Goal: Feedback & Contribution: Contribute content

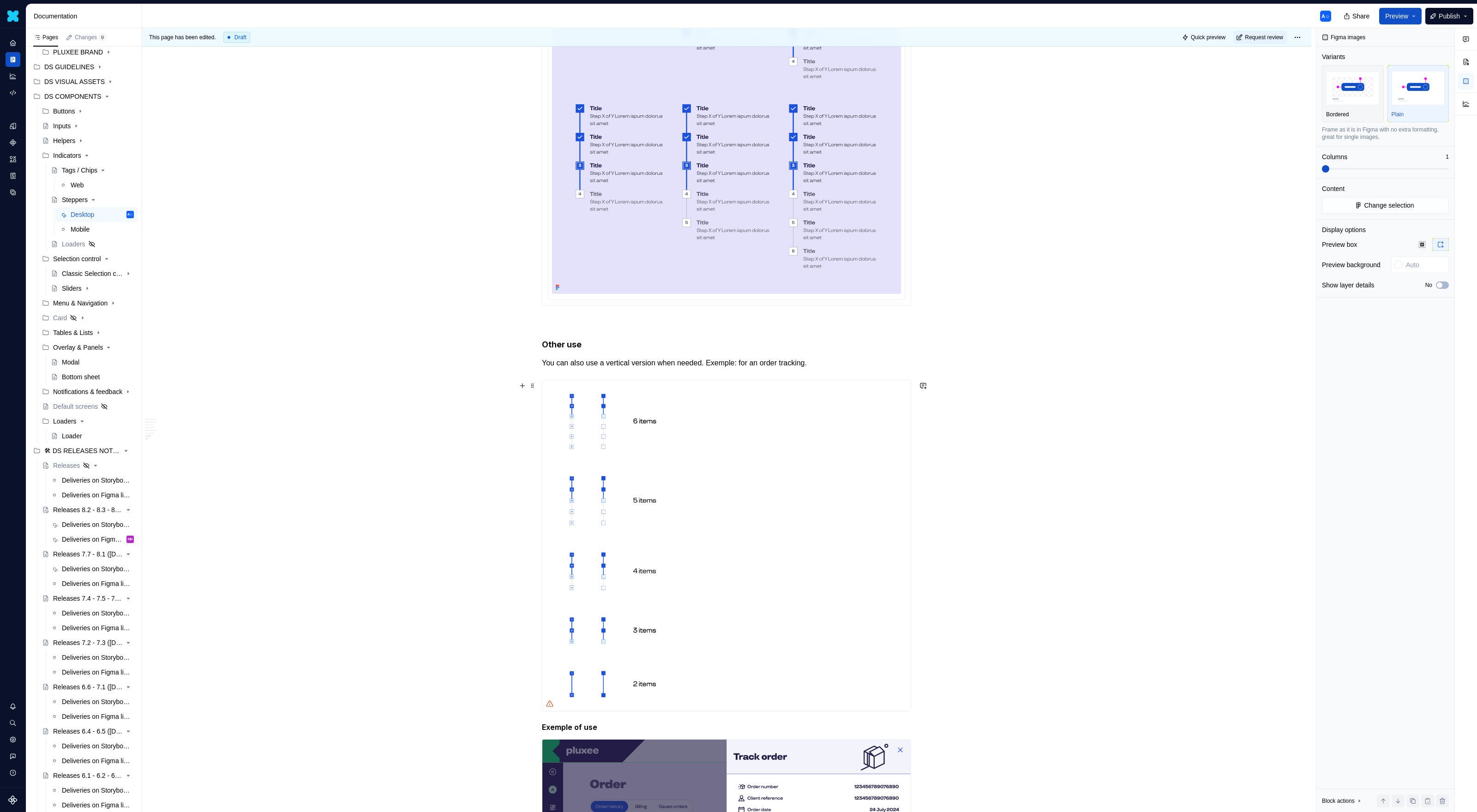
scroll to position [2237, 0]
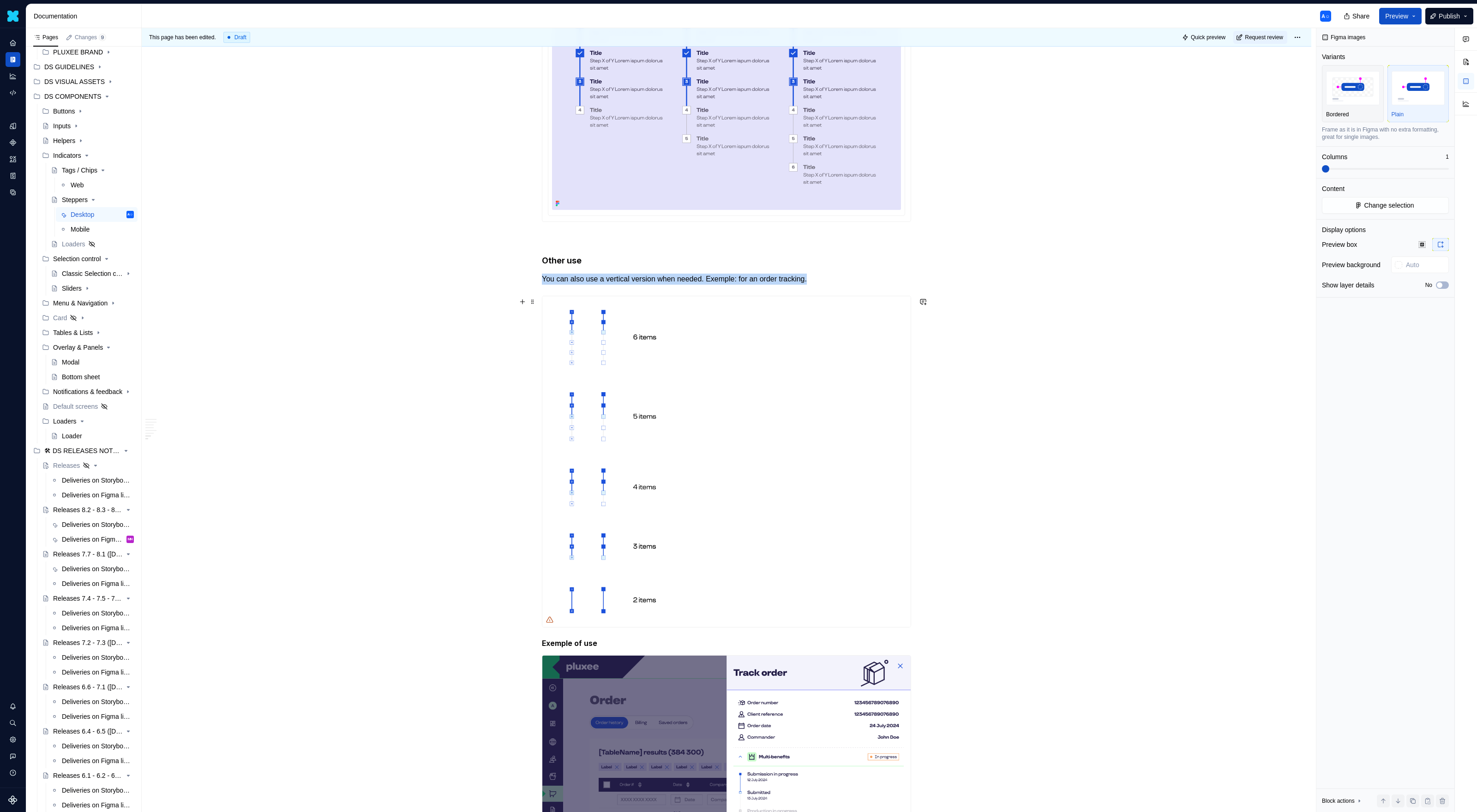
click at [626, 354] on img at bounding box center [726, 461] width 368 height 331
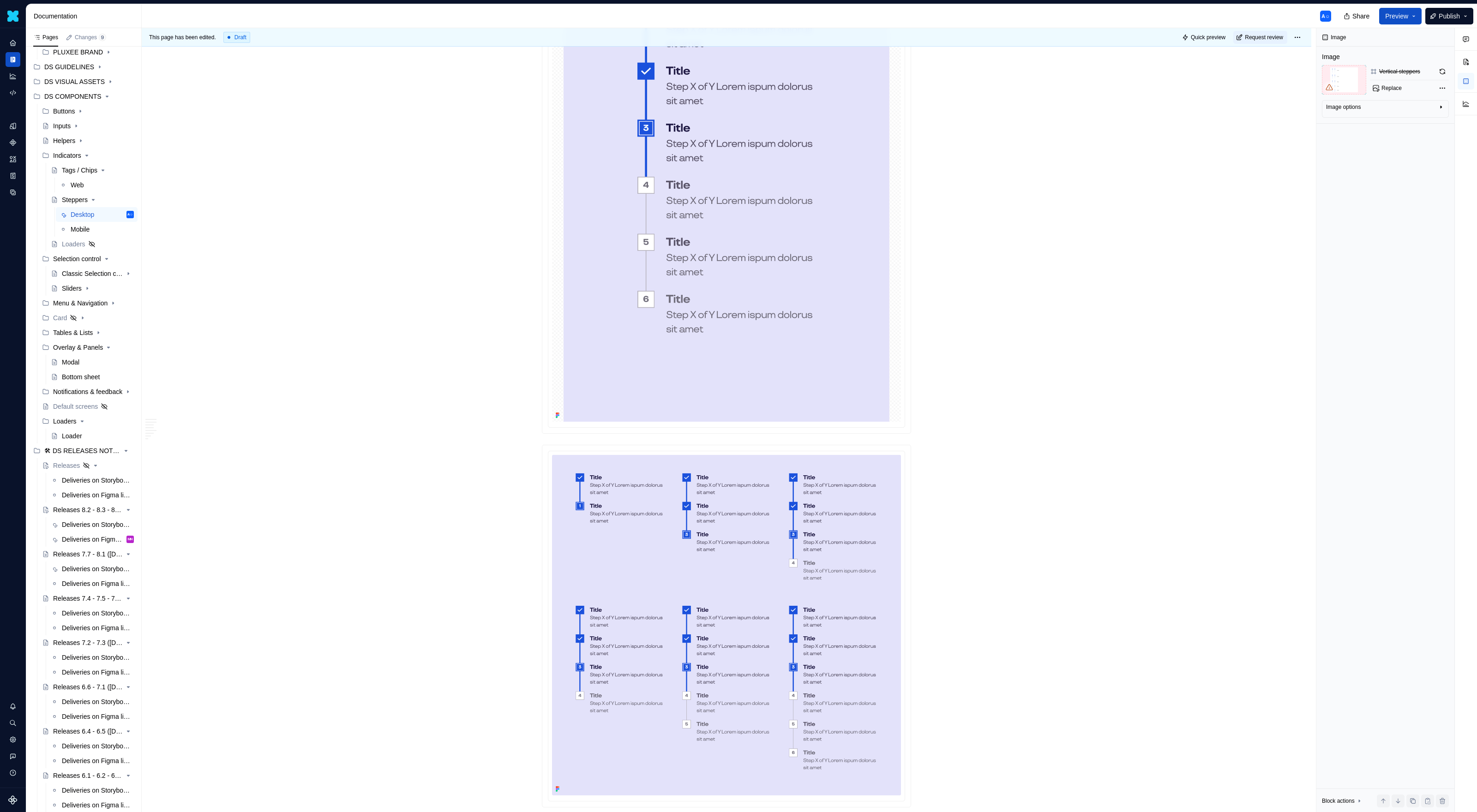
scroll to position [1686, 0]
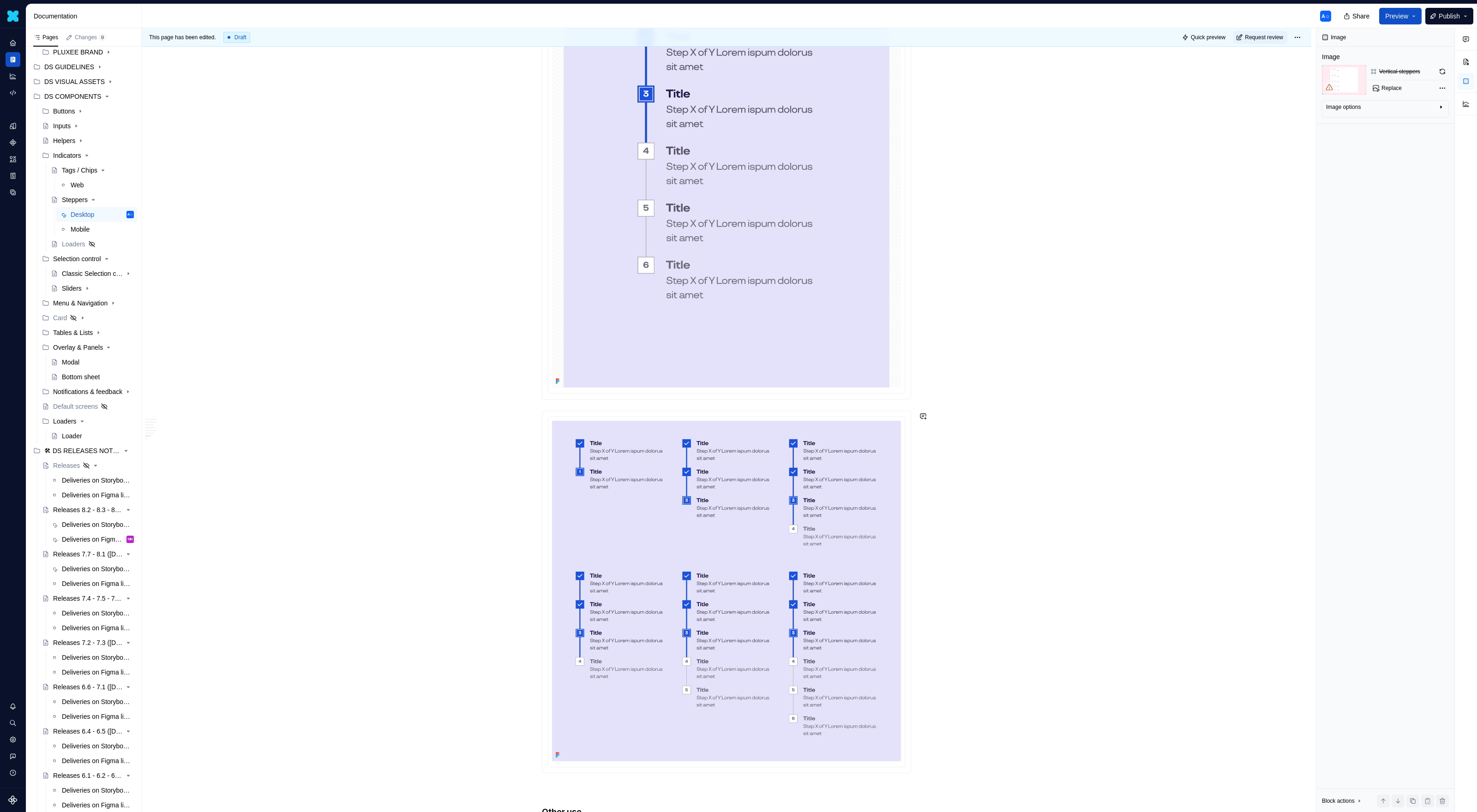
type textarea "*"
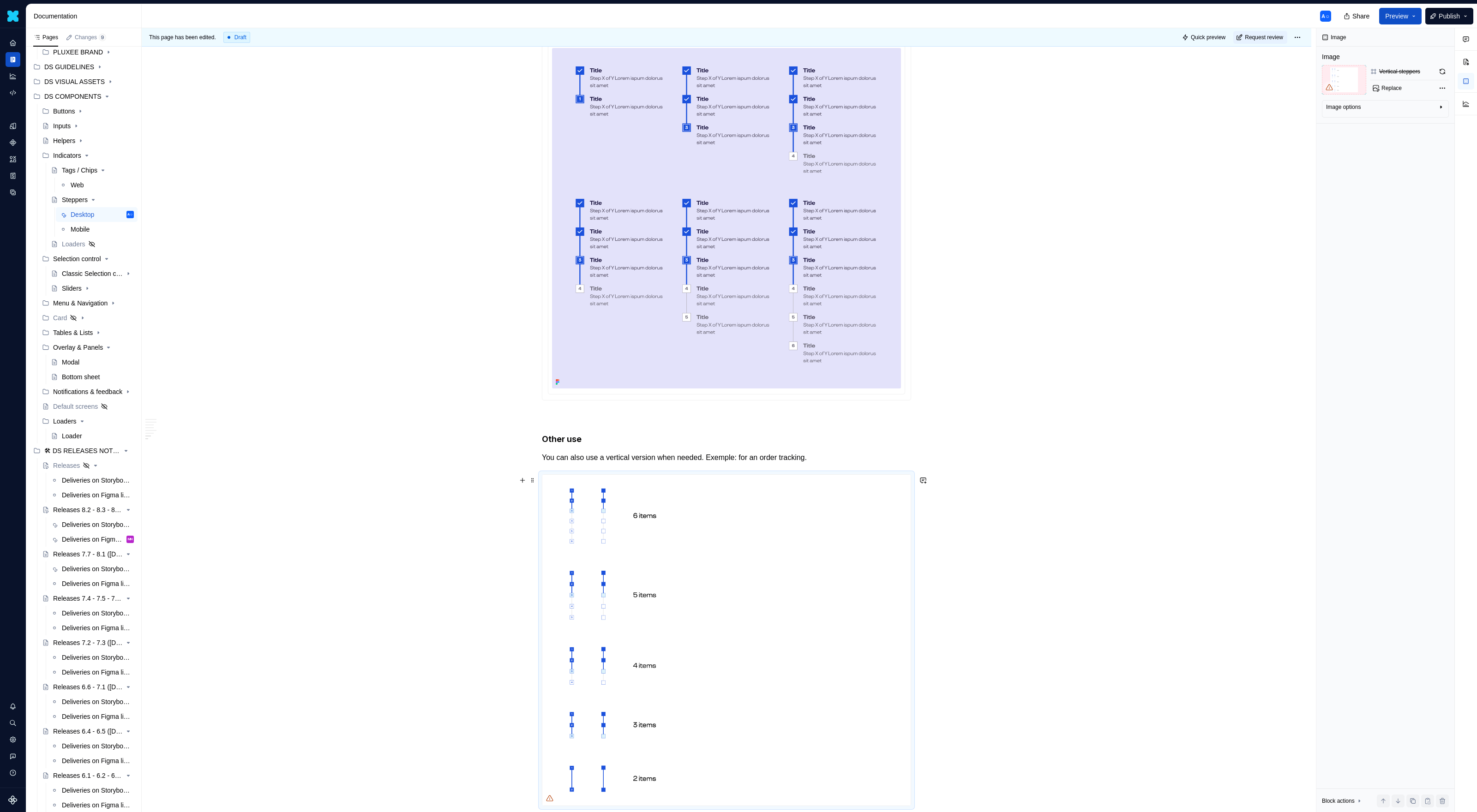
scroll to position [2078, 0]
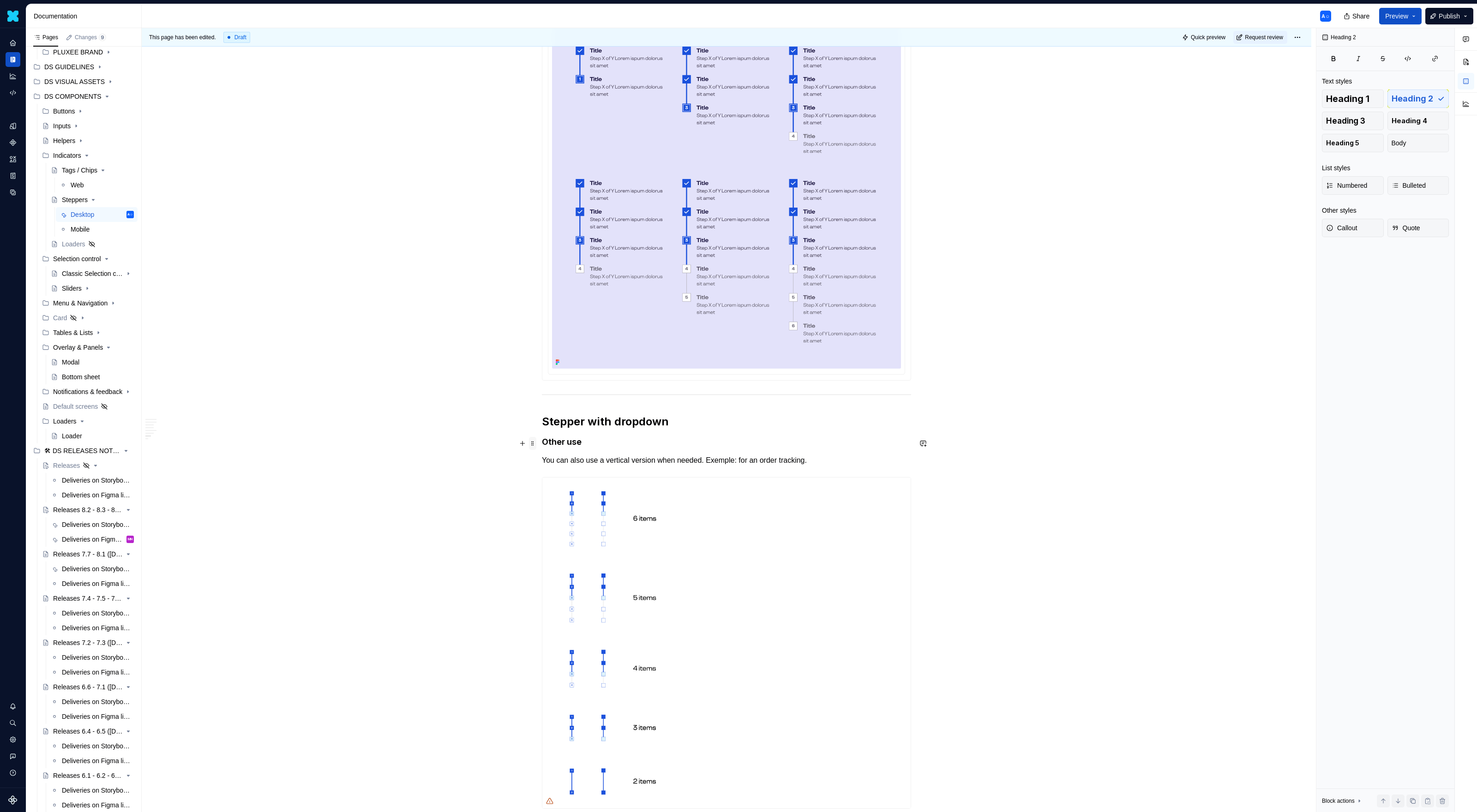
click at [534, 445] on span at bounding box center [533, 443] width 7 height 13
click at [557, 525] on div "Delete" at bounding box center [578, 525] width 60 height 9
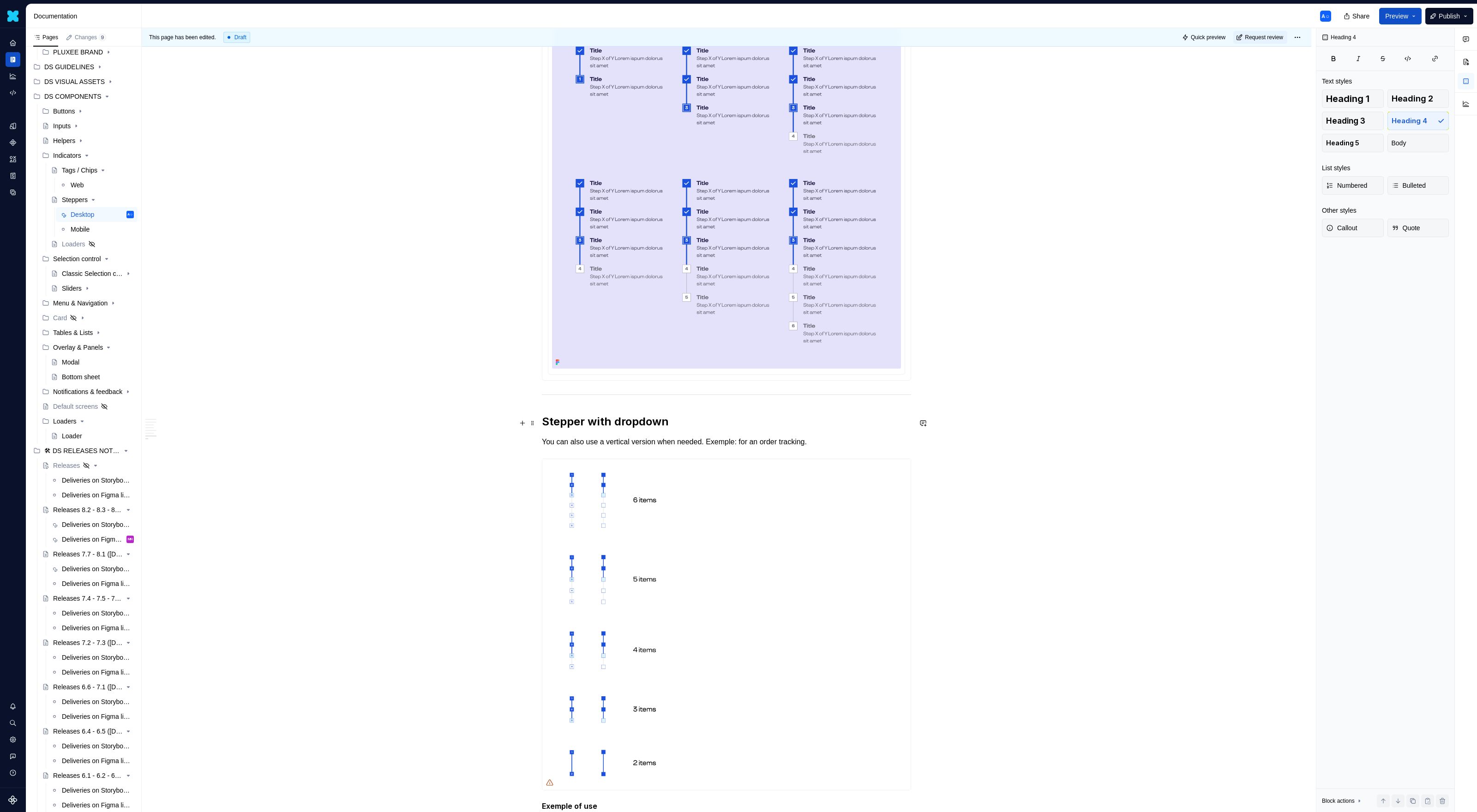
click at [687, 426] on h2 "Stepper with dropdown" at bounding box center [726, 422] width 369 height 15
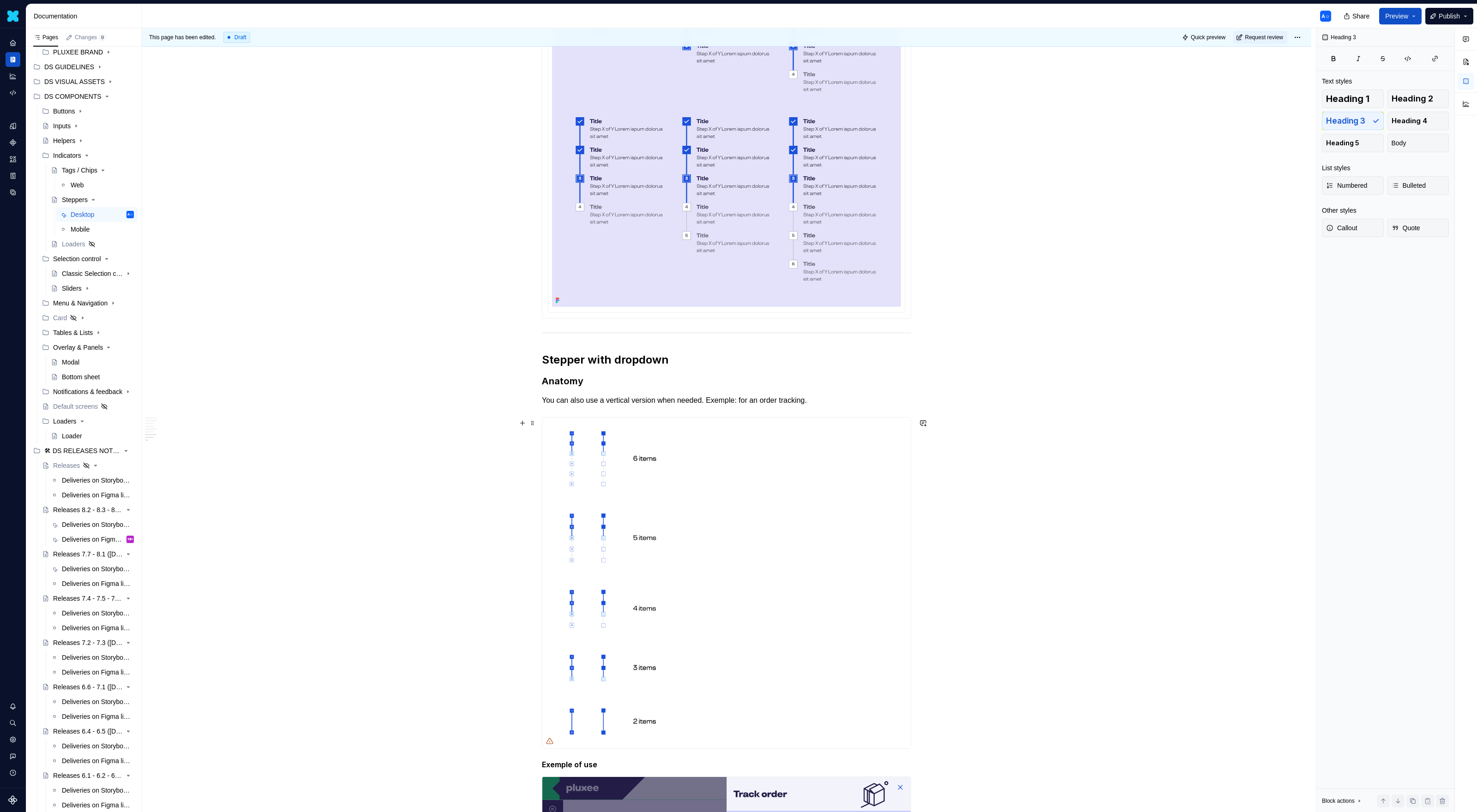
scroll to position [2141, 0]
click at [536, 401] on span at bounding box center [533, 401] width 7 height 13
click at [545, 484] on div "Delete" at bounding box center [573, 483] width 79 height 15
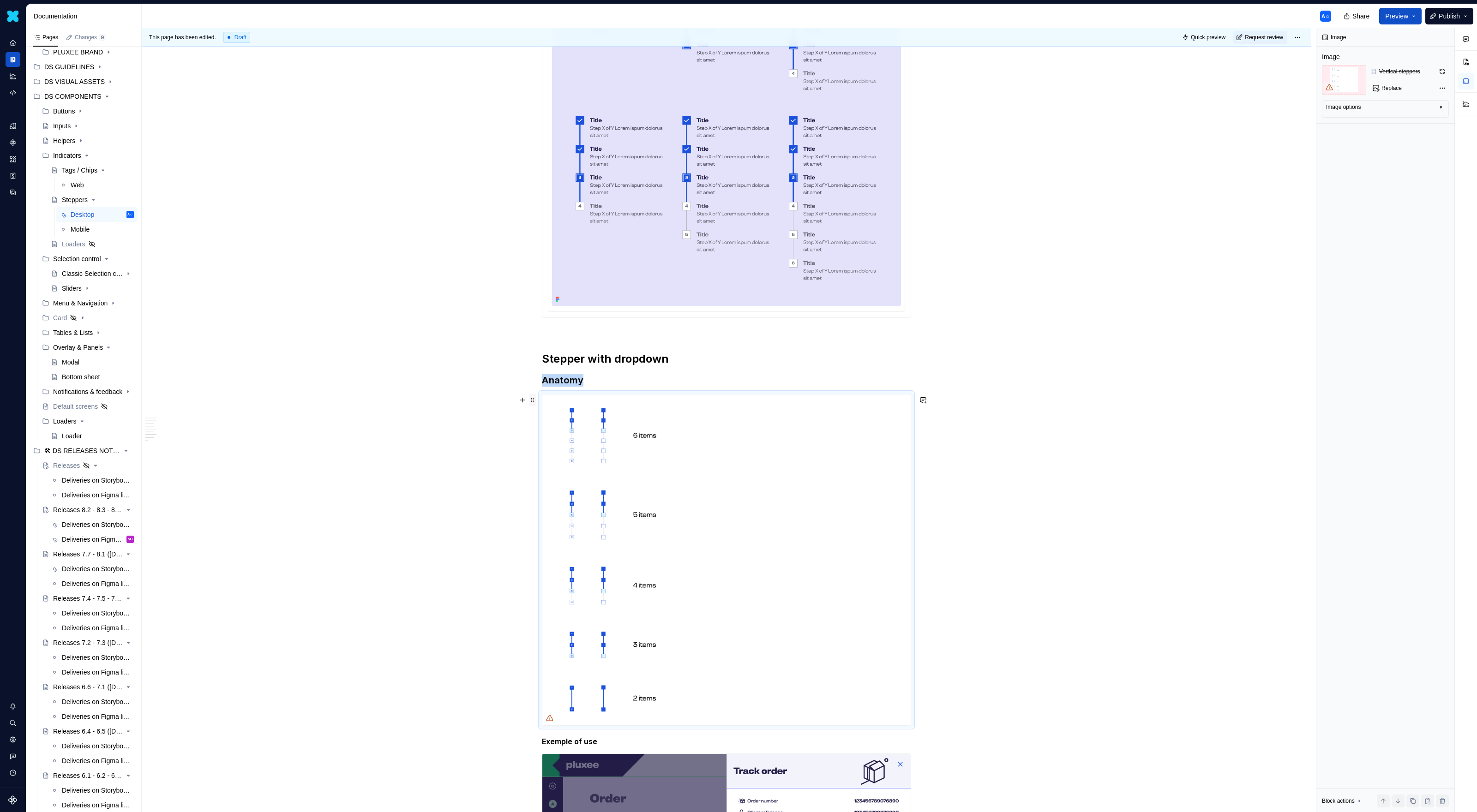
click at [532, 399] on span at bounding box center [533, 400] width 7 height 13
click at [569, 476] on div "Delete" at bounding box center [573, 481] width 79 height 15
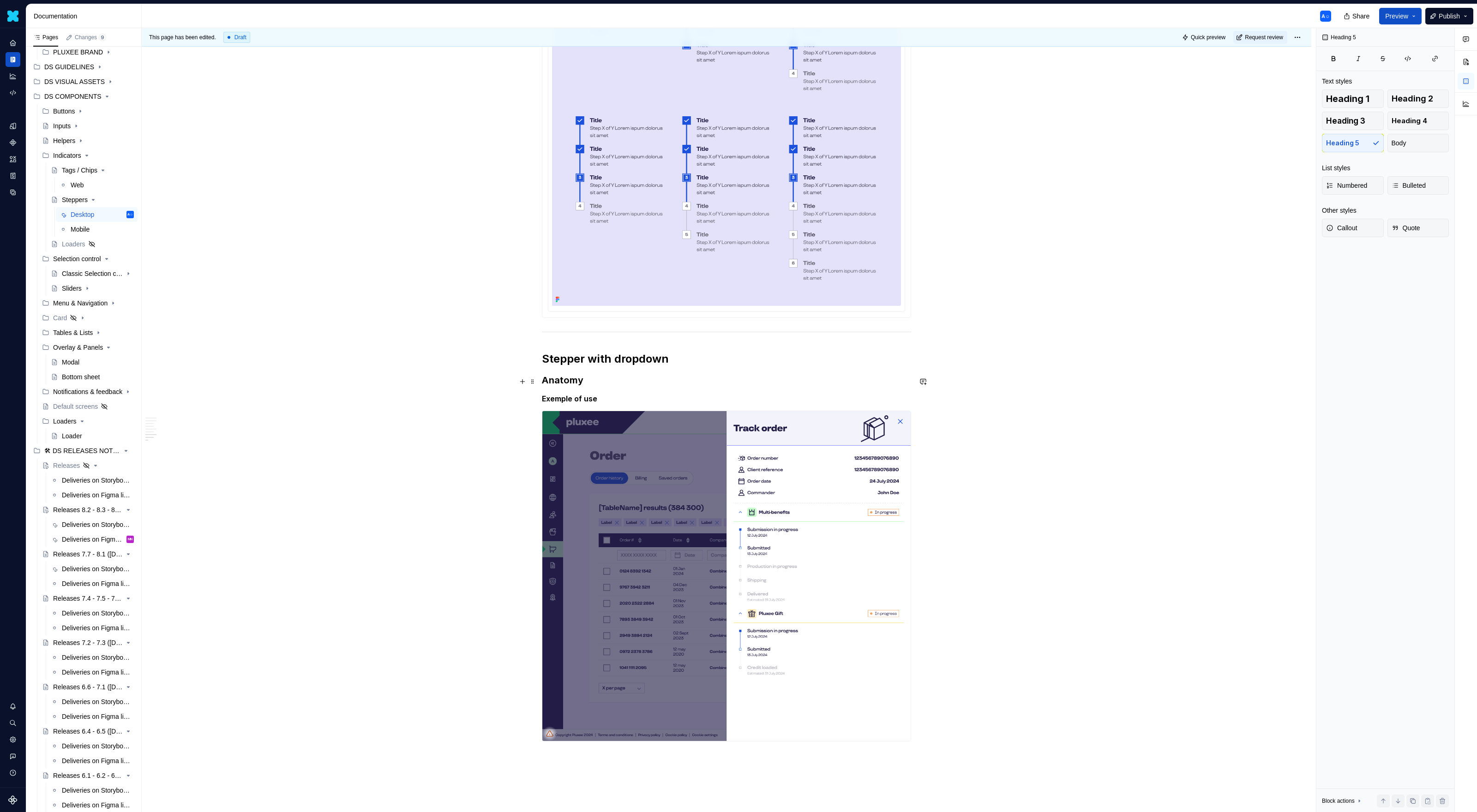
click at [605, 386] on h3 "Anatomy" at bounding box center [726, 380] width 369 height 13
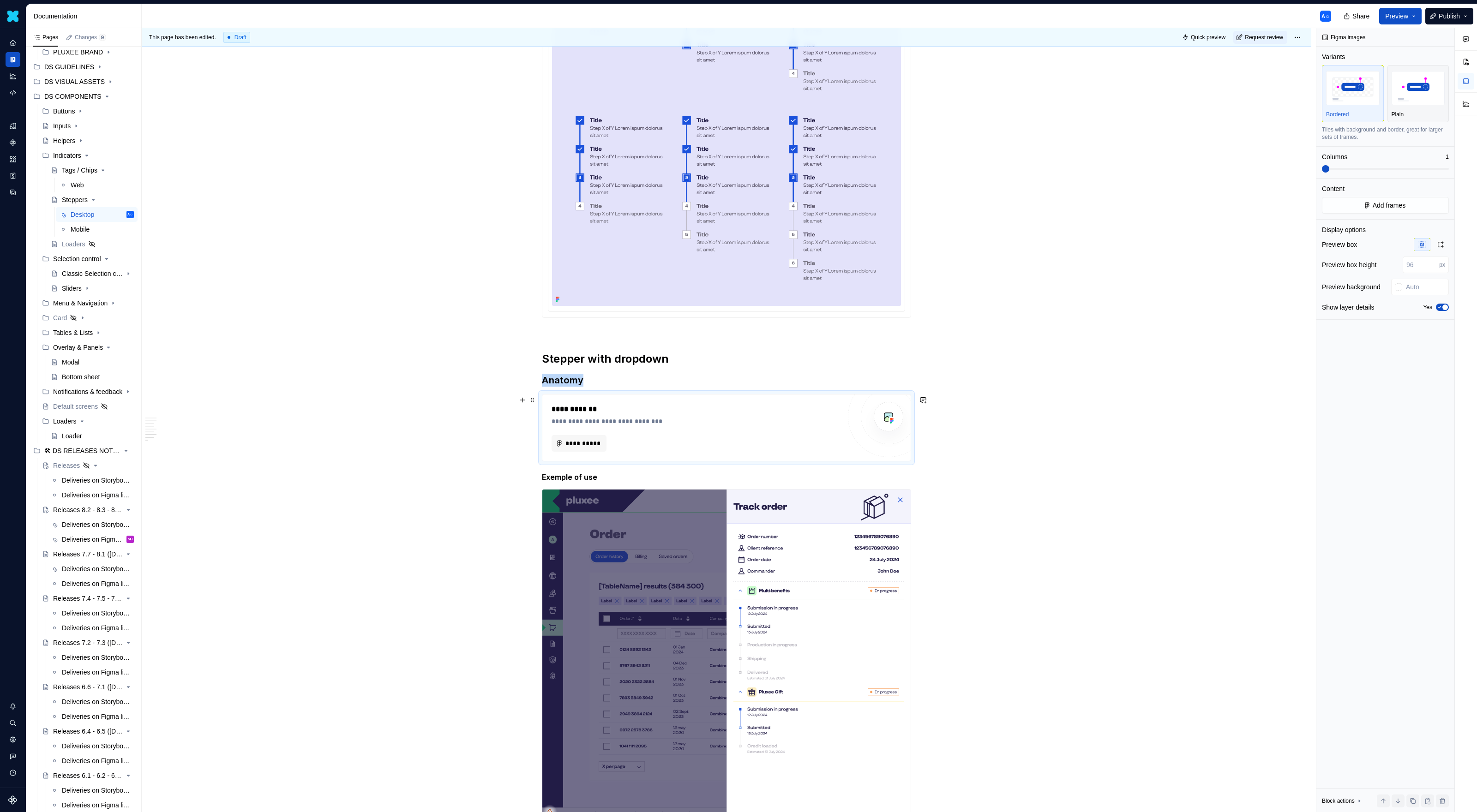
click at [563, 456] on div "**********" at bounding box center [726, 427] width 368 height 66
click at [581, 426] on div "**********" at bounding box center [696, 421] width 289 height 9
click at [576, 441] on span "**********" at bounding box center [583, 444] width 36 height 9
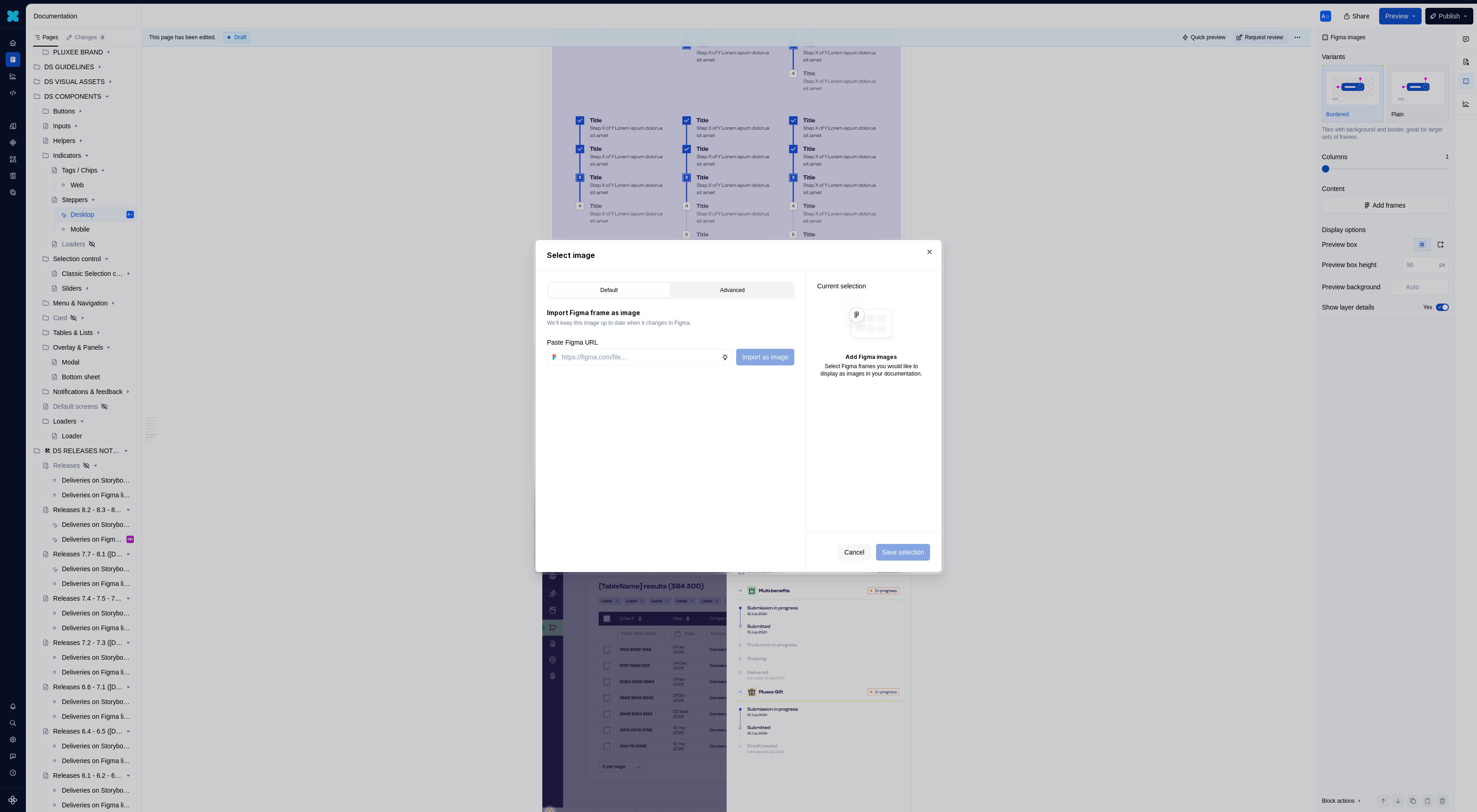
click at [706, 295] on div "Advanced" at bounding box center [732, 290] width 116 height 9
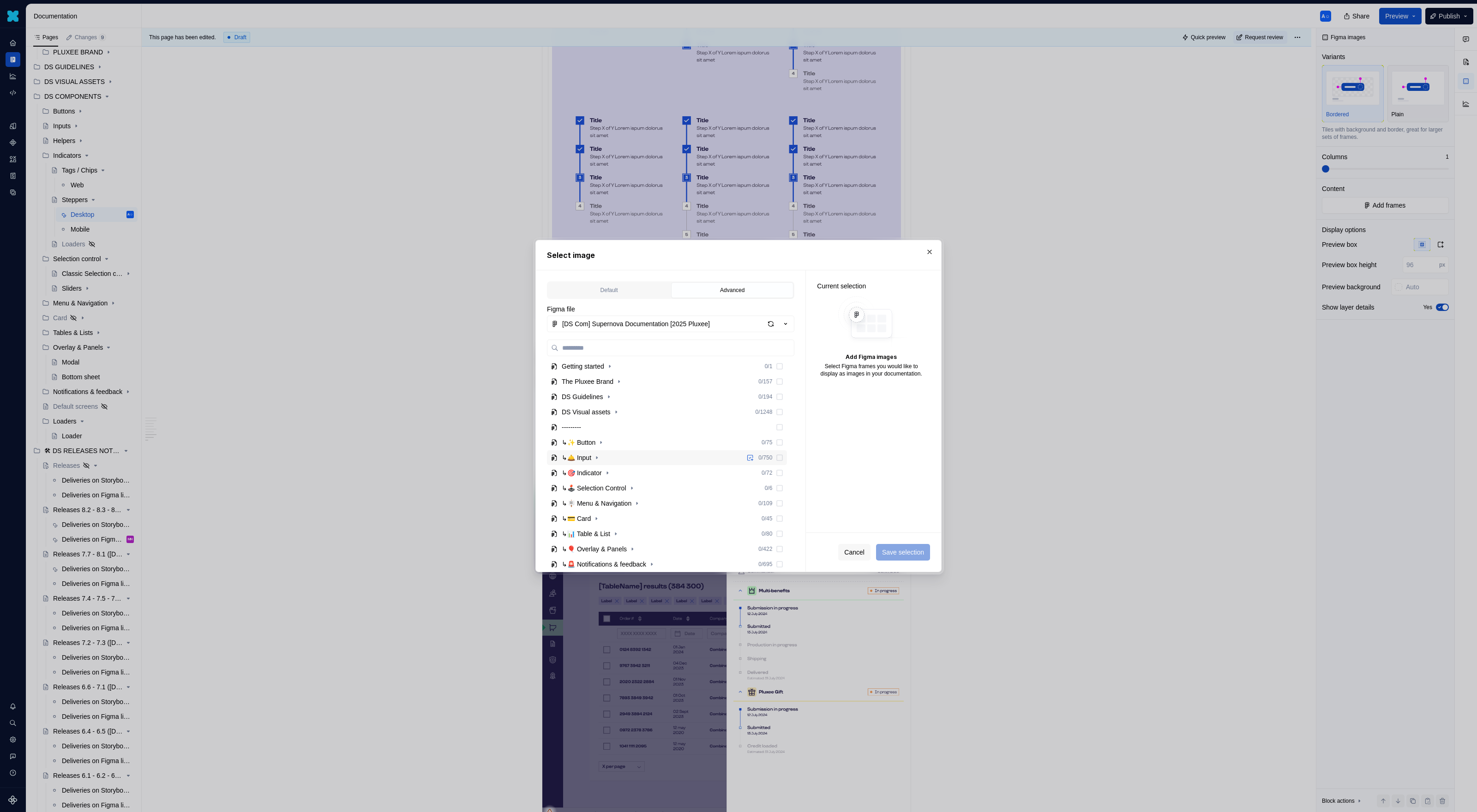
scroll to position [65, 0]
click at [611, 454] on icon "button" at bounding box center [607, 456] width 7 height 7
click at [632, 491] on button "button" at bounding box center [627, 487] width 9 height 9
click at [609, 505] on icon "button" at bounding box center [607, 501] width 7 height 7
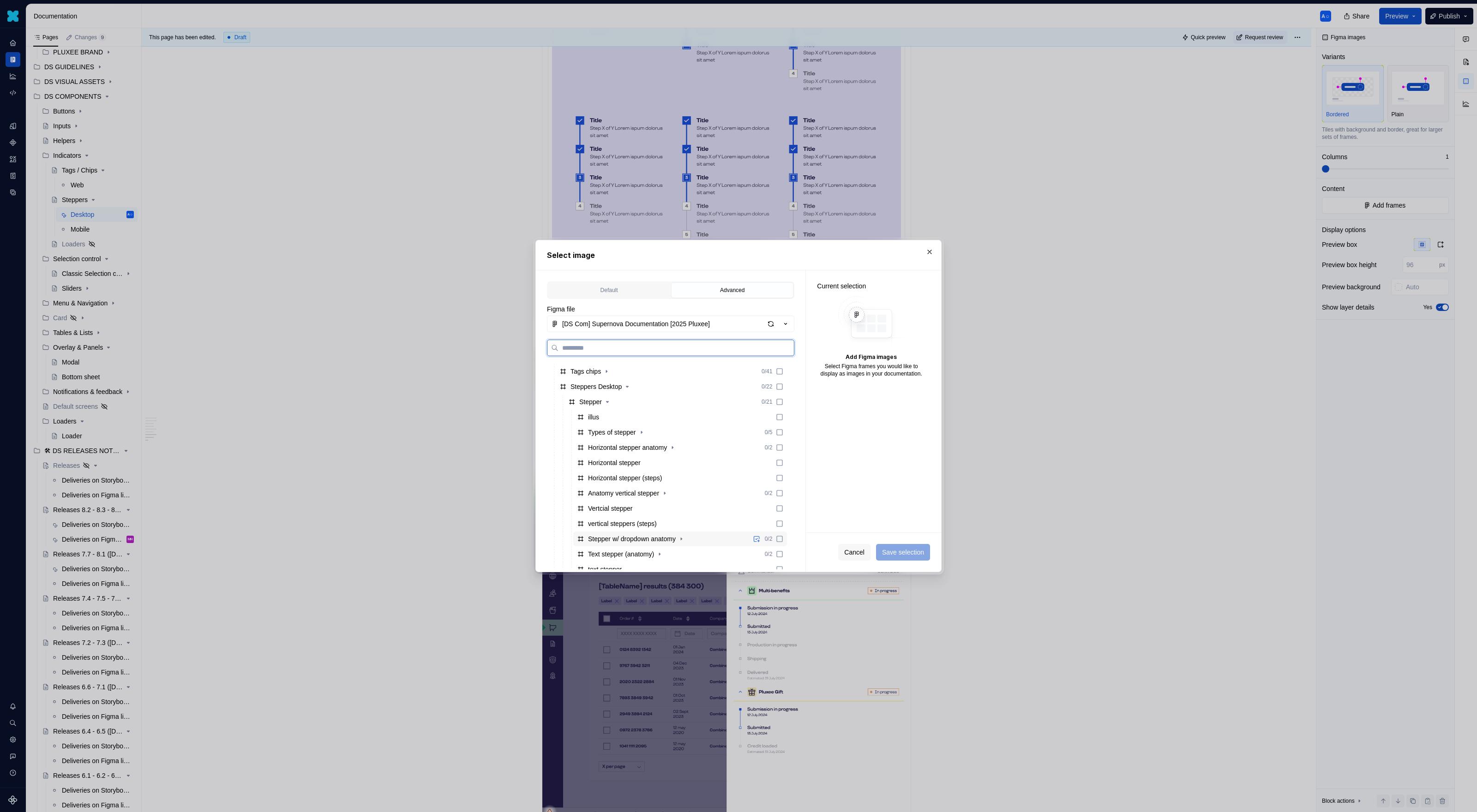
click at [628, 526] on div "Stepper w/ dropdown anatomy" at bounding box center [632, 539] width 88 height 9
click at [872, 526] on span "Save selection" at bounding box center [902, 552] width 42 height 9
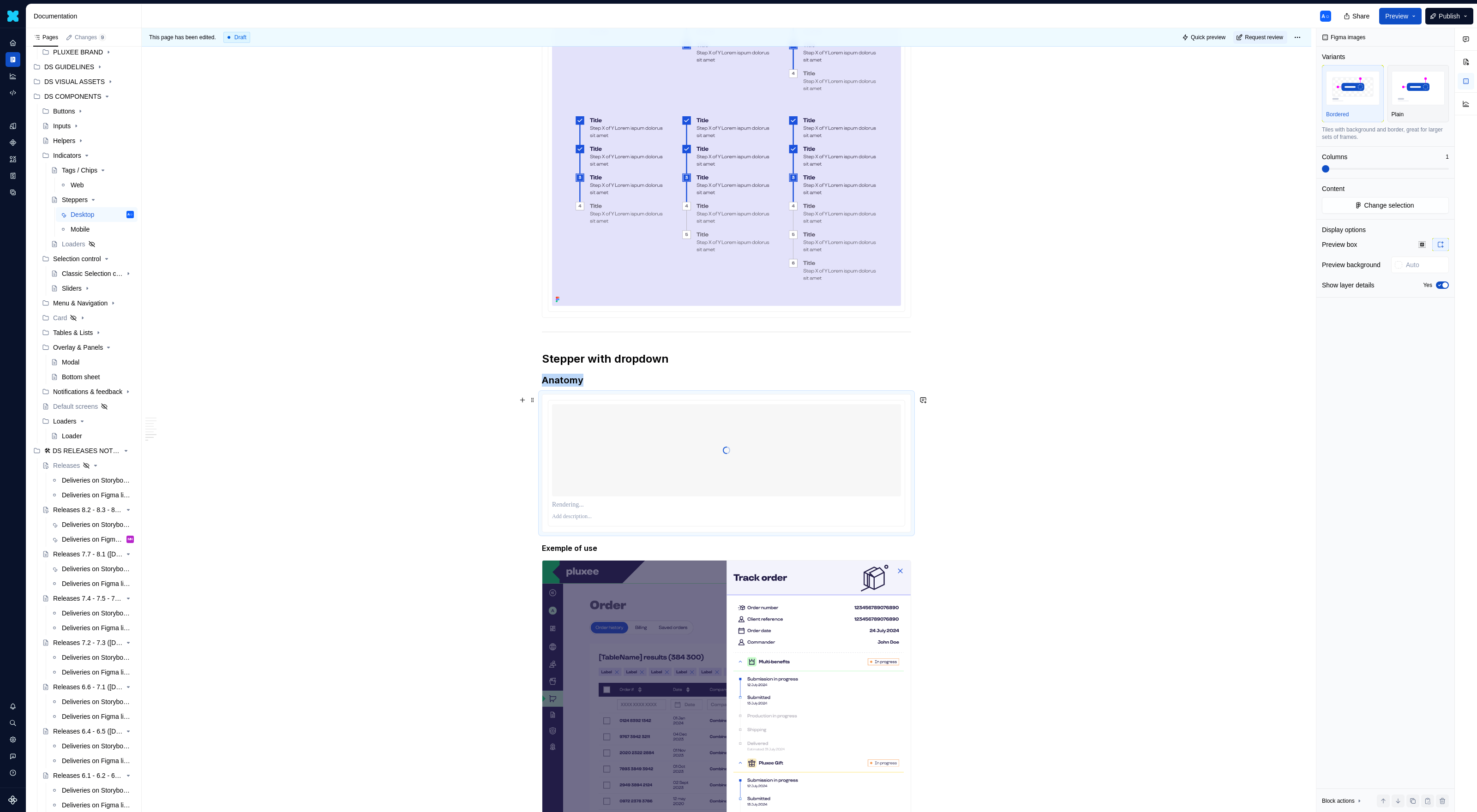
click at [844, 499] on div at bounding box center [726, 463] width 356 height 125
click at [872, 113] on div "Plain" at bounding box center [1418, 114] width 53 height 7
click at [872, 286] on icon "button" at bounding box center [1440, 285] width 2 height 1
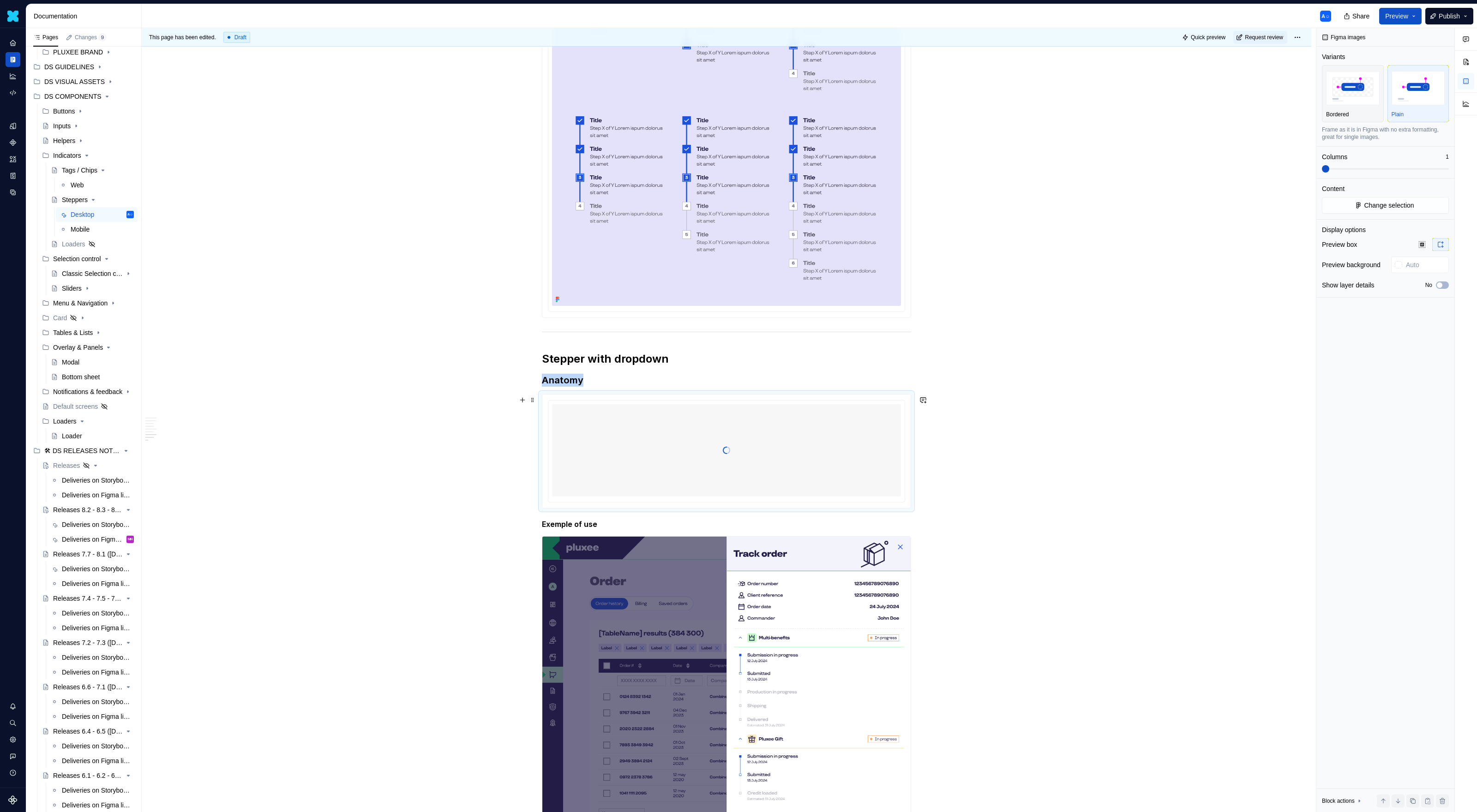
scroll to position [2185, 0]
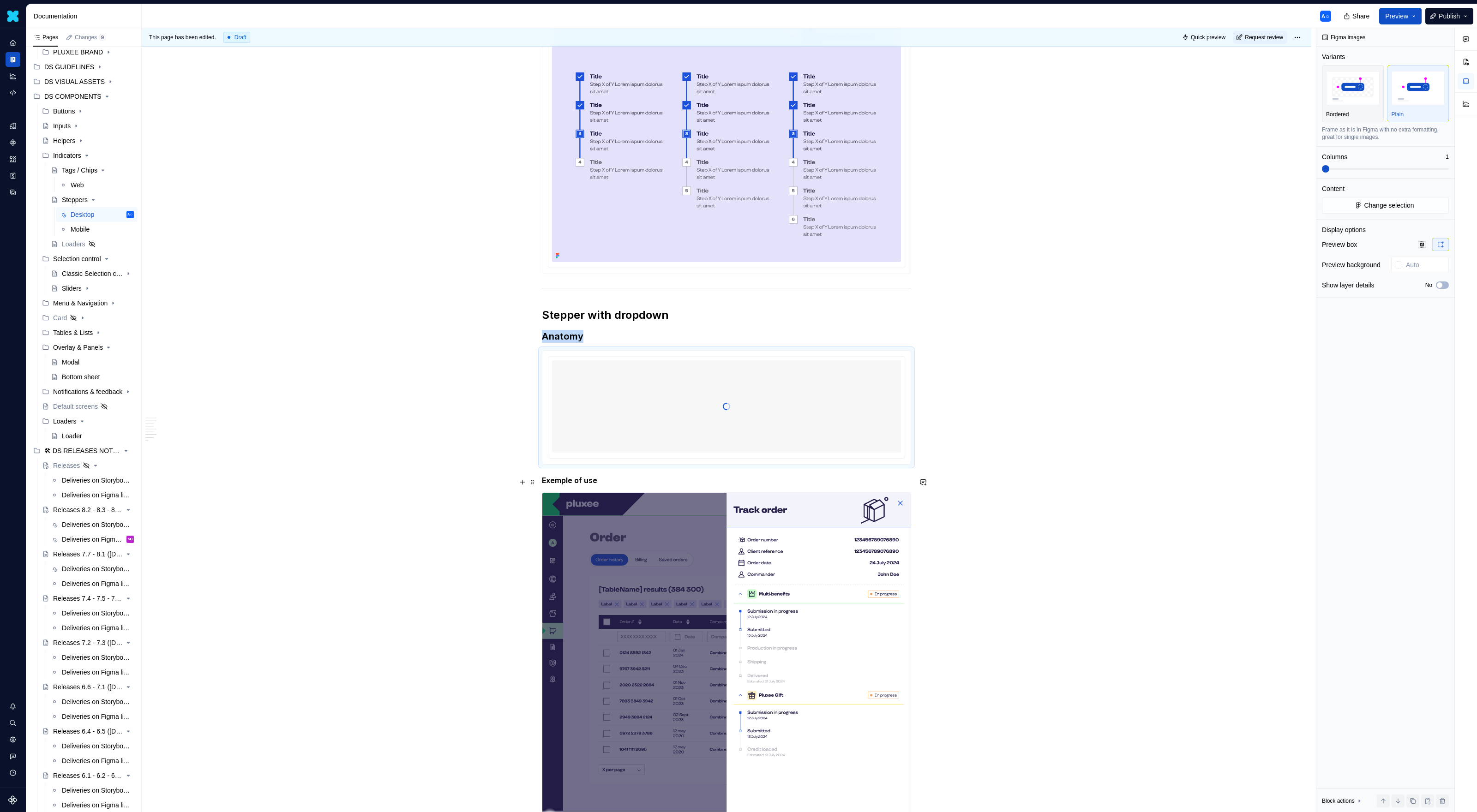
click at [546, 482] on h5 "Exemple of use" at bounding box center [726, 480] width 369 height 9
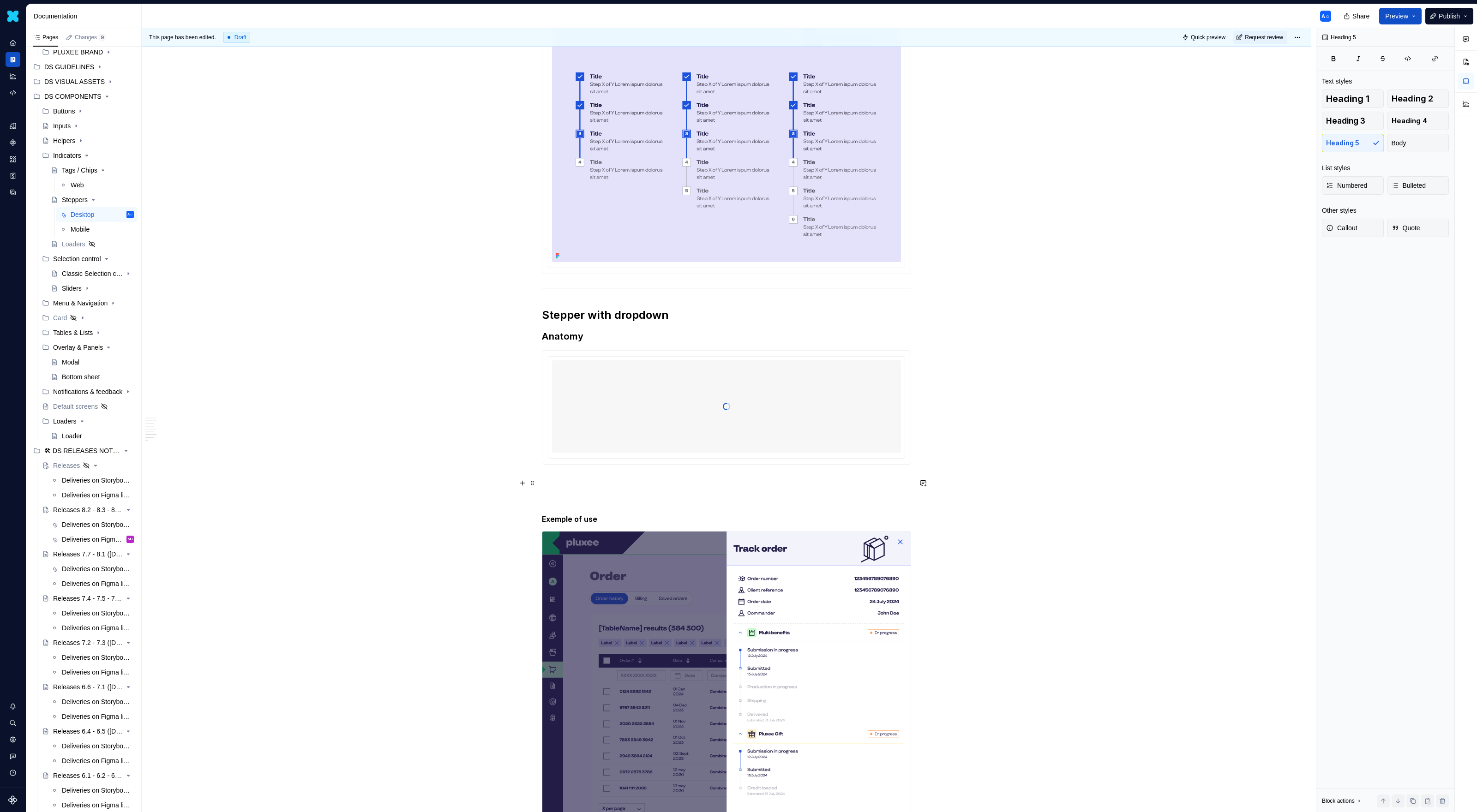
click at [559, 486] on p at bounding box center [726, 481] width 369 height 11
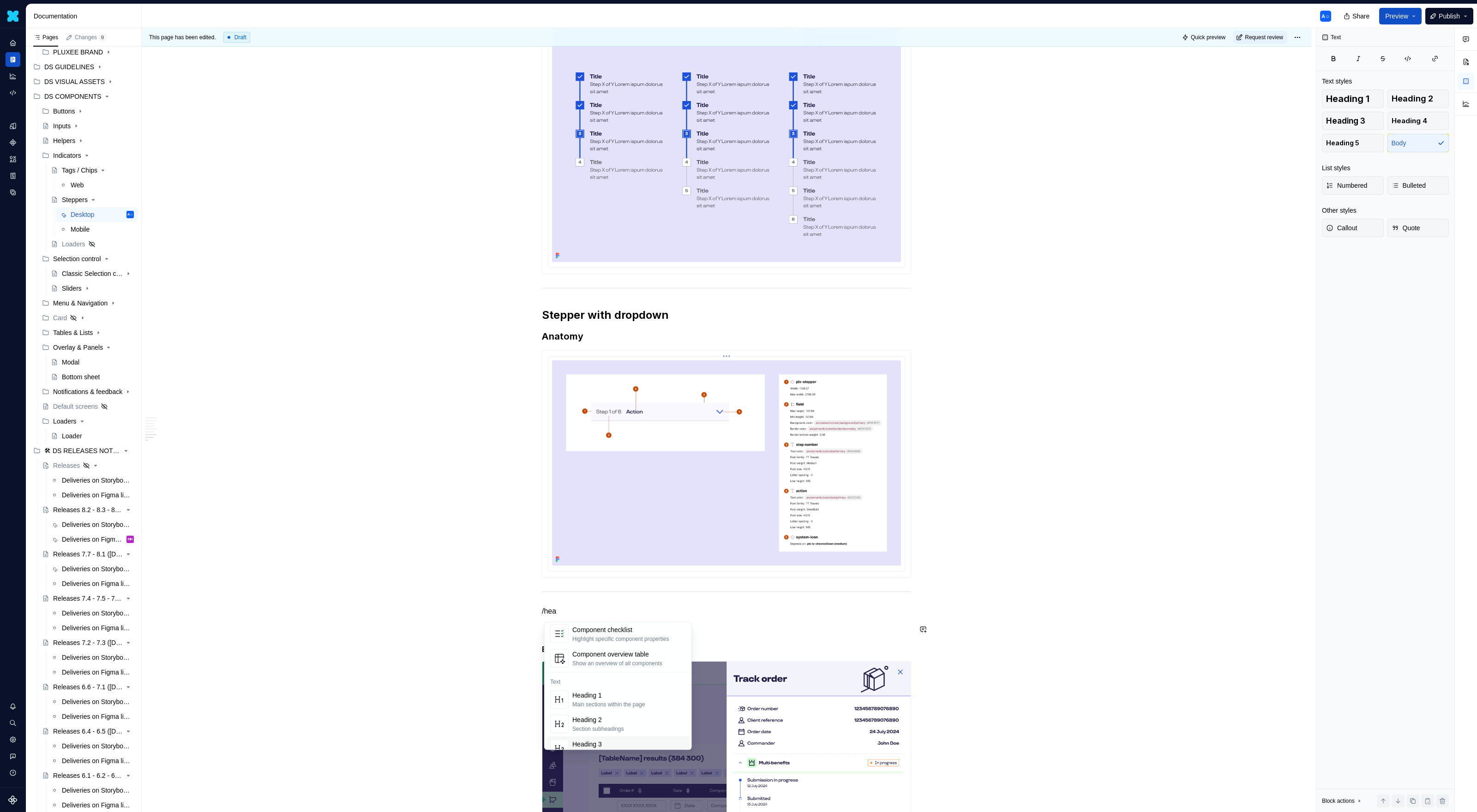
scroll to position [58, 0]
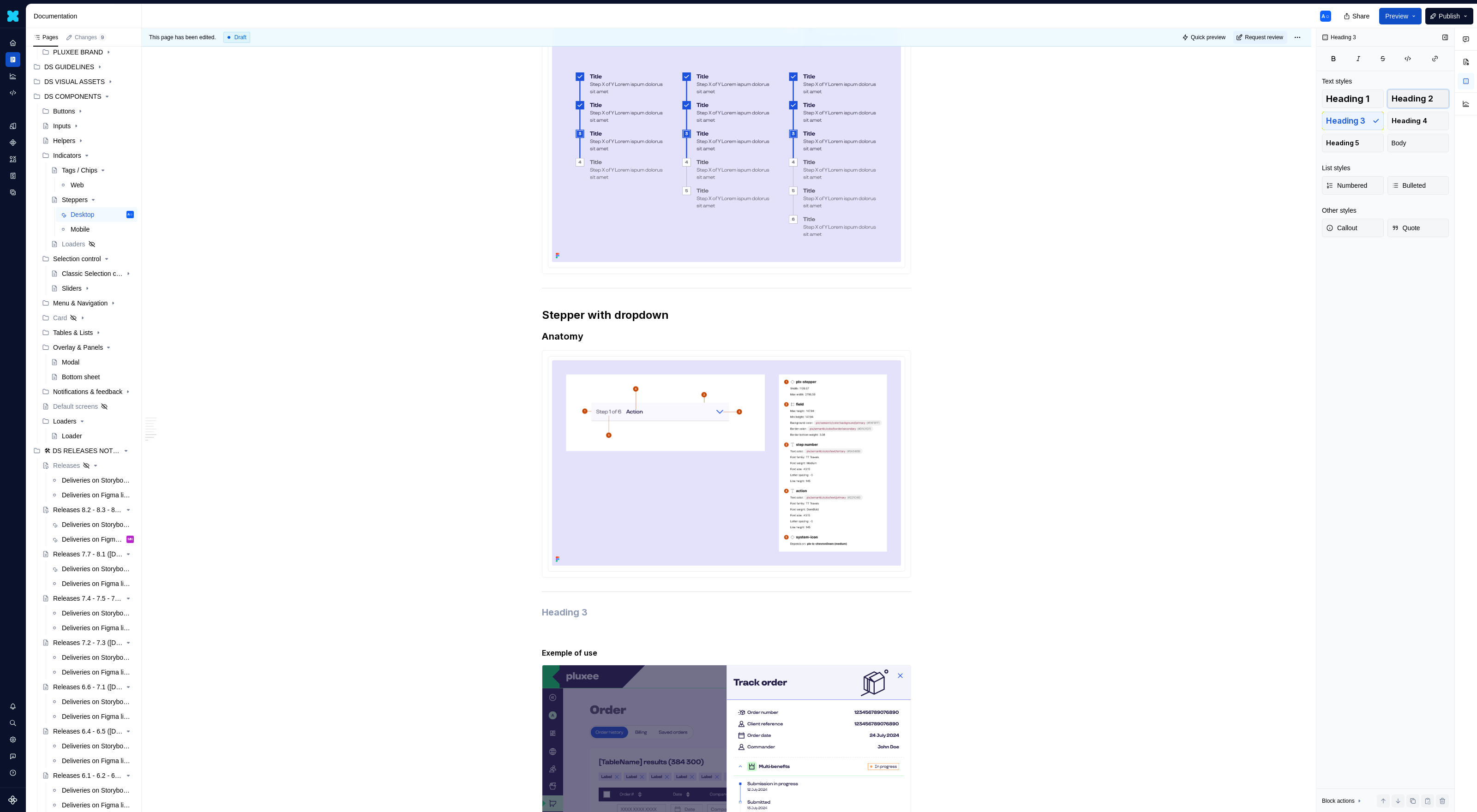
click at [872, 96] on span "Heading 2" at bounding box center [1412, 99] width 41 height 9
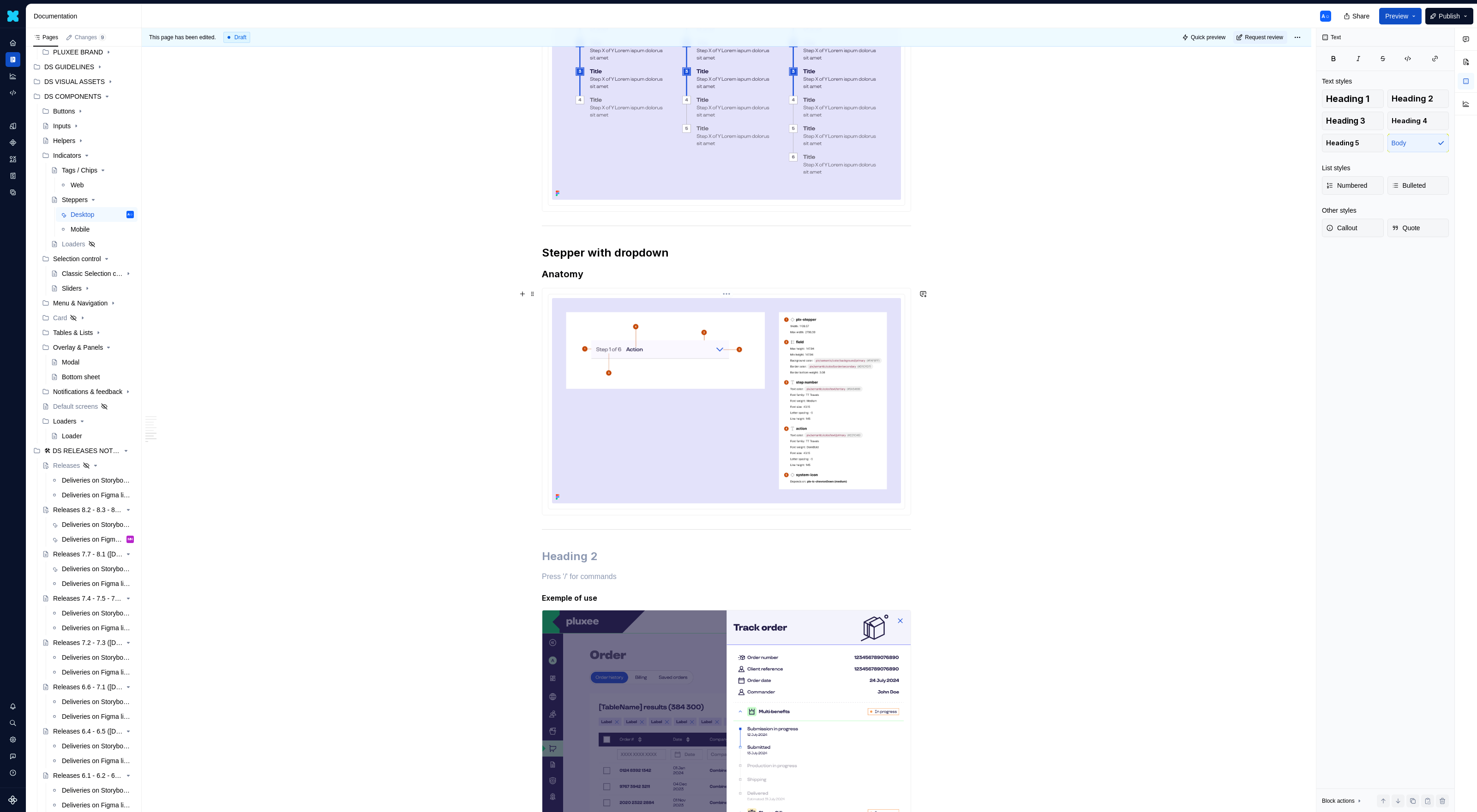
scroll to position [2263, 0]
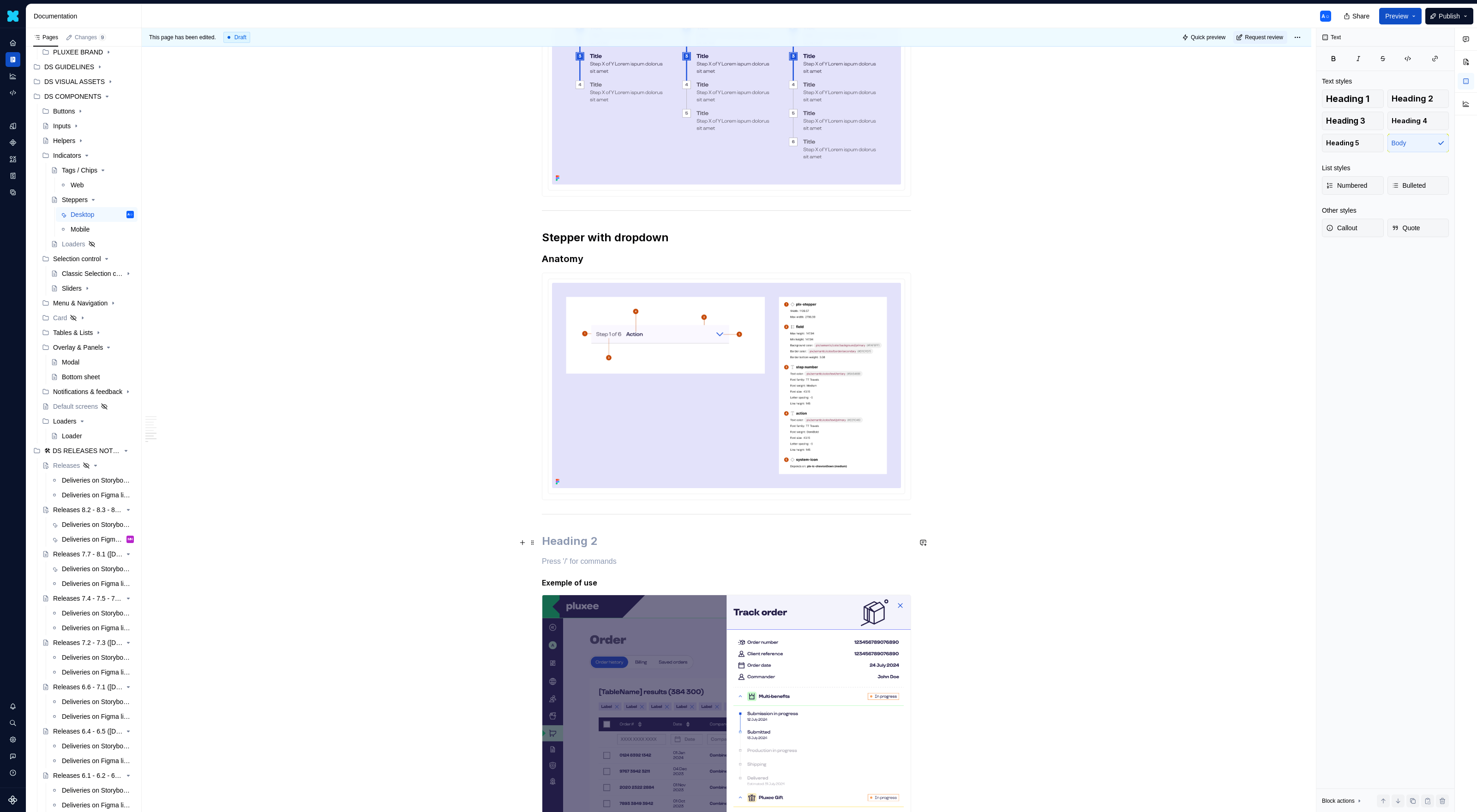
click at [620, 526] on h2 at bounding box center [726, 541] width 369 height 15
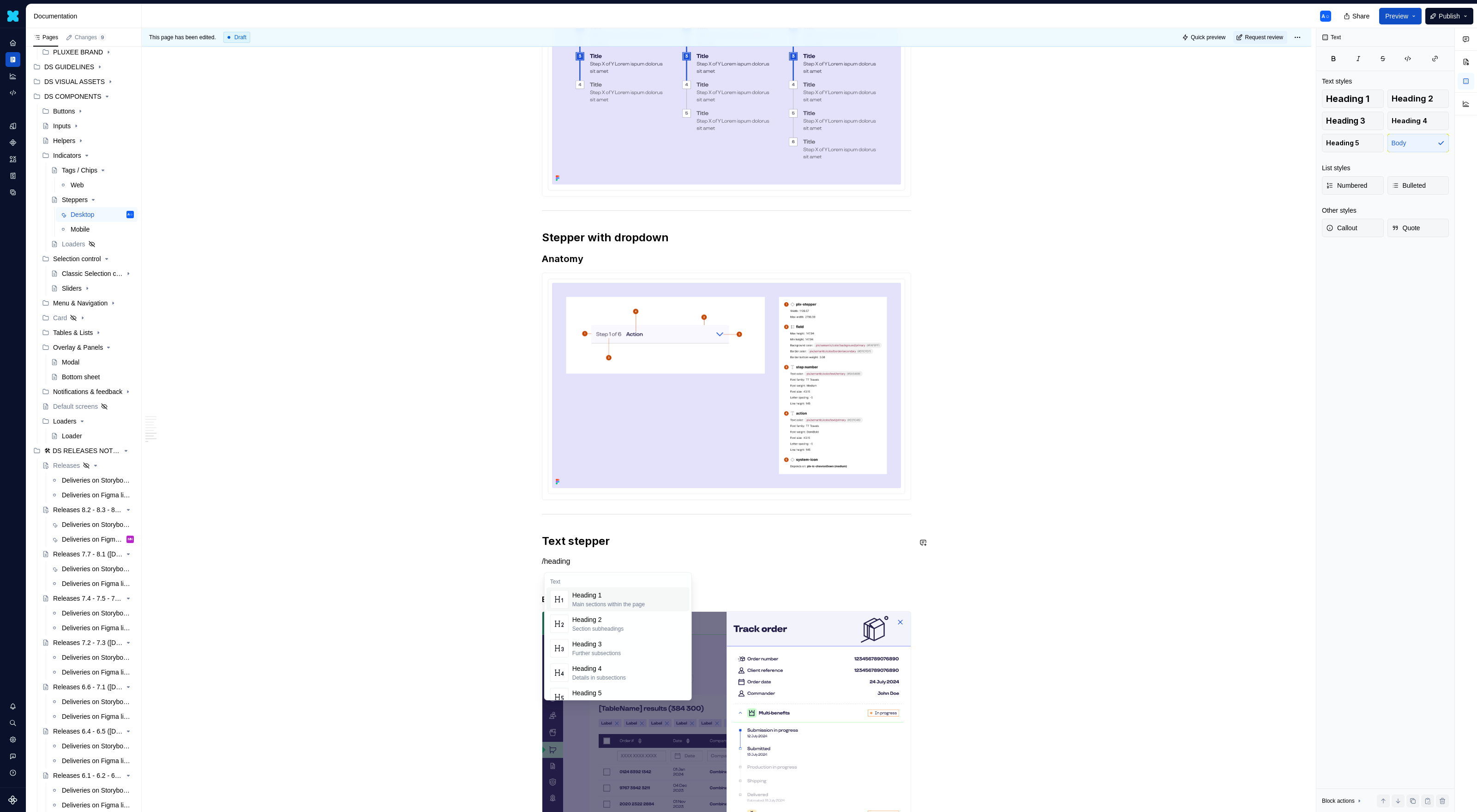
click at [597, 526] on div "Further subsections" at bounding box center [596, 653] width 49 height 7
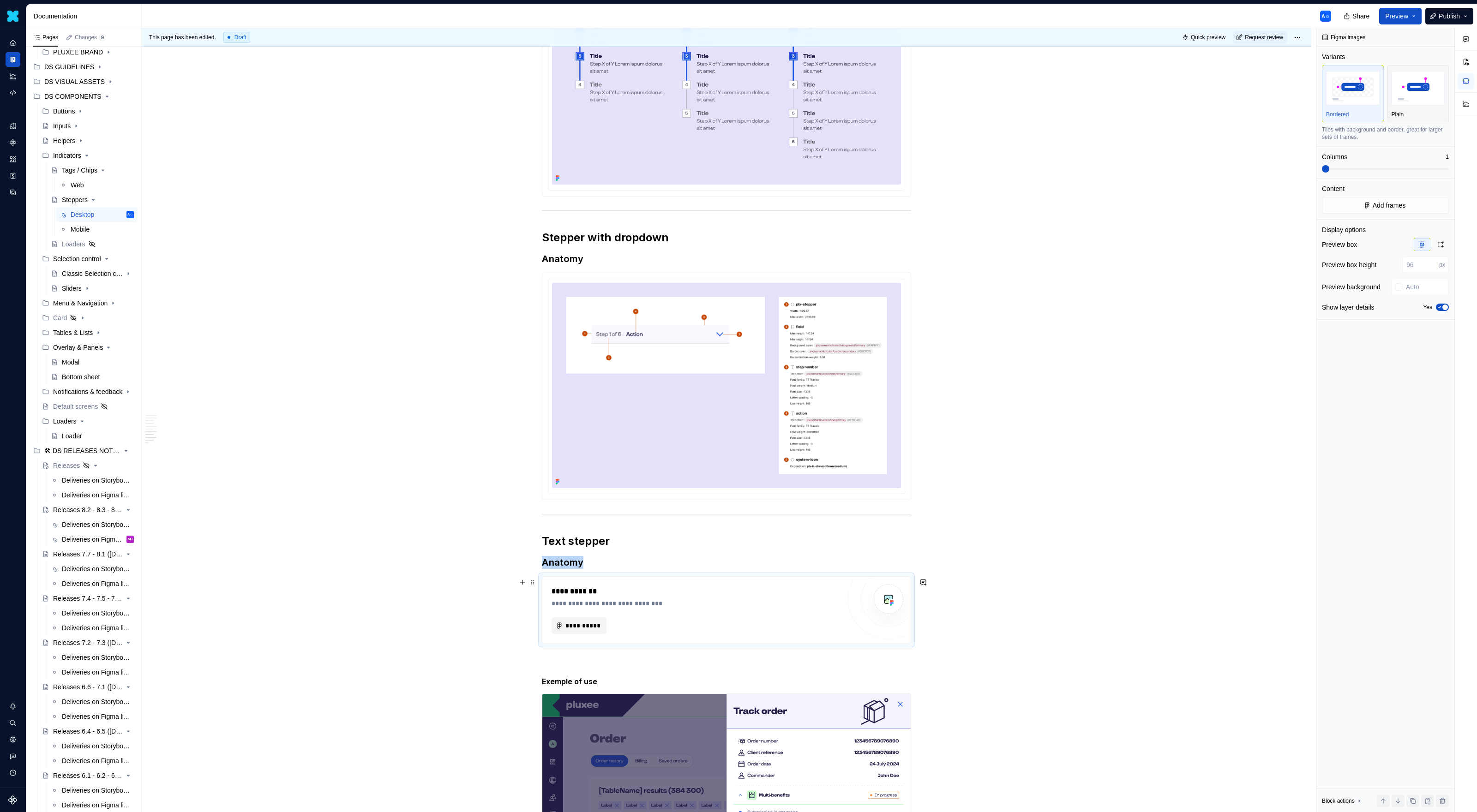
click at [592, 526] on span "**********" at bounding box center [583, 626] width 36 height 9
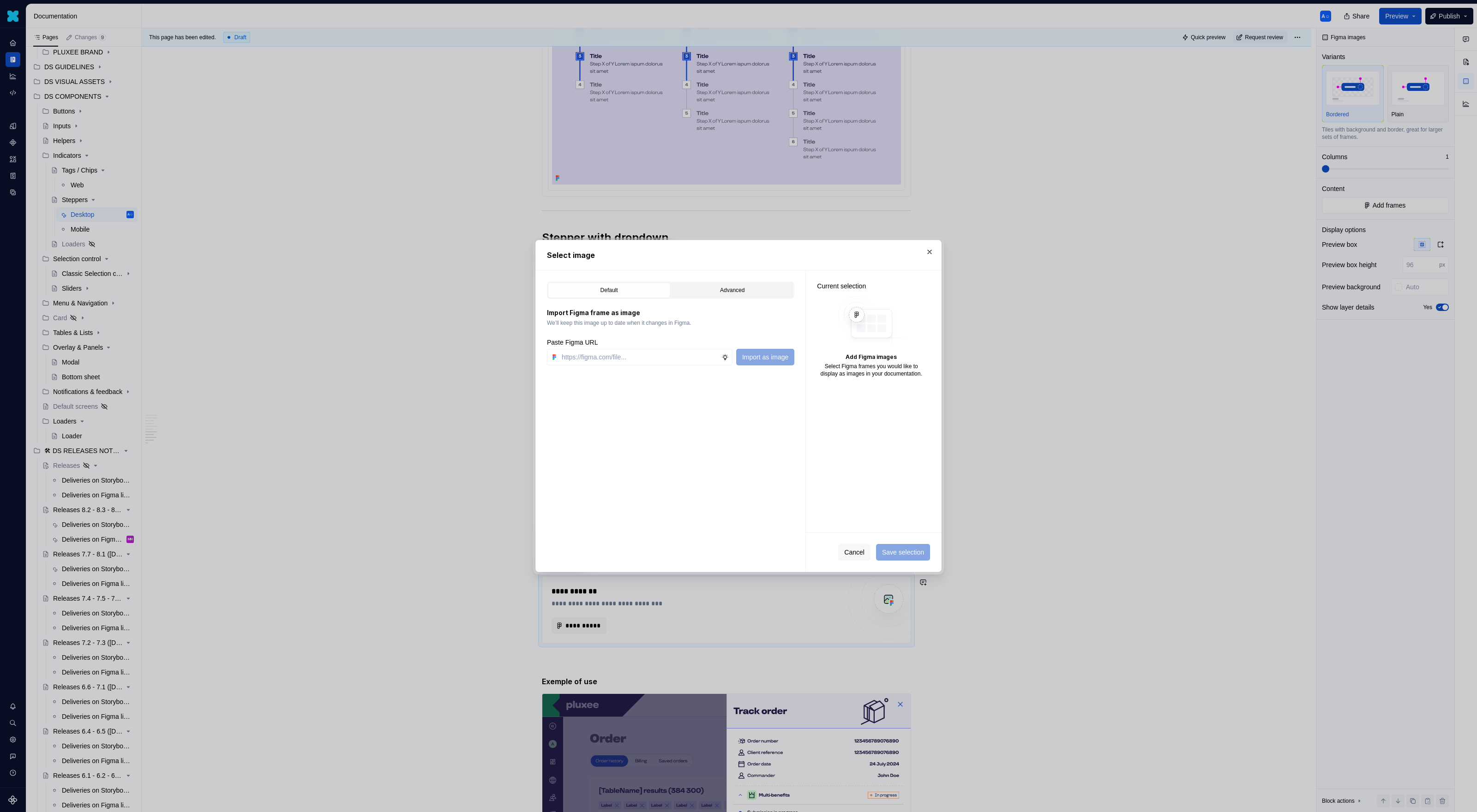
click at [773, 289] on div "Advanced" at bounding box center [732, 290] width 116 height 9
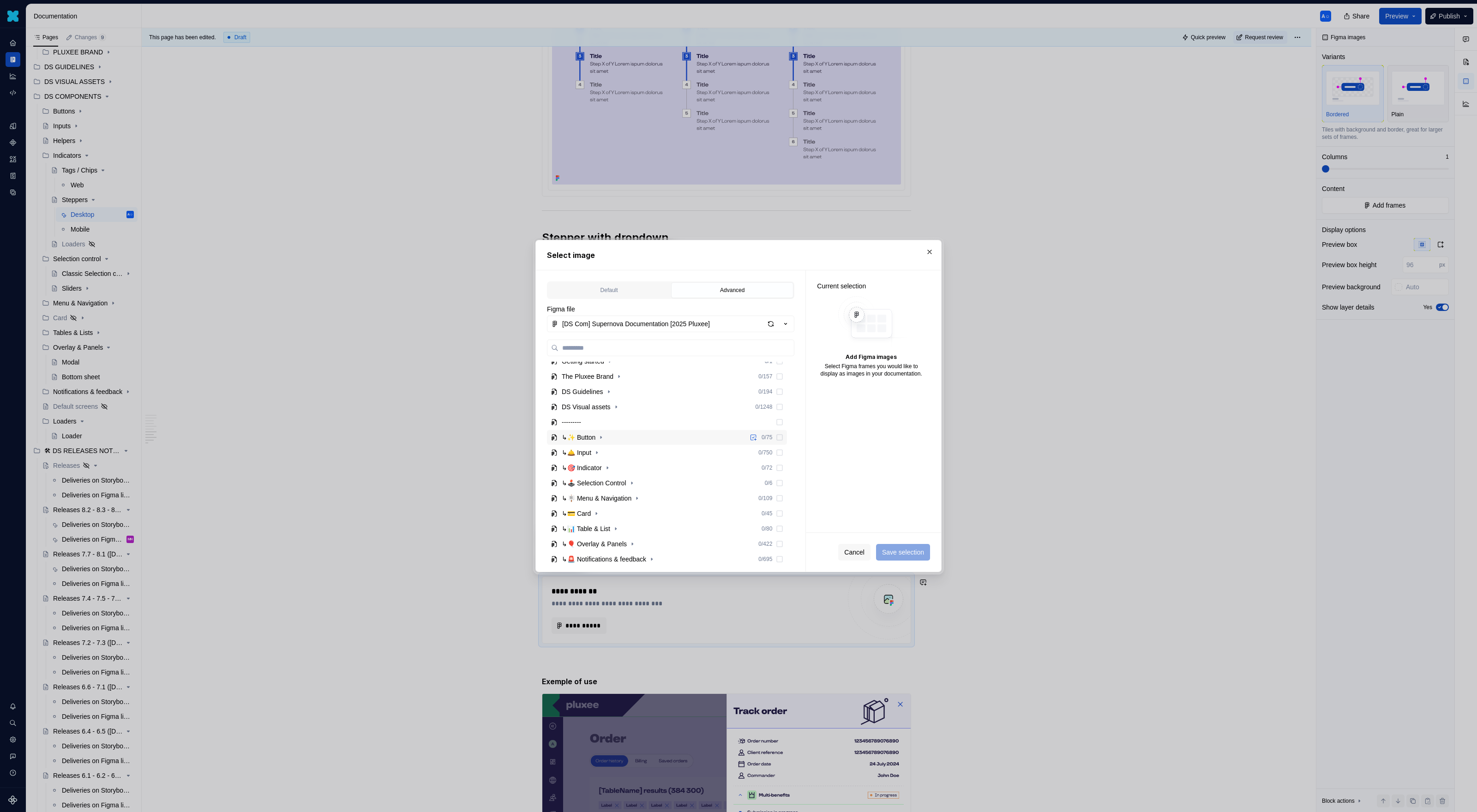
scroll to position [67, 0]
click at [611, 456] on icon "button" at bounding box center [607, 454] width 7 height 7
click at [631, 487] on icon "button" at bounding box center [627, 485] width 7 height 7
click at [608, 499] on icon "button" at bounding box center [607, 500] width 7 height 7
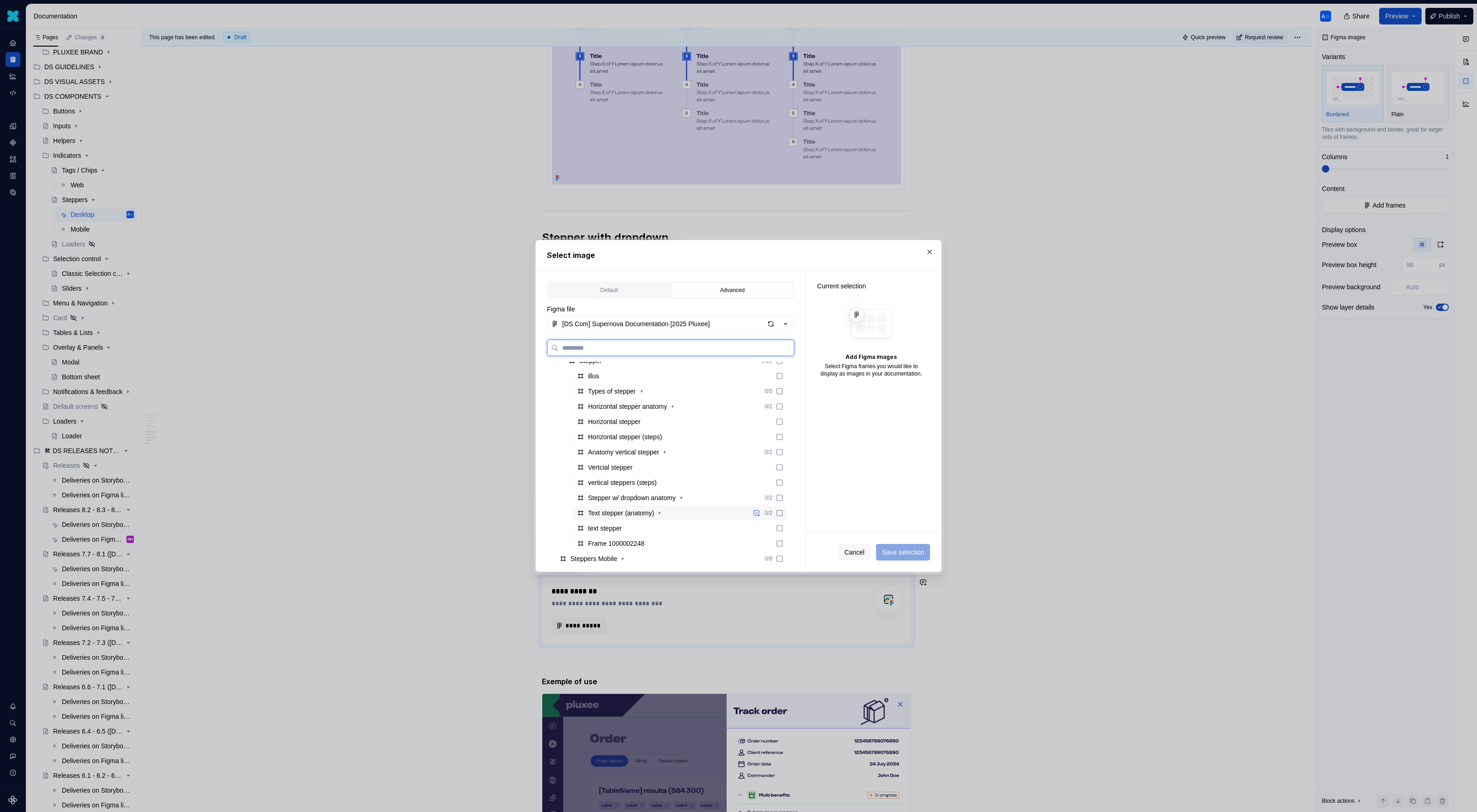
click at [622, 518] on div "Text stepper (anatomy) 0 / 2" at bounding box center [680, 513] width 214 height 15
click at [872, 526] on span "Save selection" at bounding box center [902, 552] width 42 height 9
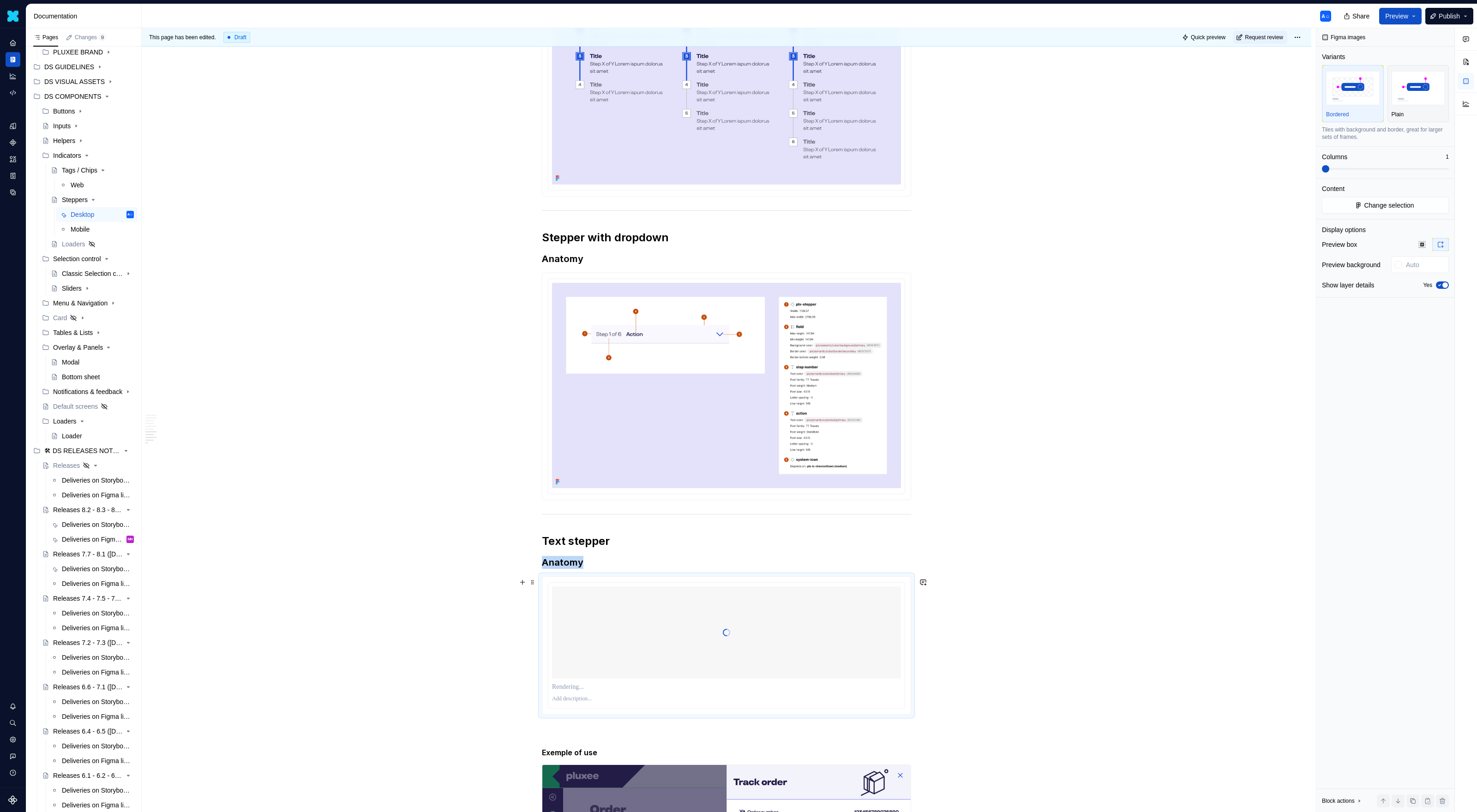
scroll to position [2303, 0]
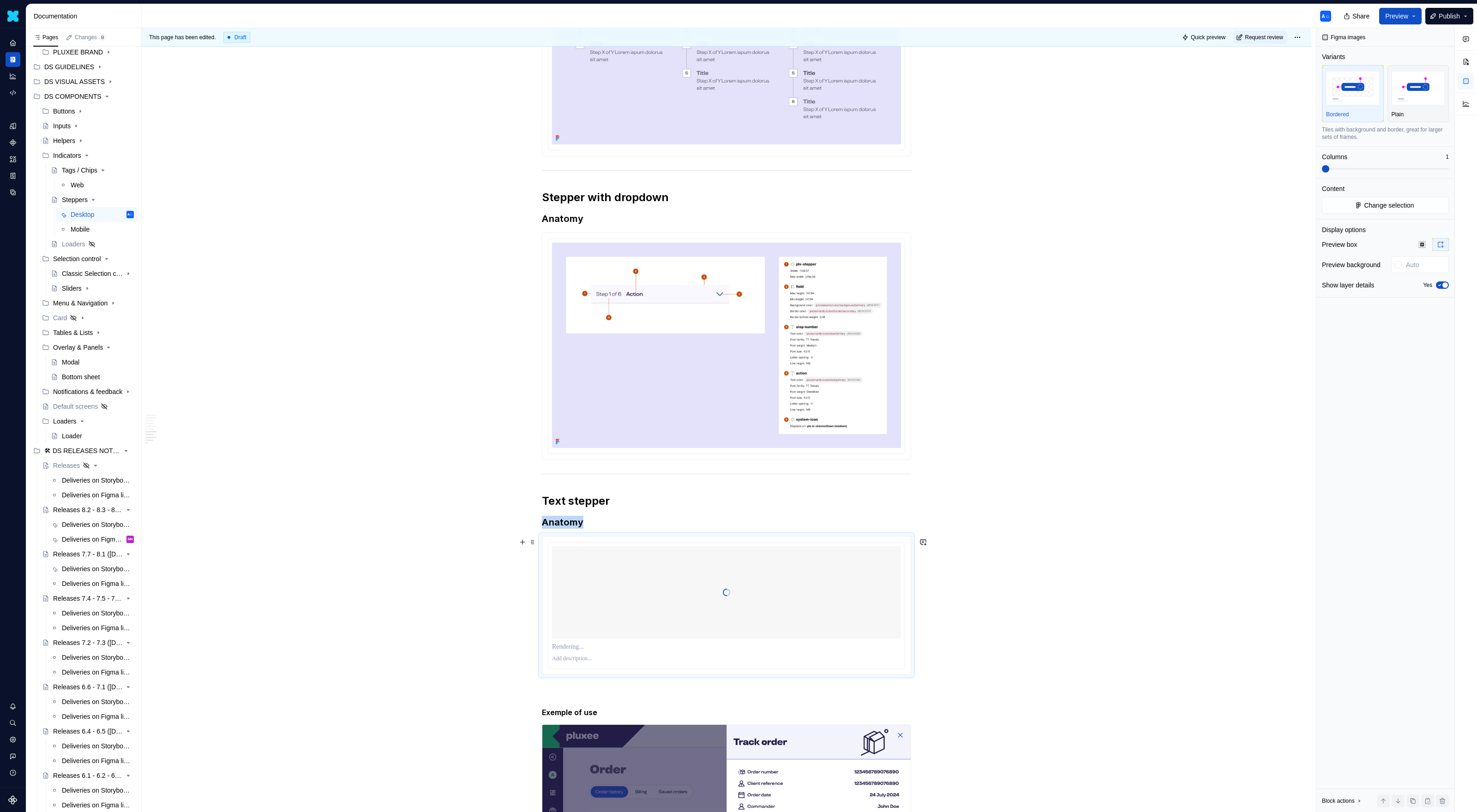
click at [683, 526] on div at bounding box center [726, 592] width 349 height 92
click at [872, 284] on icon "button" at bounding box center [1439, 285] width 7 height 6
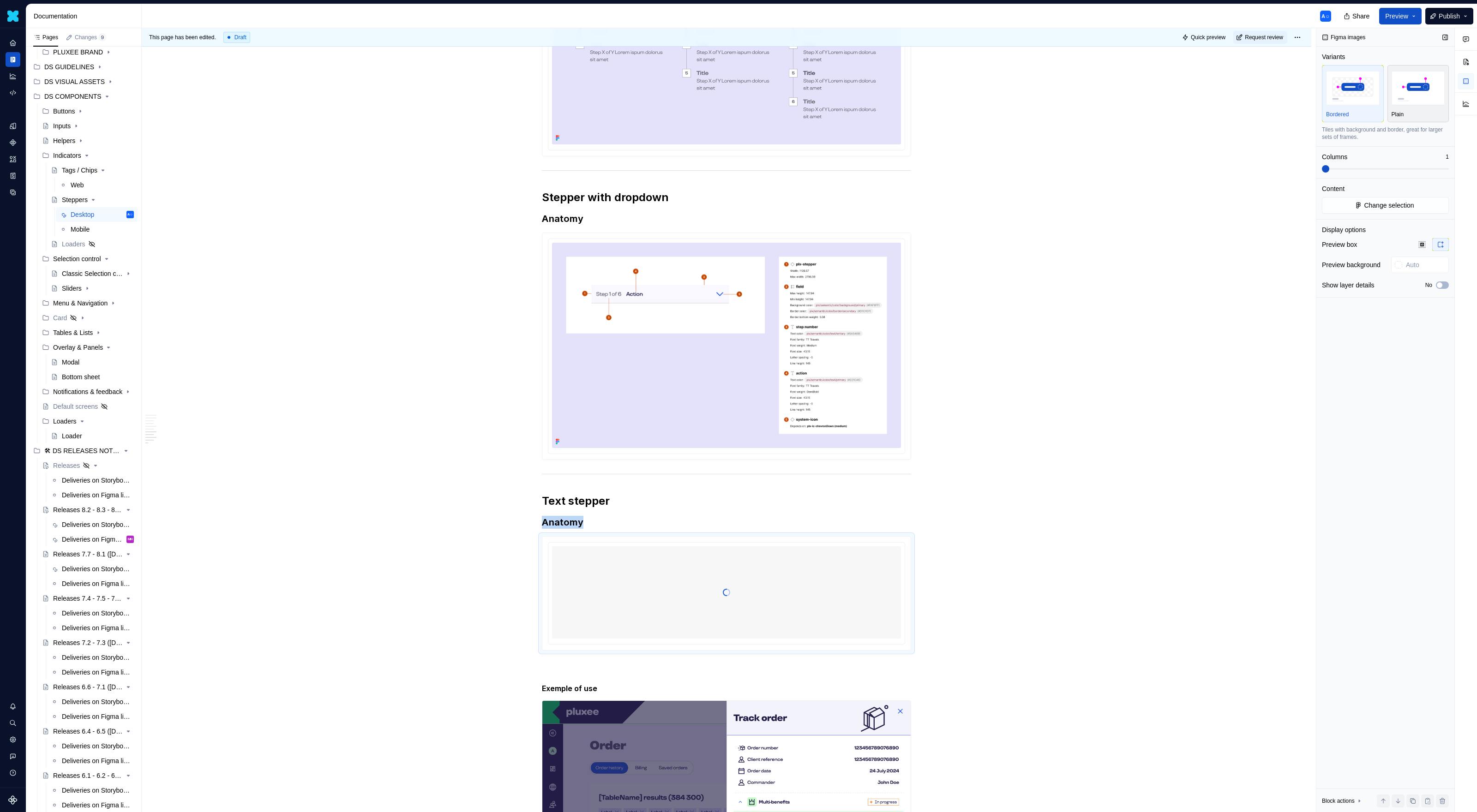
click at [872, 107] on div "button" at bounding box center [1418, 88] width 53 height 38
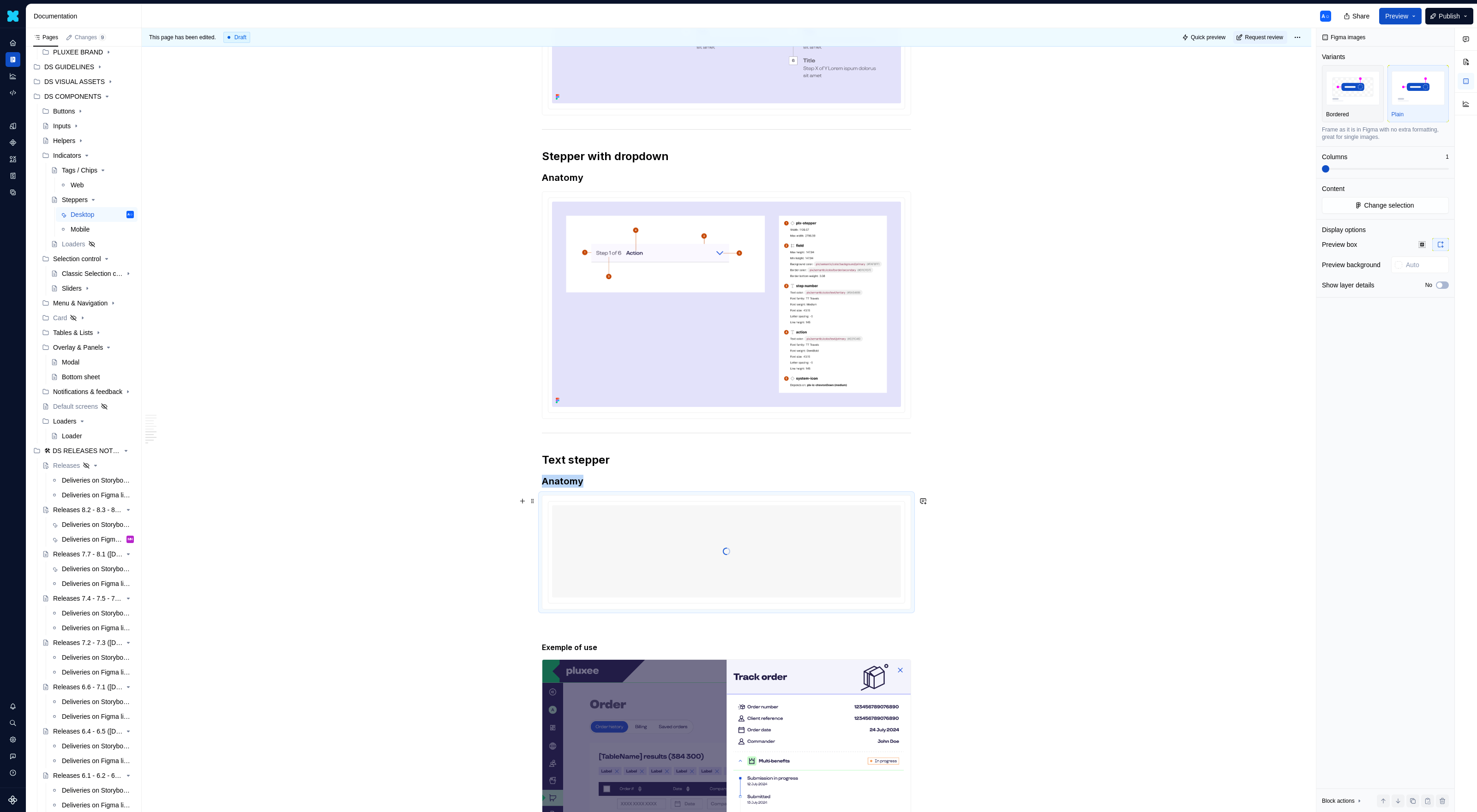
scroll to position [2356, 0]
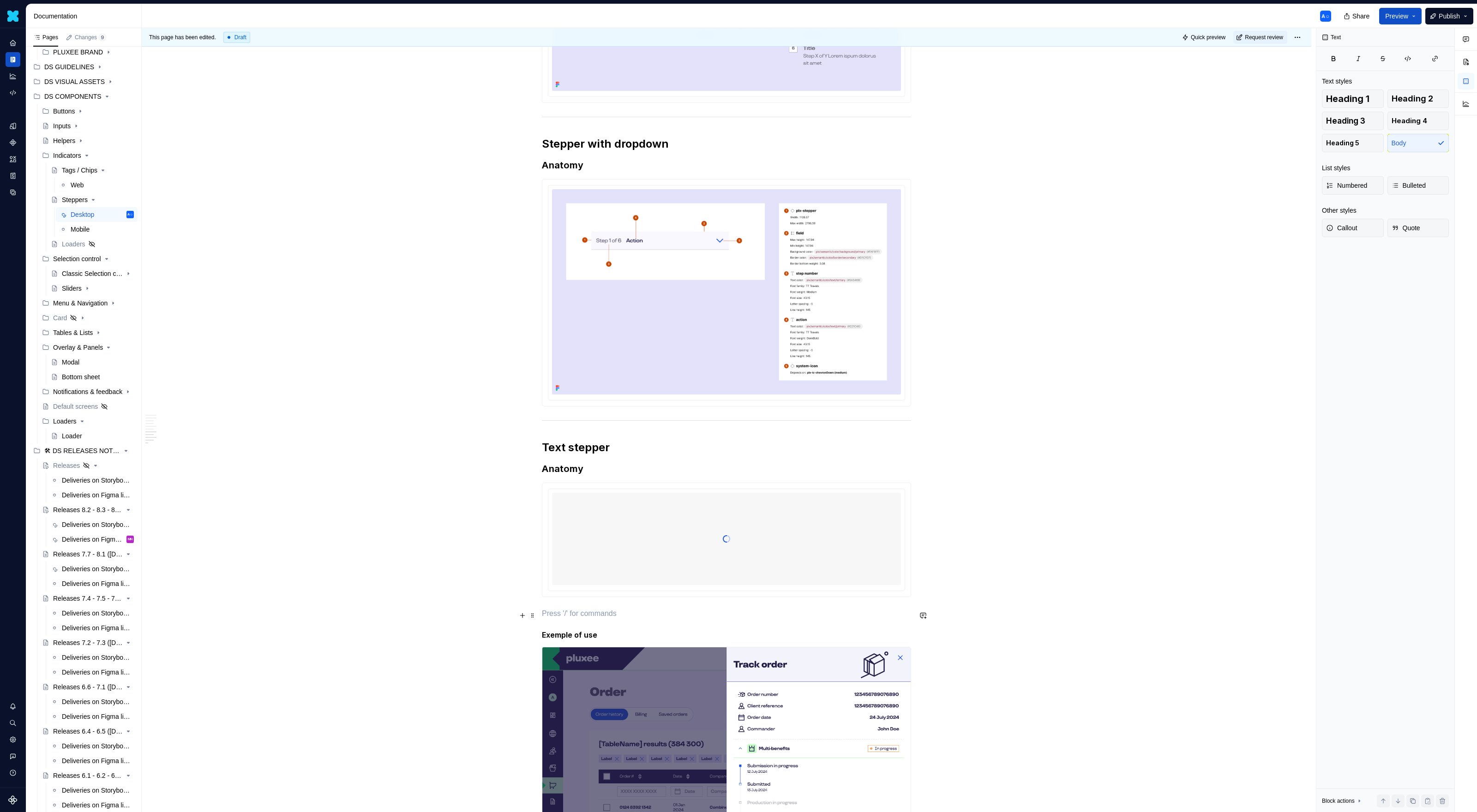
click at [699, 526] on p at bounding box center [726, 613] width 369 height 11
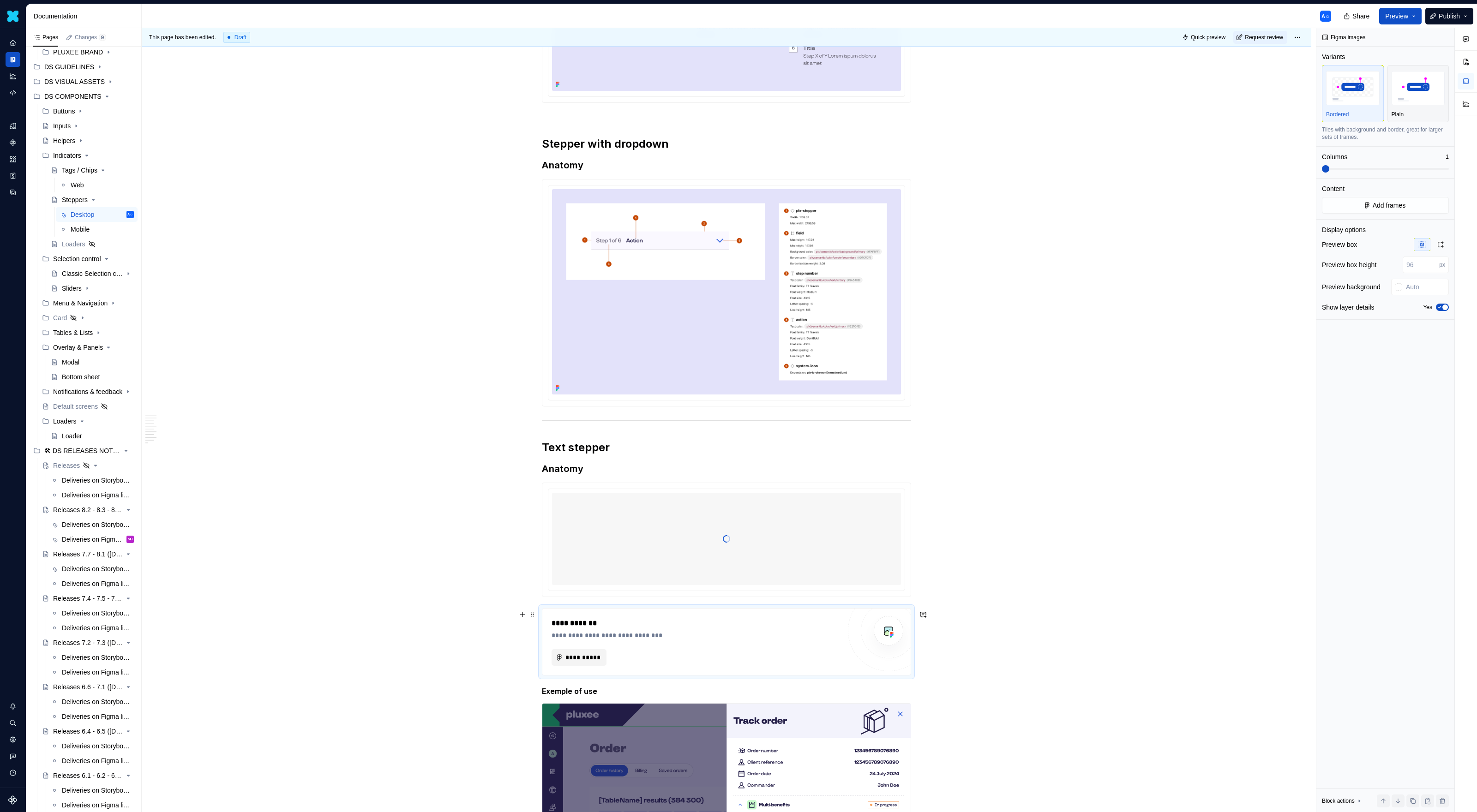
click at [591, 526] on button "**********" at bounding box center [579, 657] width 55 height 17
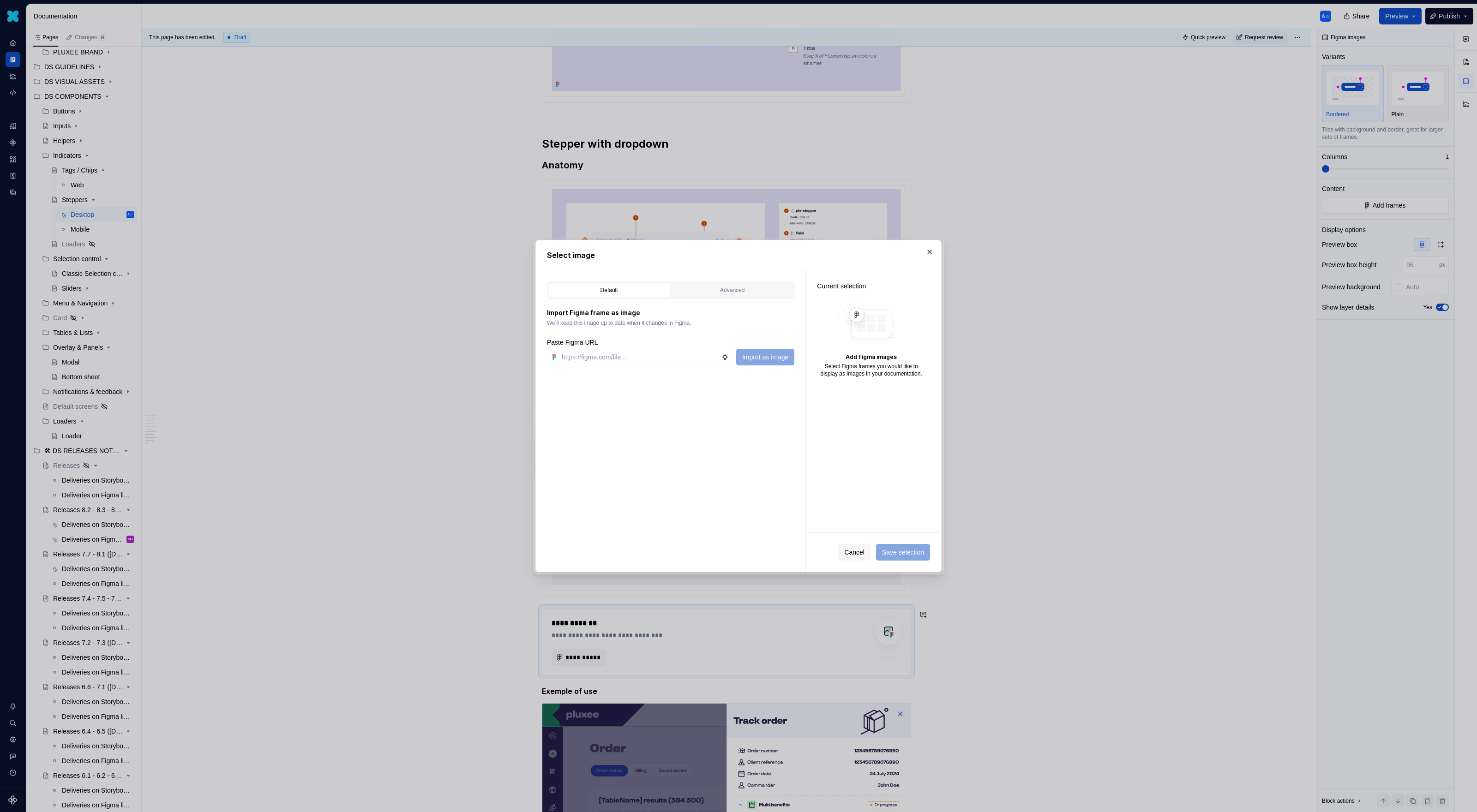
click at [753, 276] on div "Default Advanced Import Figma frame as image We’ll keep this image up to date w…" at bounding box center [671, 421] width 269 height 301
click at [741, 296] on button "Advanced" at bounding box center [732, 290] width 122 height 15
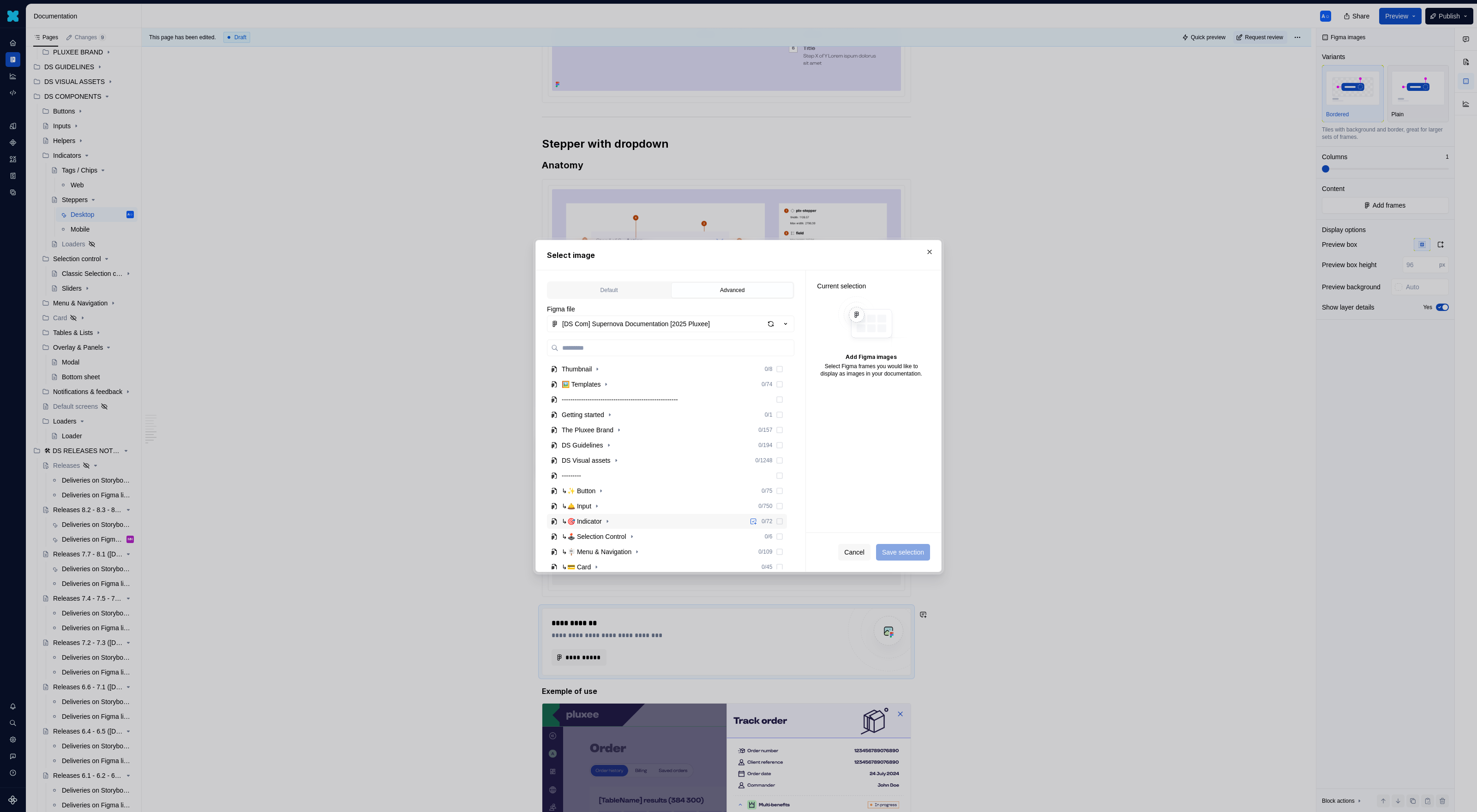
scroll to position [30, 0]
click at [606, 489] on button "button" at bounding box center [607, 491] width 9 height 9
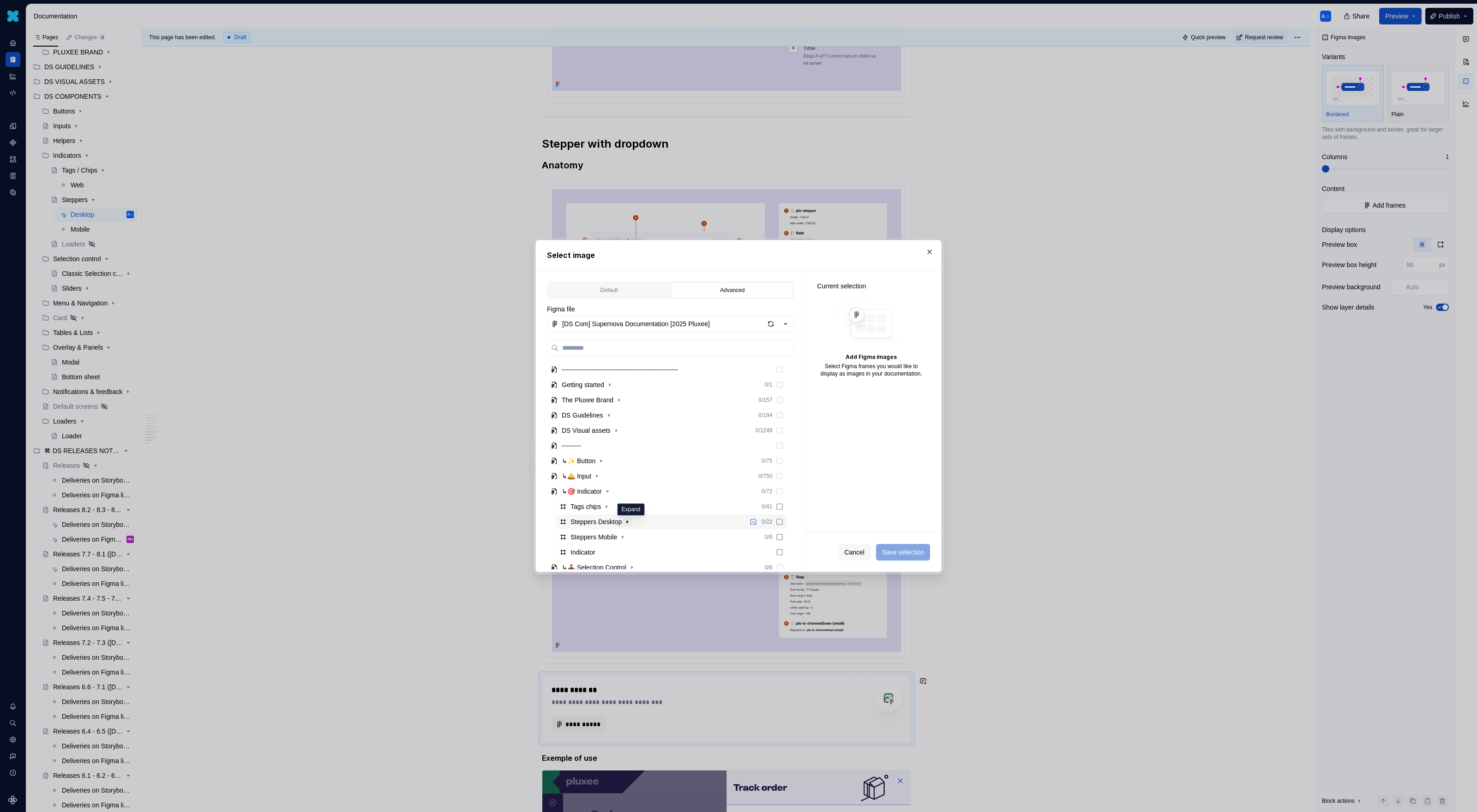
click at [628, 524] on icon "button" at bounding box center [627, 521] width 7 height 7
click at [609, 451] on icon "button" at bounding box center [607, 449] width 7 height 7
click at [627, 488] on div "text stepper" at bounding box center [680, 489] width 214 height 15
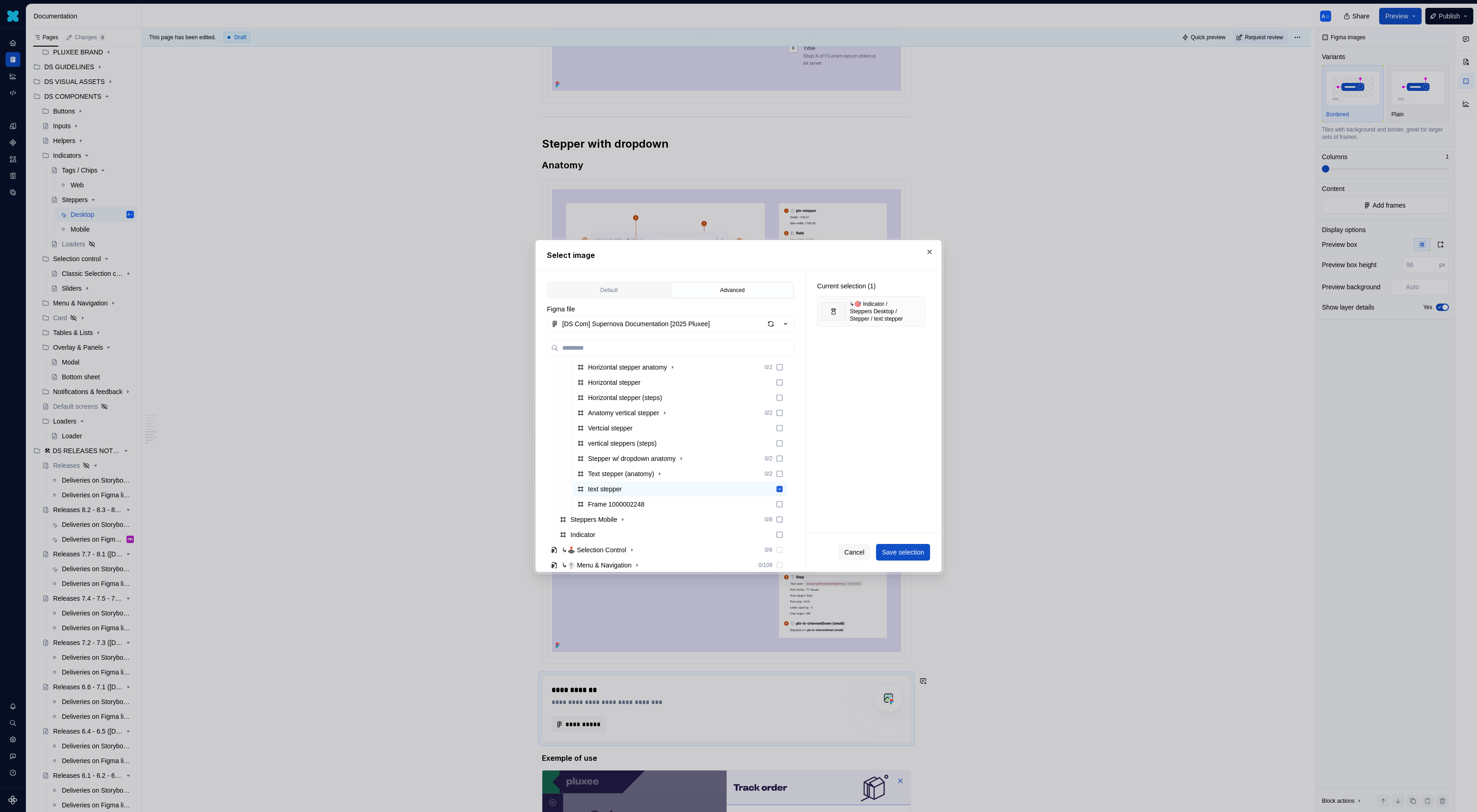
click at [872, 526] on span "Save selection" at bounding box center [902, 552] width 42 height 9
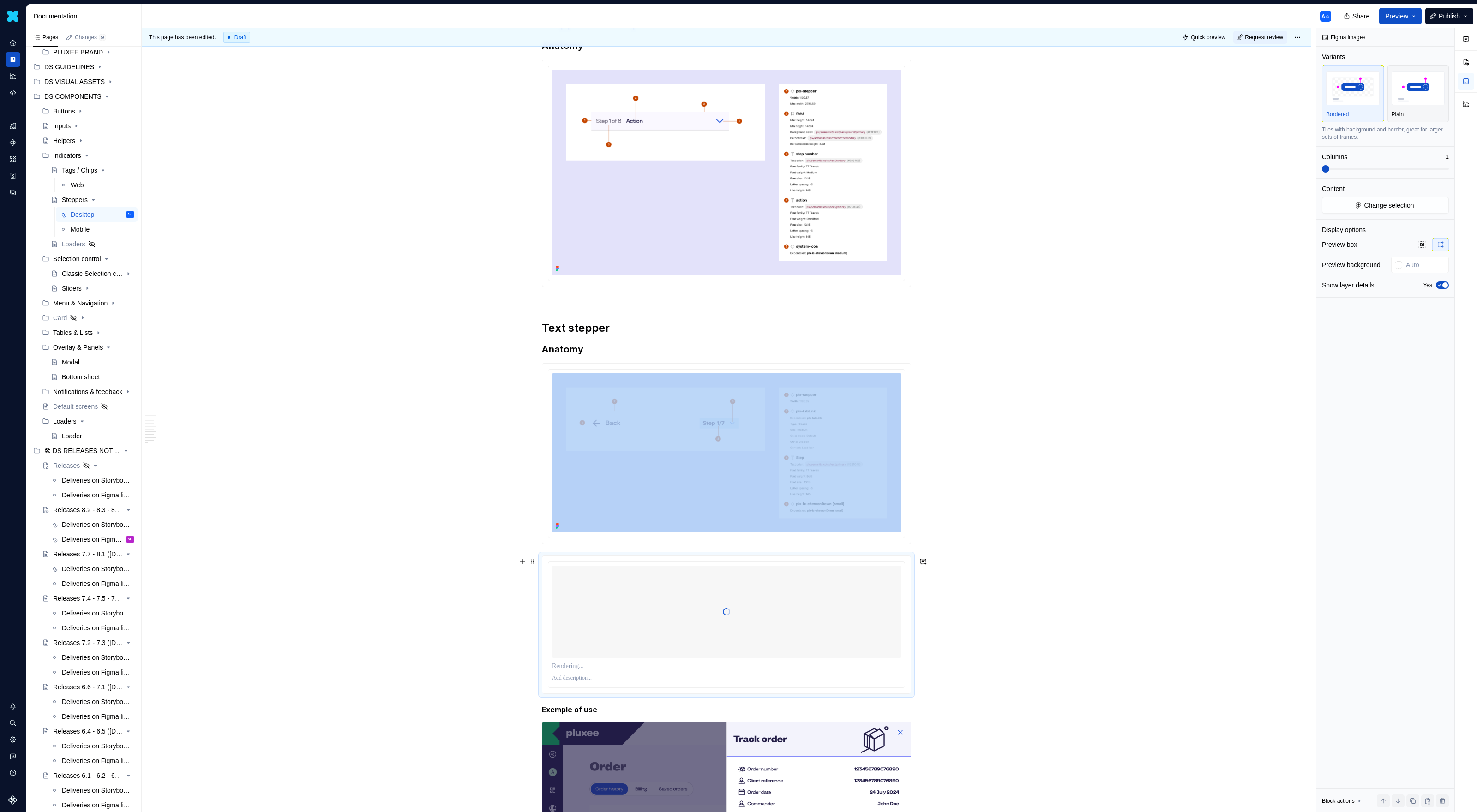
scroll to position [2485, 0]
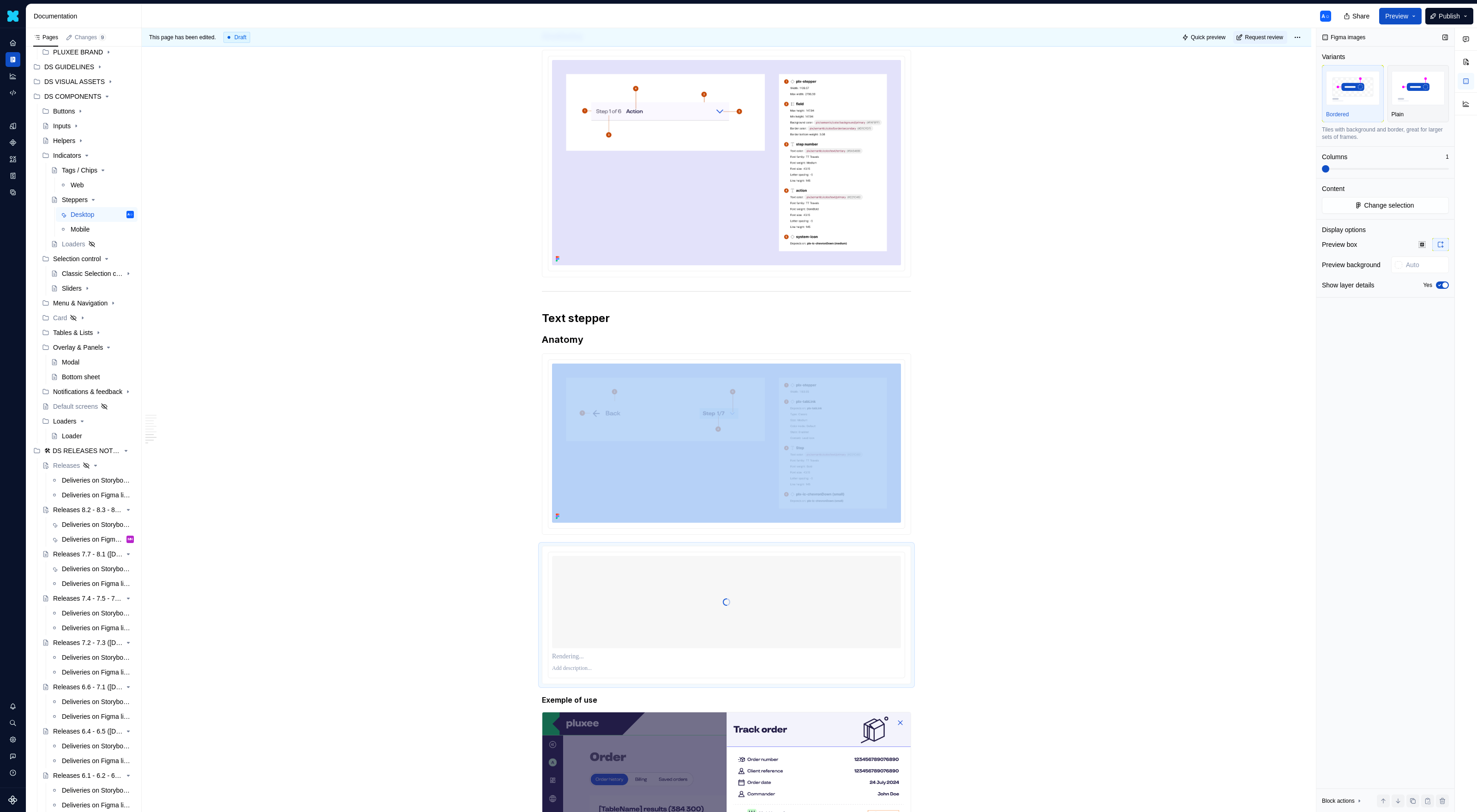
click at [872, 285] on icon "button" at bounding box center [1439, 285] width 7 height 6
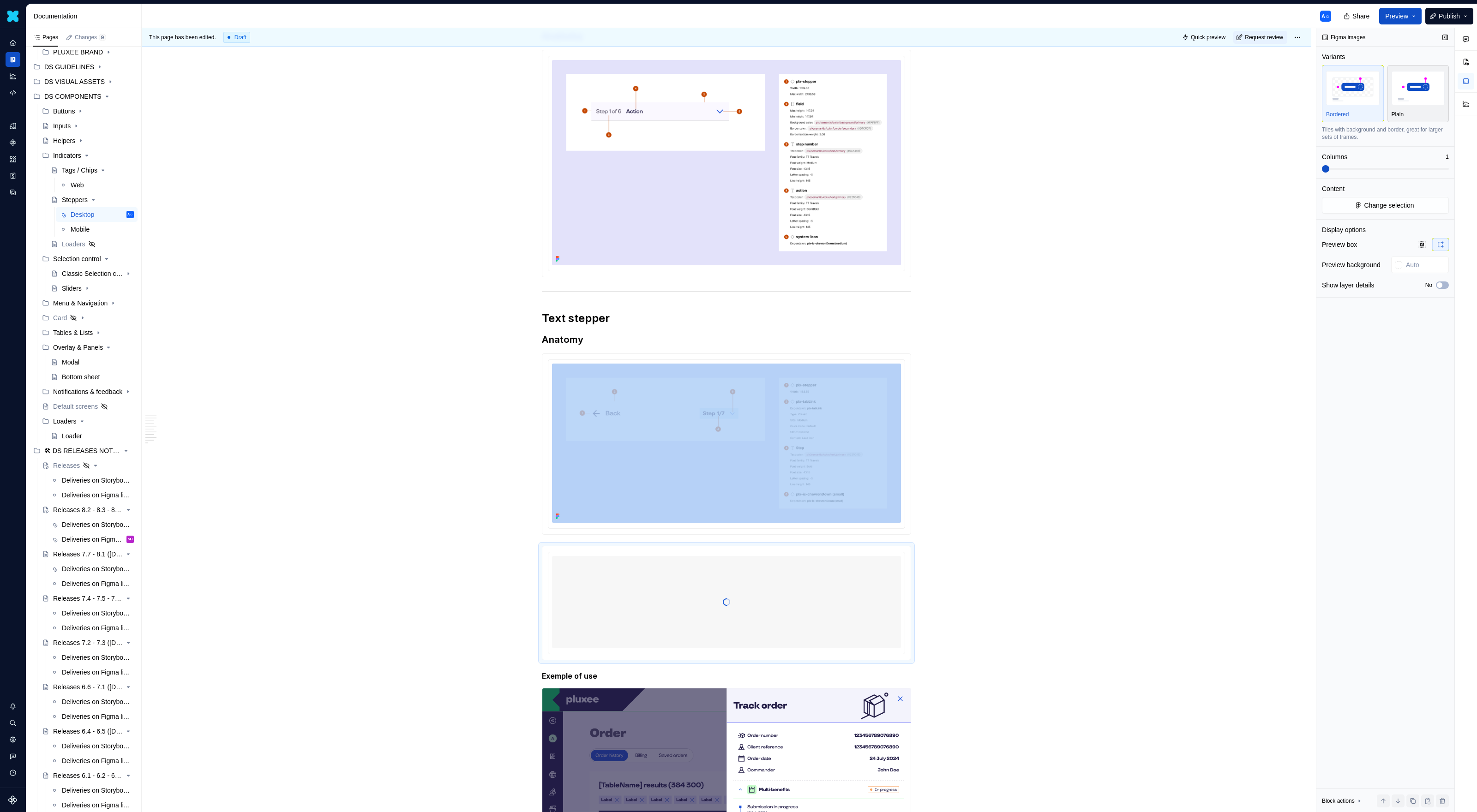
click at [872, 101] on img "button" at bounding box center [1418, 88] width 53 height 34
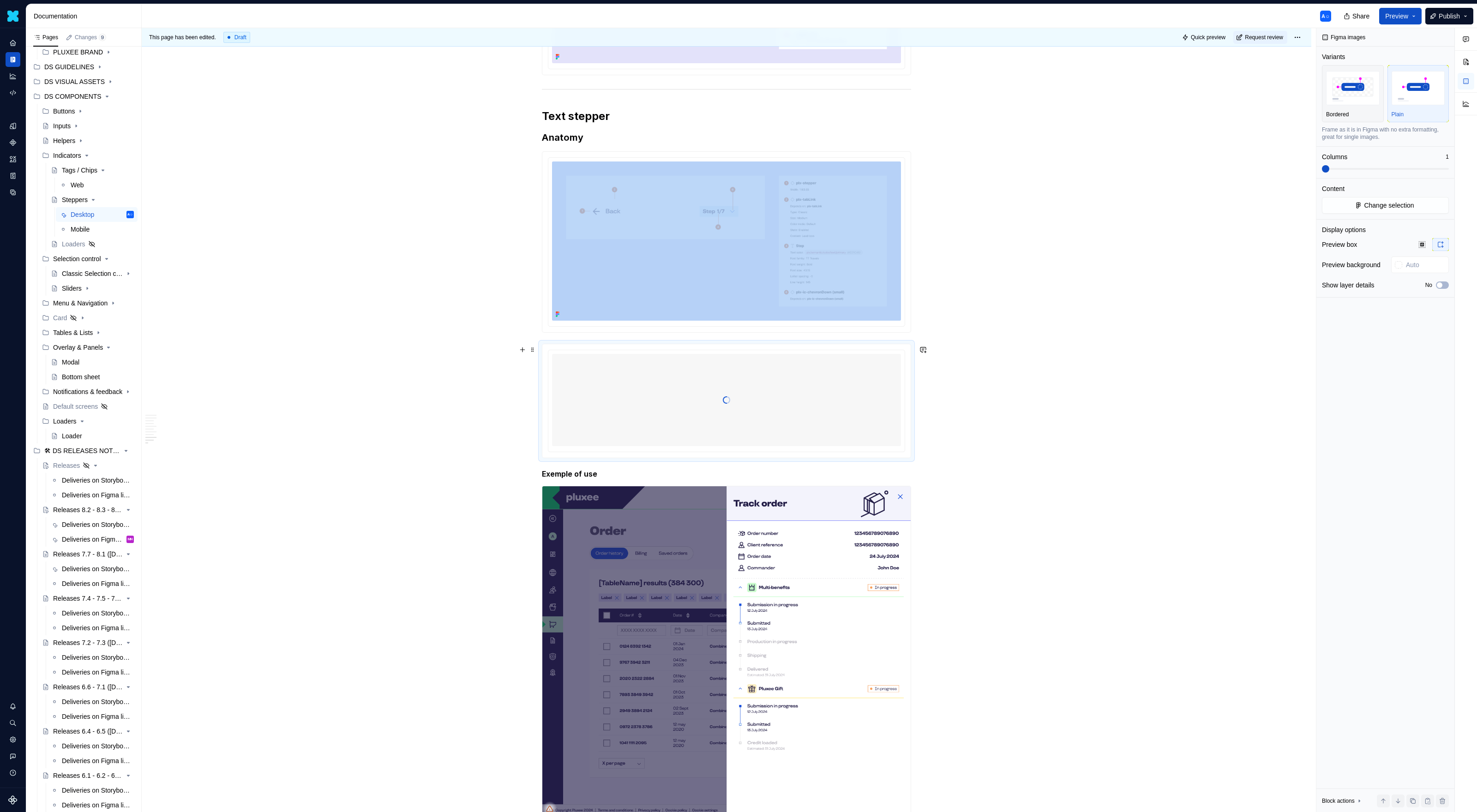
scroll to position [2745, 0]
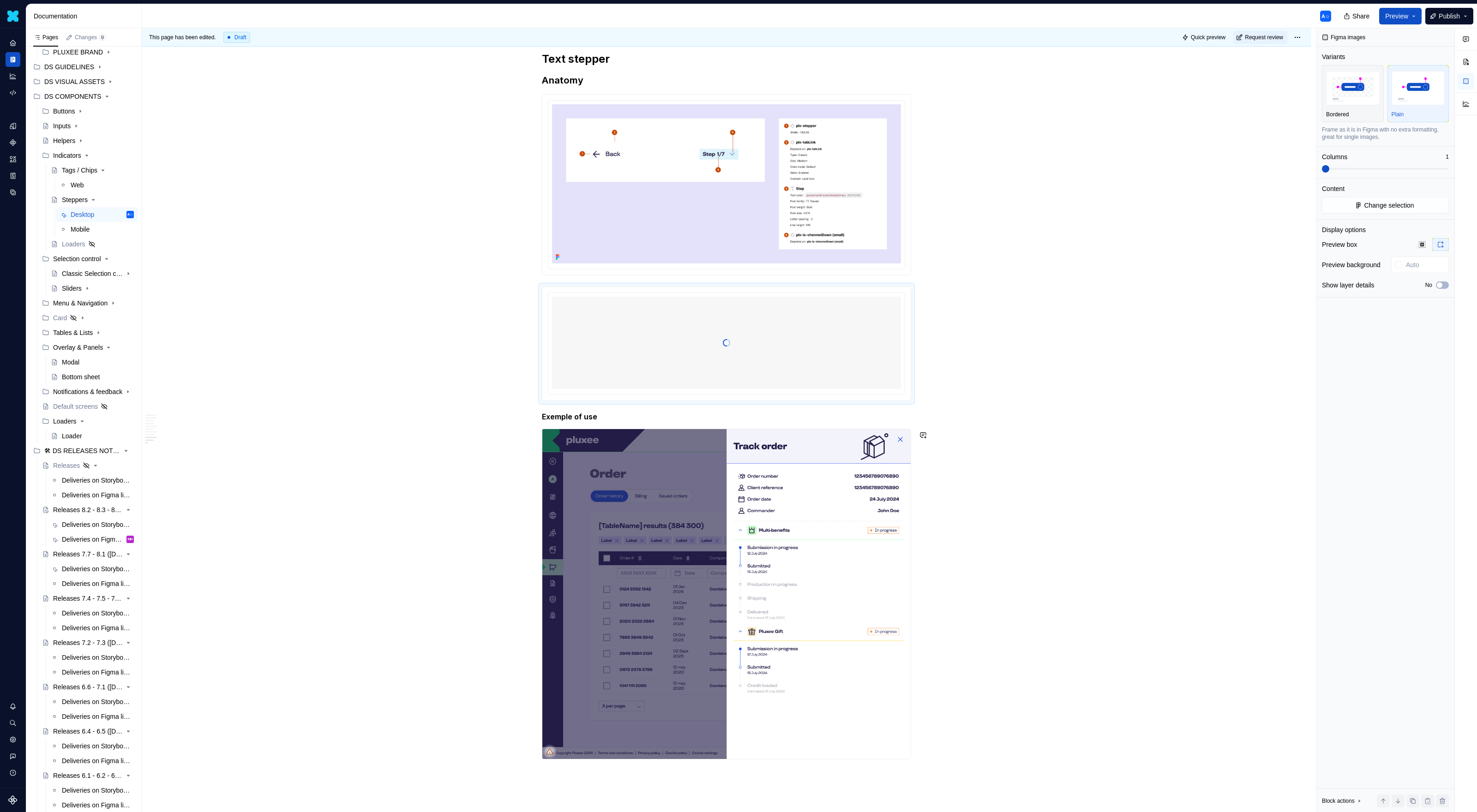
drag, startPoint x: 604, startPoint y: 425, endPoint x: 472, endPoint y: 423, distance: 132.0
click at [533, 434] on span at bounding box center [533, 435] width 7 height 13
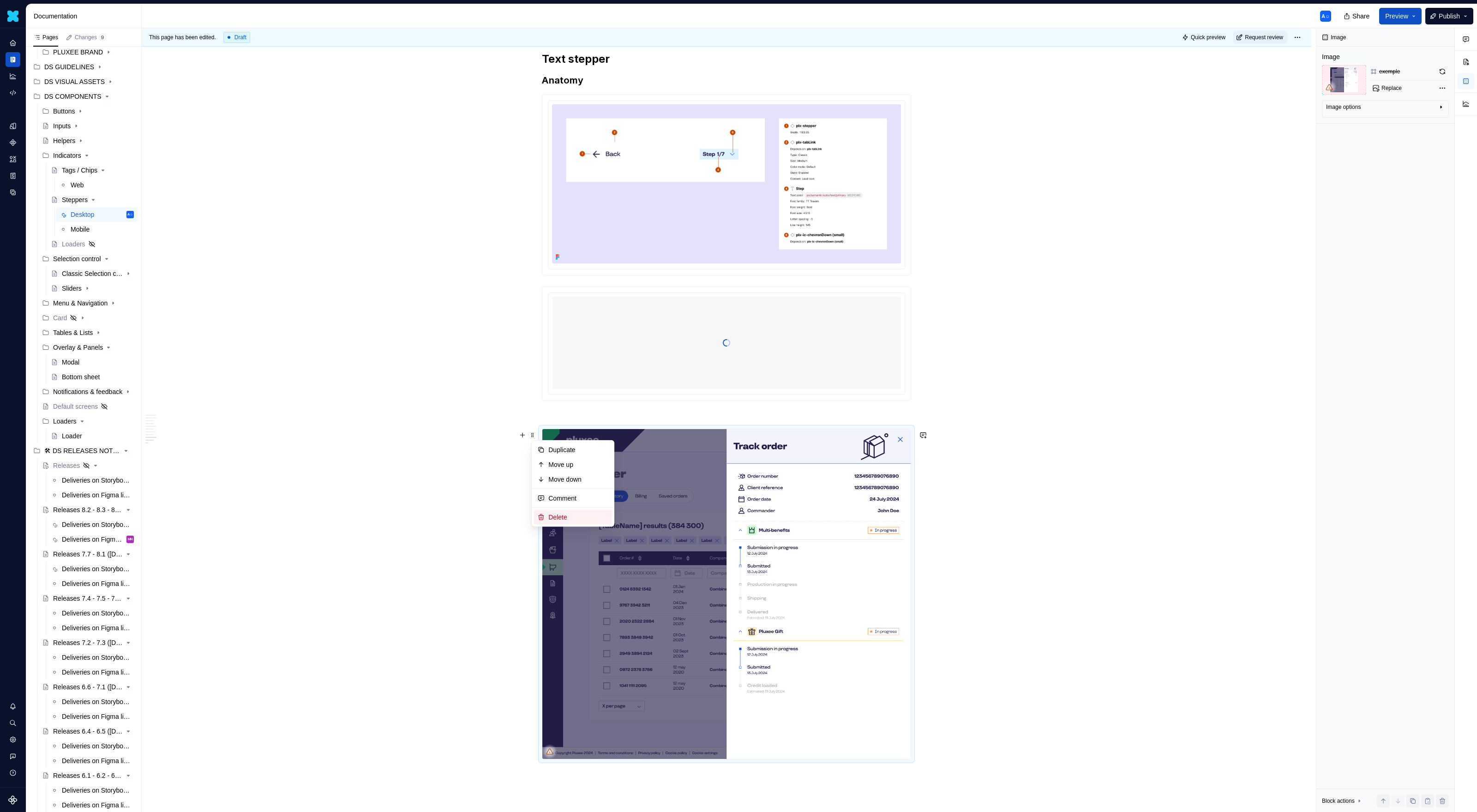
click at [562, 522] on div "Delete" at bounding box center [573, 517] width 79 height 15
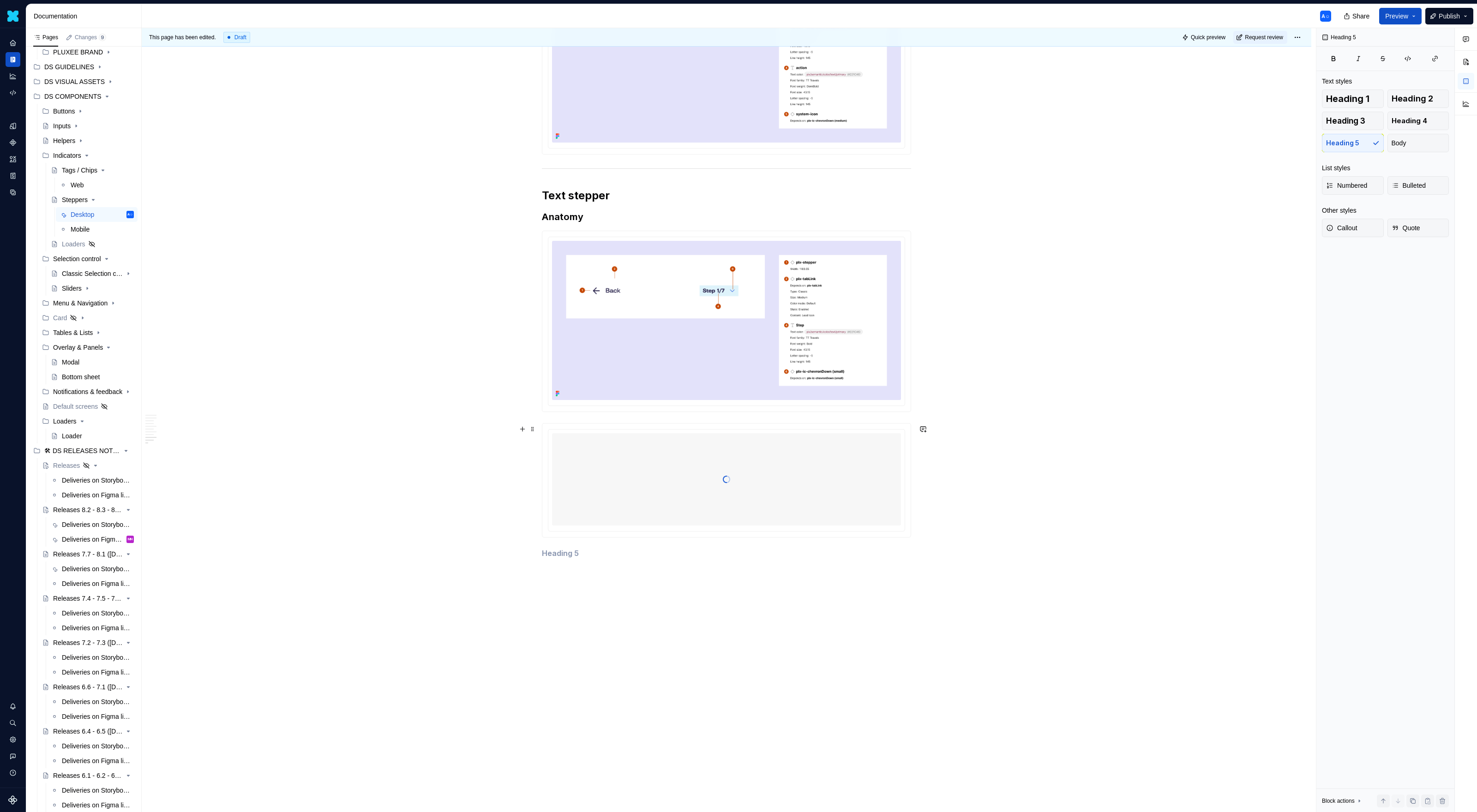
scroll to position [2607, 0]
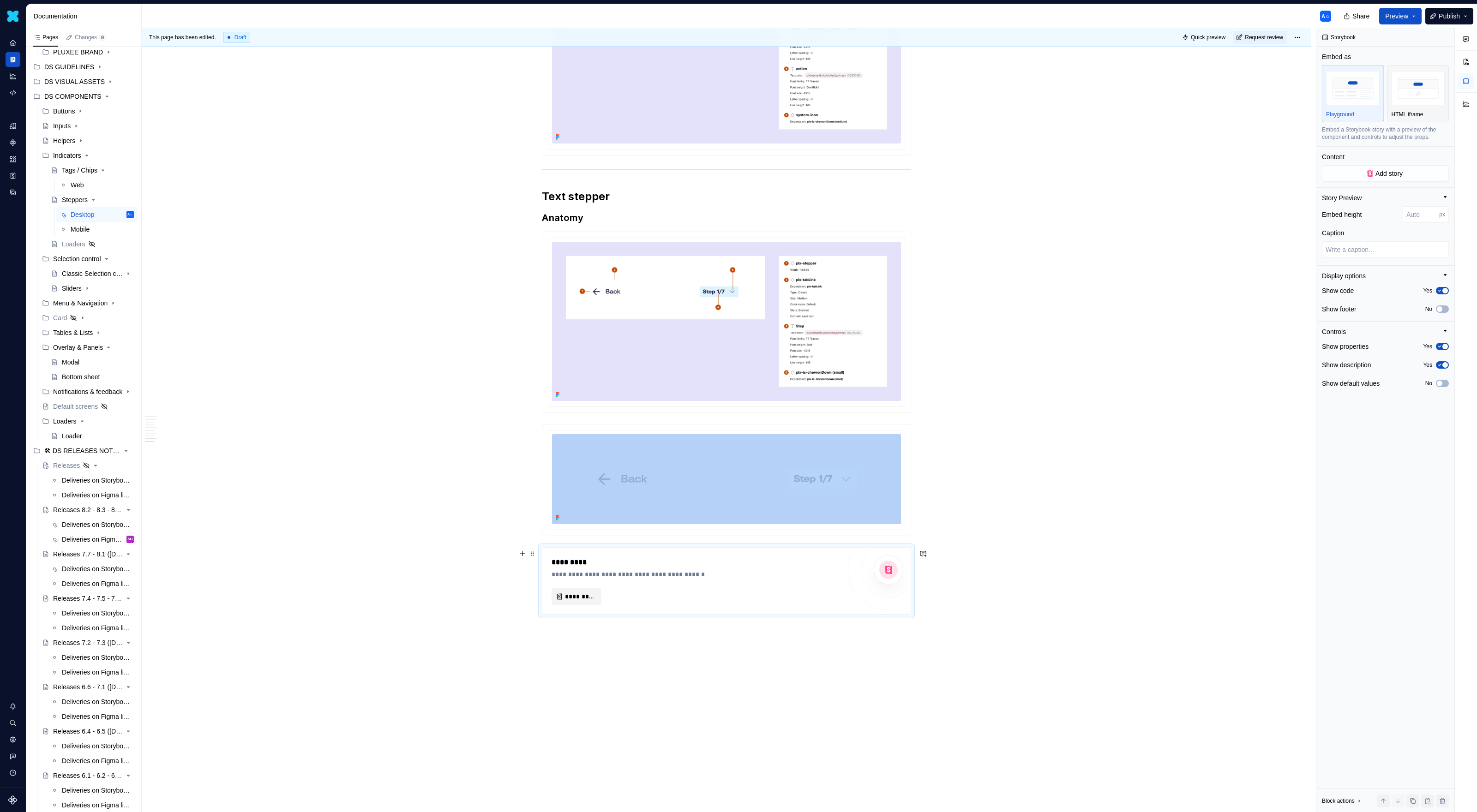
click at [583, 526] on span "*********" at bounding box center [580, 597] width 30 height 9
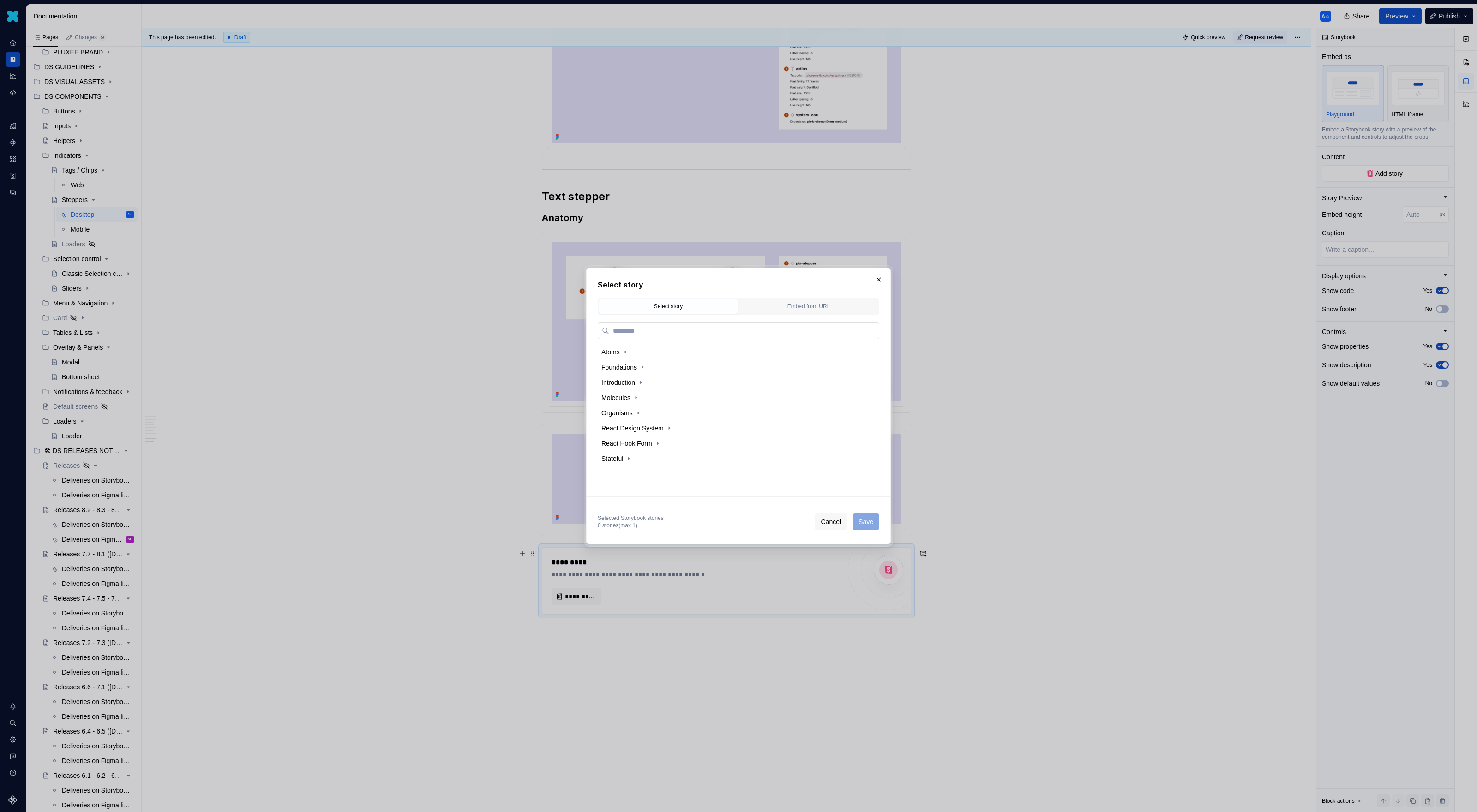
type textarea "*"
click at [636, 398] on icon "button" at bounding box center [636, 398] width 1 height 2
click at [643, 331] on input "search" at bounding box center [744, 331] width 269 height 9
type input "****"
click at [657, 363] on div "Step per" at bounding box center [739, 367] width 265 height 15
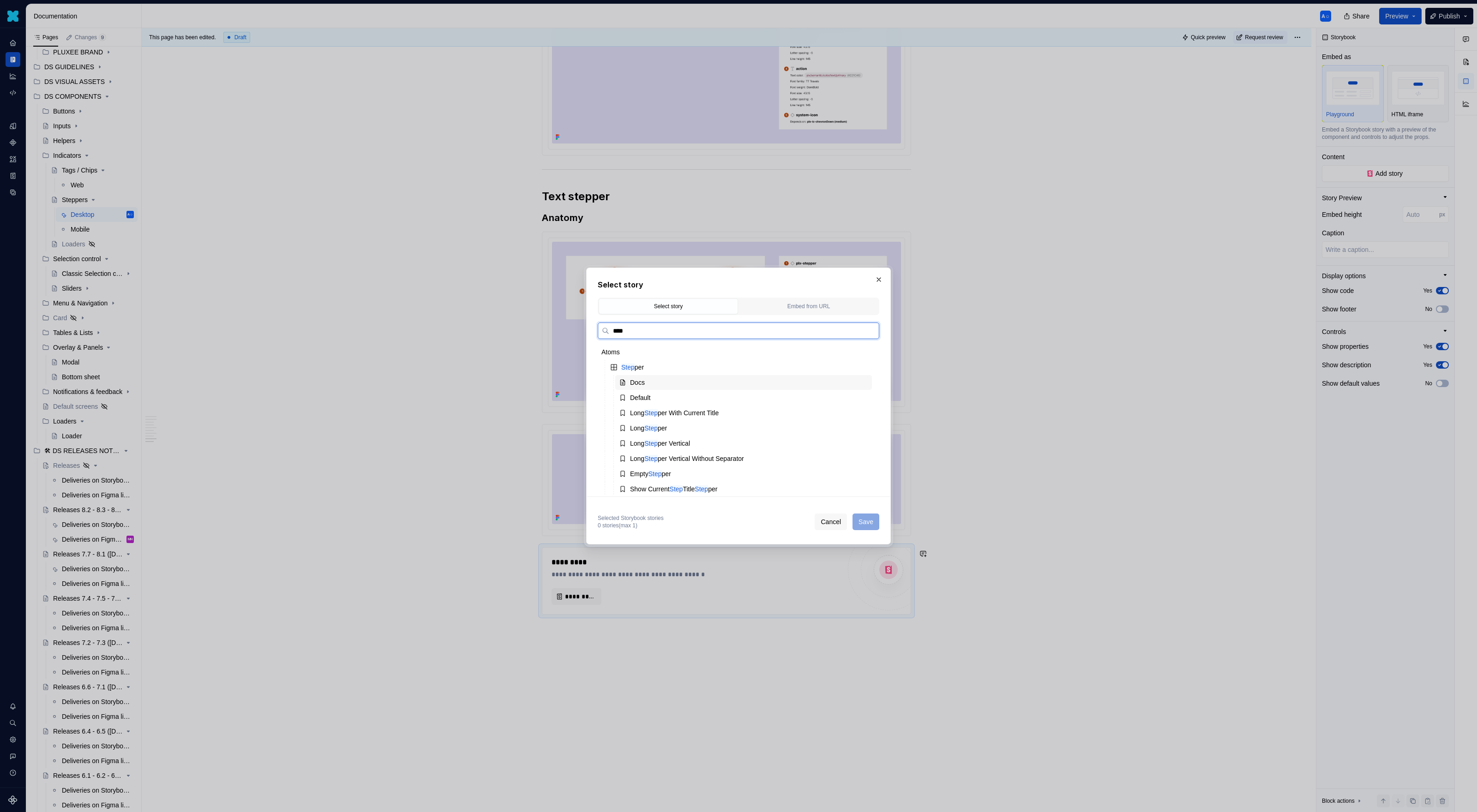
click at [669, 375] on div "Docs" at bounding box center [744, 382] width 257 height 15
click at [647, 368] on div "Step per" at bounding box center [739, 367] width 265 height 15
click at [676, 394] on div "Default" at bounding box center [744, 398] width 257 height 15
click at [683, 412] on div "Long Step per With Current Title" at bounding box center [674, 413] width 89 height 9
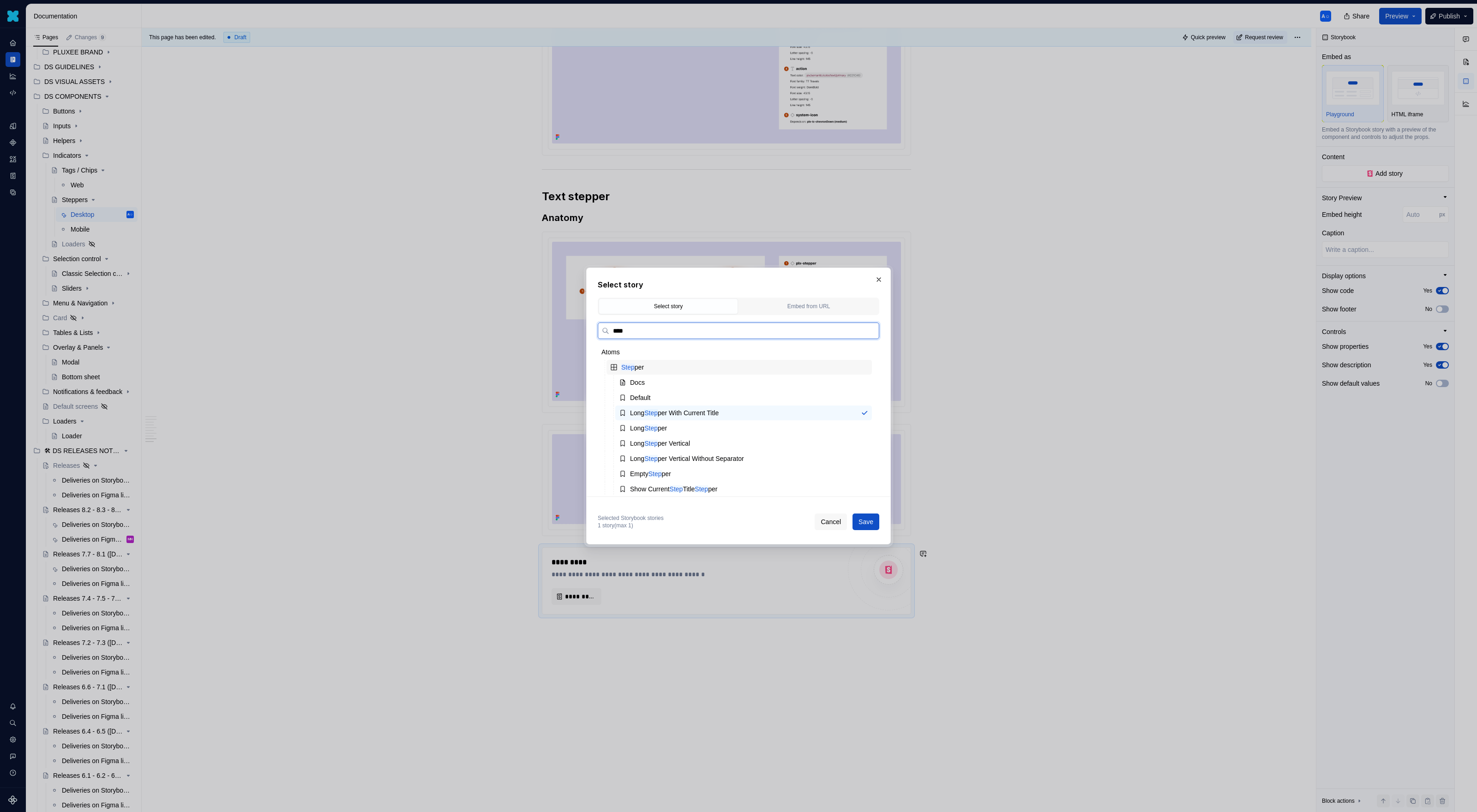
click at [672, 362] on div "Step per" at bounding box center [739, 367] width 265 height 15
click at [832, 522] on span "Cancel" at bounding box center [830, 521] width 20 height 9
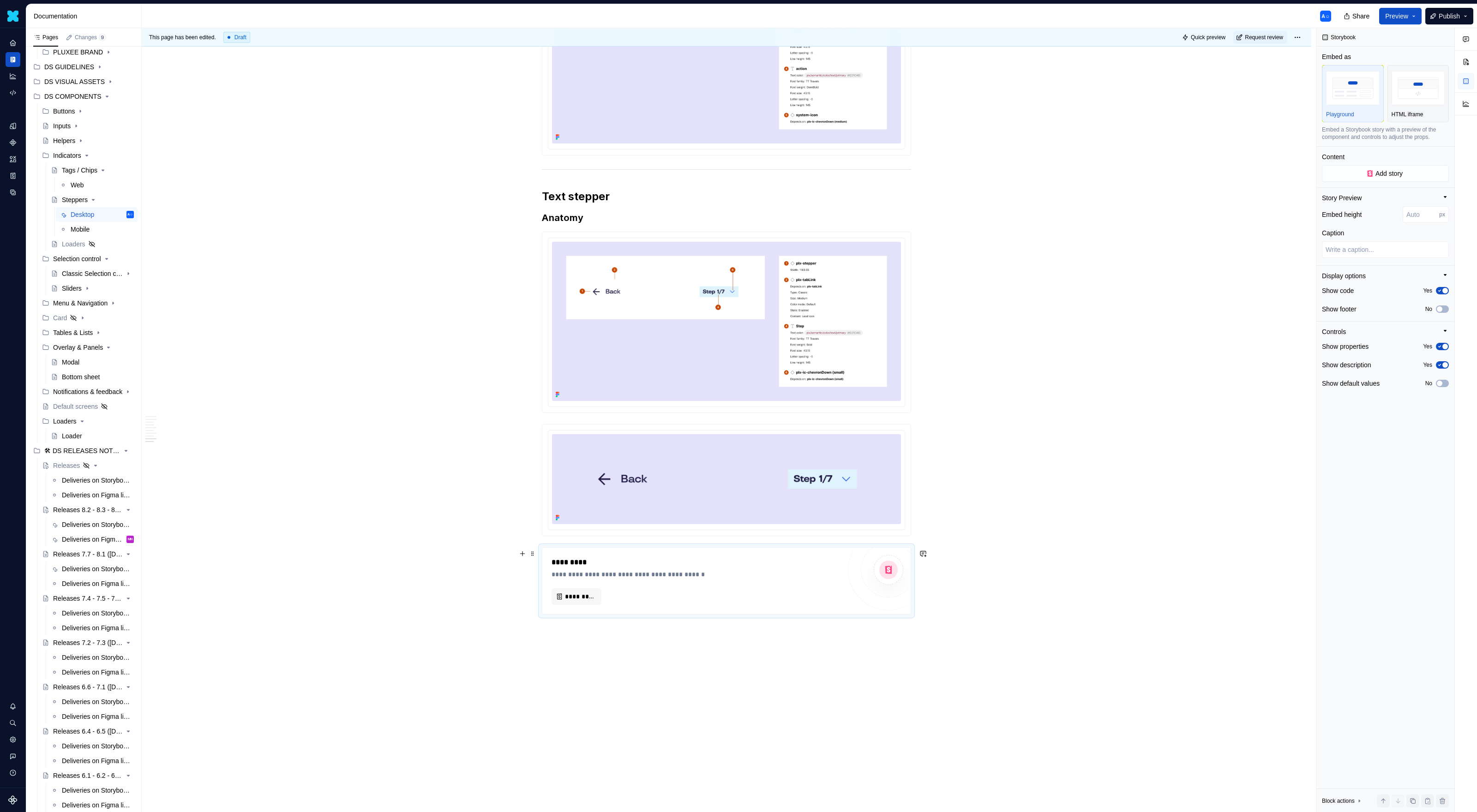
click at [557, 526] on div "**********" at bounding box center [726, 581] width 368 height 66
click at [532, 526] on span at bounding box center [533, 554] width 7 height 13
click at [651, 526] on div "**********" at bounding box center [696, 574] width 289 height 9
click at [592, 526] on button "*********" at bounding box center [576, 596] width 50 height 17
type textarea "*"
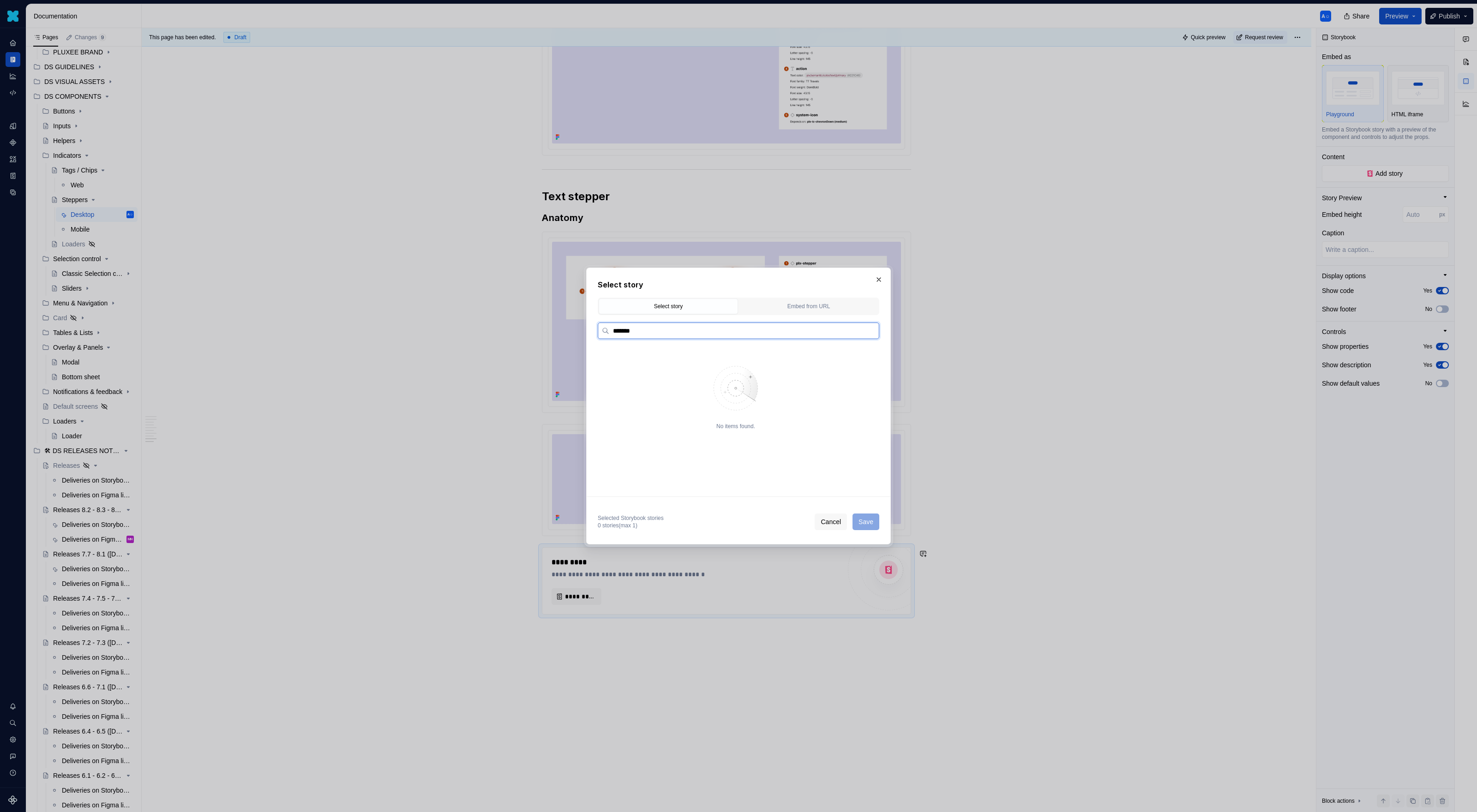
type input "*******"
click at [688, 414] on div "Long Stepper Vertical" at bounding box center [659, 413] width 58 height 9
click at [861, 515] on button "Save" at bounding box center [866, 521] width 27 height 17
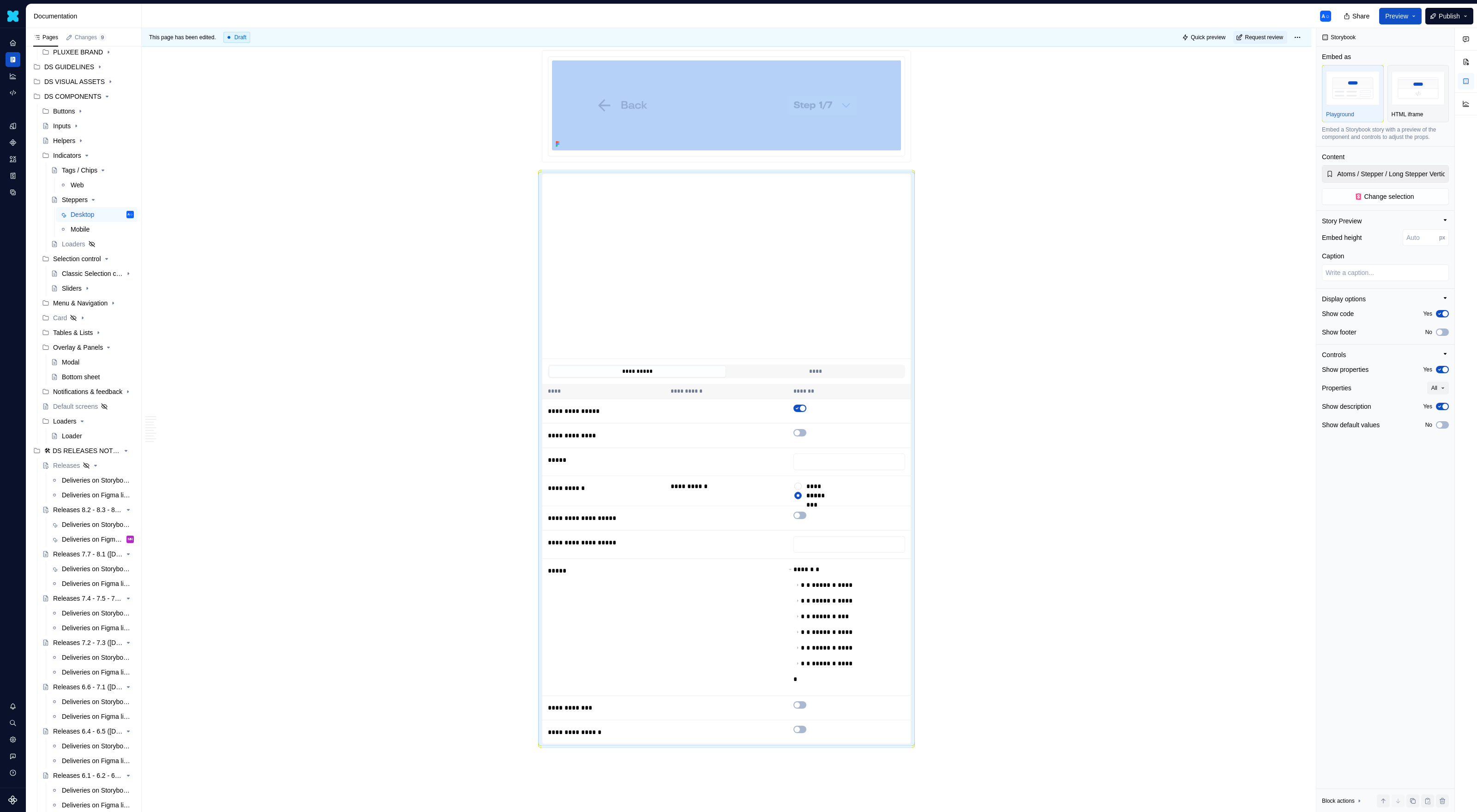
scroll to position [2923, 0]
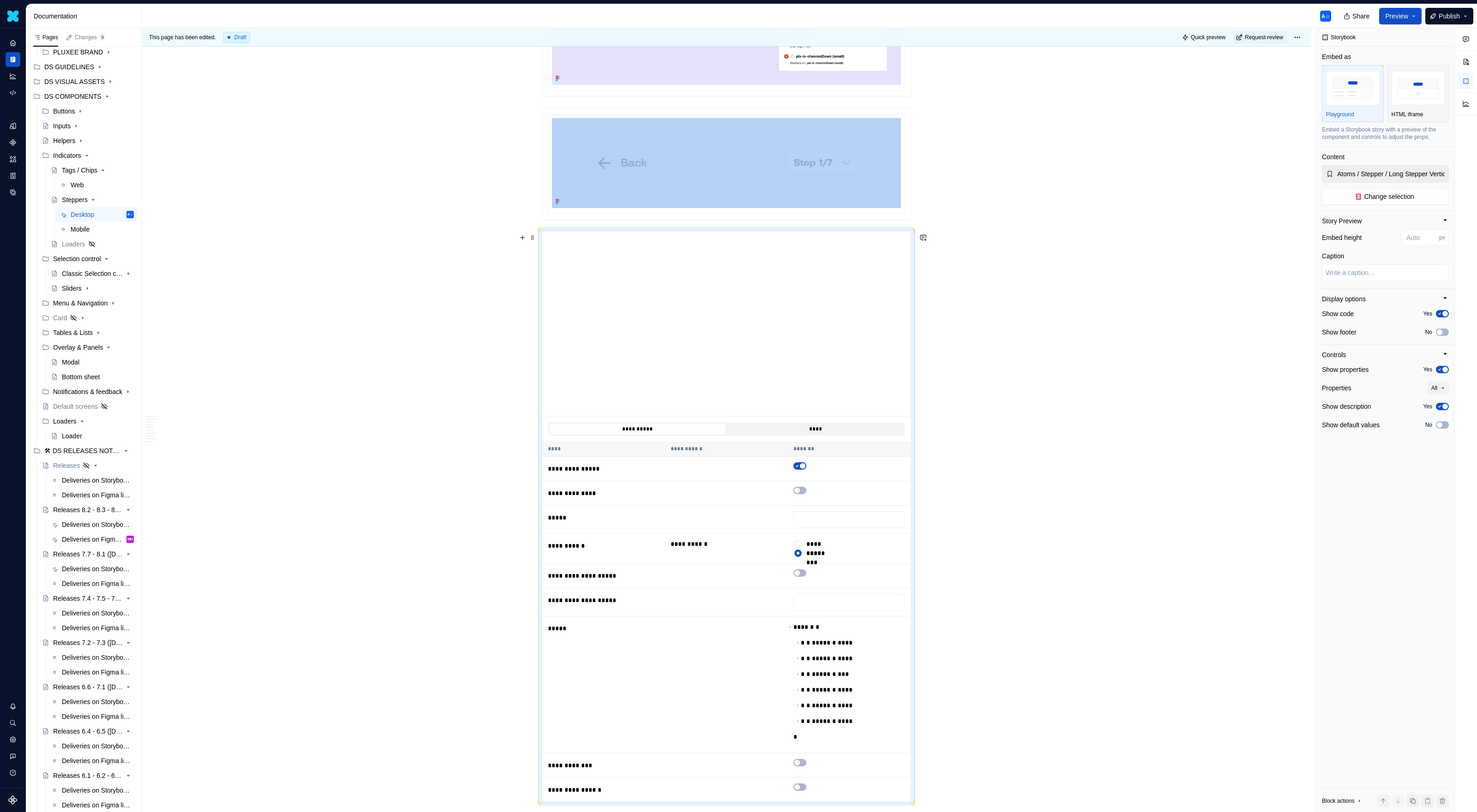
click at [754, 432] on button "****" at bounding box center [815, 429] width 177 height 12
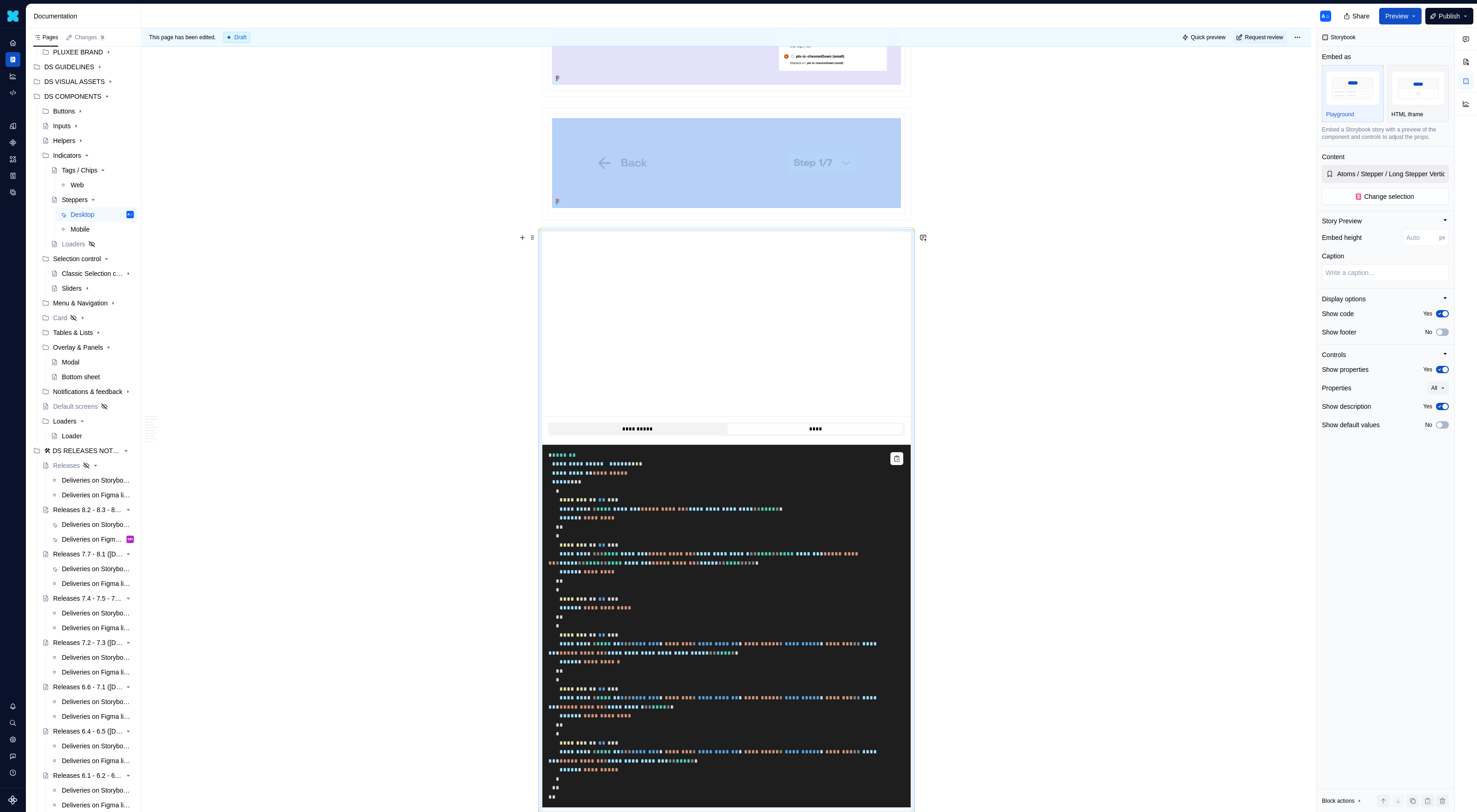
click at [663, 432] on button "**********" at bounding box center [637, 429] width 177 height 12
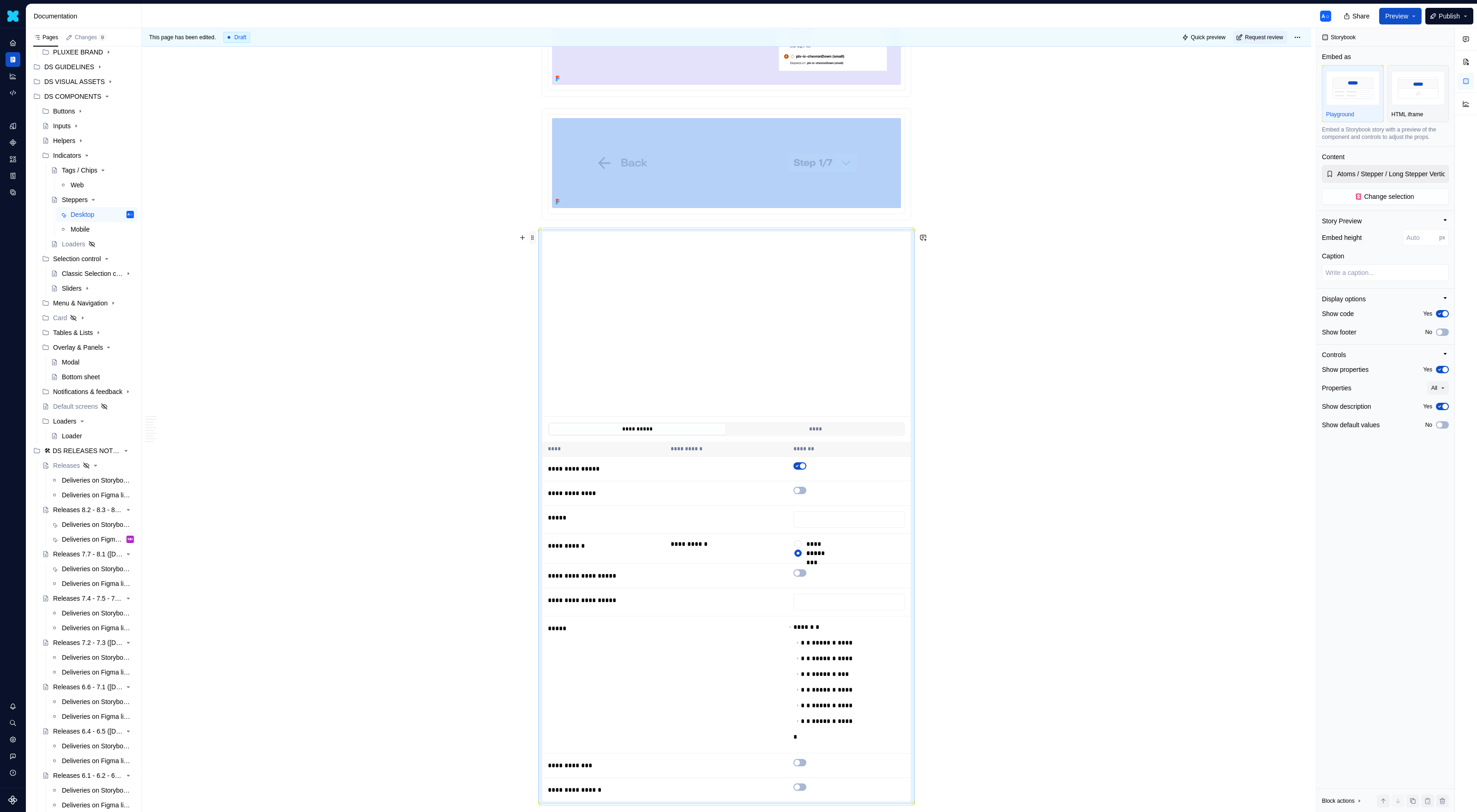
click at [536, 234] on span at bounding box center [533, 237] width 7 height 13
click at [872, 195] on span "Change selection" at bounding box center [1389, 197] width 50 height 9
type textarea "*"
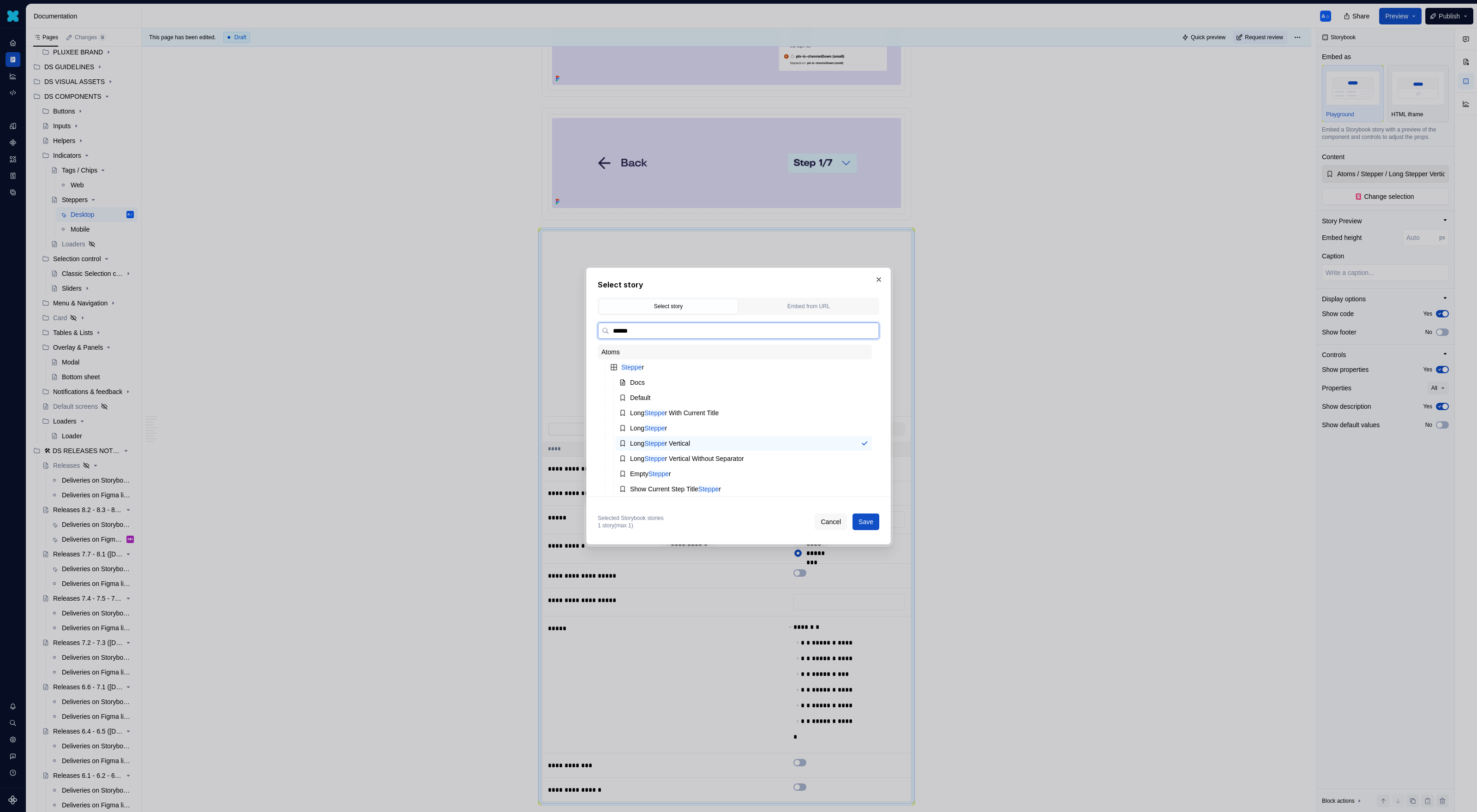
type input "*******"
click at [638, 374] on div "Stepper" at bounding box center [739, 367] width 265 height 15
click at [642, 366] on mark "Stepper" at bounding box center [632, 367] width 22 height 7
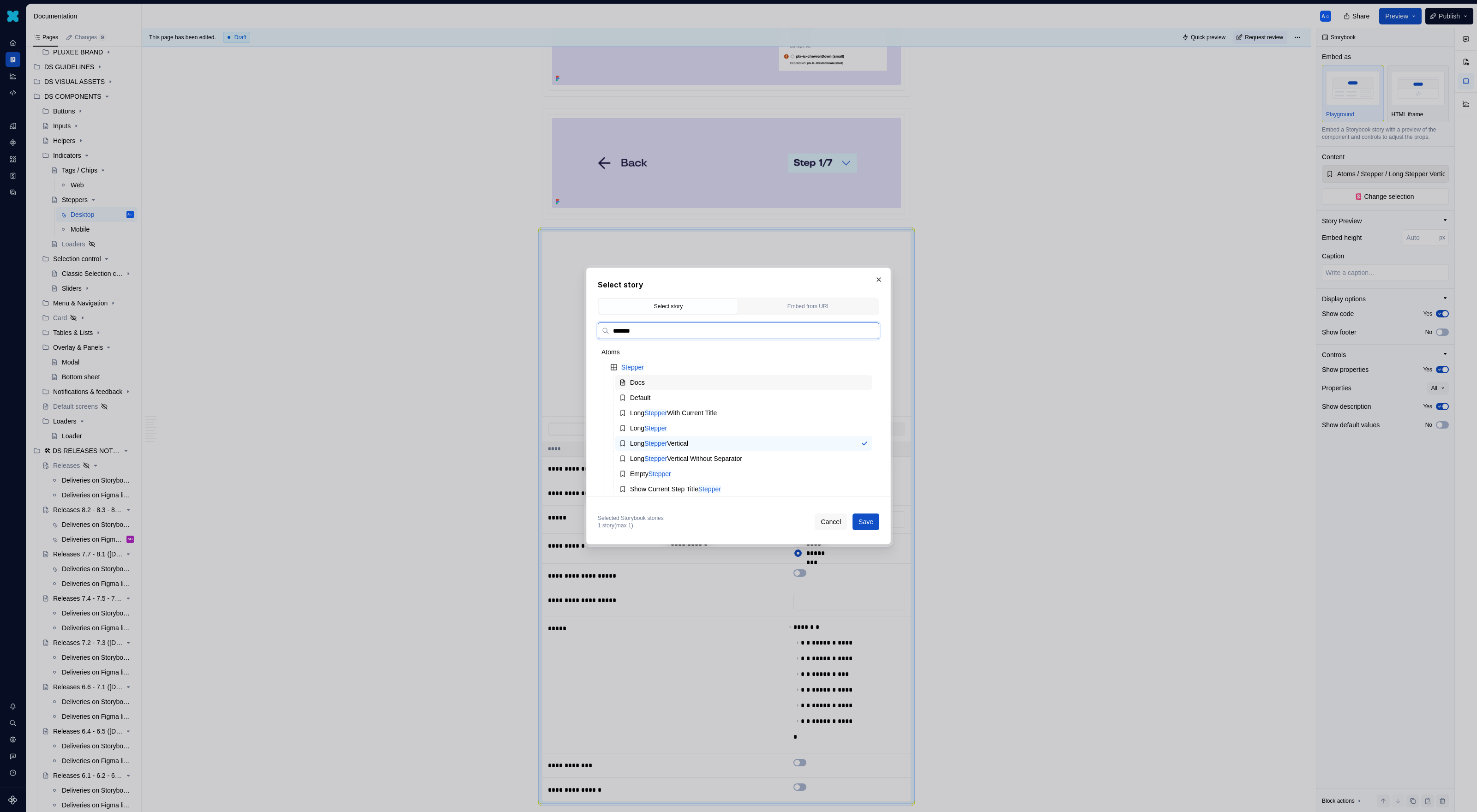
click at [654, 382] on div "Docs" at bounding box center [744, 382] width 257 height 15
click at [857, 511] on div "Selected Storybook stories 1 story (max 1) Cancel Save" at bounding box center [738, 520] width 282 height 20
click at [857, 517] on button "Save" at bounding box center [866, 521] width 27 height 17
type textarea "*"
type input "Atoms / Stepper / Docs"
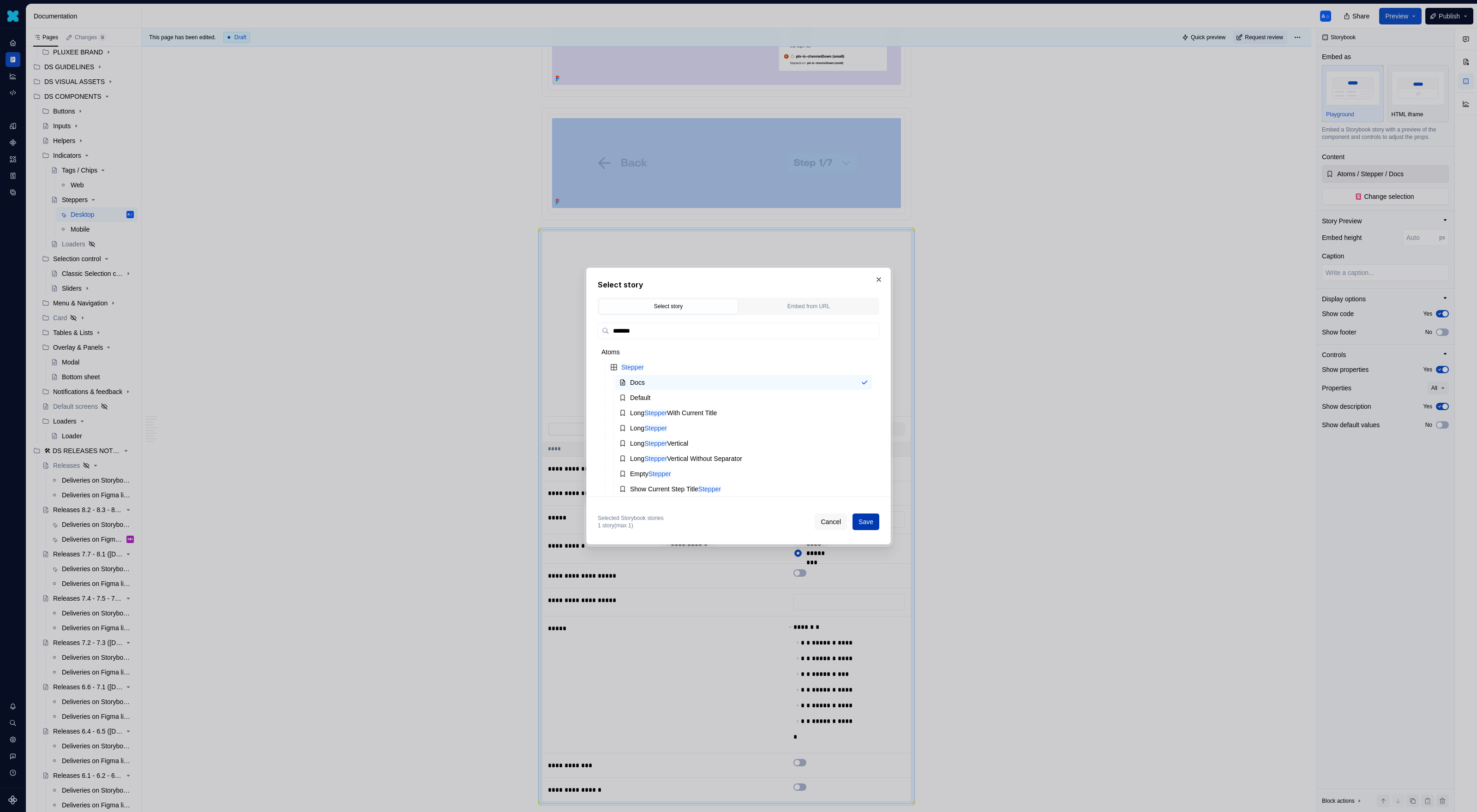
scroll to position [2785, 0]
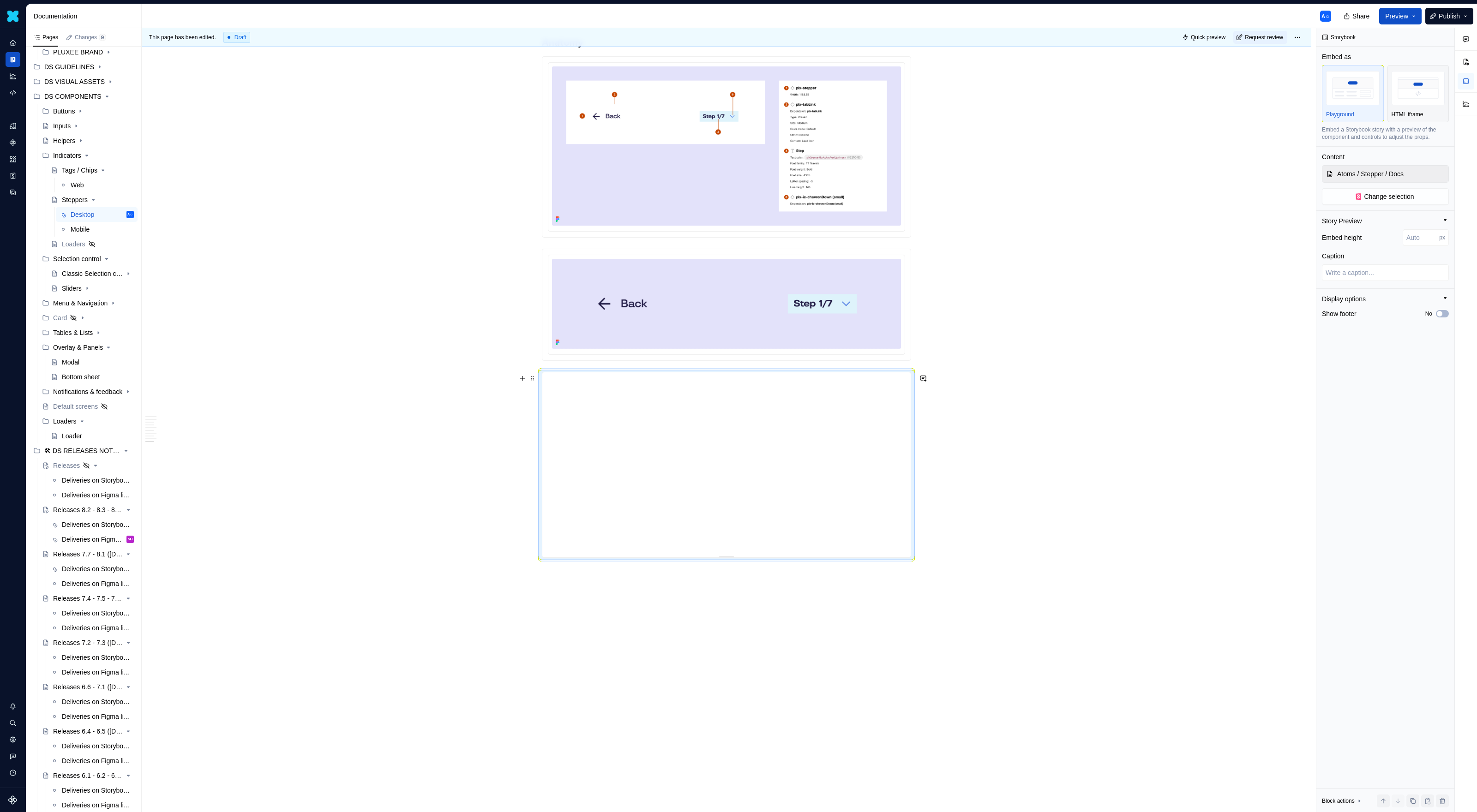
click at [729, 526] on div at bounding box center [726, 555] width 65 height 2
drag, startPoint x: 729, startPoint y: 557, endPoint x: 728, endPoint y: 580, distance: 23.0
click at [730, 526] on div at bounding box center [726, 555] width 65 height 2
type textarea "*"
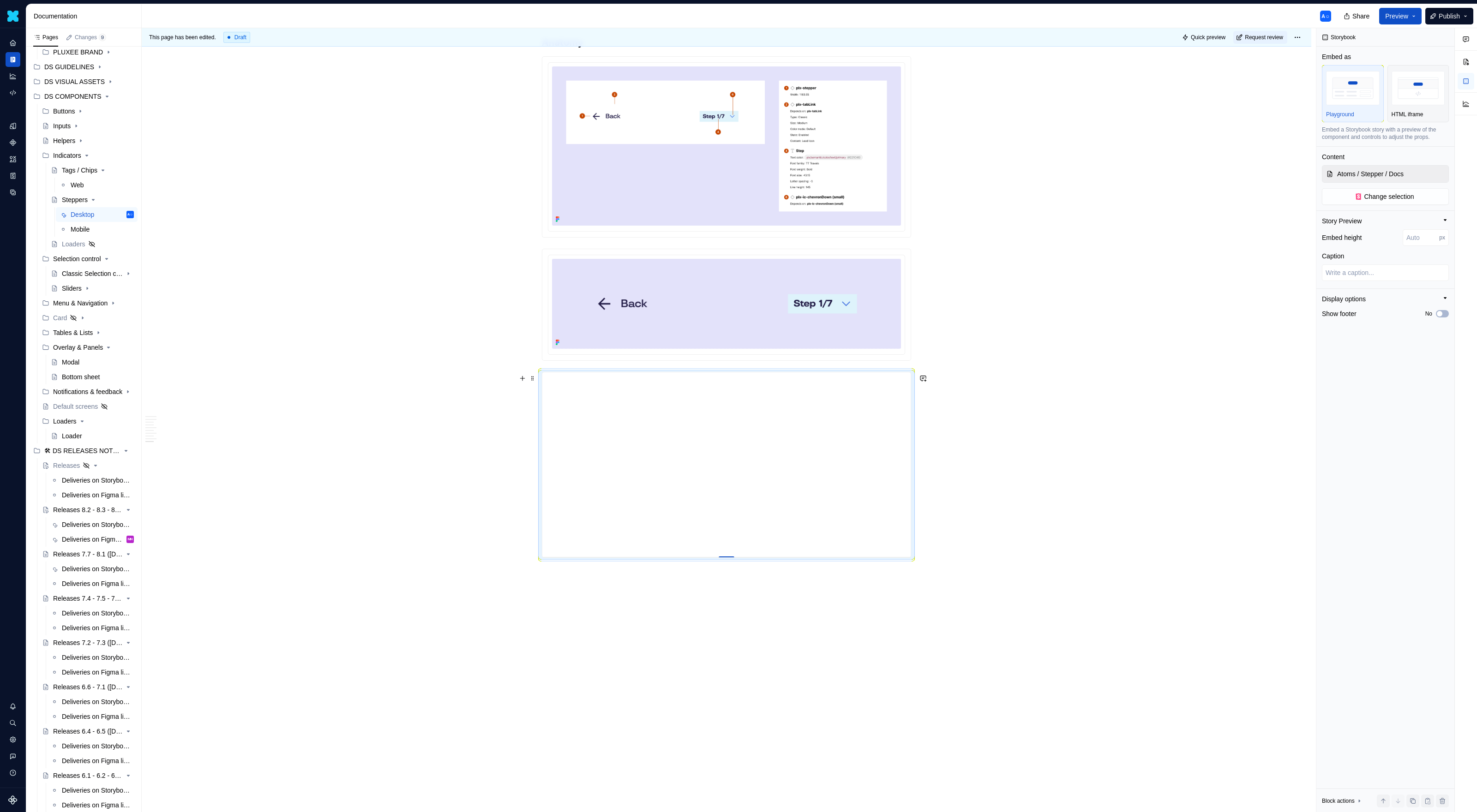
type input "411"
type textarea "*"
type input "451"
type textarea "*"
type input "486"
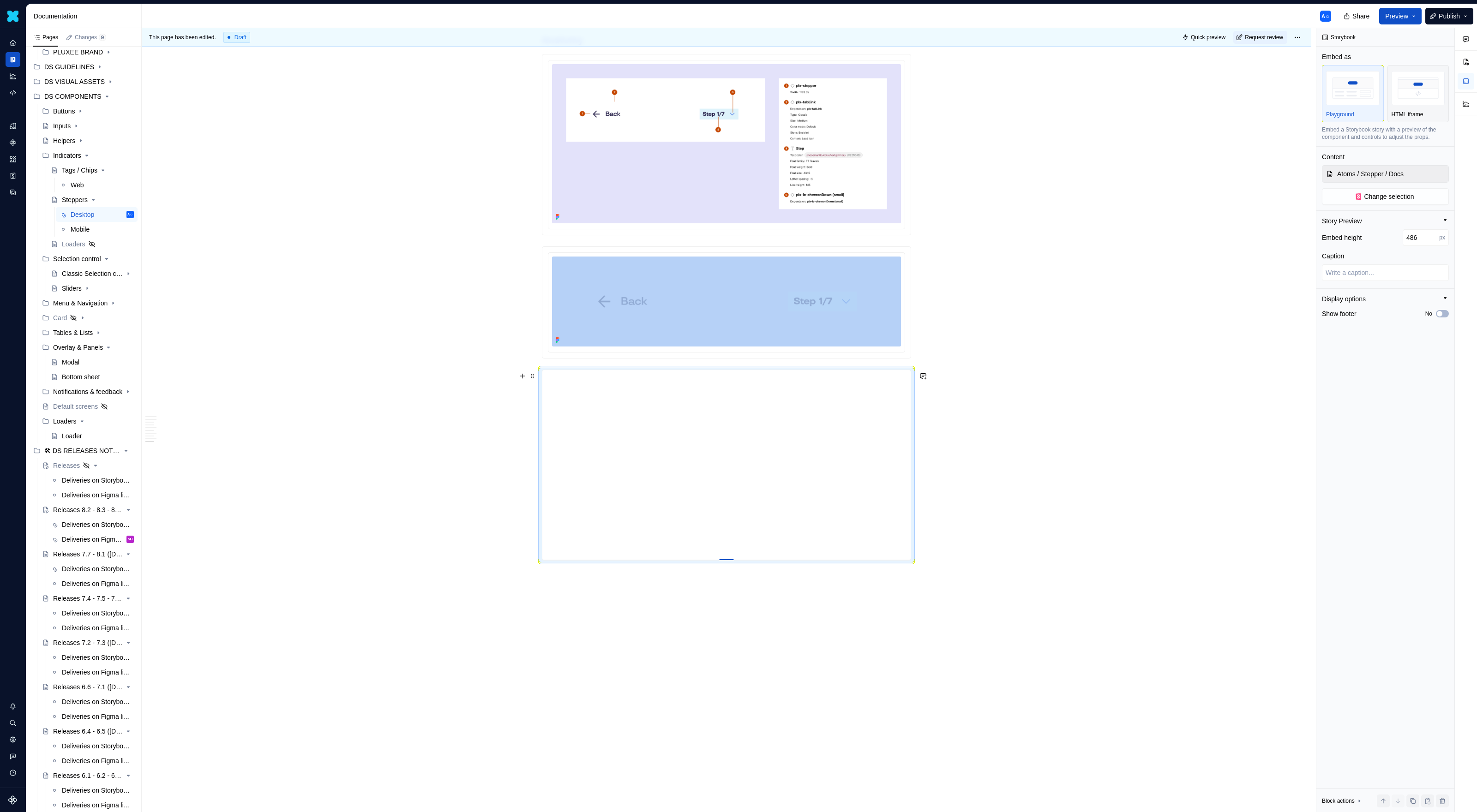
type textarea "*"
type input "587"
type textarea "*"
type input "624"
type textarea "*"
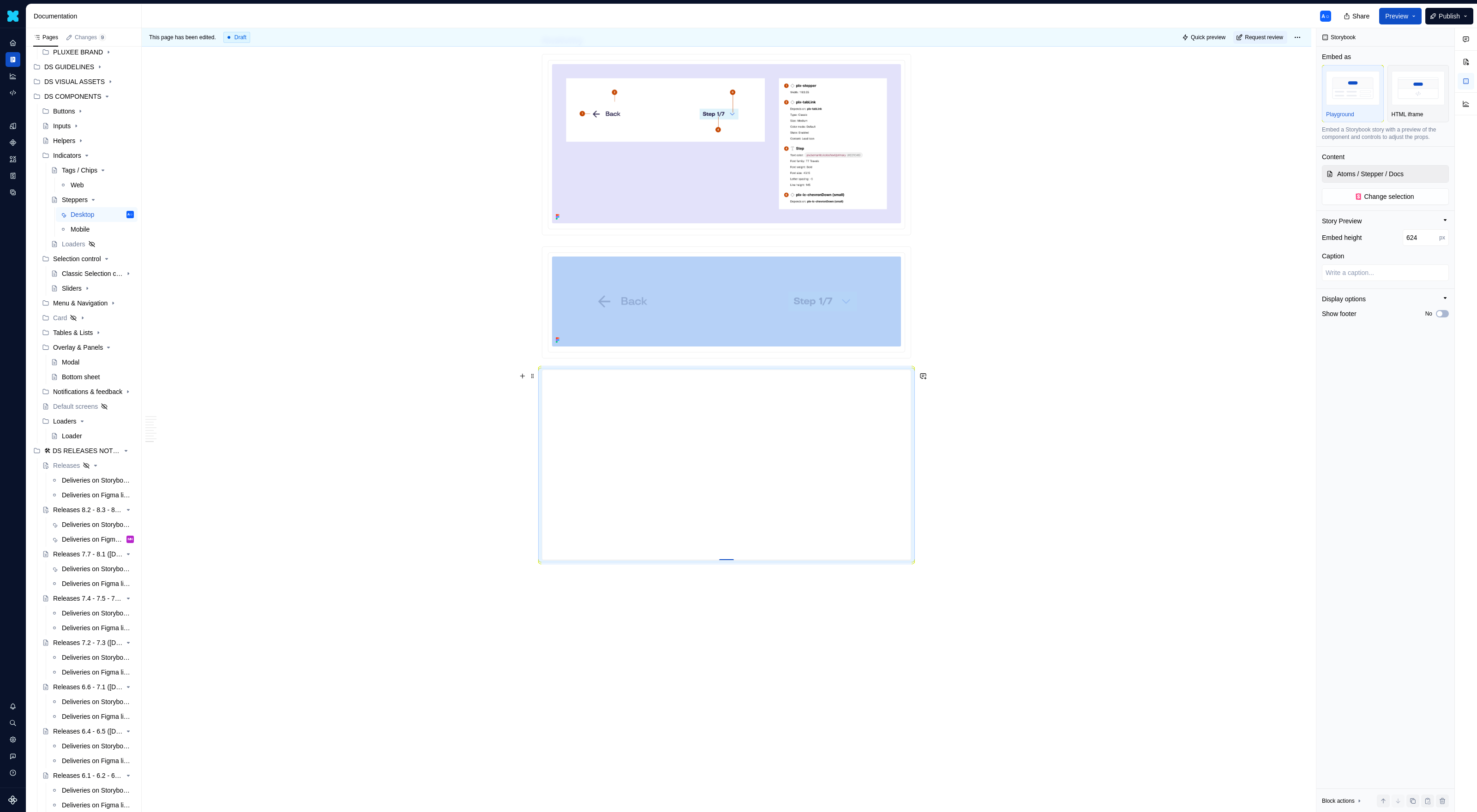
type input "657"
type textarea "*"
type input "684"
type textarea "*"
type input "707"
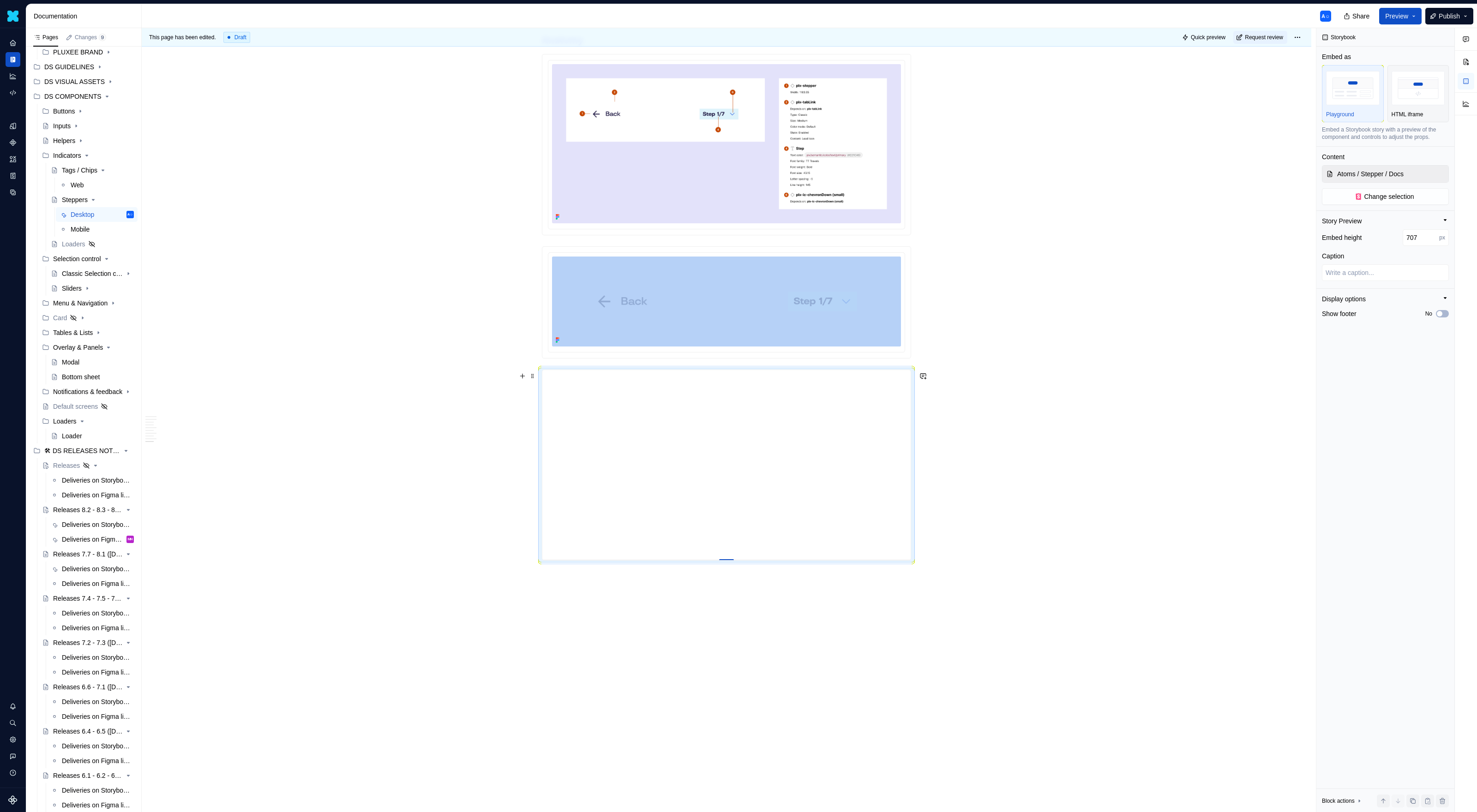
type textarea "*"
type input "737"
type textarea "*"
type input "748"
type textarea "*"
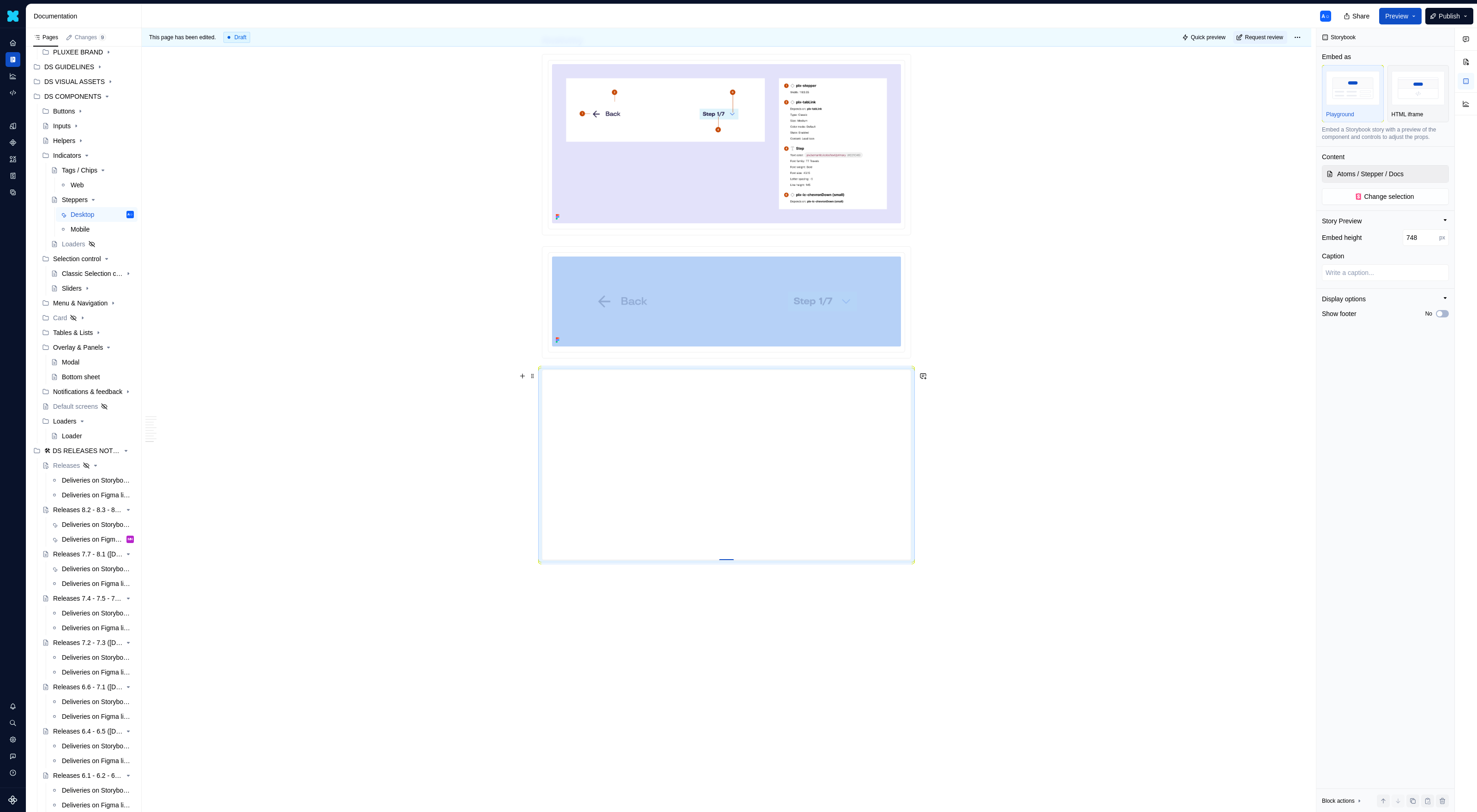
type input "757"
type textarea "*"
type input "763"
type textarea "*"
type input "767"
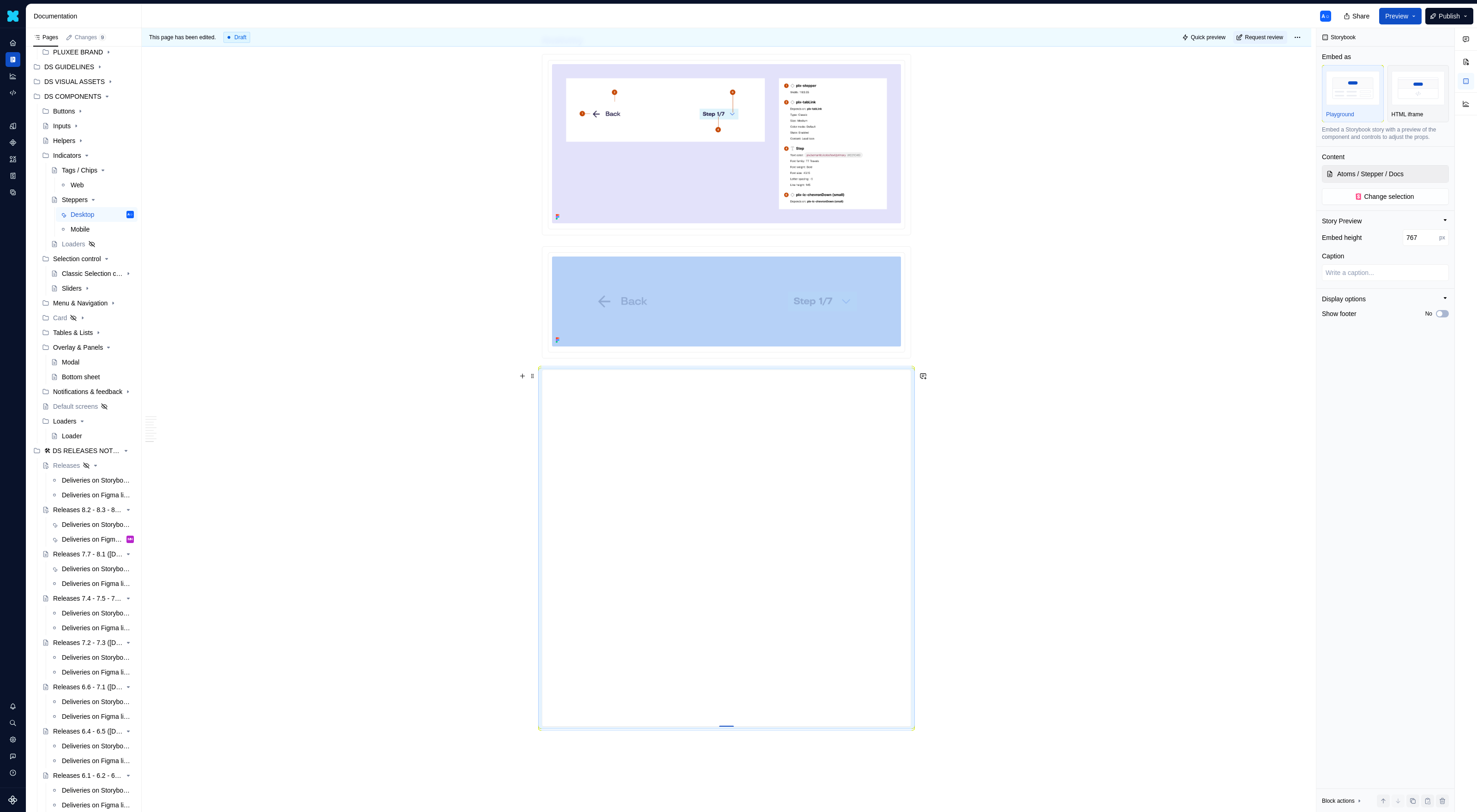
type textarea "*"
type input "772"
type textarea "*"
type input "779"
type textarea "*"
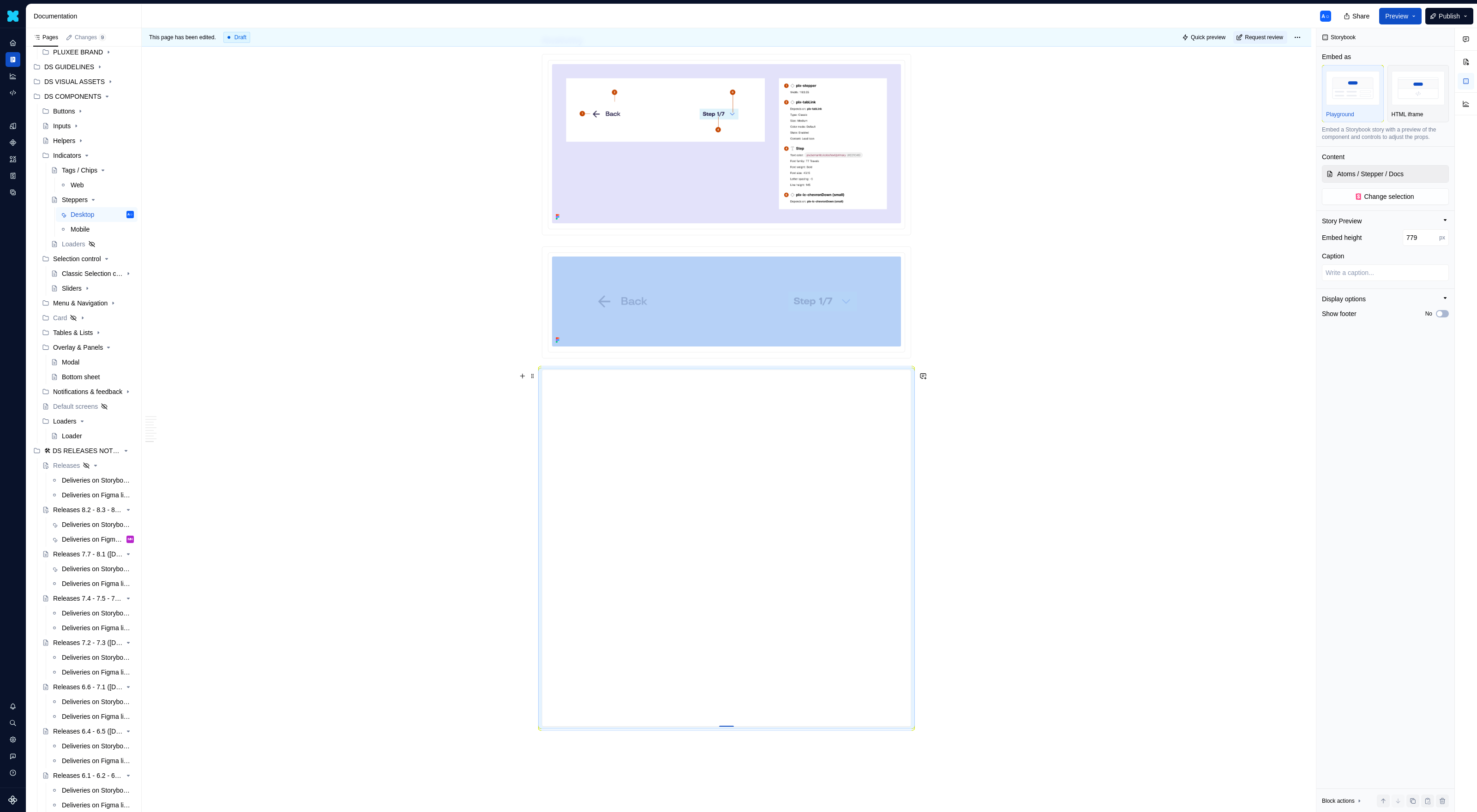
type input "787"
type textarea "*"
type input "789"
type textarea "*"
type input "792"
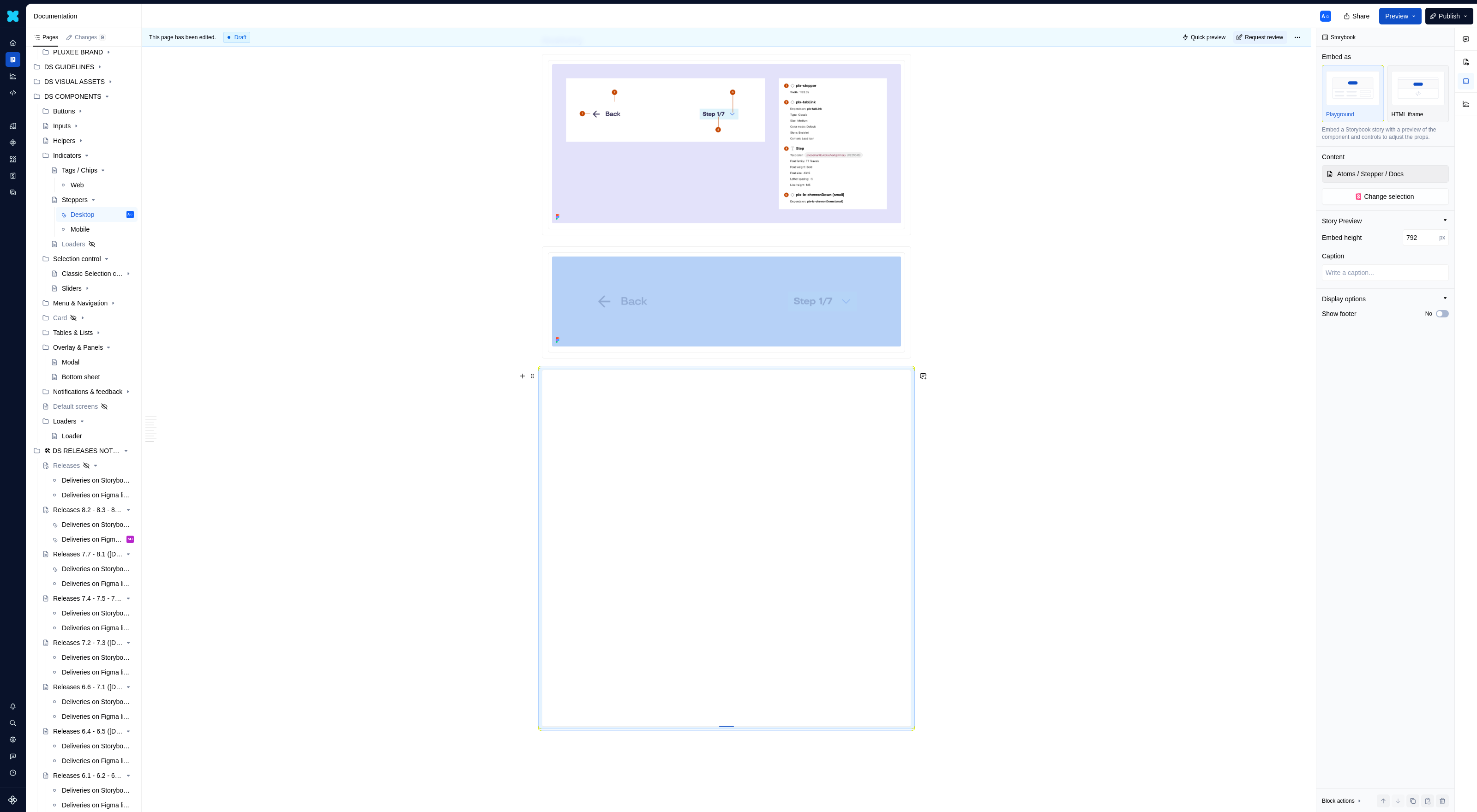
type textarea "*"
type input "794"
type textarea "*"
type input "795"
type textarea "*"
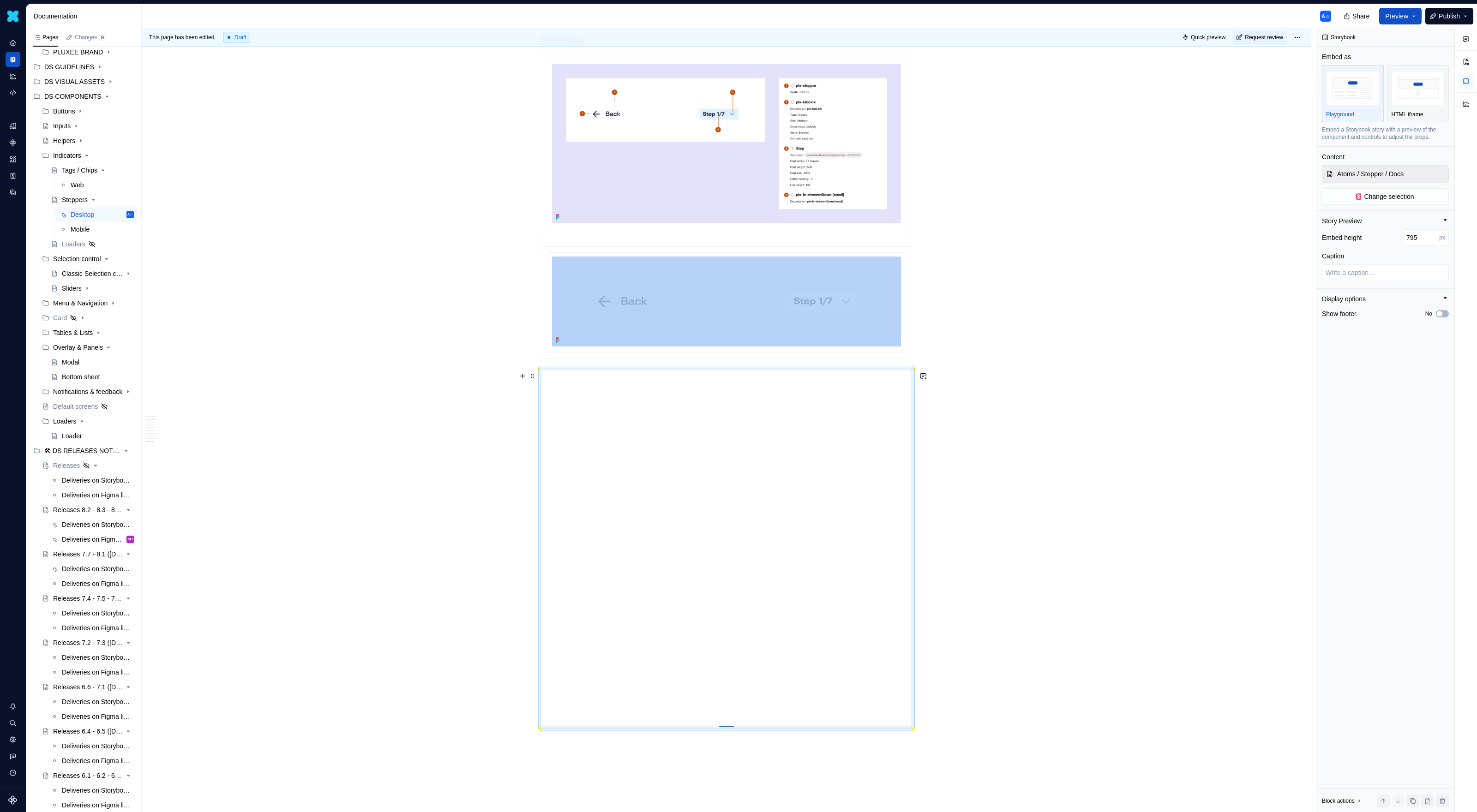
type input "797"
type textarea "*"
type input "798"
type textarea "*"
type input "799"
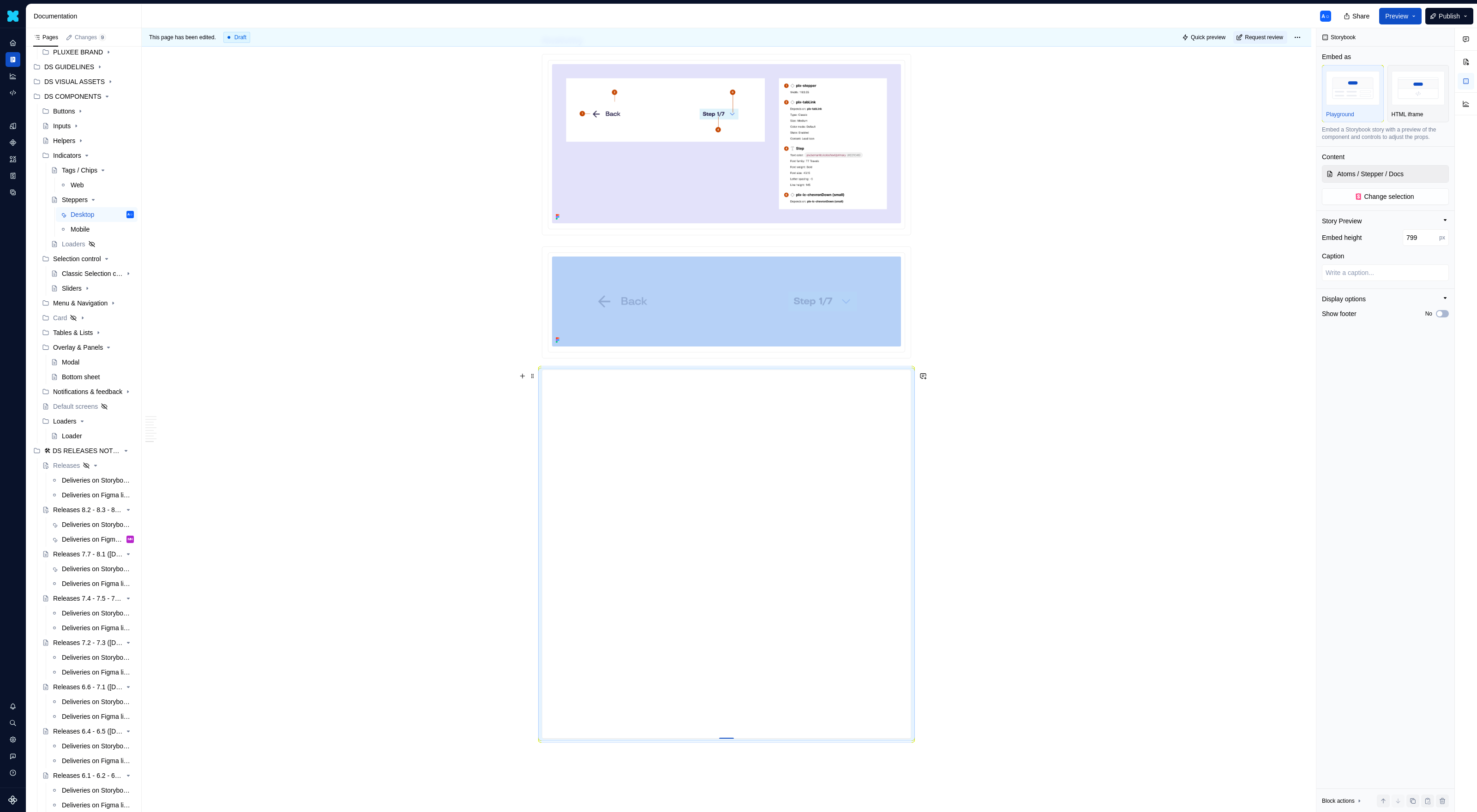
type textarea "*"
type input "800"
type textarea "*"
type input "802"
type textarea "*"
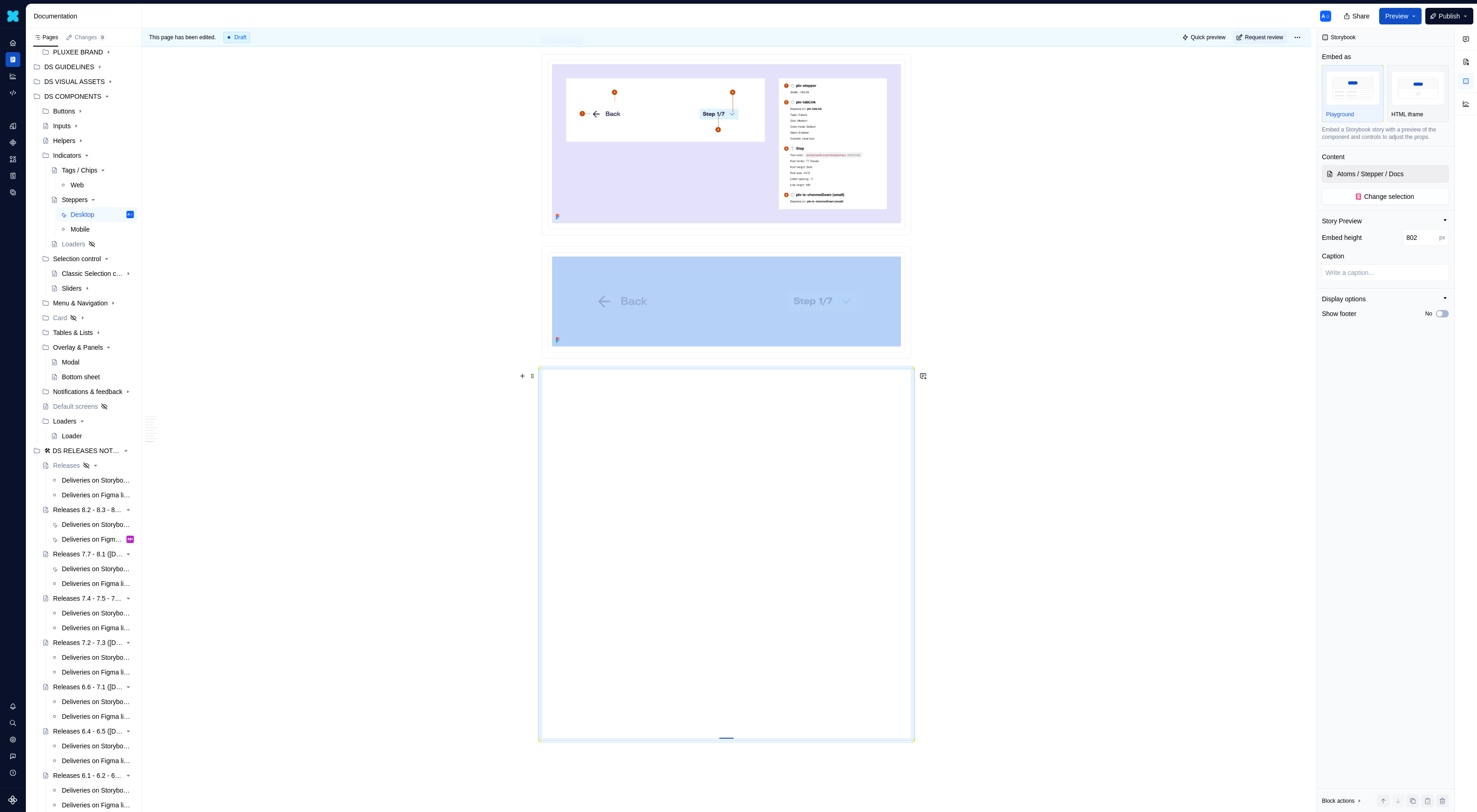
type input "805"
type textarea "*"
type input "810"
type textarea "*"
type input "819"
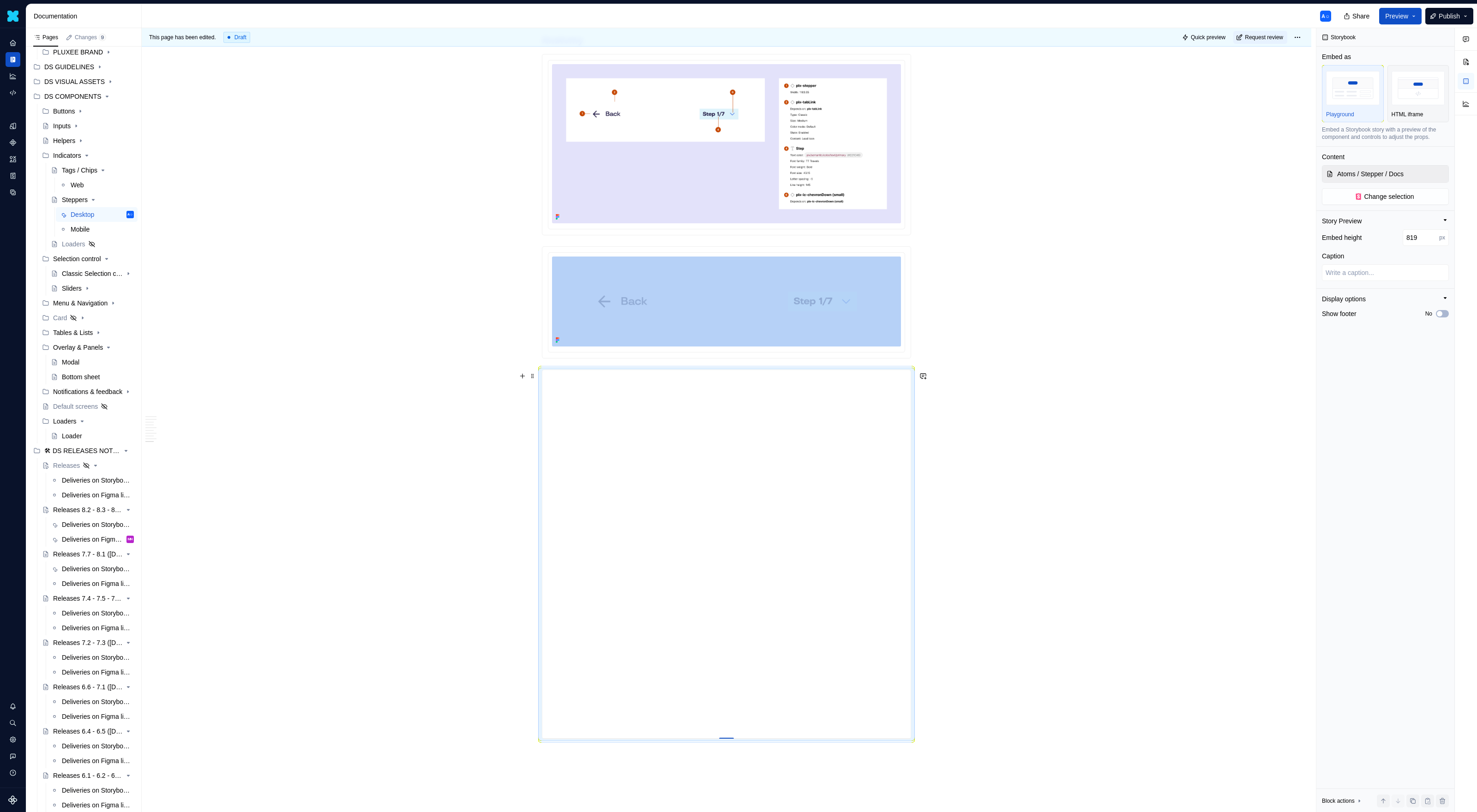
type textarea "*"
type input "827"
type textarea "*"
type input "834"
type textarea "*"
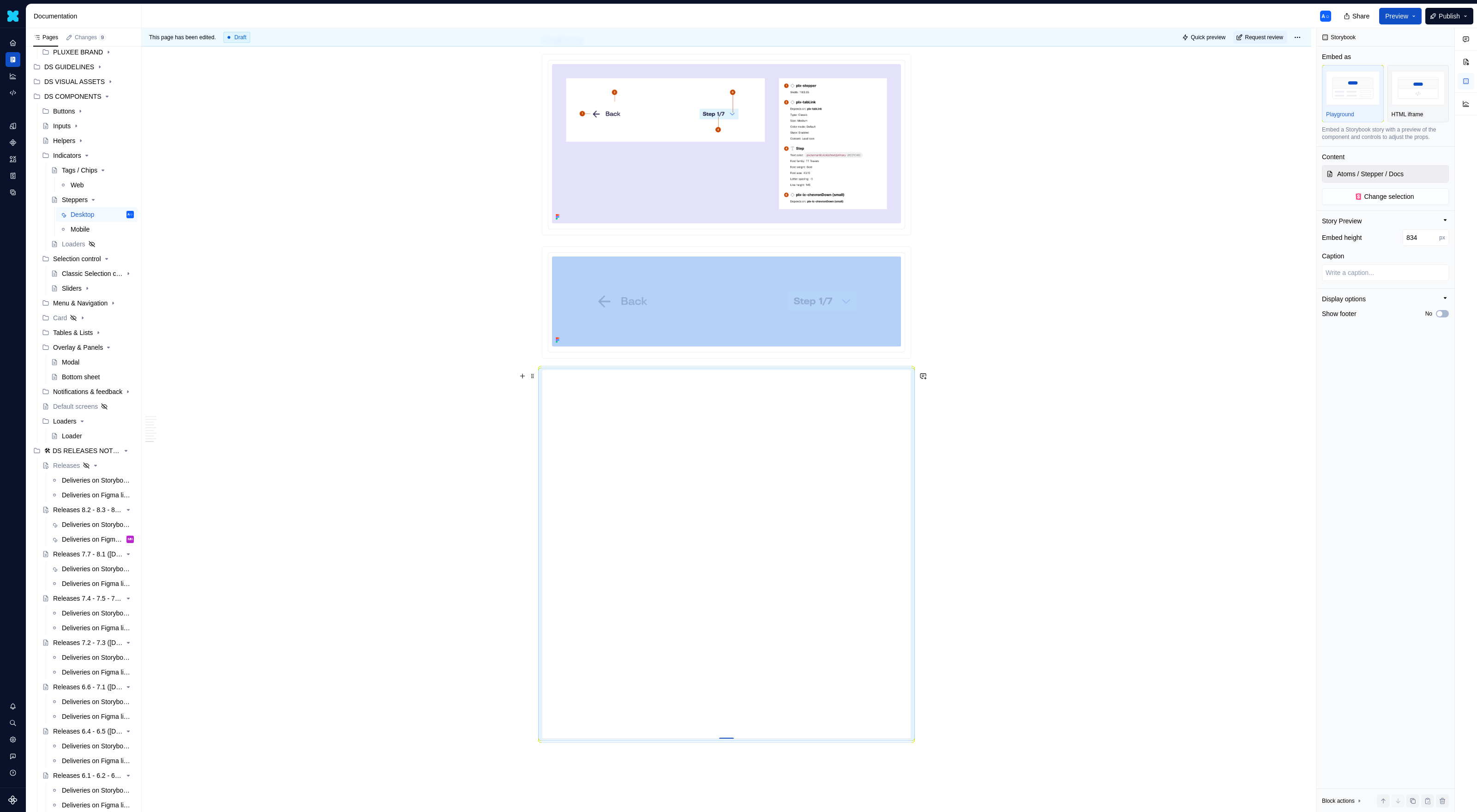
type input "843"
type textarea "*"
type input "849"
type textarea "*"
type input "855"
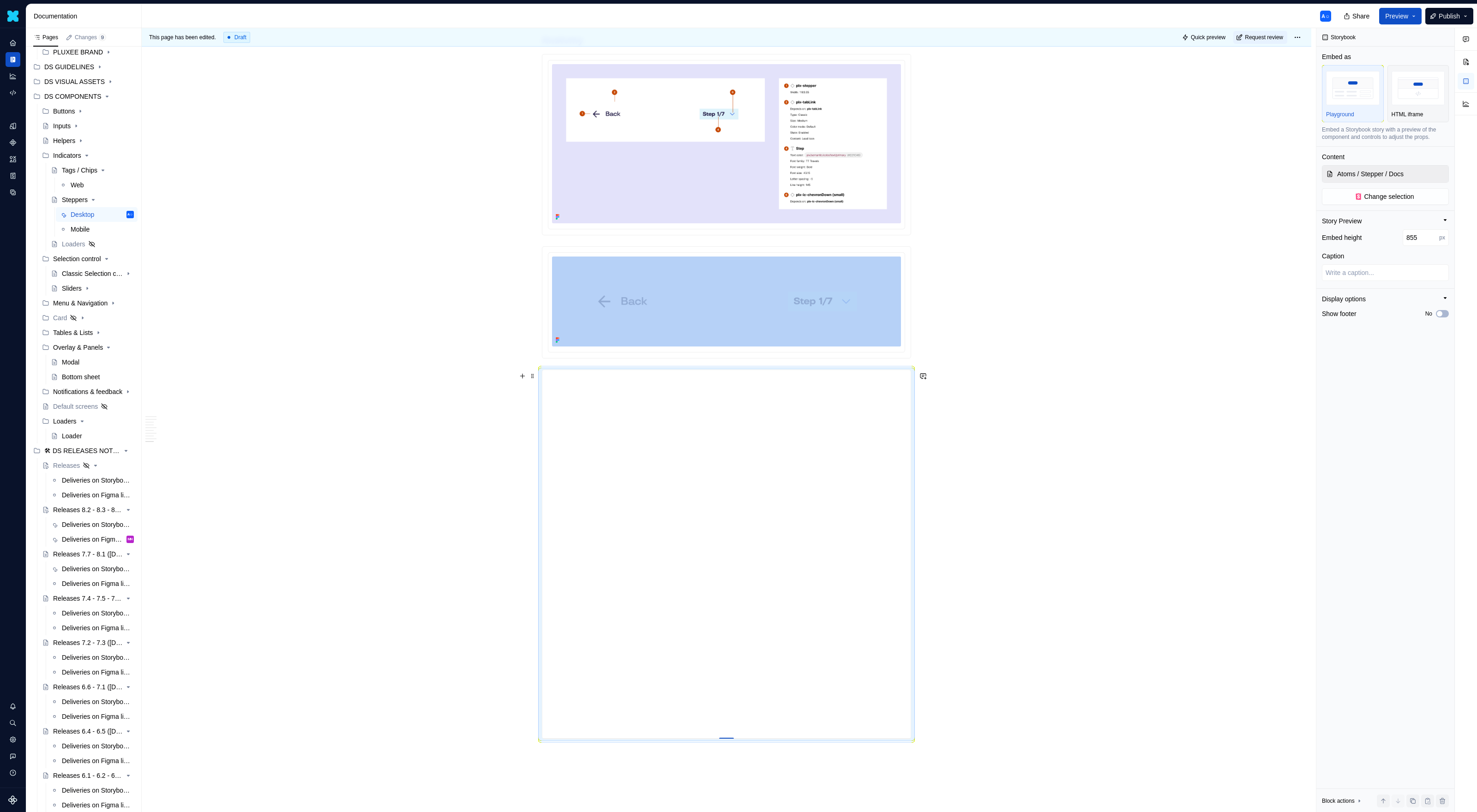
type textarea "*"
type input "858"
type textarea "*"
type input "861"
type textarea "*"
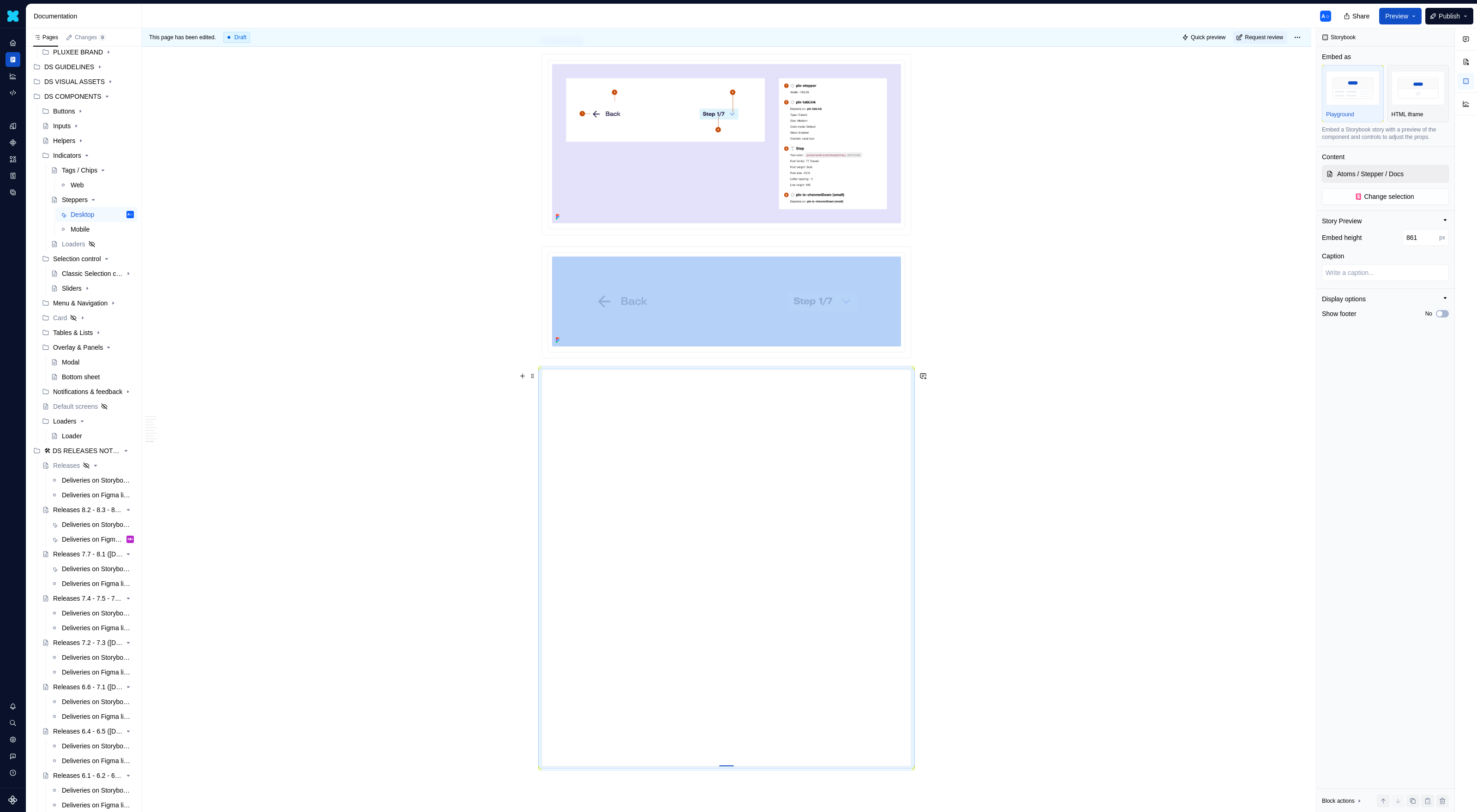
type input "863"
type textarea "*"
type input "864"
type textarea "*"
type input "865"
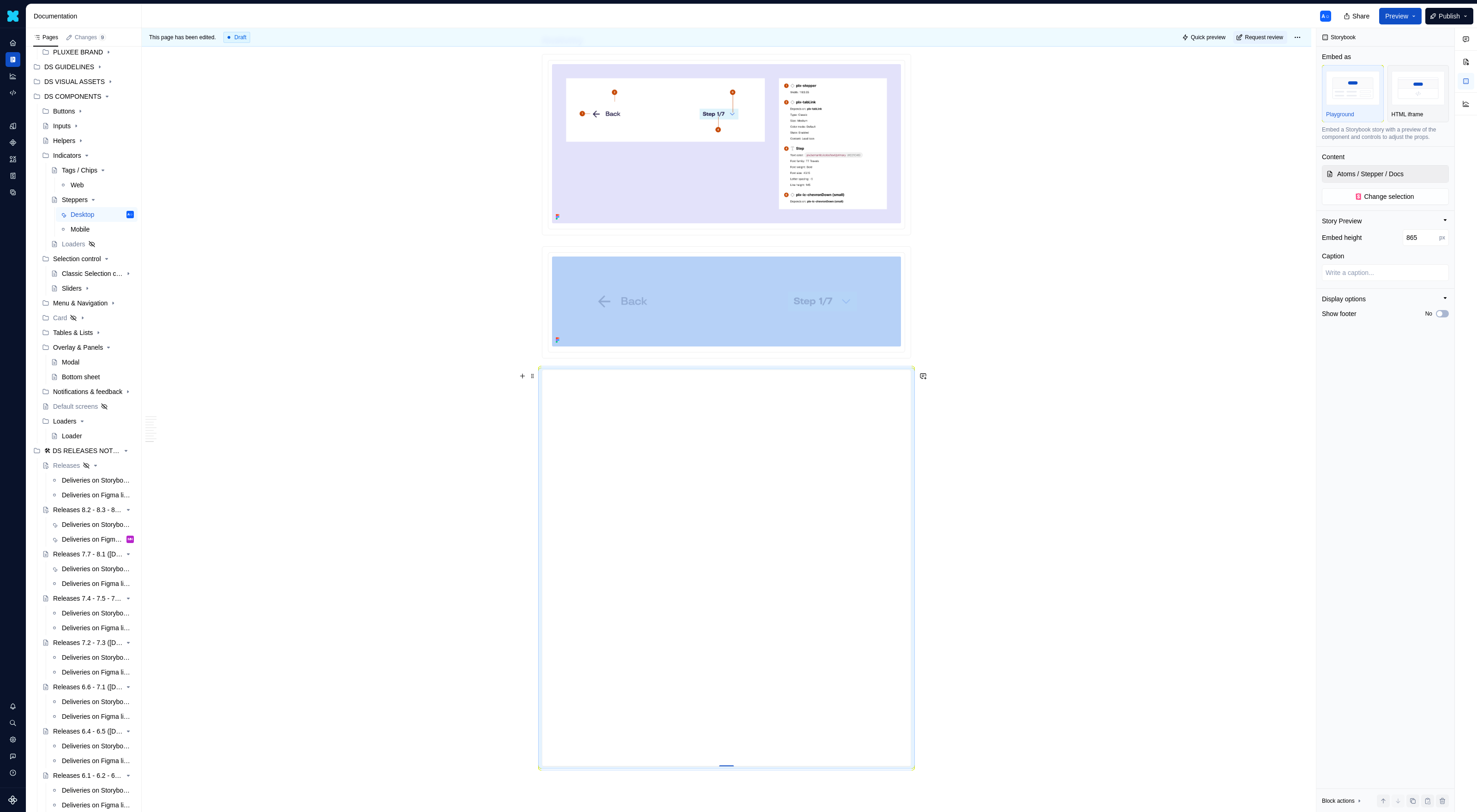
type textarea "*"
type input "866"
type textarea "*"
type input "867"
type textarea "*"
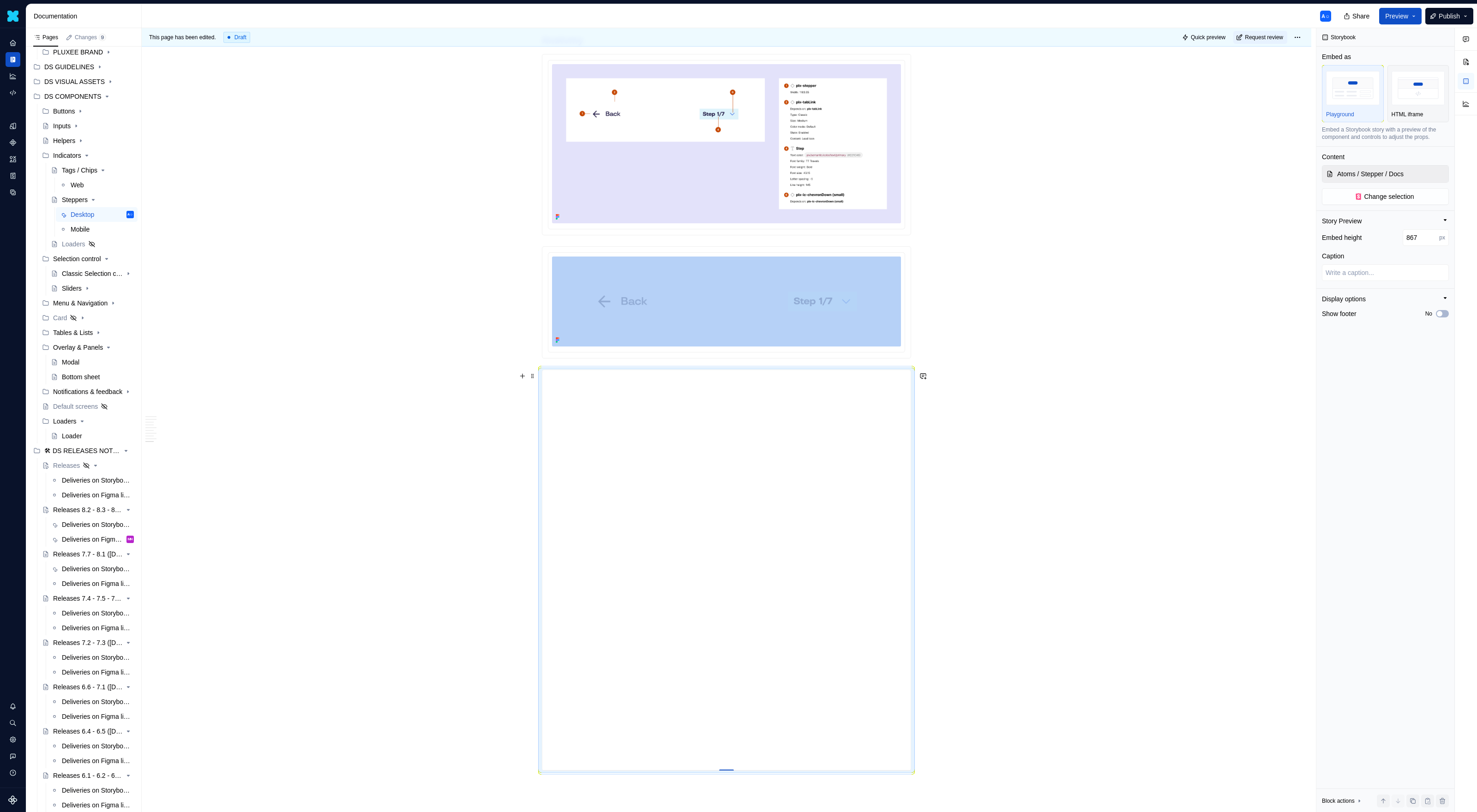
type input "866"
type textarea "*"
type input "867"
type textarea "*"
type input "868"
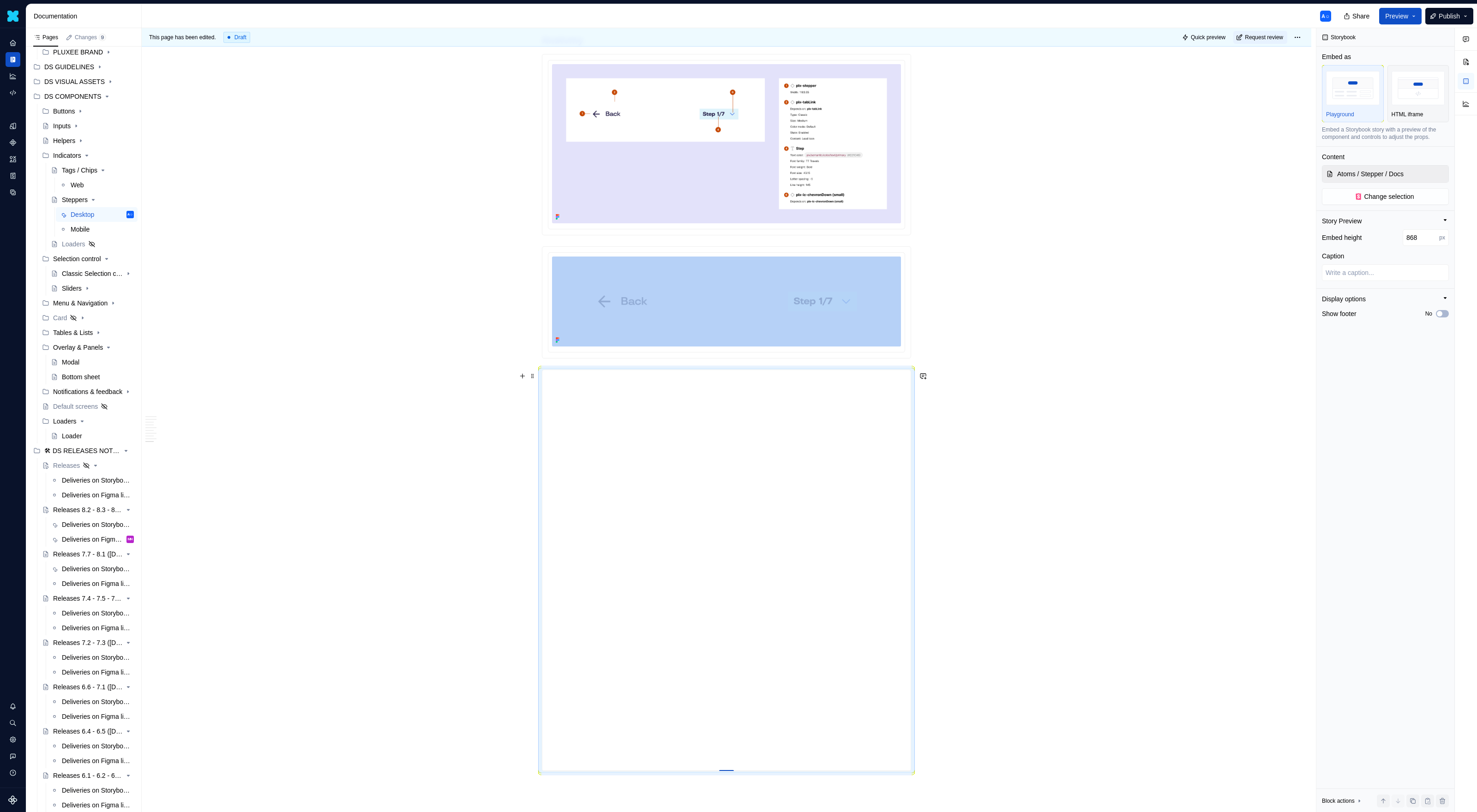
type textarea "*"
type input "869"
type textarea "*"
type input "870"
type textarea "*"
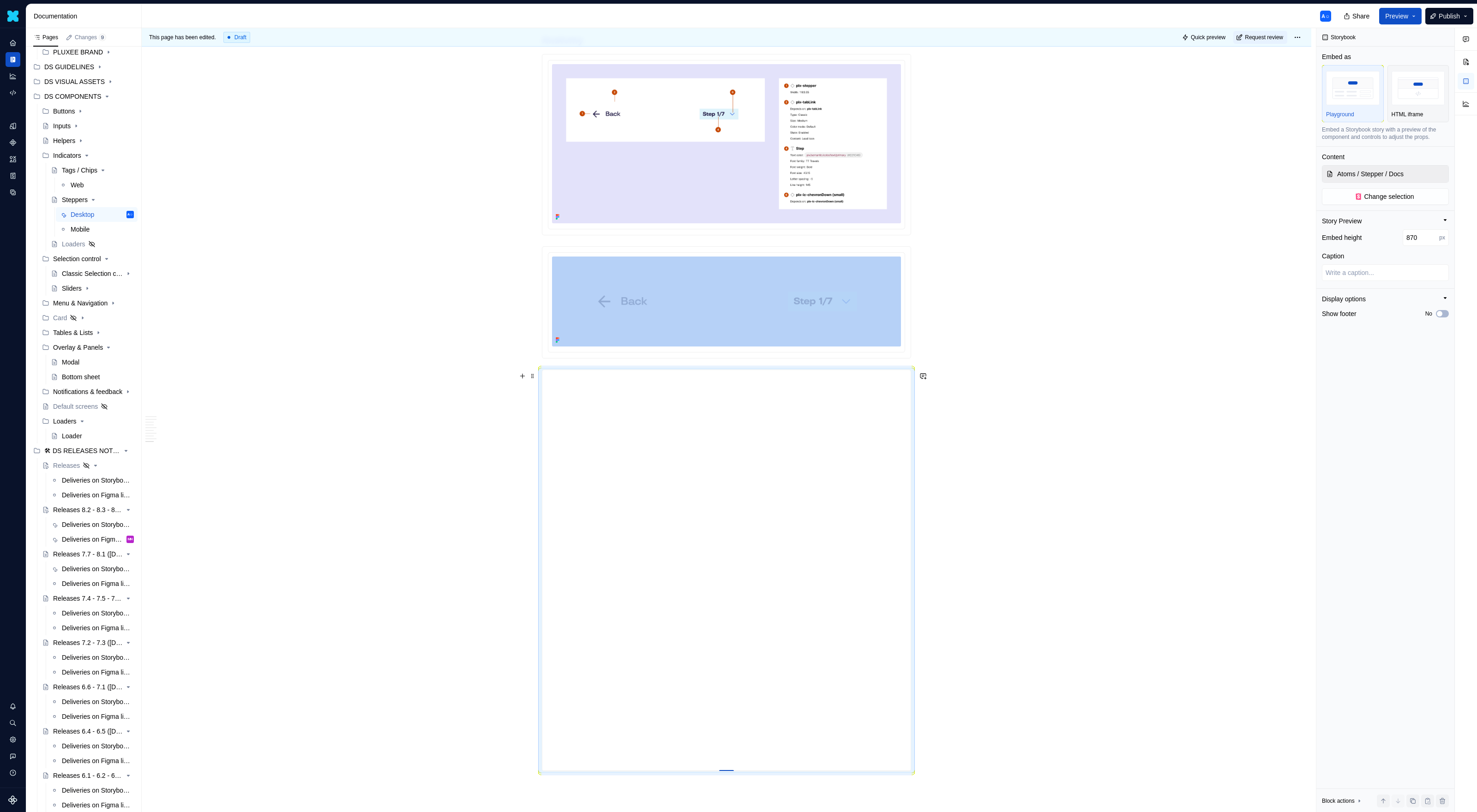
type input "871"
type textarea "*"
type input "872"
type textarea "*"
type input "871"
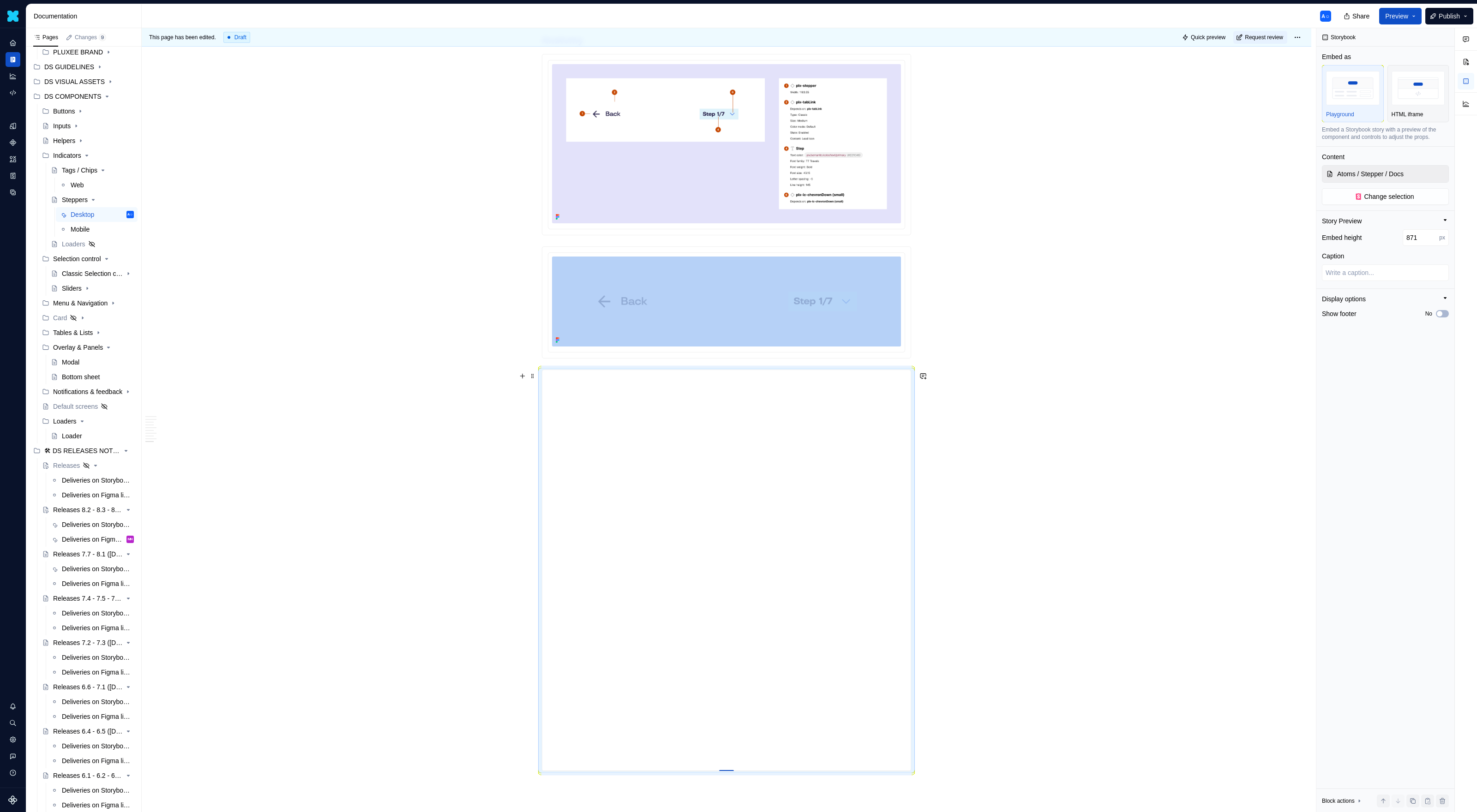
type textarea "*"
type input "870"
type textarea "*"
type input "871"
type textarea "*"
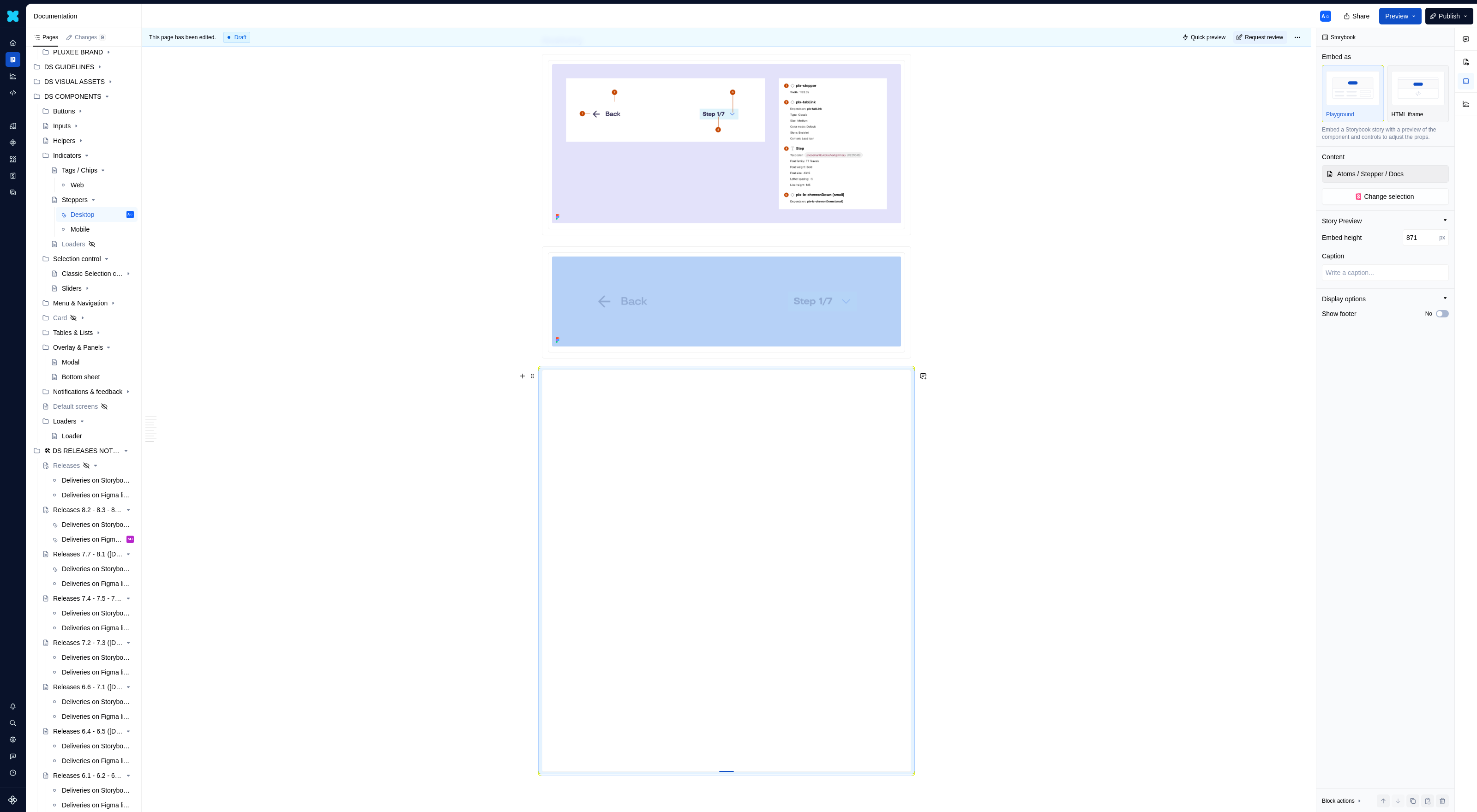
type input "876"
type textarea "*"
type input "881"
type textarea "*"
type input "887"
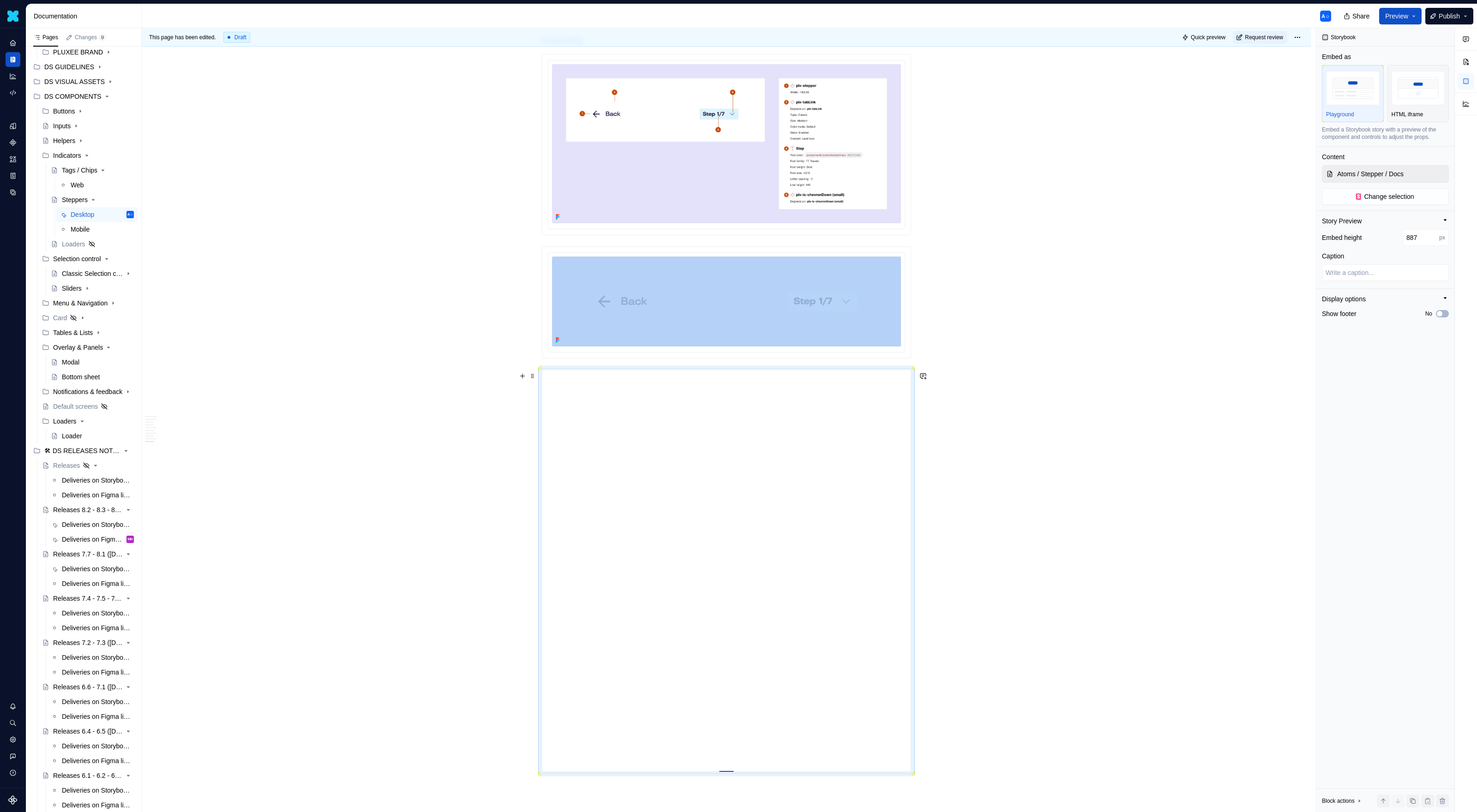
type textarea "*"
type input "892"
type textarea "*"
type input "897"
type textarea "*"
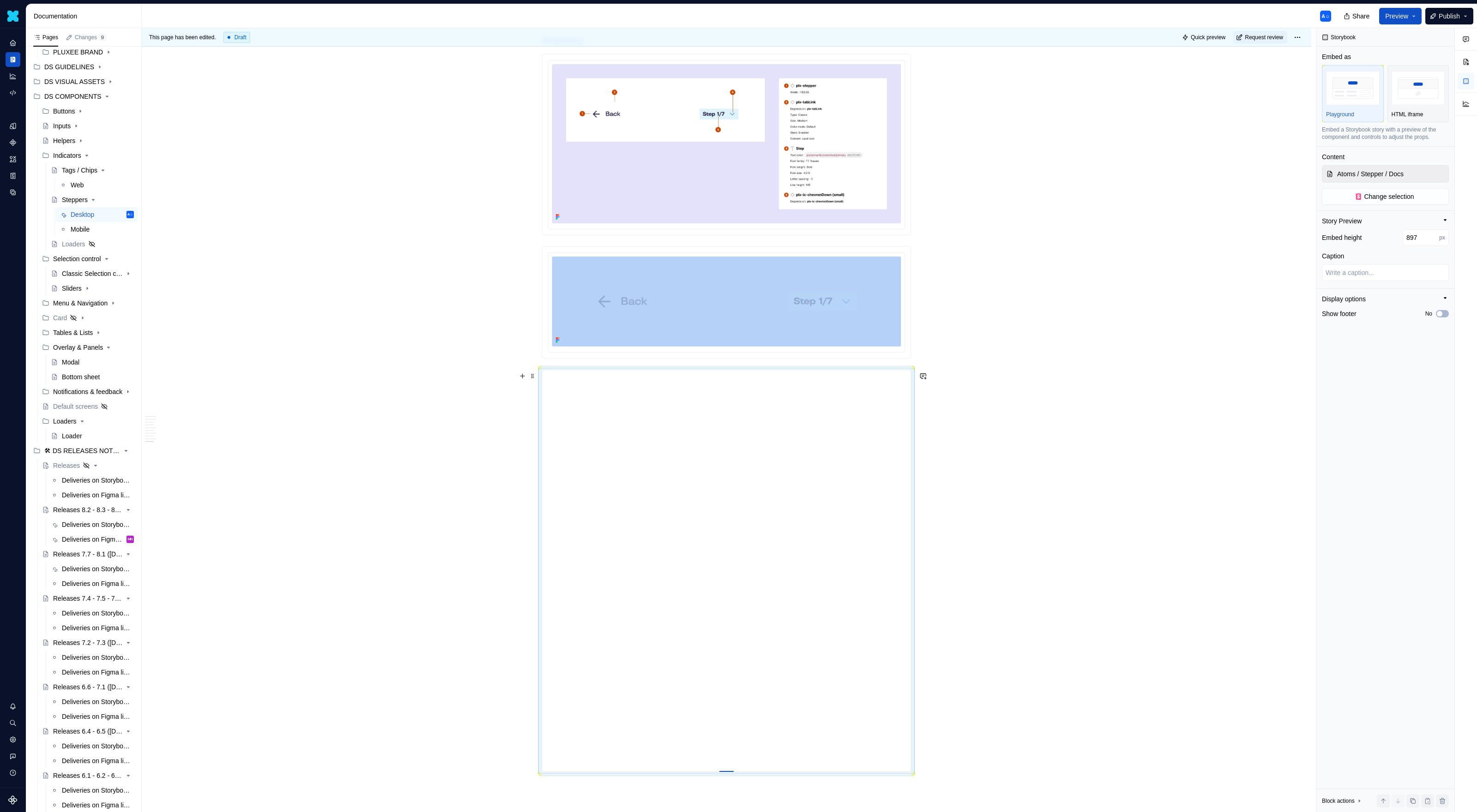
type input "900"
type textarea "*"
type input "902"
type textarea "*"
type input "903"
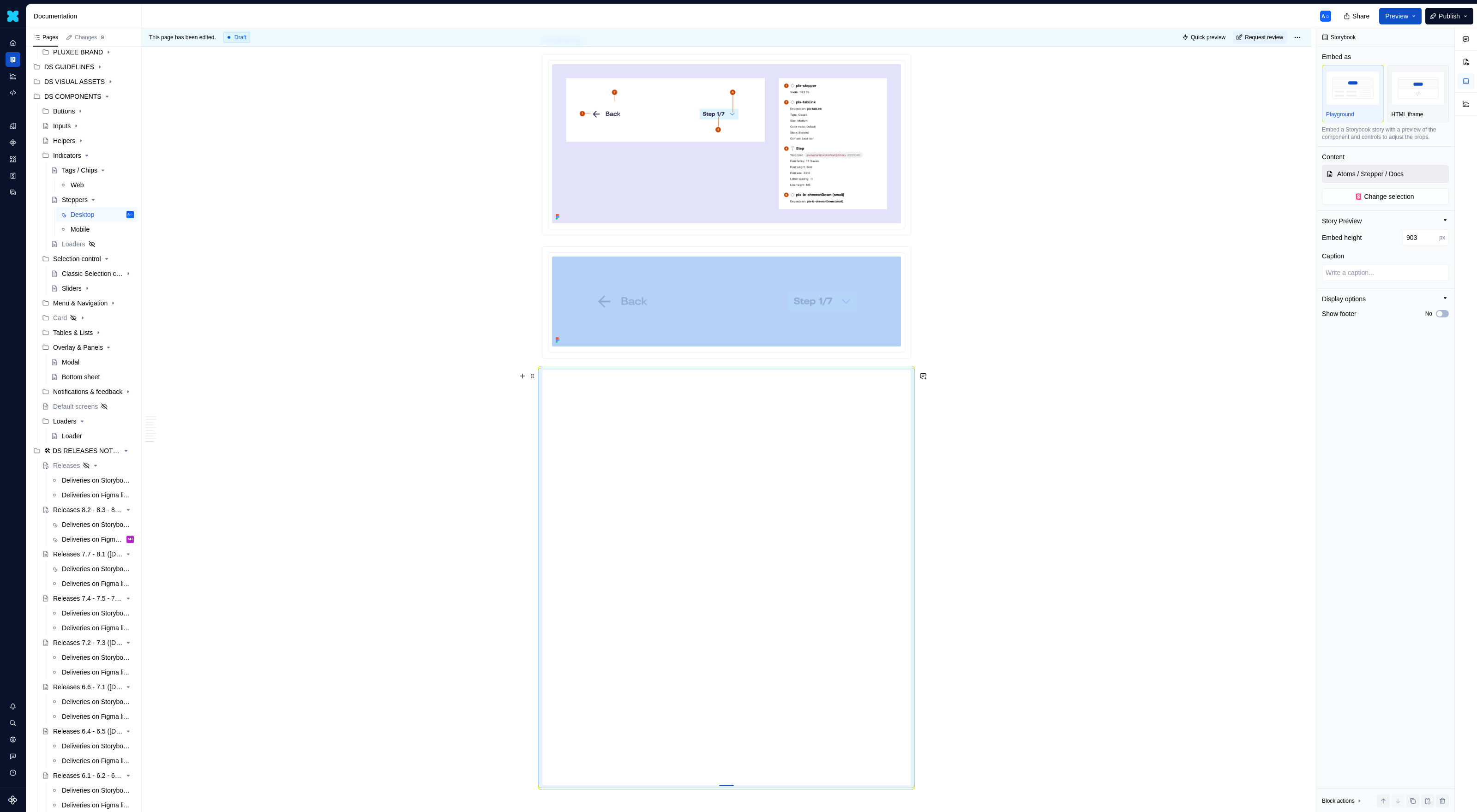
type textarea "*"
type input "904"
type textarea "*"
type input "905"
drag, startPoint x: 730, startPoint y: 557, endPoint x: 726, endPoint y: 790, distance: 233.0
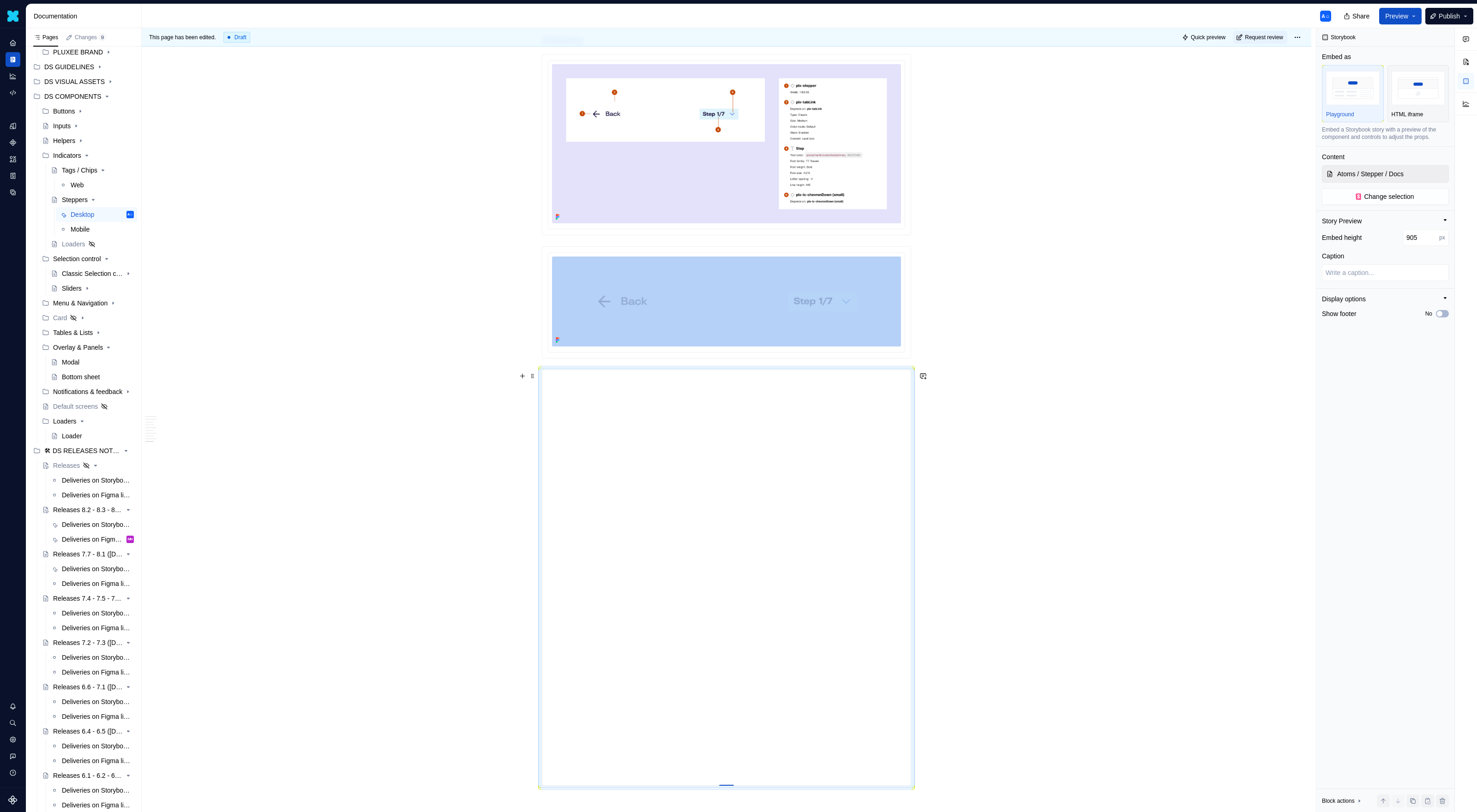
click at [726, 526] on div at bounding box center [726, 785] width 15 height 2
type textarea "*"
type input "904"
type textarea "*"
type input "876"
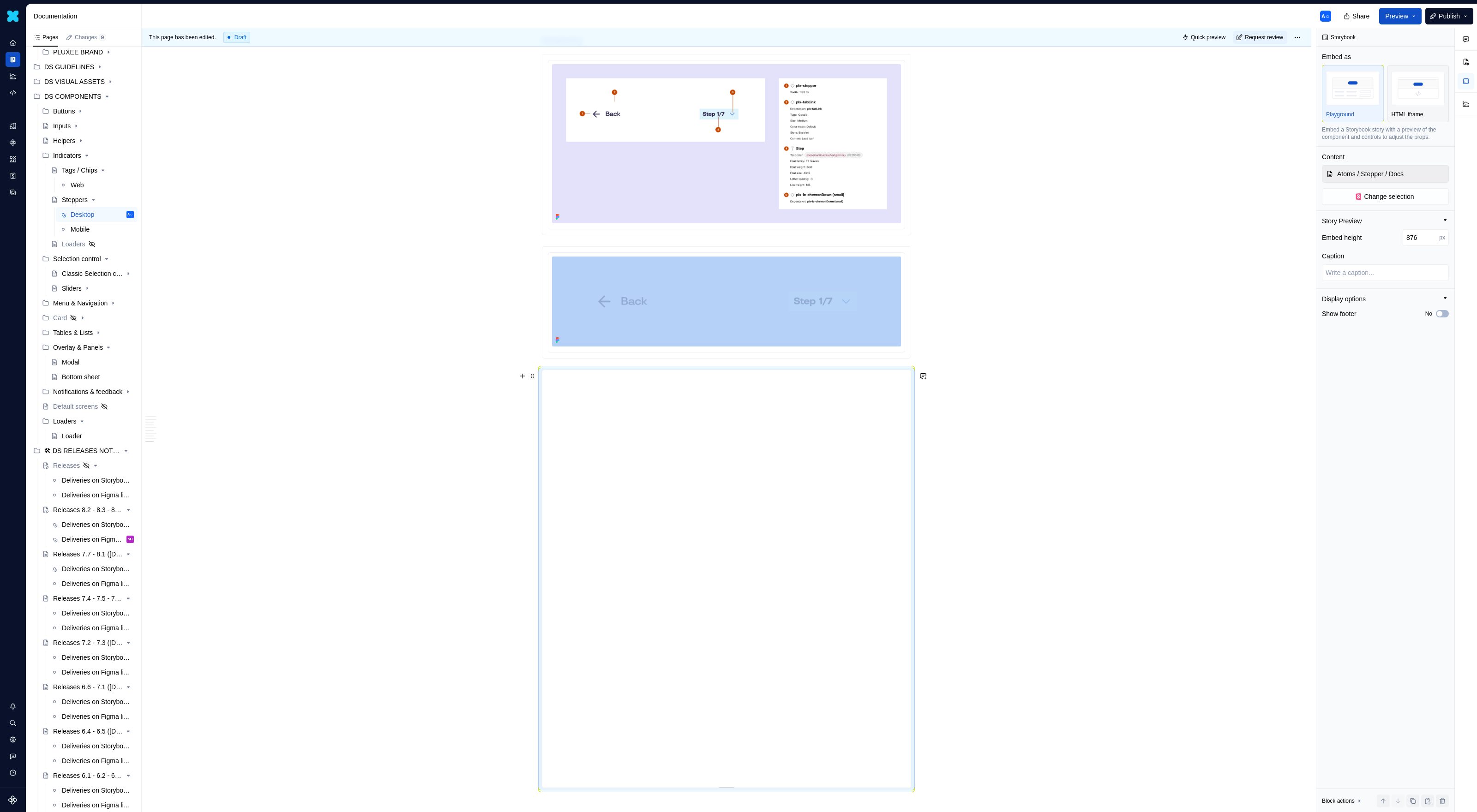
type textarea "*"
type input "830"
type textarea "*"
type input "795"
type textarea "*"
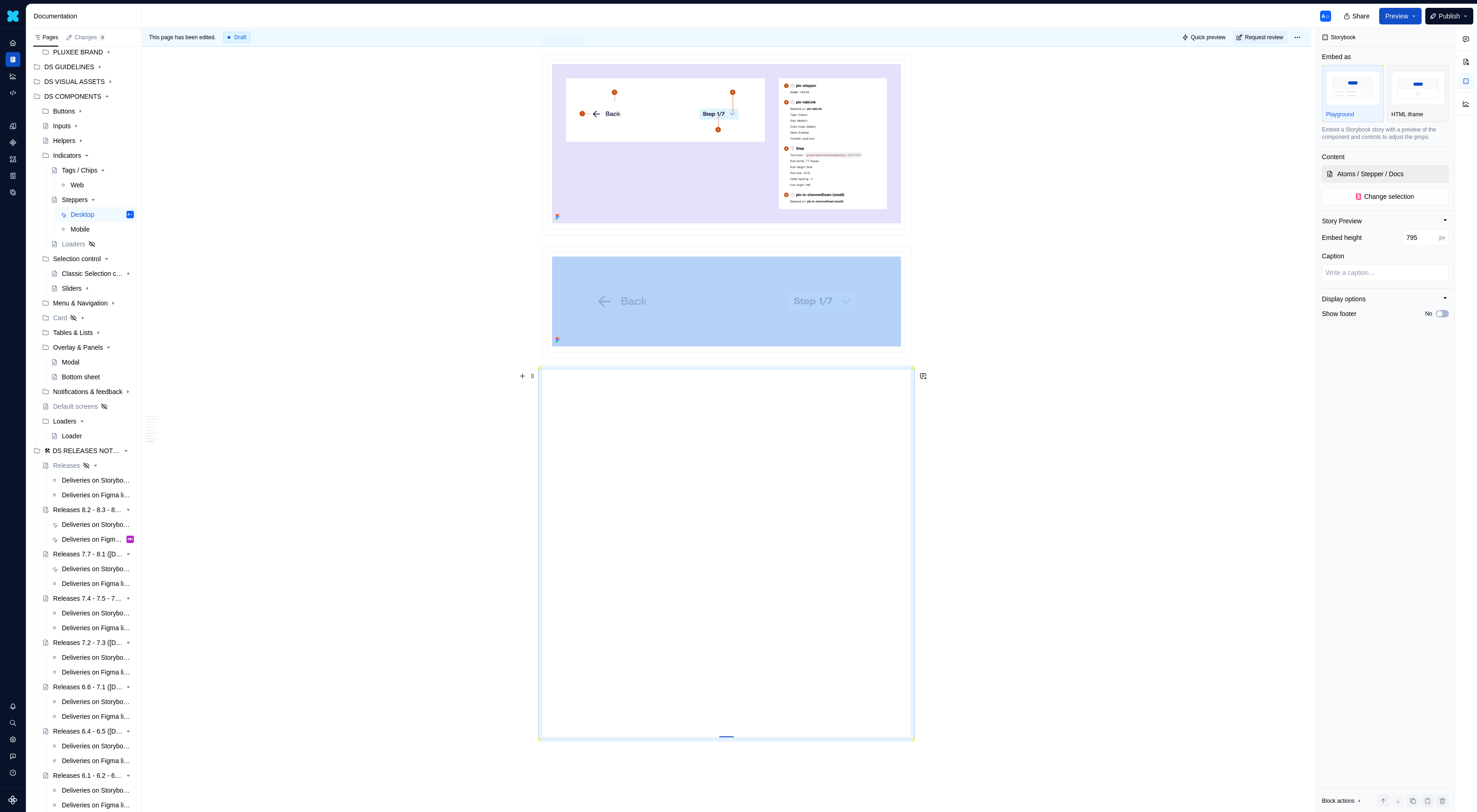
type input "784"
type textarea "*"
type input "777"
type textarea "*"
type input "771"
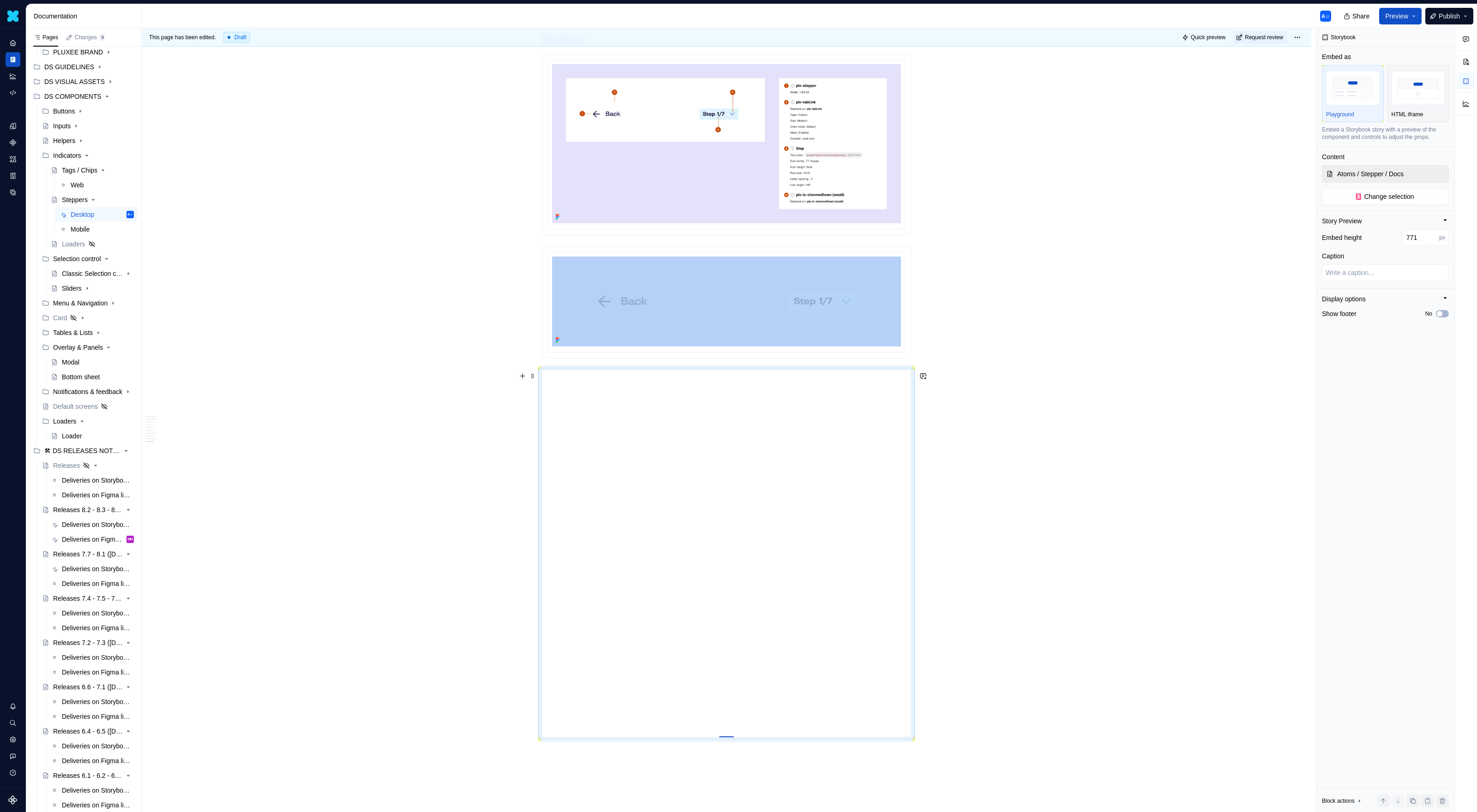
type textarea "*"
type input "761"
type textarea "*"
type input "755"
type textarea "*"
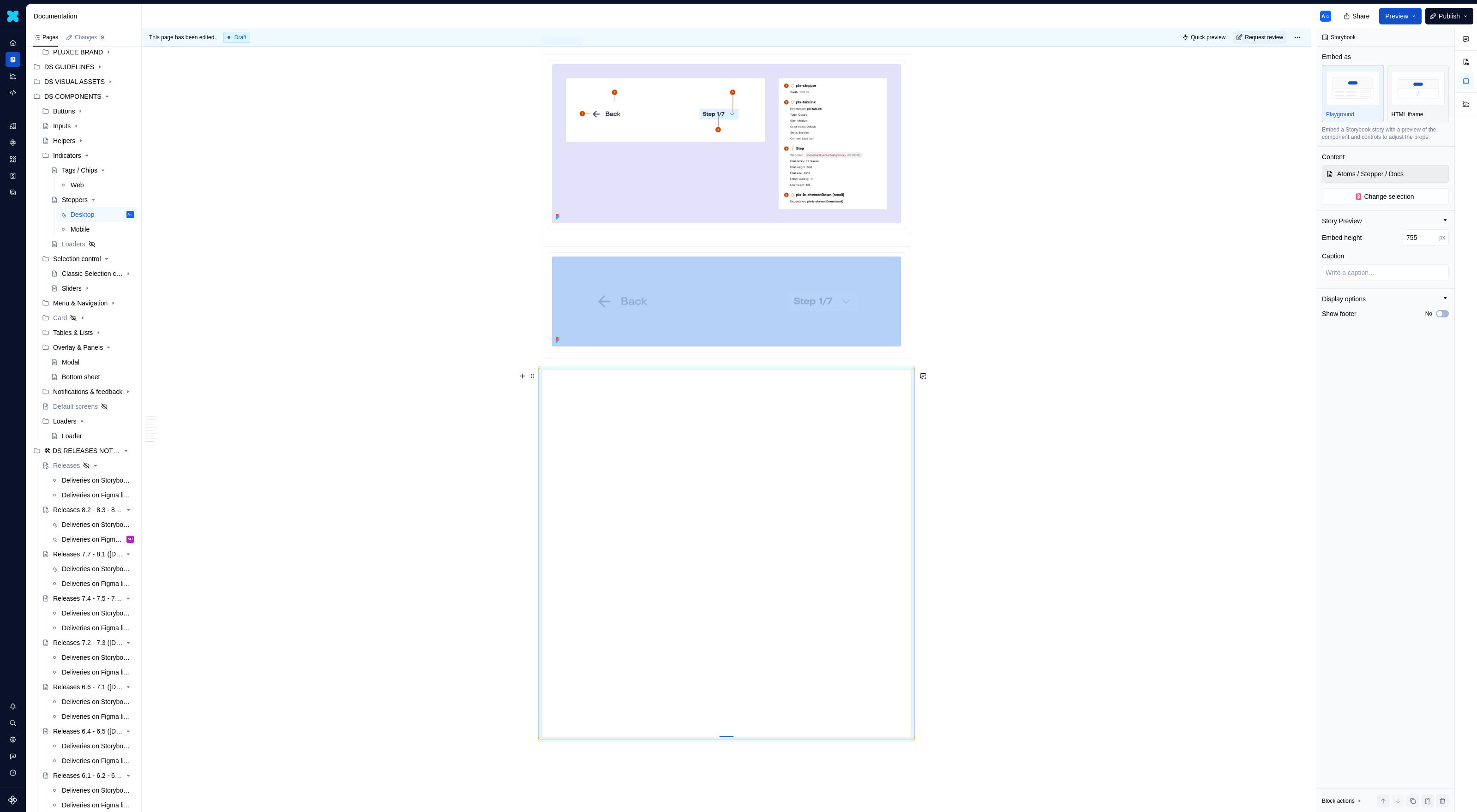
type input "747"
type textarea "*"
type input "738"
type textarea "*"
type input "720"
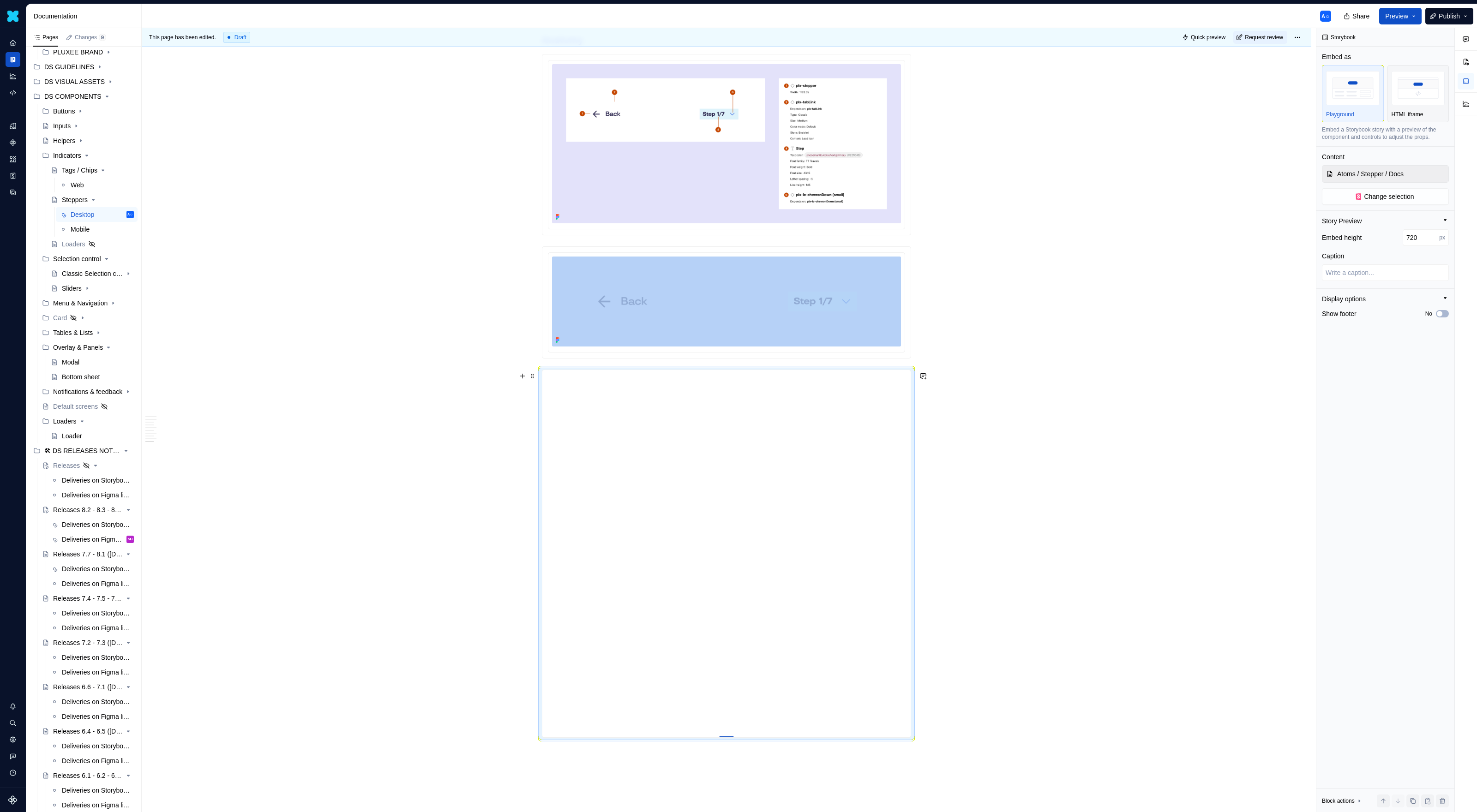
type textarea "*"
type input "710"
type textarea "*"
type input "699"
type textarea "*"
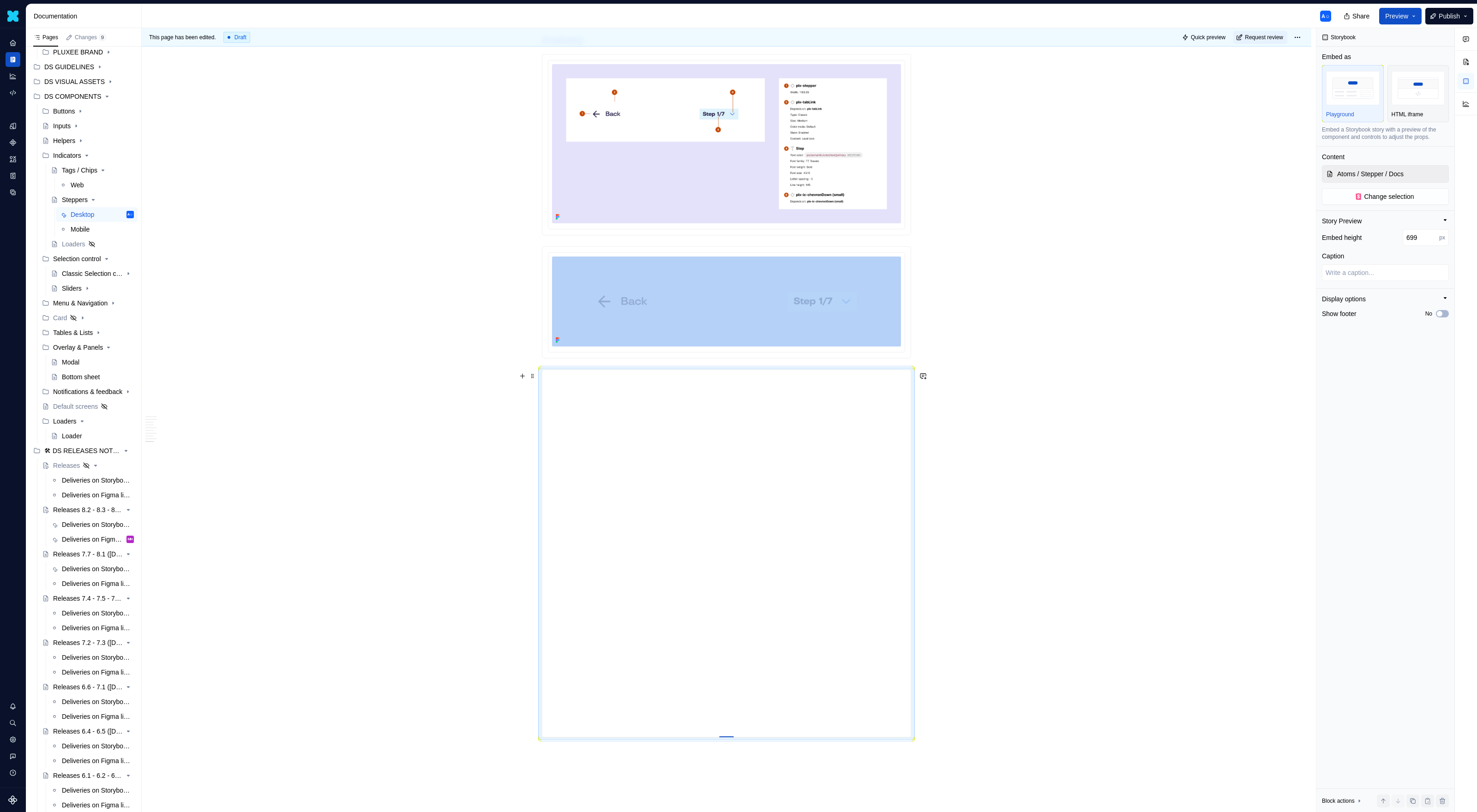
type input "674"
type textarea "*"
type input "650"
type textarea "*"
type input "634"
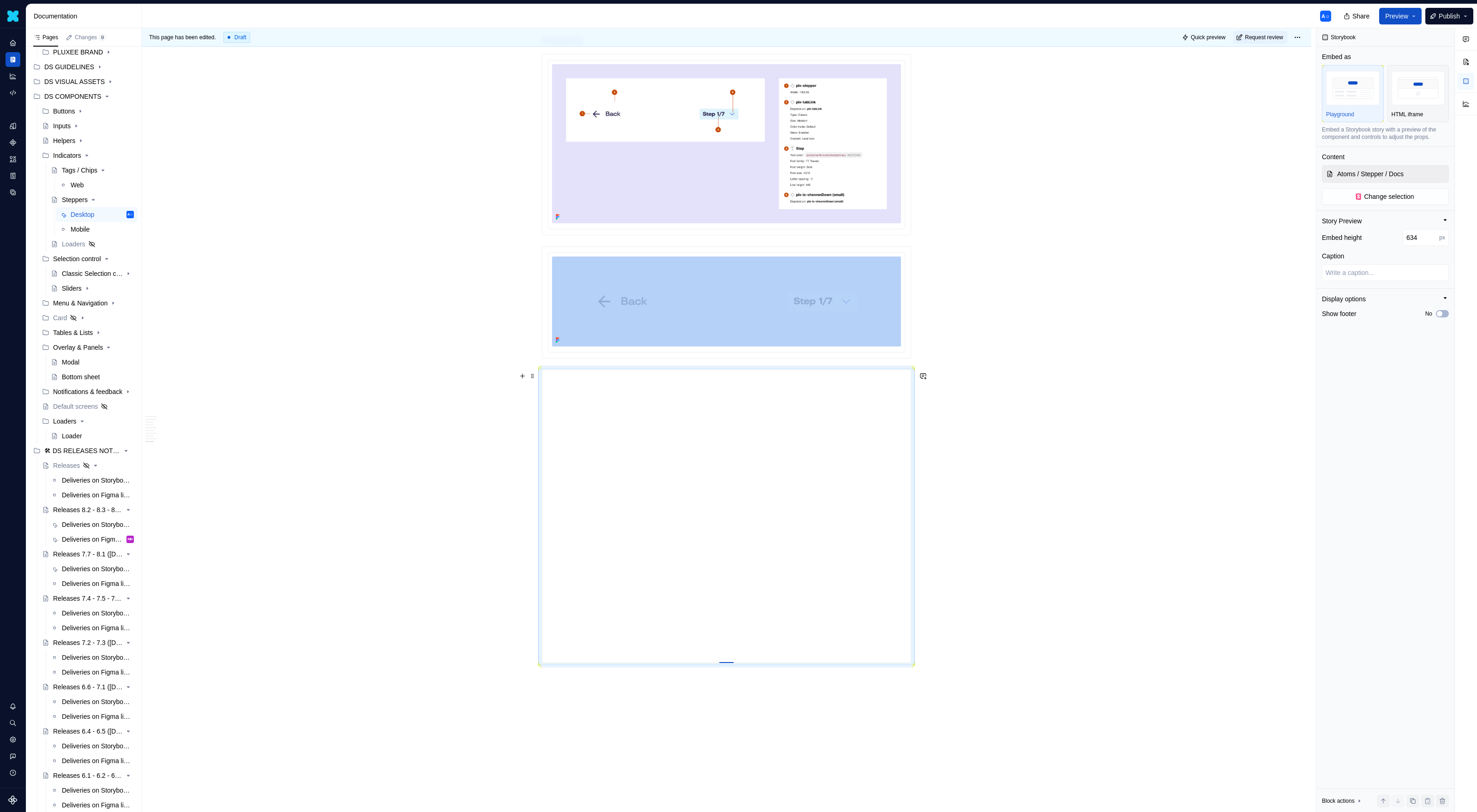
type textarea "*"
type input "629"
type textarea "*"
type input "625"
type textarea "*"
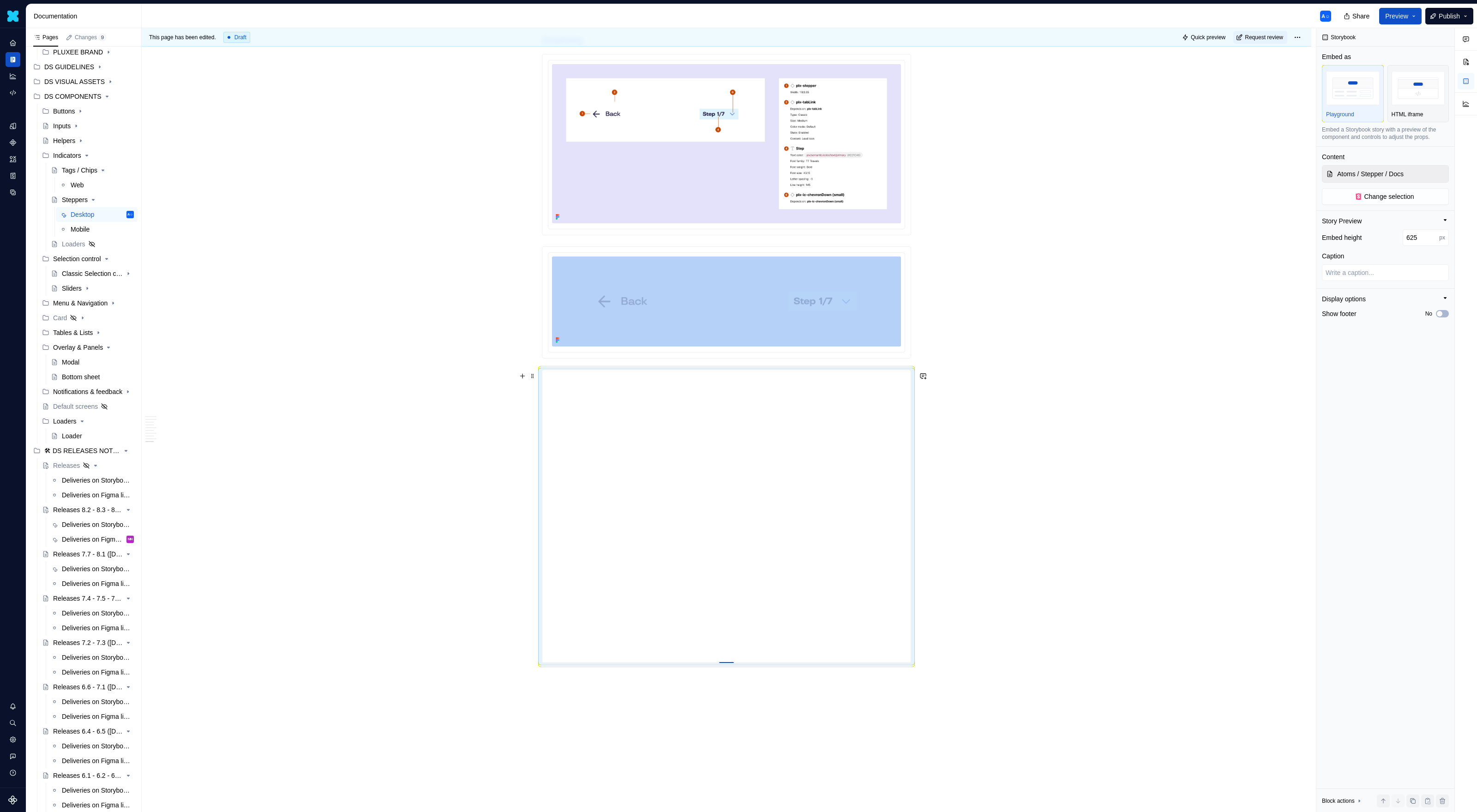
type input "621"
type textarea "*"
type input "619"
type textarea "*"
type input "616"
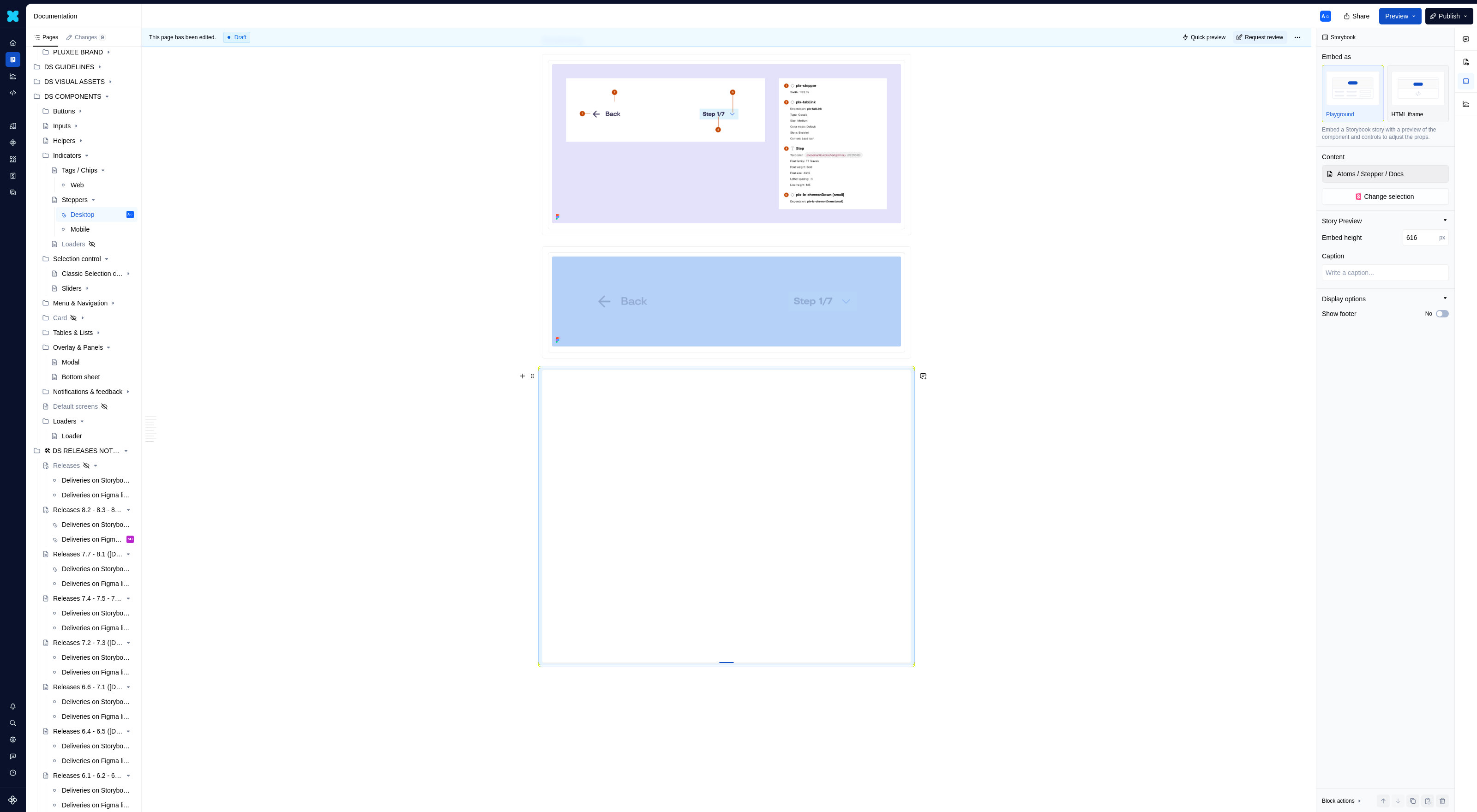
type textarea "*"
type input "613"
type textarea "*"
type input "610"
type textarea "*"
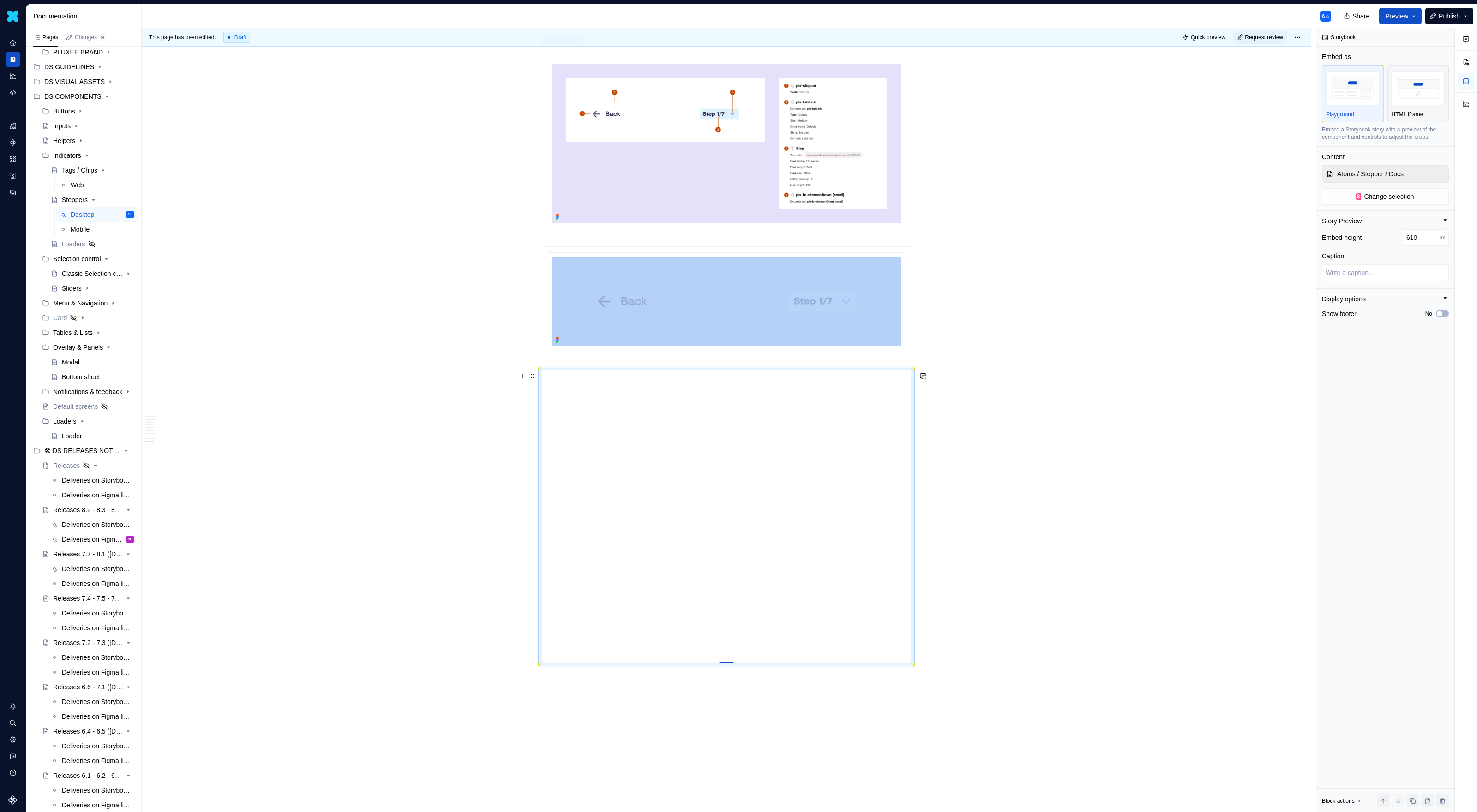
type input "607"
type textarea "*"
type input "604"
type textarea "*"
type input "603"
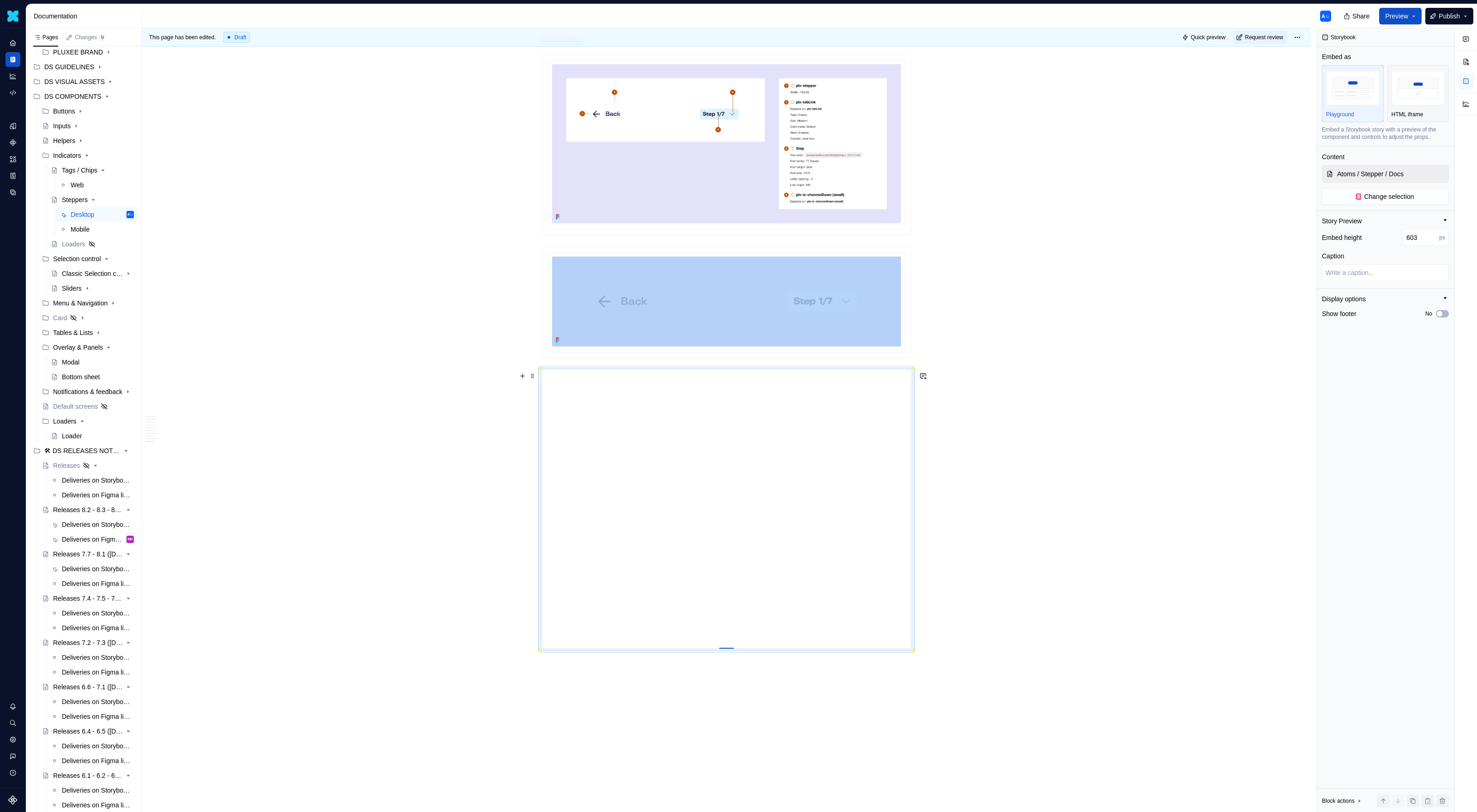
type textarea "*"
type input "602"
type textarea "*"
type input "601"
type textarea "*"
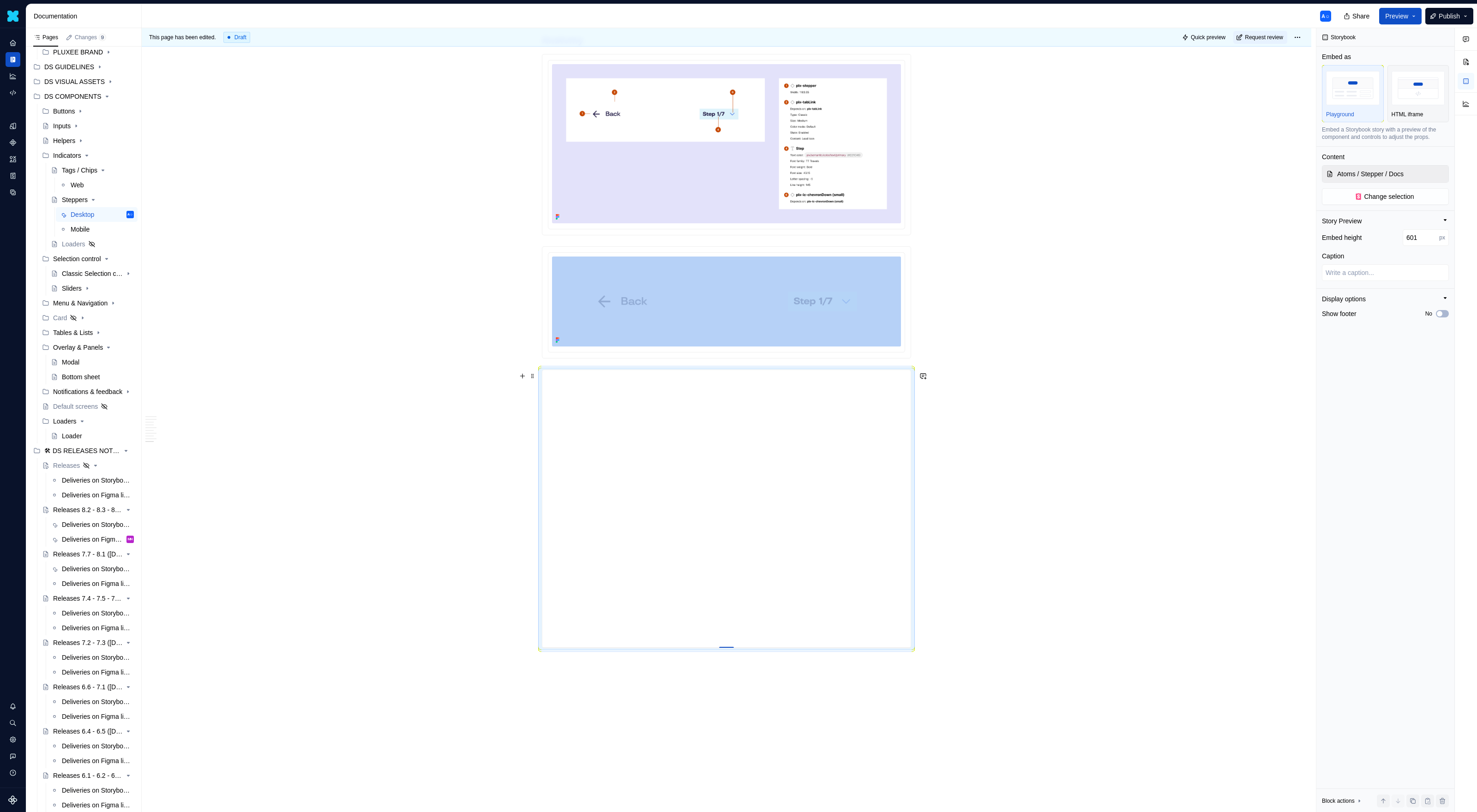
type input "602"
type textarea "*"
type input "603"
type textarea "*"
type input "604"
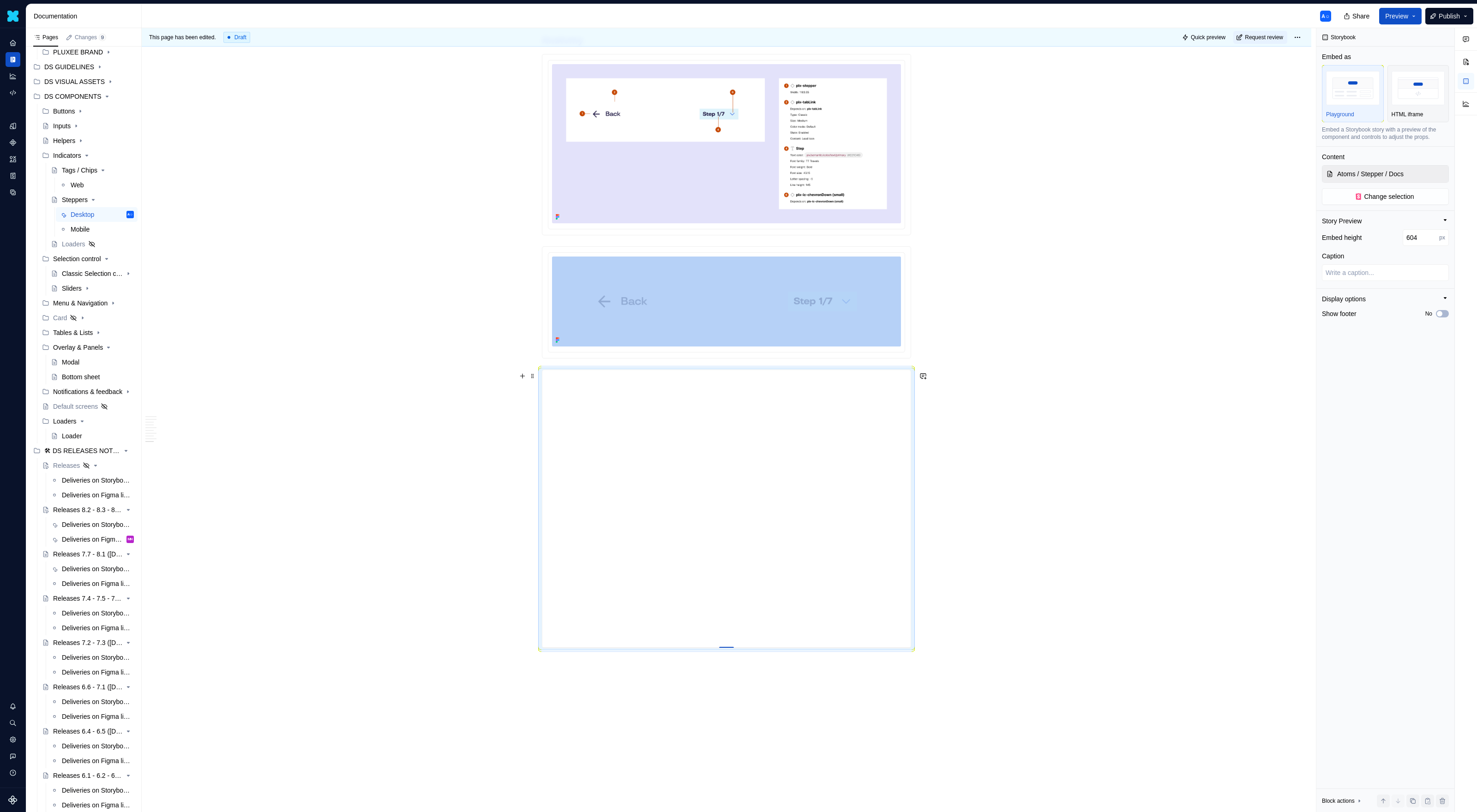
type textarea "*"
type input "605"
type textarea "*"
type input "607"
type textarea "*"
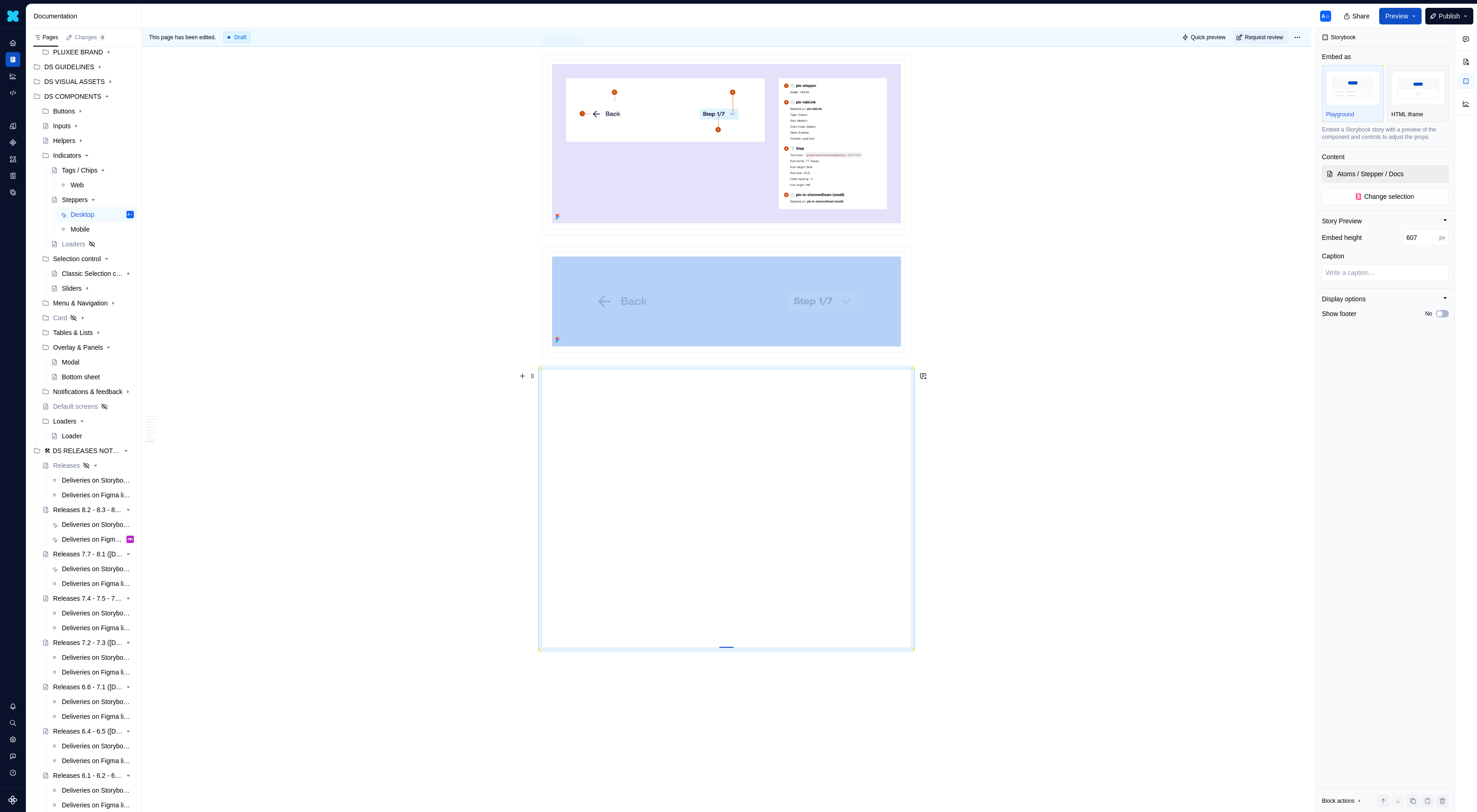
type input "608"
drag, startPoint x: 729, startPoint y: 790, endPoint x: 761, endPoint y: 609, distance: 183.8
drag, startPoint x: 726, startPoint y: 607, endPoint x: 726, endPoint y: 661, distance: 54.0
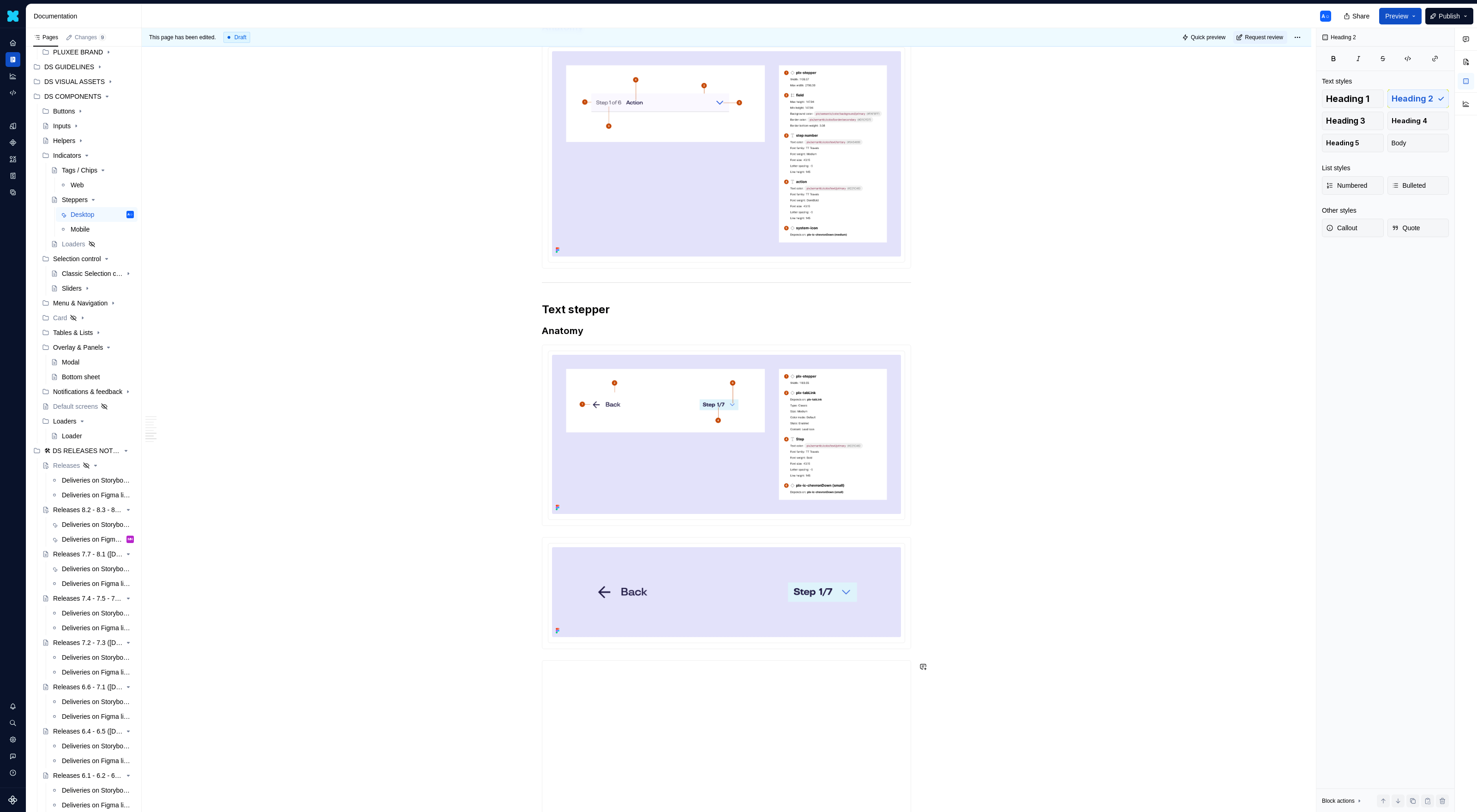
scroll to position [2917, 0]
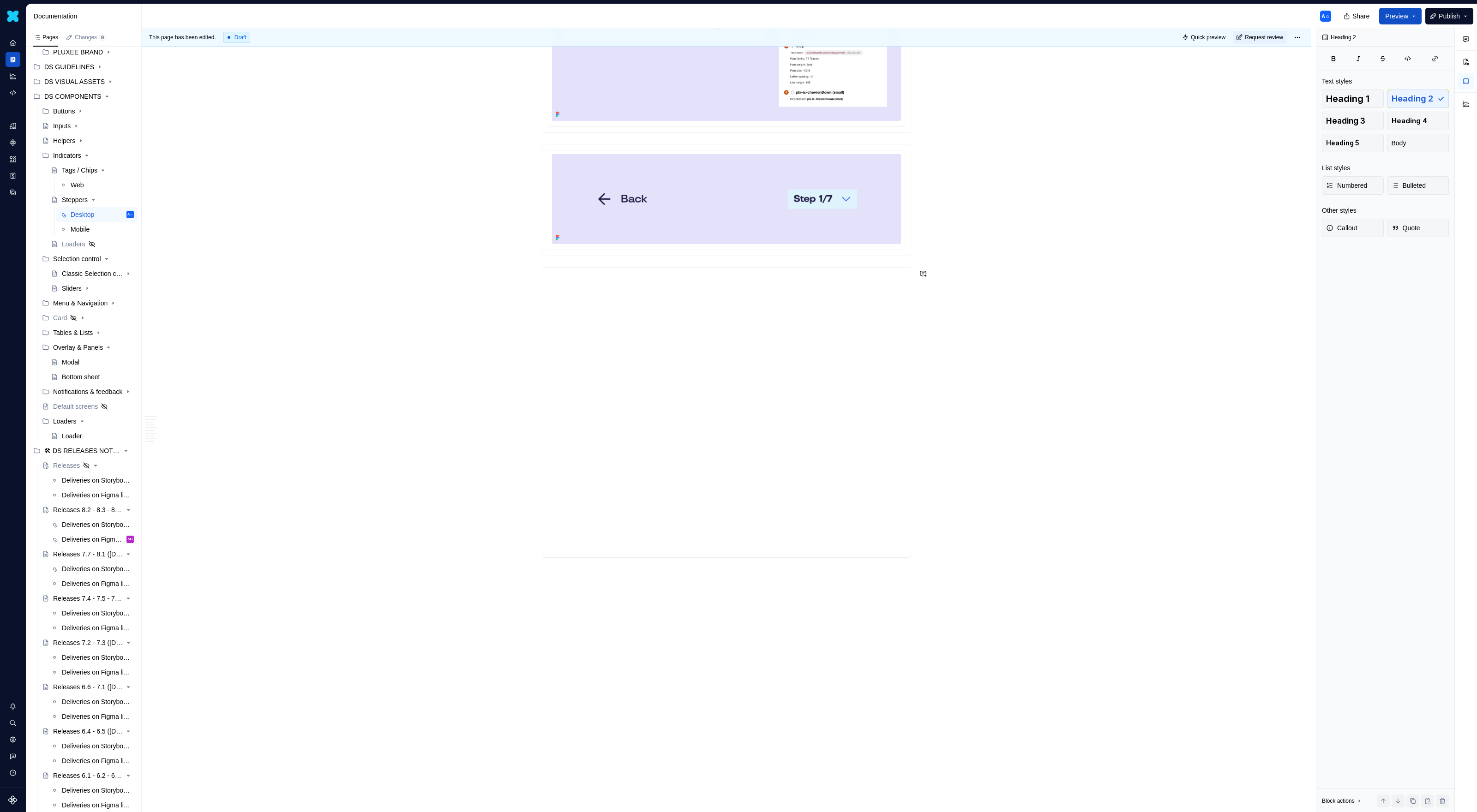
drag, startPoint x: 534, startPoint y: 570, endPoint x: 513, endPoint y: 460, distance: 112.0
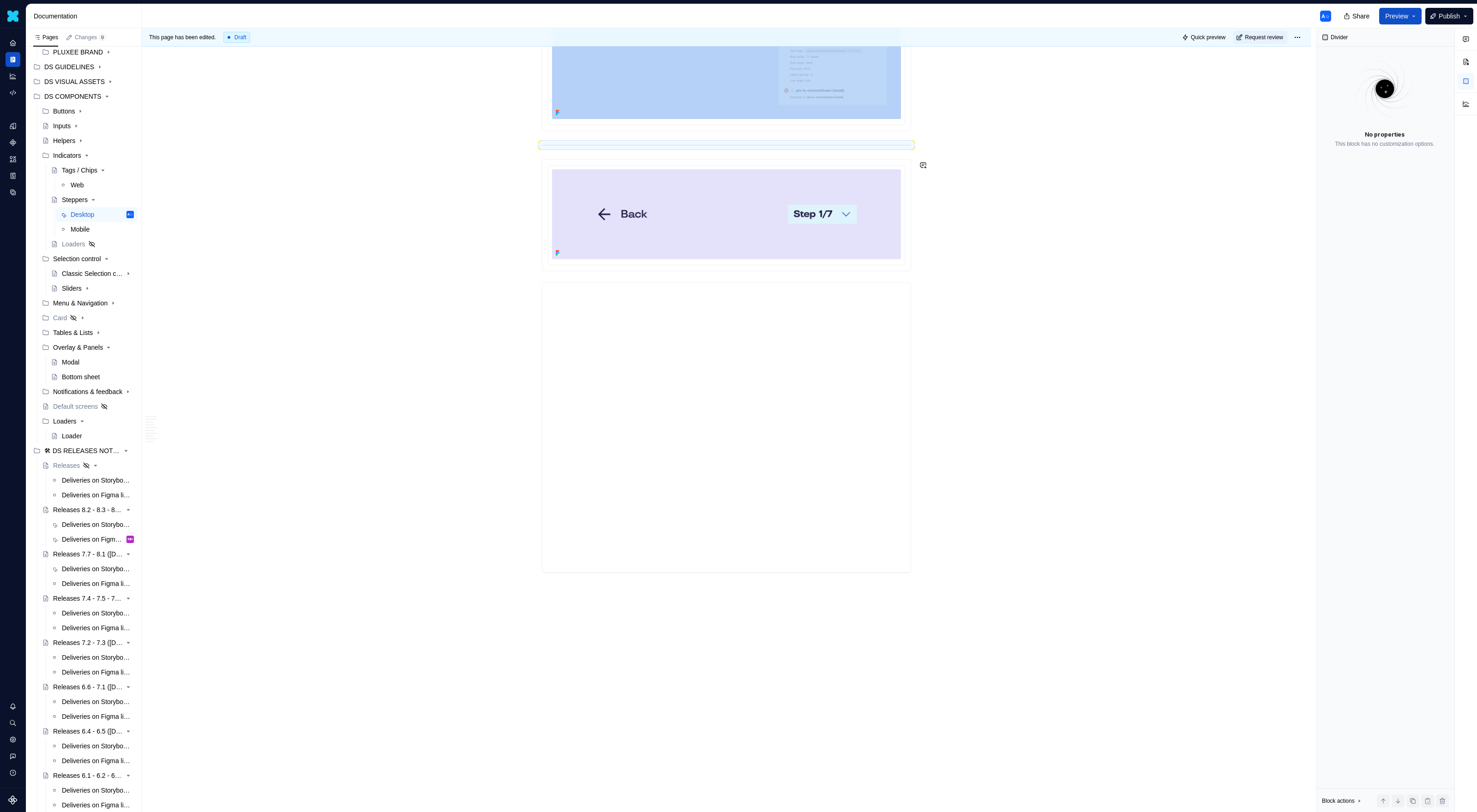
drag, startPoint x: 536, startPoint y: 147, endPoint x: 548, endPoint y: 280, distance: 133.5
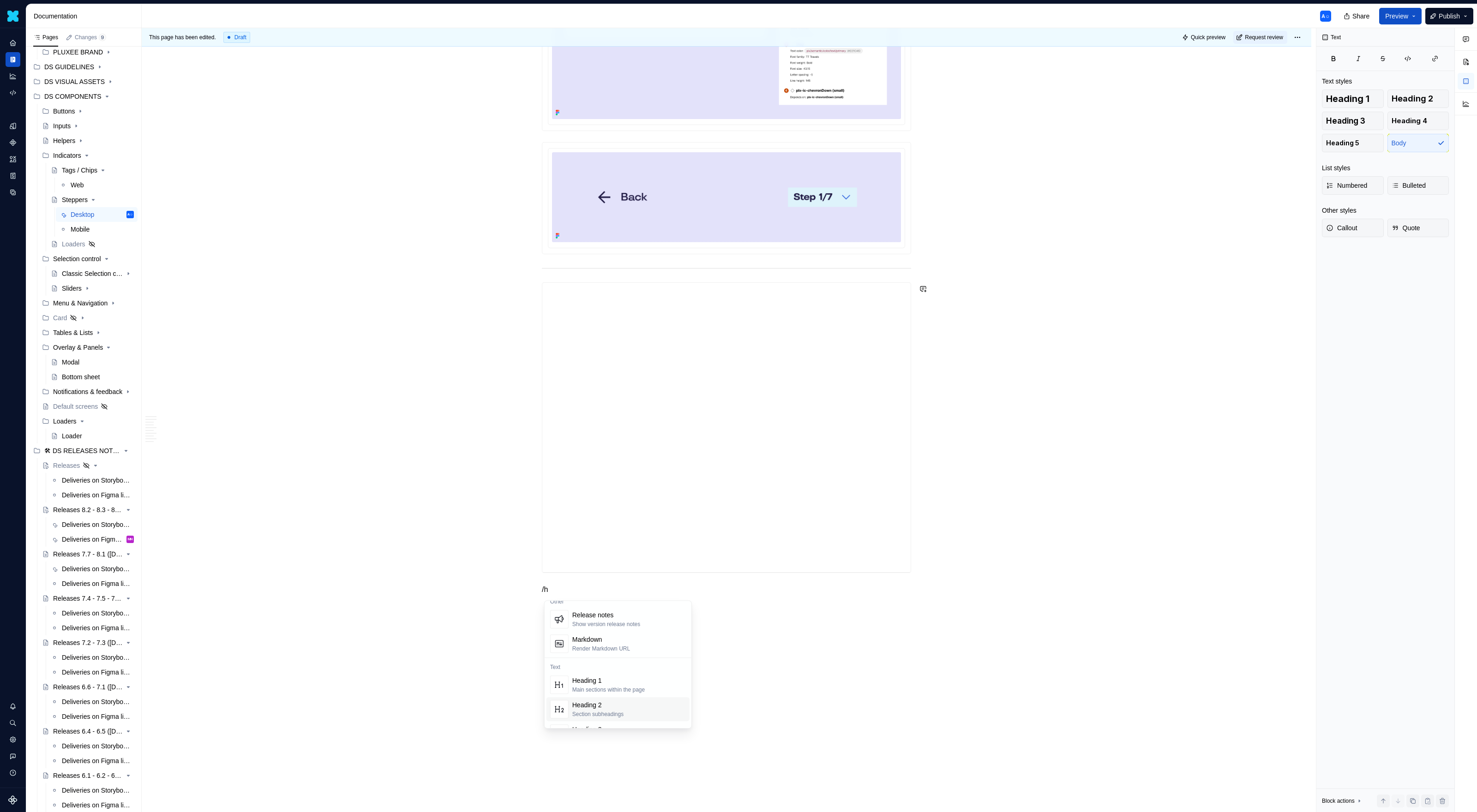
scroll to position [33, 0]
click at [619, 285] on h3 at bounding box center [726, 289] width 369 height 13
click at [872, 100] on span "Heading 2" at bounding box center [1412, 99] width 41 height 9
click at [643, 299] on h2 at bounding box center [726, 295] width 369 height 15
click at [544, 295] on h2 "Storybook" at bounding box center [726, 295] width 369 height 15
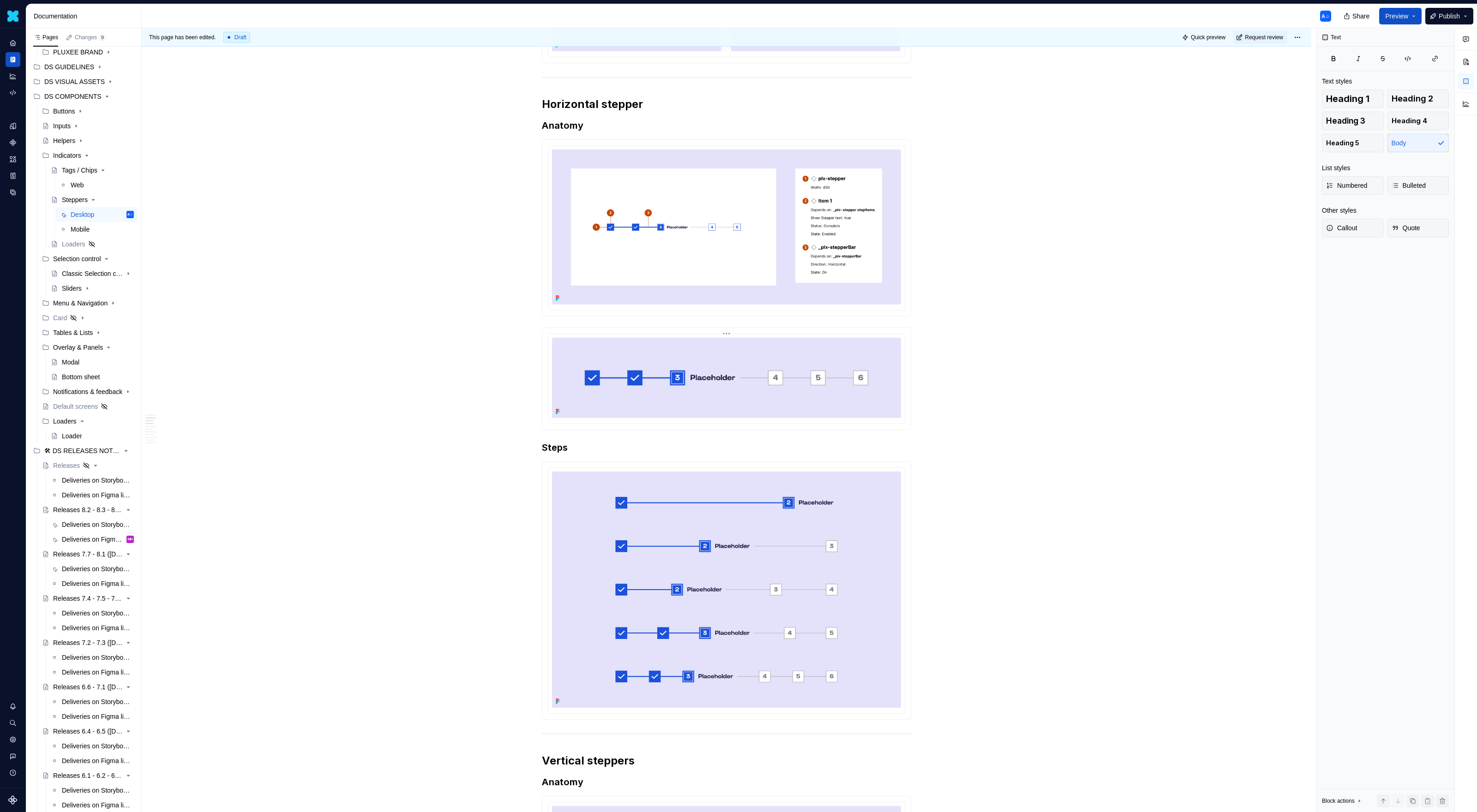
scroll to position [0, 0]
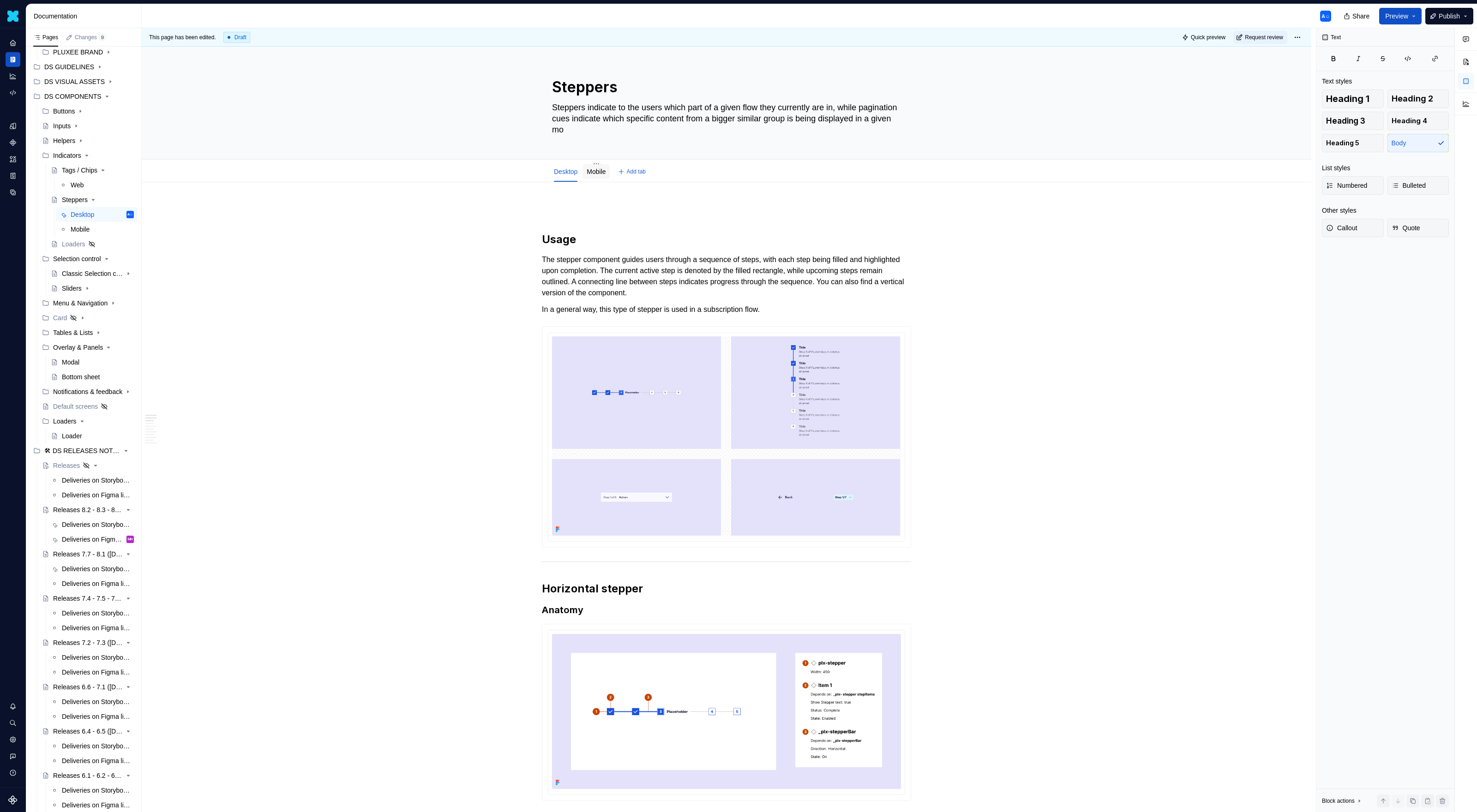
click at [604, 172] on link "Mobile" at bounding box center [596, 171] width 19 height 7
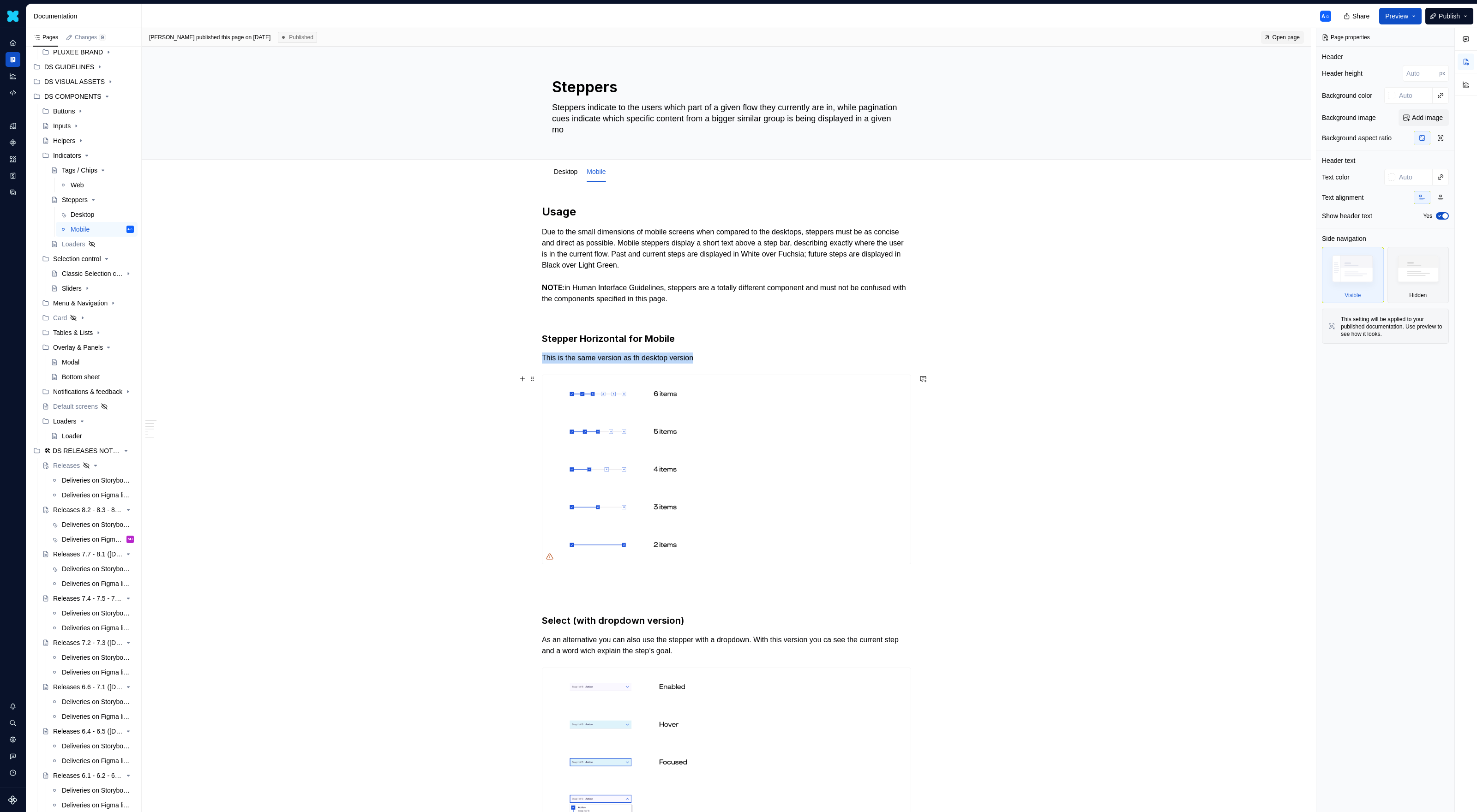
click at [705, 409] on img at bounding box center [726, 469] width 368 height 189
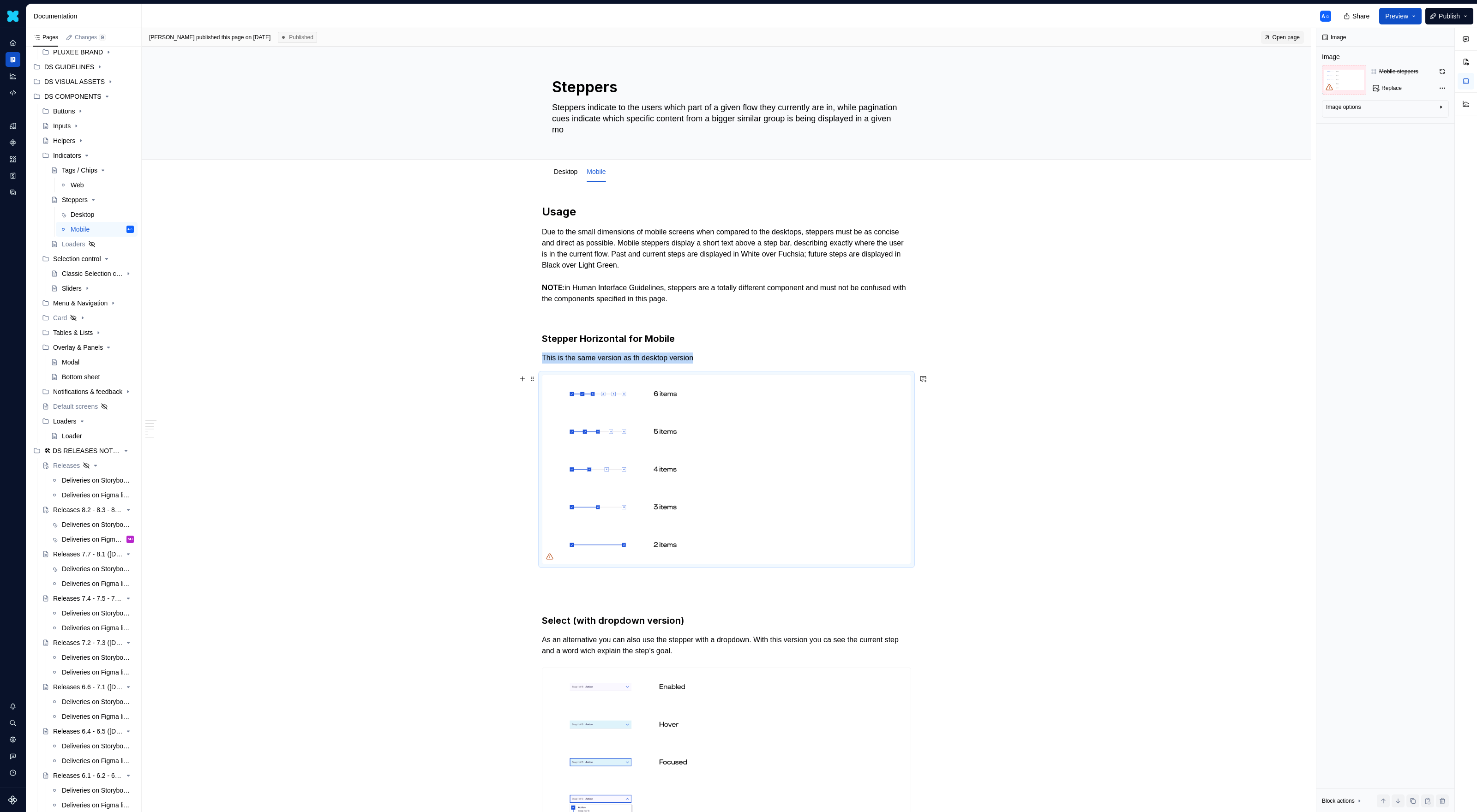
click at [631, 482] on img at bounding box center [726, 469] width 368 height 189
click at [726, 352] on p "This is the same version as th desktop version" at bounding box center [726, 358] width 369 height 11
click at [664, 317] on p at bounding box center [726, 315] width 369 height 11
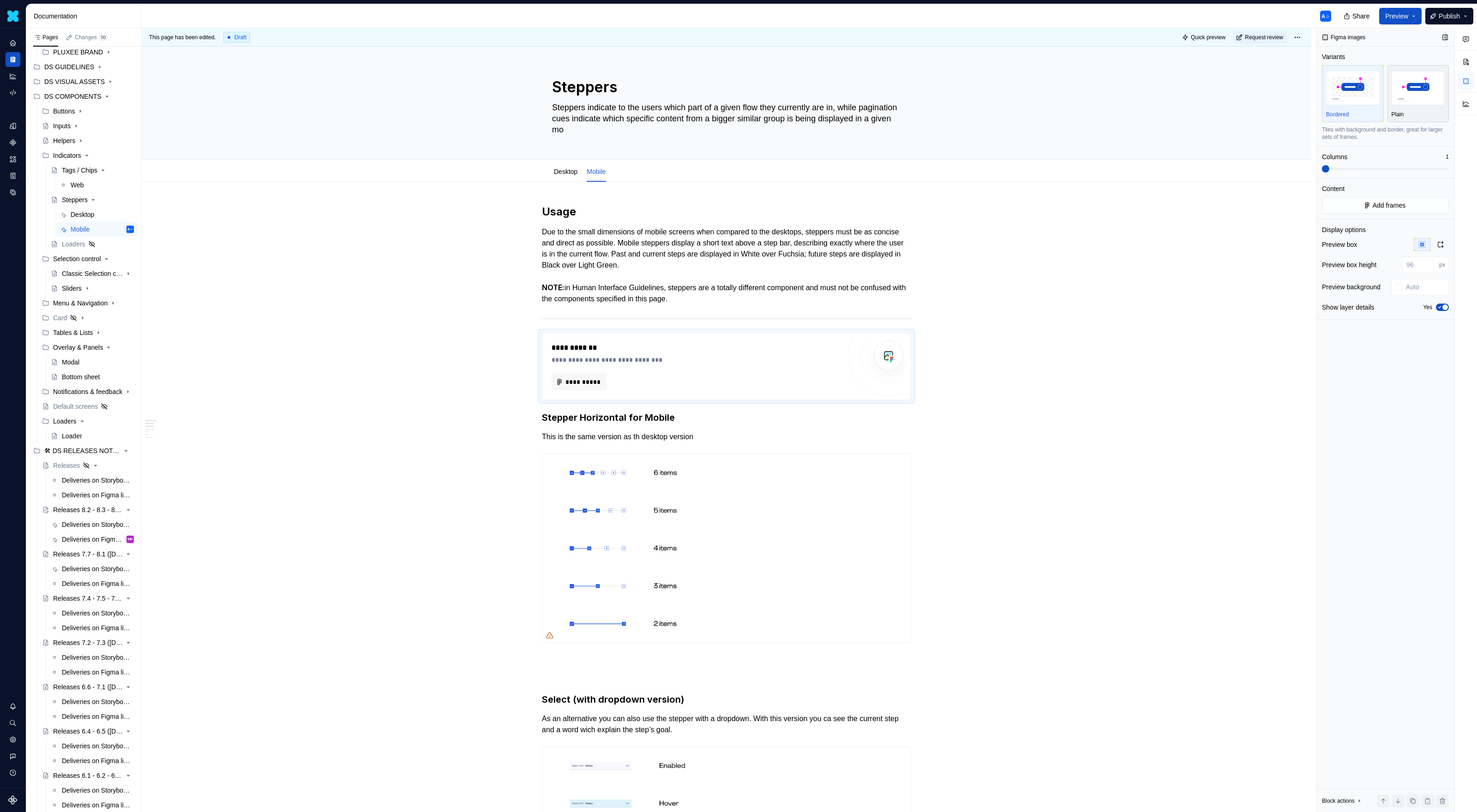
click at [872, 100] on img "button" at bounding box center [1418, 88] width 53 height 34
click at [872, 211] on button "Add frames" at bounding box center [1385, 205] width 127 height 17
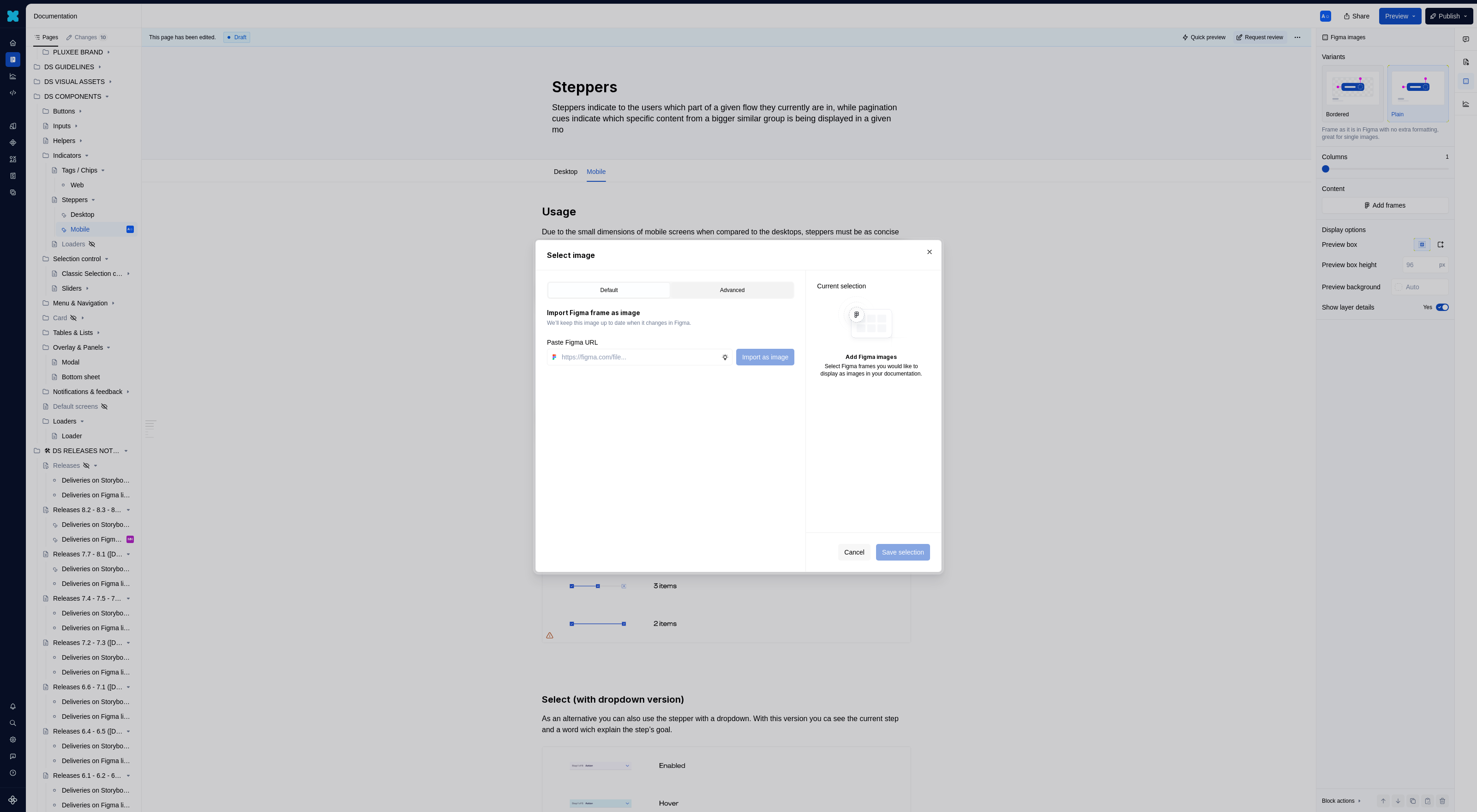
click at [738, 293] on div "Advanced" at bounding box center [732, 290] width 116 height 9
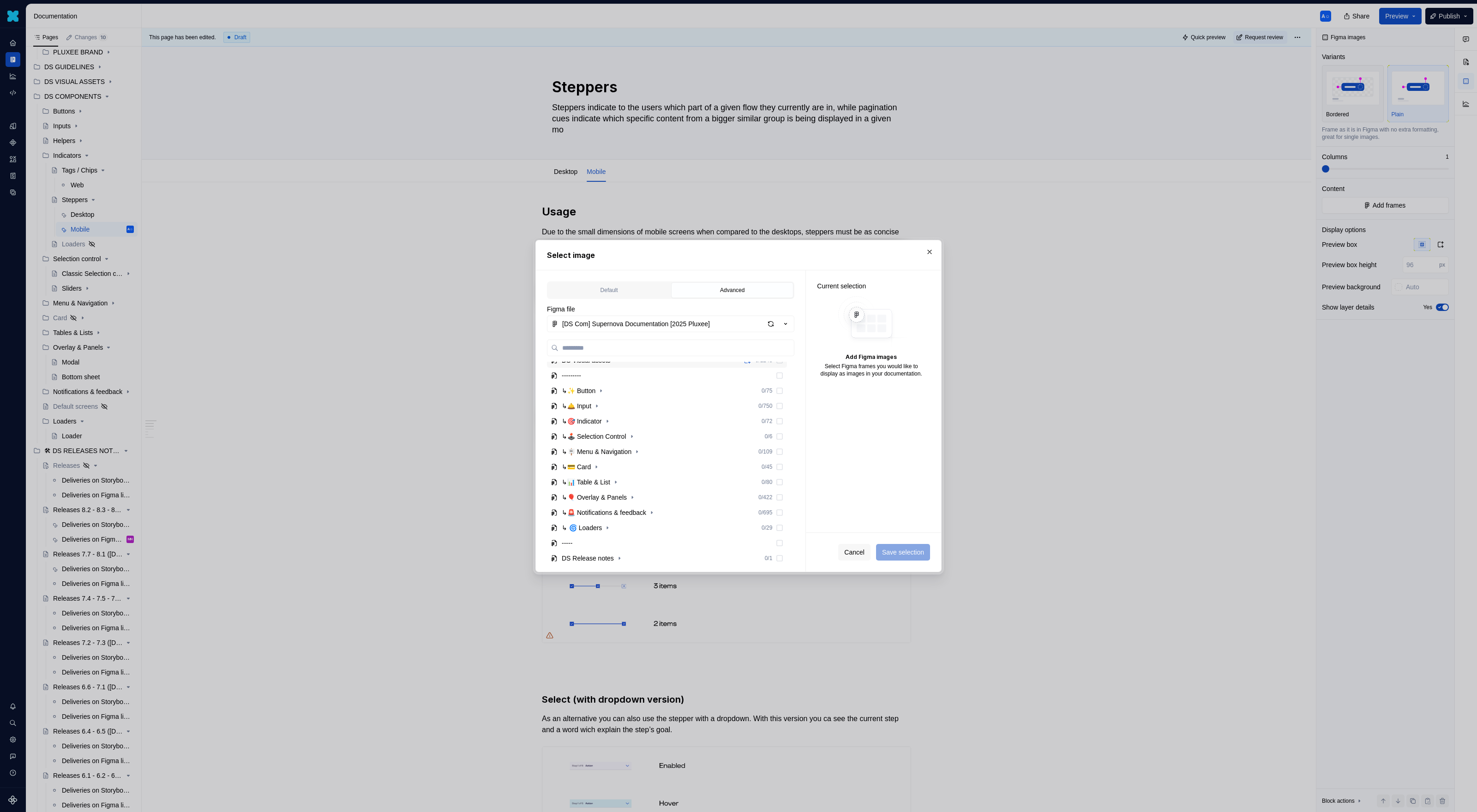
scroll to position [127, 0]
click at [611, 395] on icon "button" at bounding box center [607, 394] width 7 height 7
click at [611, 444] on div "Steppers Mobile" at bounding box center [593, 440] width 46 height 9
click at [624, 442] on icon "button" at bounding box center [623, 440] width 7 height 7
click at [611, 453] on icon "button" at bounding box center [607, 455] width 7 height 7
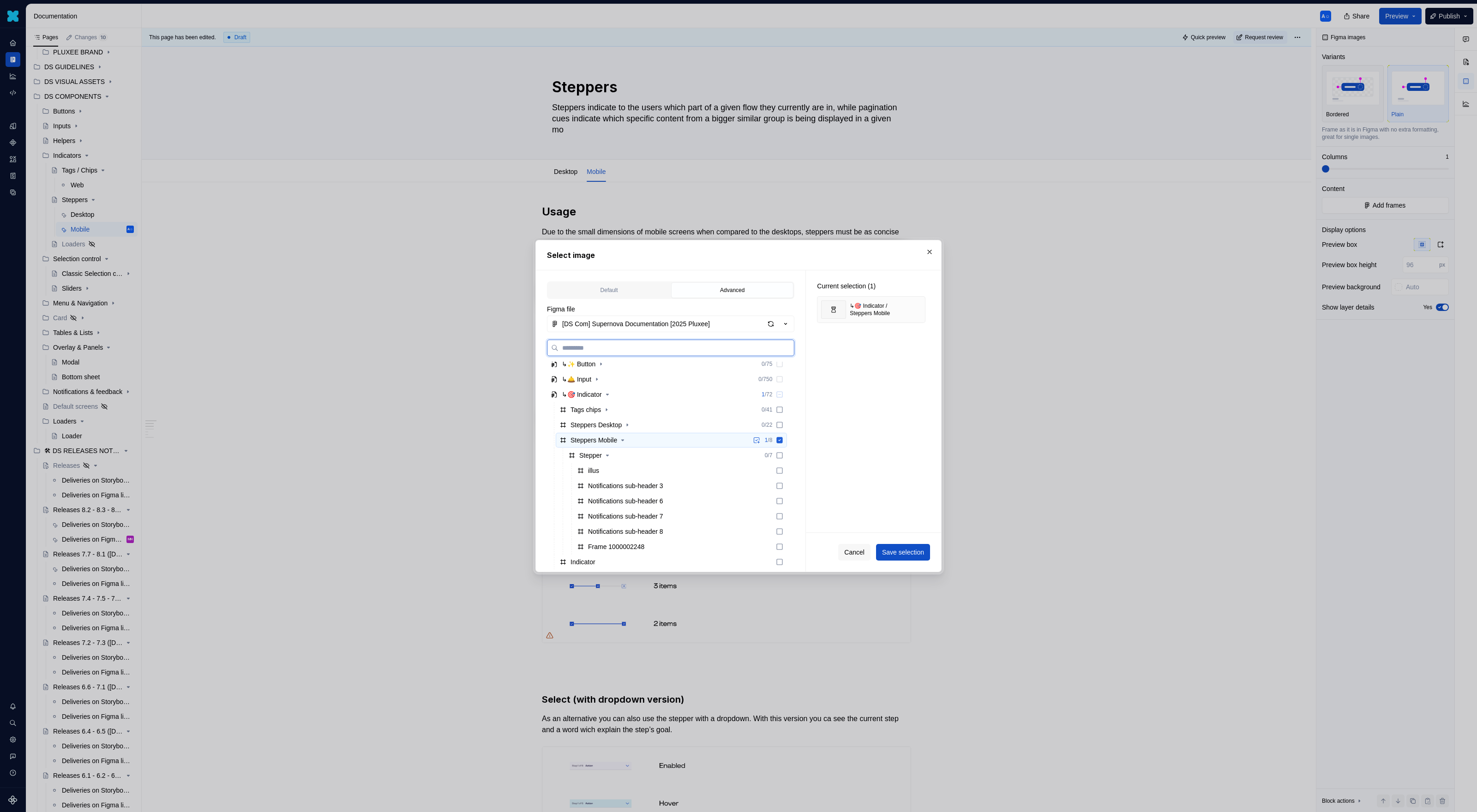
click at [783, 438] on icon at bounding box center [780, 440] width 6 height 6
click at [767, 324] on div "button" at bounding box center [771, 324] width 13 height 13
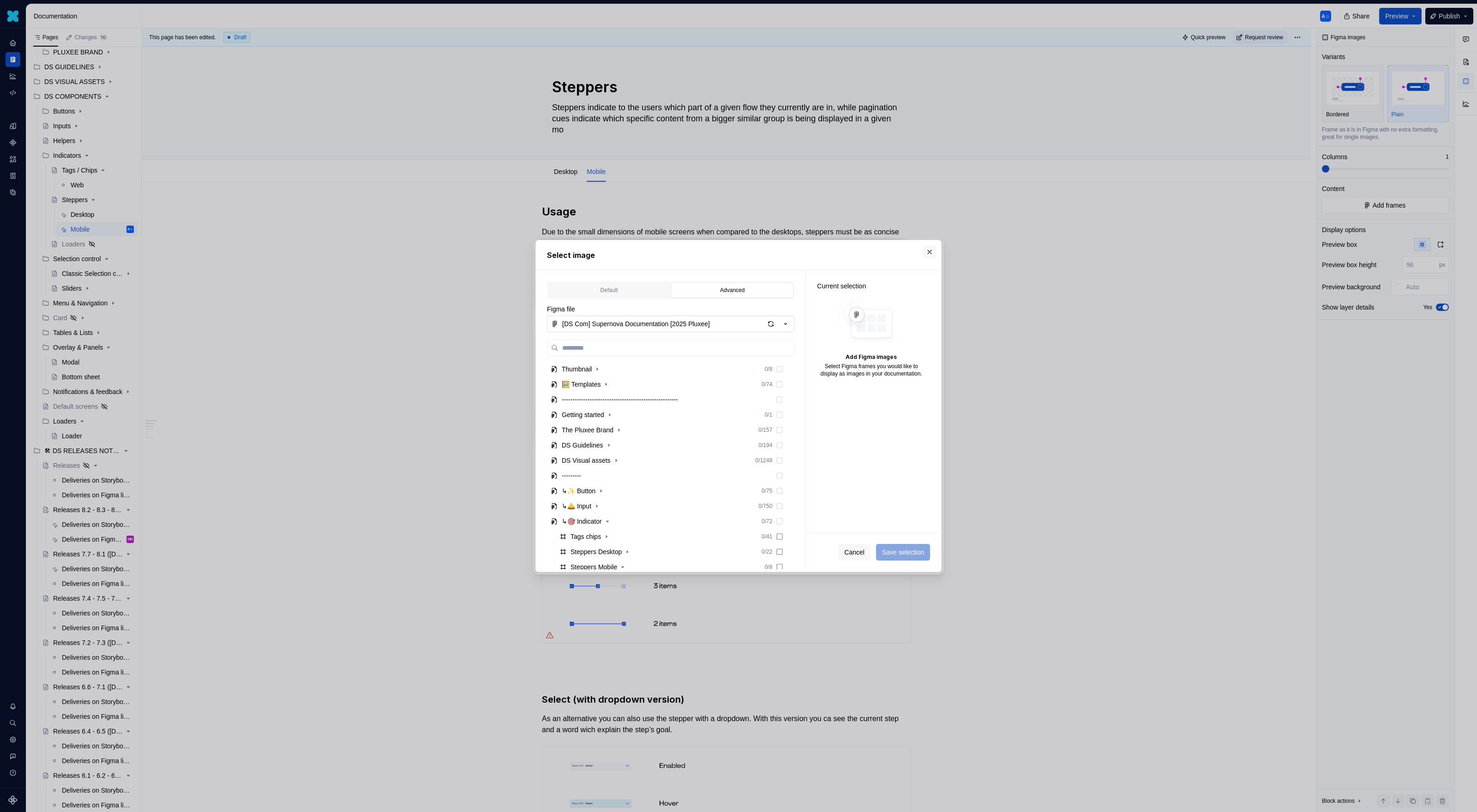
click at [872, 250] on button "button" at bounding box center [929, 252] width 13 height 13
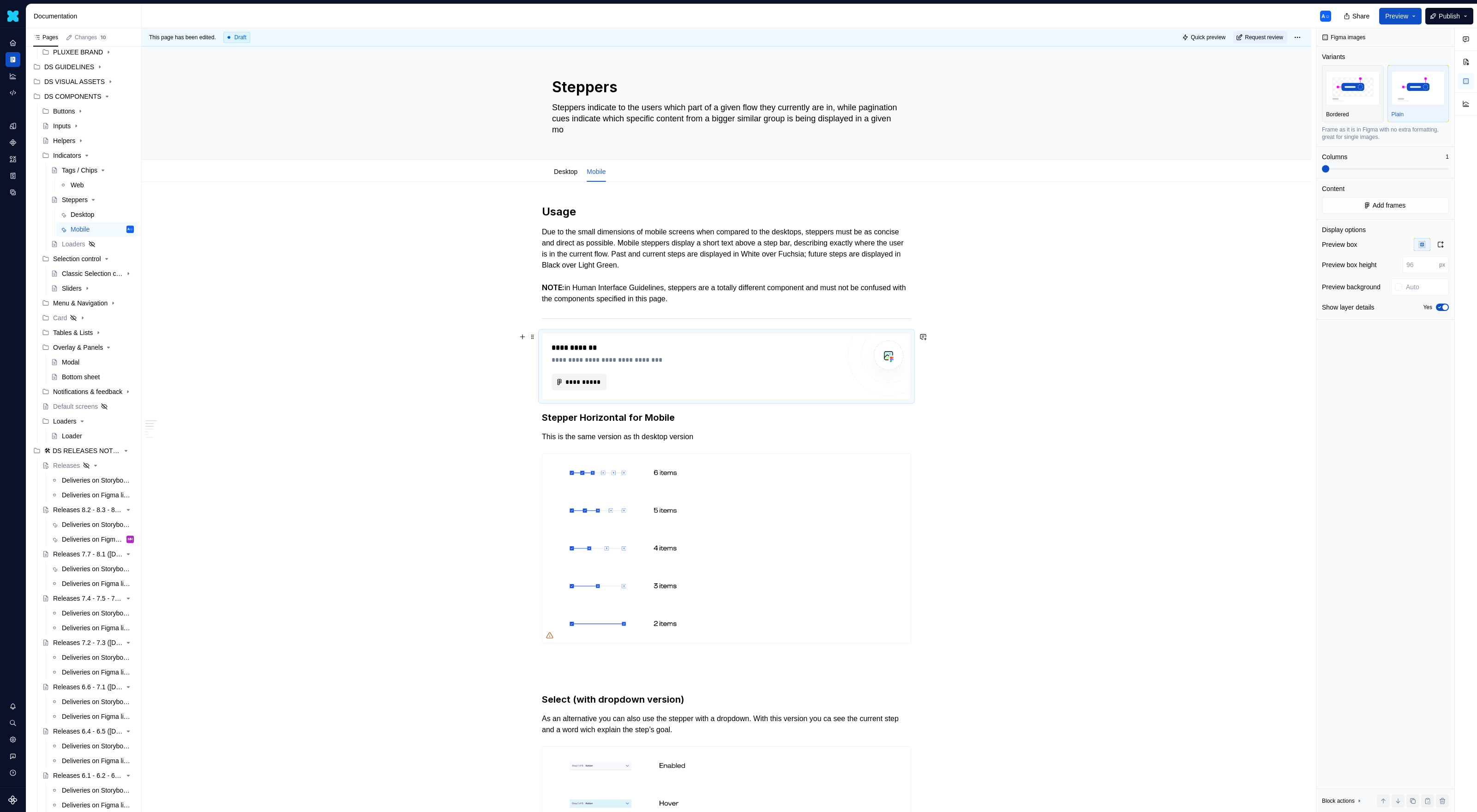
click at [587, 377] on span "**********" at bounding box center [583, 382] width 36 height 9
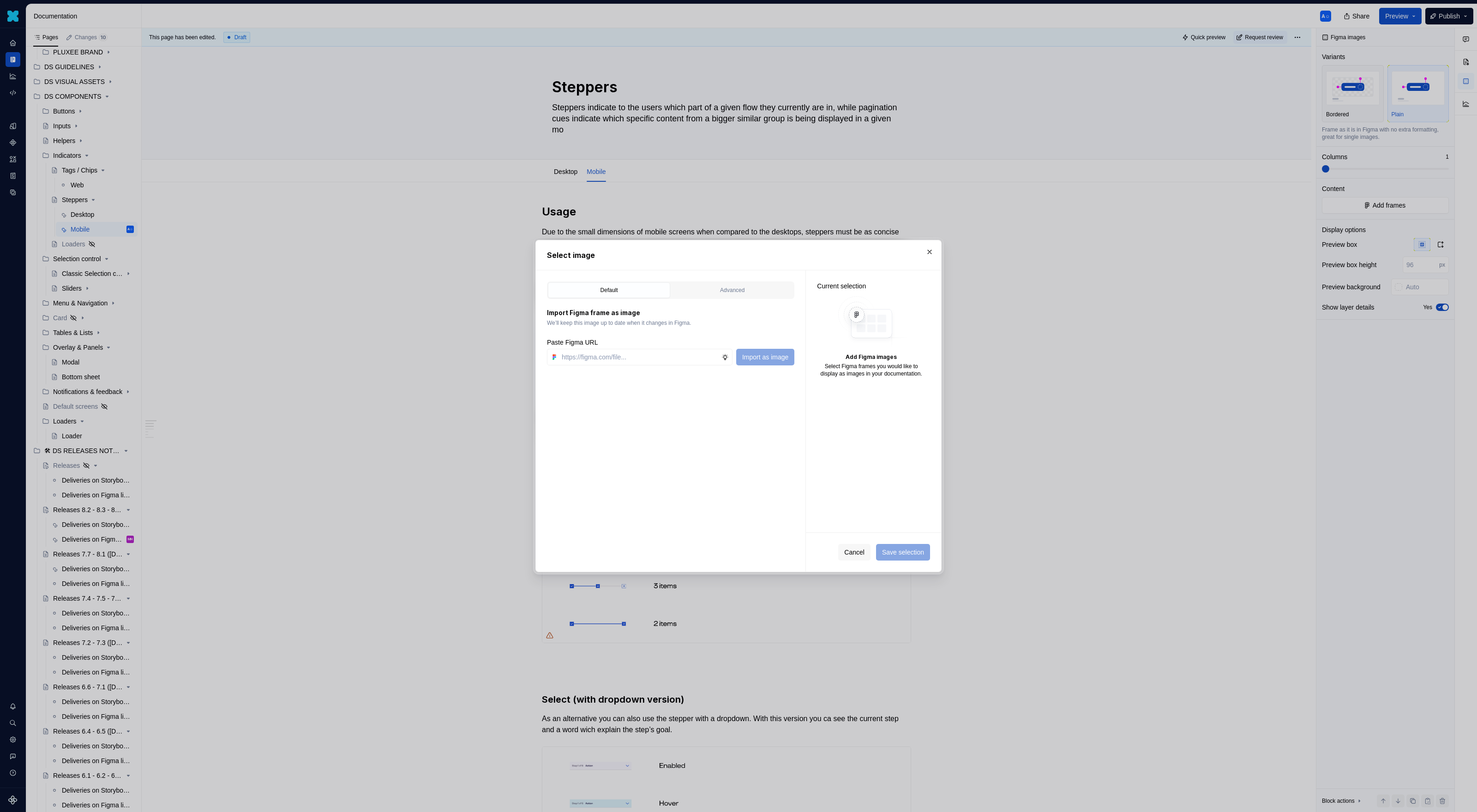
click at [716, 278] on div "Default Advanced Import Figma frame as image We’ll keep this image up to date w…" at bounding box center [671, 421] width 269 height 301
click at [713, 295] on button "Advanced" at bounding box center [732, 290] width 122 height 15
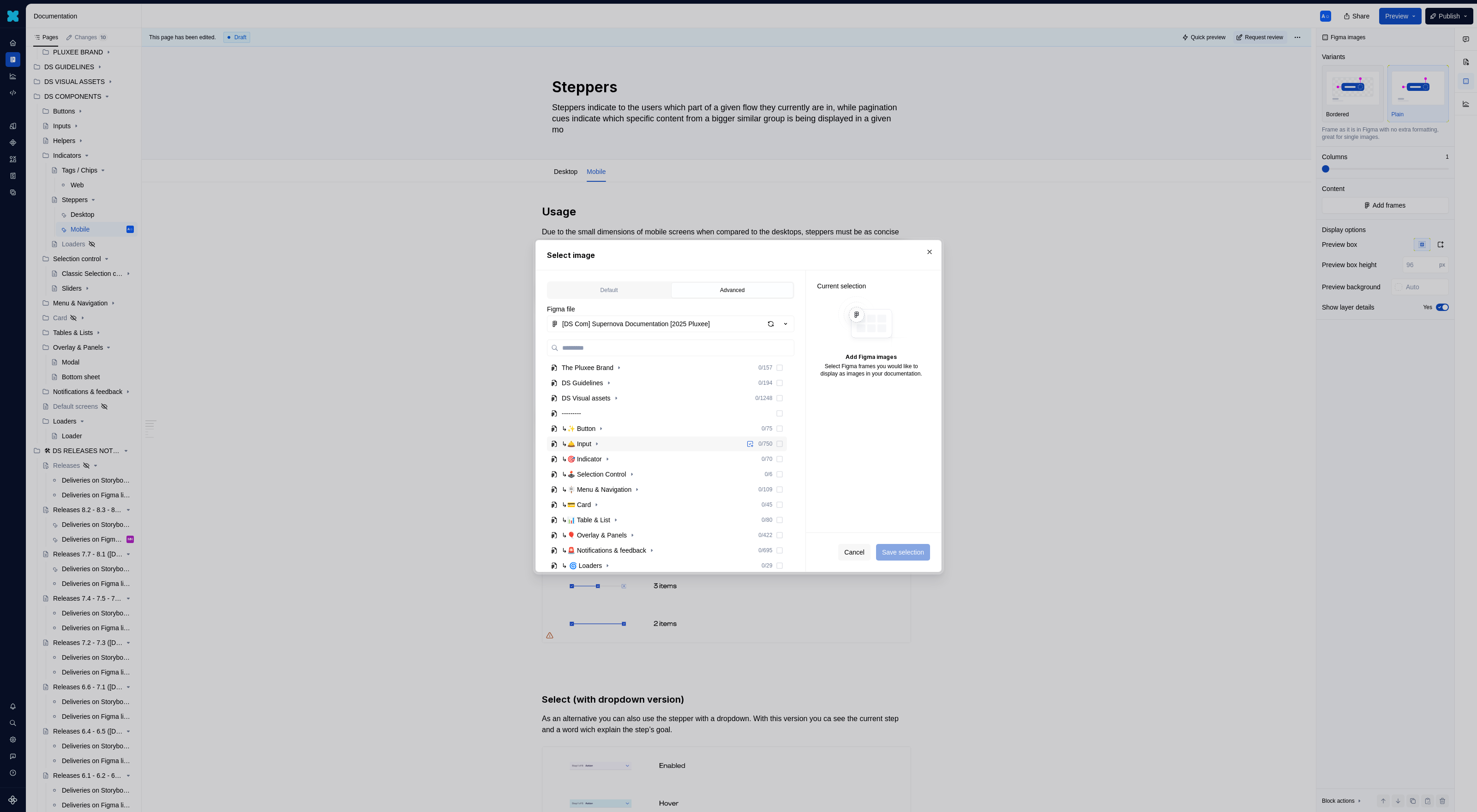
scroll to position [91, 0]
click at [611, 432] on icon "button" at bounding box center [607, 430] width 7 height 7
click at [627, 476] on button "button" at bounding box center [623, 477] width 9 height 9
click at [608, 491] on icon "button" at bounding box center [608, 492] width 1 height 2
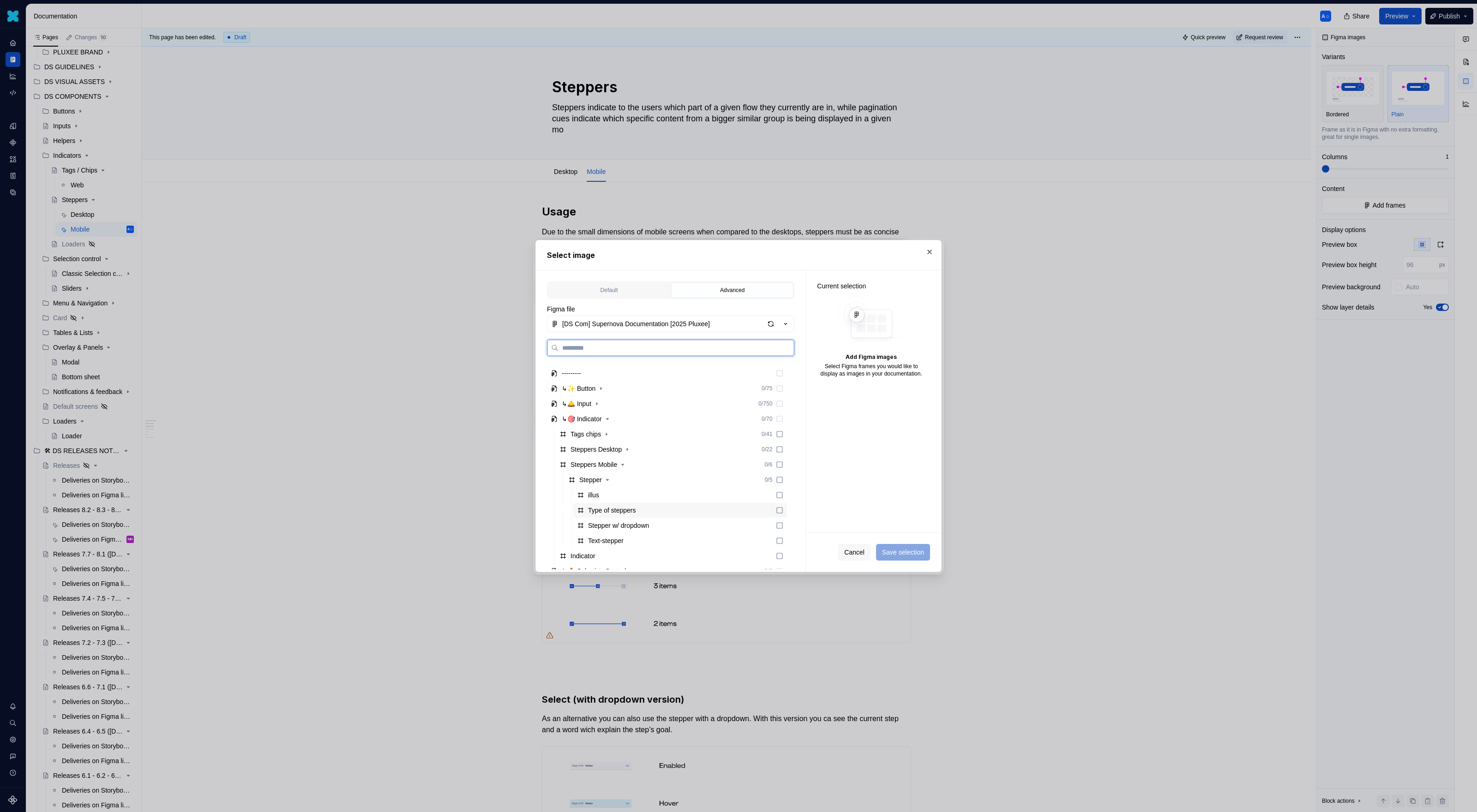
click at [625, 515] on div "Type of steppers" at bounding box center [612, 510] width 48 height 9
click at [872, 526] on span "Save selection" at bounding box center [902, 552] width 42 height 9
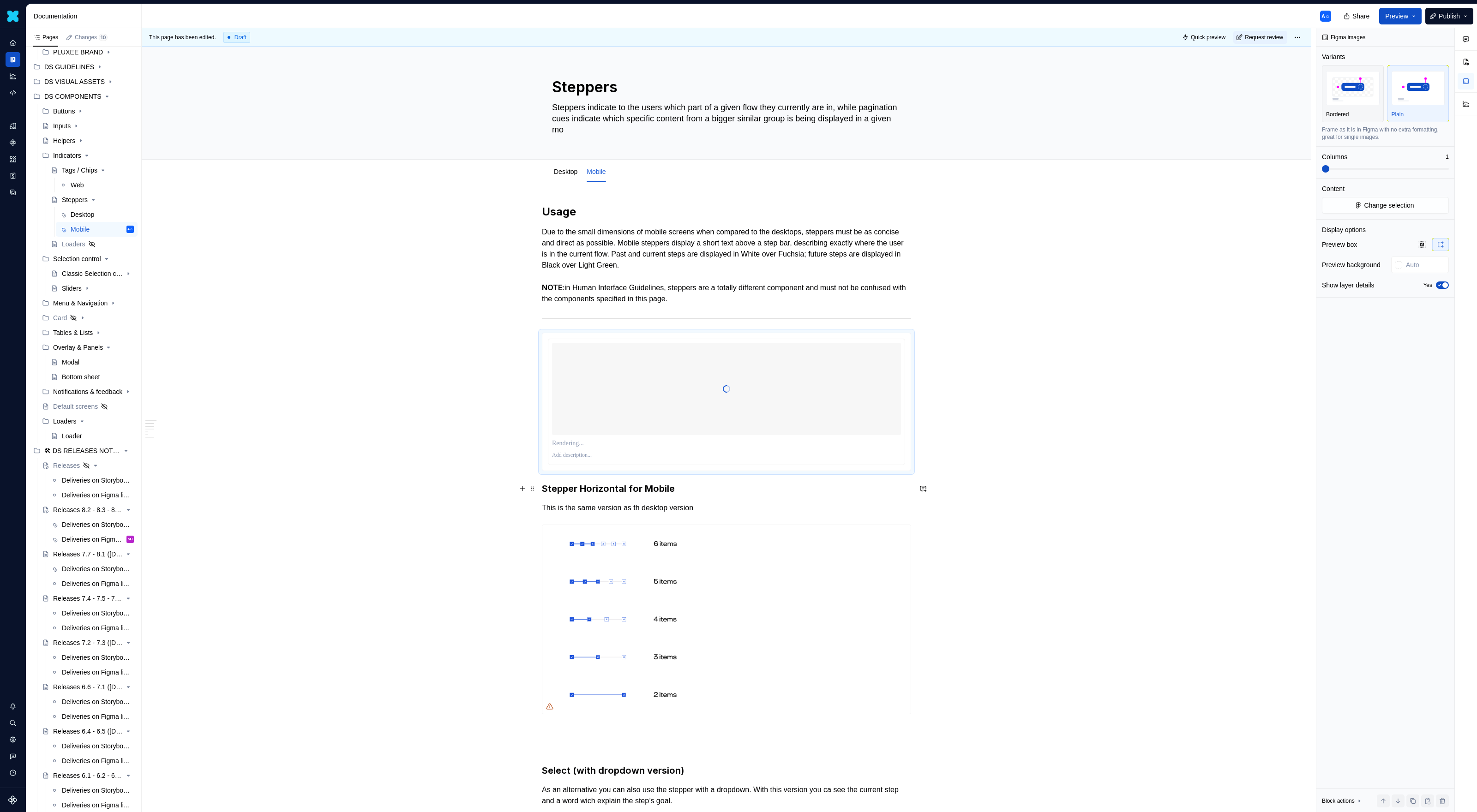
click at [638, 491] on h3 "Stepper Horizontal for Mobile" at bounding box center [726, 488] width 369 height 13
click at [659, 414] on div at bounding box center [726, 389] width 349 height 92
click at [872, 292] on div "Preview box Preview background Show layer details Yes" at bounding box center [1385, 267] width 127 height 59
click at [872, 285] on span "button" at bounding box center [1445, 285] width 6 height 6
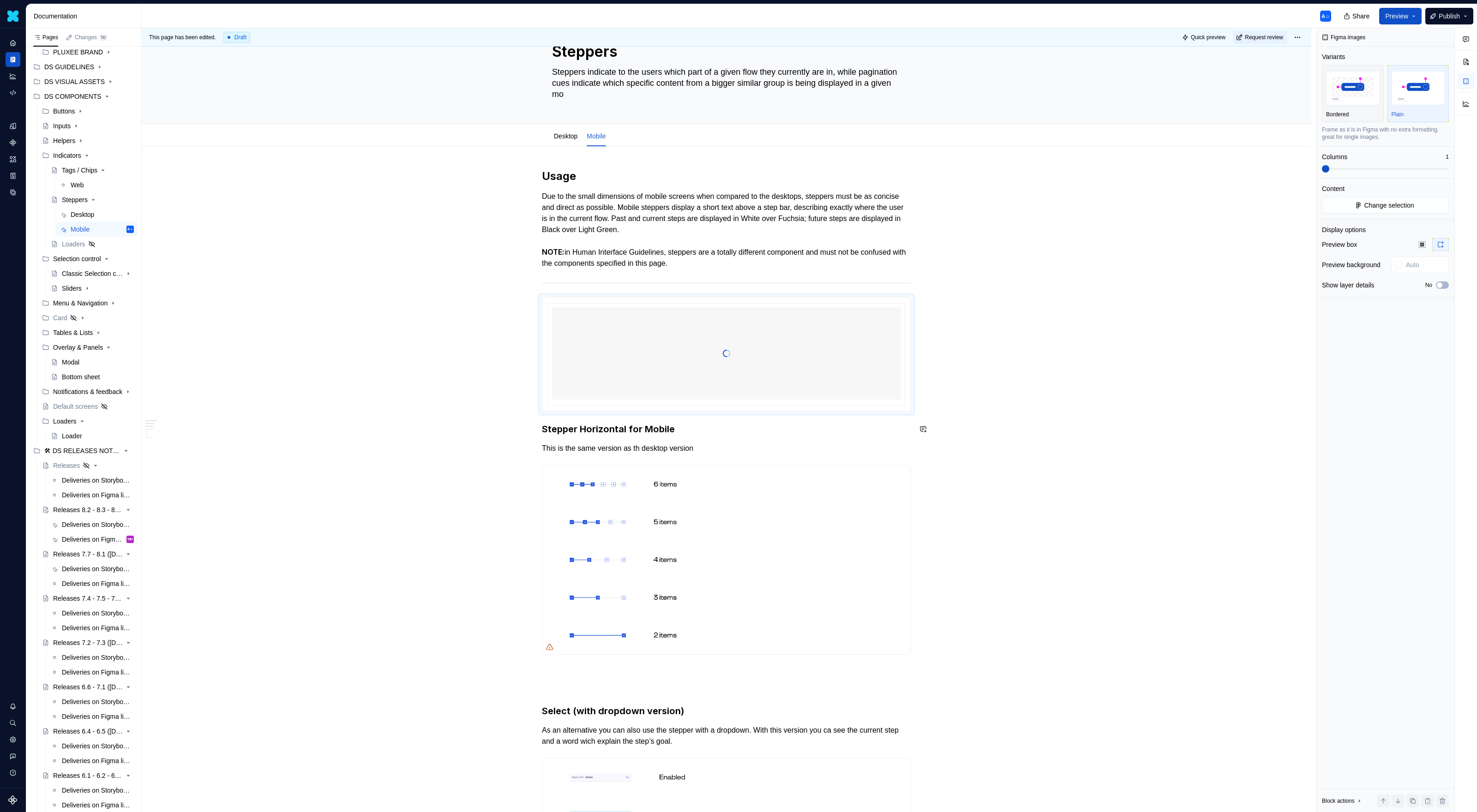
scroll to position [87, 0]
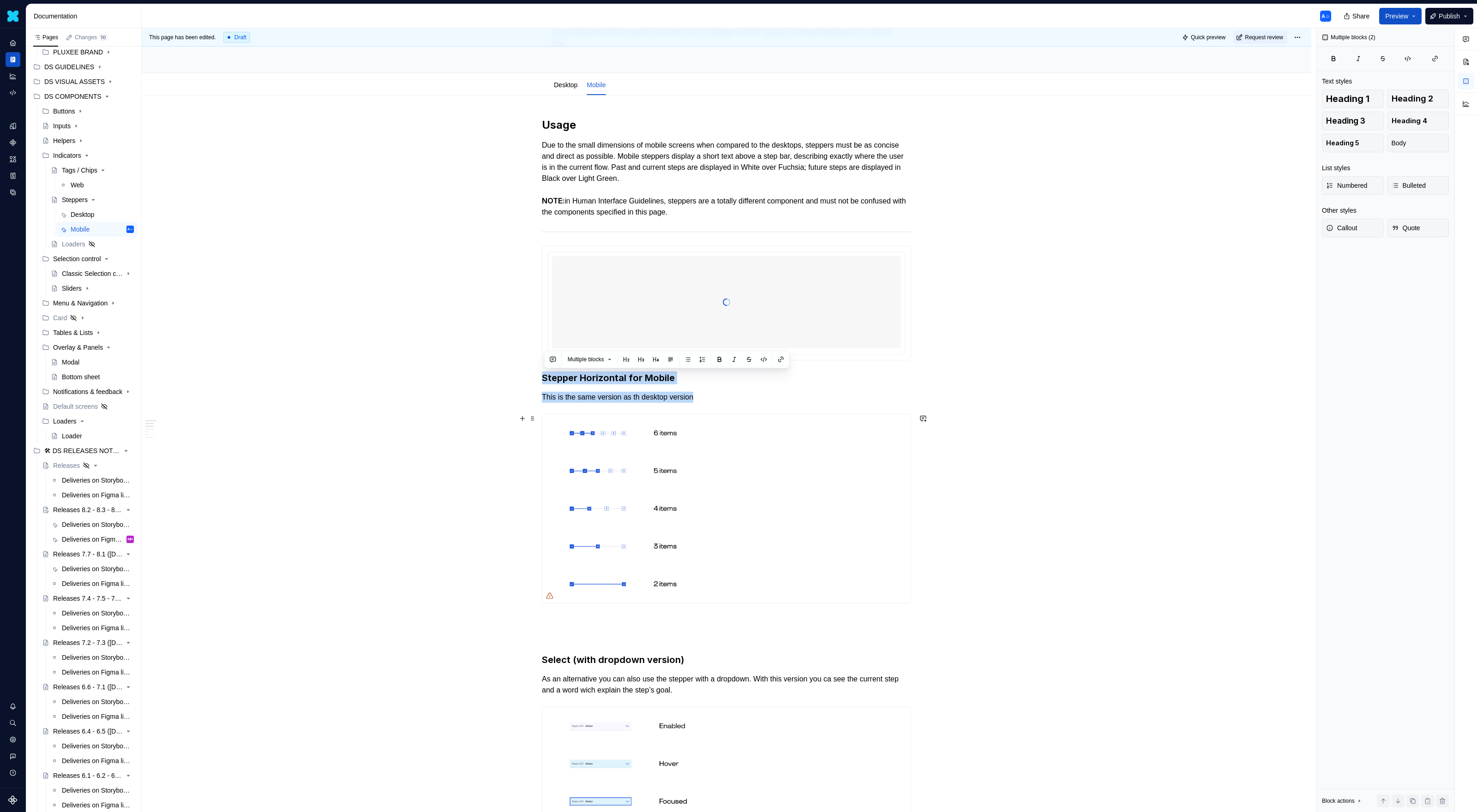
drag, startPoint x: 546, startPoint y: 375, endPoint x: 801, endPoint y: 418, distance: 258.6
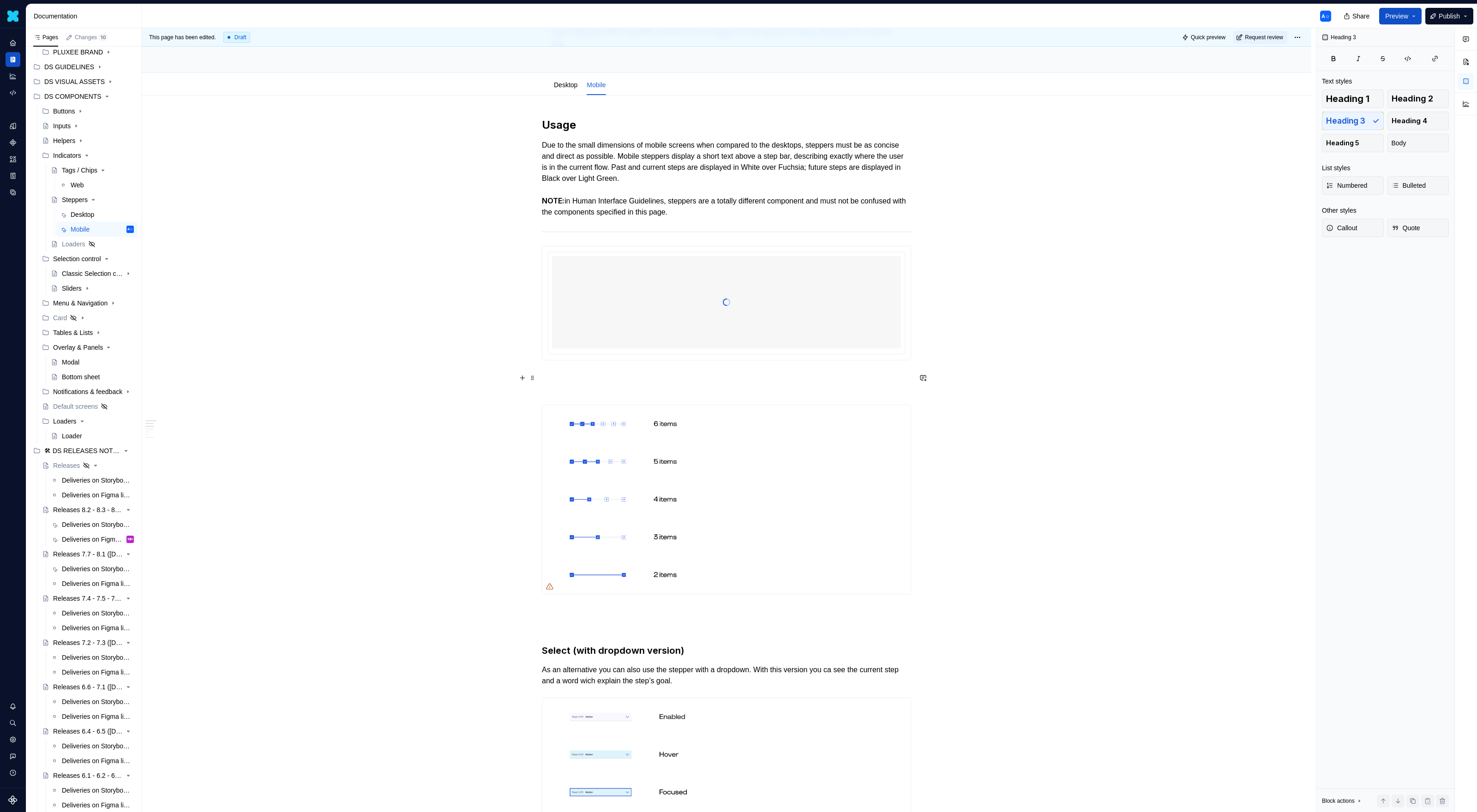
click at [568, 380] on h3 at bounding box center [726, 384] width 369 height 26
click at [568, 384] on h3 at bounding box center [726, 384] width 369 height 26
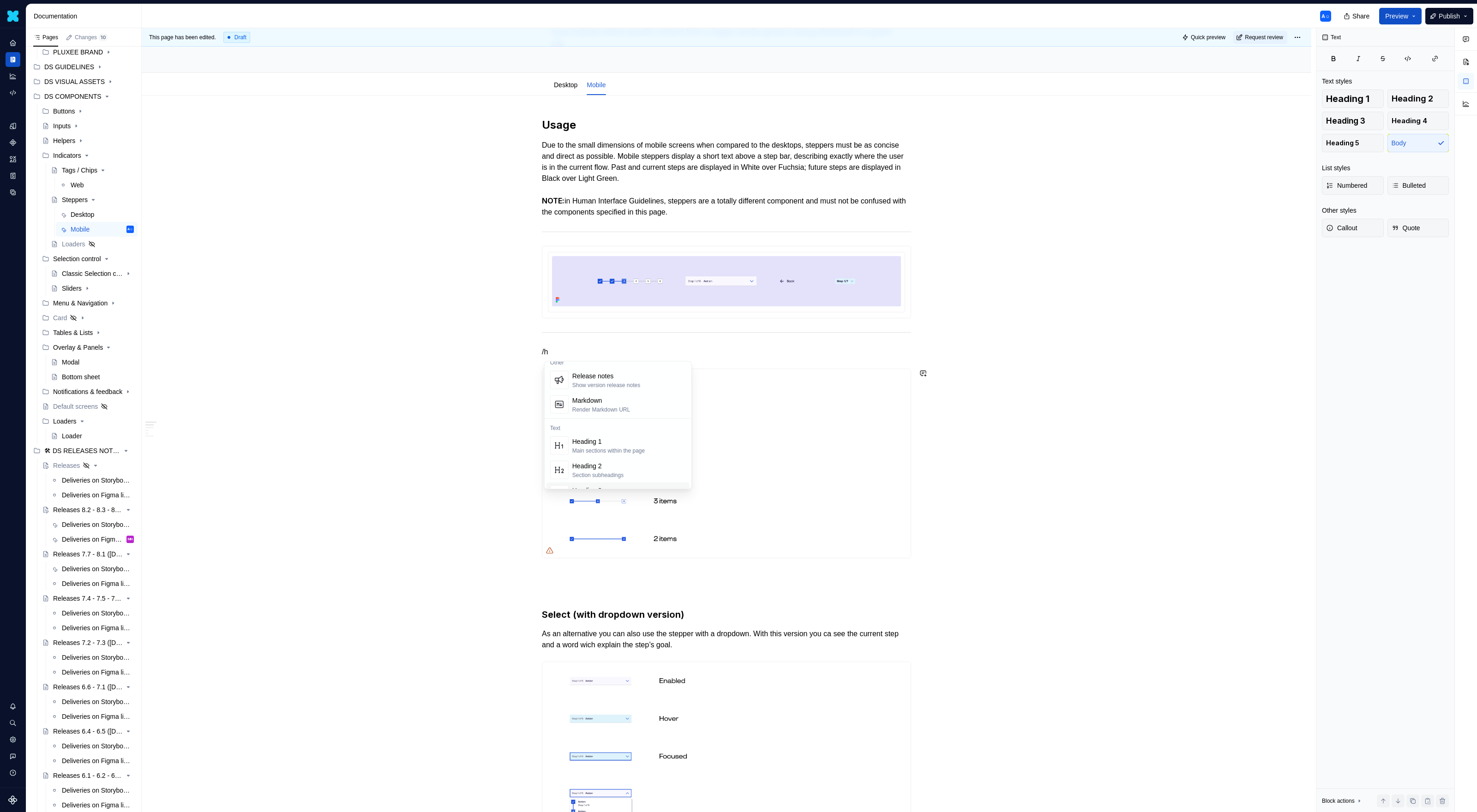
scroll to position [33, 0]
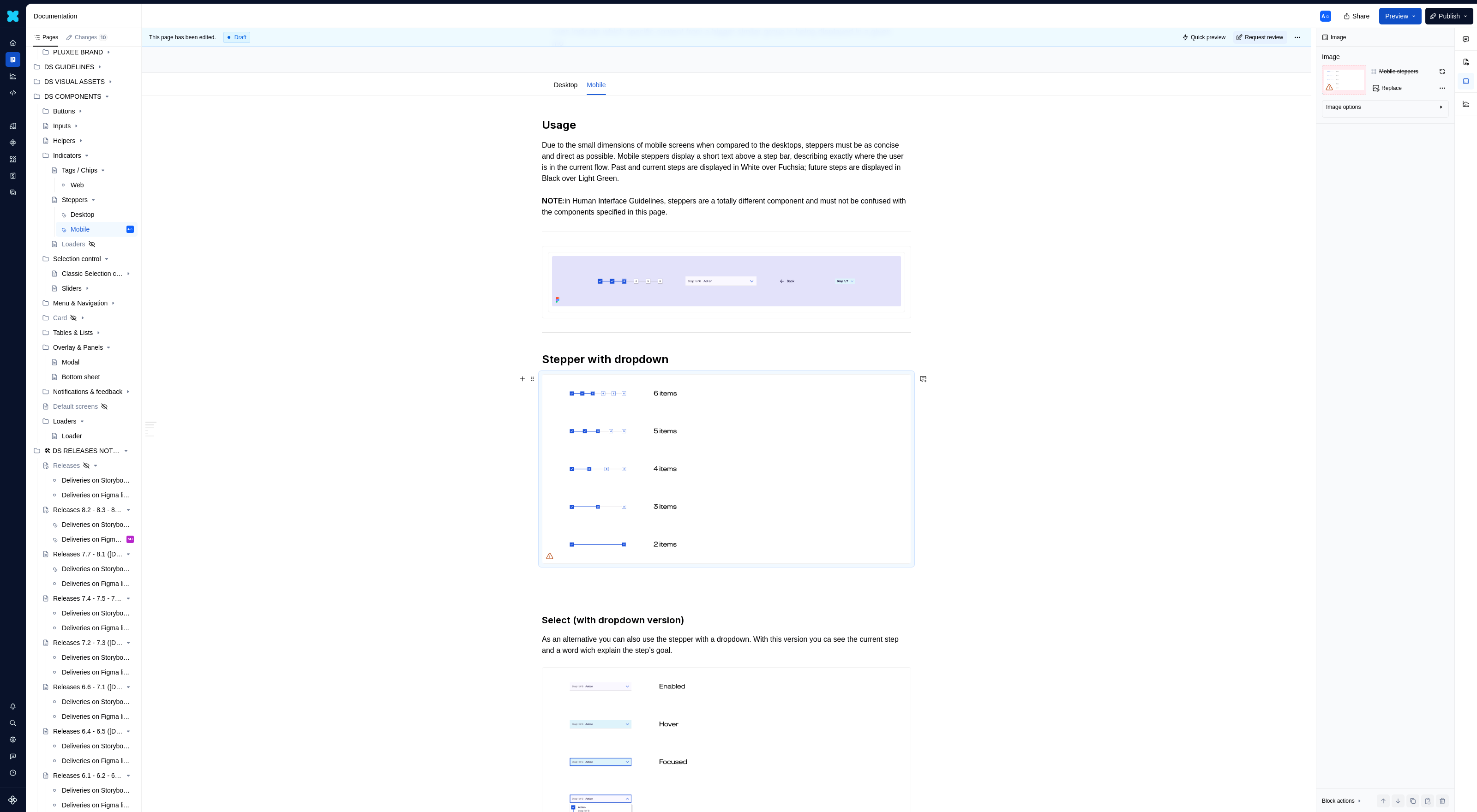
click at [629, 409] on img at bounding box center [726, 469] width 368 height 189
click at [706, 526] on p at bounding box center [726, 580] width 369 height 11
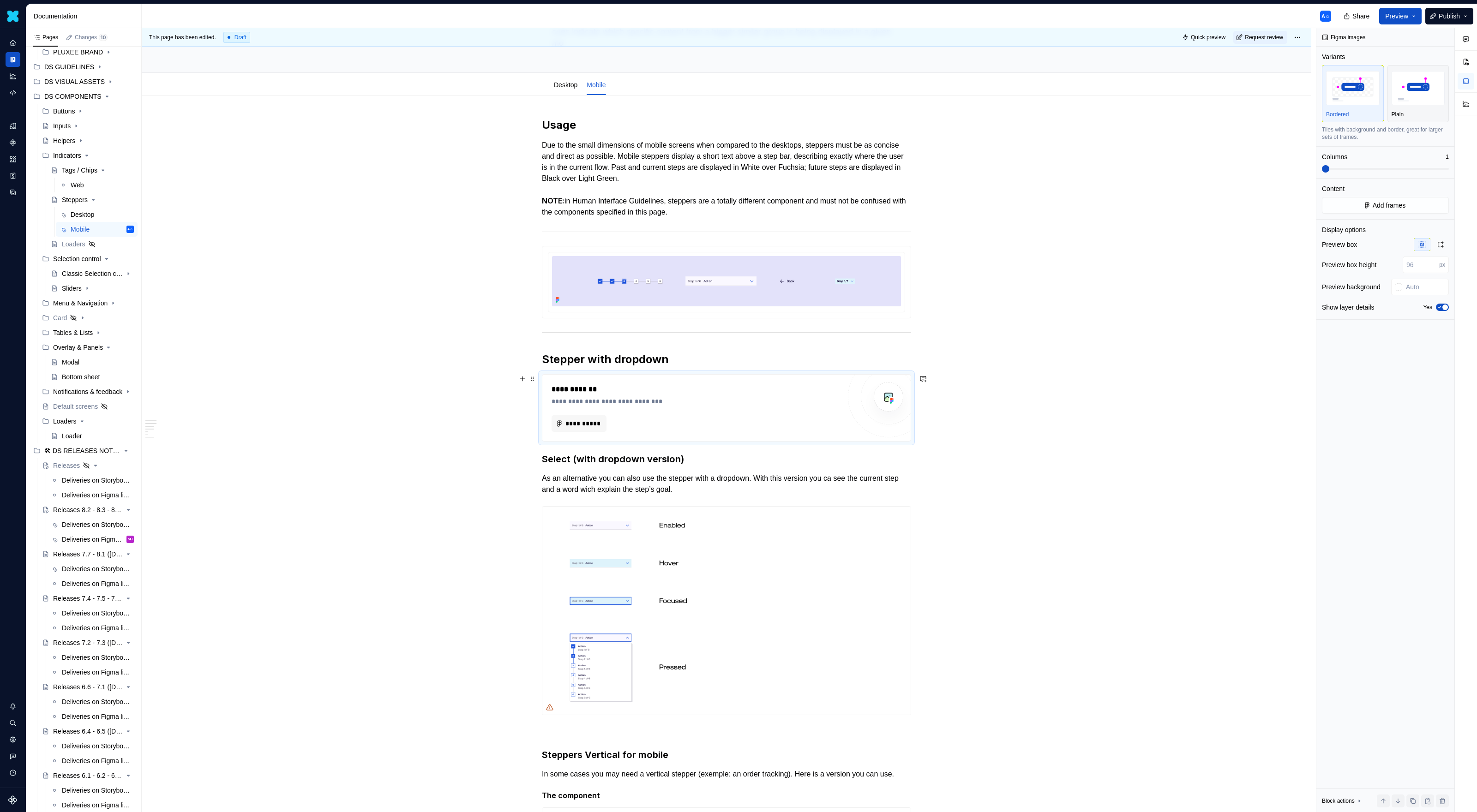
click at [591, 399] on div "**********" at bounding box center [696, 401] width 289 height 9
click at [590, 427] on span "**********" at bounding box center [583, 423] width 36 height 9
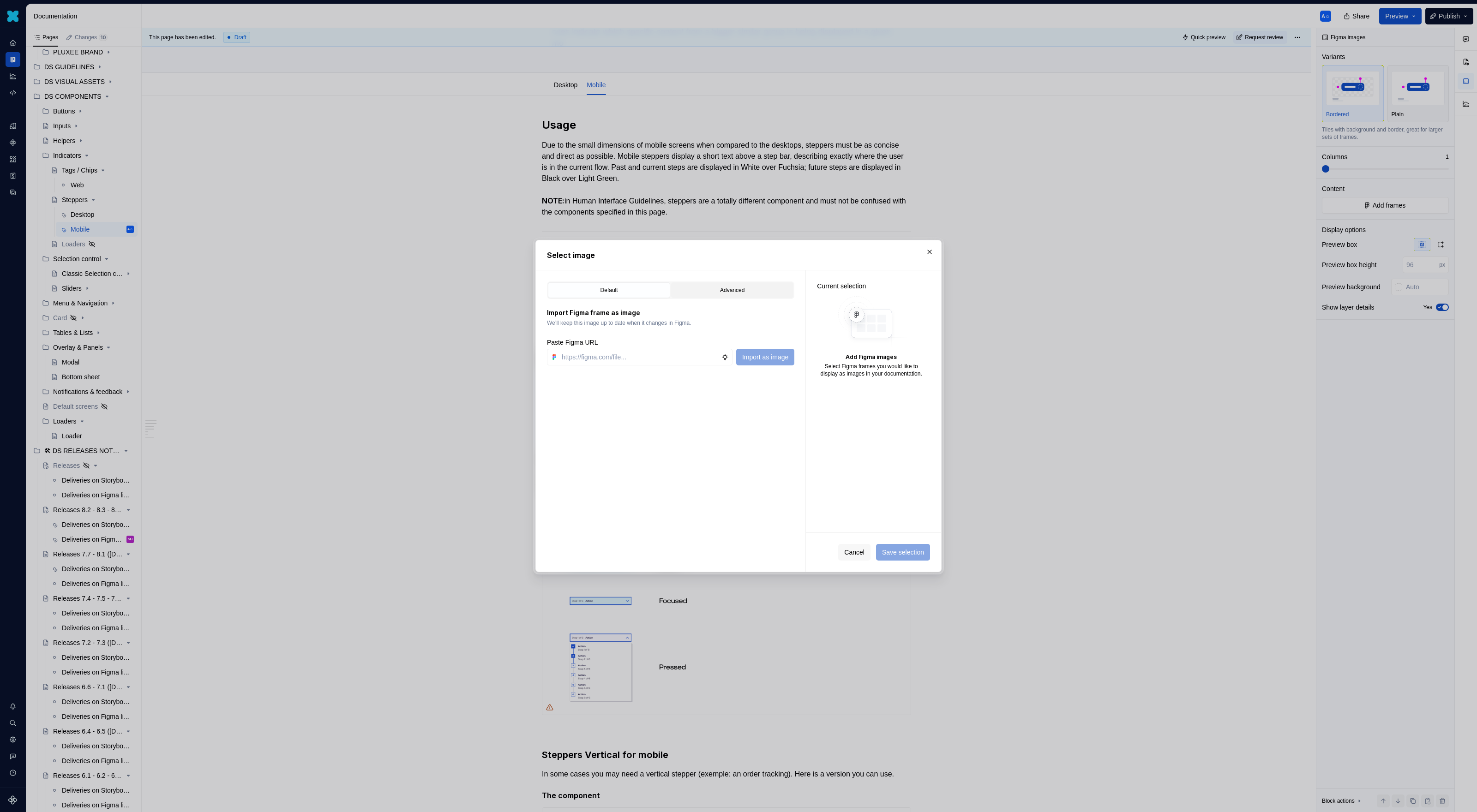
click at [724, 290] on div "Advanced" at bounding box center [732, 290] width 116 height 9
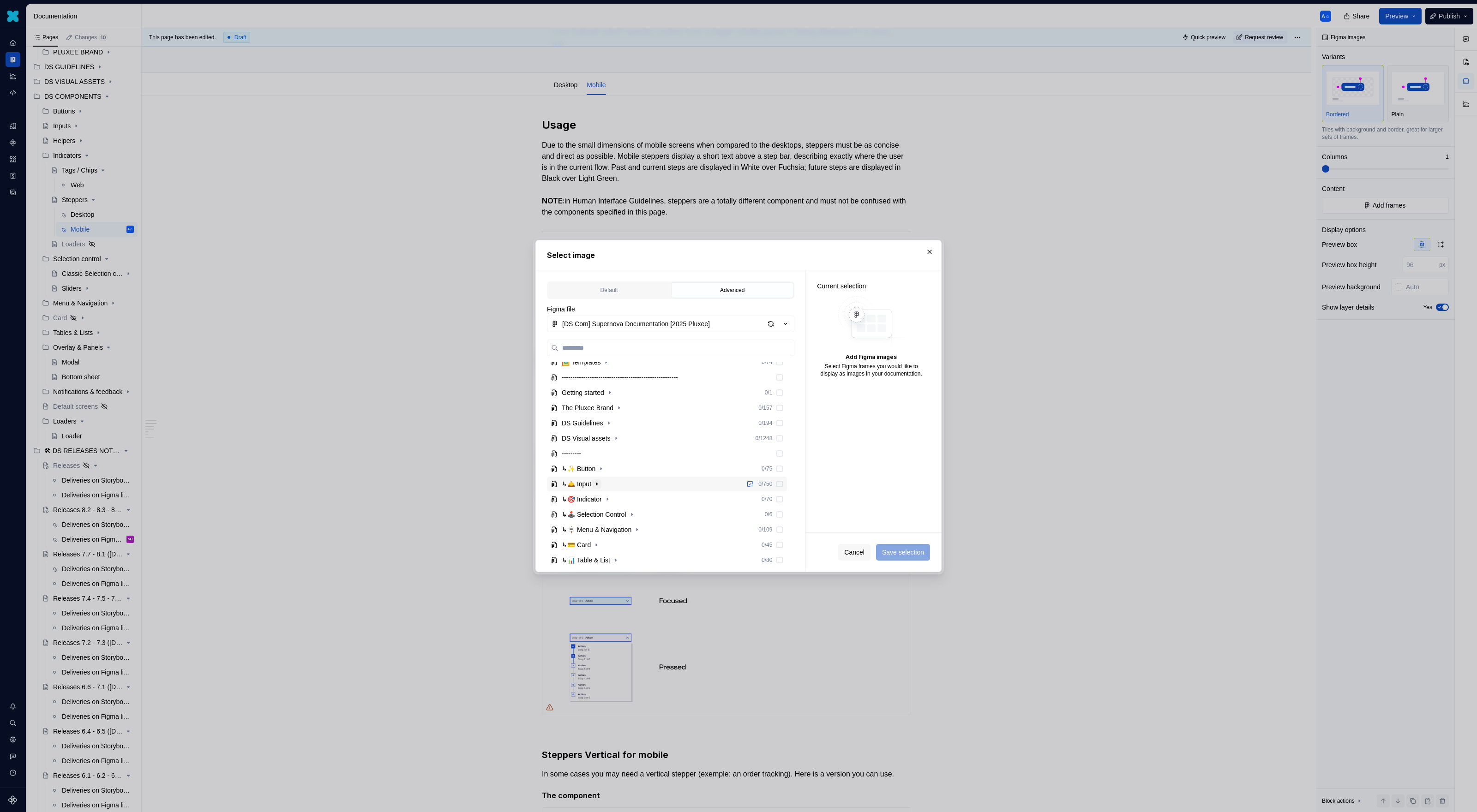
scroll to position [25, 0]
click at [635, 511] on icon "button" at bounding box center [632, 512] width 7 height 7
click at [633, 438] on icon "button" at bounding box center [632, 439] width 2 height 1
click at [609, 427] on icon "button" at bounding box center [607, 423] width 7 height 7
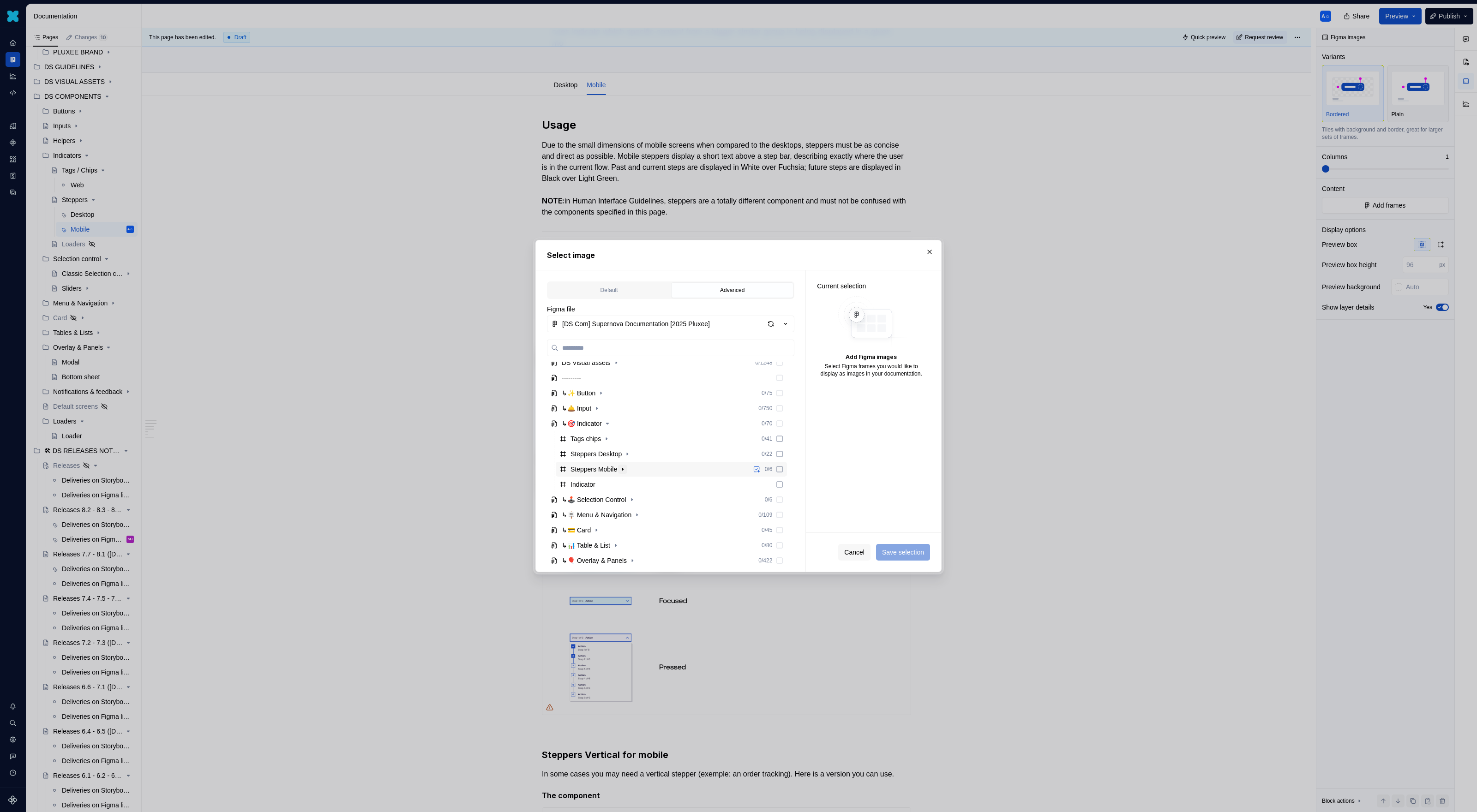
click at [624, 466] on icon "button" at bounding box center [623, 469] width 7 height 7
click at [609, 487] on icon "button" at bounding box center [607, 484] width 7 height 7
click at [628, 506] on div "Stepper w/ dropdown" at bounding box center [619, 507] width 61 height 9
click at [872, 526] on span "Save selection" at bounding box center [902, 552] width 42 height 9
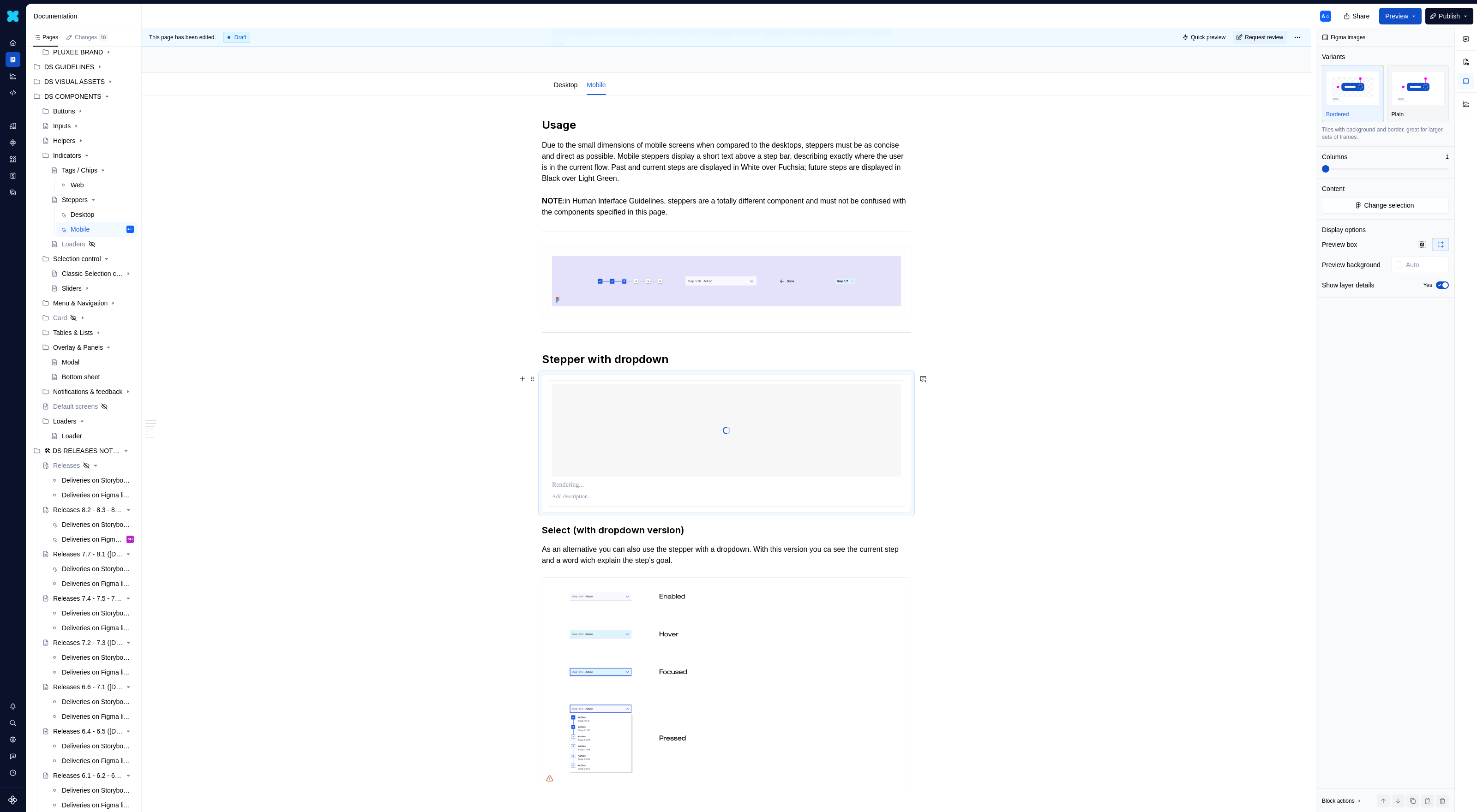
click at [872, 446] on div at bounding box center [726, 430] width 349 height 92
click at [872, 280] on div "Show layer details Yes" at bounding box center [1385, 285] width 127 height 13
click at [872, 115] on div "Plain" at bounding box center [1418, 114] width 53 height 7
click at [872, 288] on span "button" at bounding box center [1445, 285] width 6 height 6
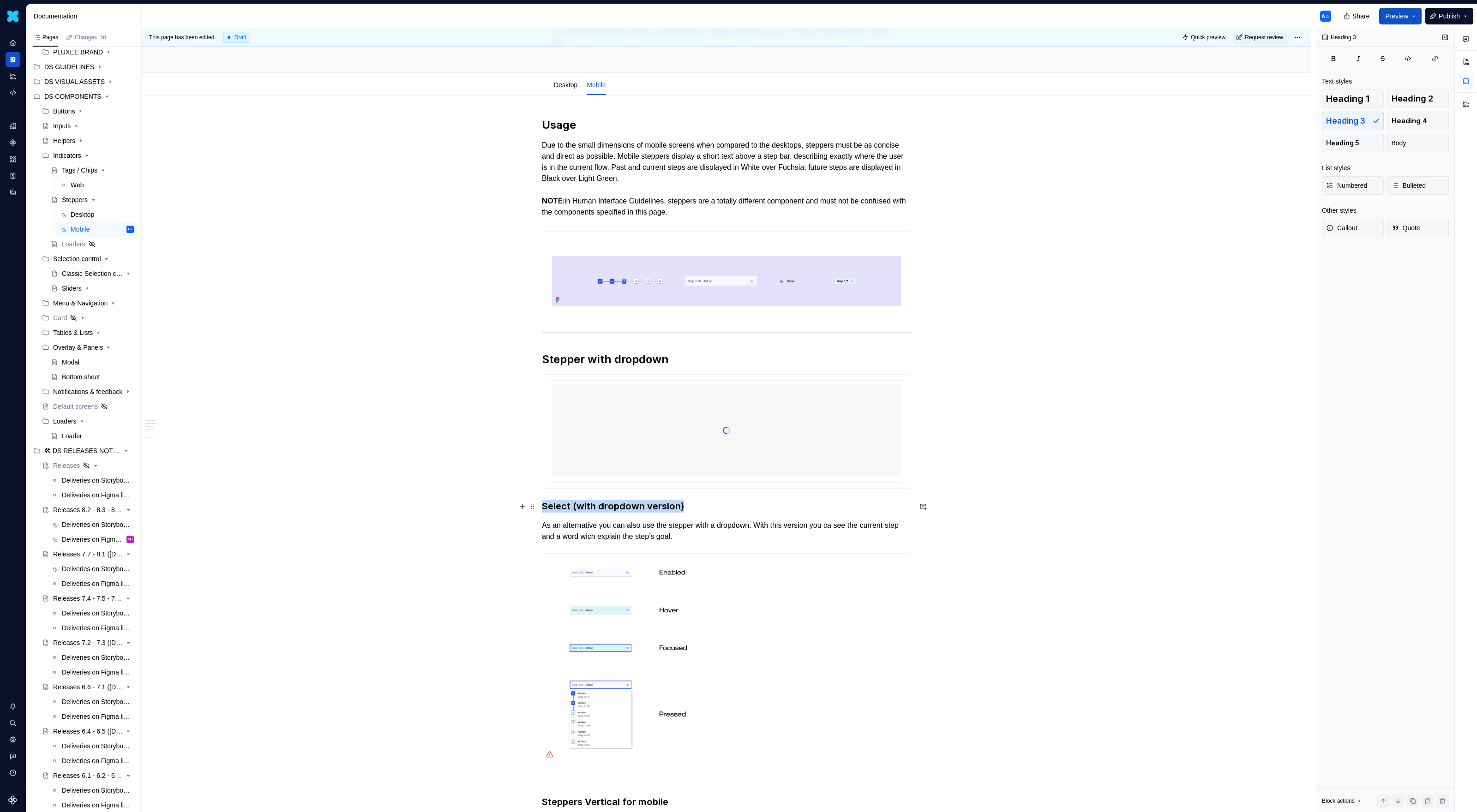
drag, startPoint x: 717, startPoint y: 503, endPoint x: 511, endPoint y: 500, distance: 206.0
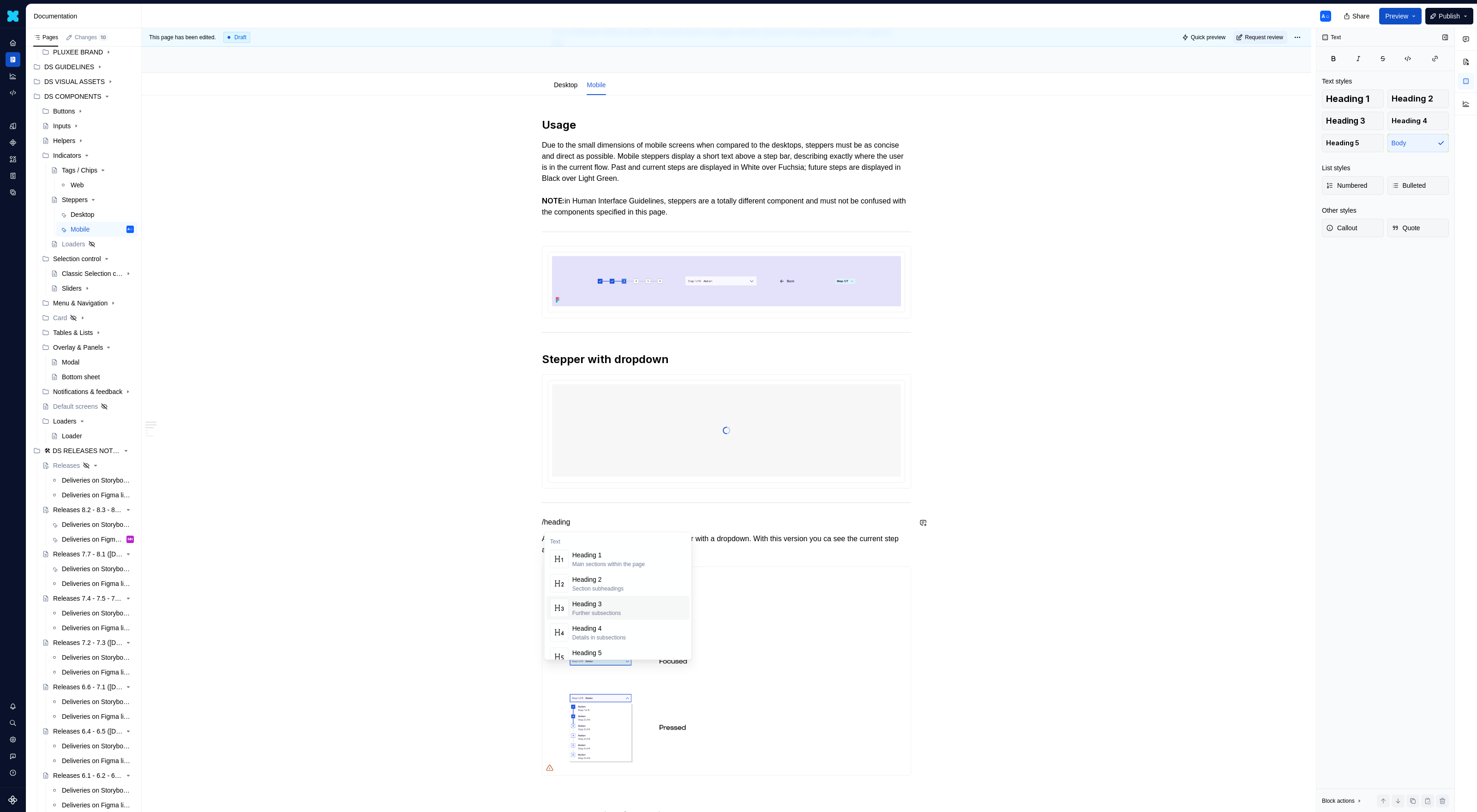
click at [599, 526] on div "Heading 3 Further subsections" at bounding box center [596, 608] width 49 height 18
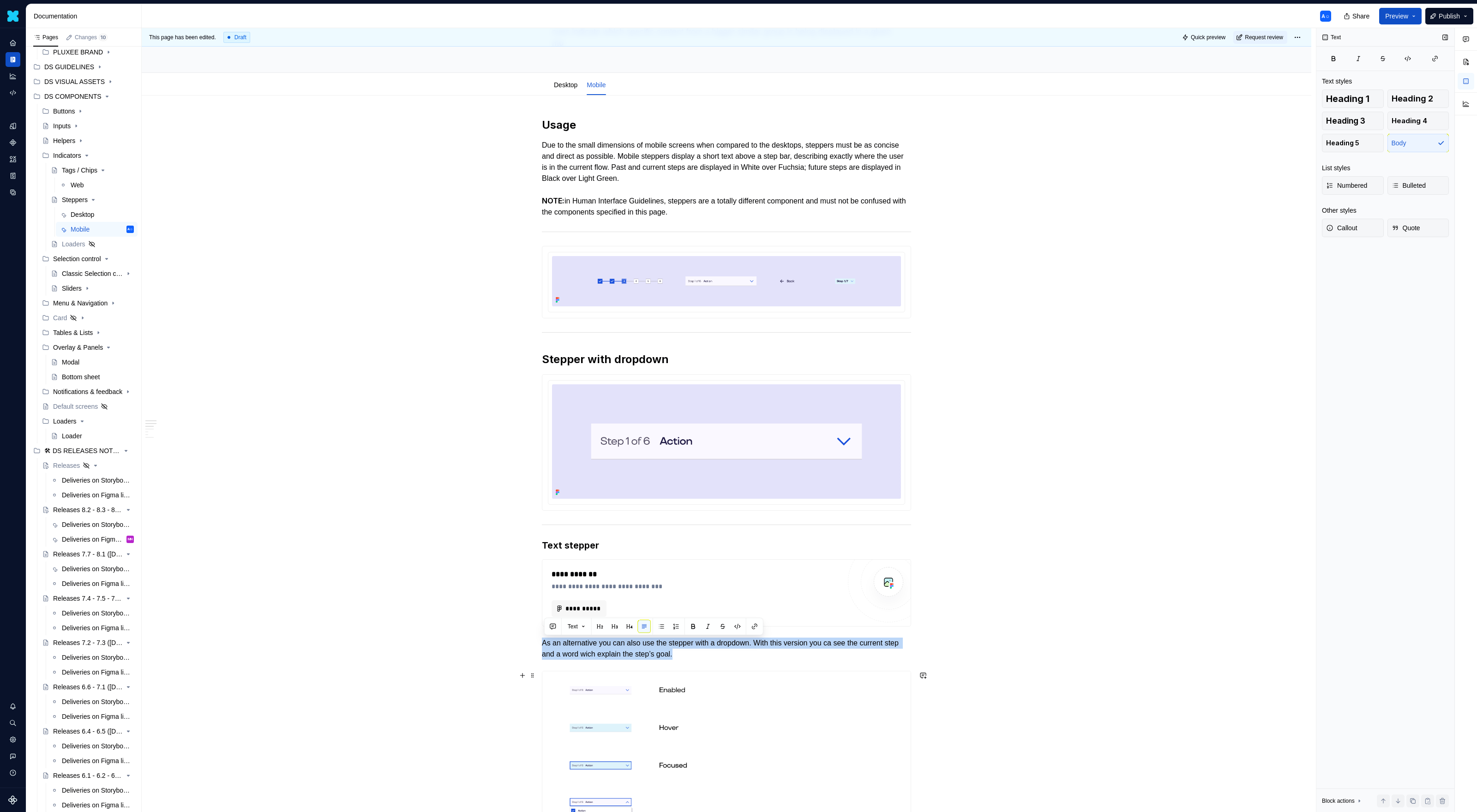
drag, startPoint x: 546, startPoint y: 643, endPoint x: 724, endPoint y: 670, distance: 180.0
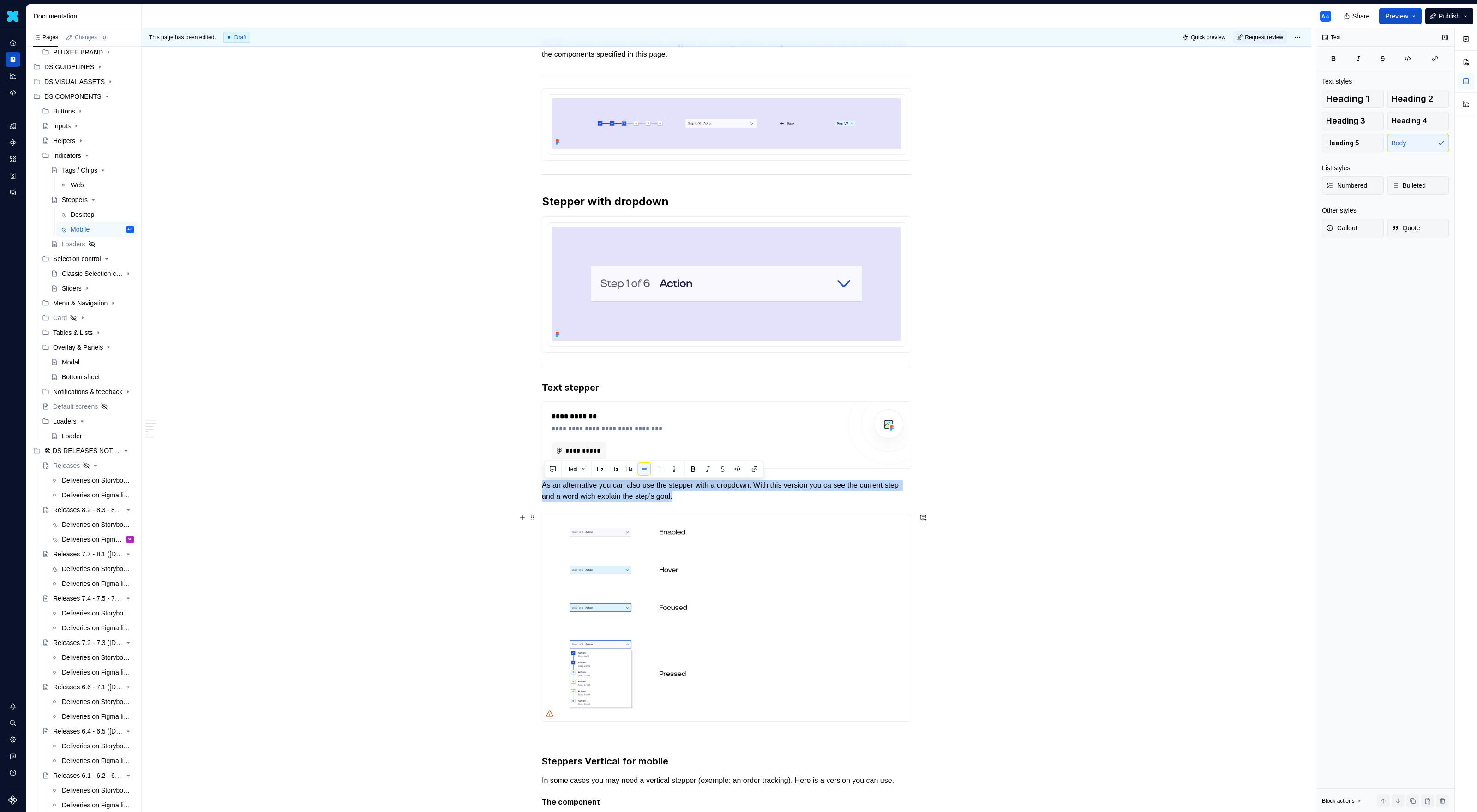
scroll to position [299, 0]
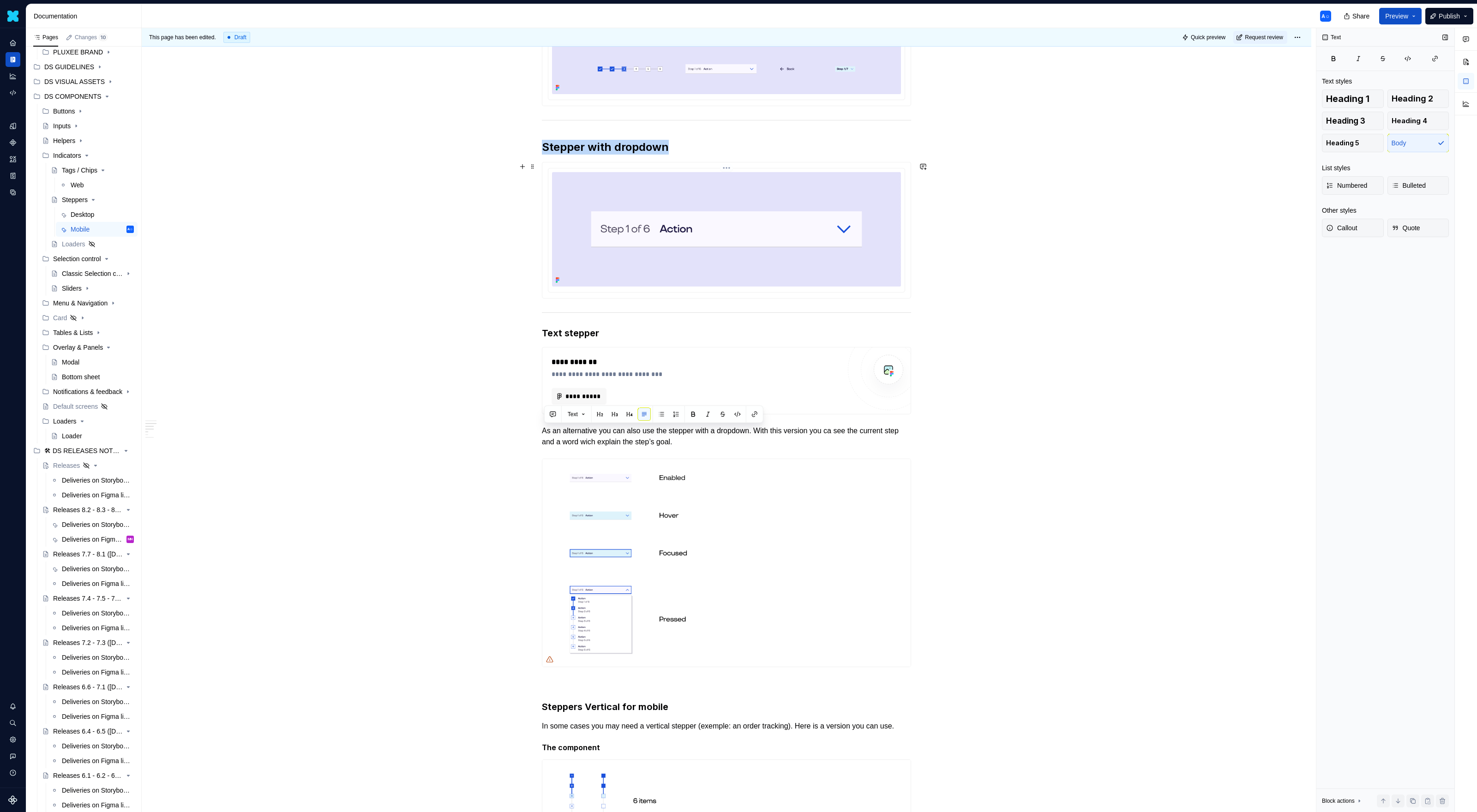
click at [703, 214] on img at bounding box center [726, 229] width 349 height 114
click at [536, 166] on span at bounding box center [533, 166] width 7 height 13
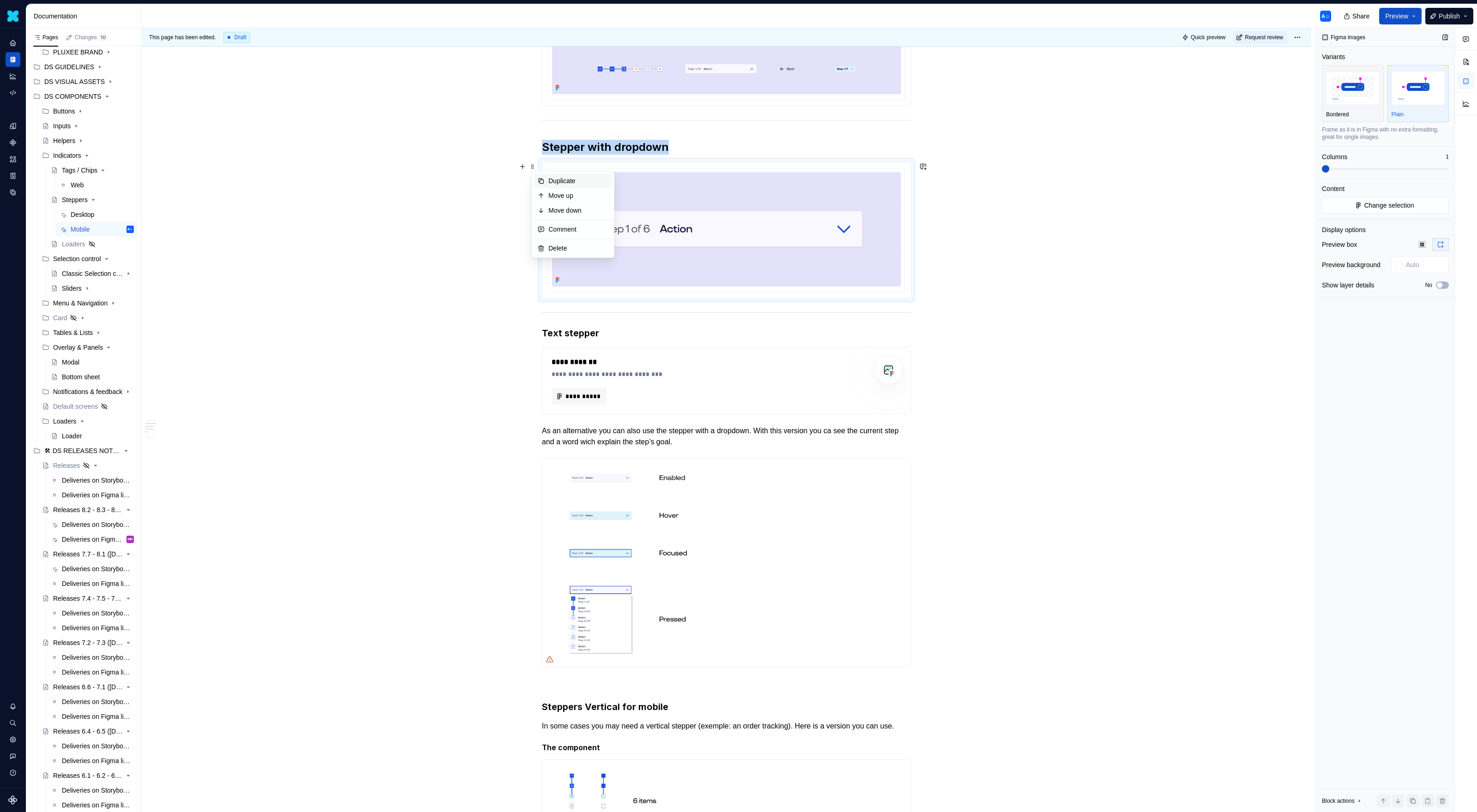
click at [557, 179] on div "Duplicate" at bounding box center [578, 181] width 60 height 9
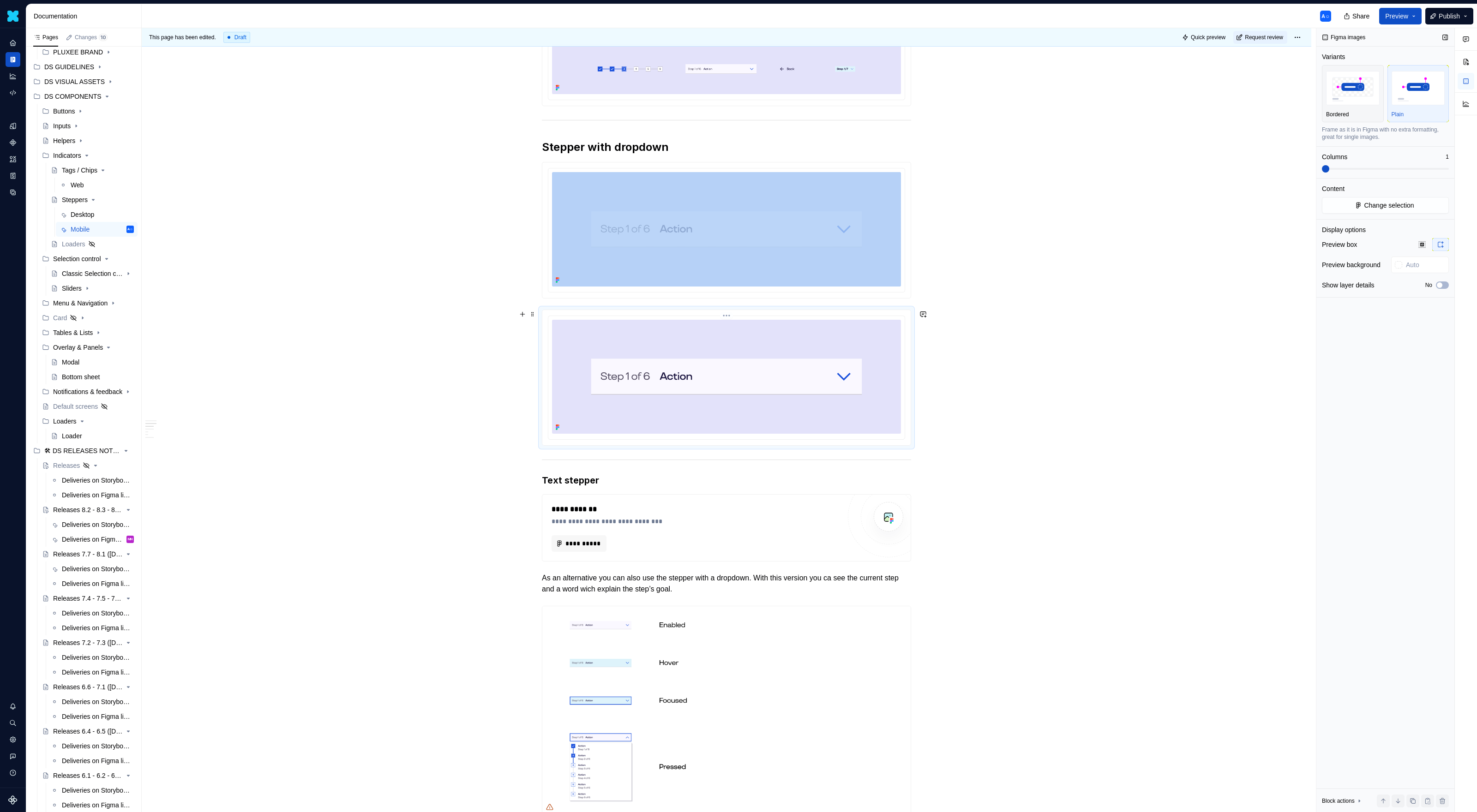
click at [695, 351] on img at bounding box center [726, 376] width 349 height 114
click at [872, 199] on button "Change selection" at bounding box center [1385, 205] width 127 height 17
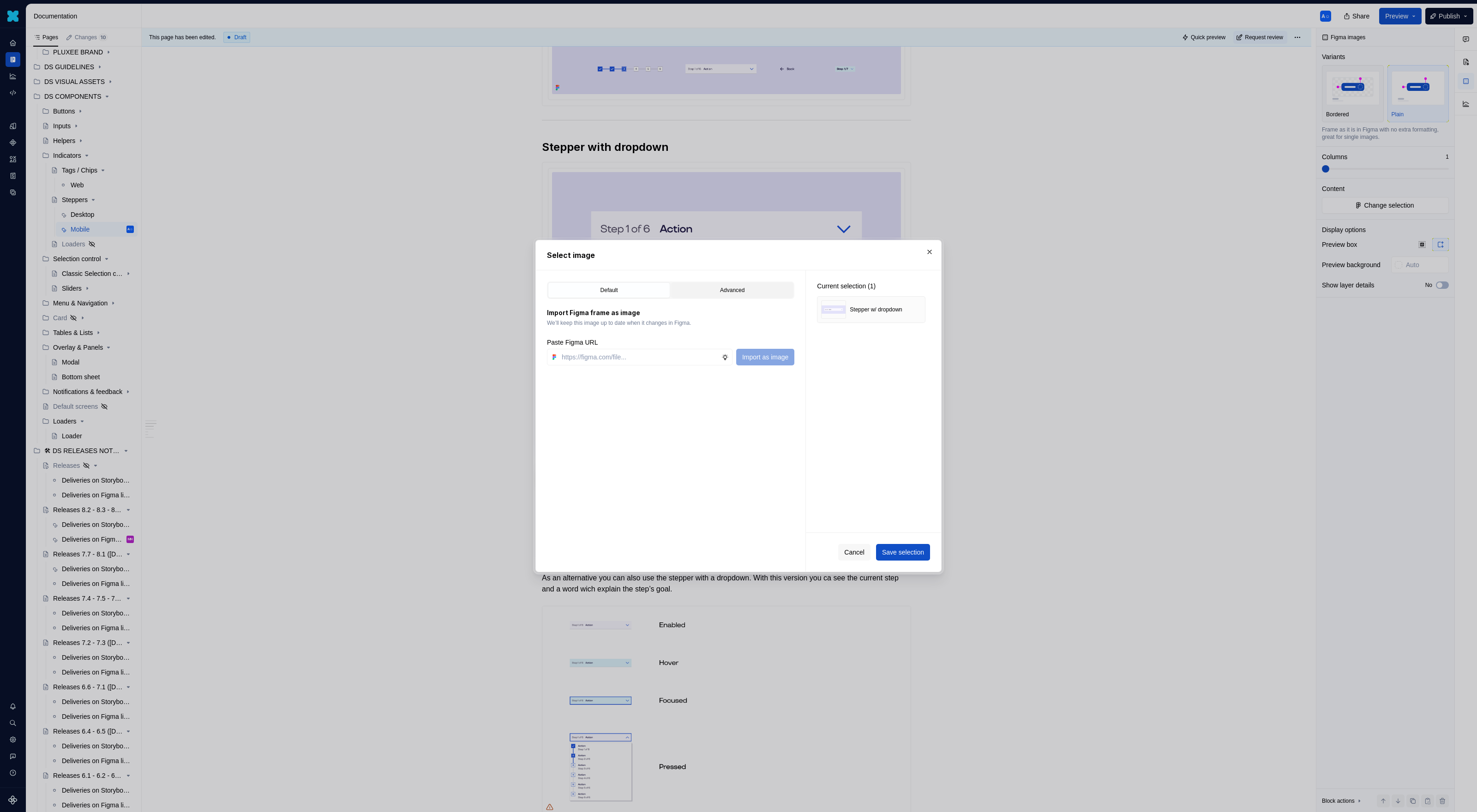
click at [721, 293] on div "Advanced" at bounding box center [732, 290] width 116 height 9
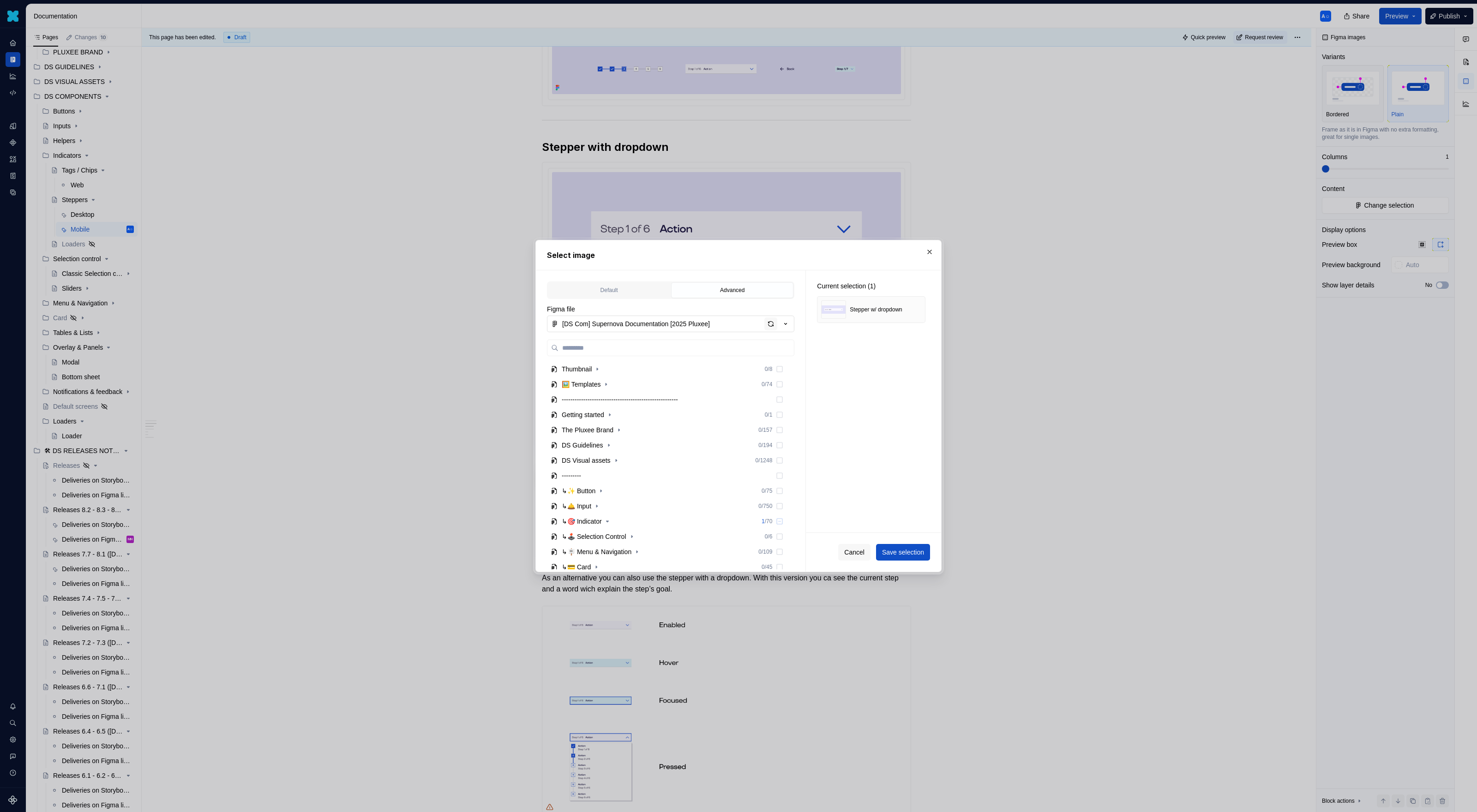
click at [773, 325] on div "button" at bounding box center [771, 324] width 13 height 13
click at [626, 462] on div "↳🕹️ Selection Control" at bounding box center [594, 459] width 65 height 9
click at [635, 460] on icon "button" at bounding box center [632, 459] width 7 height 7
click at [615, 446] on div "↳🎯 Indicator 1 / 70" at bounding box center [667, 444] width 240 height 15
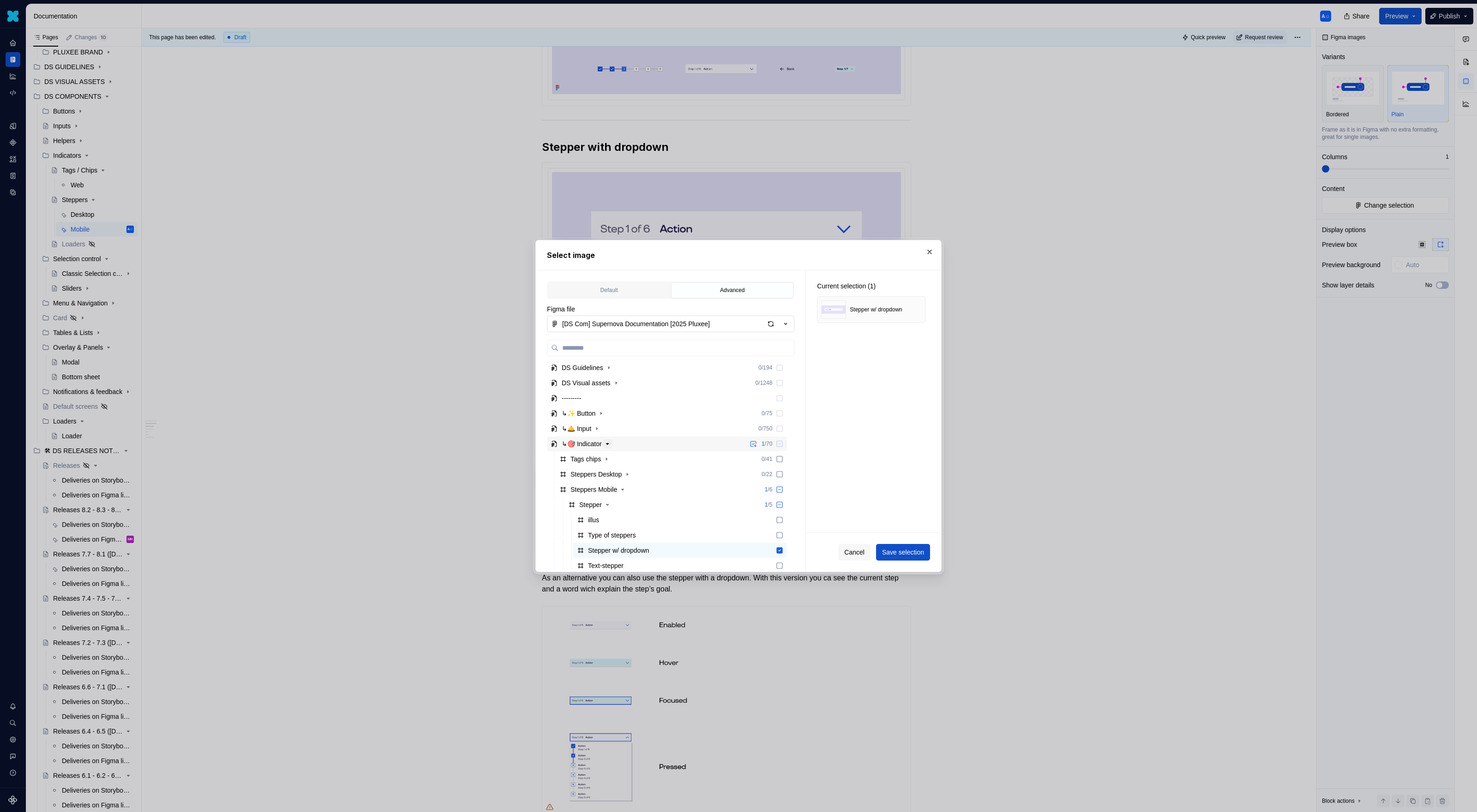
click at [611, 446] on icon "button" at bounding box center [607, 444] width 7 height 7
click at [744, 526] on div "Stepper w/ dropdown" at bounding box center [680, 550] width 214 height 15
click at [872, 250] on button "button" at bounding box center [929, 252] width 13 height 13
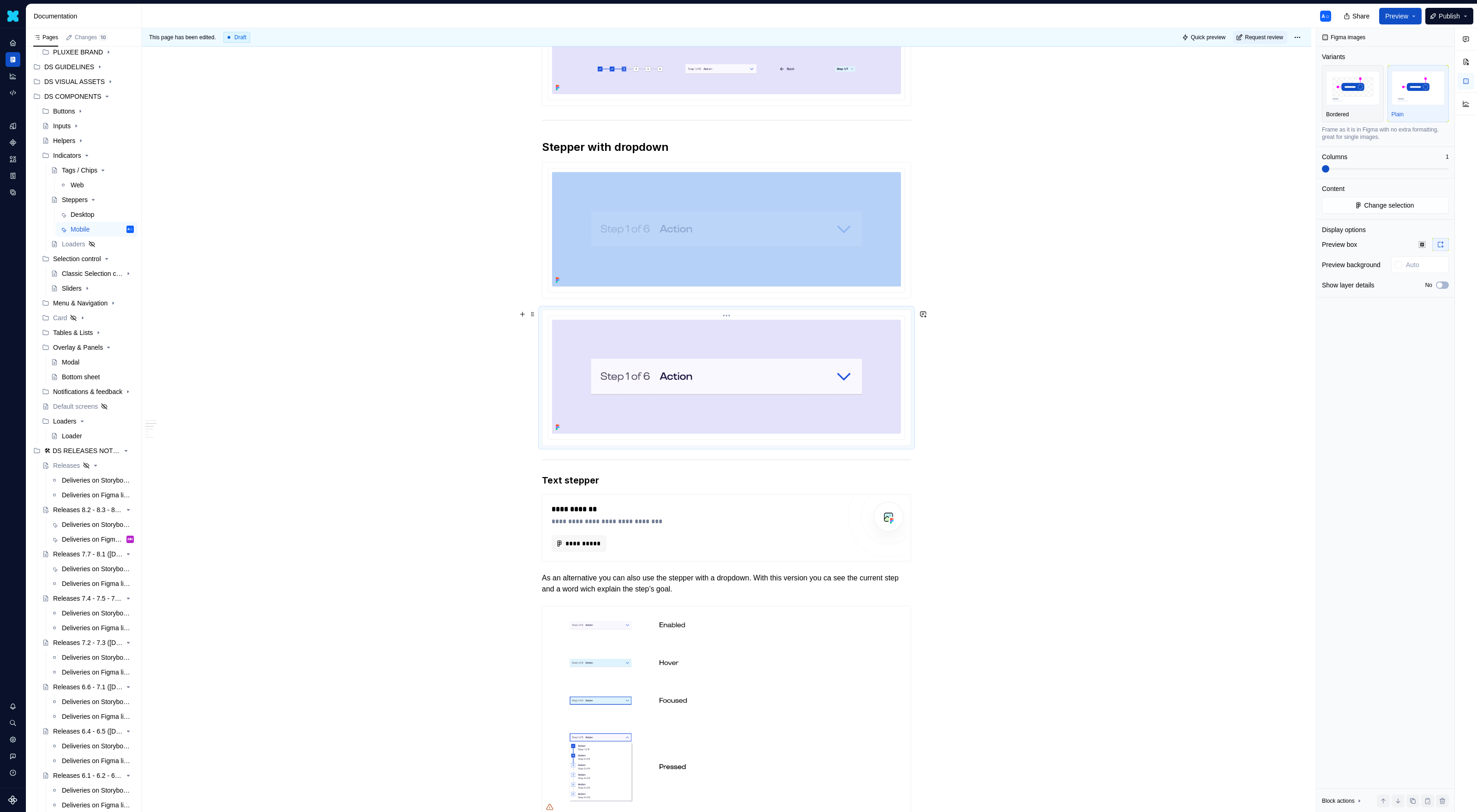
click at [791, 401] on img at bounding box center [726, 376] width 349 height 114
click at [872, 199] on button "Change selection" at bounding box center [1385, 205] width 127 height 17
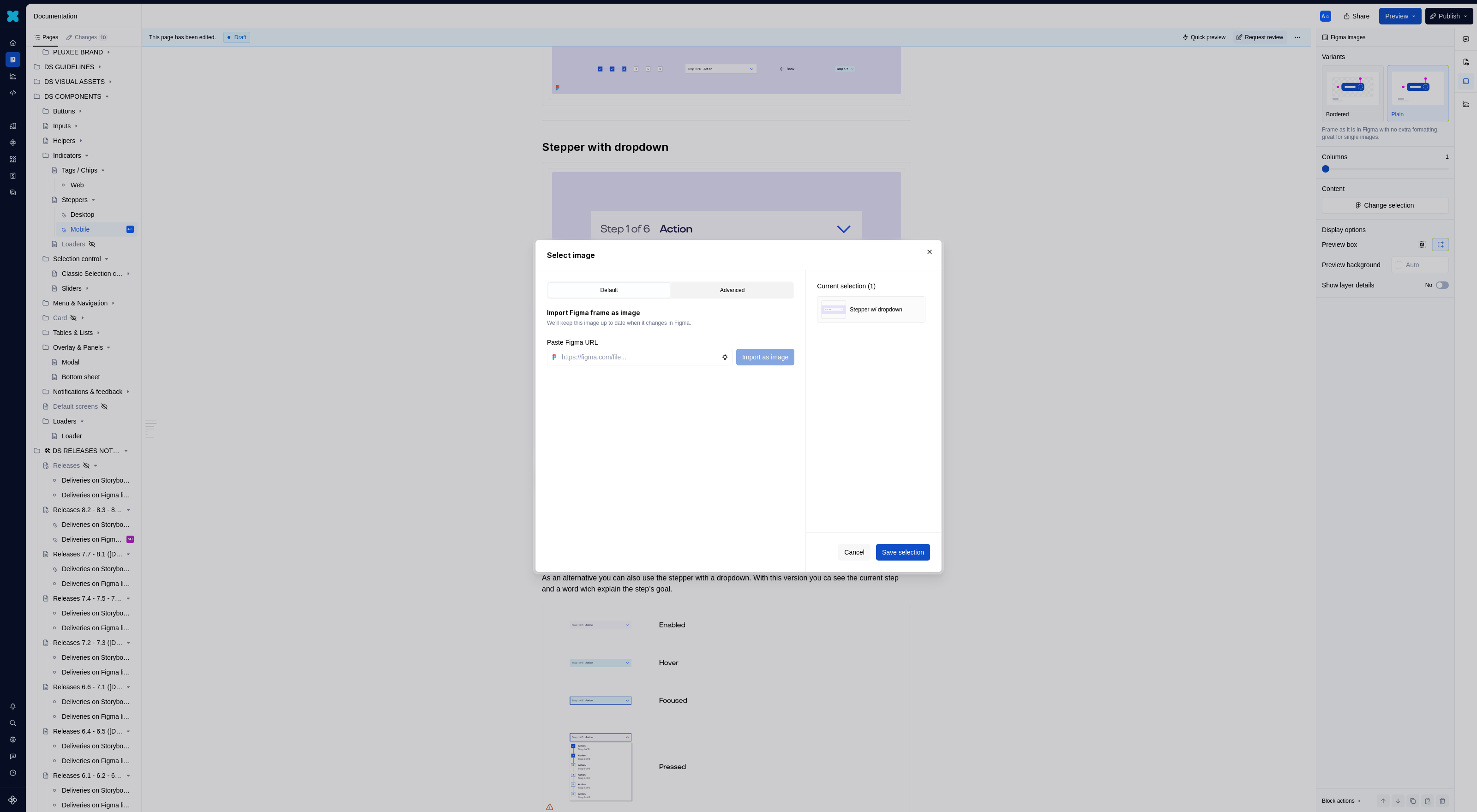
click at [717, 292] on div "Advanced" at bounding box center [732, 290] width 116 height 9
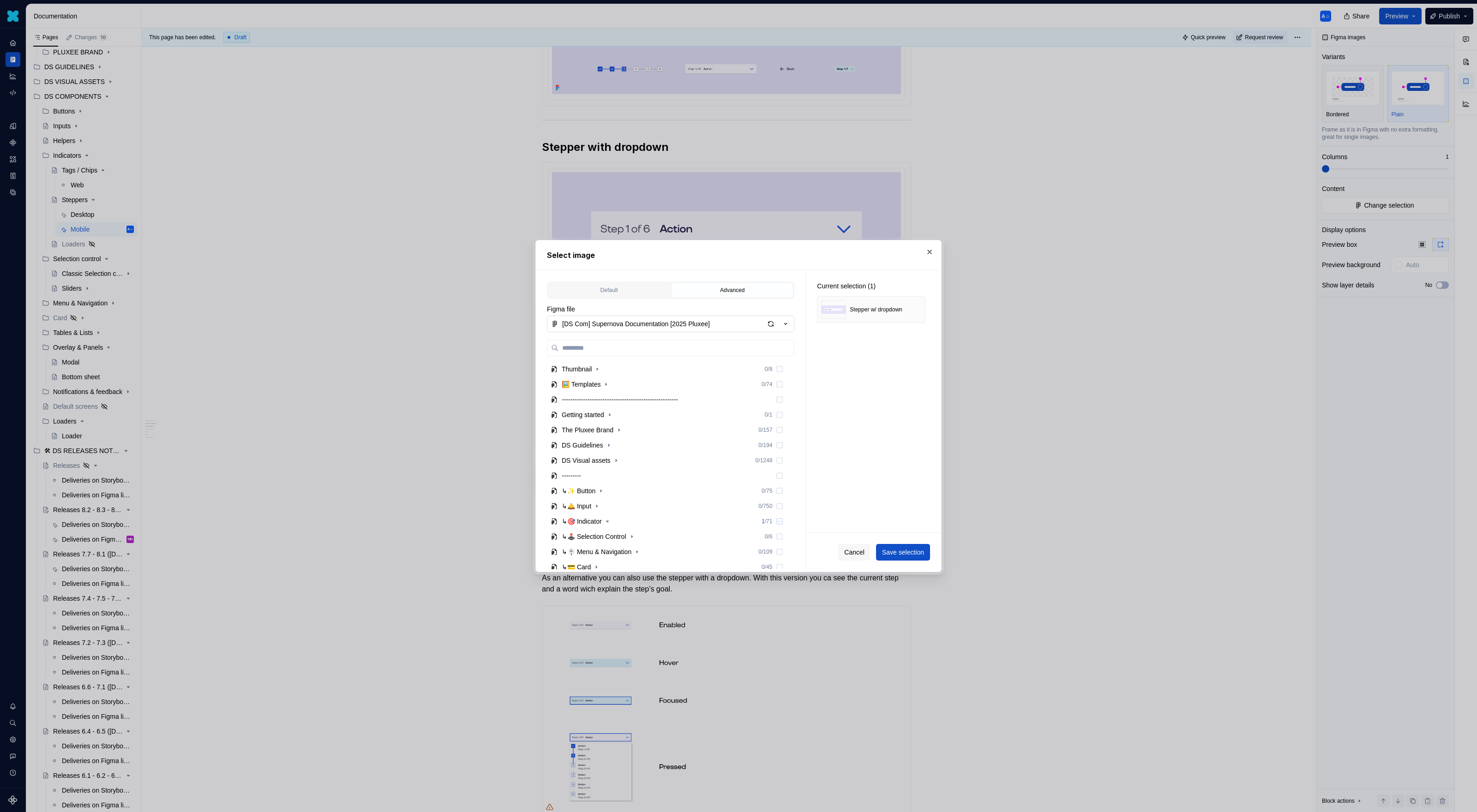
click at [693, 326] on div "[DS Com] Supernova Documentation [2025 Pluxee]" at bounding box center [636, 324] width 148 height 9
click at [693, 326] on div "Select image Default Advanced Import Figma frame as image We’ll keep this image…" at bounding box center [739, 406] width 1477 height 812
click at [609, 523] on icon "button" at bounding box center [607, 521] width 7 height 7
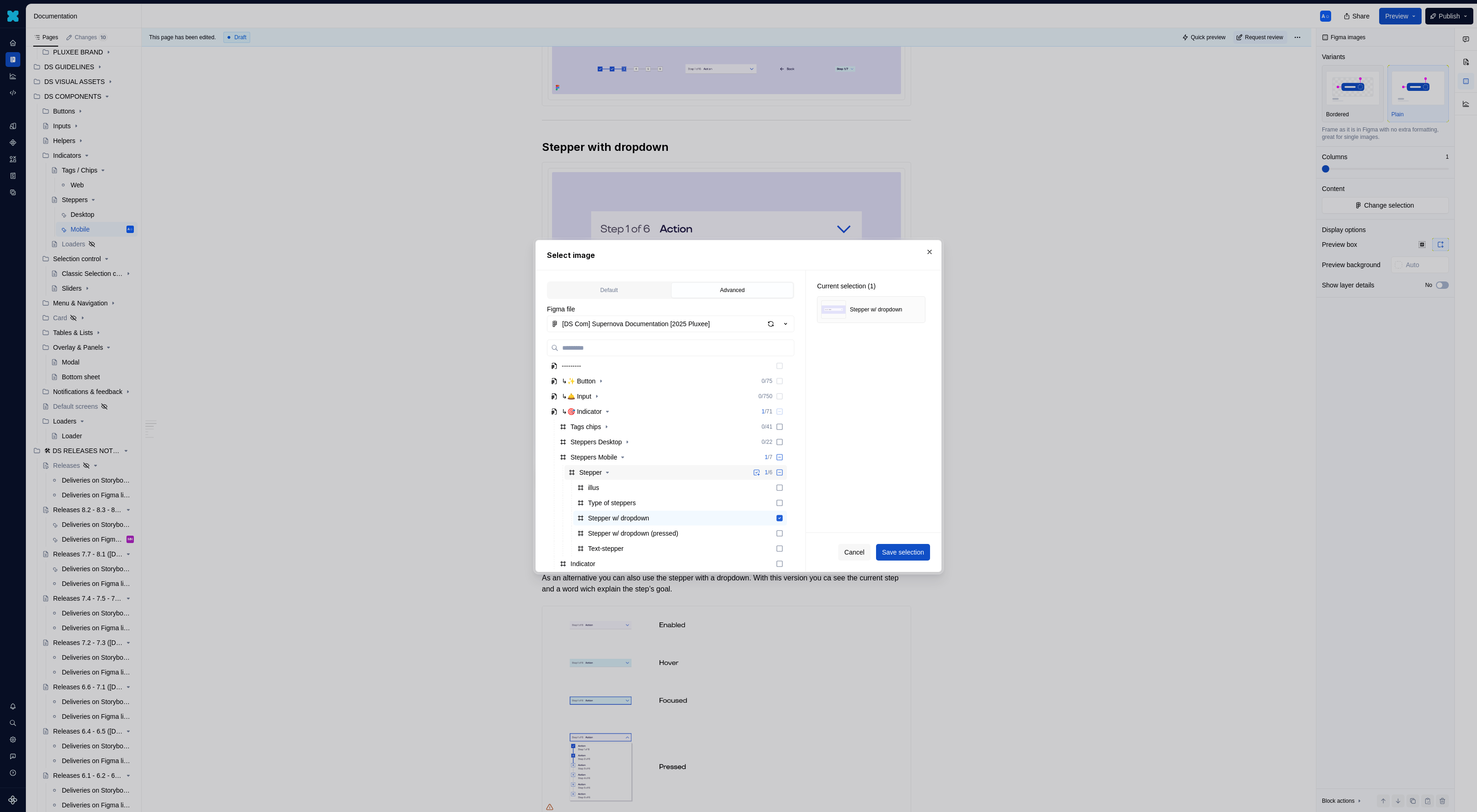
scroll to position [127, 0]
click at [665, 517] on div "Stepper w/ dropdown (pressed)" at bounding box center [633, 516] width 90 height 9
click at [647, 502] on div "Stepper w/ dropdown" at bounding box center [619, 500] width 61 height 9
click at [872, 526] on span "Save selection" at bounding box center [902, 552] width 42 height 9
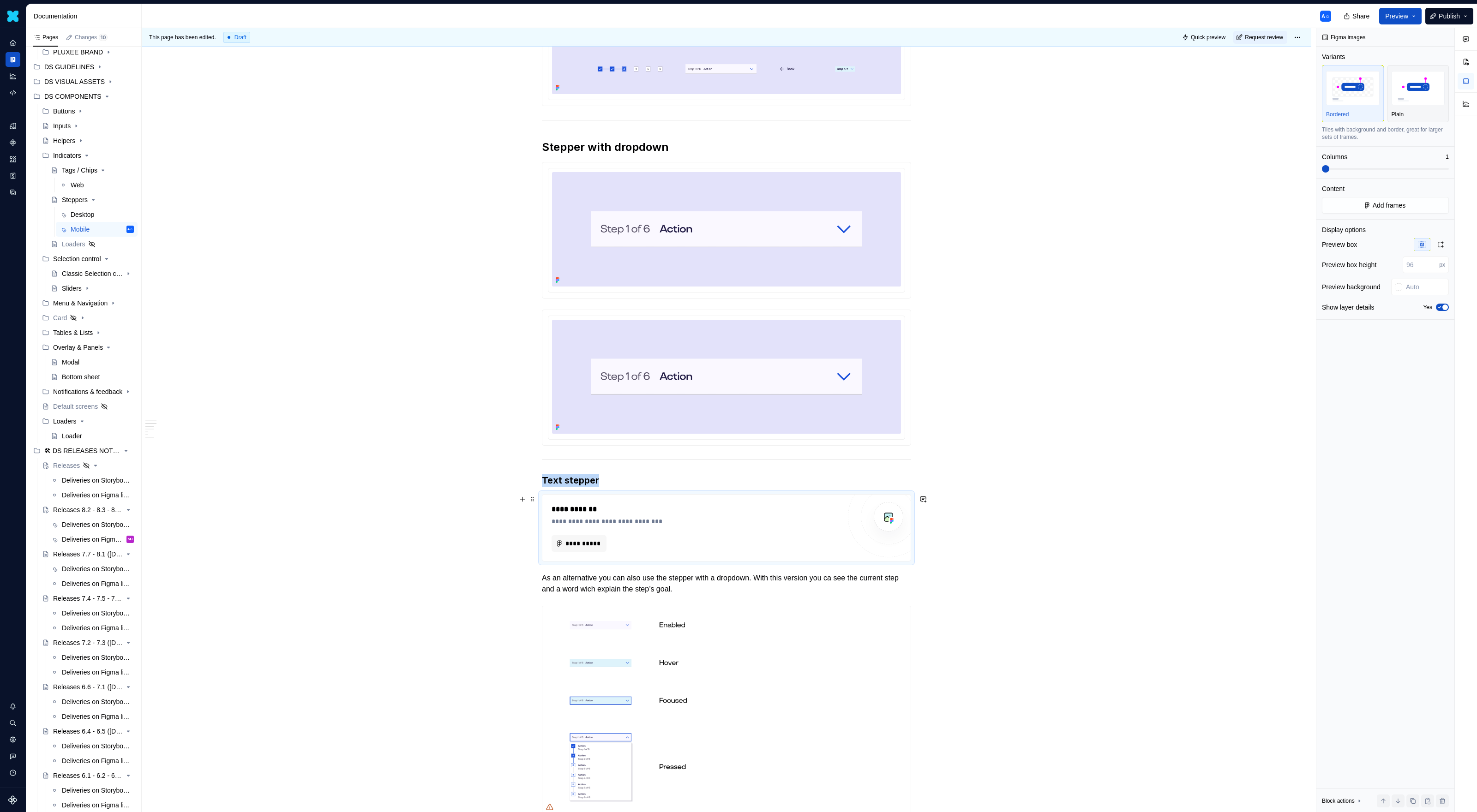
click at [748, 526] on div "**********" at bounding box center [726, 758] width 369 height 1706
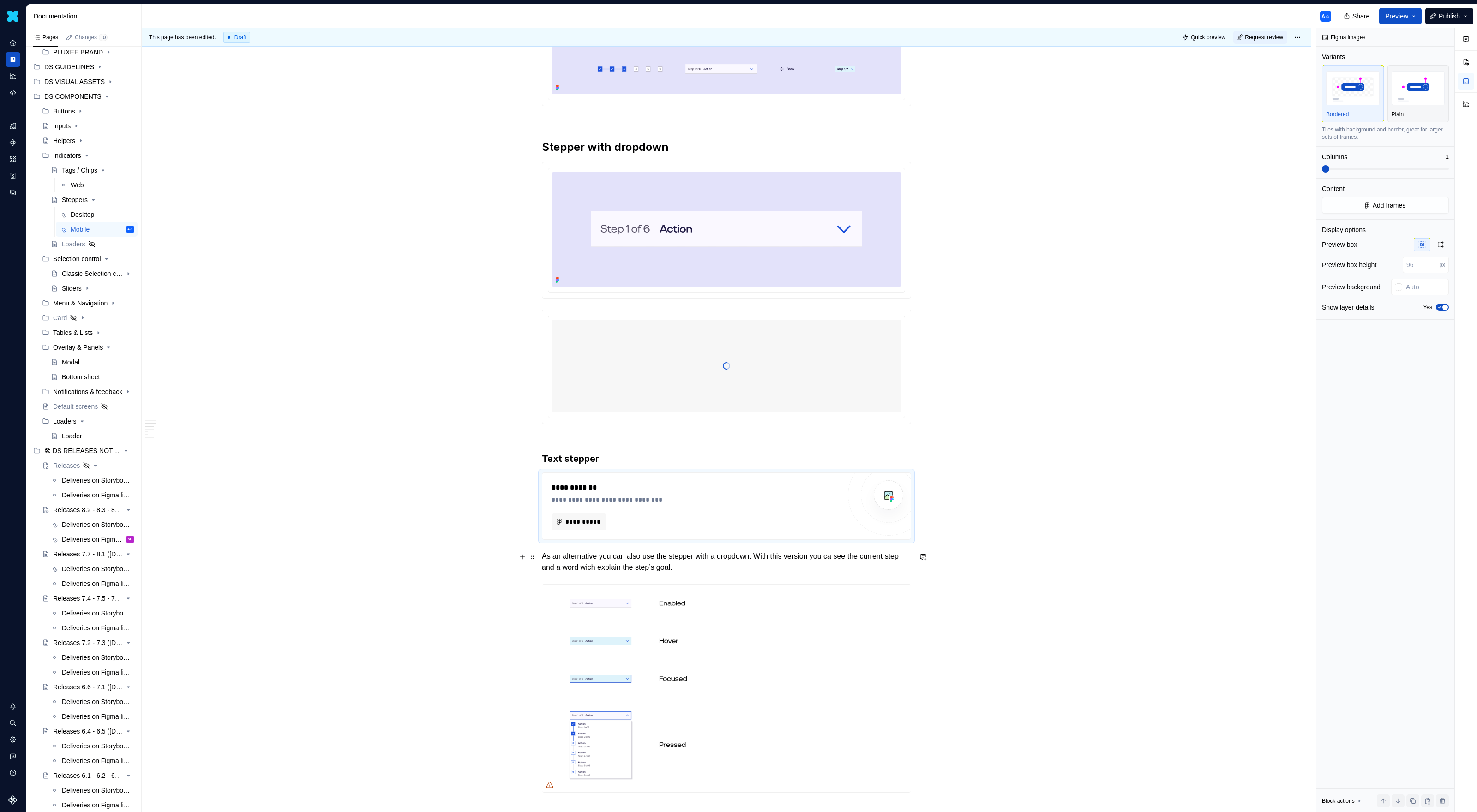
click at [663, 526] on div "**********" at bounding box center [726, 747] width 369 height 1684
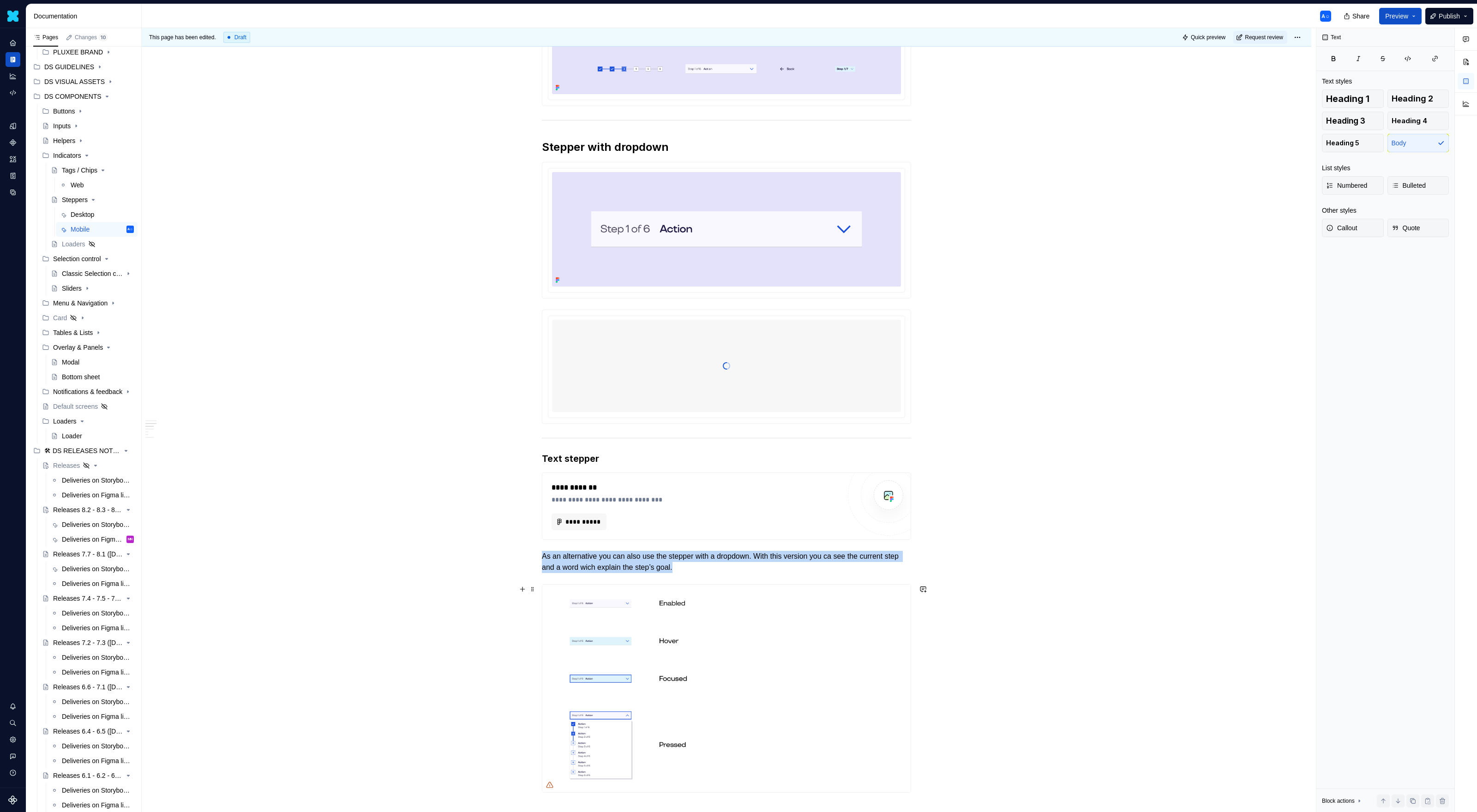
click at [667, 526] on img at bounding box center [726, 688] width 368 height 207
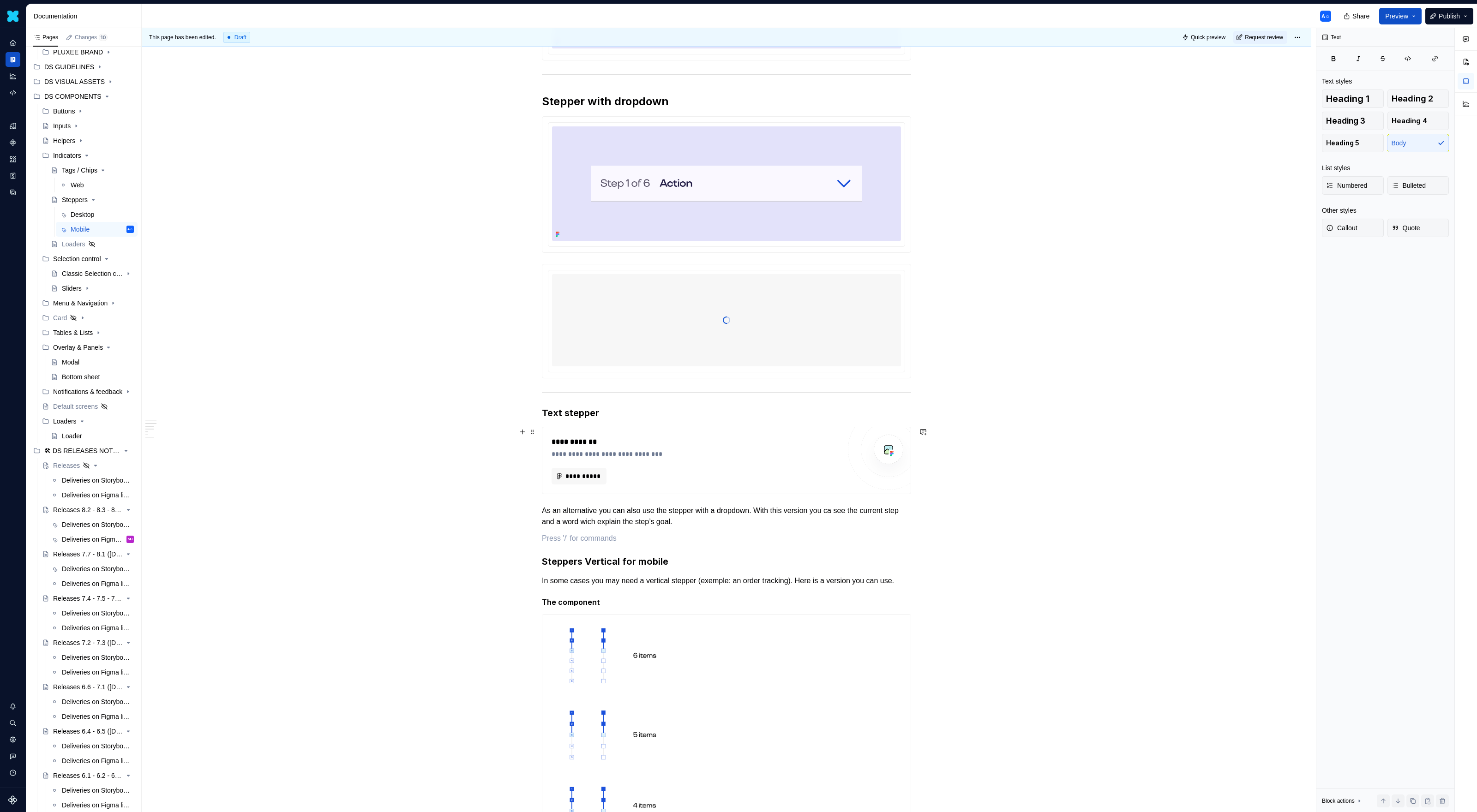
scroll to position [328, 0]
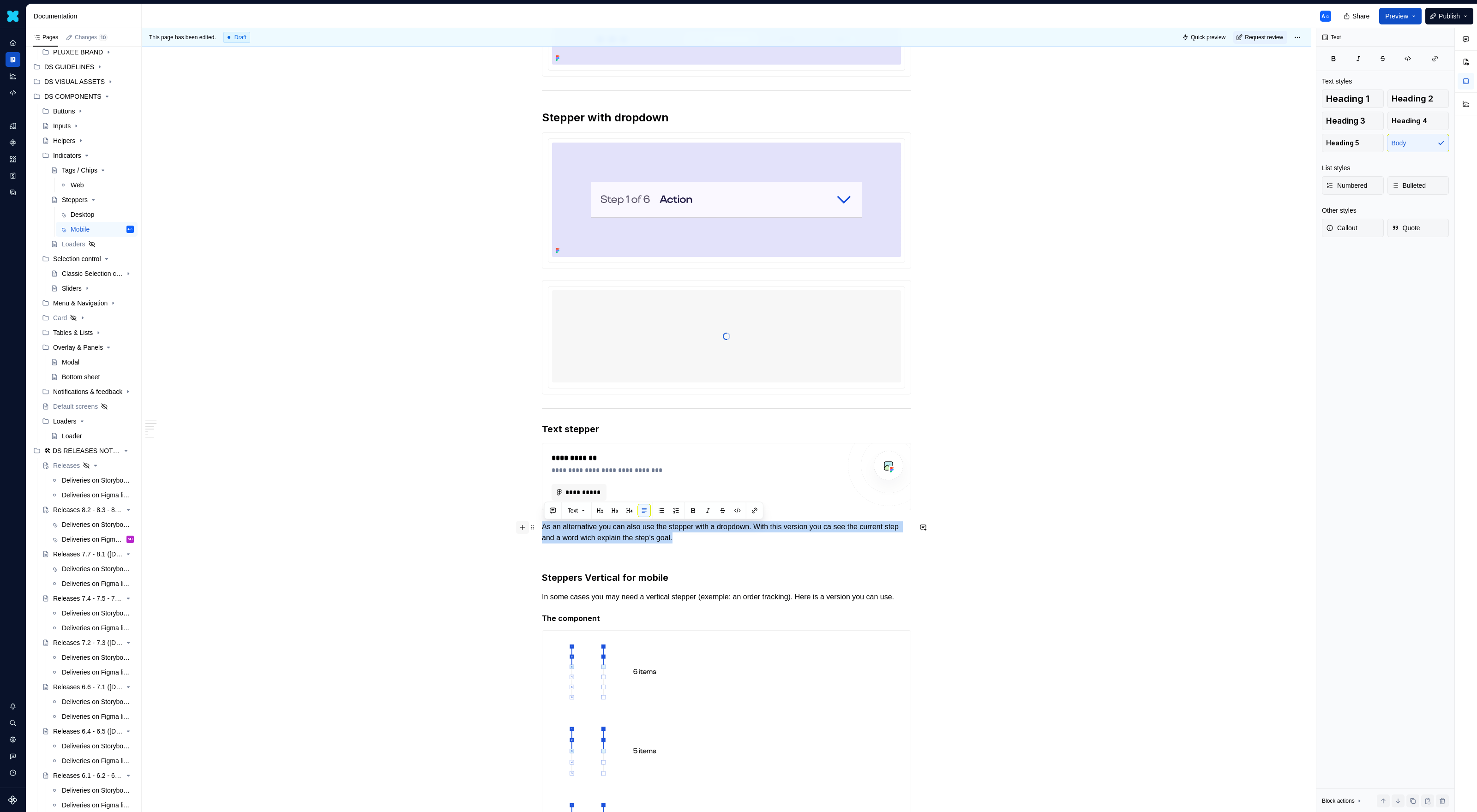
drag, startPoint x: 716, startPoint y: 542, endPoint x: 524, endPoint y: 525, distance: 192.8
click at [542, 525] on div "**********" at bounding box center [726, 610] width 369 height 1470
drag, startPoint x: 749, startPoint y: 539, endPoint x: 514, endPoint y: 521, distance: 235.7
click at [514, 521] on div "**********" at bounding box center [726, 721] width 1170 height 1735
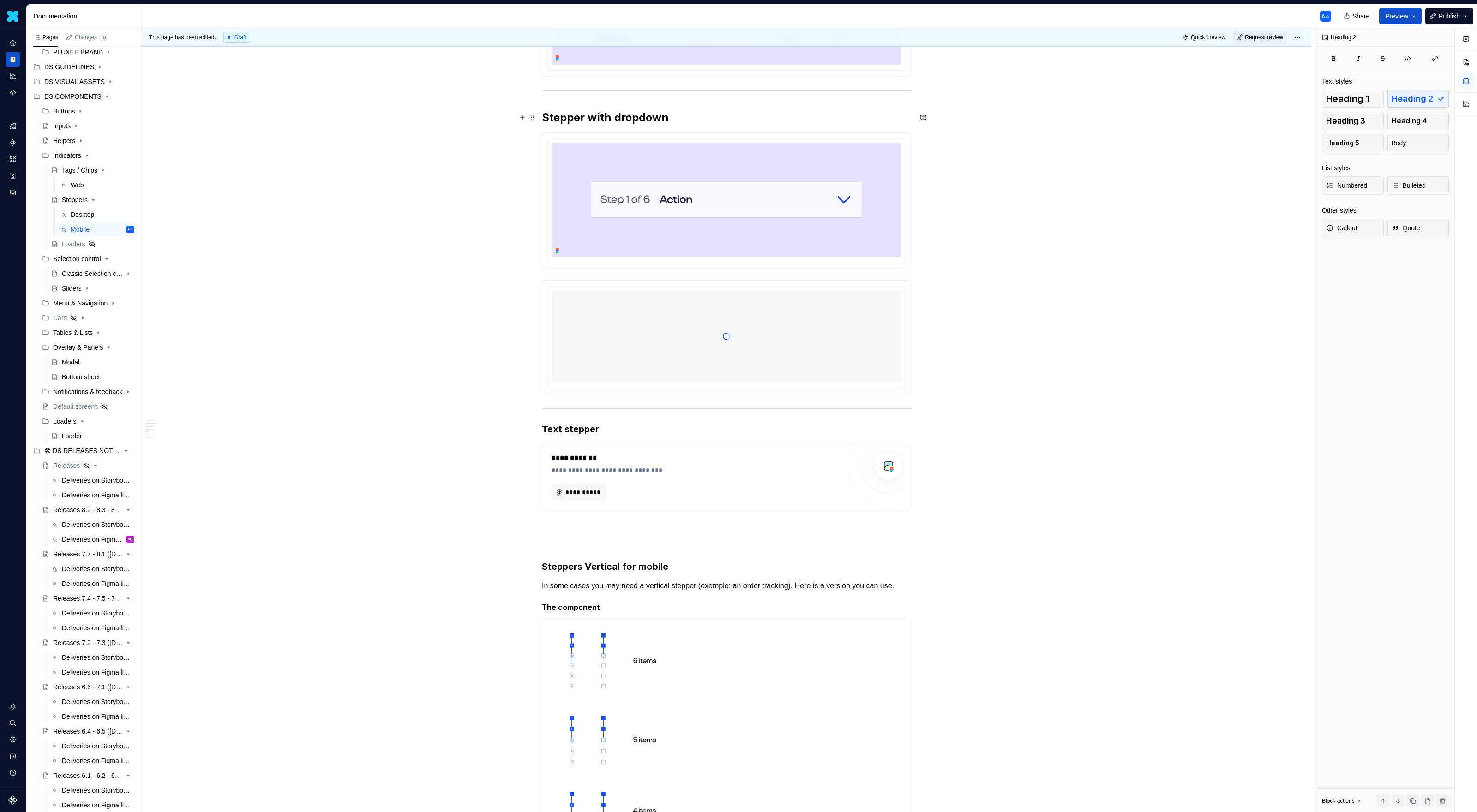
click at [762, 115] on h2 "Stepper with dropdown" at bounding box center [726, 117] width 369 height 15
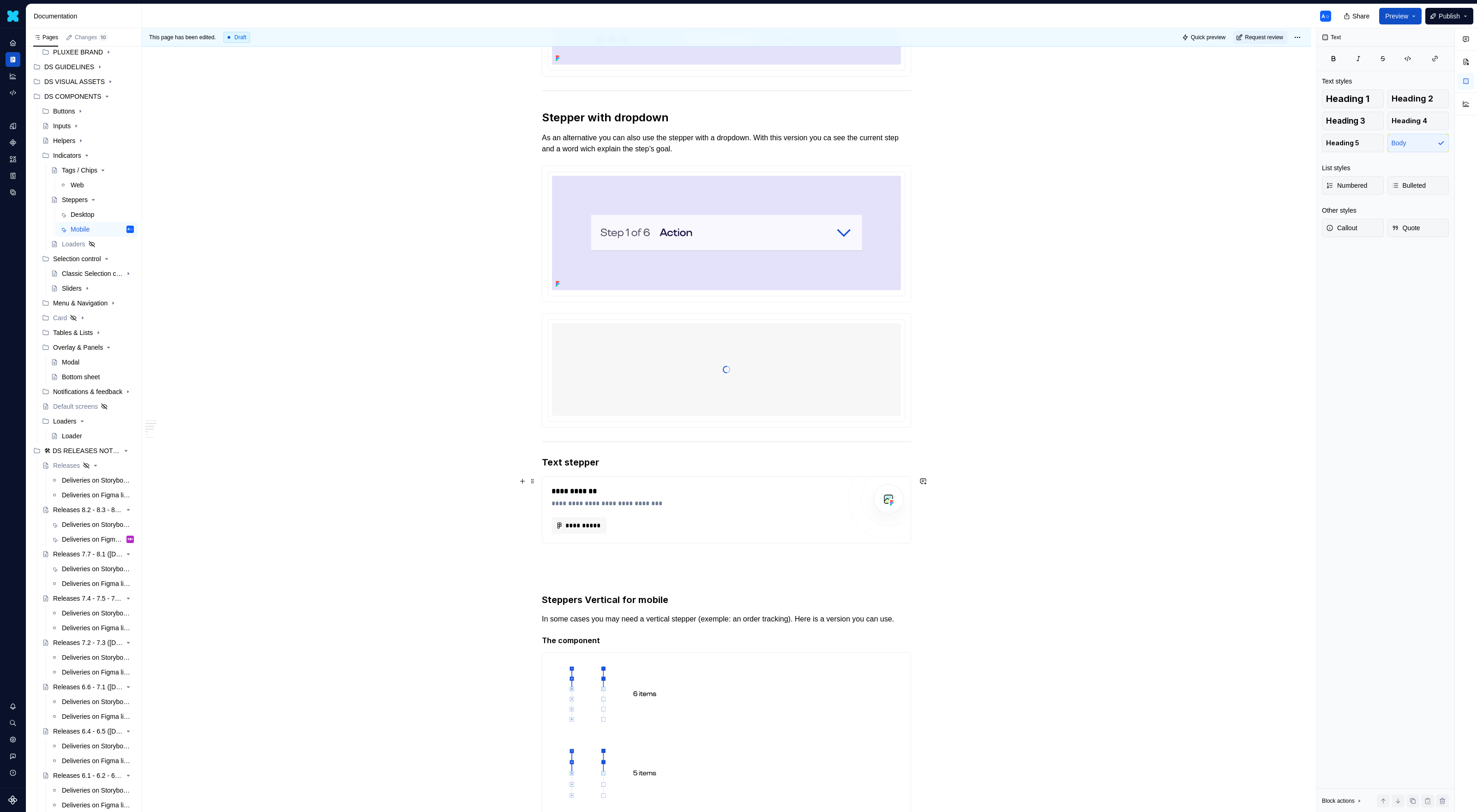
click at [542, 484] on div "**********" at bounding box center [726, 510] width 369 height 68
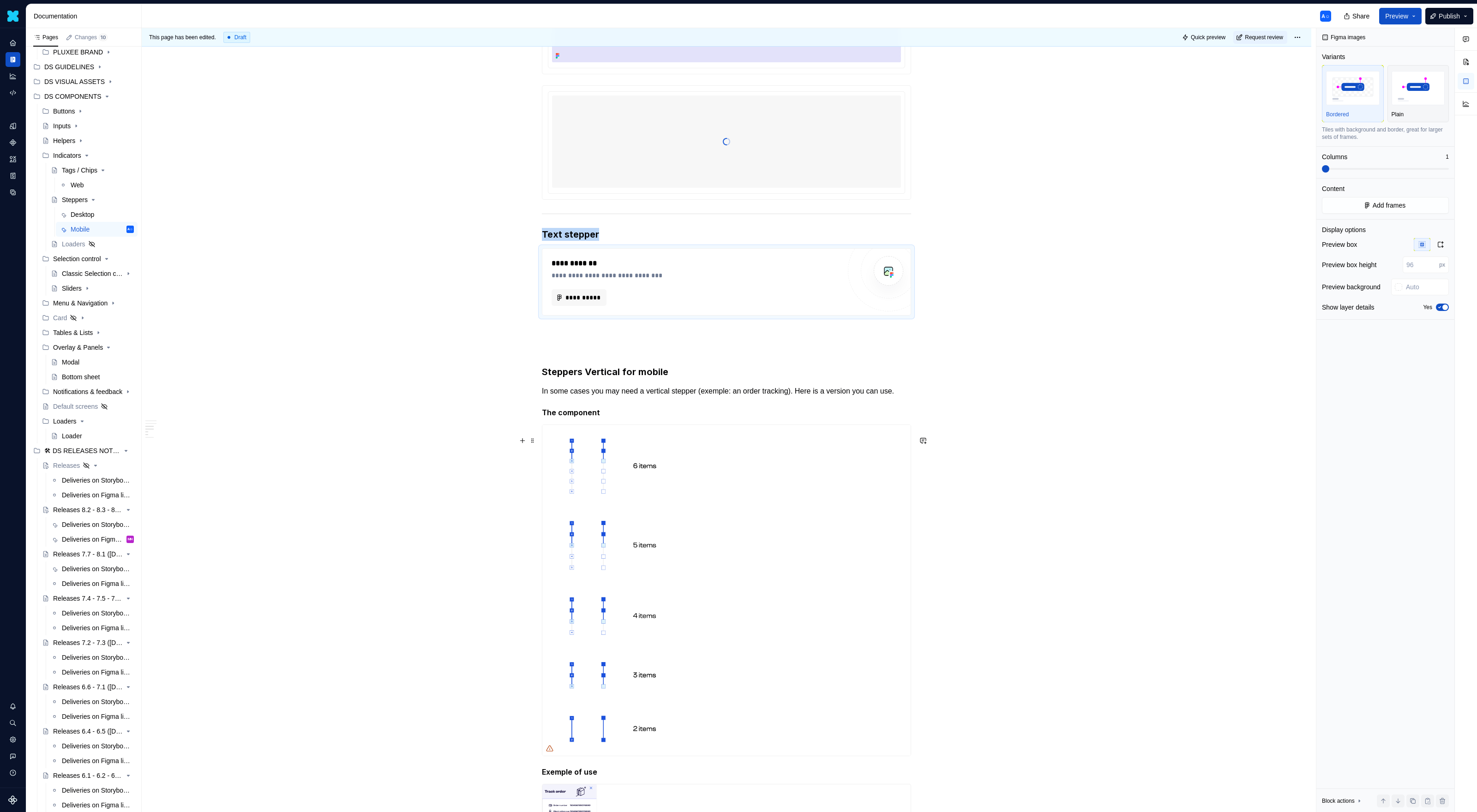
scroll to position [595, 0]
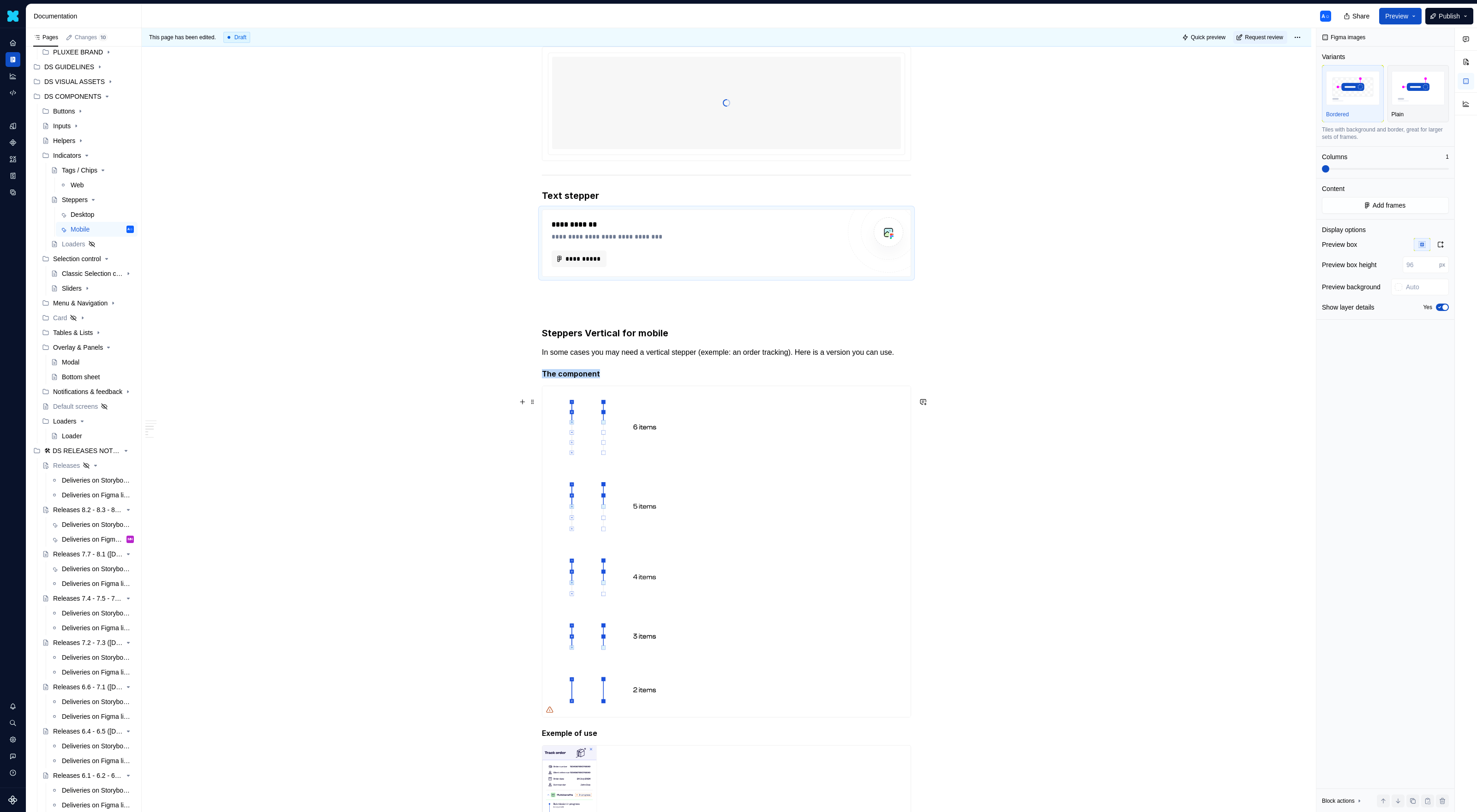
click at [558, 409] on img at bounding box center [726, 551] width 368 height 331
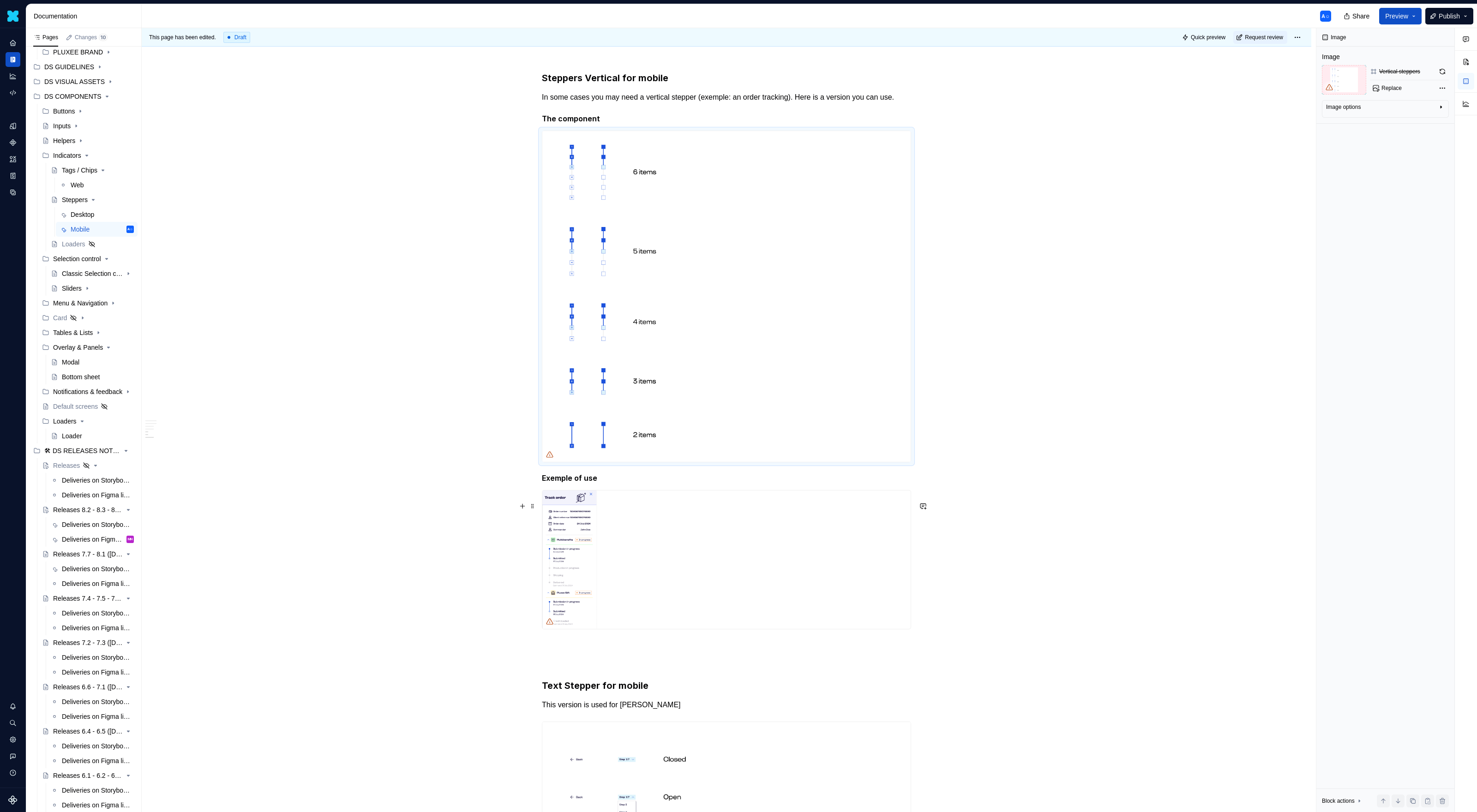
scroll to position [1218, 0]
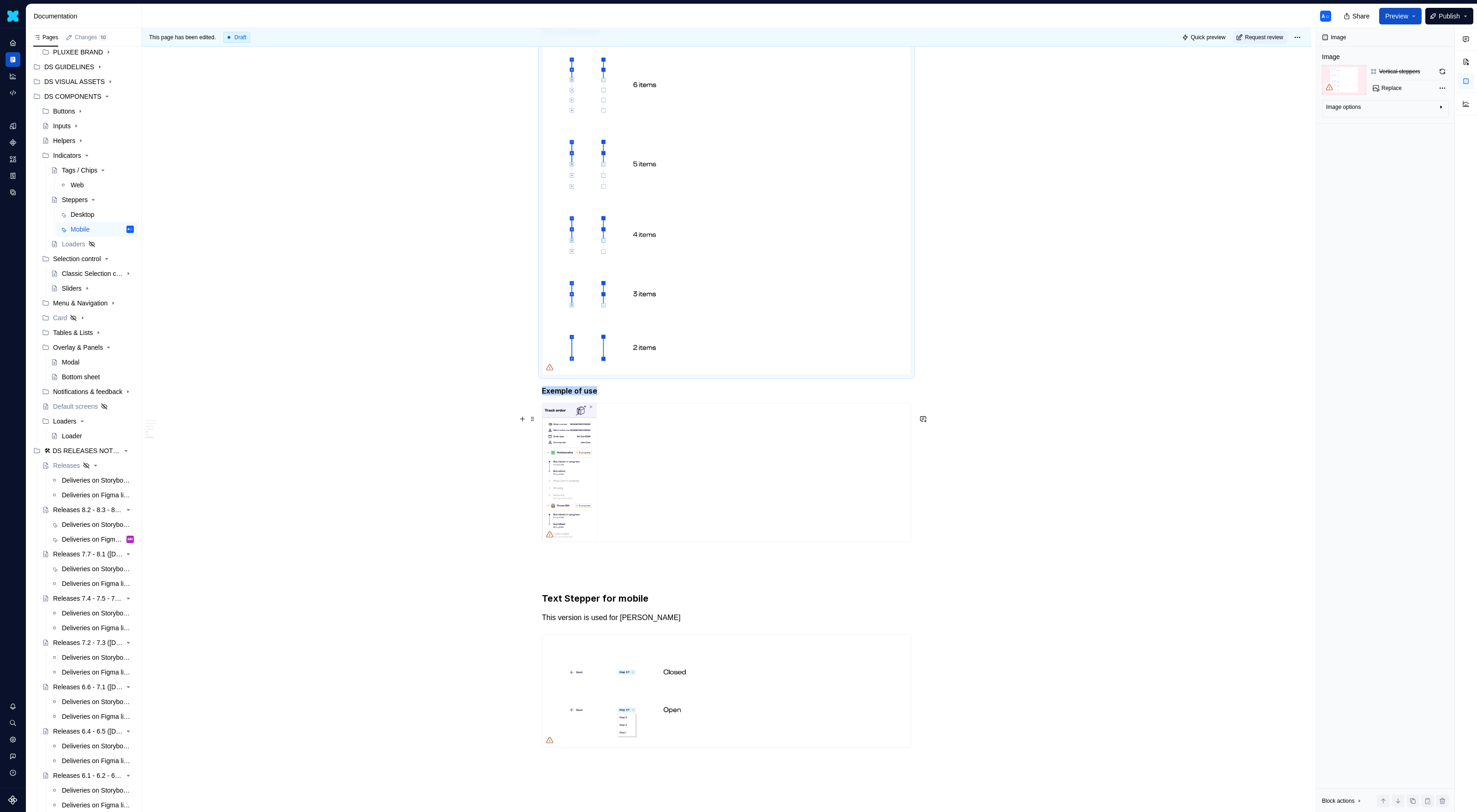
click at [652, 442] on img at bounding box center [726, 473] width 368 height 139
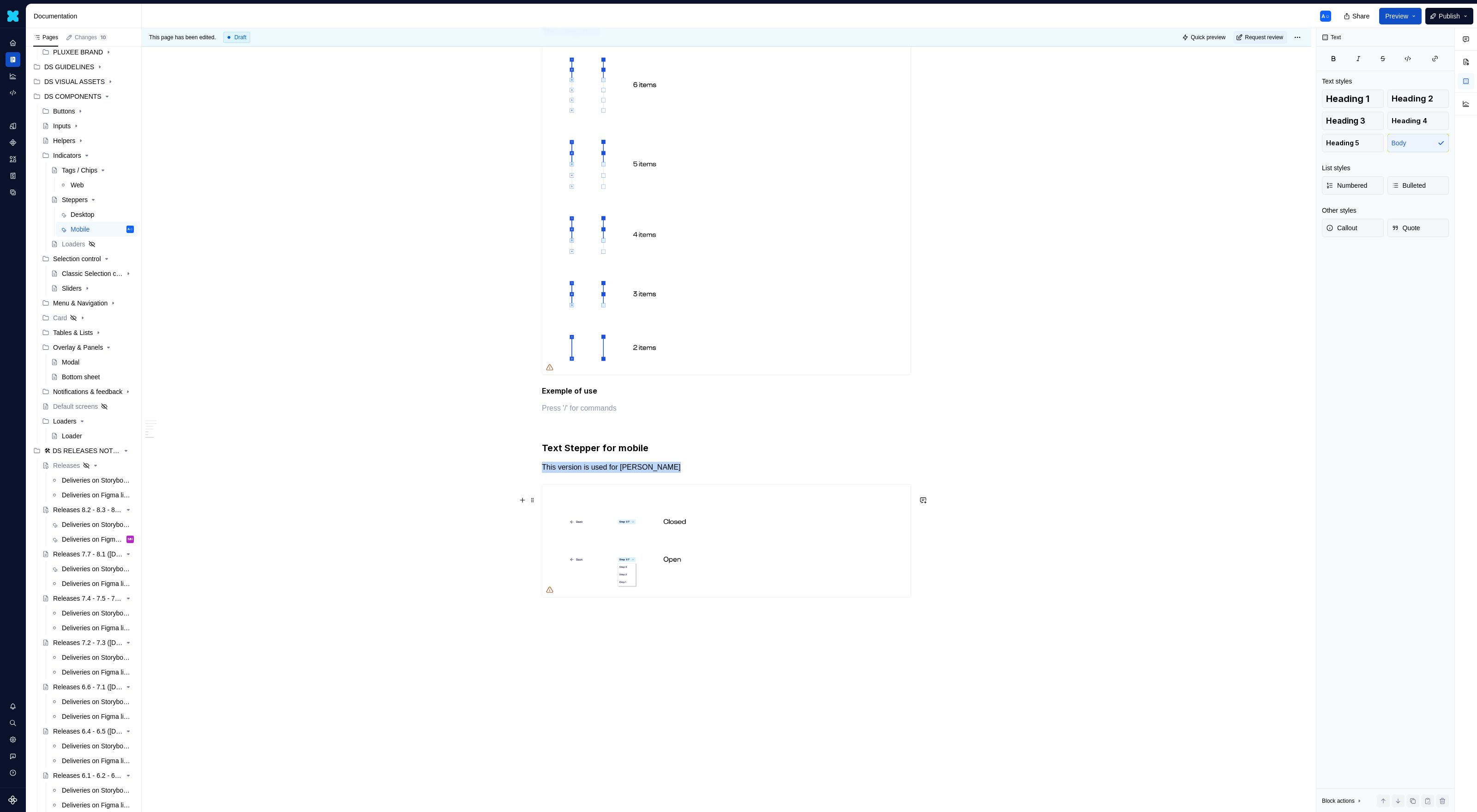
click at [663, 526] on img at bounding box center [726, 540] width 368 height 112
click at [631, 526] on img at bounding box center [726, 540] width 368 height 112
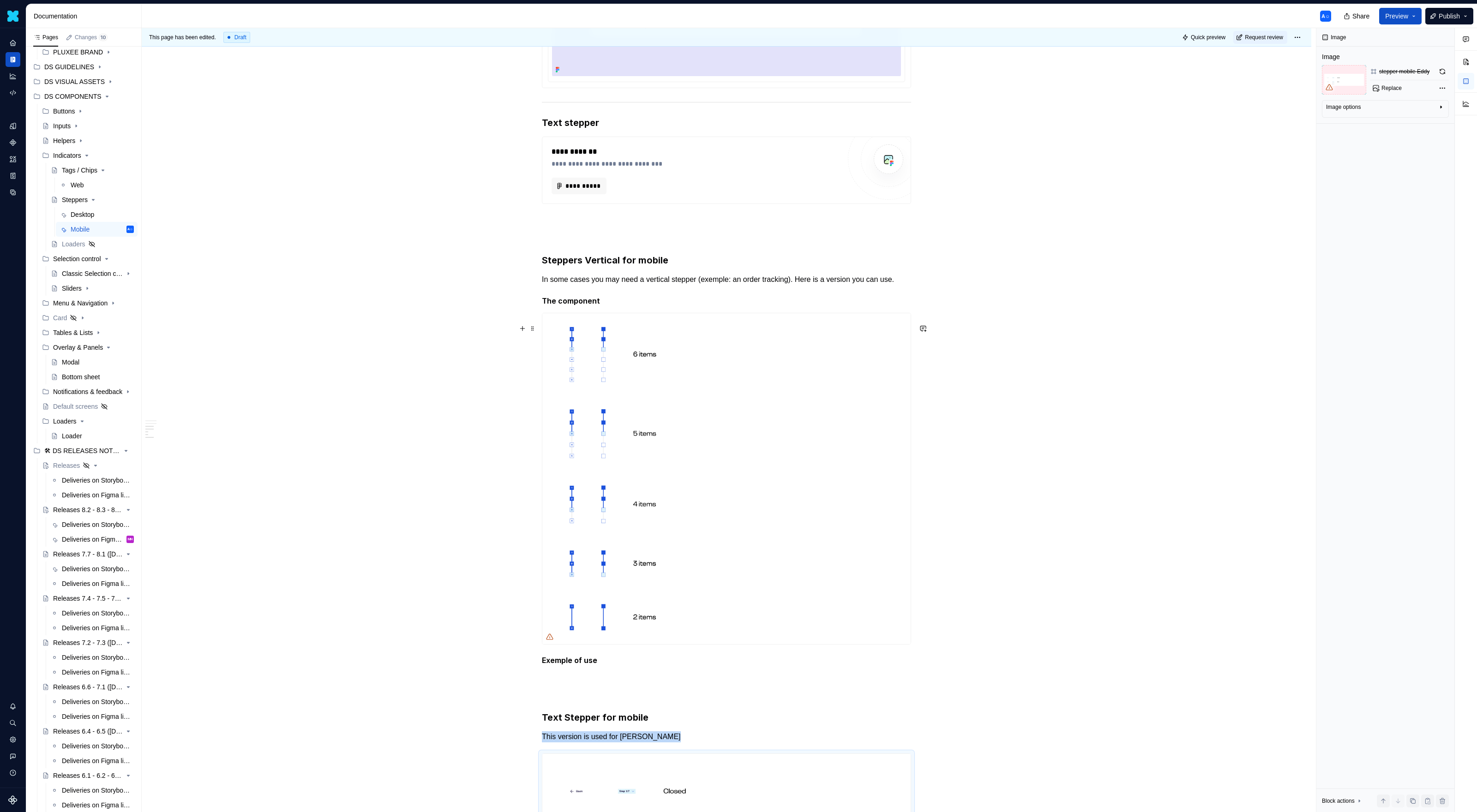
scroll to position [847, 0]
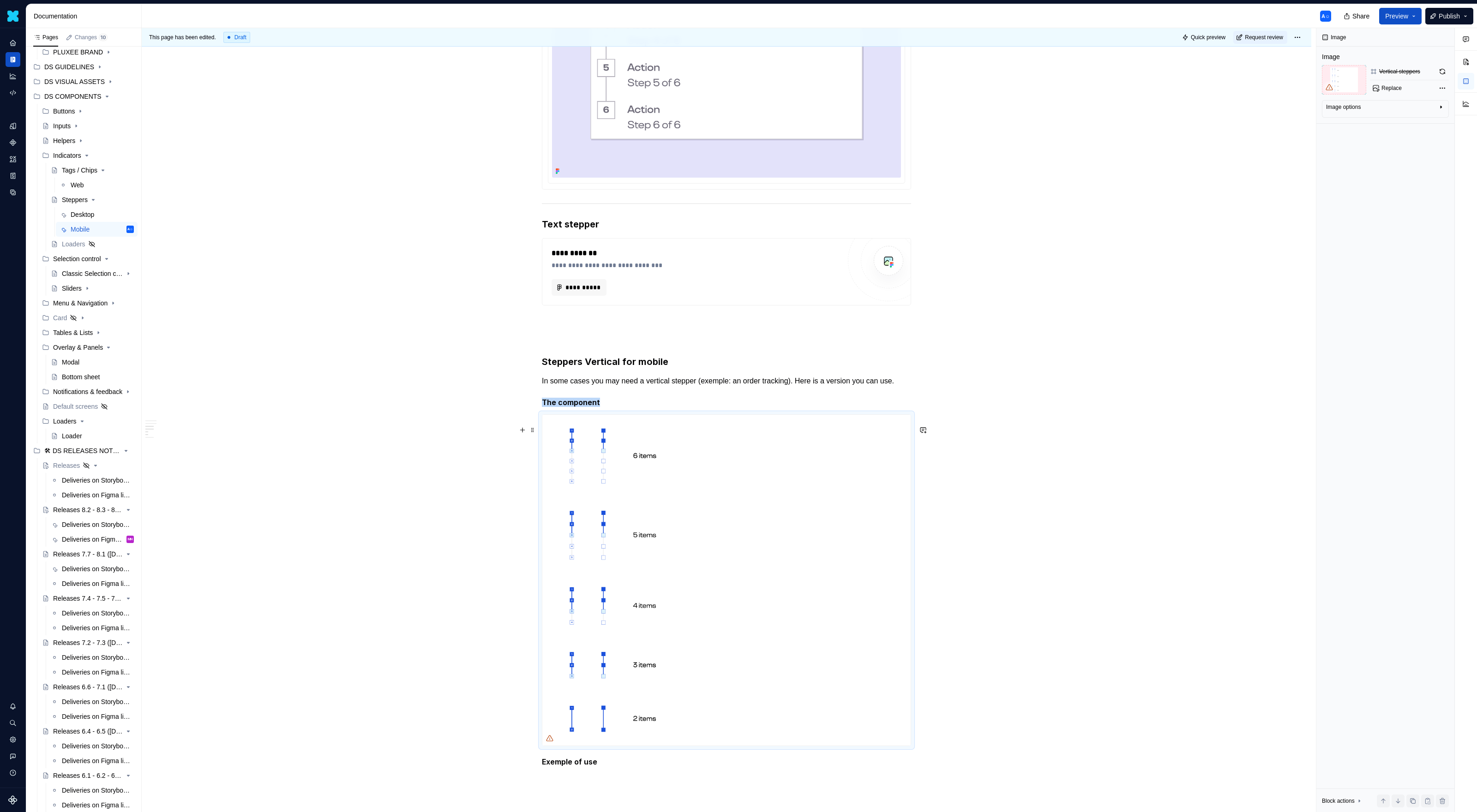
click at [631, 526] on img at bounding box center [726, 580] width 368 height 331
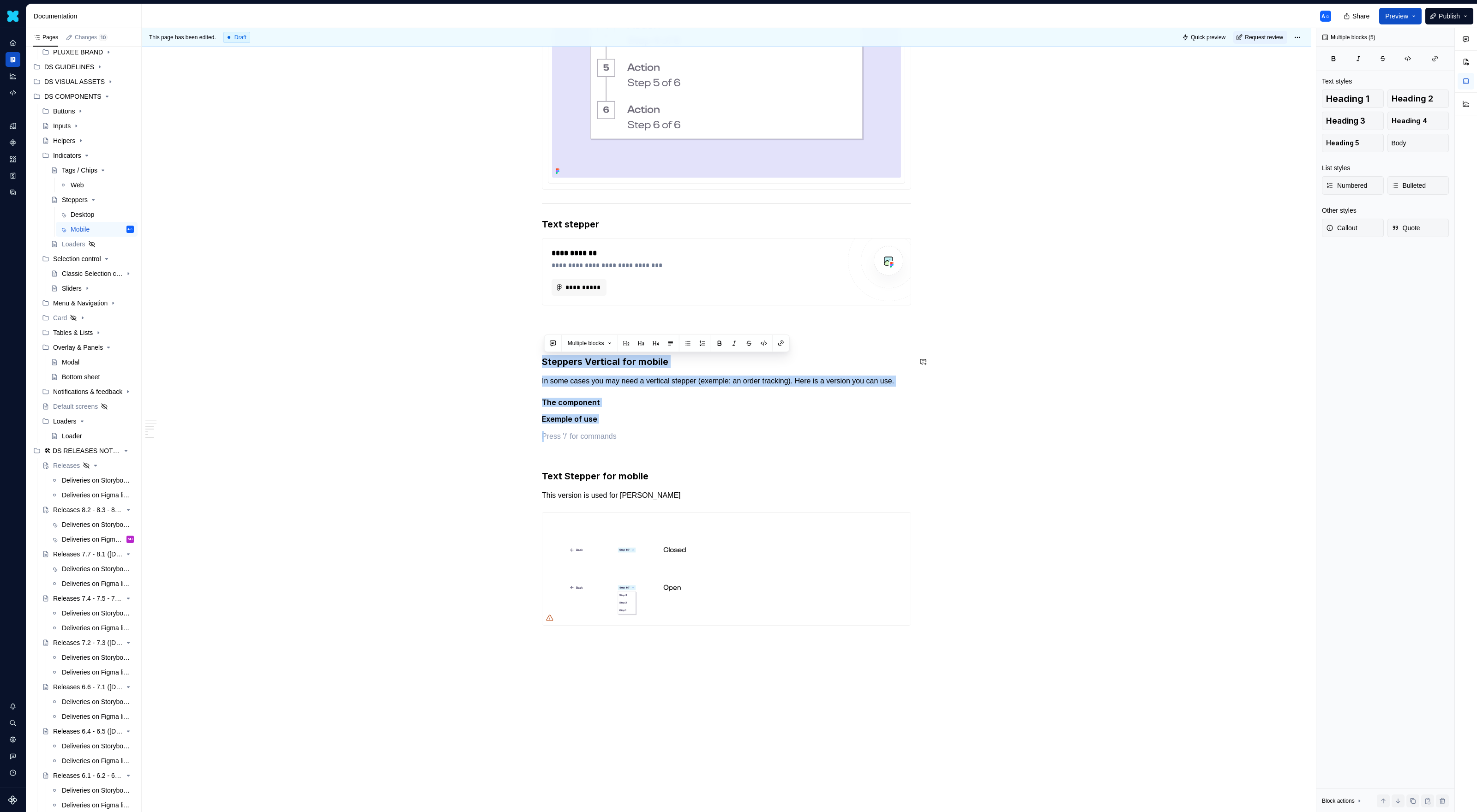
drag, startPoint x: 655, startPoint y: 445, endPoint x: 565, endPoint y: 354, distance: 128.0
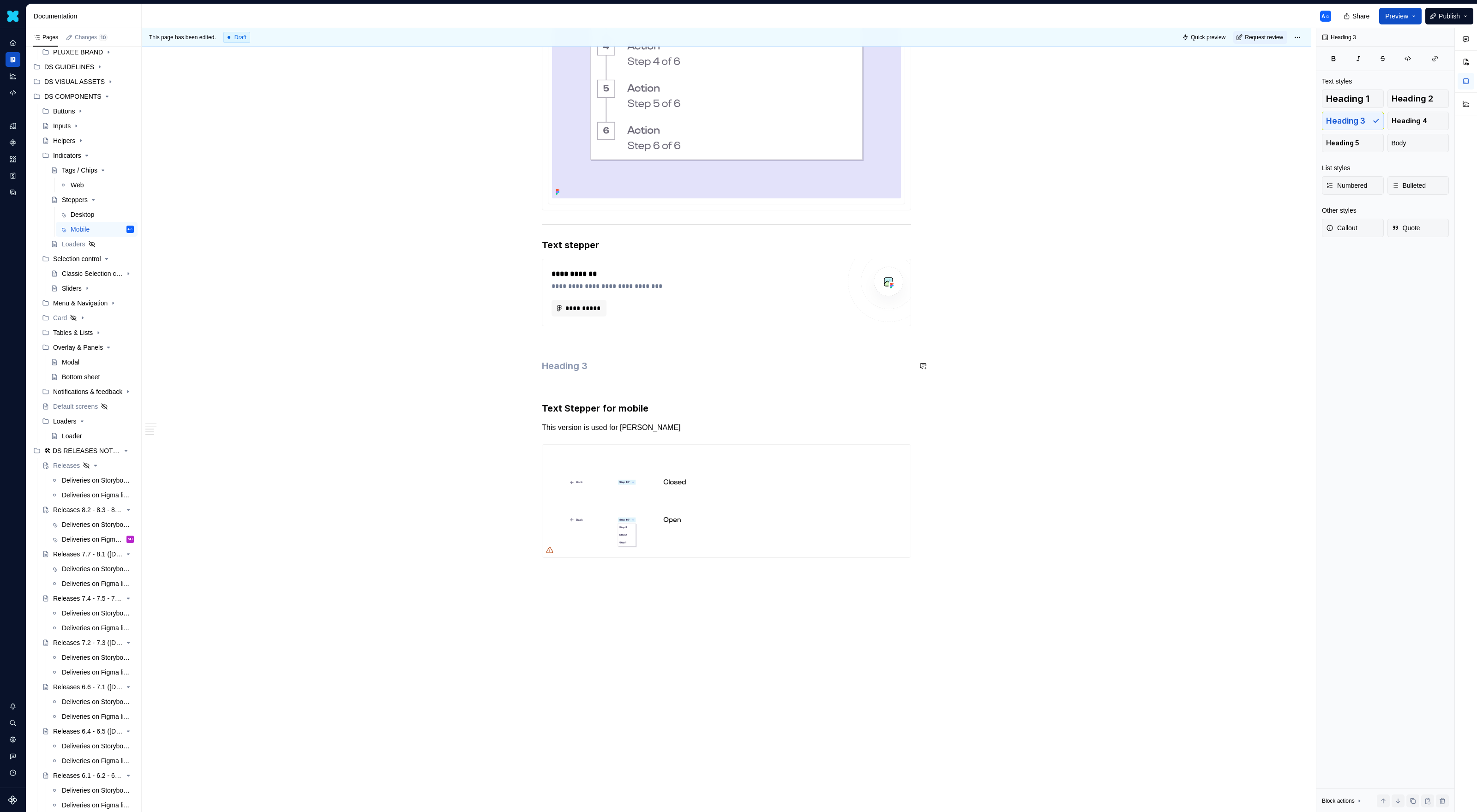
scroll to position [804, 0]
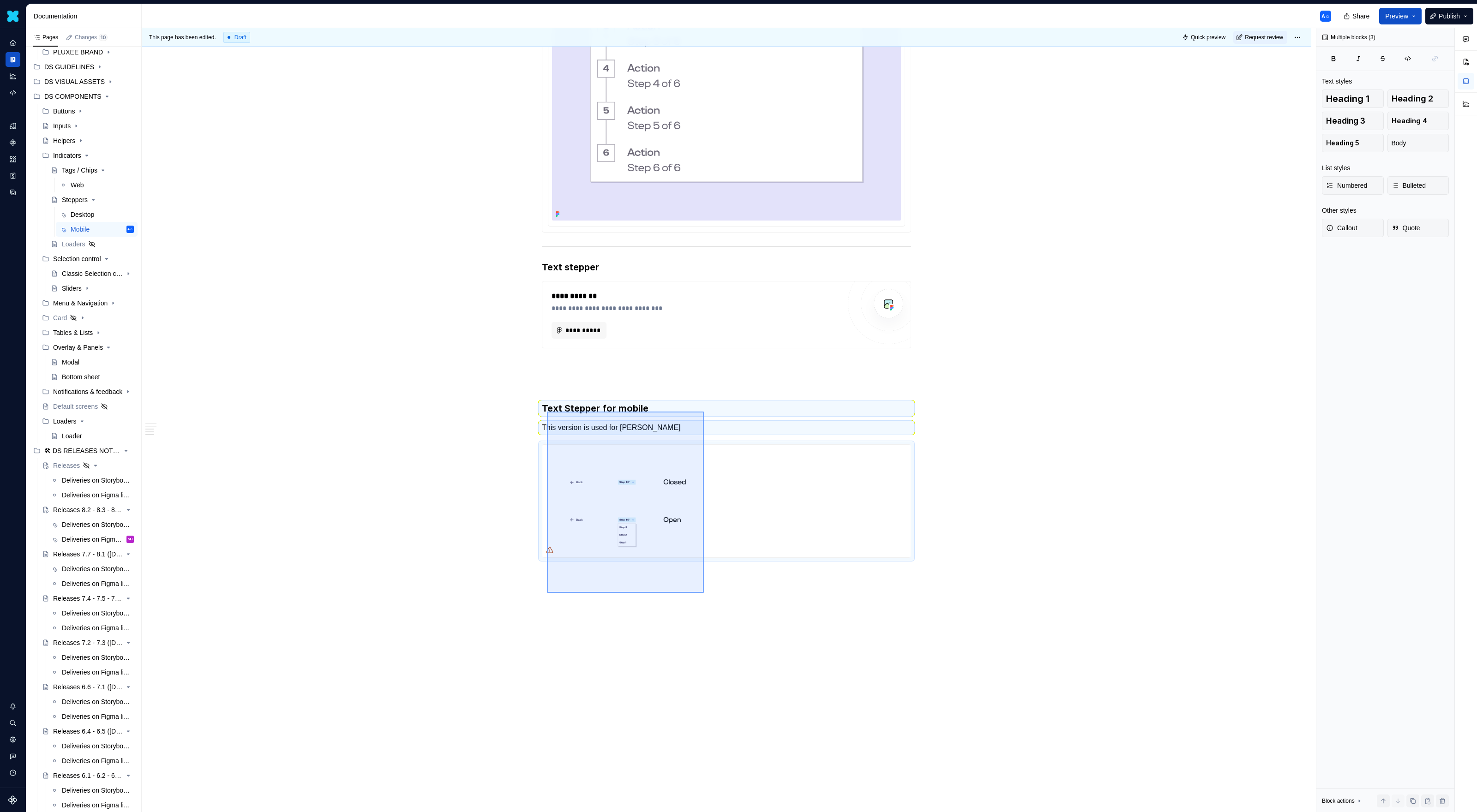
drag, startPoint x: 704, startPoint y: 593, endPoint x: 547, endPoint y: 411, distance: 240.4
click at [547, 411] on div "**********" at bounding box center [729, 420] width 1174 height 784
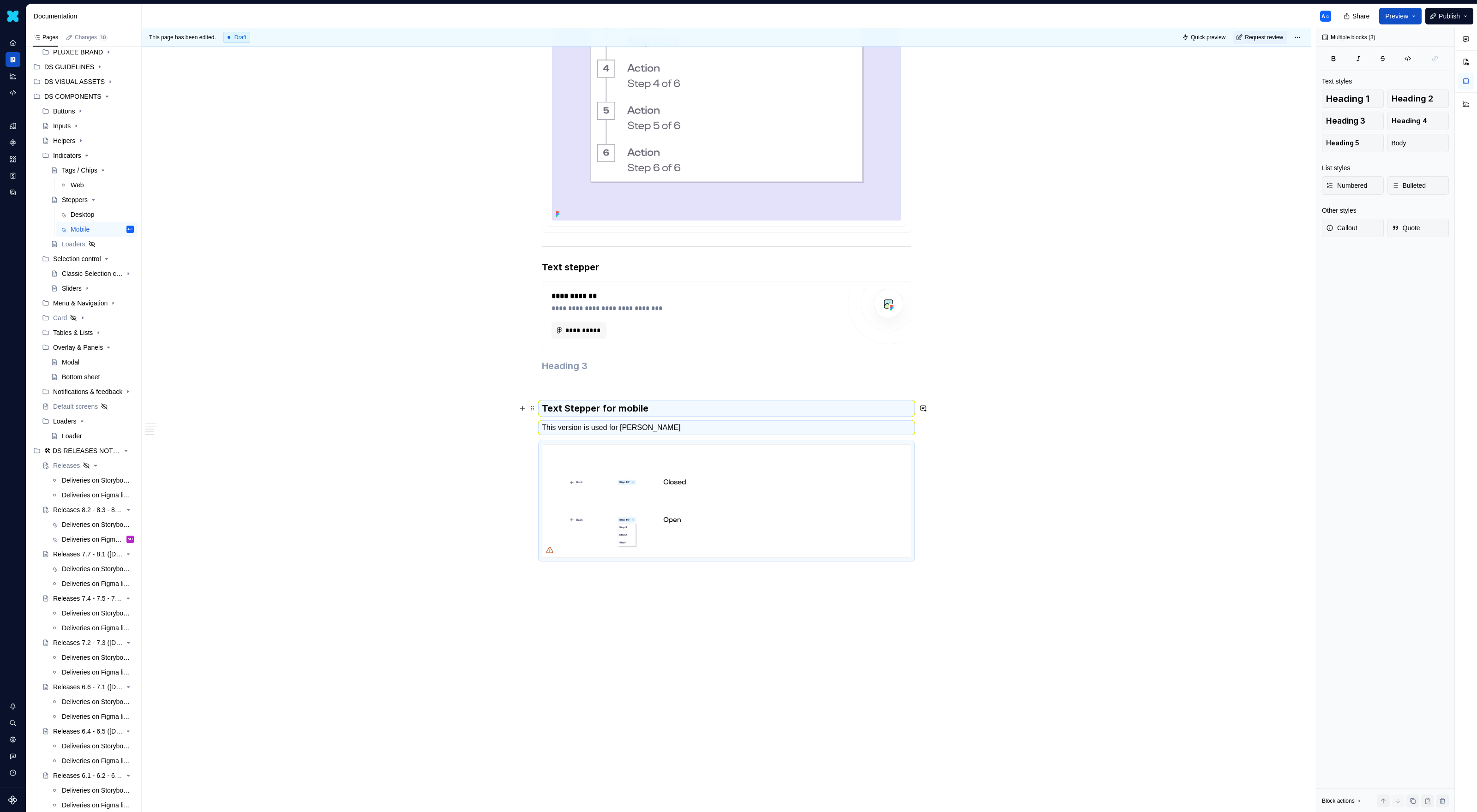
scroll to position [637, 0]
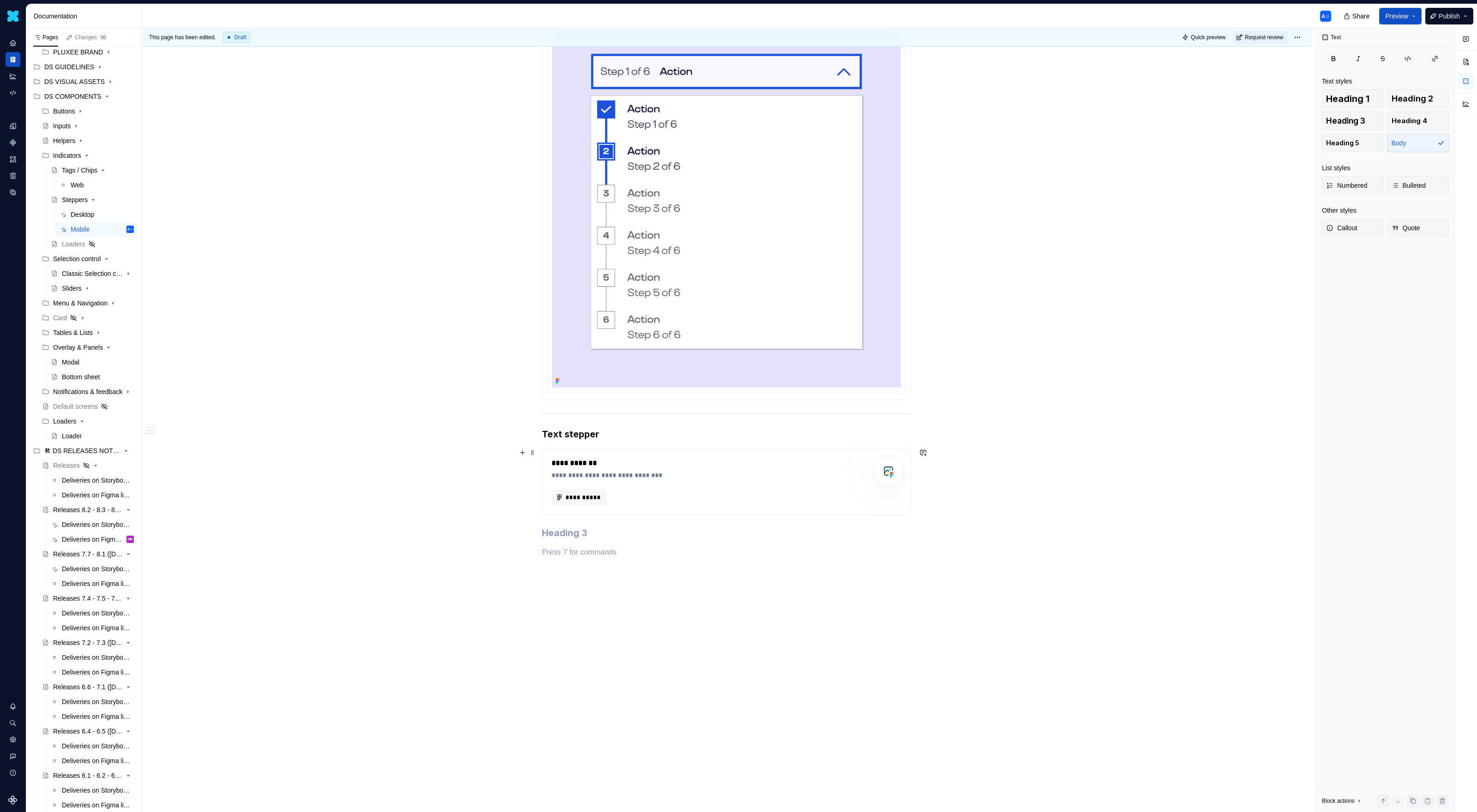
click at [633, 472] on div "**********" at bounding box center [696, 475] width 289 height 9
click at [536, 450] on span at bounding box center [533, 452] width 7 height 13
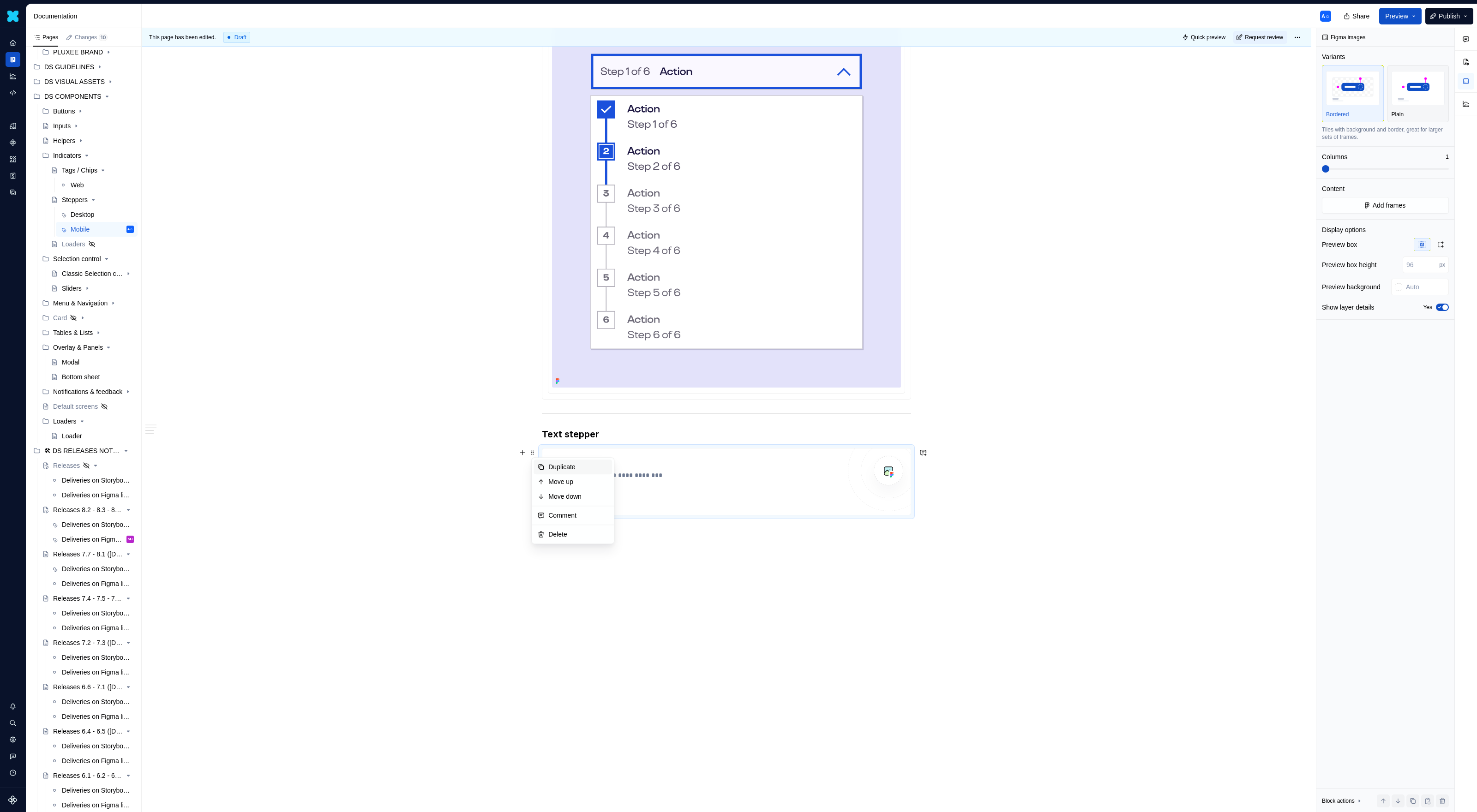
click at [546, 469] on div "Duplicate" at bounding box center [573, 467] width 79 height 15
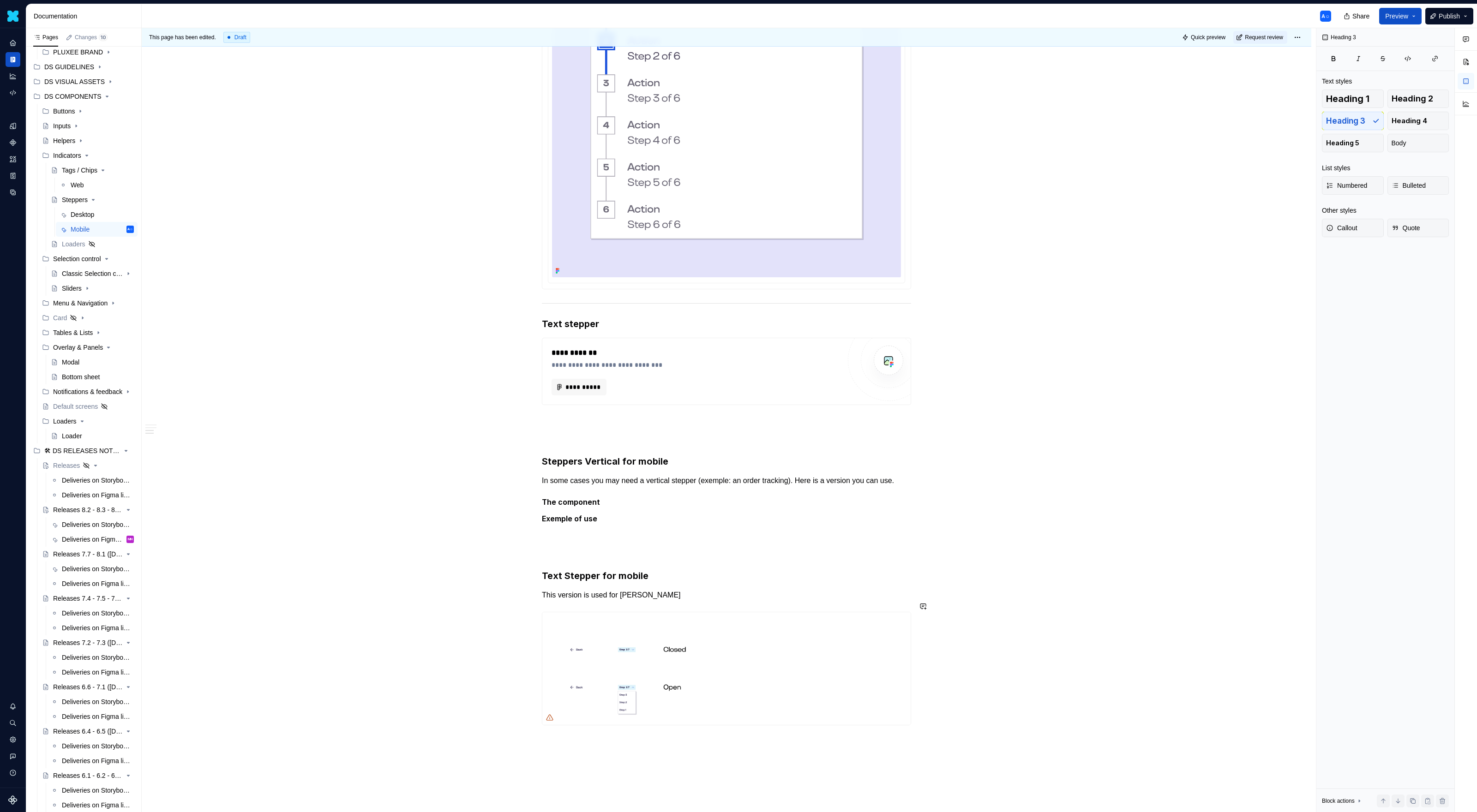
scroll to position [754, 0]
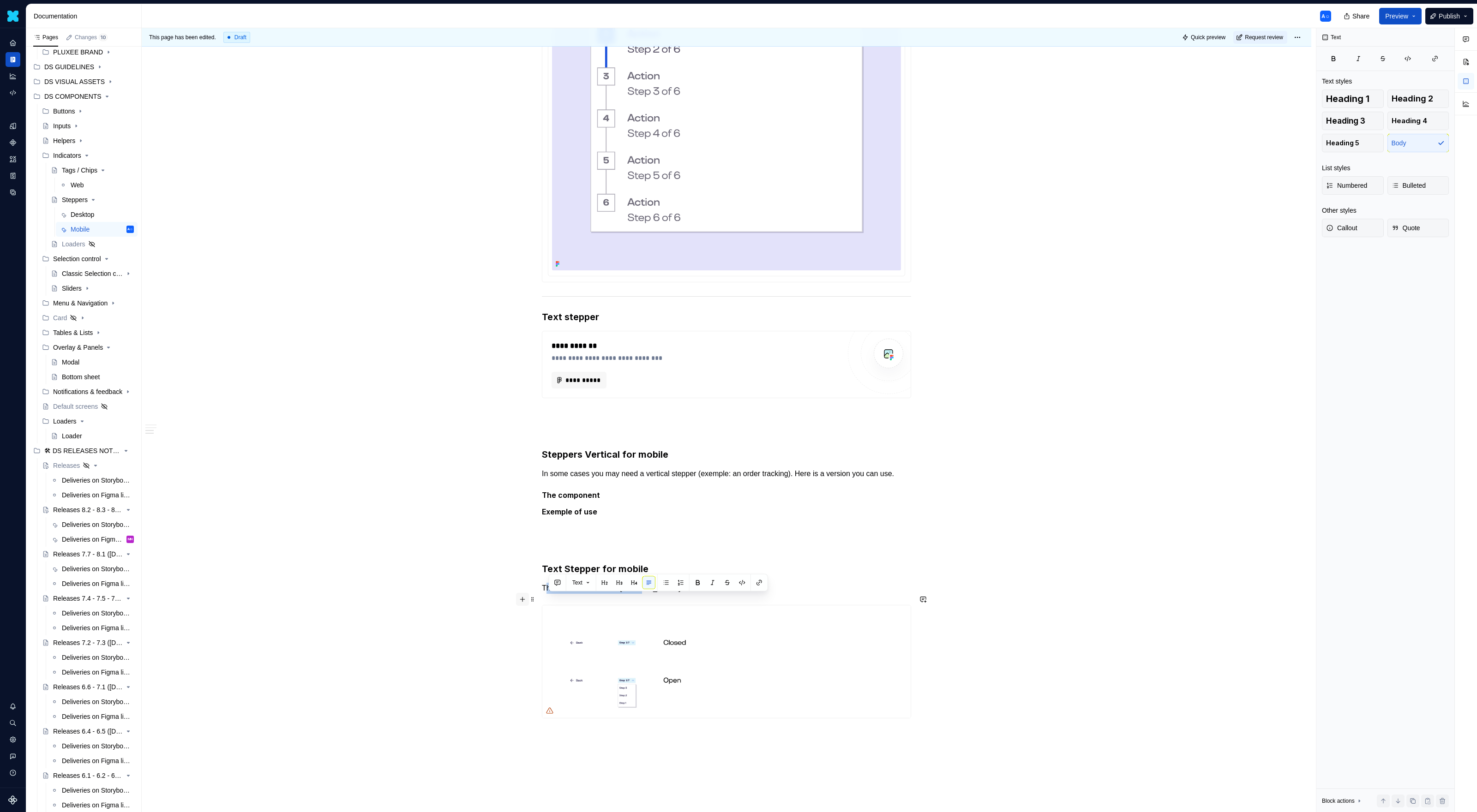
drag, startPoint x: 664, startPoint y: 601, endPoint x: 529, endPoint y: 595, distance: 135.1
click at [542, 526] on div "**********" at bounding box center [726, 89] width 369 height 1279
drag, startPoint x: 543, startPoint y: 601, endPoint x: 678, endPoint y: 602, distance: 135.0
click at [678, 526] on div "This page has been edited. Draft Quick preview Request review Steppers Steppers…" at bounding box center [729, 420] width 1174 height 784
click at [678, 526] on p "This version is used for [PERSON_NAME]" at bounding box center [726, 588] width 369 height 11
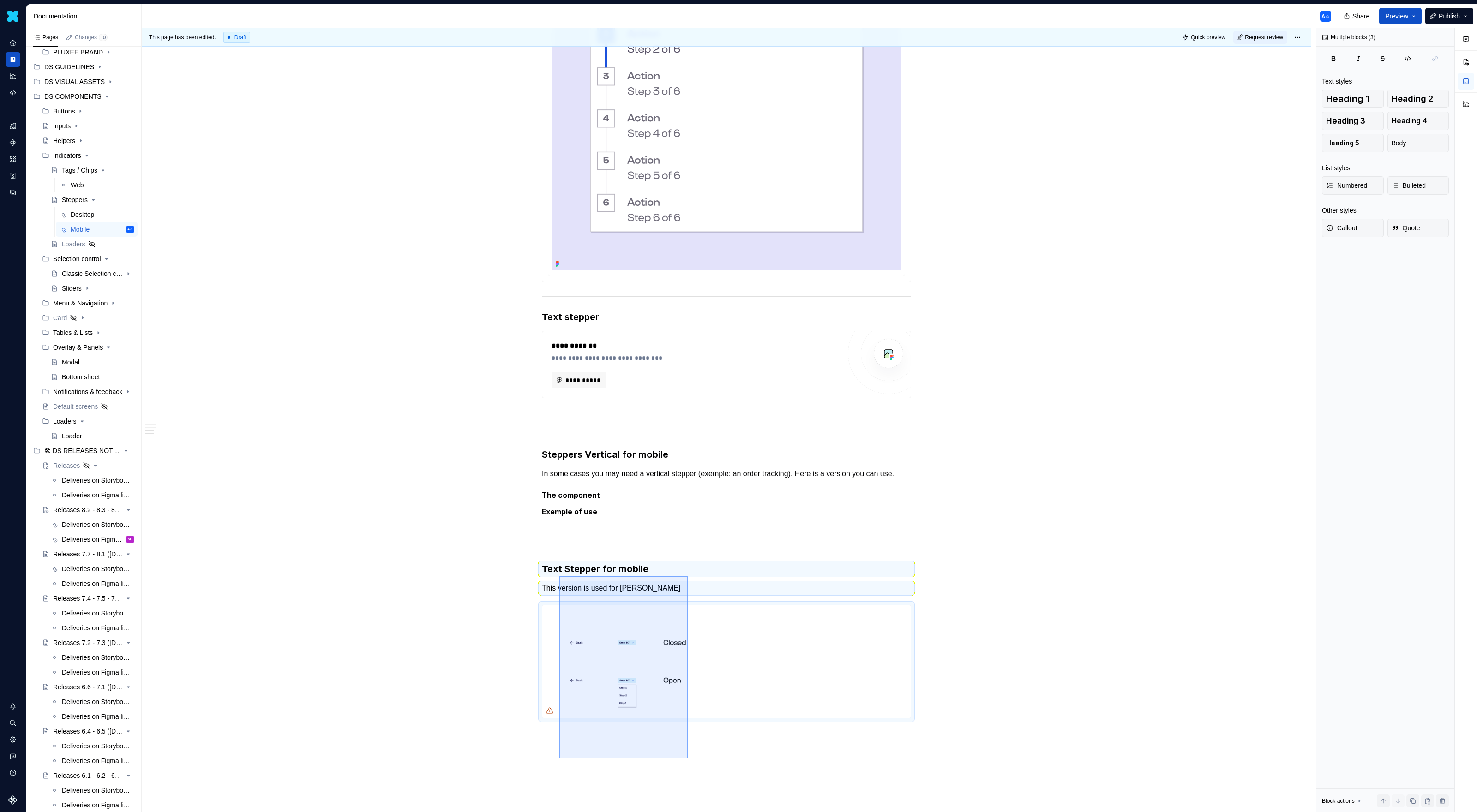
drag, startPoint x: 687, startPoint y: 758, endPoint x: 559, endPoint y: 576, distance: 222.5
click at [559, 526] on div "This page has been edited. Draft Quick preview Request review Steppers Steppers…" at bounding box center [729, 420] width 1174 height 784
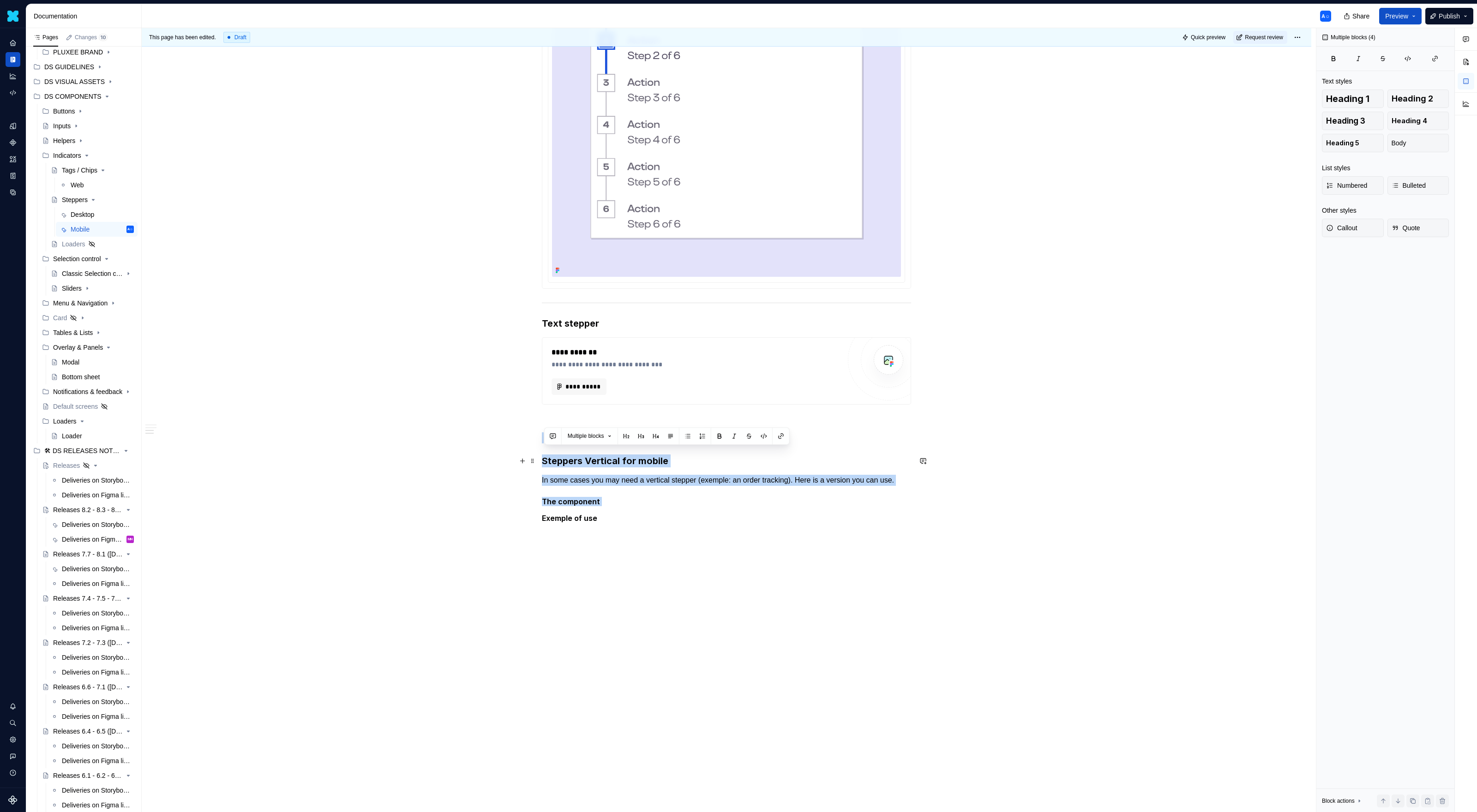
drag, startPoint x: 645, startPoint y: 513, endPoint x: 518, endPoint y: 437, distance: 148.0
click at [518, 437] on div "**********" at bounding box center [726, 123] width 1170 height 1378
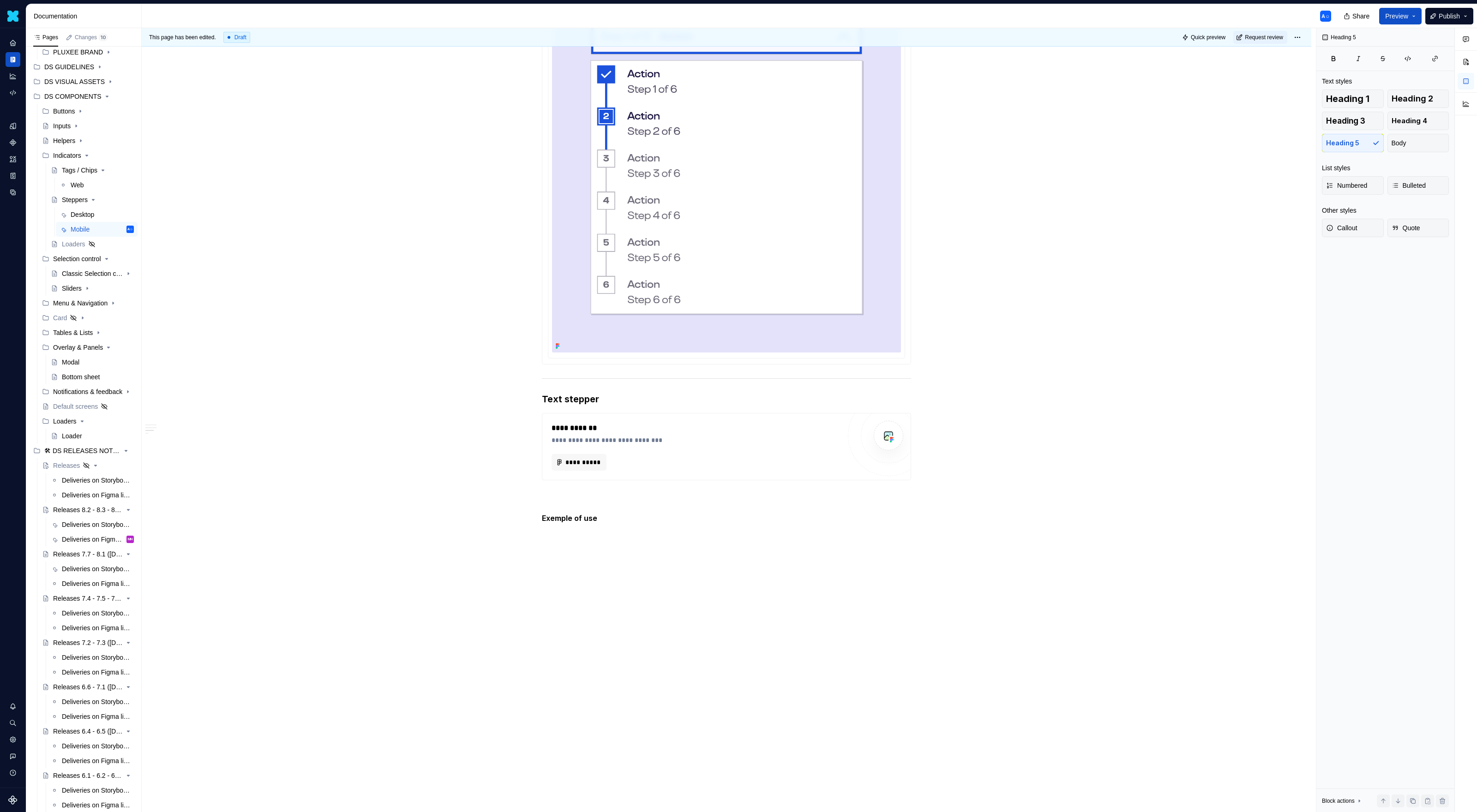
scroll to position [672, 0]
drag, startPoint x: 661, startPoint y: 531, endPoint x: 553, endPoint y: 499, distance: 112.6
click at [553, 499] on div "**********" at bounding box center [726, 45] width 369 height 1026
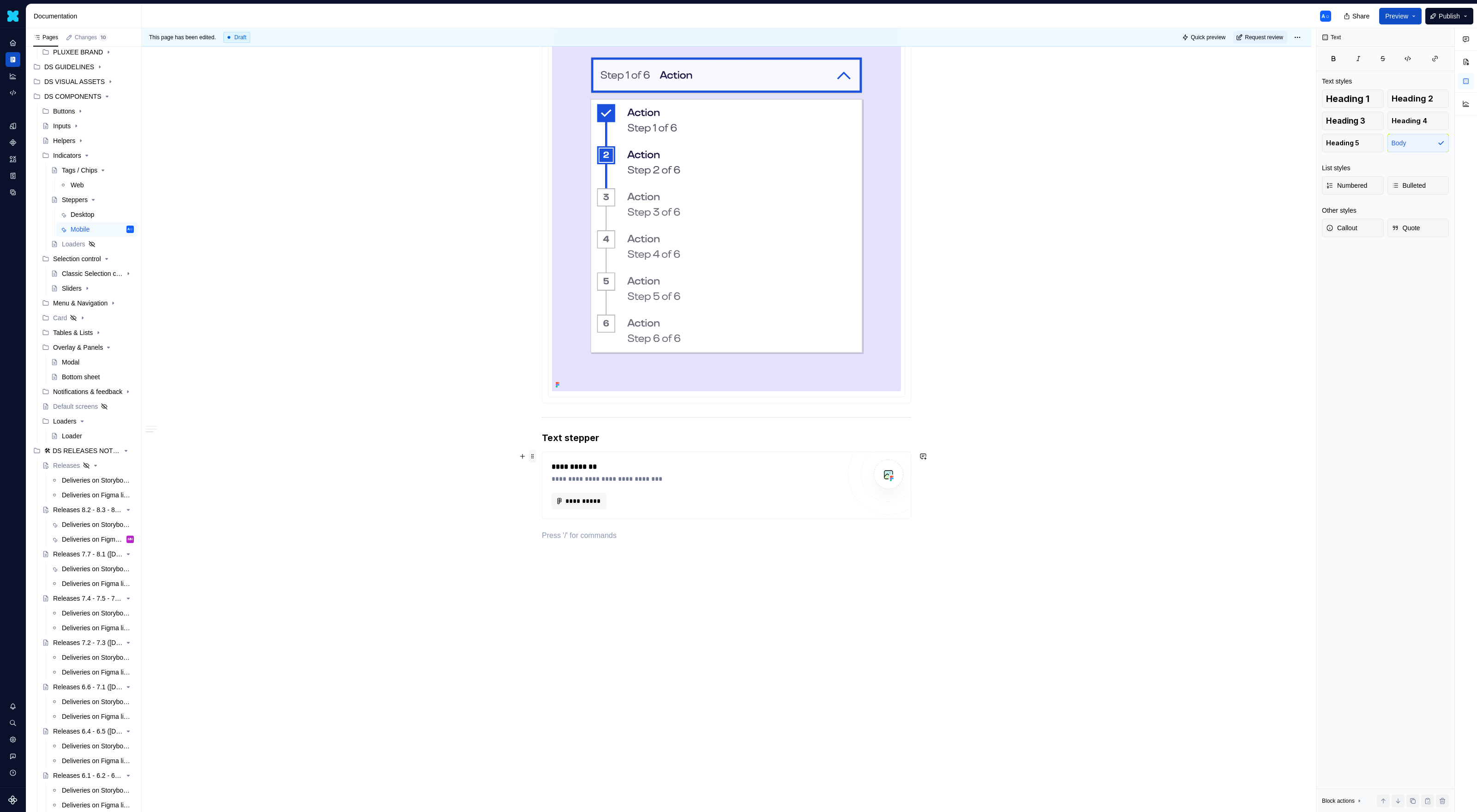
click at [535, 456] on span at bounding box center [533, 456] width 7 height 13
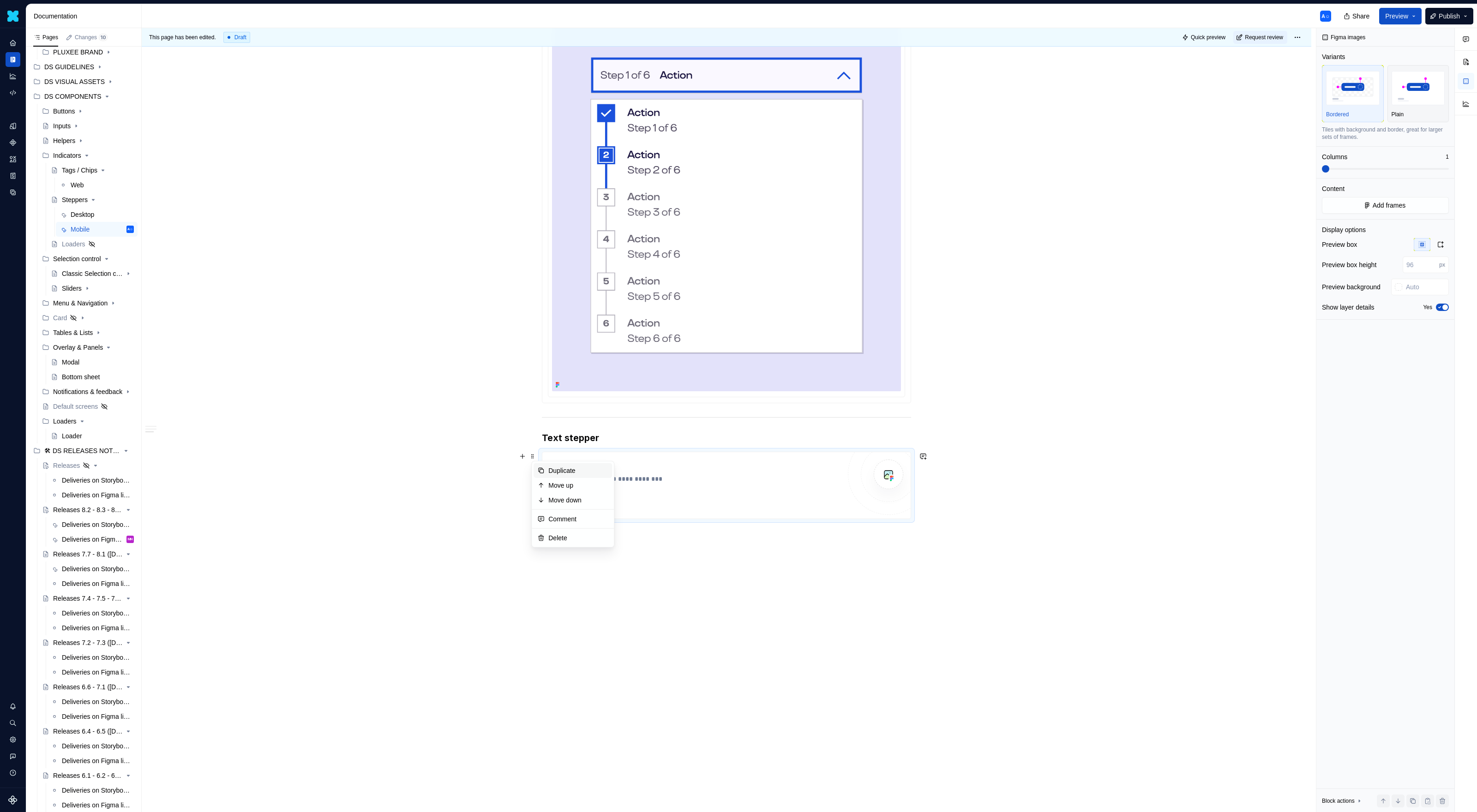
click at [555, 470] on div "Duplicate" at bounding box center [578, 470] width 60 height 9
click at [662, 486] on div "**********" at bounding box center [696, 485] width 289 height 48
click at [572, 497] on span "**********" at bounding box center [583, 501] width 36 height 9
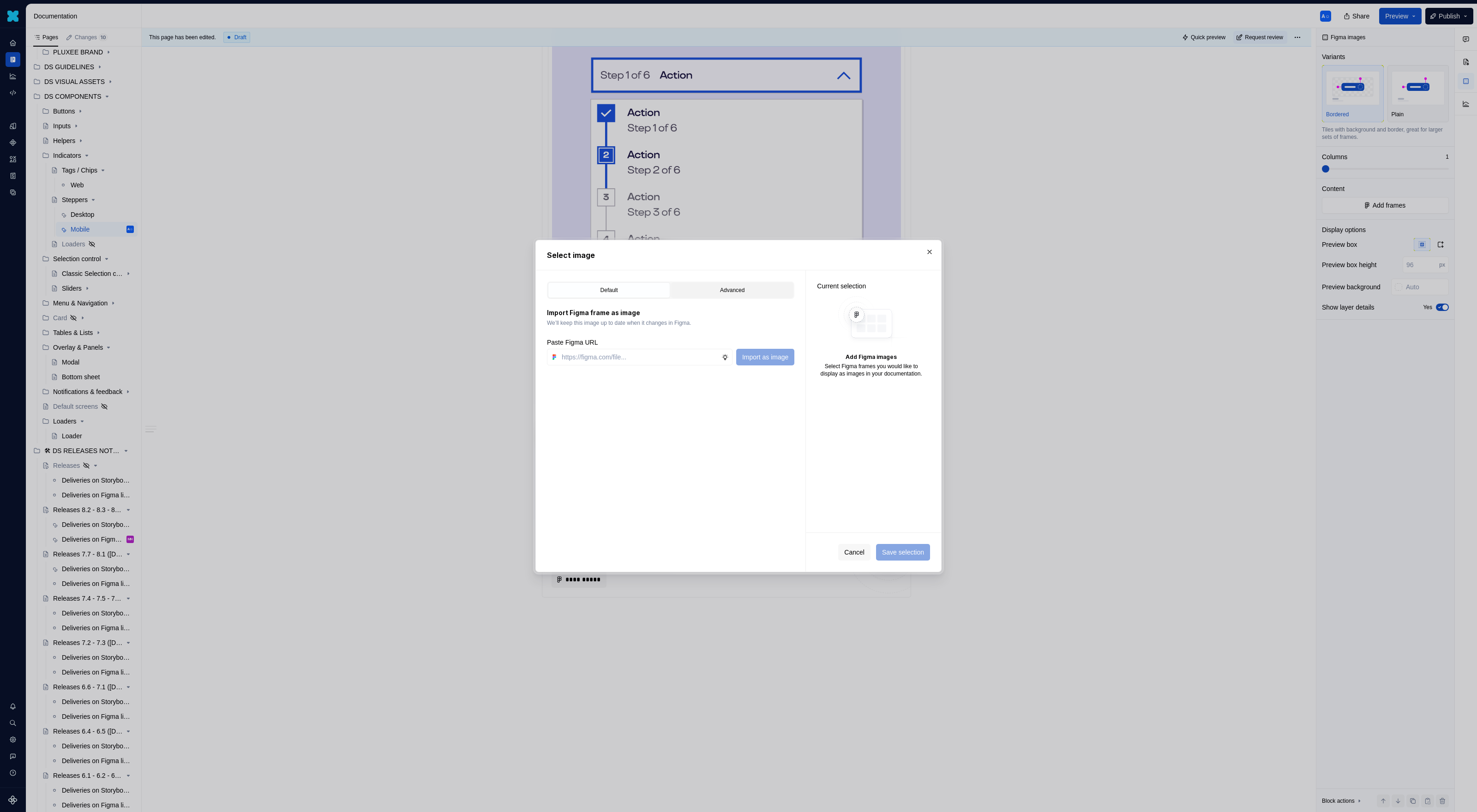
click at [722, 290] on div "Advanced" at bounding box center [732, 290] width 116 height 9
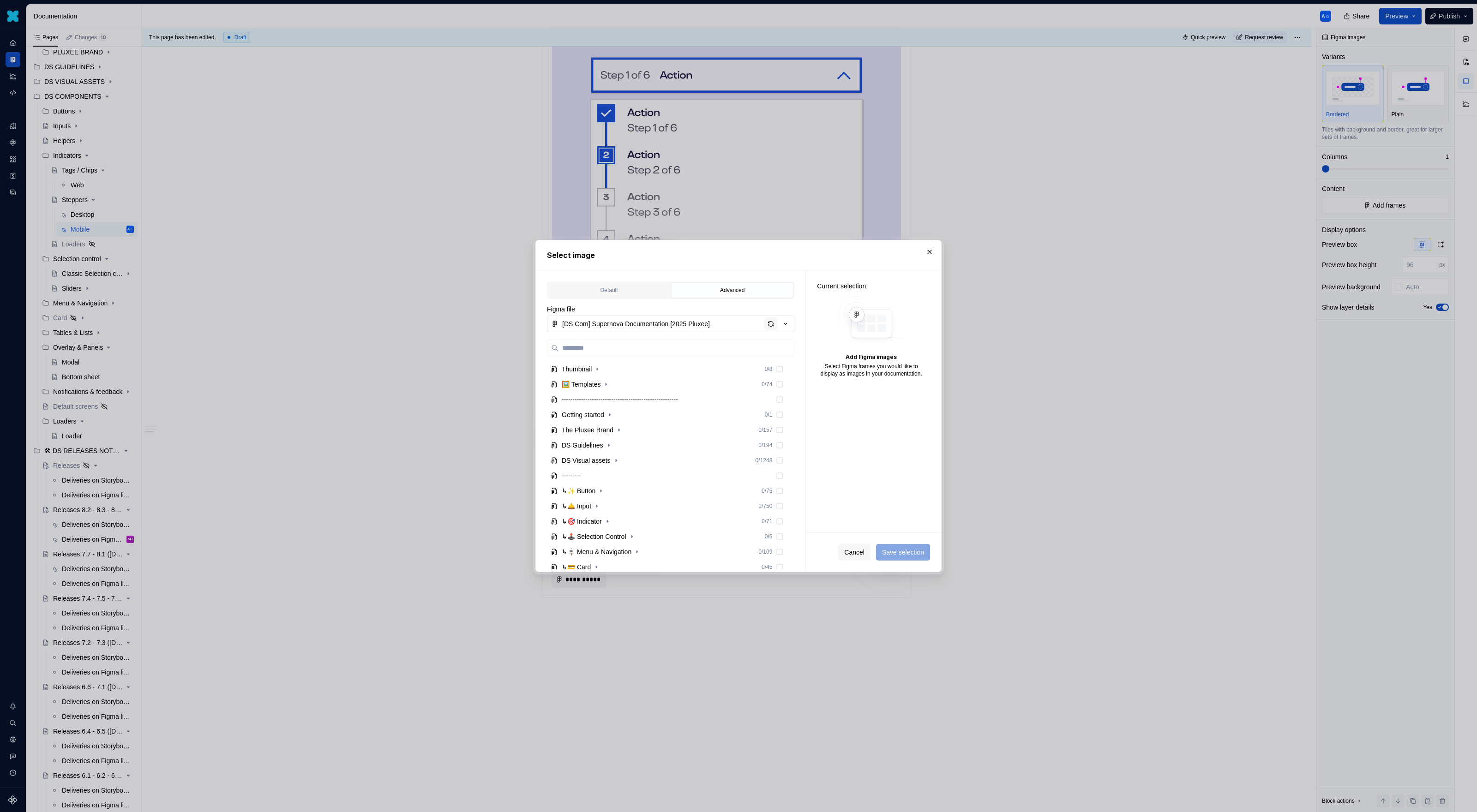
click at [771, 325] on div "button" at bounding box center [771, 324] width 13 height 13
click at [611, 437] on icon "button" at bounding box center [607, 436] width 7 height 7
click at [626, 484] on icon "button" at bounding box center [623, 481] width 7 height 7
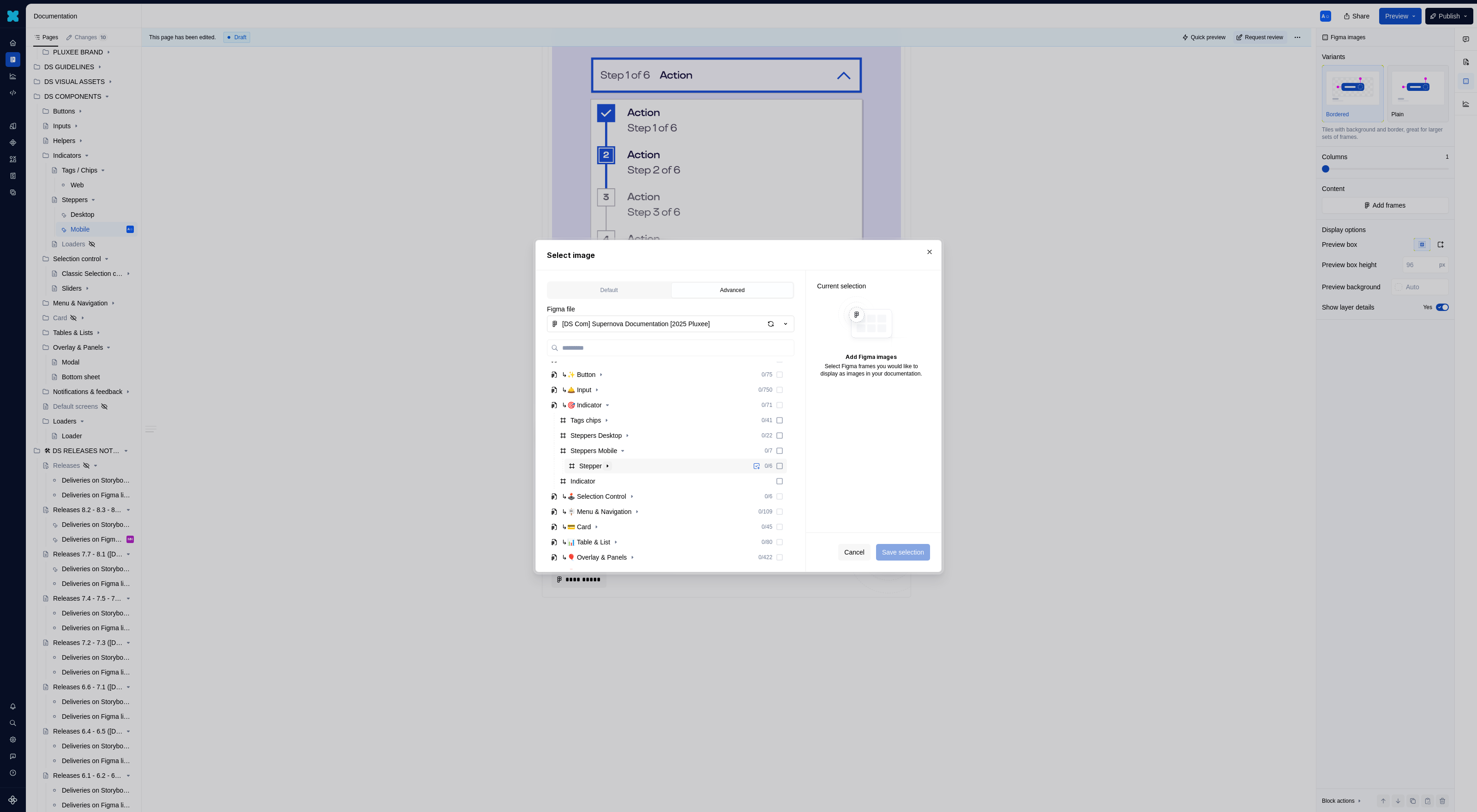
click at [608, 465] on icon "button" at bounding box center [608, 466] width 1 height 2
click at [690, 470] on div "Stepper w/ dropdown" at bounding box center [680, 469] width 214 height 15
click at [683, 493] on div "Text-stepper" at bounding box center [680, 499] width 214 height 15
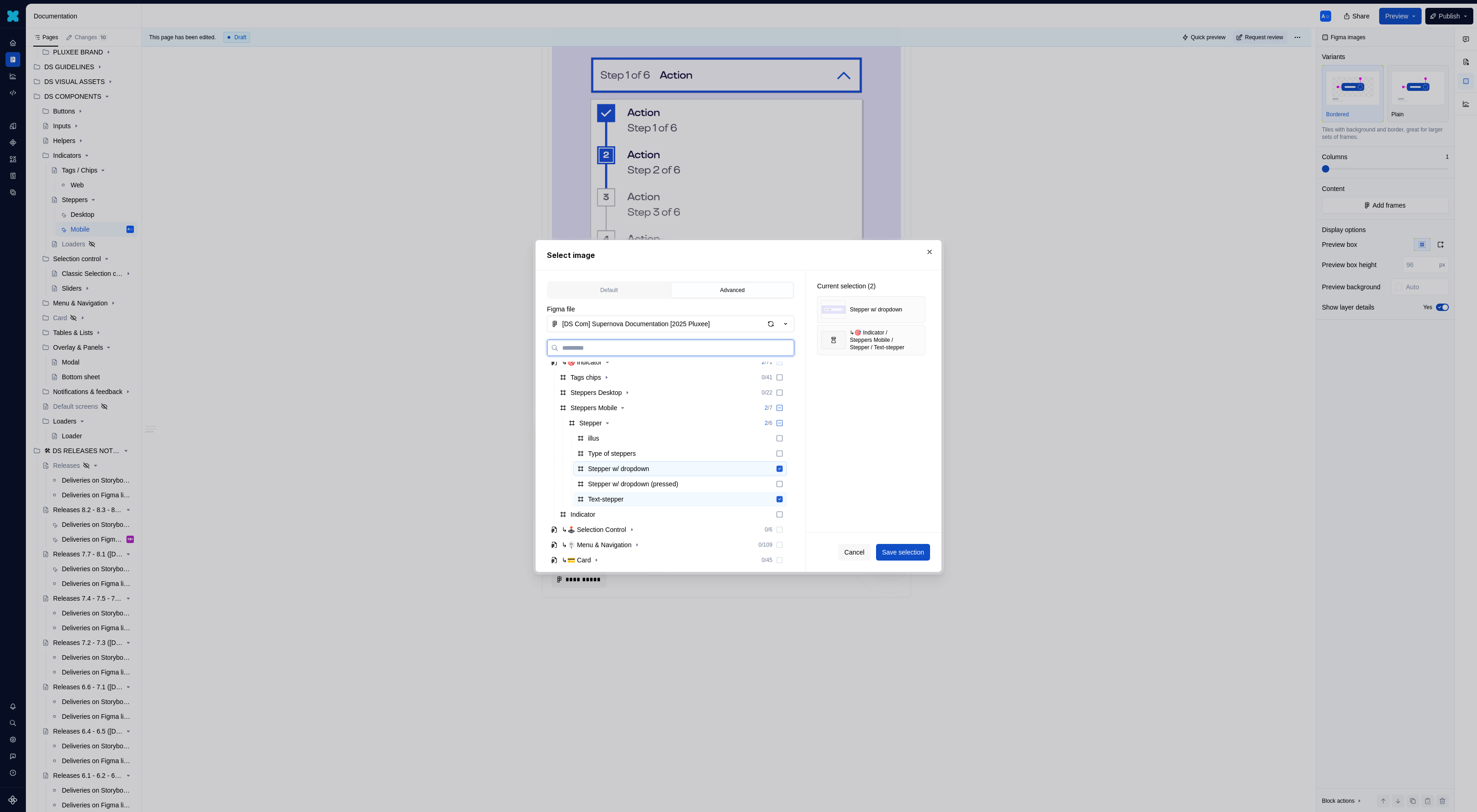
click at [685, 473] on div "Stepper w/ dropdown" at bounding box center [680, 469] width 214 height 15
click at [872, 526] on div "Cancel Save selection" at bounding box center [874, 552] width 135 height 39
click at [872, 526] on span "Save selection" at bounding box center [902, 552] width 42 height 9
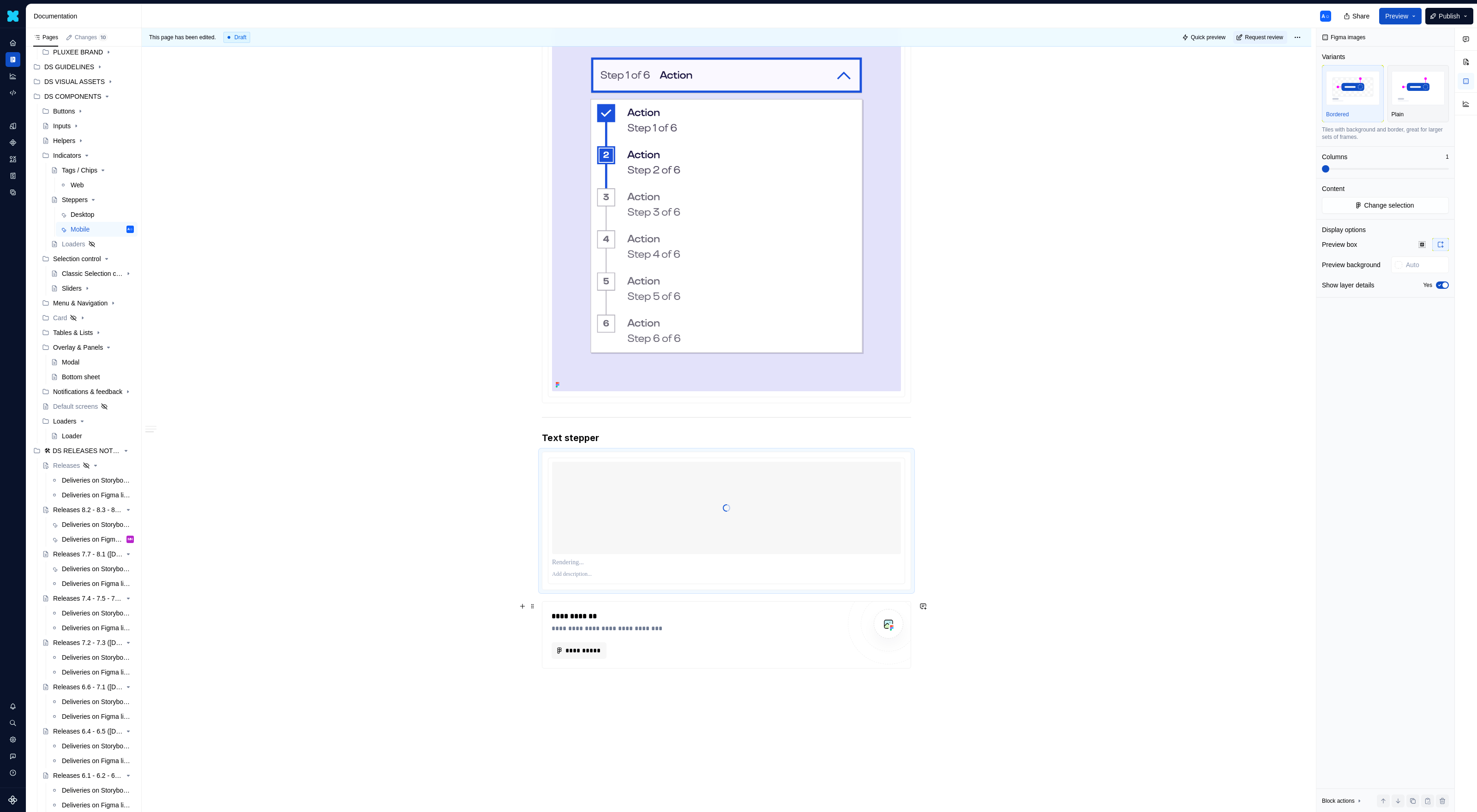
click at [721, 526] on div "**********" at bounding box center [696, 616] width 289 height 11
click at [872, 452] on div at bounding box center [726, 521] width 369 height 139
click at [872, 101] on img "button" at bounding box center [1418, 88] width 53 height 34
click at [872, 282] on button "Yes" at bounding box center [1442, 285] width 13 height 7
click at [798, 526] on div "**********" at bounding box center [726, 611] width 368 height 66
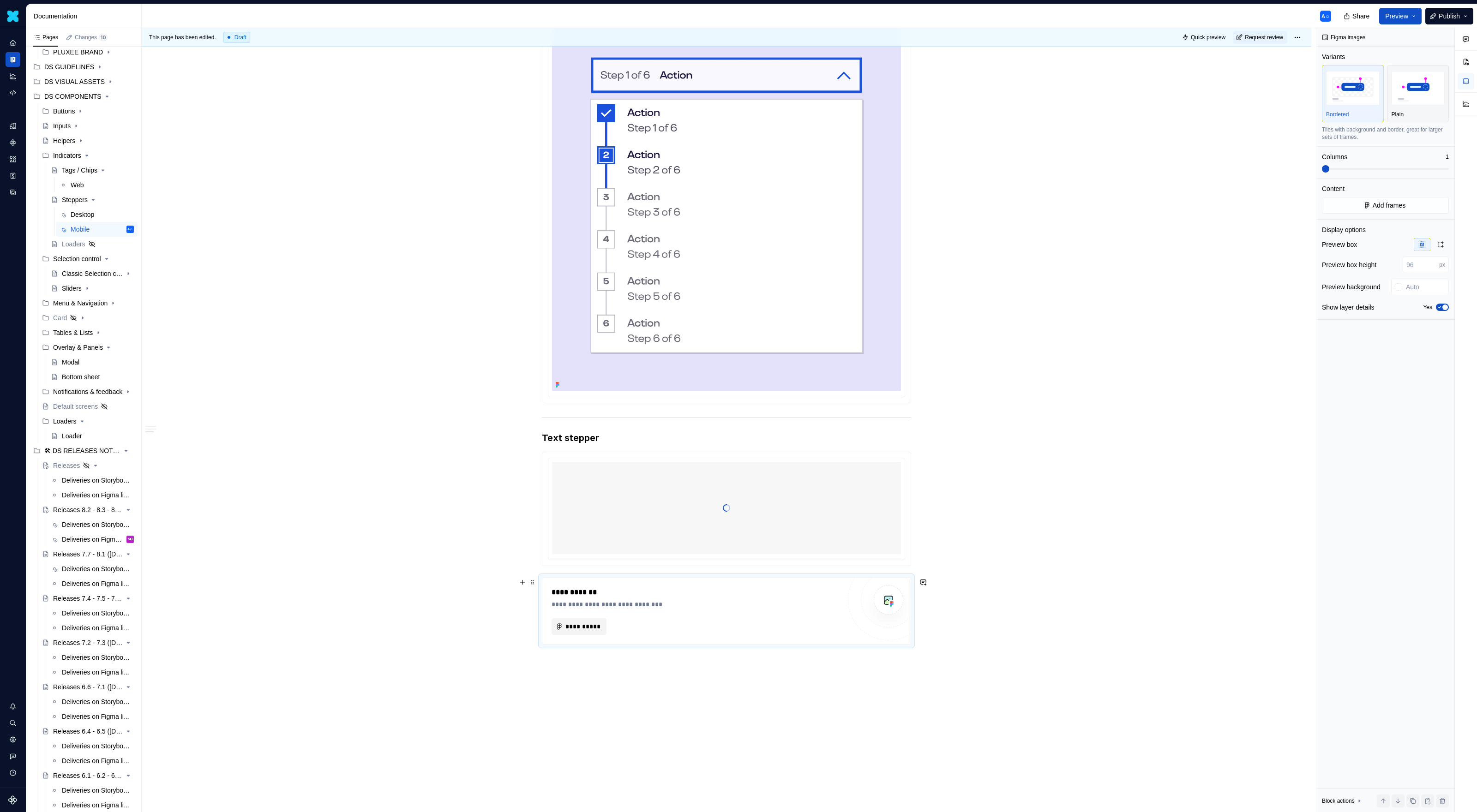
click at [574, 526] on span "**********" at bounding box center [583, 626] width 36 height 9
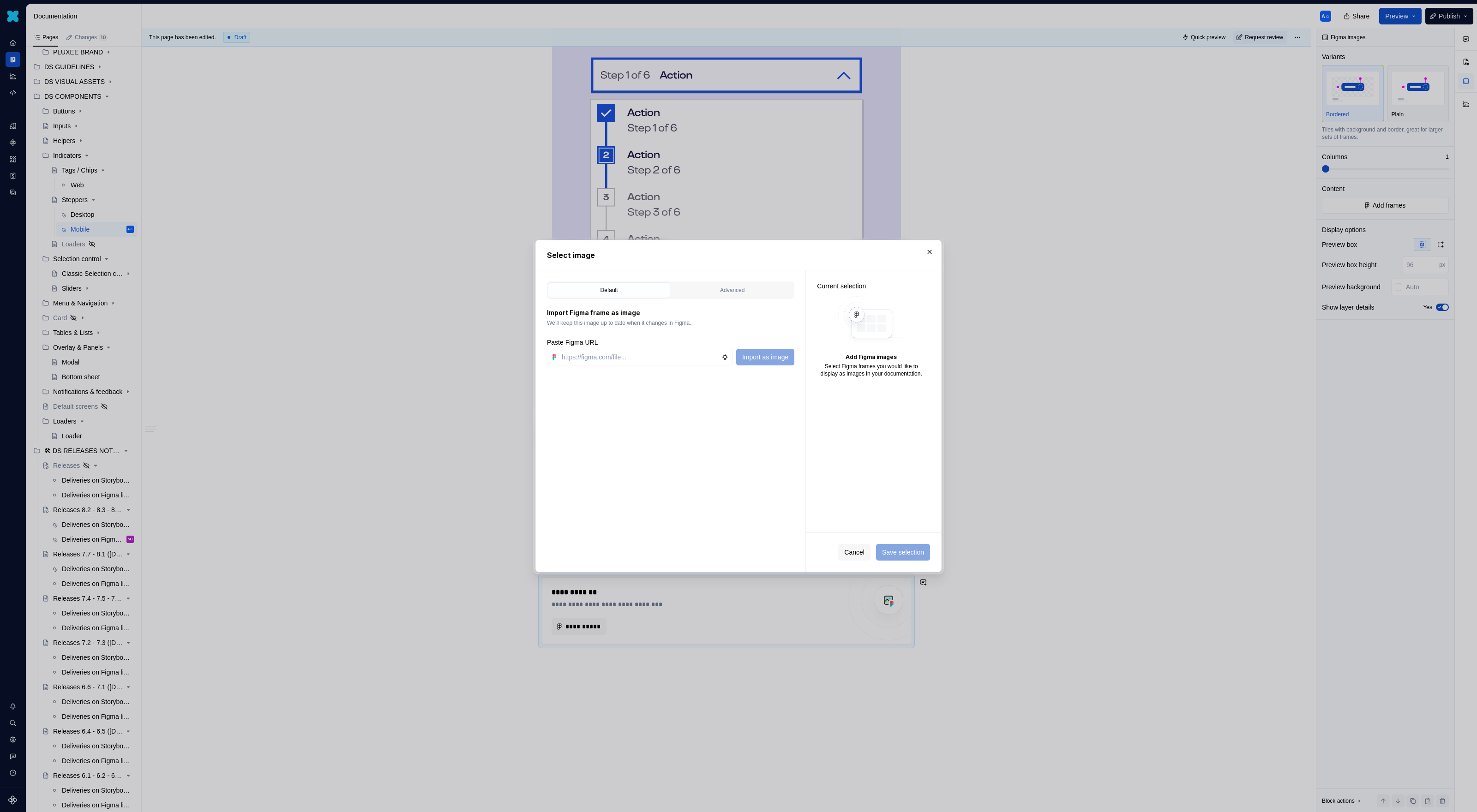
click at [740, 299] on div "Default Advanced" at bounding box center [670, 290] width 247 height 18
click at [740, 294] on div "Advanced" at bounding box center [732, 290] width 116 height 9
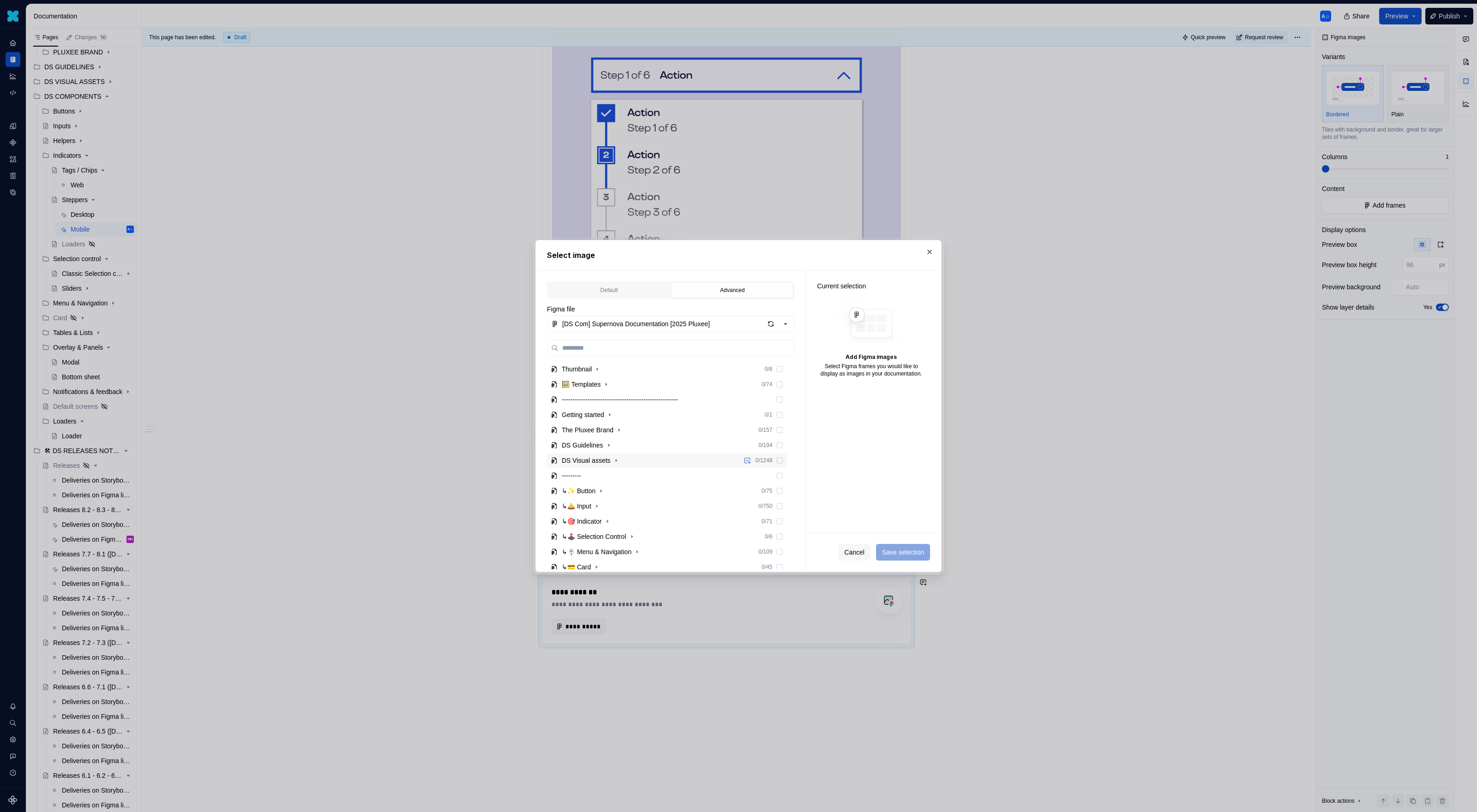
scroll to position [127, 0]
click at [611, 396] on icon "button" at bounding box center [607, 394] width 7 height 7
click at [626, 442] on icon "button" at bounding box center [623, 440] width 7 height 7
click at [608, 456] on icon "button" at bounding box center [608, 456] width 1 height 2
click at [768, 332] on button "[DS Com] Supernova Documentation [2025 Pluxee]" at bounding box center [670, 324] width 247 height 17
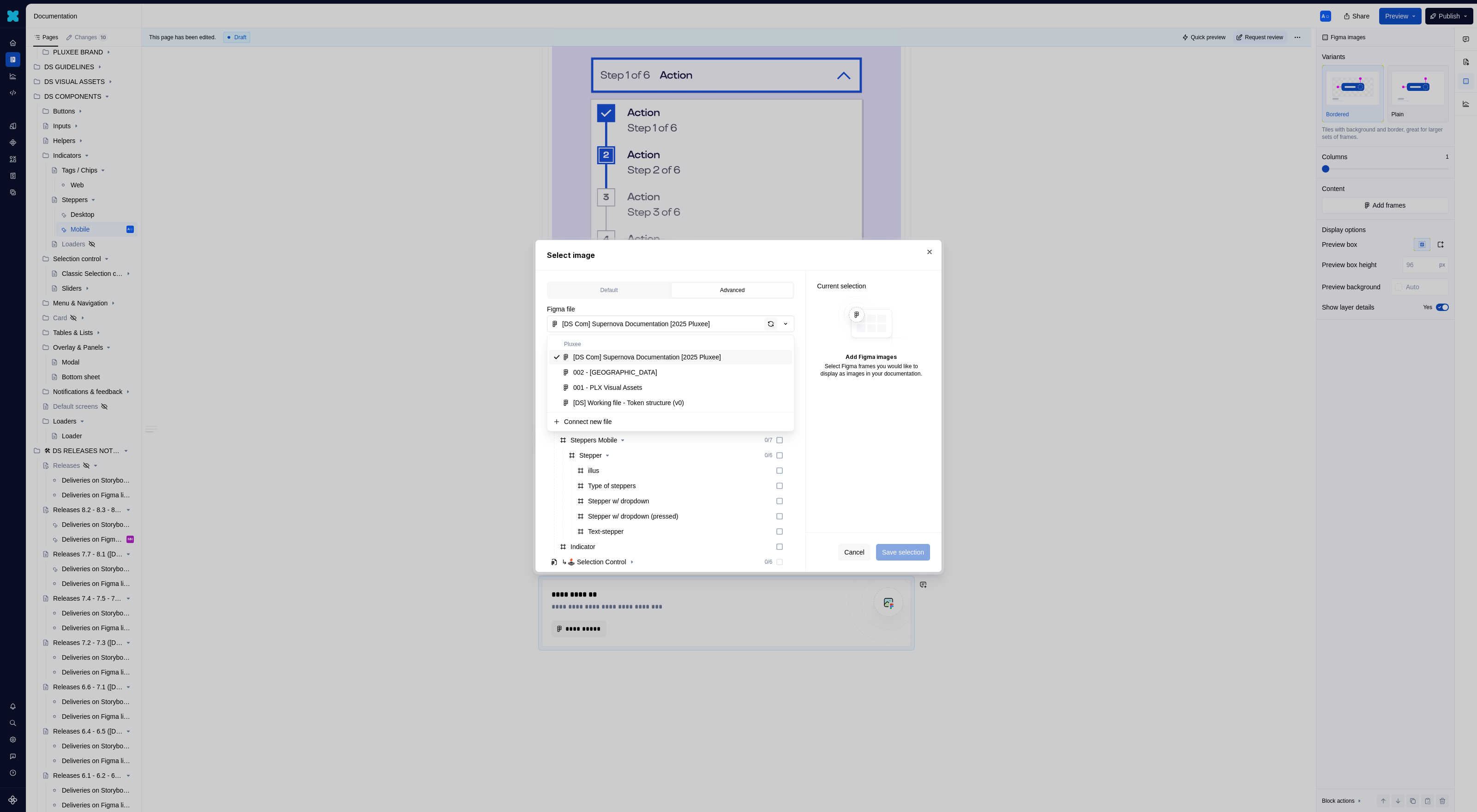
click at [771, 324] on div "Select image Default Advanced Import Figma frame as image We’ll keep this image…" at bounding box center [739, 406] width 1477 height 812
click at [771, 324] on div "button" at bounding box center [771, 324] width 13 height 13
click at [618, 526] on div "Text-steppe (open)" at bounding box center [615, 533] width 54 height 9
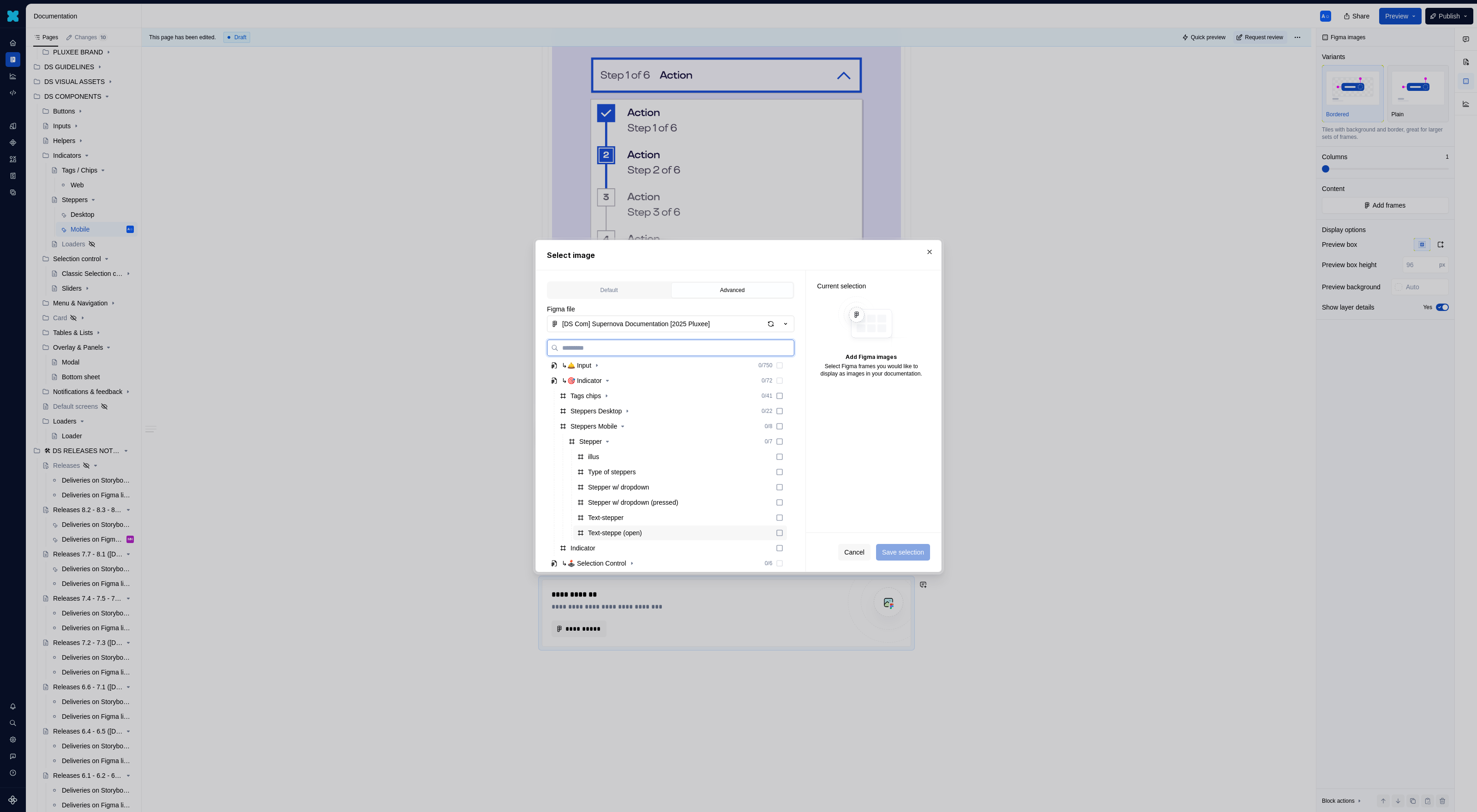
click at [673, 526] on div "Text-steppe (open)" at bounding box center [680, 533] width 214 height 15
click at [872, 526] on span "Save selection" at bounding box center [902, 552] width 42 height 9
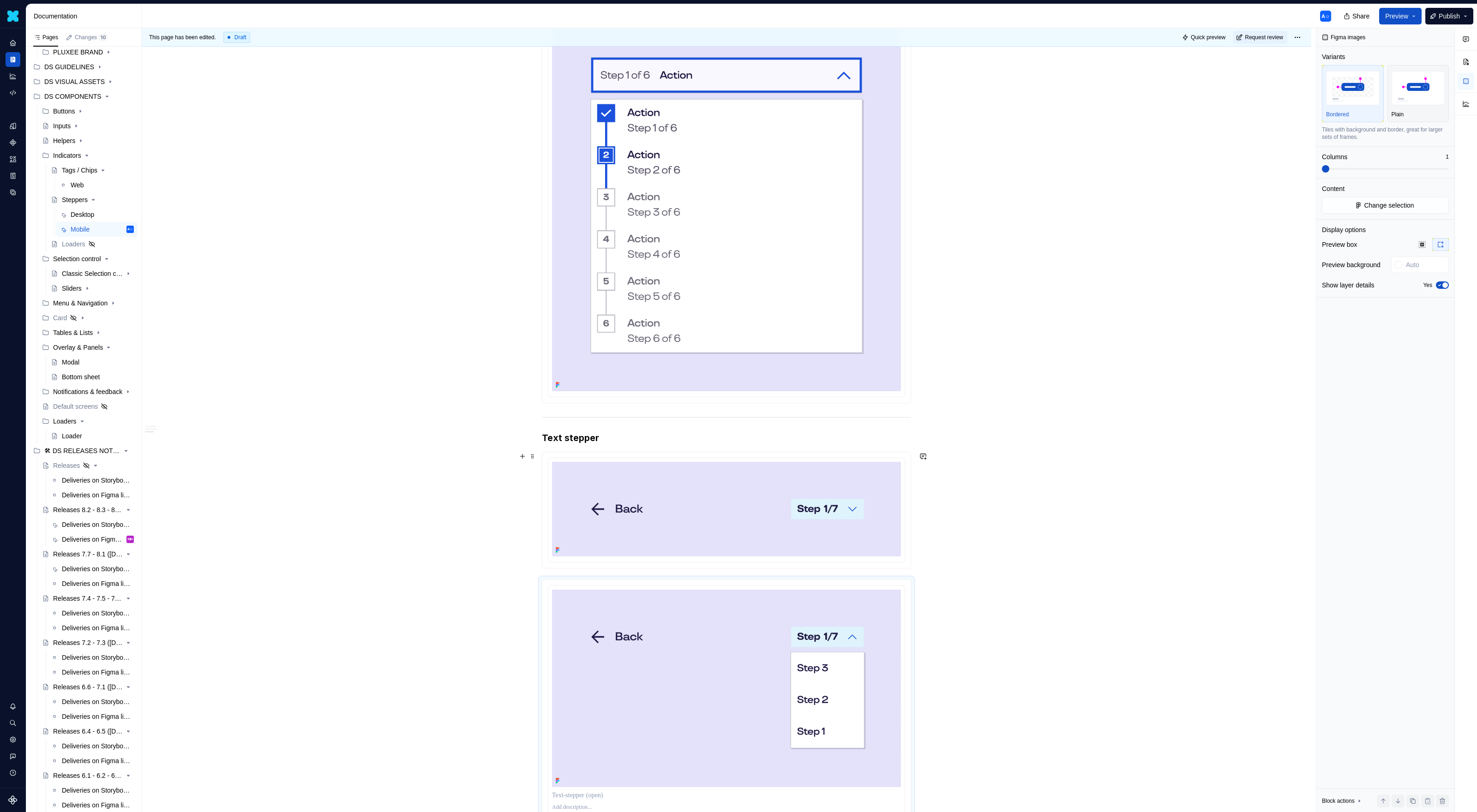
click at [872, 472] on div at bounding box center [726, 510] width 369 height 117
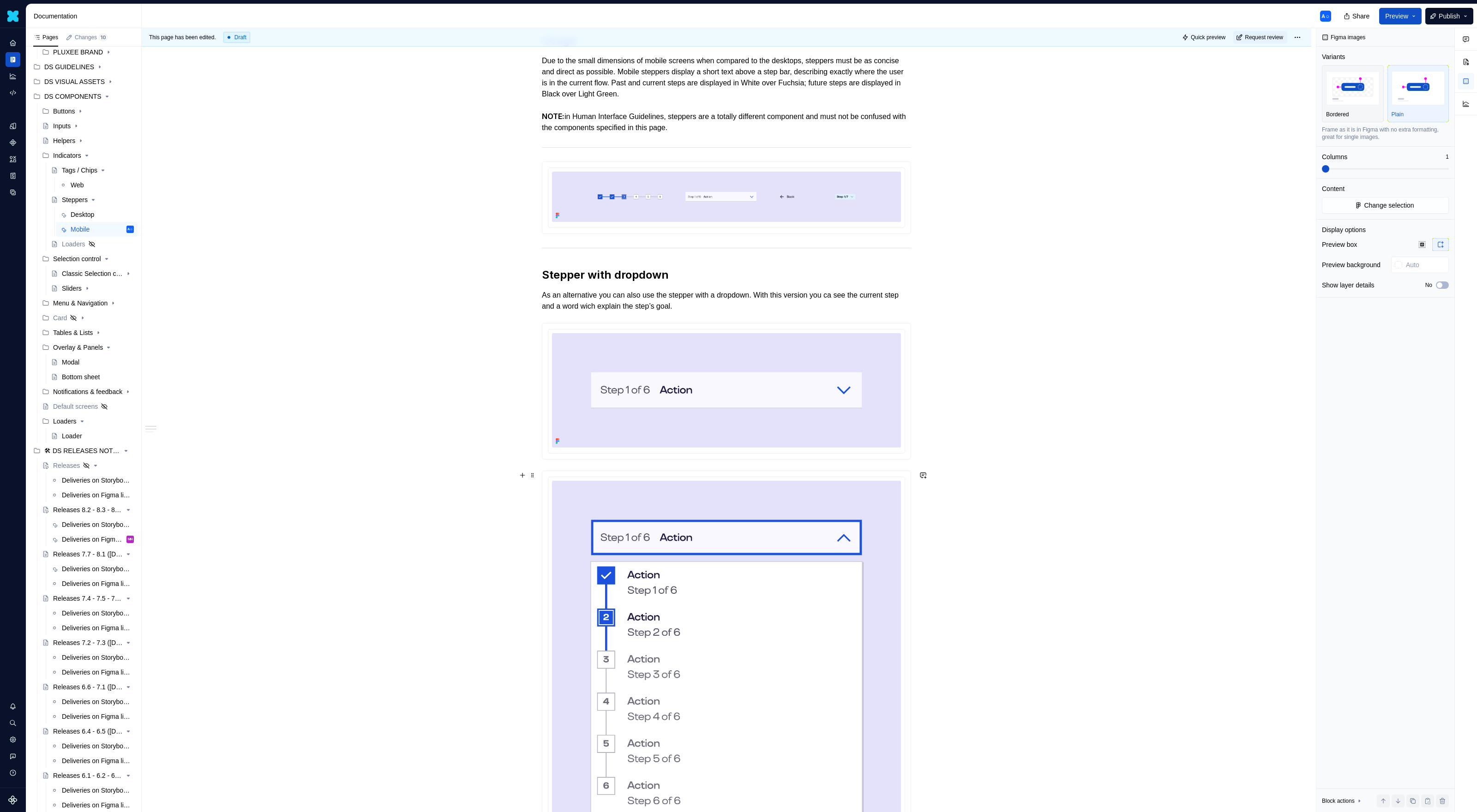
scroll to position [0, 0]
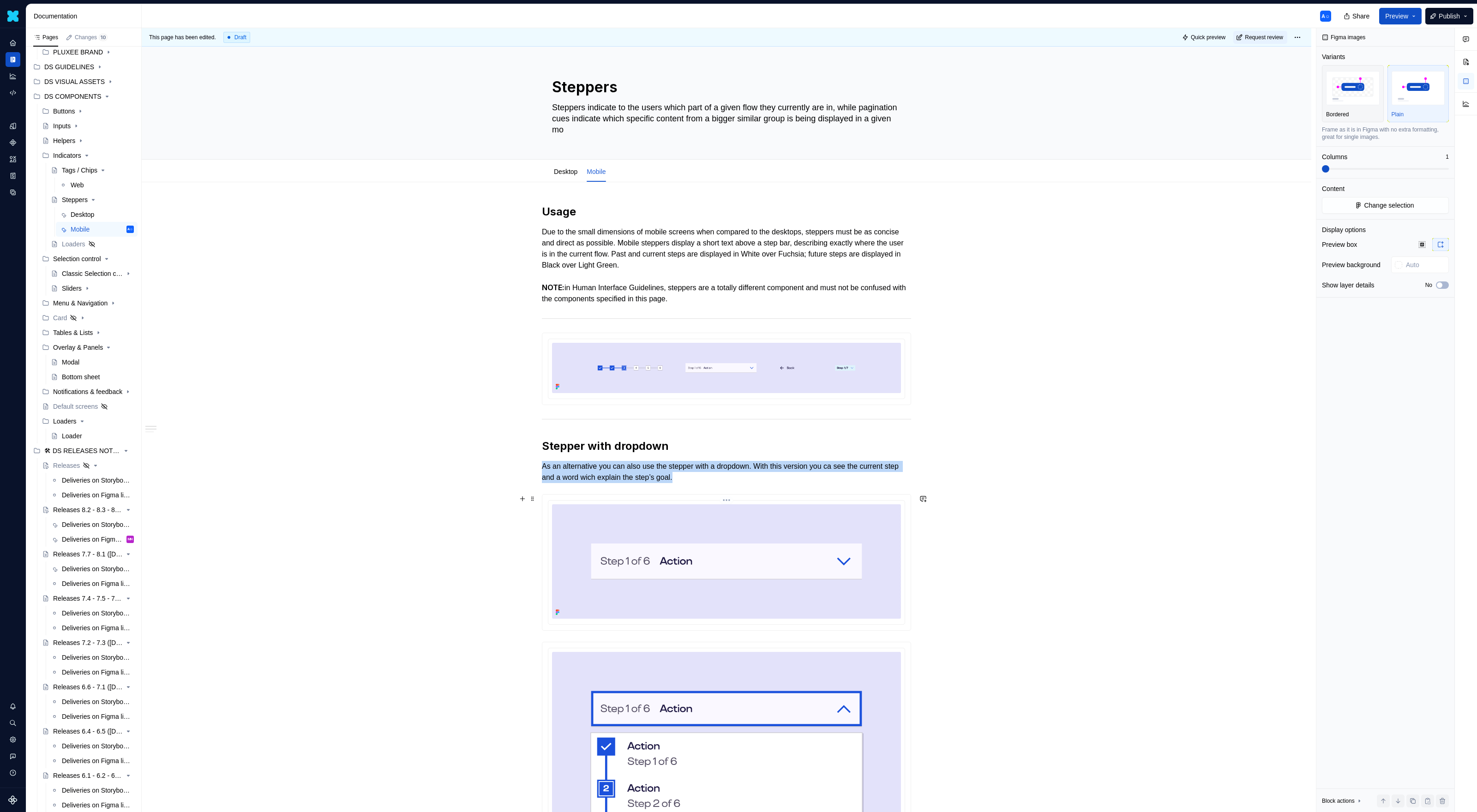
click at [676, 526] on img at bounding box center [726, 561] width 349 height 114
click at [737, 350] on img at bounding box center [726, 368] width 349 height 50
click at [787, 383] on img at bounding box center [726, 368] width 349 height 50
click at [872, 199] on button "Change selection" at bounding box center [1385, 205] width 127 height 17
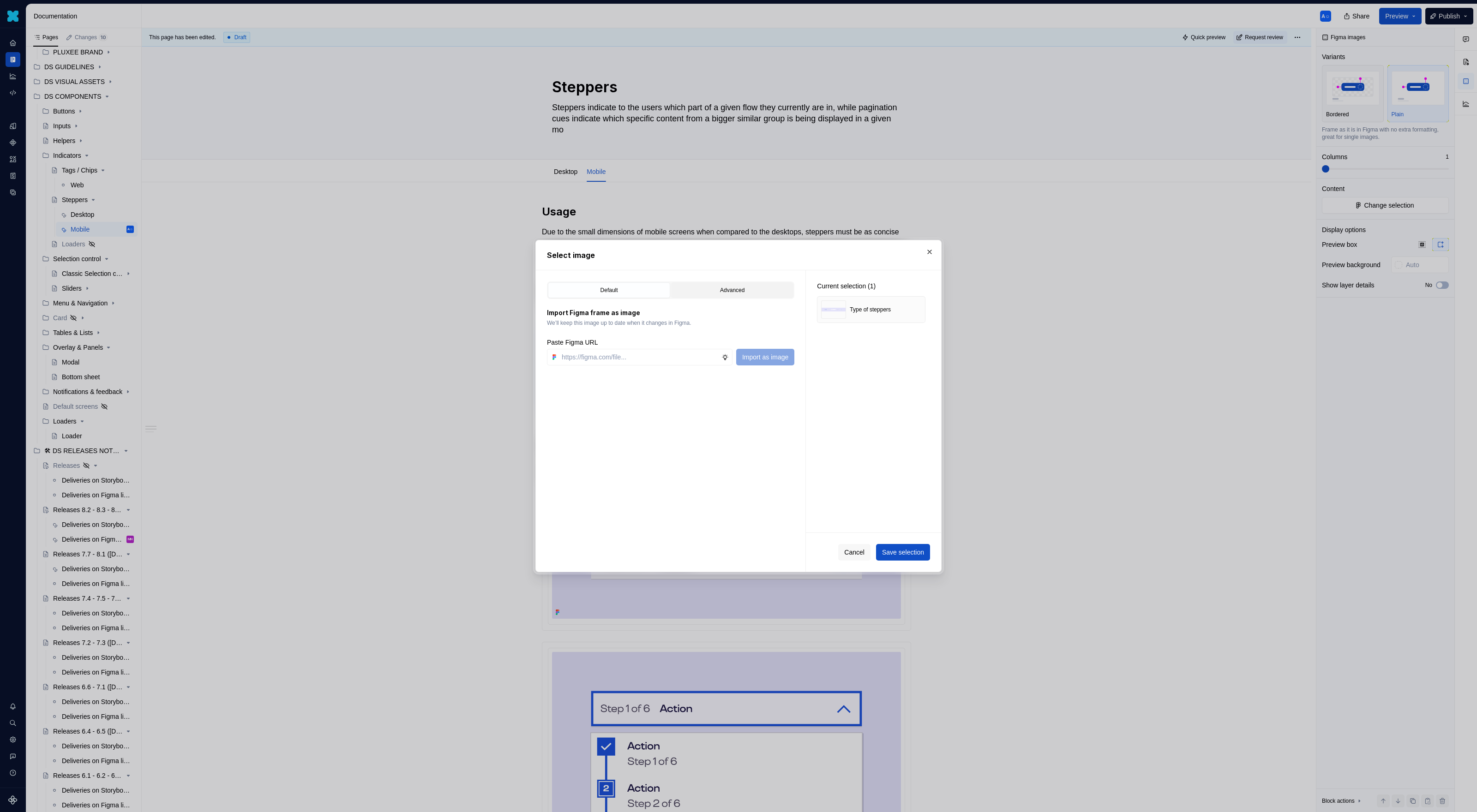
click at [712, 290] on div "Advanced" at bounding box center [732, 290] width 116 height 9
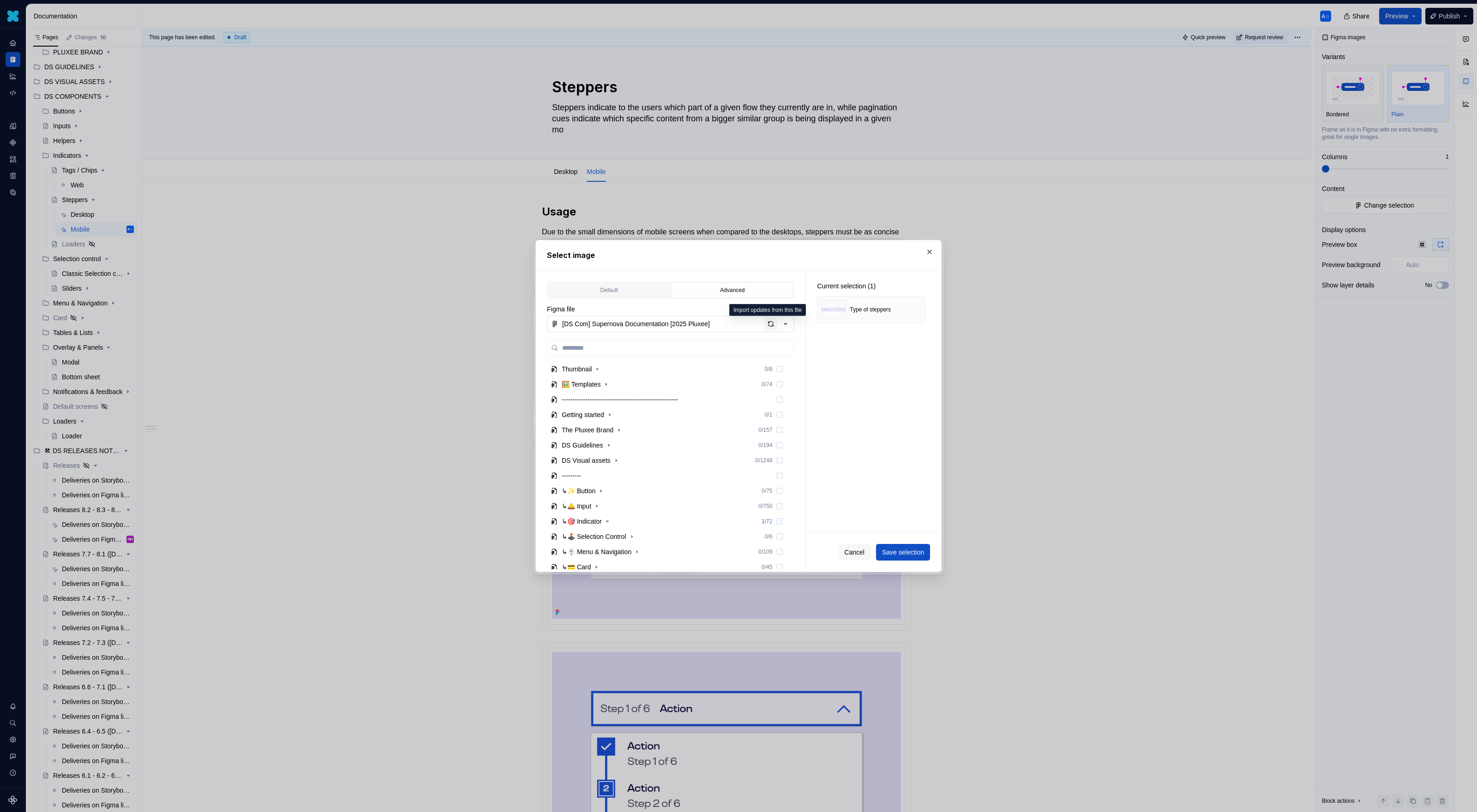
click at [773, 327] on div "button" at bounding box center [771, 324] width 13 height 13
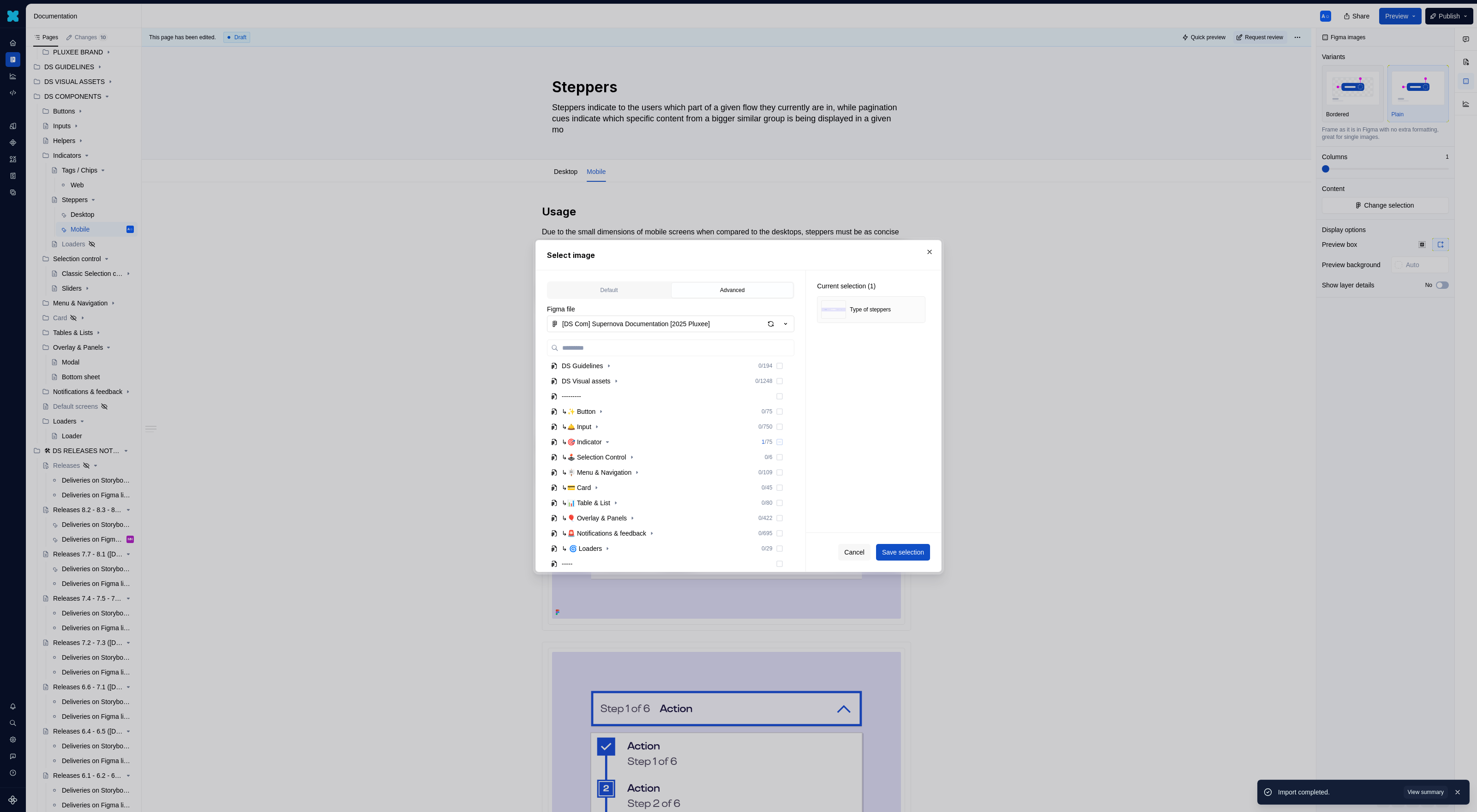
scroll to position [122, 0]
click at [609, 396] on icon "button" at bounding box center [607, 399] width 7 height 7
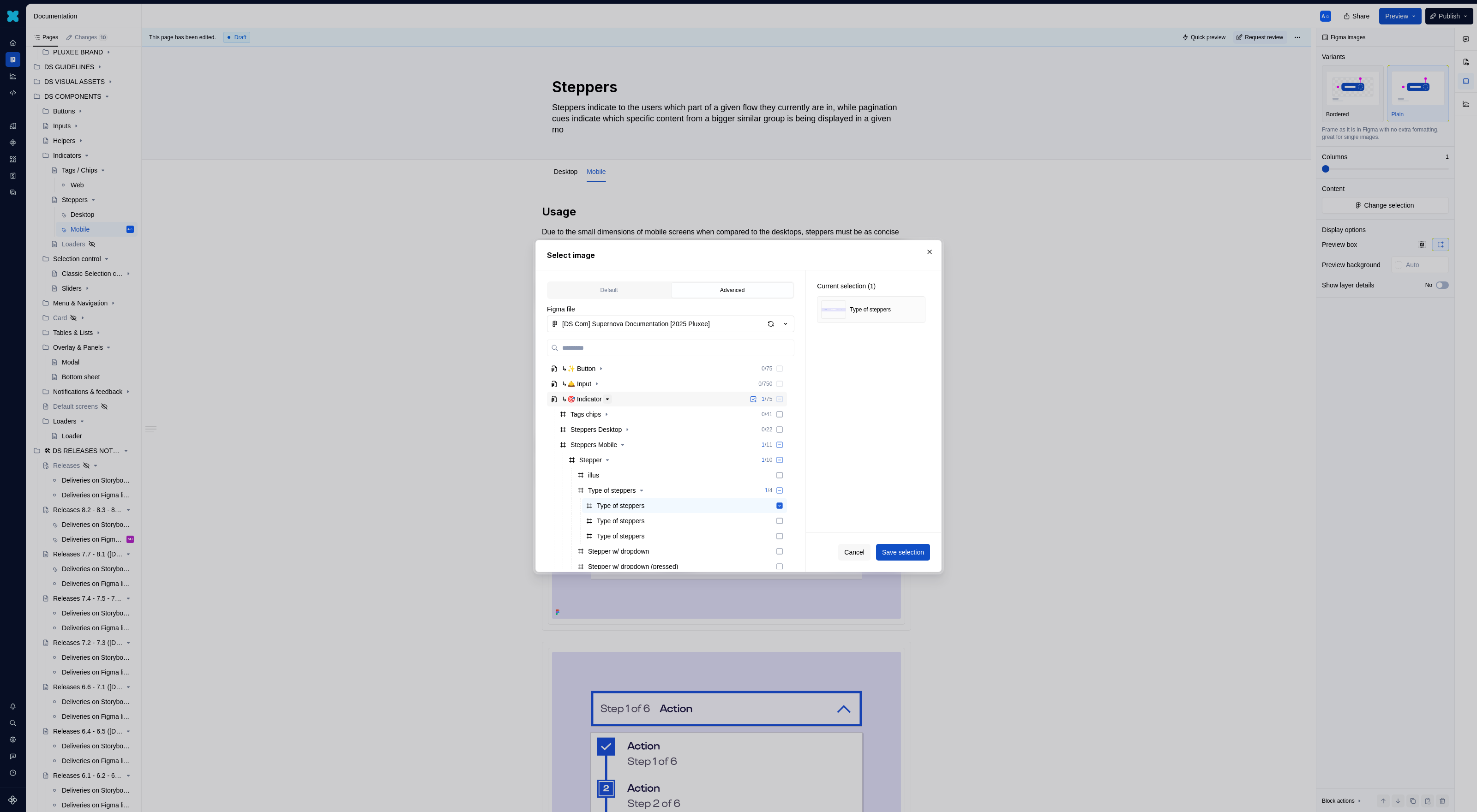
click at [609, 396] on icon "button" at bounding box center [607, 399] width 7 height 7
click at [645, 491] on icon "button" at bounding box center [642, 490] width 7 height 7
click at [622, 490] on div "Type of steppers" at bounding box center [612, 491] width 48 height 9
click at [784, 487] on div "2 / 4" at bounding box center [767, 490] width 34 height 7
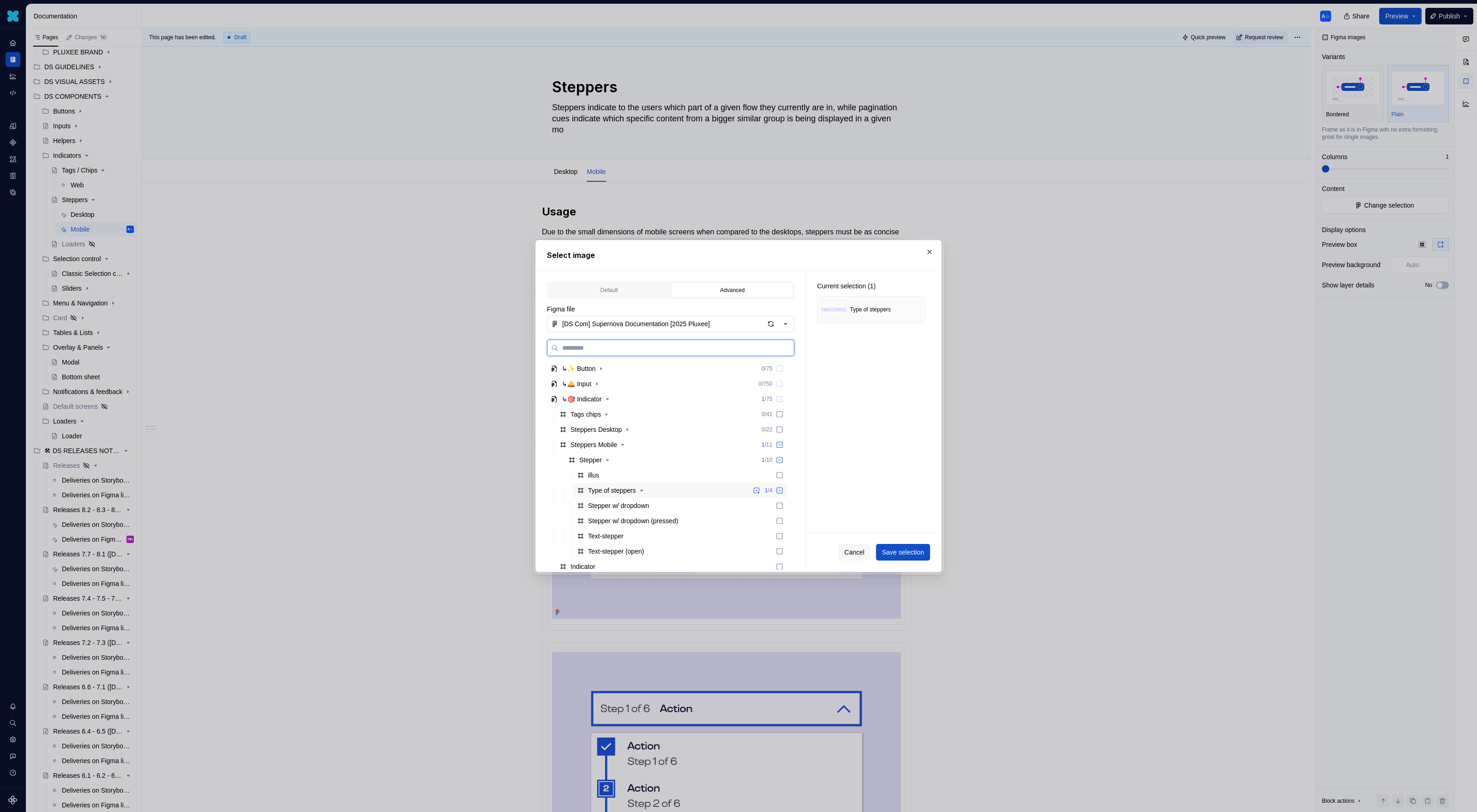
click at [714, 493] on div "Type of steppers 1 / 4" at bounding box center [680, 491] width 214 height 15
click at [714, 493] on div "Type of steppers 2 / 4" at bounding box center [680, 491] width 214 height 15
click at [645, 491] on icon "button" at bounding box center [642, 490] width 7 height 7
click at [783, 504] on icon at bounding box center [780, 505] width 6 height 6
click at [783, 490] on icon at bounding box center [779, 490] width 7 height 7
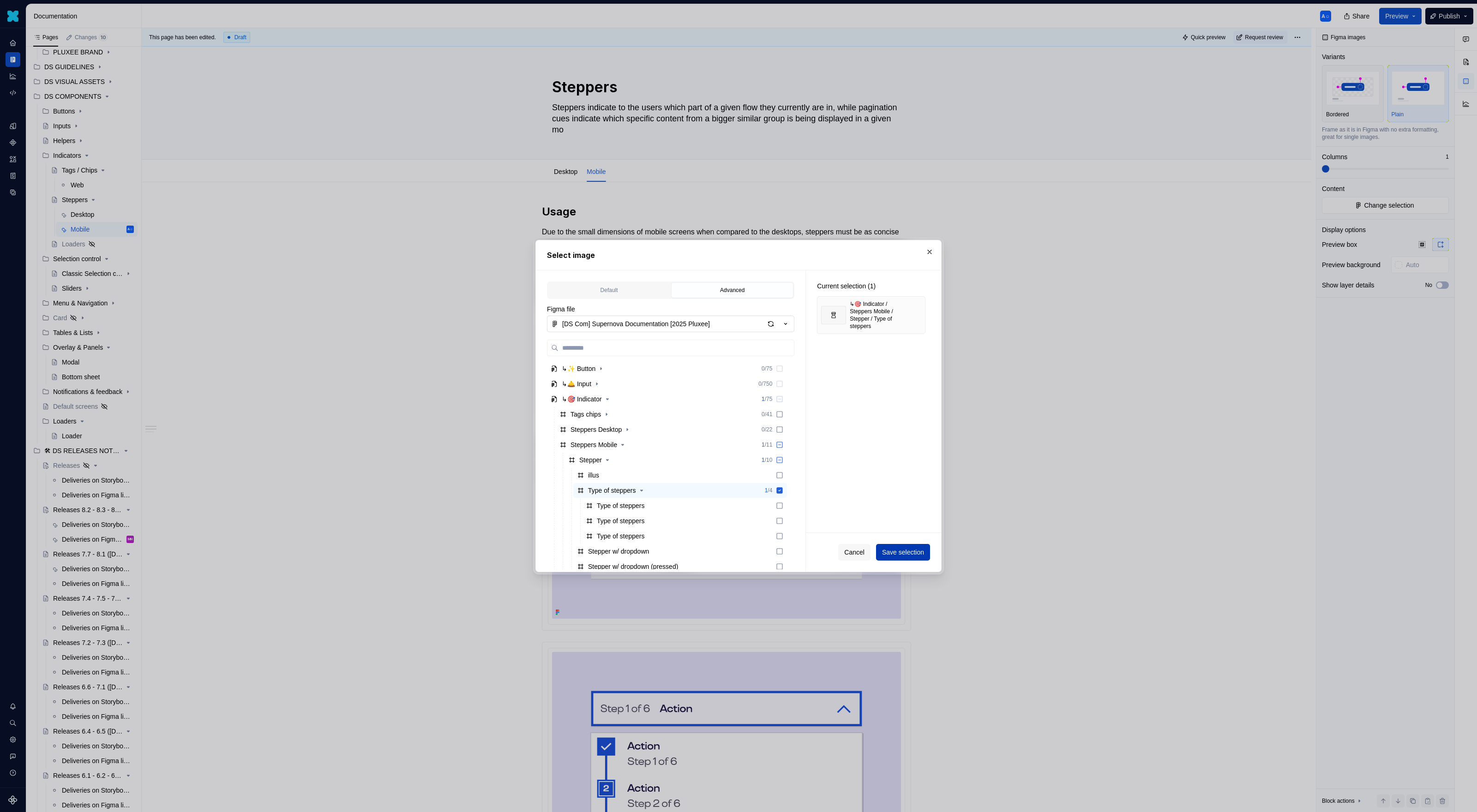
click at [872, 526] on button "Save selection" at bounding box center [903, 552] width 54 height 17
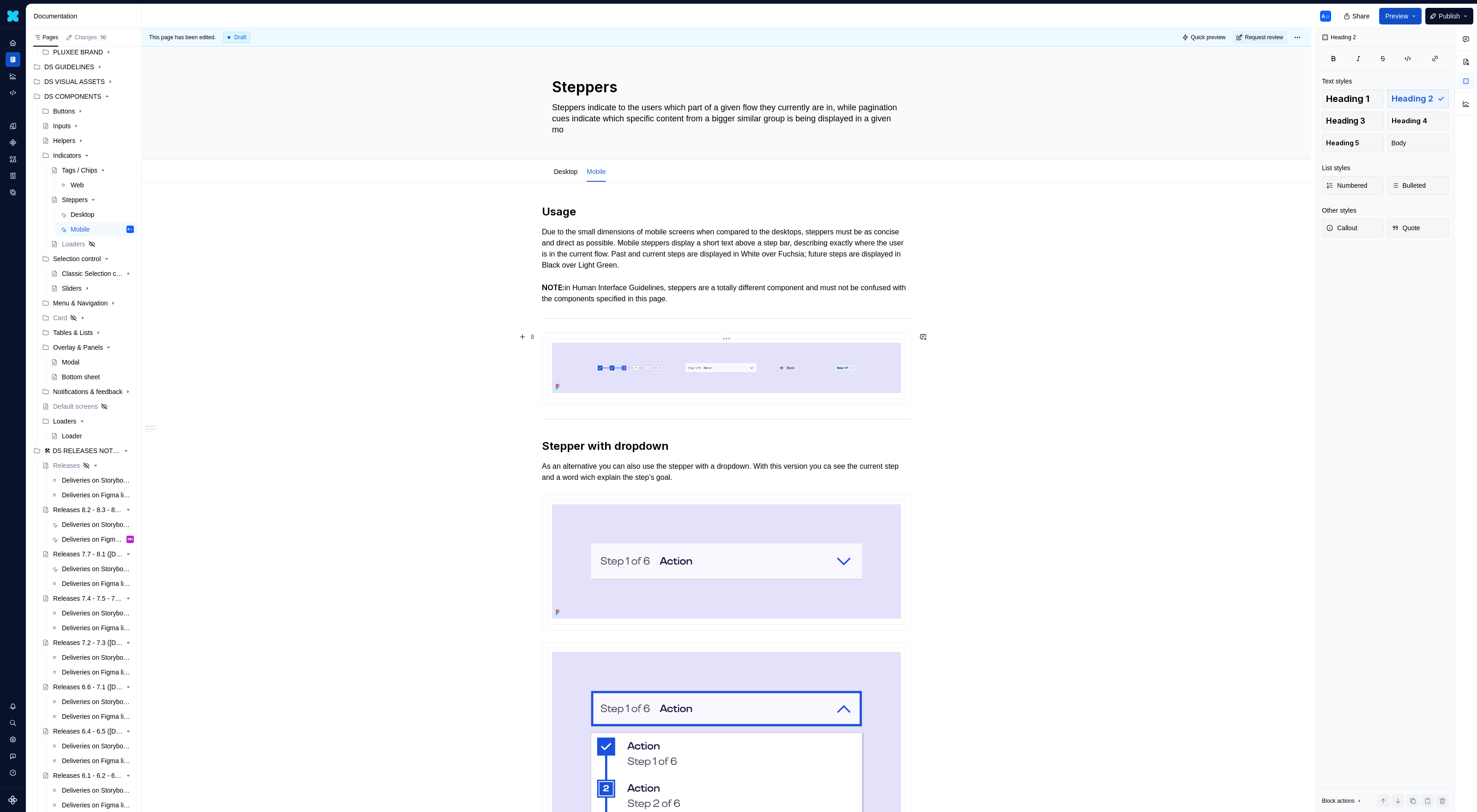
click at [816, 353] on img at bounding box center [726, 368] width 349 height 50
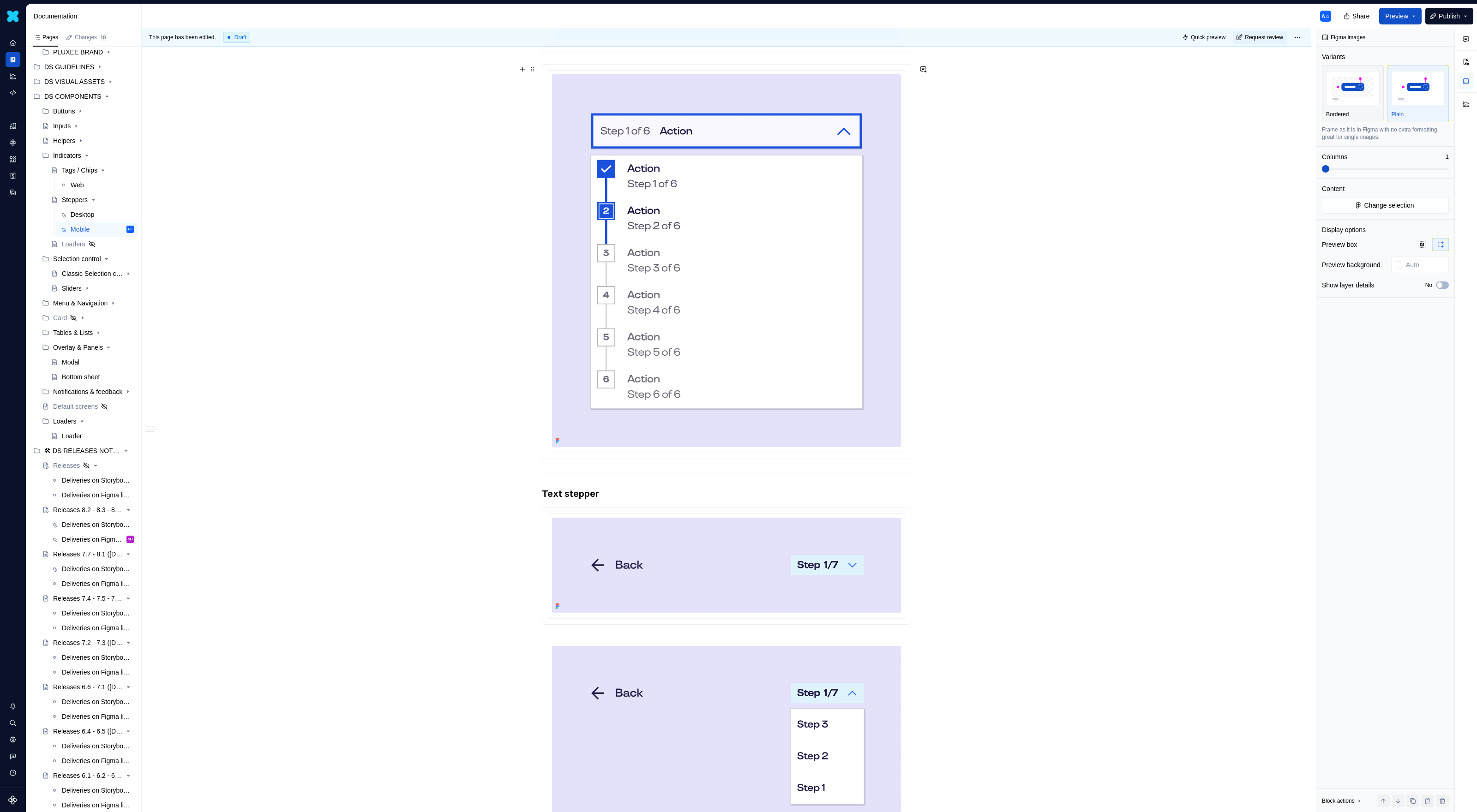
scroll to position [434, 0]
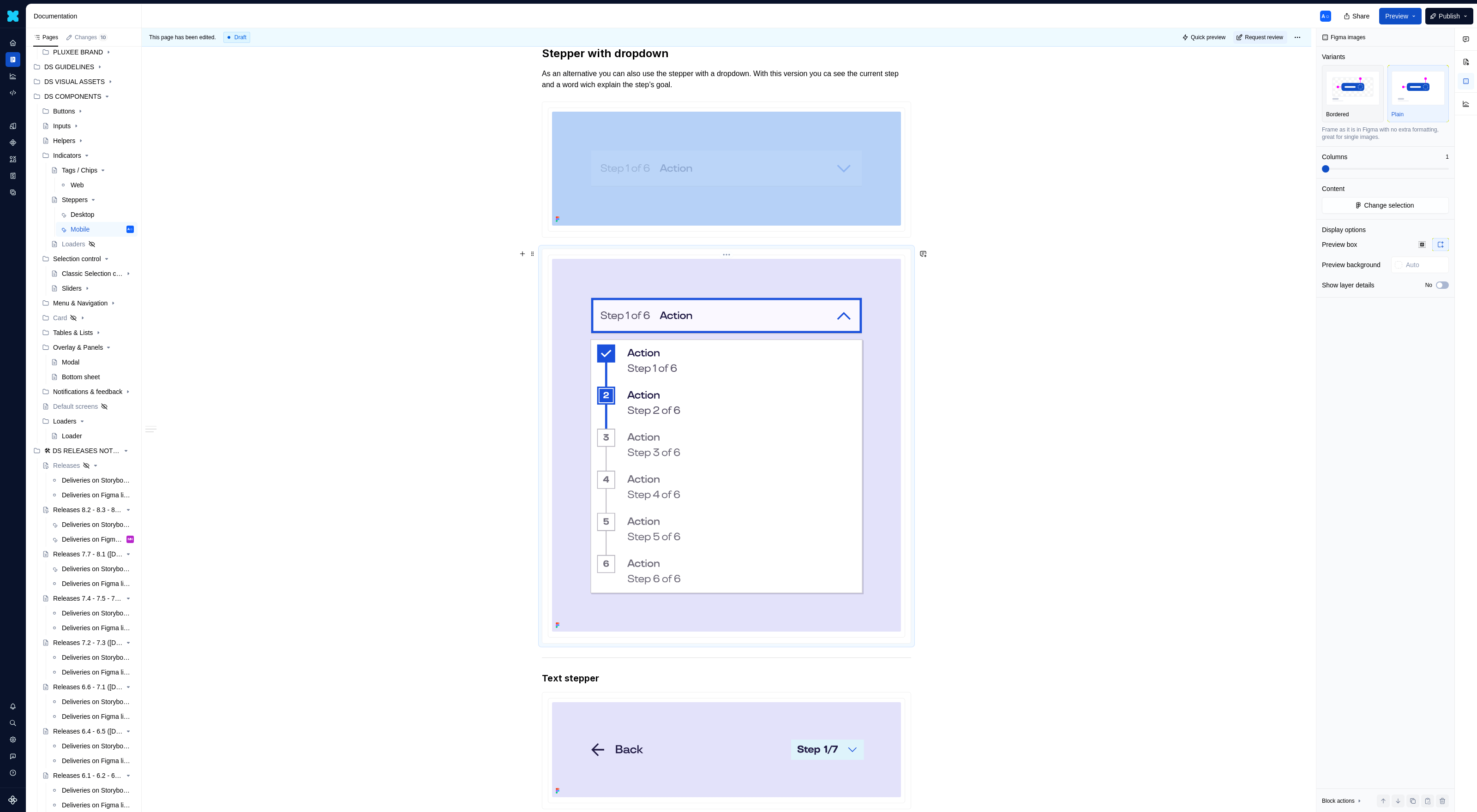
click at [764, 526] on div at bounding box center [726, 446] width 356 height 382
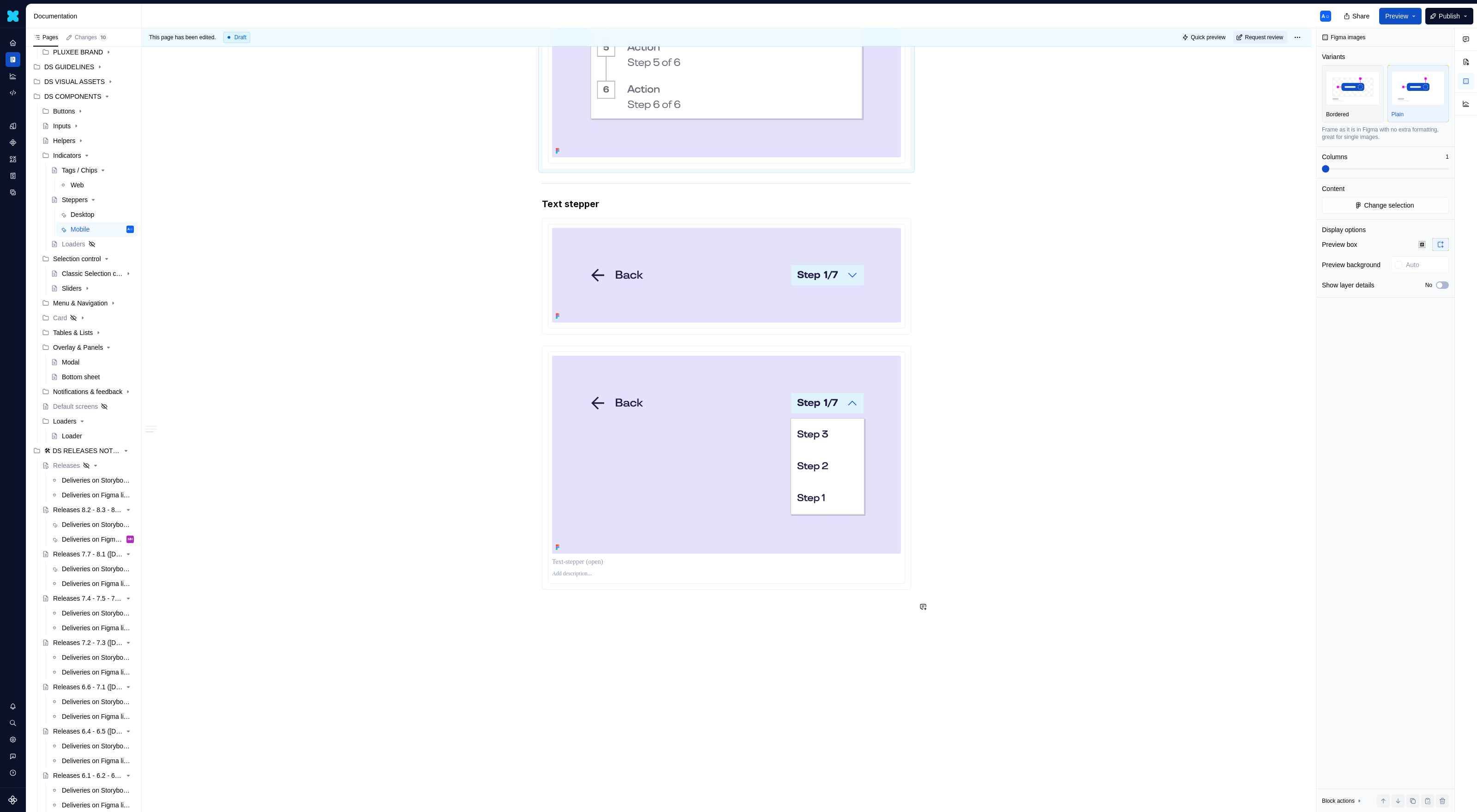
scroll to position [1051, 0]
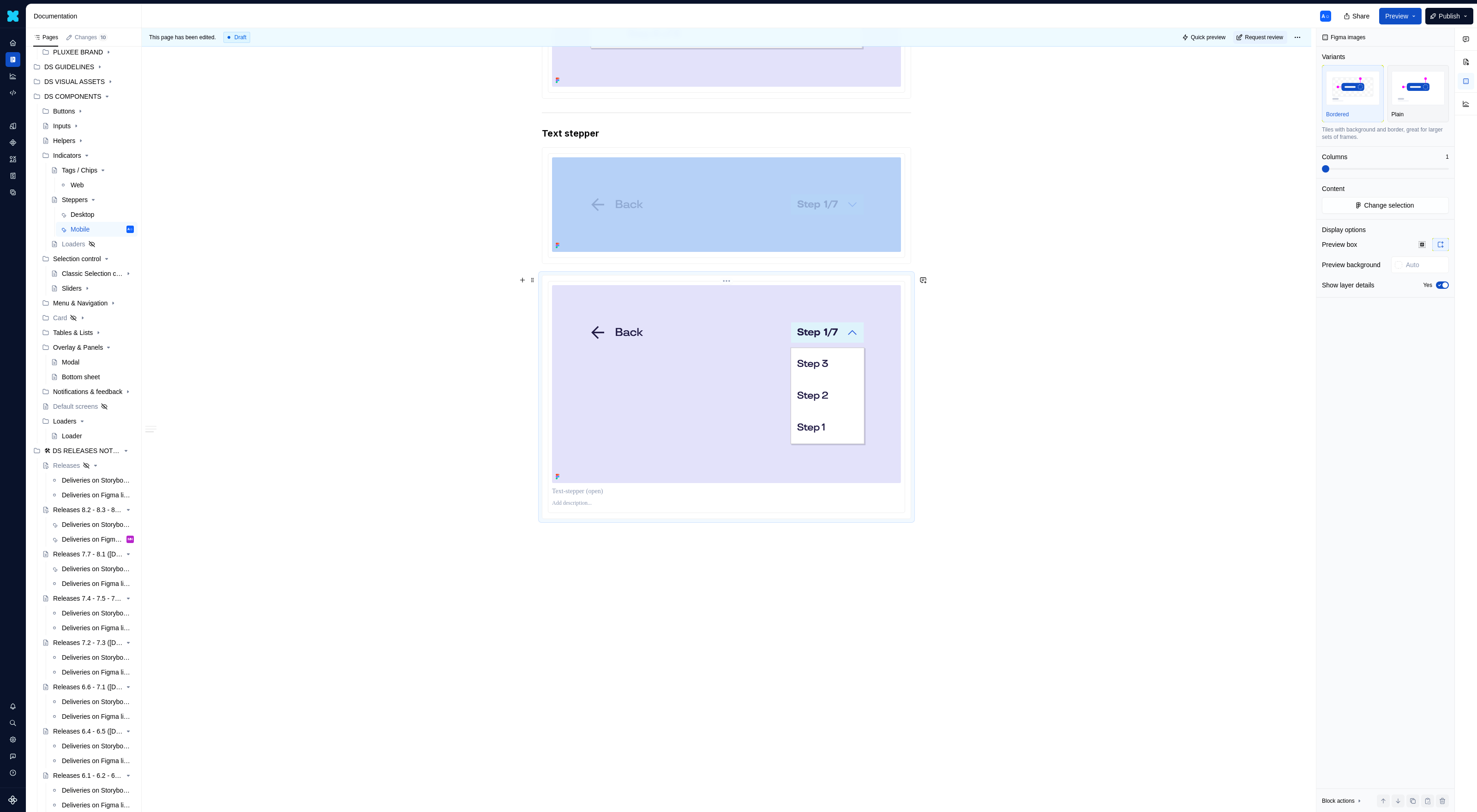
click at [855, 402] on img at bounding box center [726, 383] width 349 height 198
click at [872, 284] on span "button" at bounding box center [1445, 285] width 6 height 6
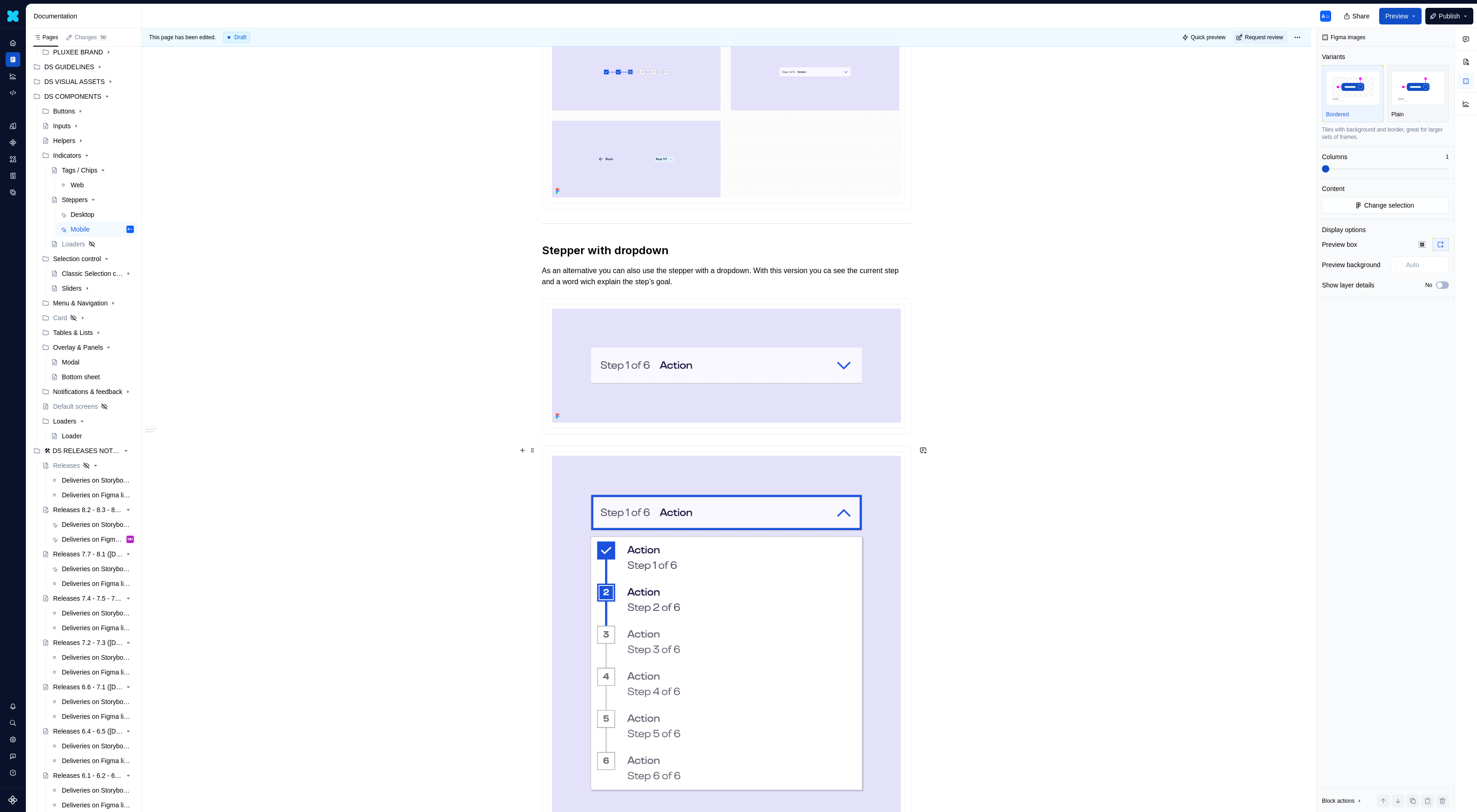
scroll to position [0, 0]
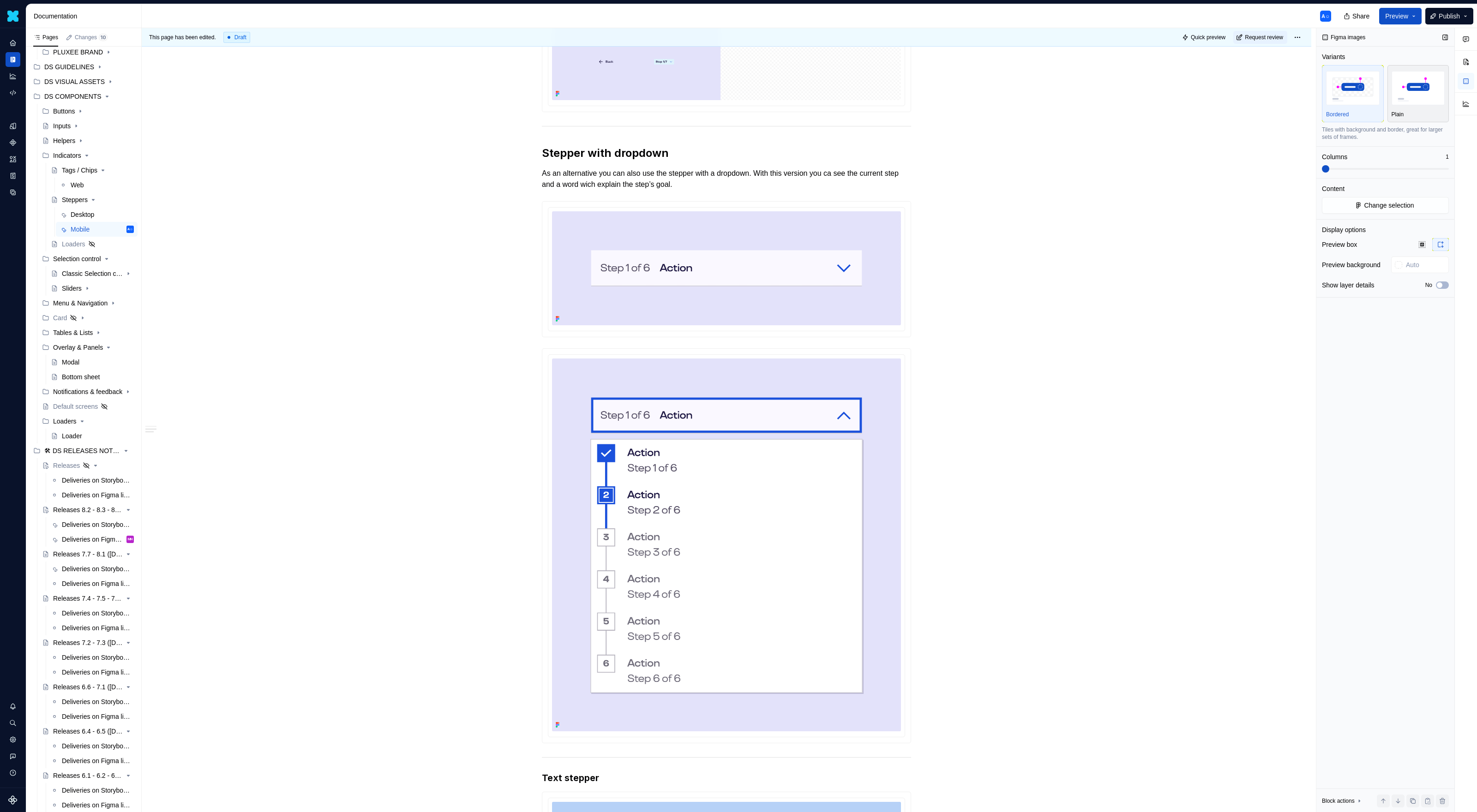
click at [872, 98] on img "button" at bounding box center [1418, 88] width 53 height 34
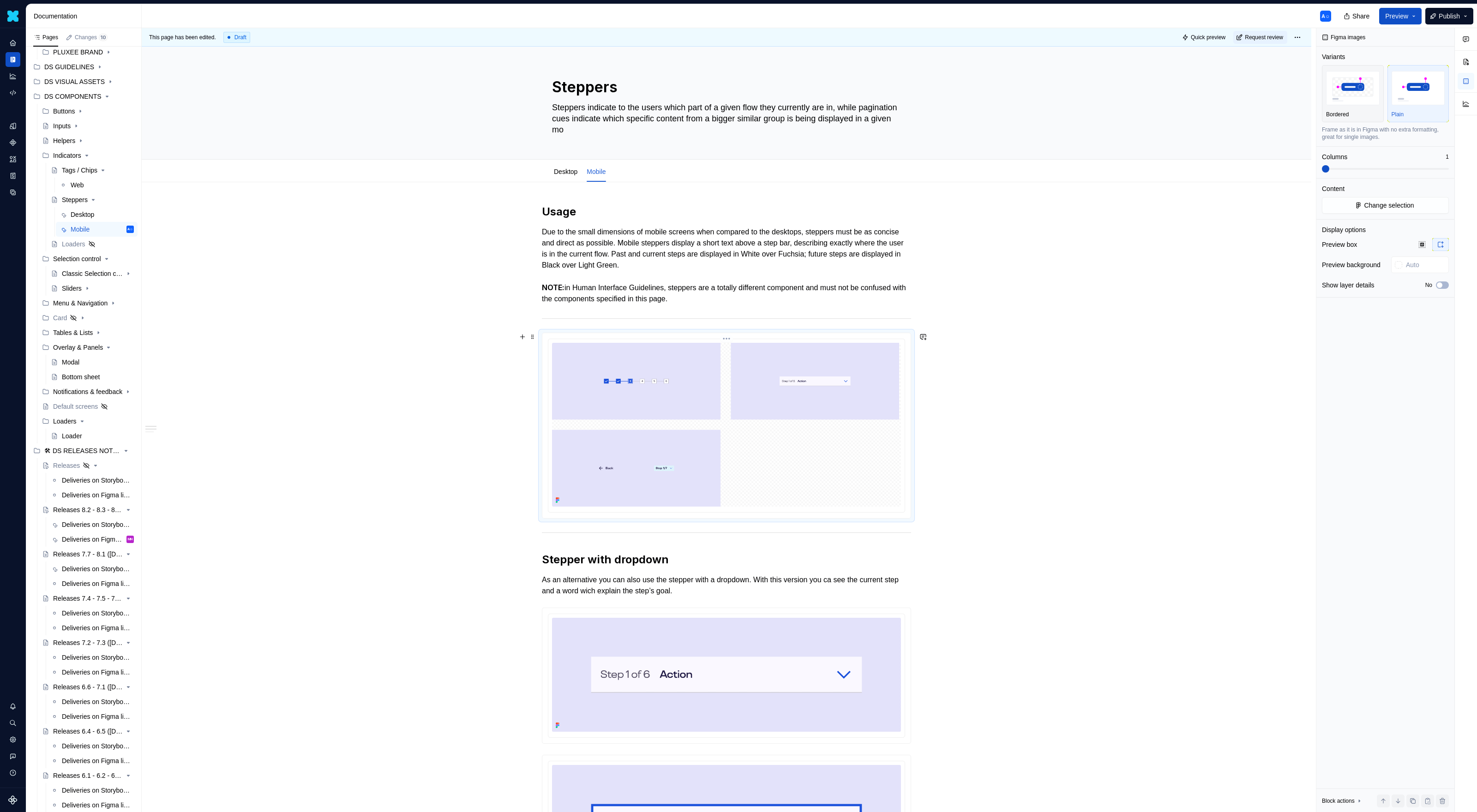
click at [817, 391] on img at bounding box center [726, 425] width 349 height 164
click at [872, 105] on div "button" at bounding box center [1418, 88] width 53 height 38
click at [872, 285] on button "No" at bounding box center [1442, 285] width 13 height 7
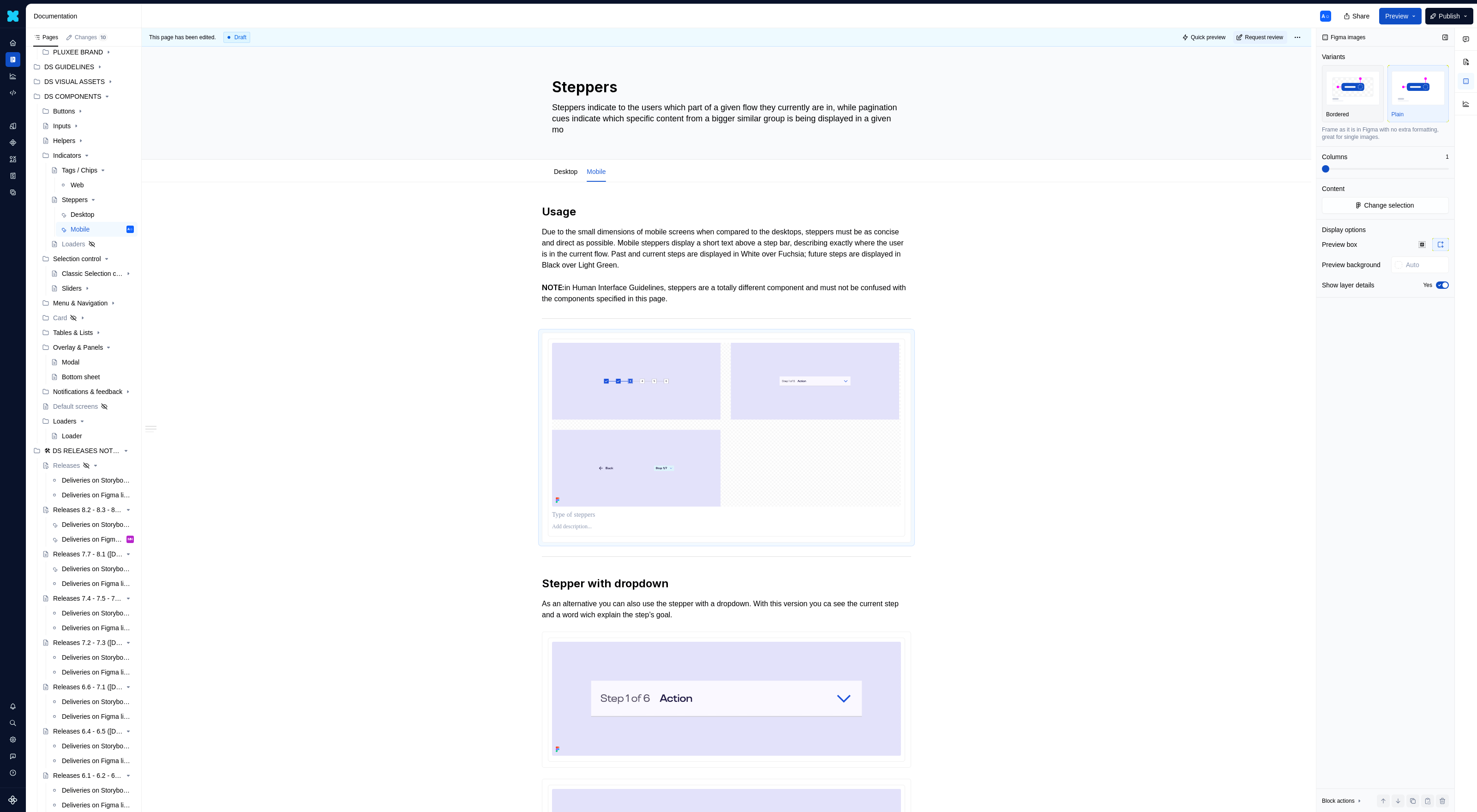
click at [872, 285] on span "button" at bounding box center [1445, 285] width 6 height 6
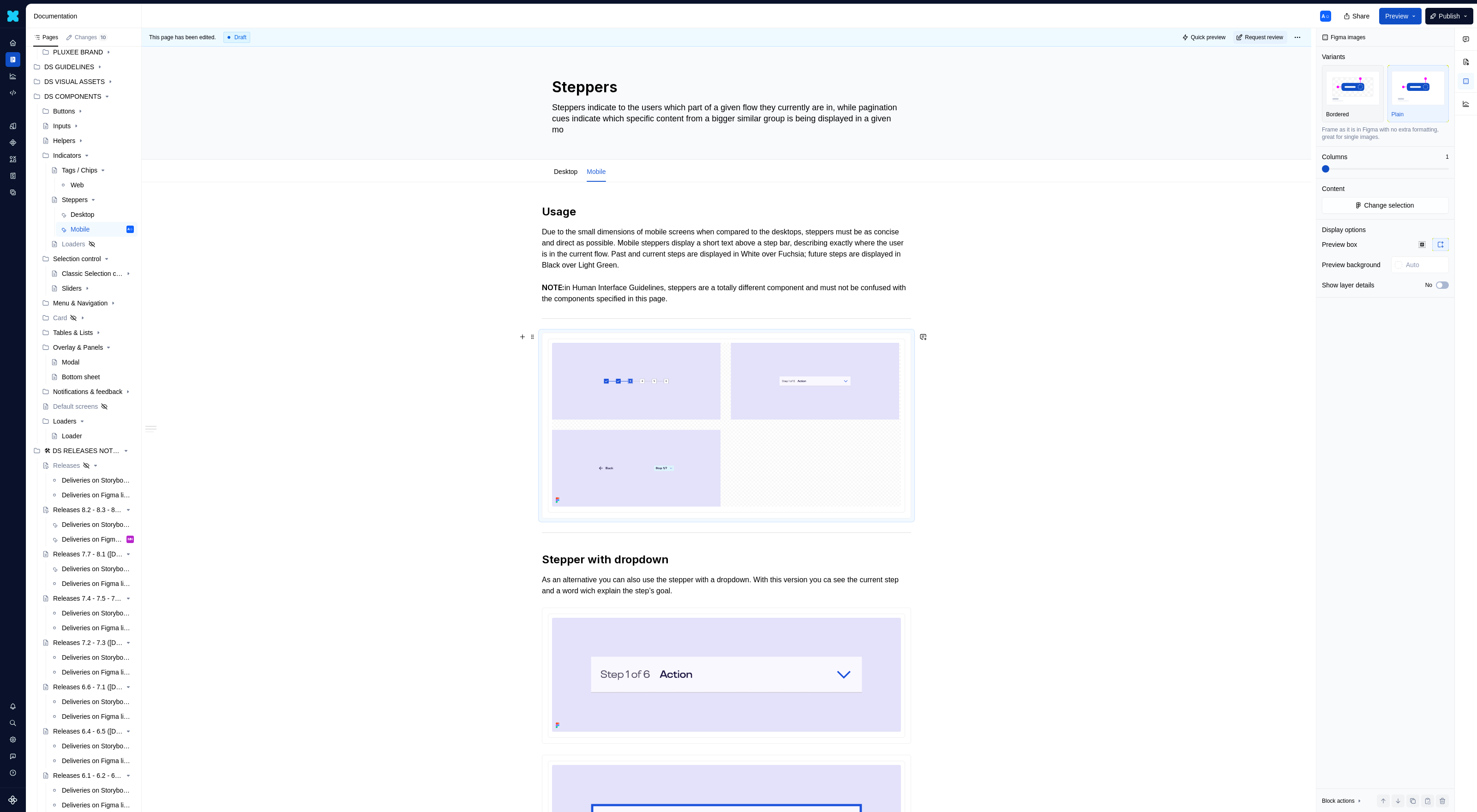
click at [872, 27] on div "Share Preview Publish" at bounding box center [1408, 15] width 139 height 23
click at [872, 15] on span "Preview" at bounding box center [1397, 16] width 23 height 9
click at [872, 45] on span "Open page" at bounding box center [1390, 42] width 32 height 9
click at [872, 68] on div "[URL][DOMAIN_NAME] Last previewed [DATE] by you. Open page Build preview" at bounding box center [1306, 60] width 212 height 52
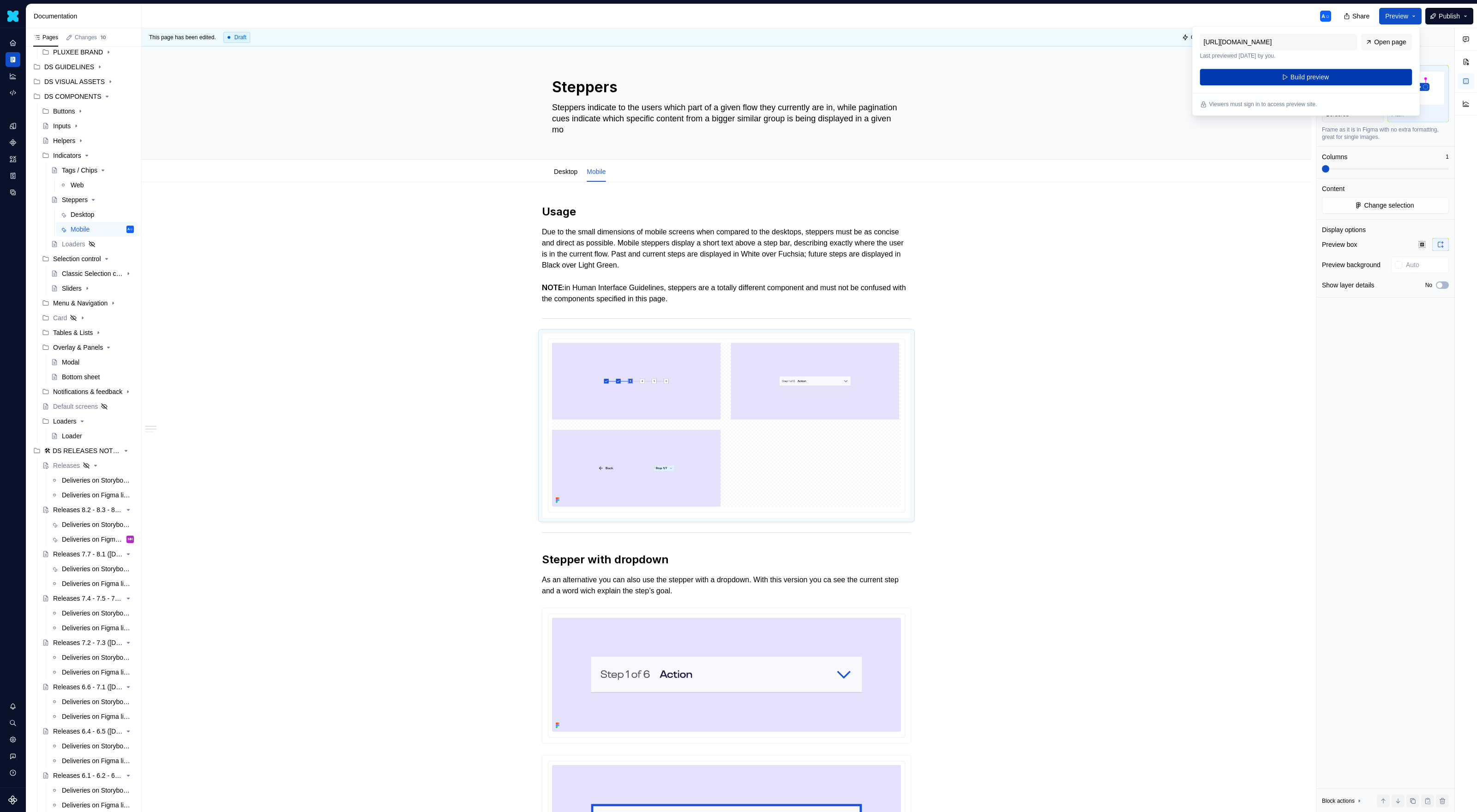
click at [872, 69] on button "Build preview" at bounding box center [1306, 77] width 212 height 17
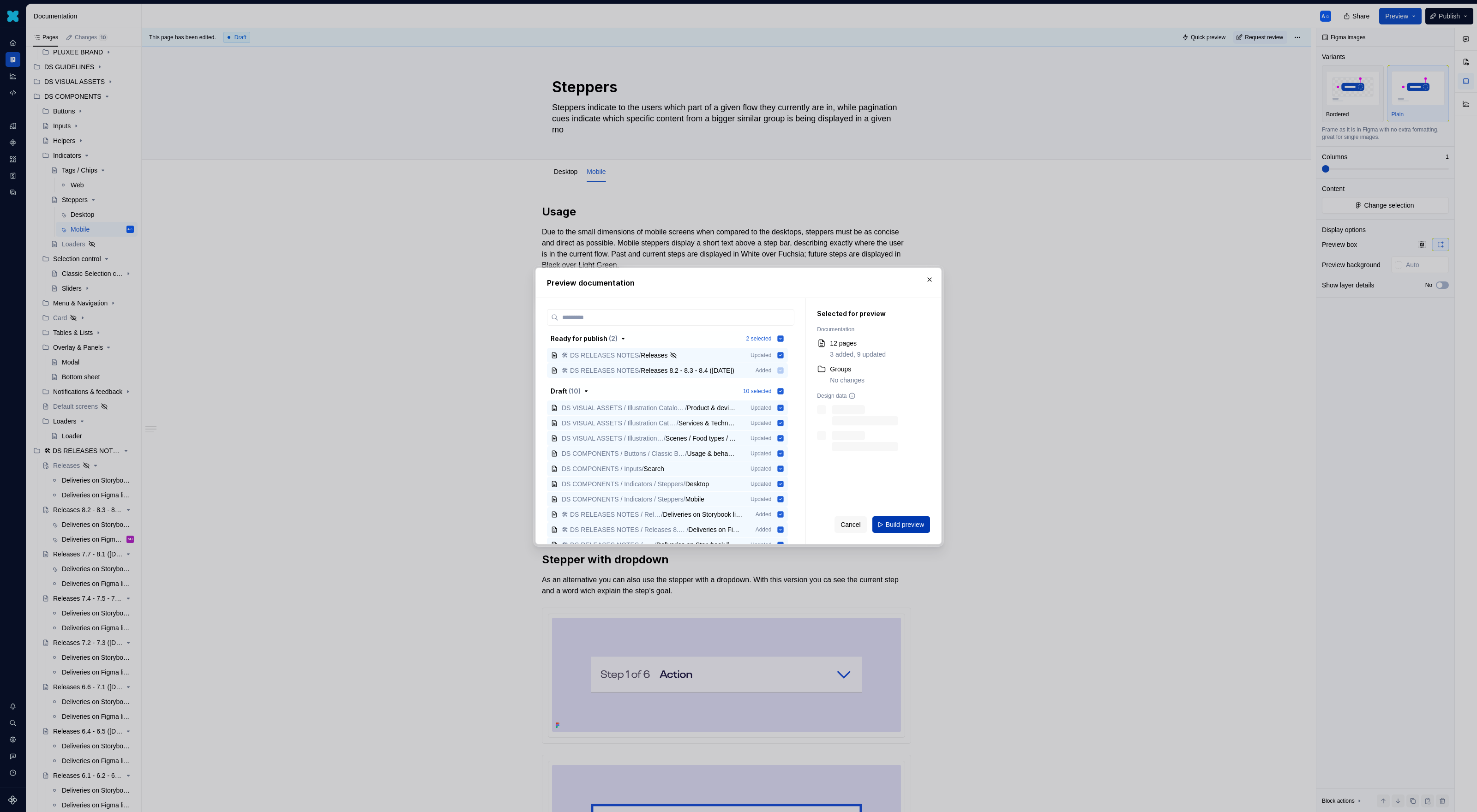
click at [872, 520] on span "Build preview" at bounding box center [905, 524] width 38 height 9
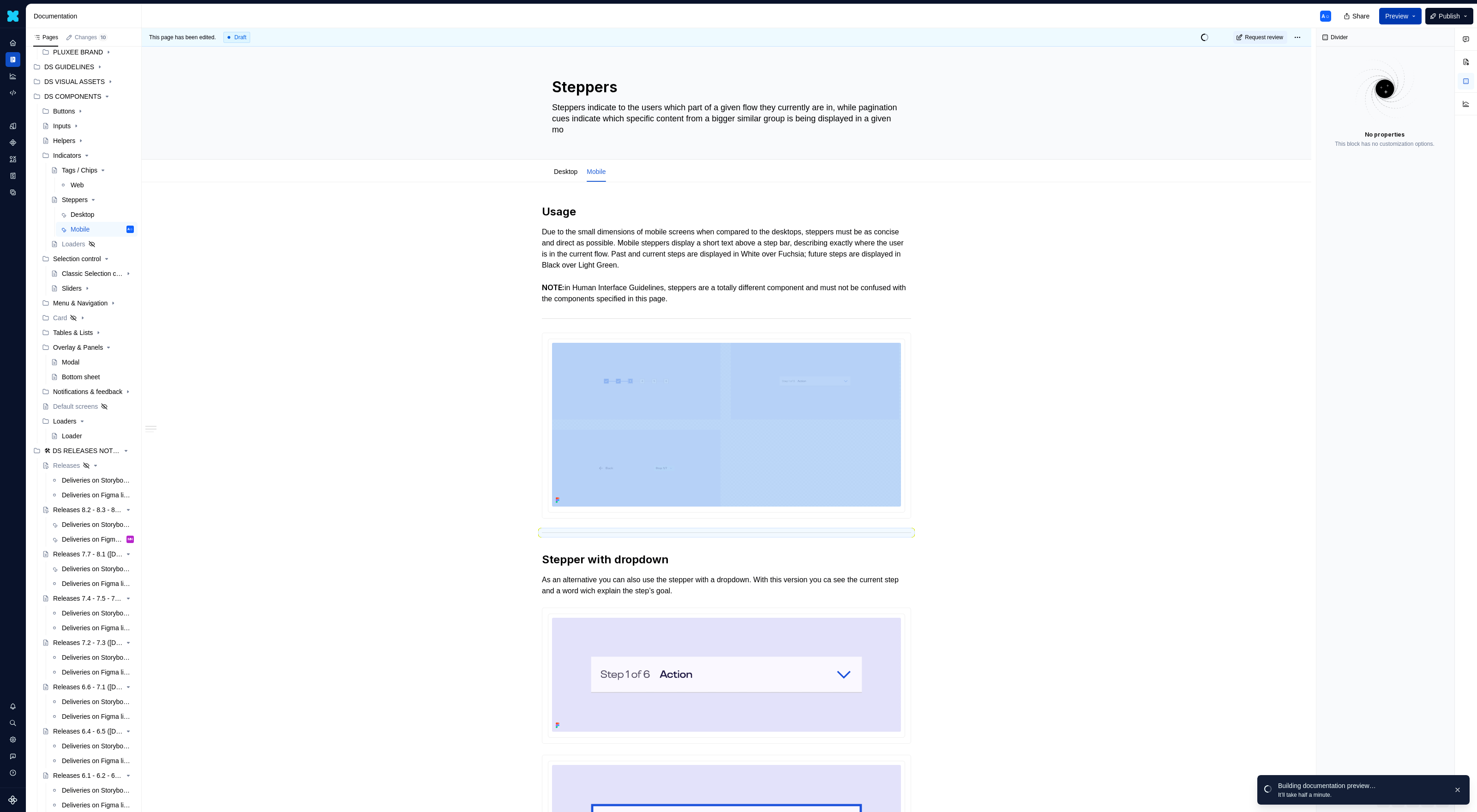
click at [872, 19] on button "Preview" at bounding box center [1400, 16] width 42 height 17
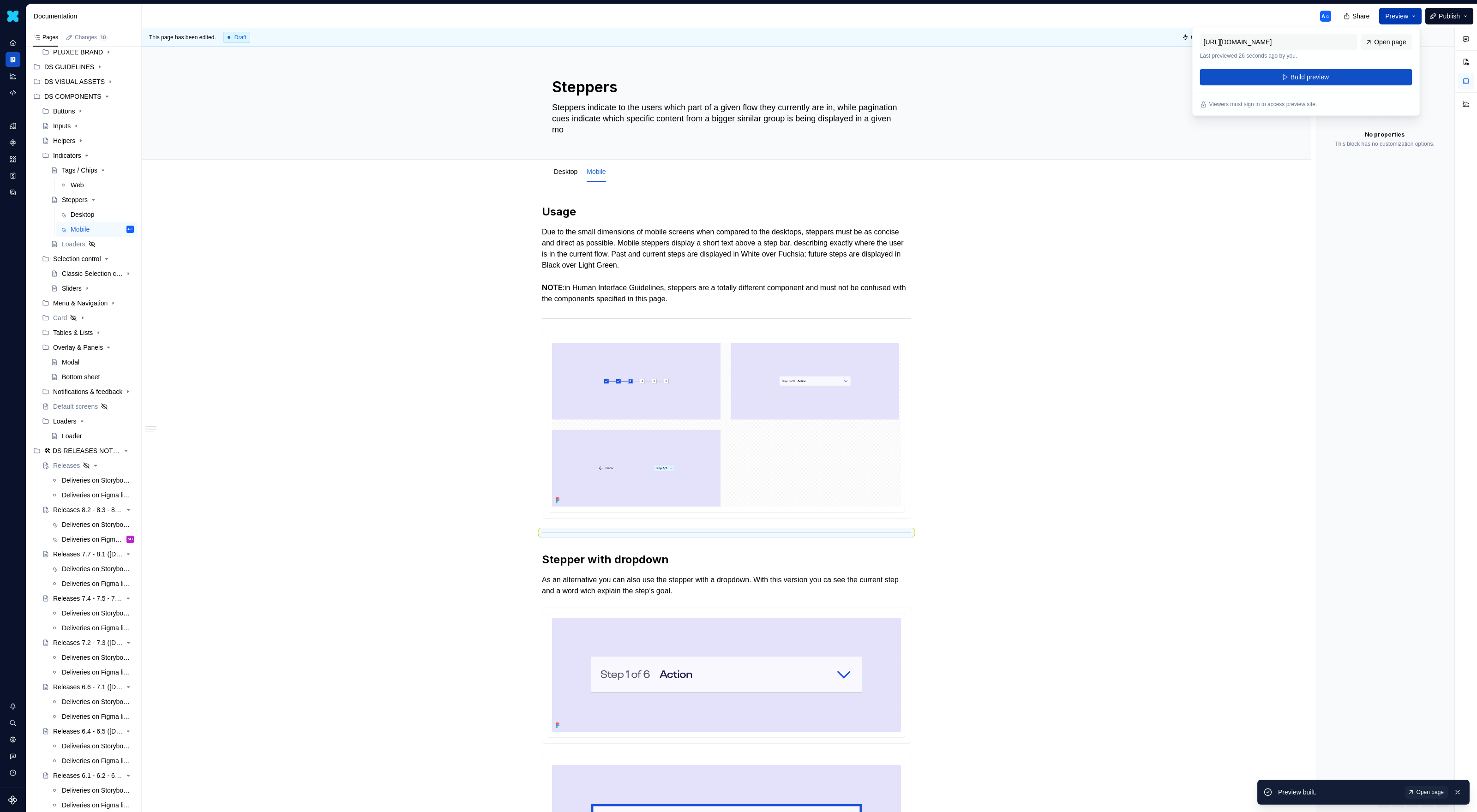
click at [872, 19] on button "Preview" at bounding box center [1400, 16] width 42 height 17
click at [872, 44] on span "Open page" at bounding box center [1390, 42] width 32 height 9
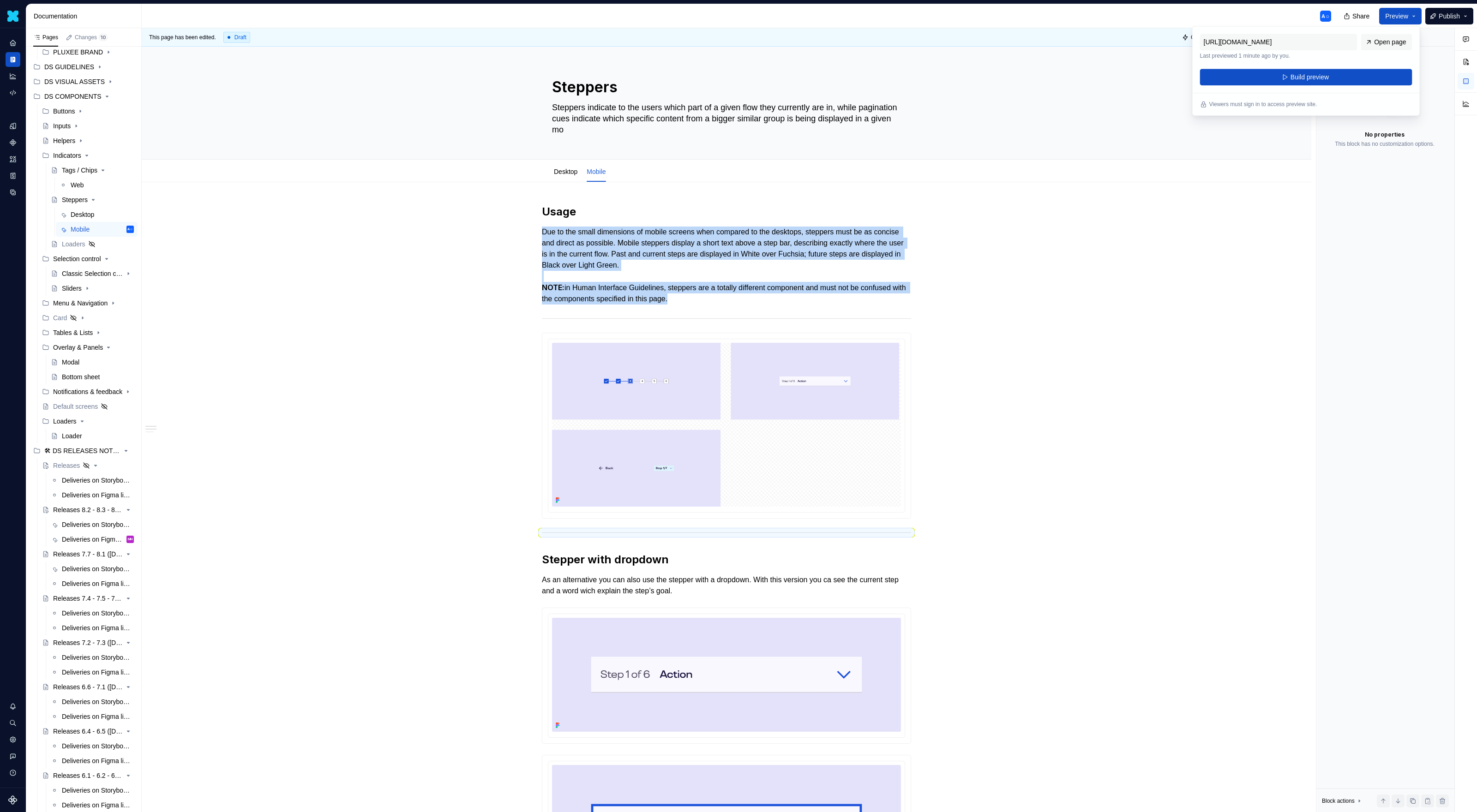
click at [659, 319] on div at bounding box center [726, 319] width 369 height 6
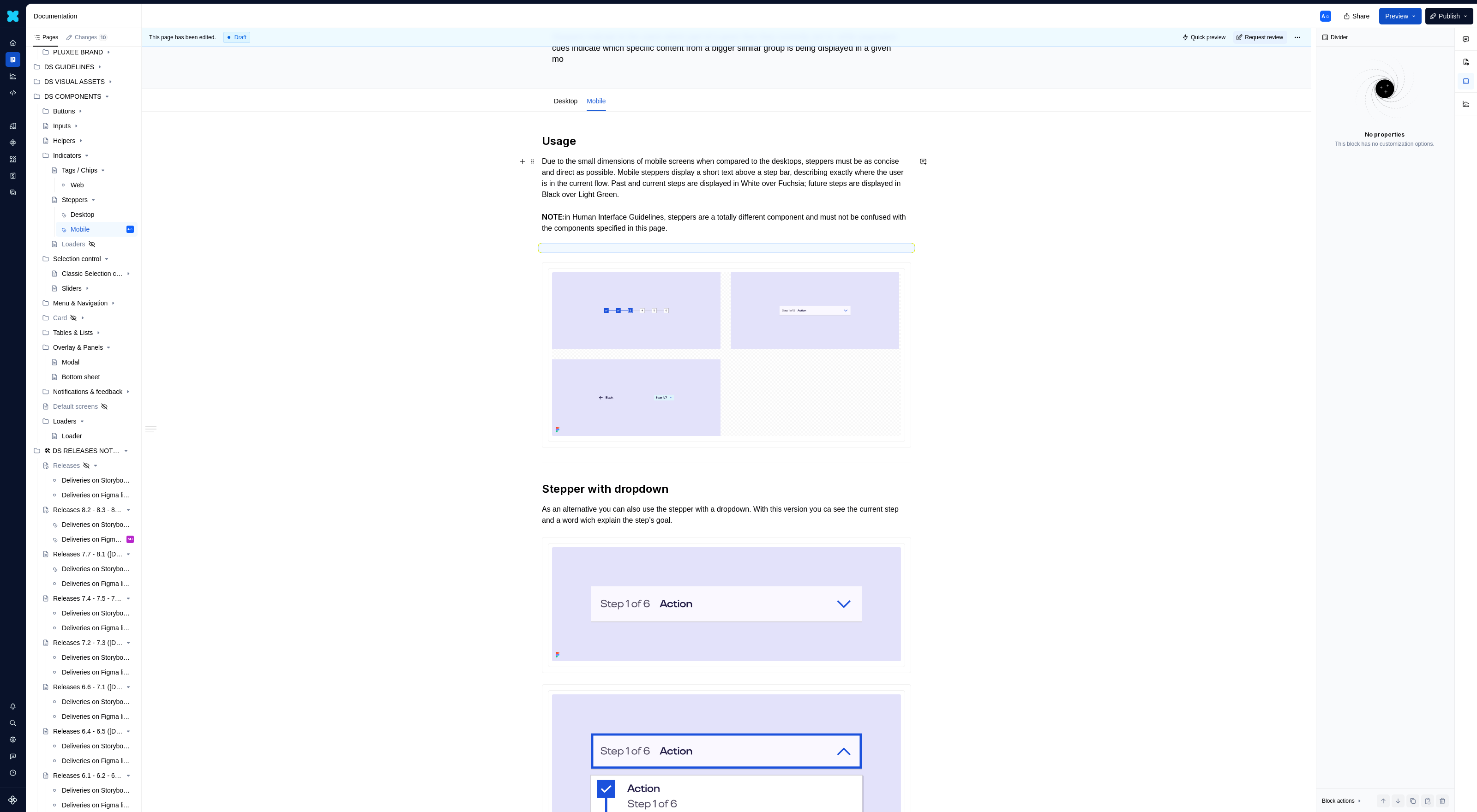
scroll to position [5, 0]
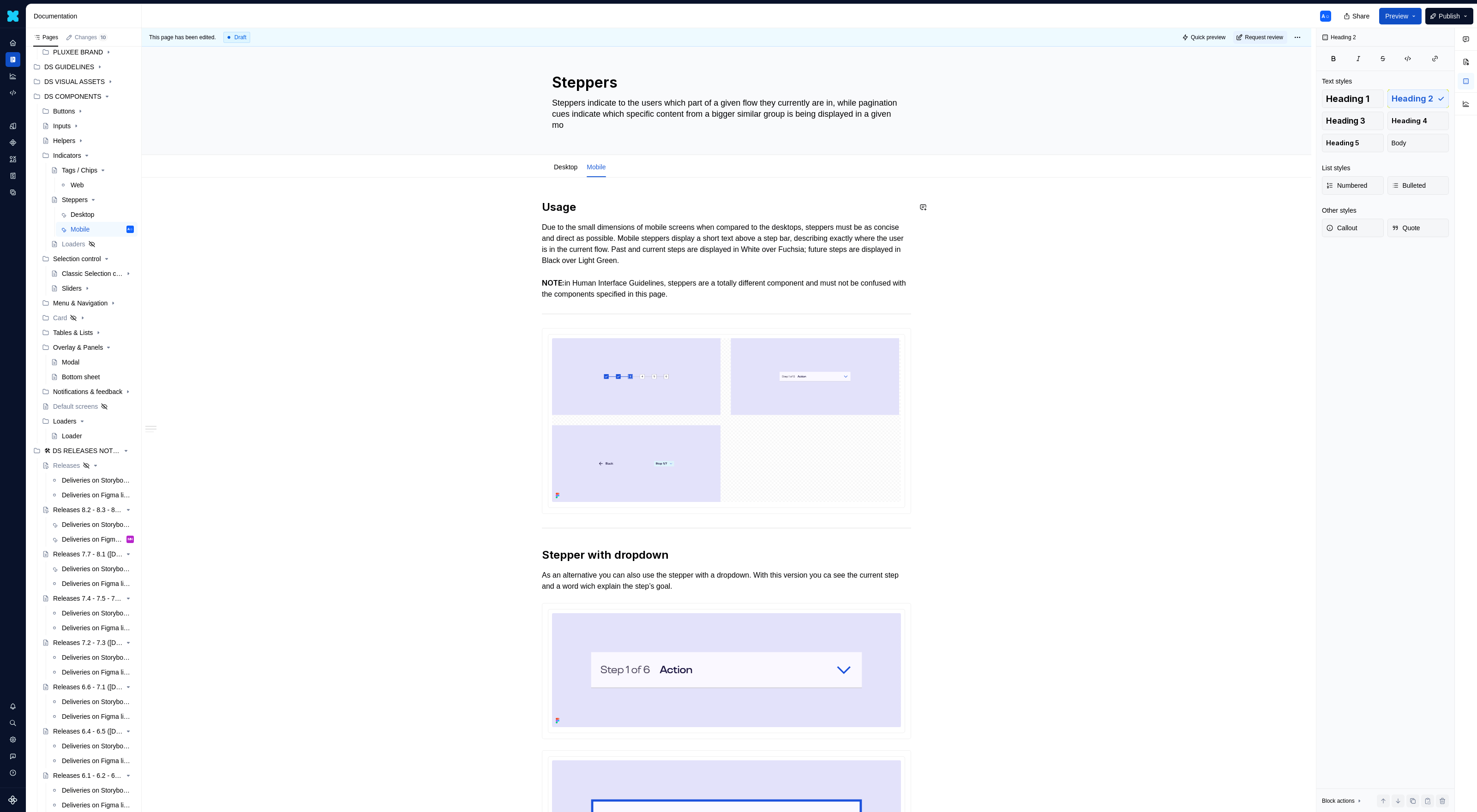
click at [536, 526] on span at bounding box center [533, 554] width 7 height 13
click at [549, 526] on div "Duplicate" at bounding box center [573, 569] width 79 height 15
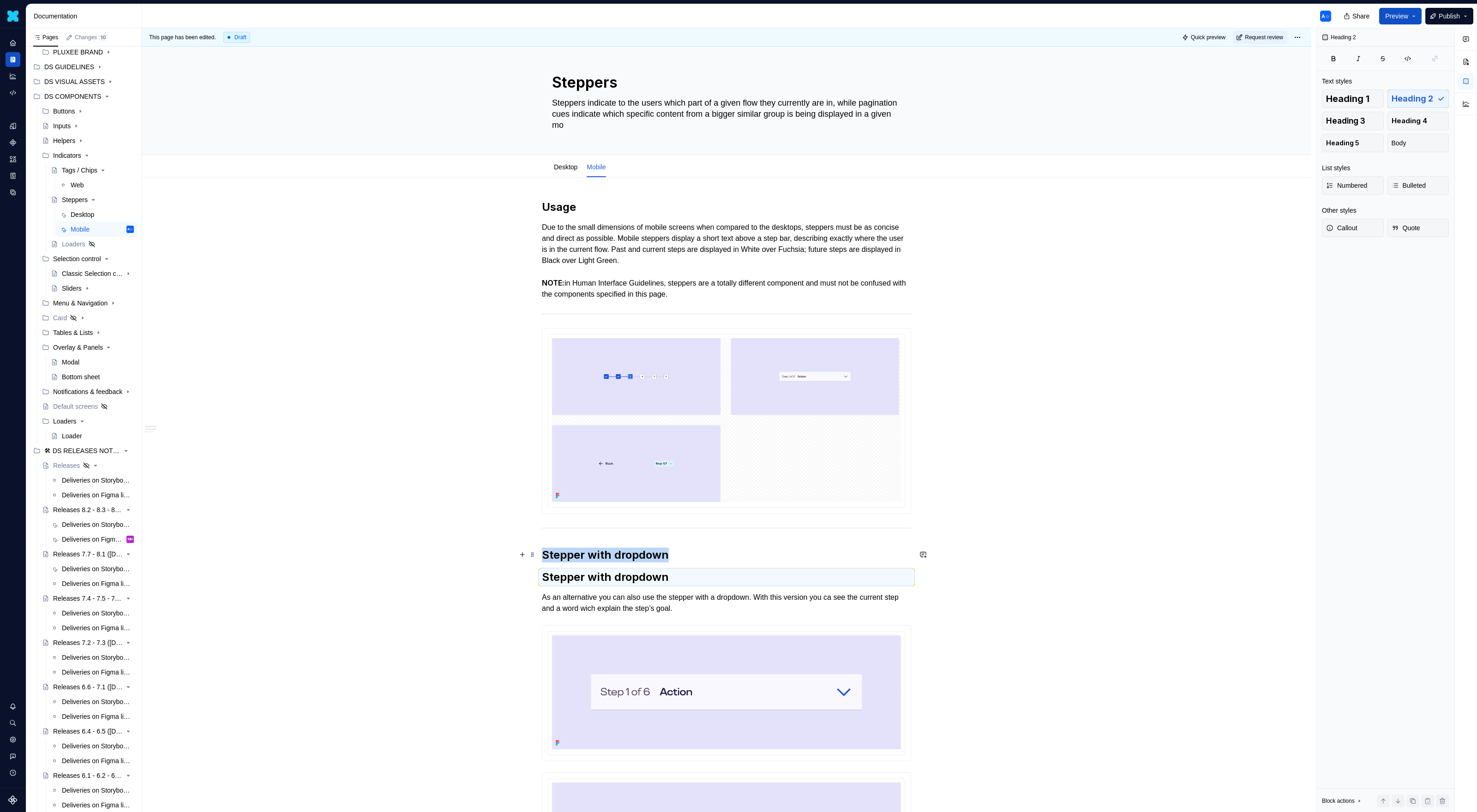
click at [574, 526] on h2 "Stepper with dropdown" at bounding box center [726, 555] width 369 height 15
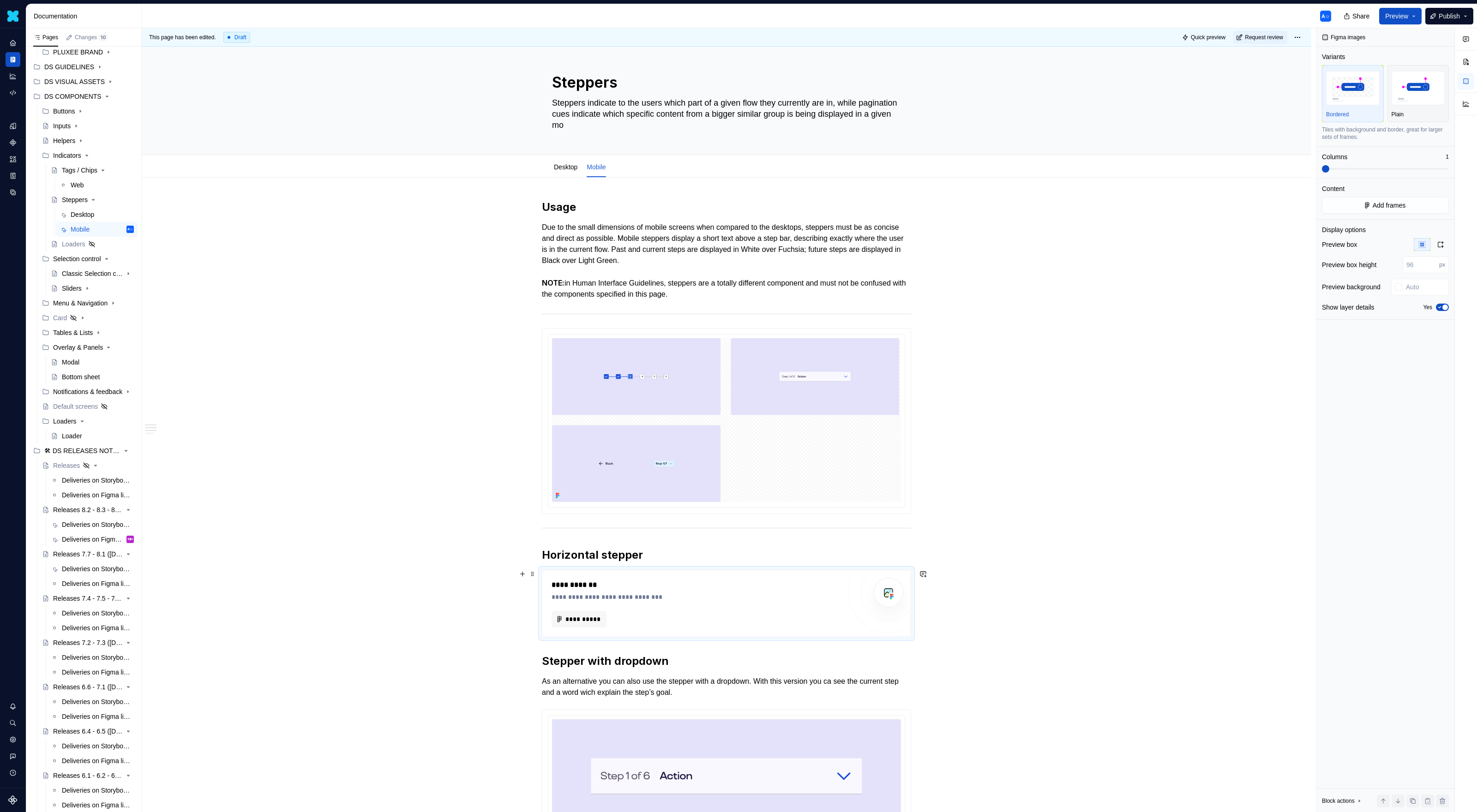
click at [718, 526] on div "**********" at bounding box center [726, 603] width 368 height 66
click at [536, 526] on span at bounding box center [533, 574] width 7 height 13
click at [554, 526] on div "Duplicate" at bounding box center [578, 589] width 60 height 9
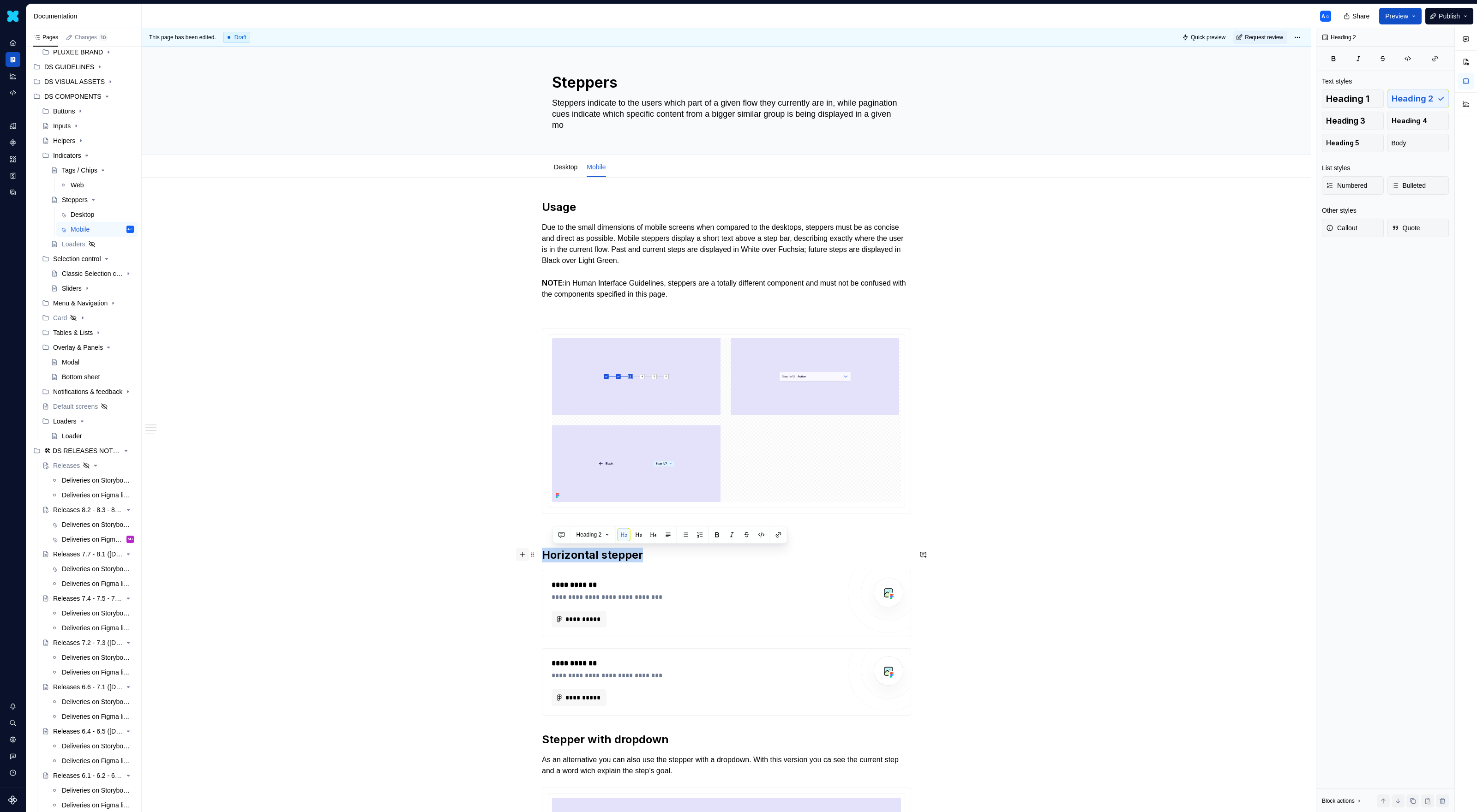
drag, startPoint x: 651, startPoint y: 554, endPoint x: 526, endPoint y: 548, distance: 125.1
click at [536, 526] on span at bounding box center [533, 554] width 7 height 13
click at [550, 526] on div "Duplicate" at bounding box center [578, 569] width 60 height 9
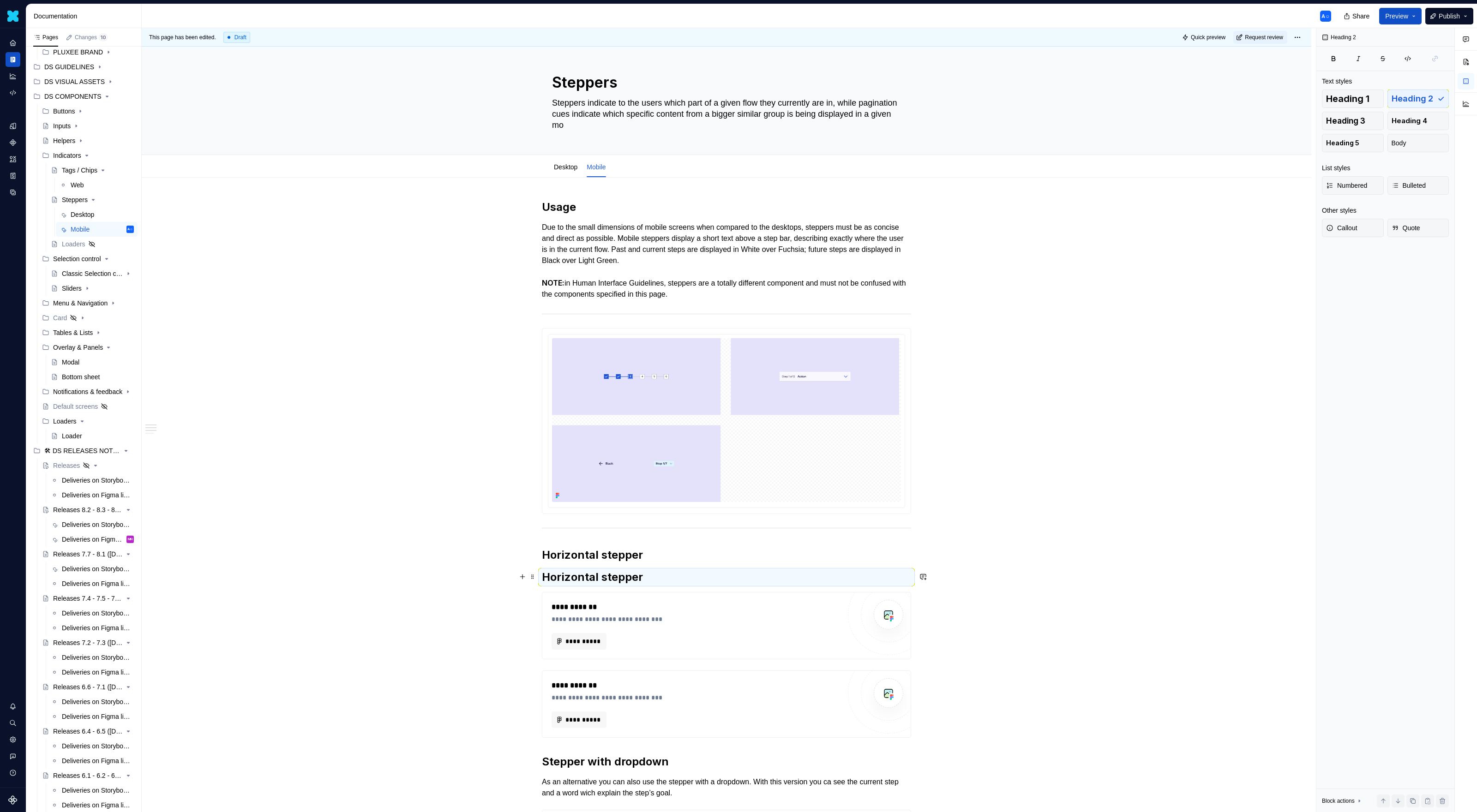
click at [569, 526] on h2 "Horizontal stepper" at bounding box center [726, 577] width 369 height 15
drag, startPoint x: 676, startPoint y: 574, endPoint x: 475, endPoint y: 574, distance: 201.0
click at [872, 122] on span "Heading 3" at bounding box center [1346, 121] width 39 height 9
click at [600, 526] on h3 "Horizontal stepper" at bounding box center [726, 576] width 369 height 13
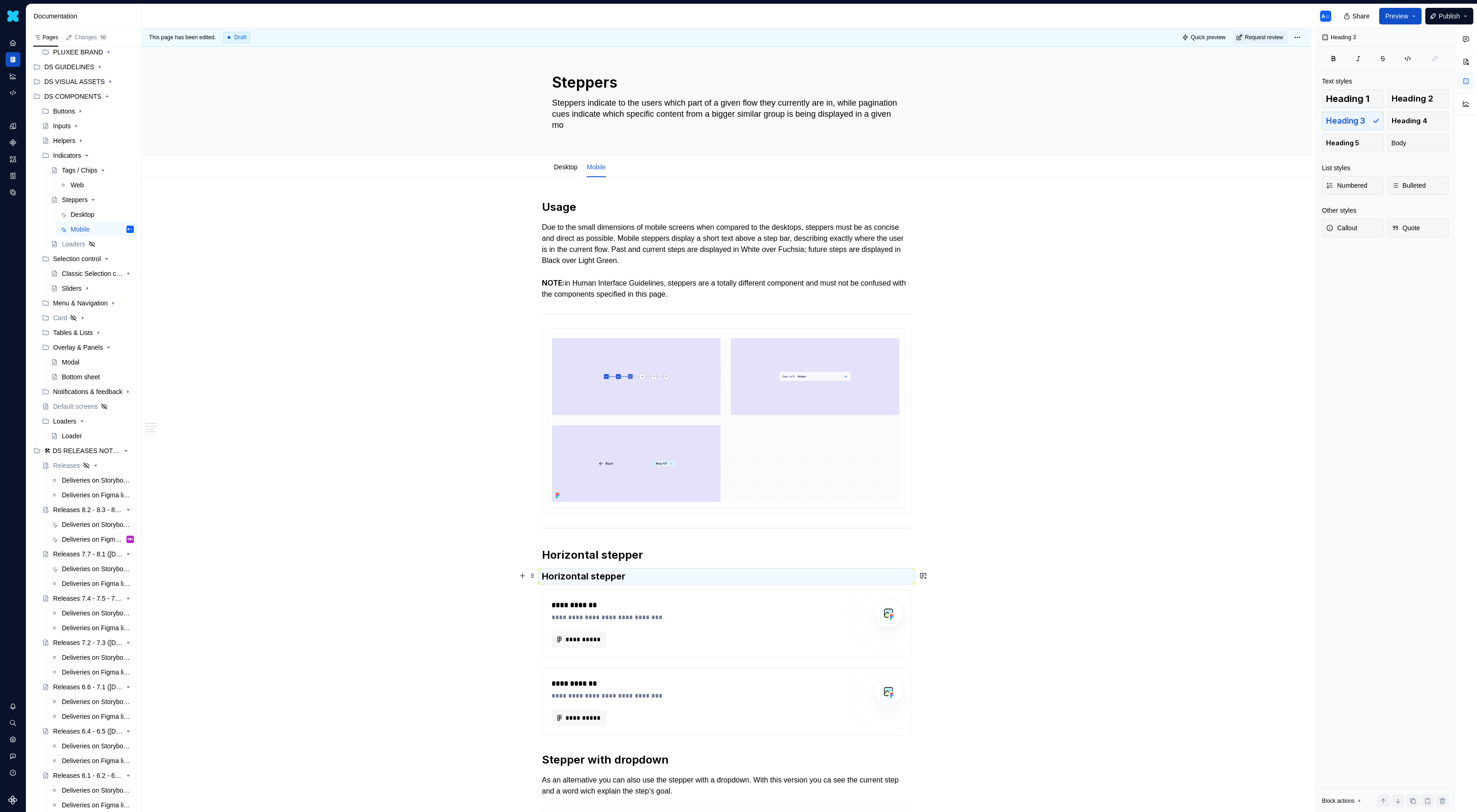
click at [600, 526] on h3 "Horizontal stepper" at bounding box center [726, 576] width 369 height 13
click at [533, 526] on span at bounding box center [533, 575] width 7 height 13
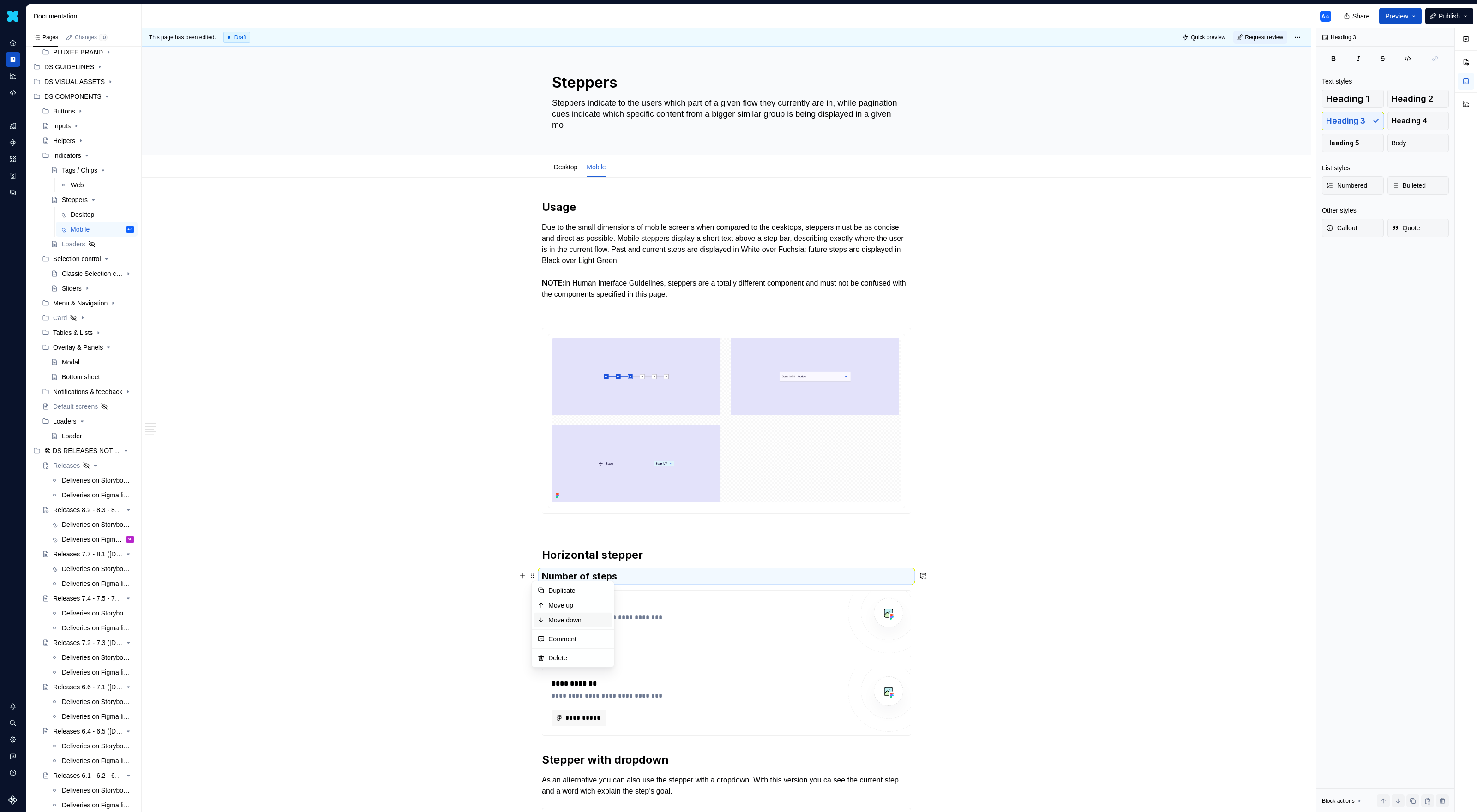
click at [543, 526] on icon at bounding box center [541, 619] width 7 height 7
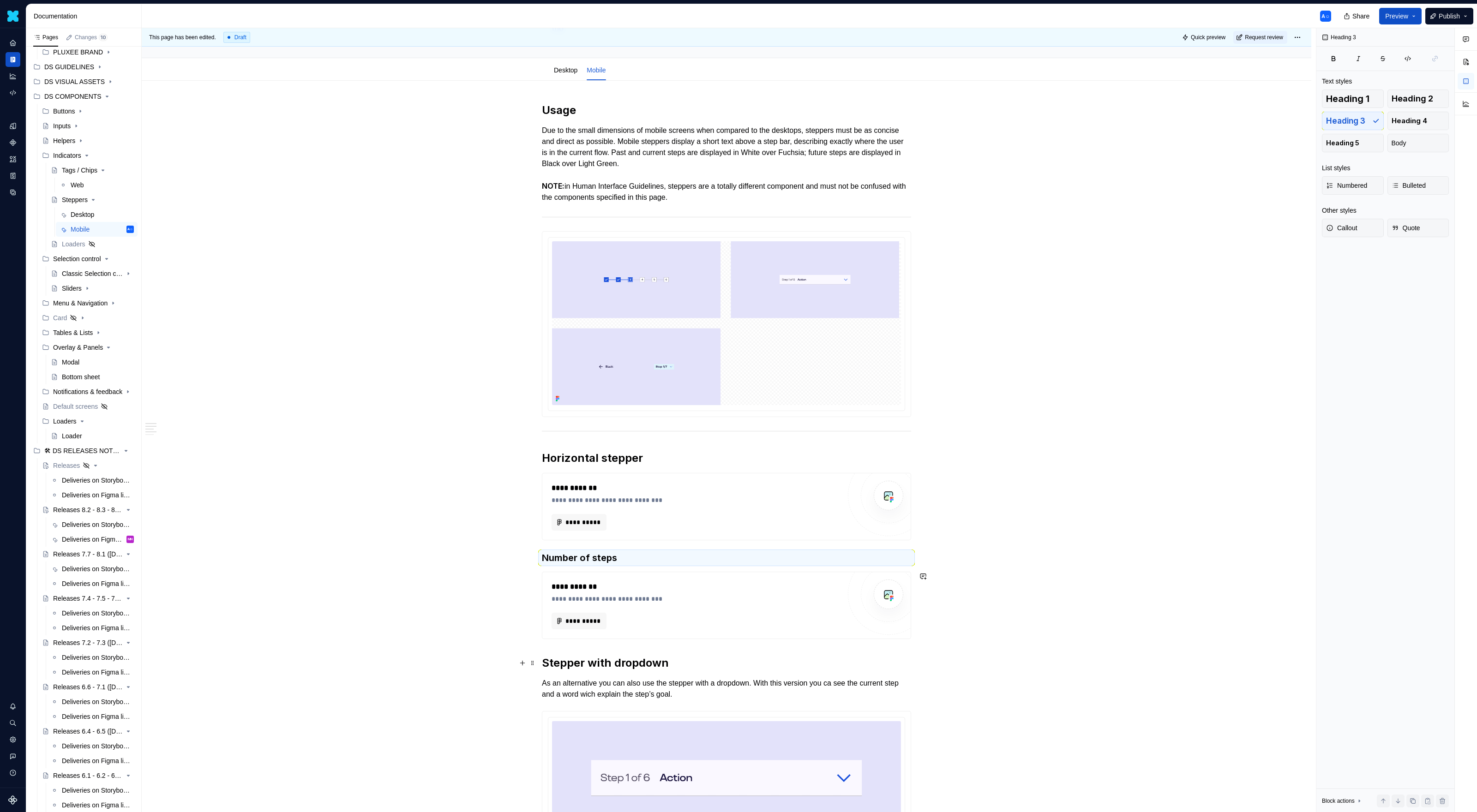
scroll to position [135, 0]
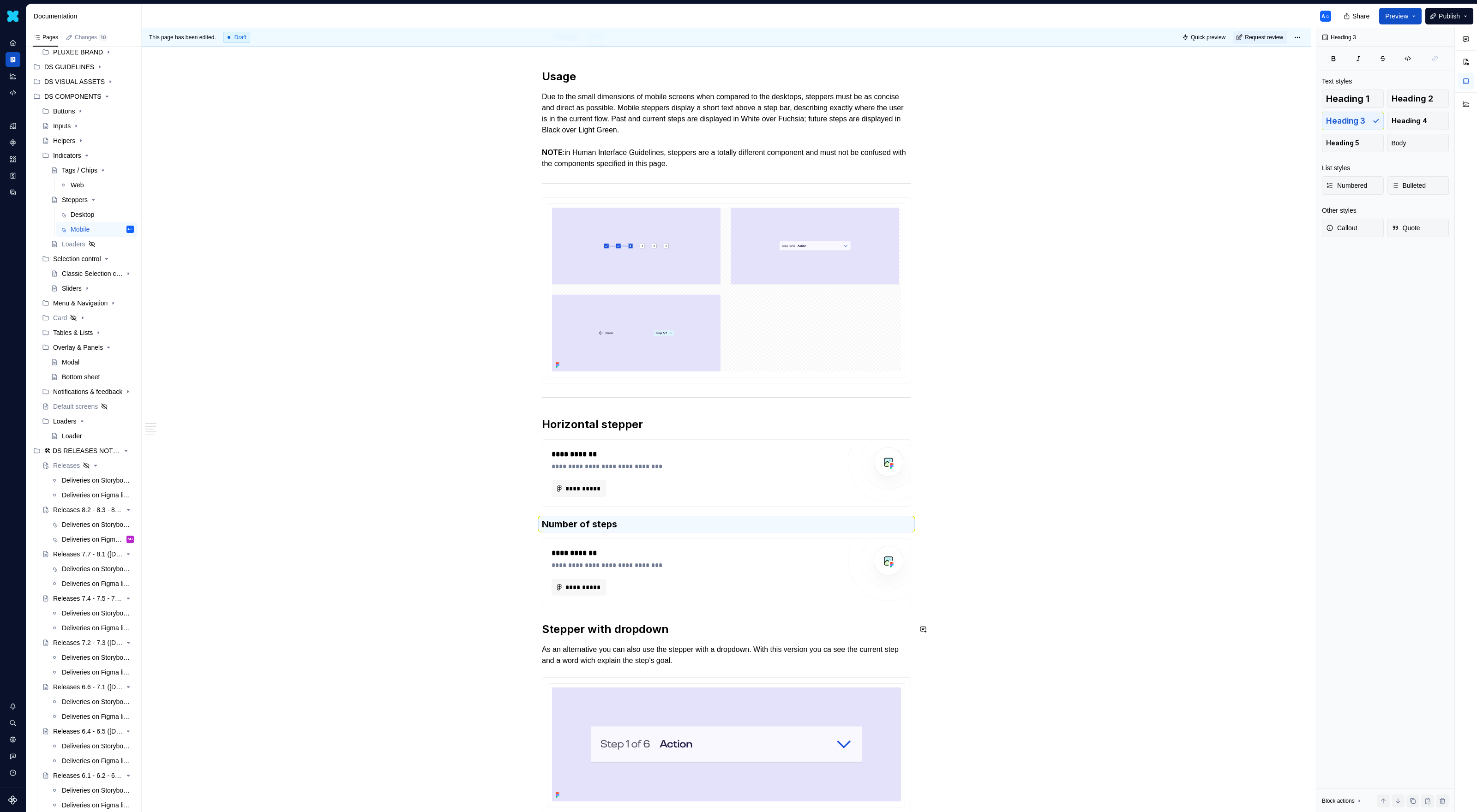
click at [669, 526] on div "**********" at bounding box center [696, 572] width 289 height 48
click at [598, 526] on span "**********" at bounding box center [583, 587] width 36 height 9
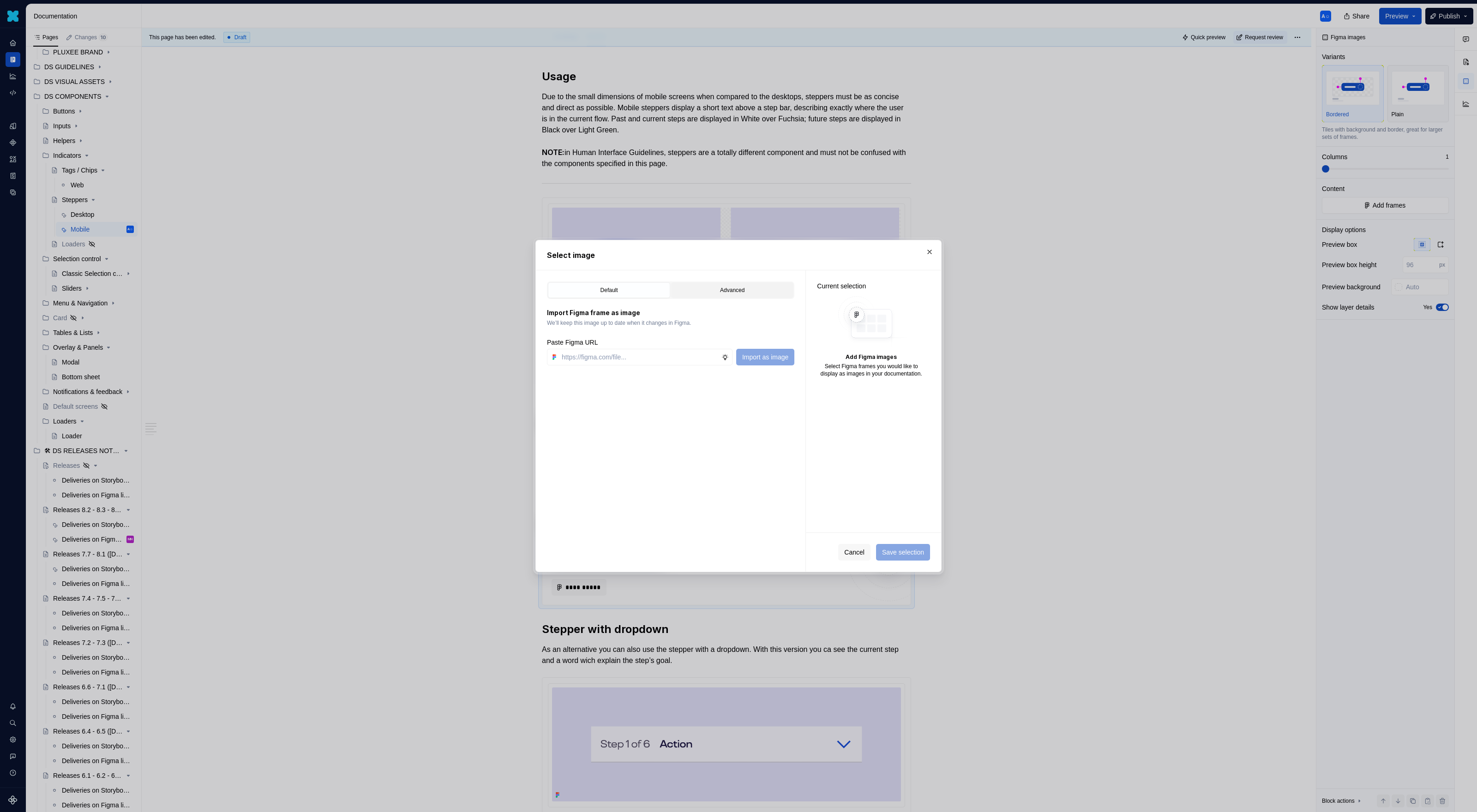
click at [709, 294] on div "Advanced" at bounding box center [732, 290] width 116 height 9
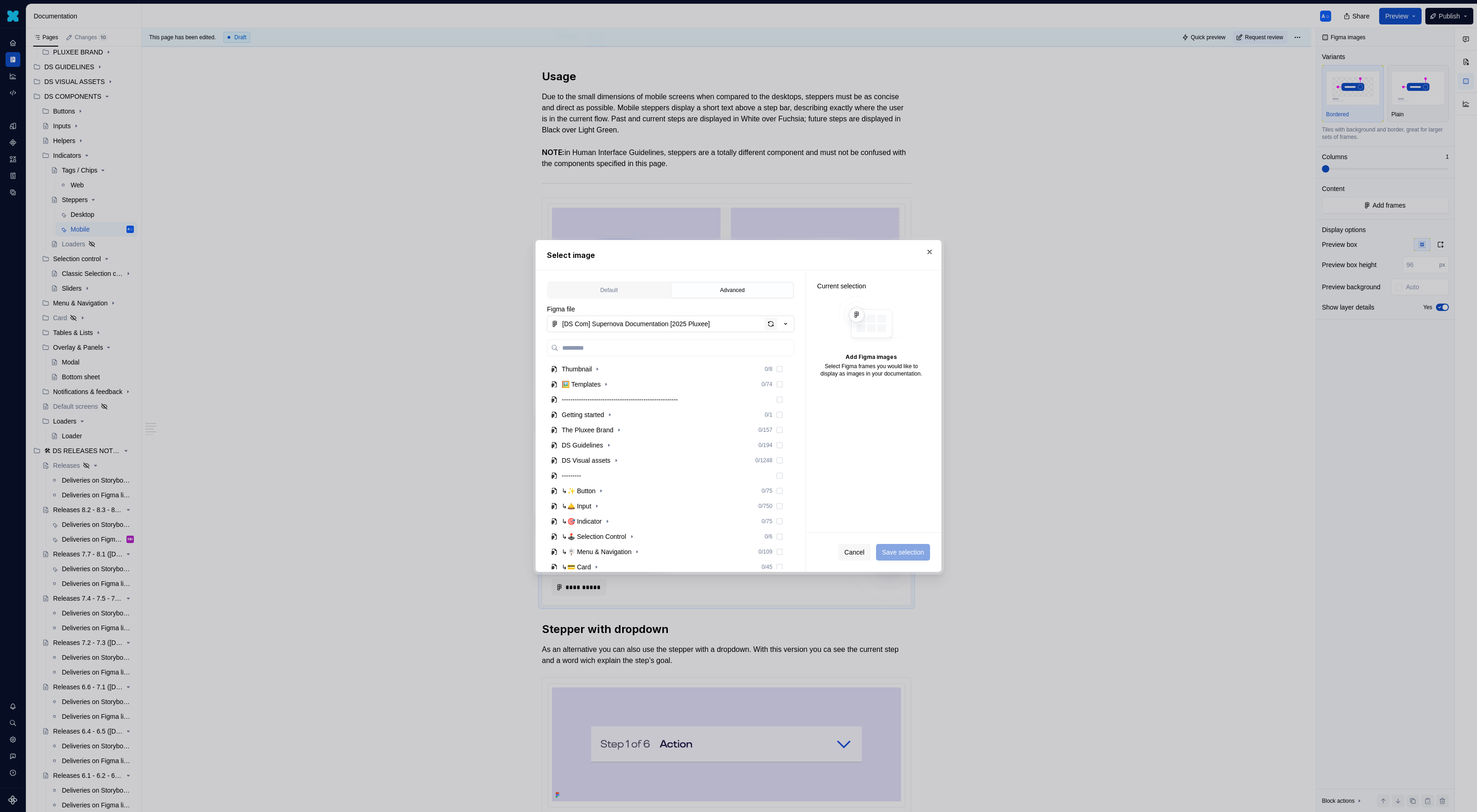
click at [770, 323] on div "button" at bounding box center [771, 324] width 13 height 13
click at [872, 251] on button "button" at bounding box center [929, 252] width 13 height 13
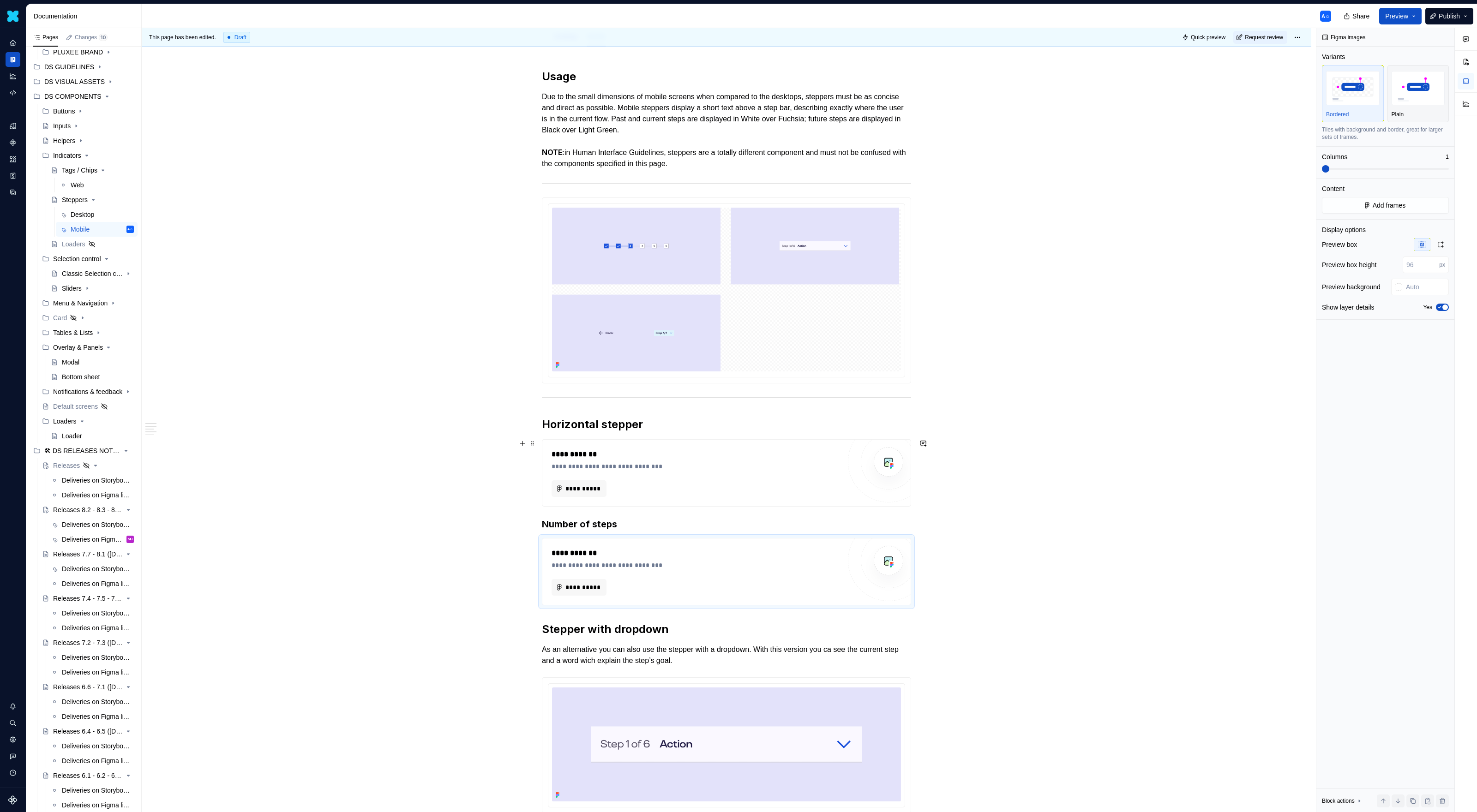
click at [698, 478] on div "**********" at bounding box center [696, 473] width 289 height 48
click at [597, 481] on button "**********" at bounding box center [579, 488] width 55 height 17
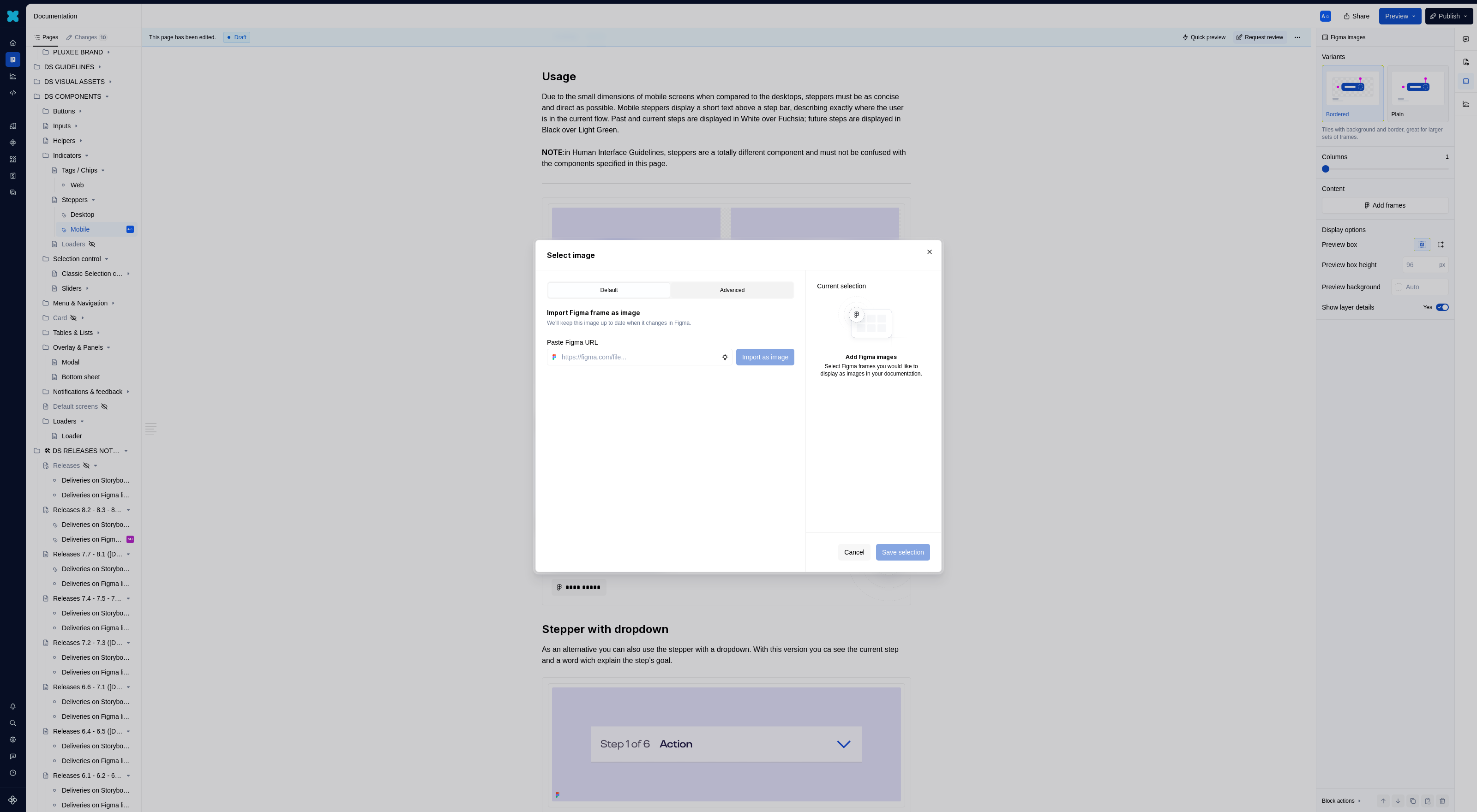
click at [707, 295] on button "Advanced" at bounding box center [732, 290] width 122 height 15
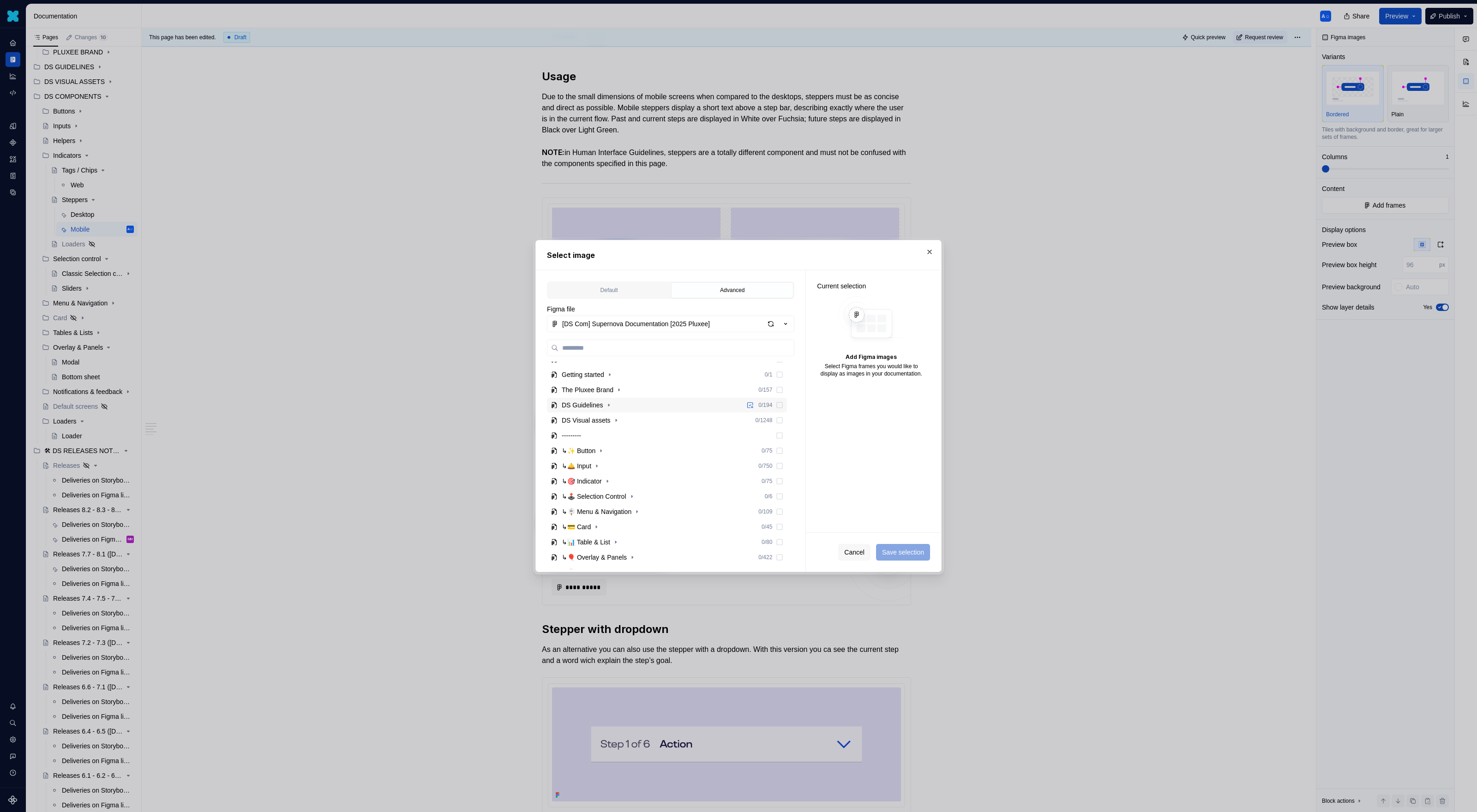
scroll to position [46, 0]
click at [609, 474] on icon "button" at bounding box center [607, 475] width 7 height 7
click at [631, 493] on button "button" at bounding box center [627, 489] width 9 height 9
click at [609, 507] on icon "button" at bounding box center [607, 504] width 7 height 7
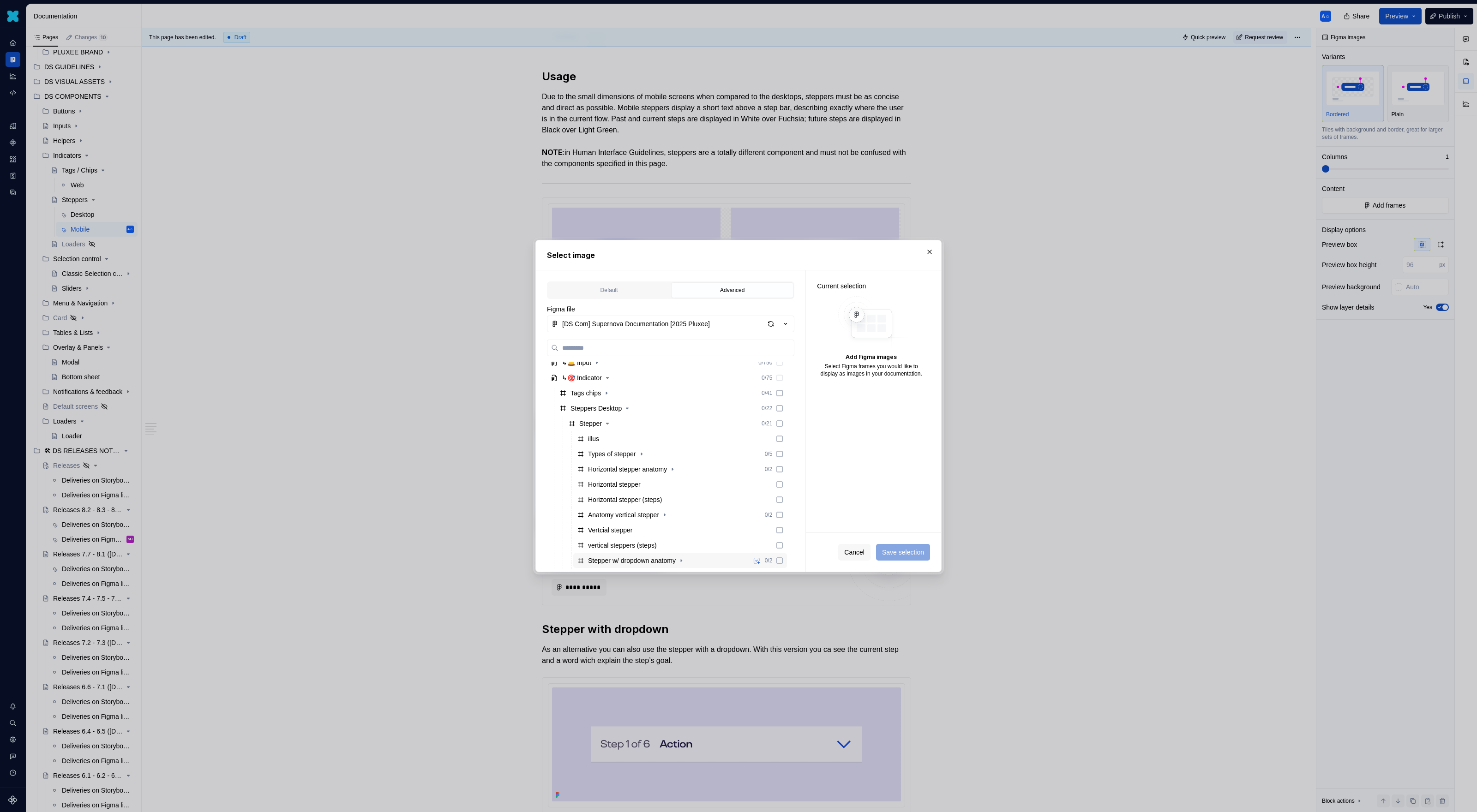
scroll to position [104, 0]
click at [630, 449] on icon "button" at bounding box center [627, 447] width 7 height 7
click at [626, 463] on icon "button" at bounding box center [623, 462] width 7 height 7
click at [611, 476] on icon "button" at bounding box center [607, 478] width 7 height 7
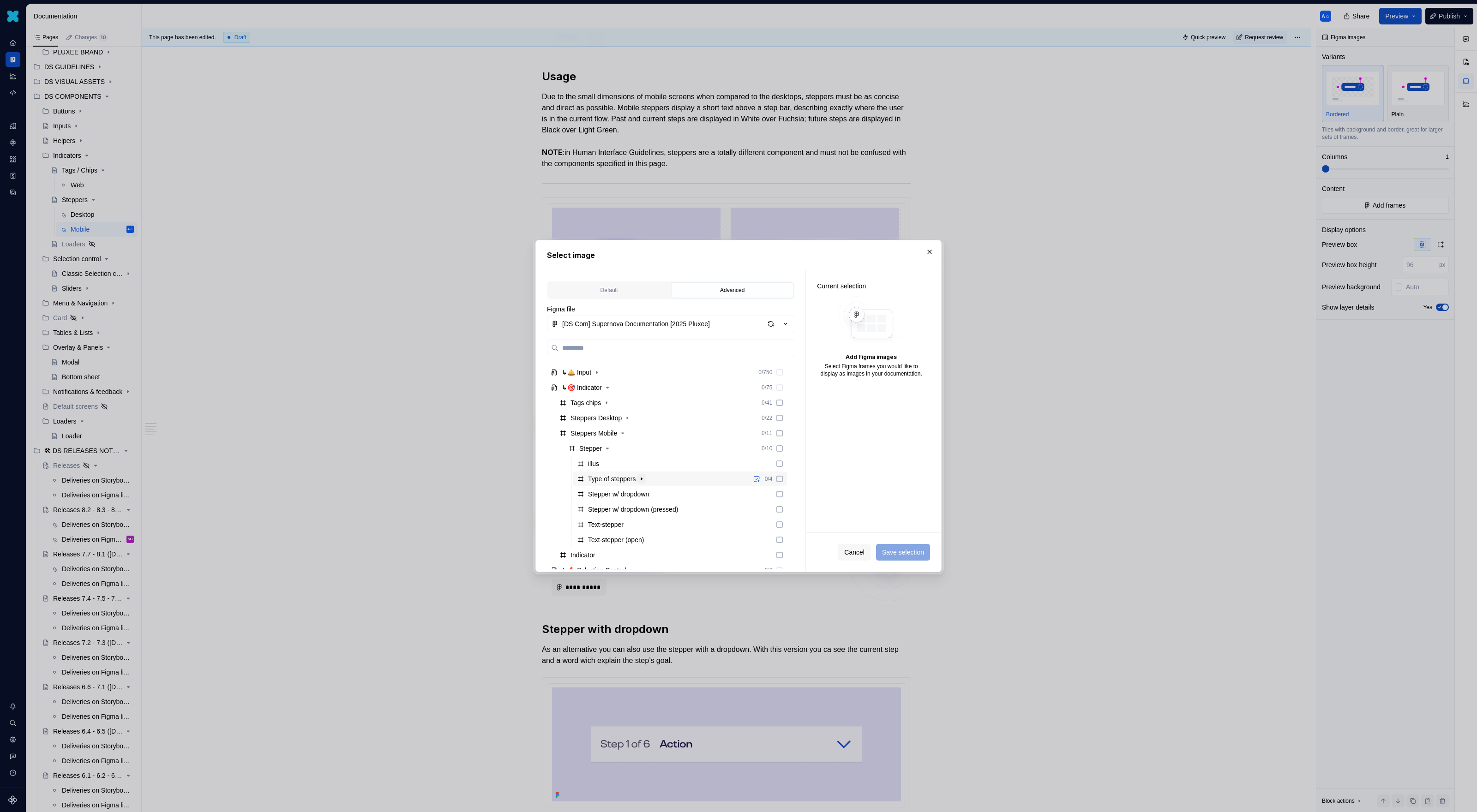
click at [645, 478] on icon "button" at bounding box center [642, 478] width 7 height 7
click at [645, 458] on icon "button" at bounding box center [642, 460] width 7 height 7
click at [768, 325] on div "button" at bounding box center [771, 324] width 13 height 13
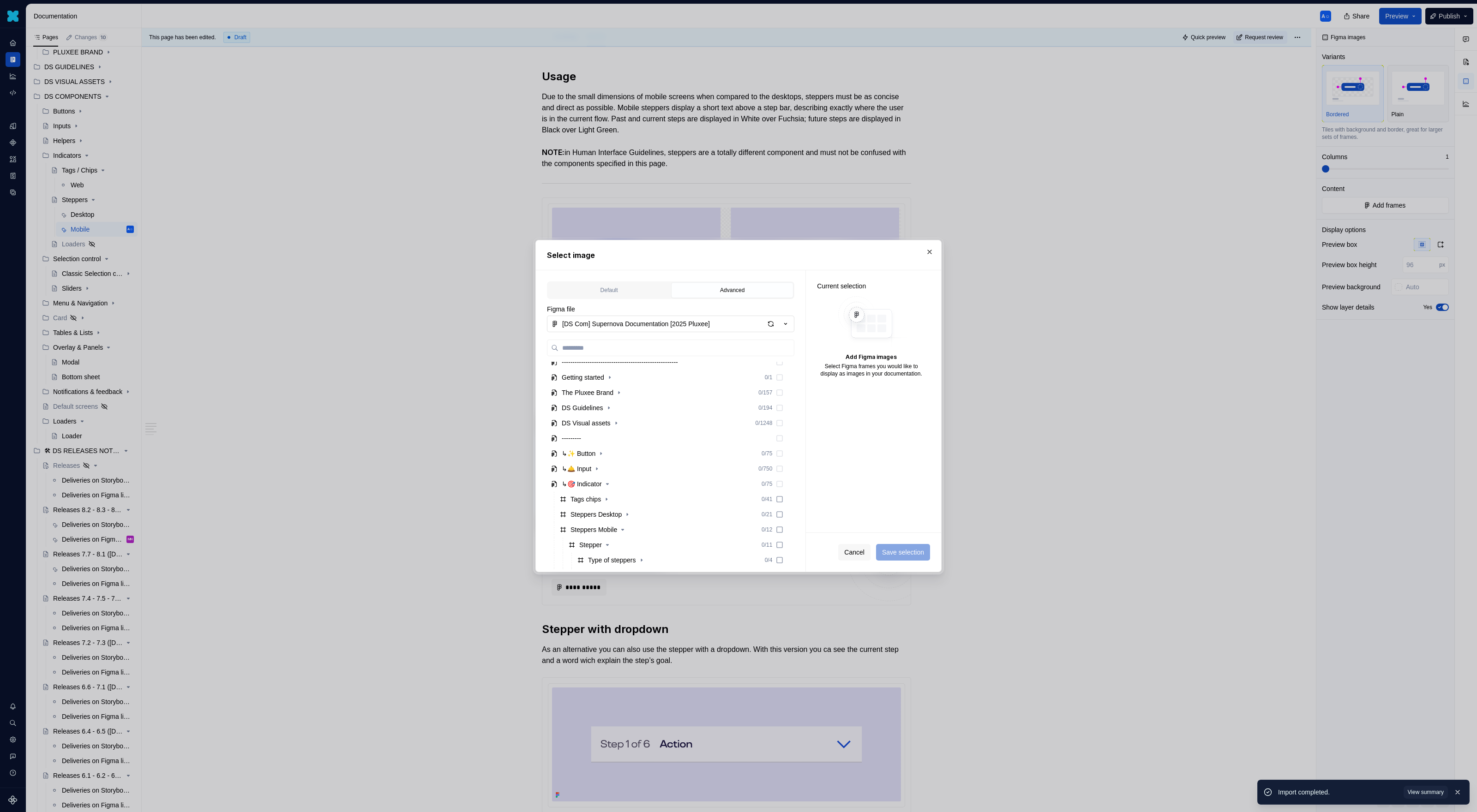
scroll to position [150, 0]
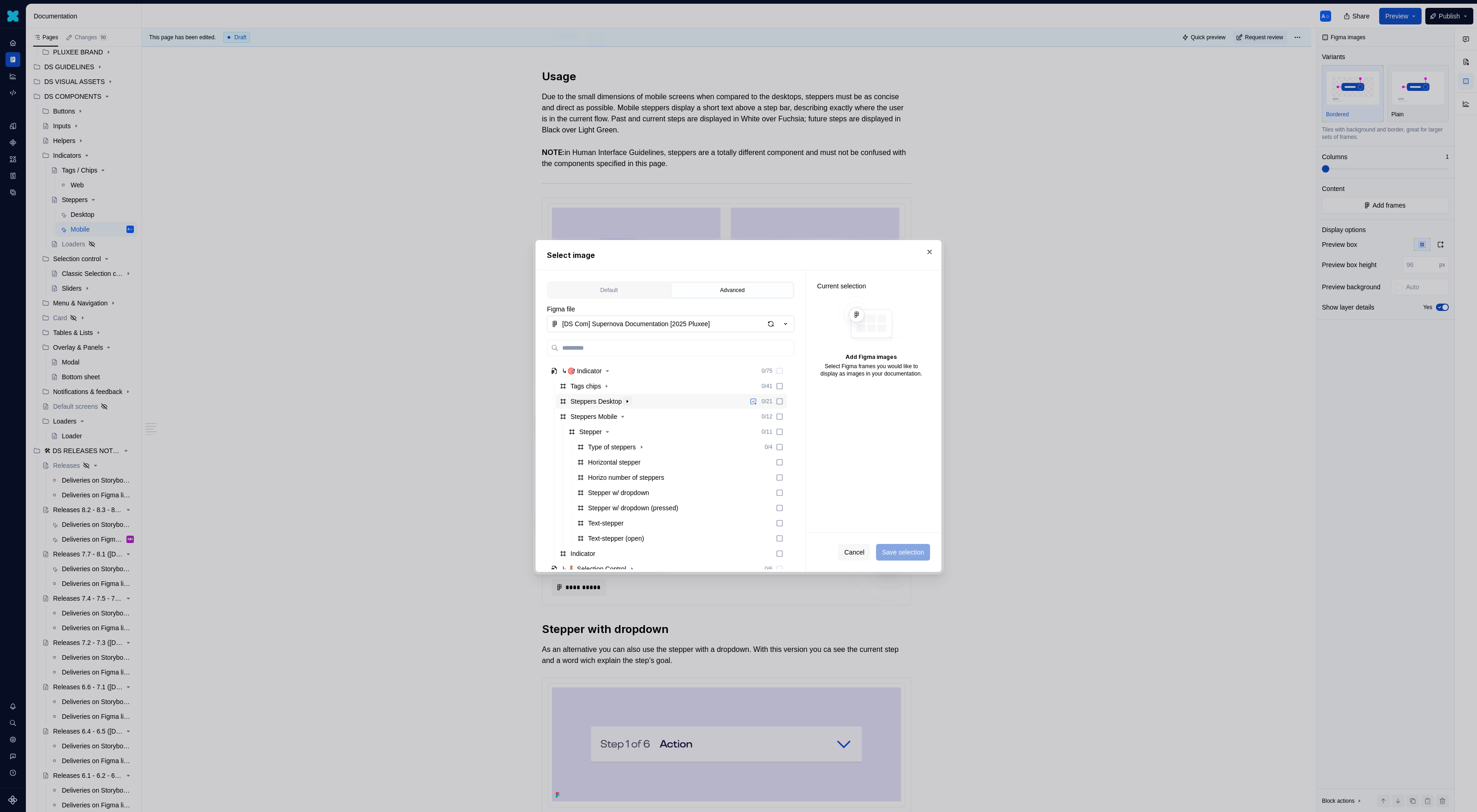
click at [631, 403] on icon "button" at bounding box center [627, 401] width 7 height 7
click at [609, 414] on icon "button" at bounding box center [607, 416] width 7 height 7
click at [636, 427] on div "Horizontal stepper" at bounding box center [615, 428] width 53 height 9
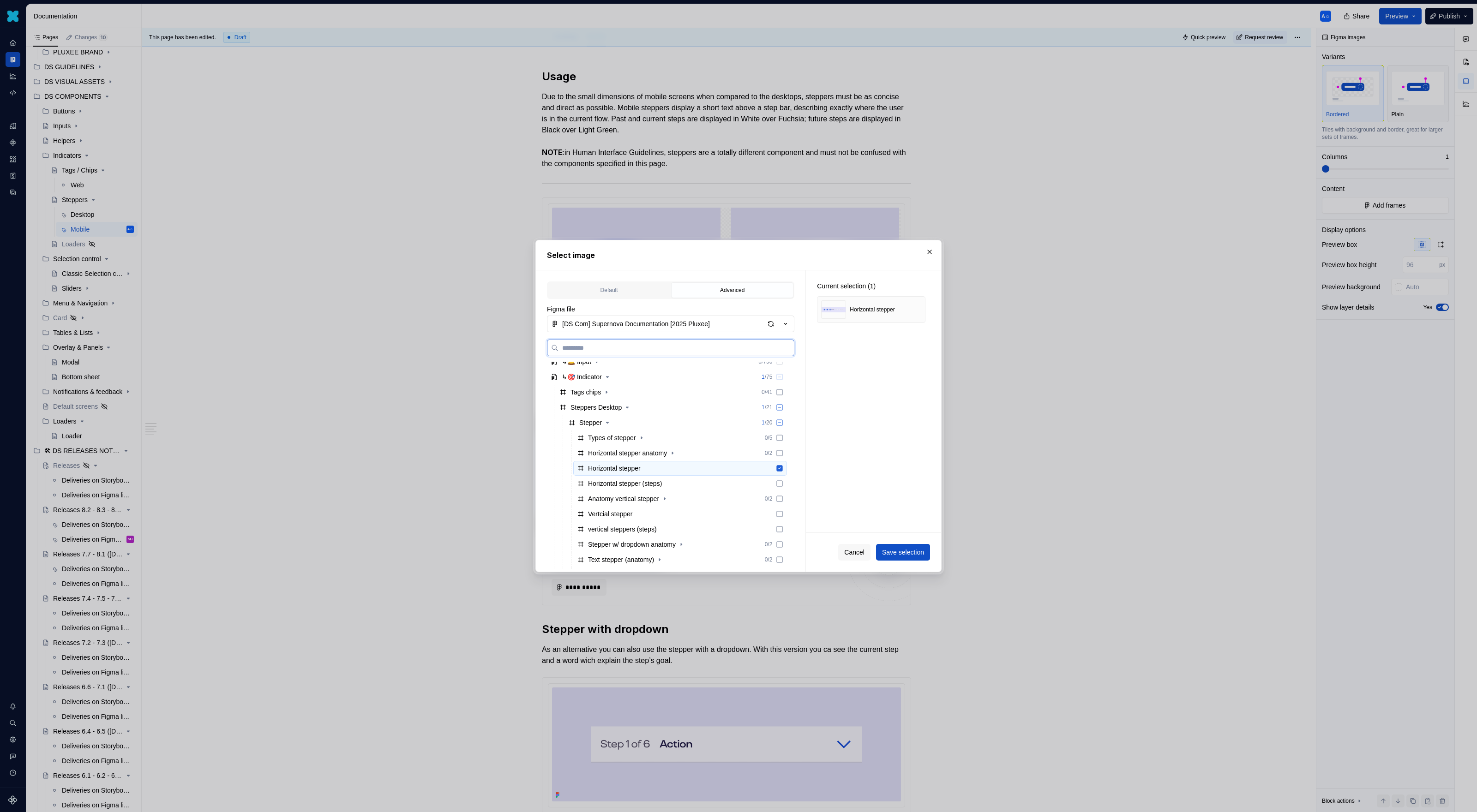
click at [657, 474] on div "Horizontal stepper" at bounding box center [680, 468] width 214 height 15
click at [631, 408] on icon "button" at bounding box center [627, 407] width 7 height 7
click at [630, 467] on div "Horizontal stepper" at bounding box center [615, 468] width 53 height 9
click at [872, 526] on span "Save selection" at bounding box center [902, 552] width 42 height 9
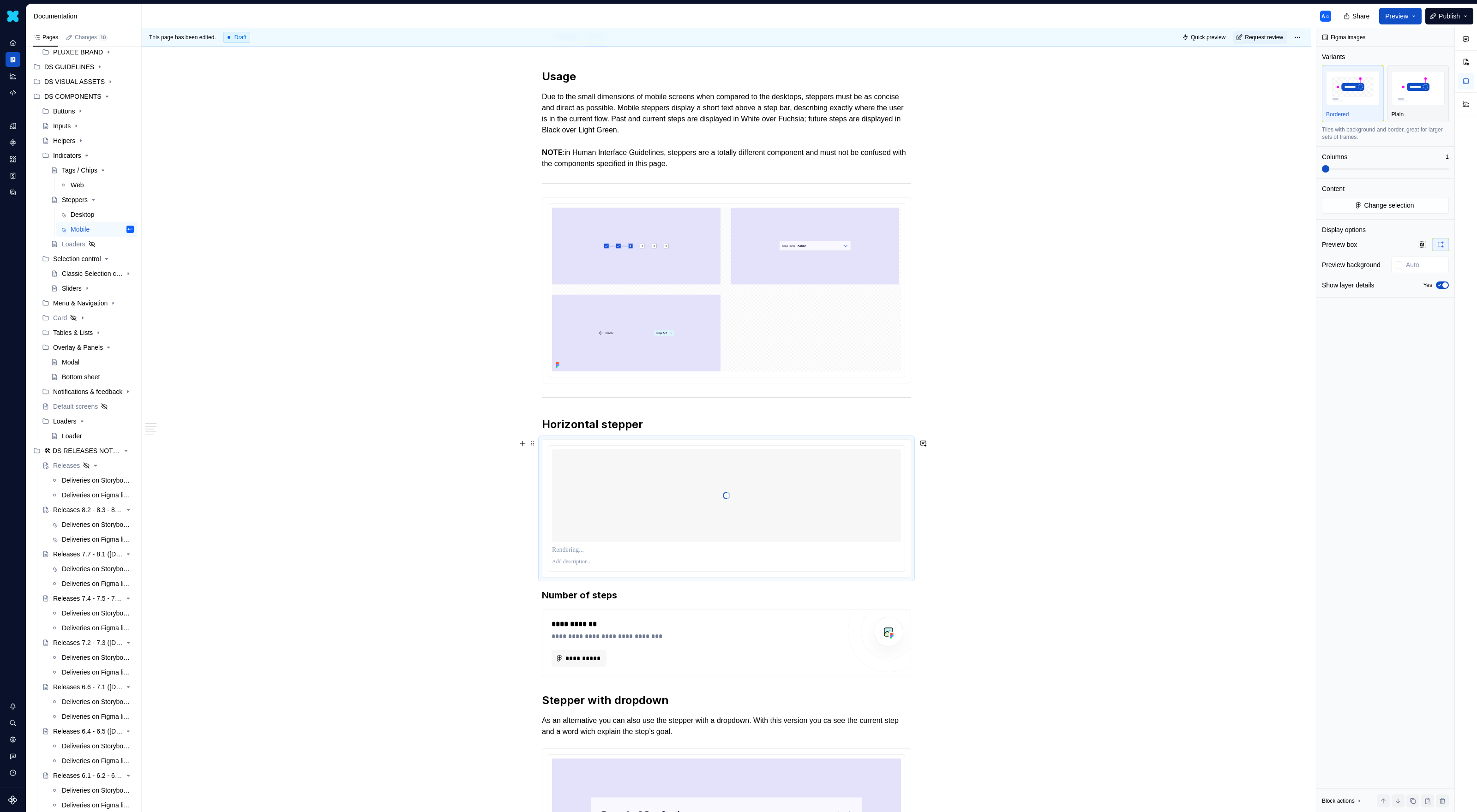
click at [816, 512] on div at bounding box center [726, 495] width 349 height 92
click at [872, 121] on button "Plain" at bounding box center [1419, 94] width 62 height 57
click at [872, 283] on icon "button" at bounding box center [1439, 285] width 7 height 6
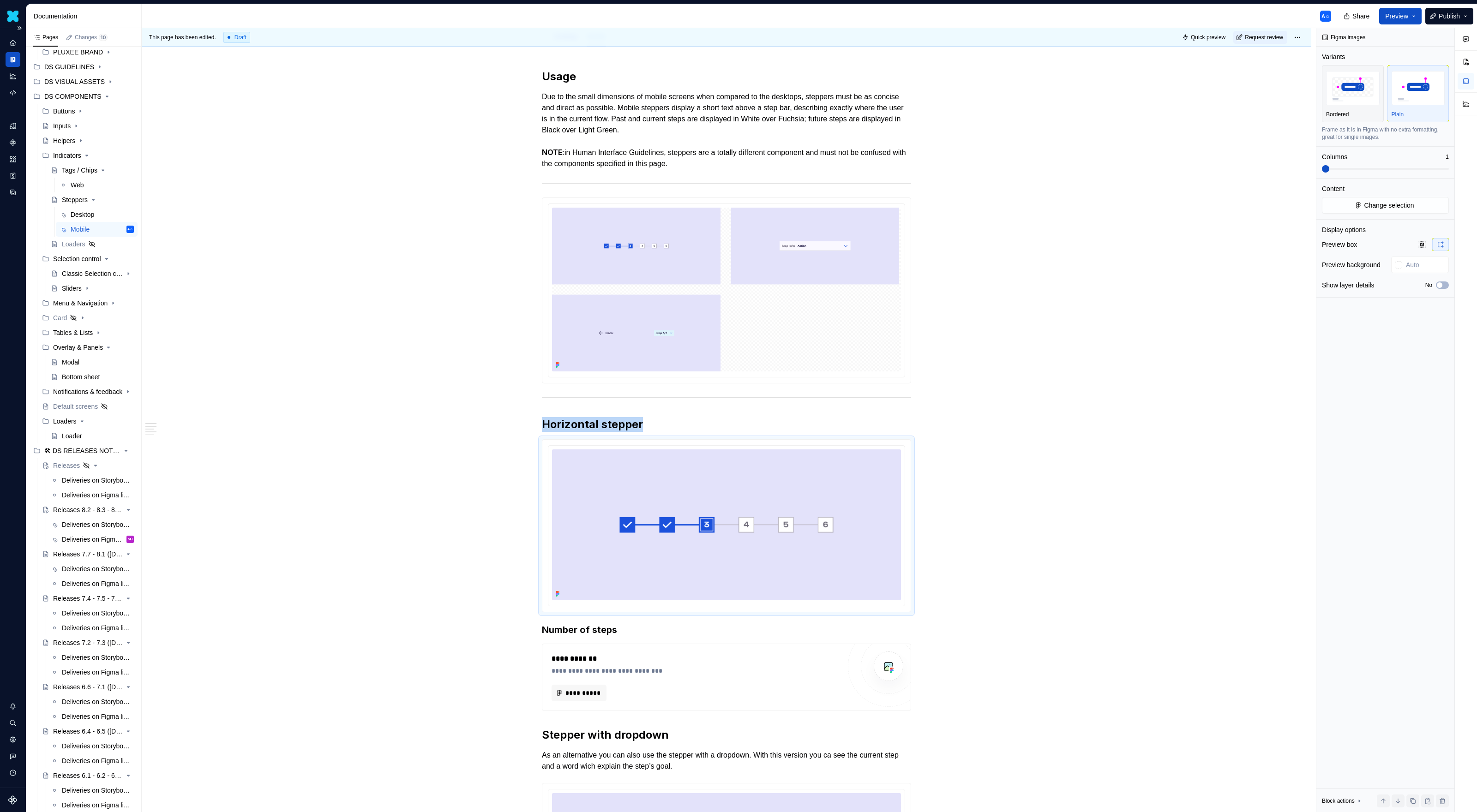
scroll to position [135, 0]
click at [742, 505] on img at bounding box center [726, 524] width 349 height 151
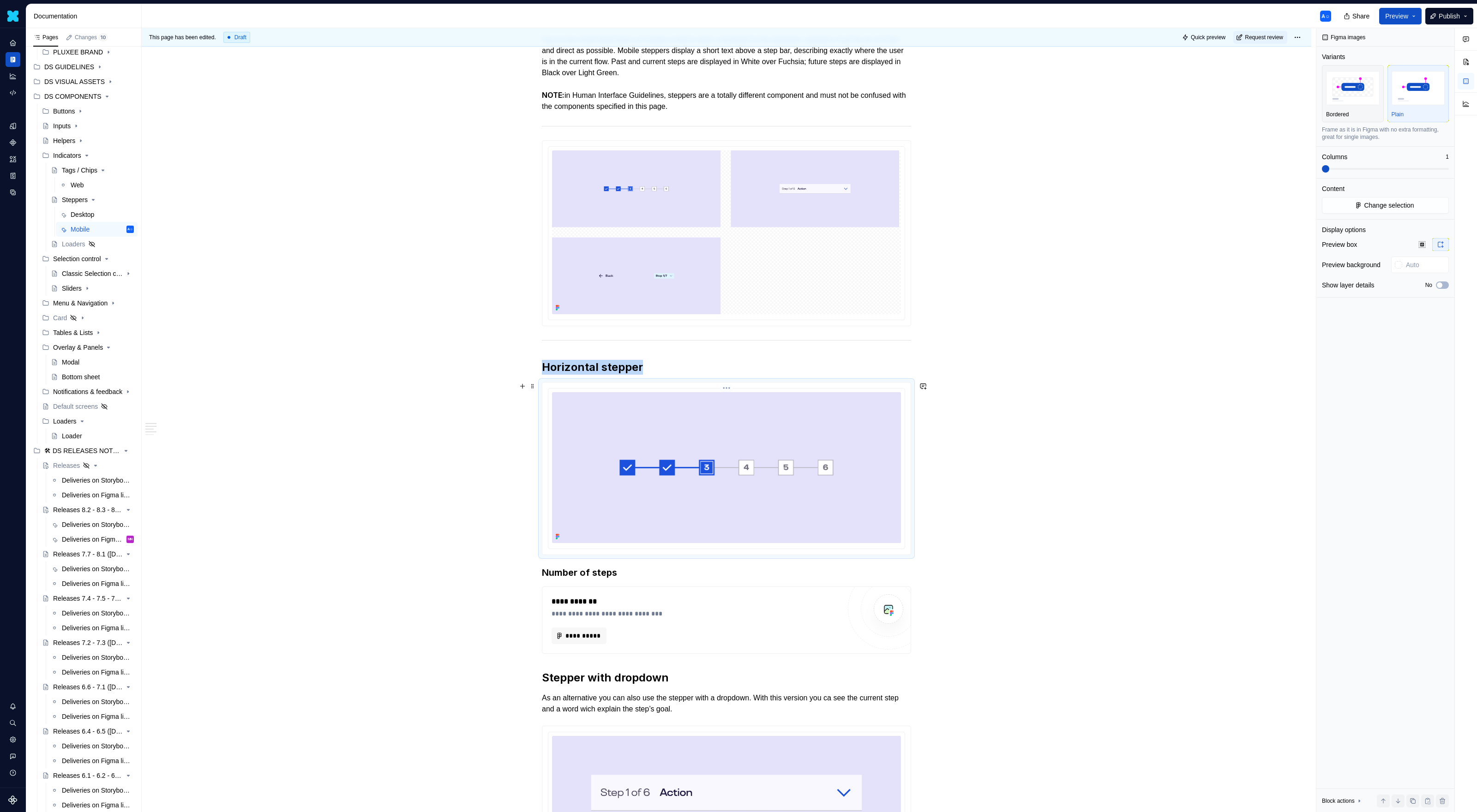
scroll to position [194, 0]
click at [572, 526] on div "**********" at bounding box center [696, 619] width 289 height 48
click at [872, 202] on button "Add frames" at bounding box center [1385, 205] width 127 height 17
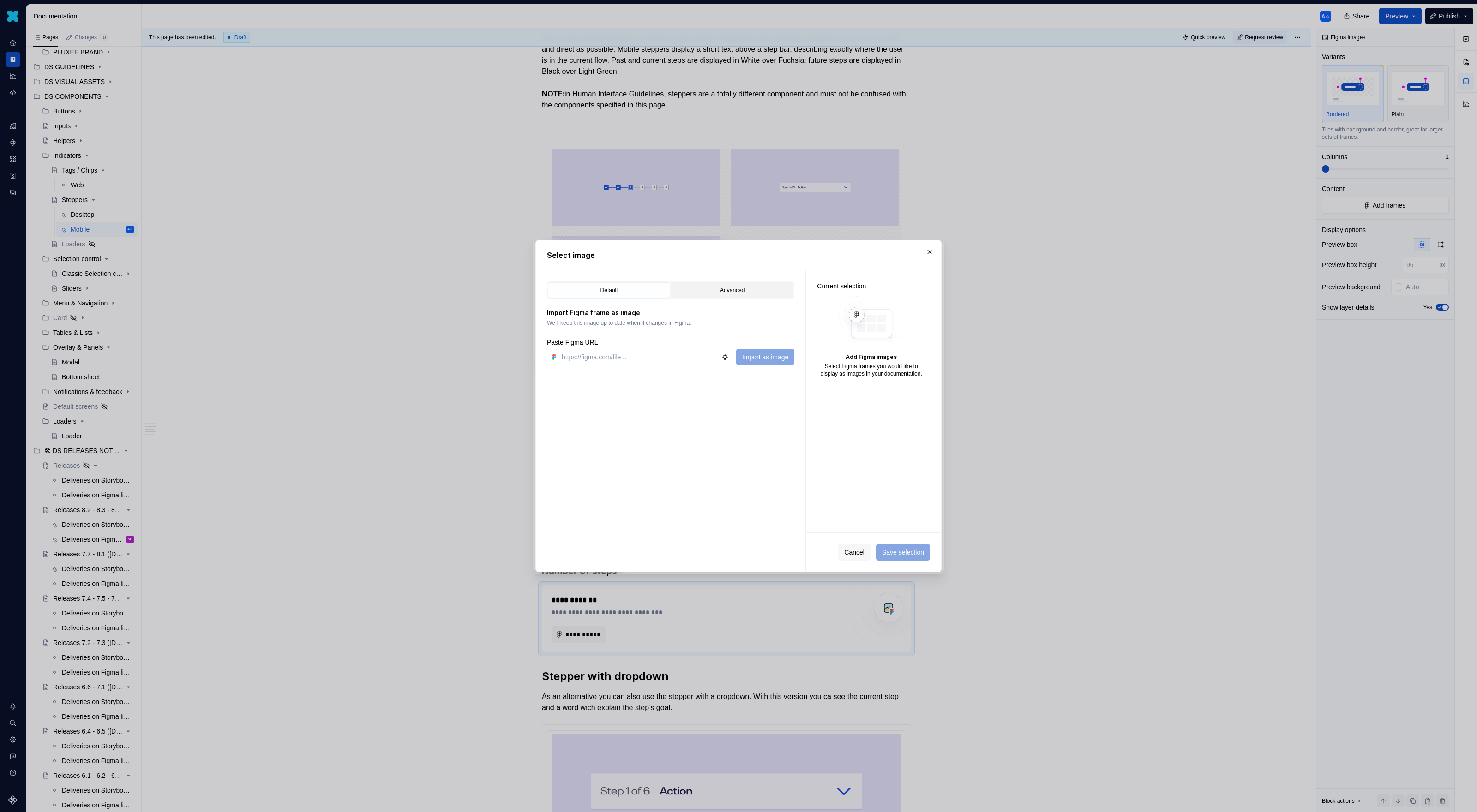
click at [716, 290] on div "Advanced" at bounding box center [732, 290] width 116 height 9
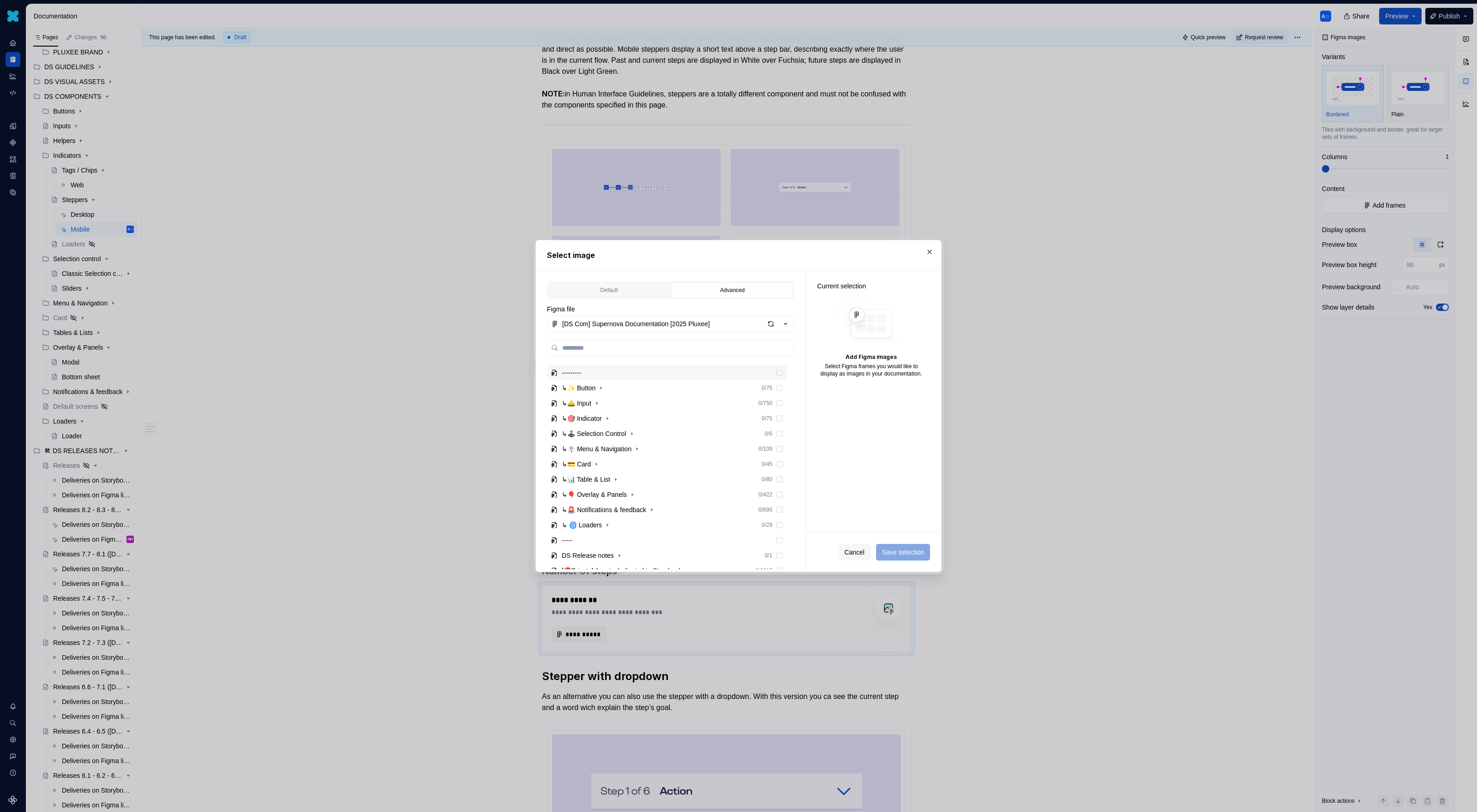
scroll to position [127, 0]
click at [611, 398] on icon "button" at bounding box center [607, 394] width 7 height 7
click at [626, 436] on icon "button" at bounding box center [623, 434] width 7 height 7
click at [608, 450] on icon "button" at bounding box center [608, 449] width 1 height 2
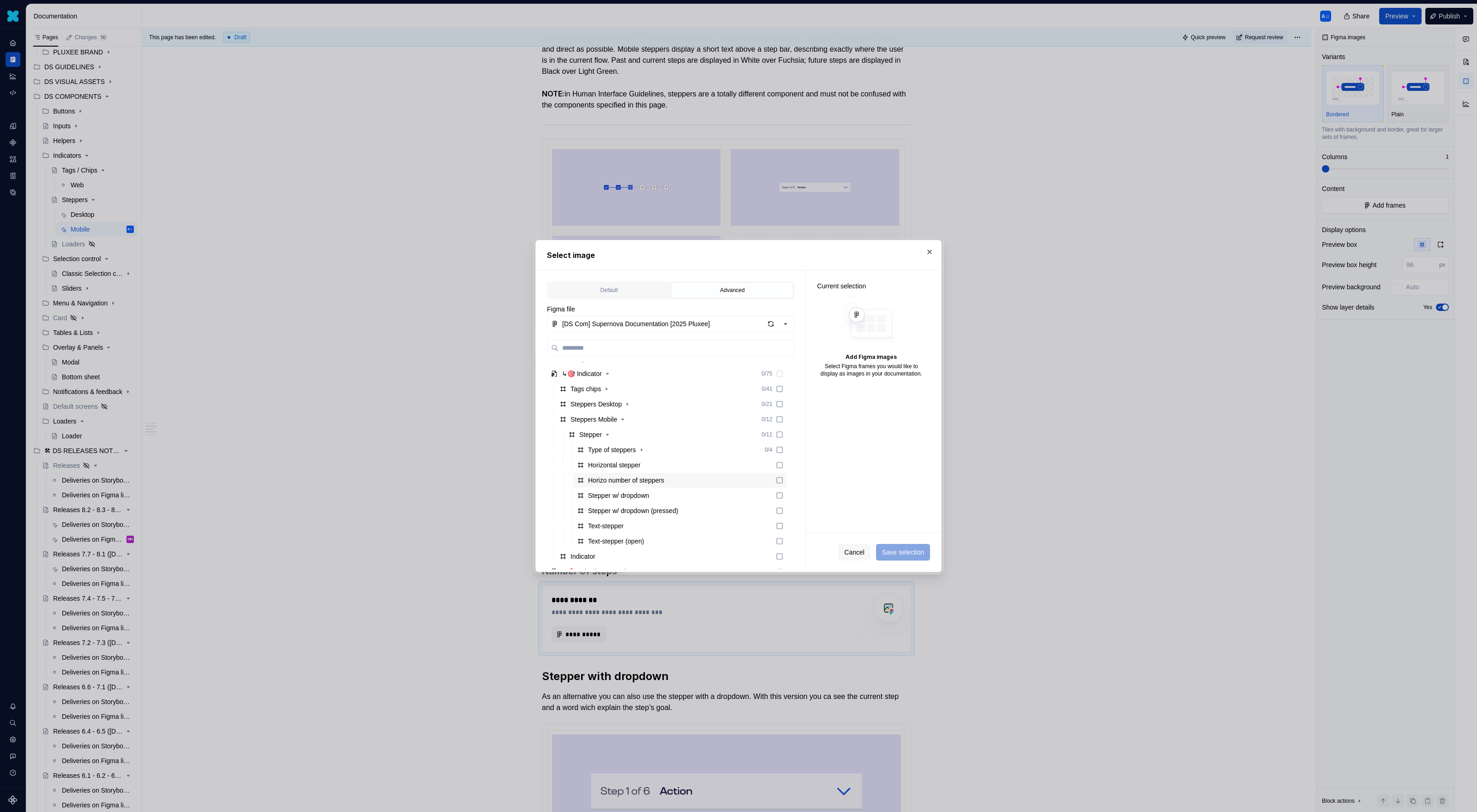
scroll to position [151, 0]
click at [647, 479] on div "Horizo number of steppers" at bounding box center [626, 477] width 76 height 9
click at [872, 526] on span "Save selection" at bounding box center [902, 552] width 42 height 9
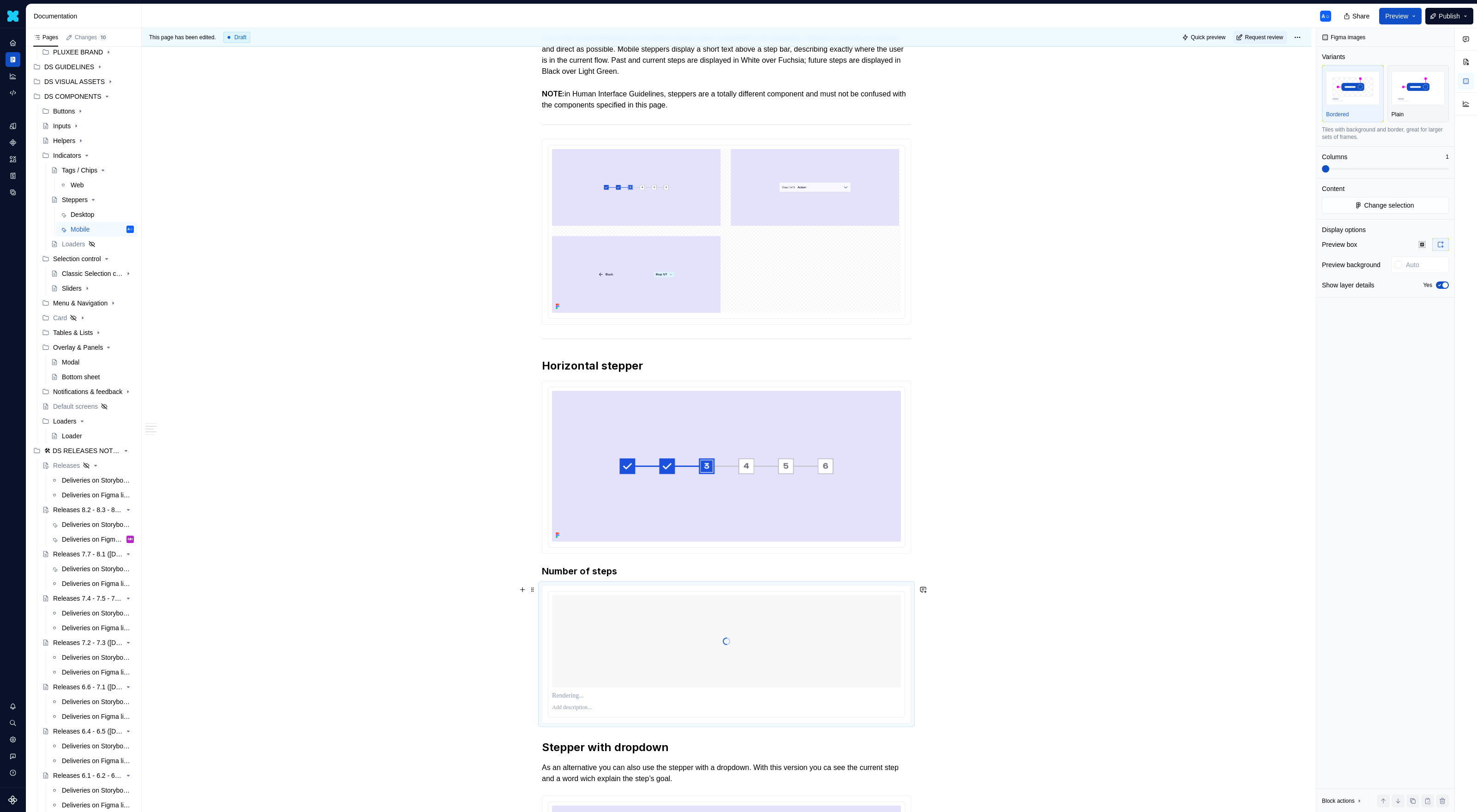
click at [829, 526] on div at bounding box center [726, 641] width 349 height 92
click at [872, 283] on icon "button" at bounding box center [1439, 285] width 7 height 6
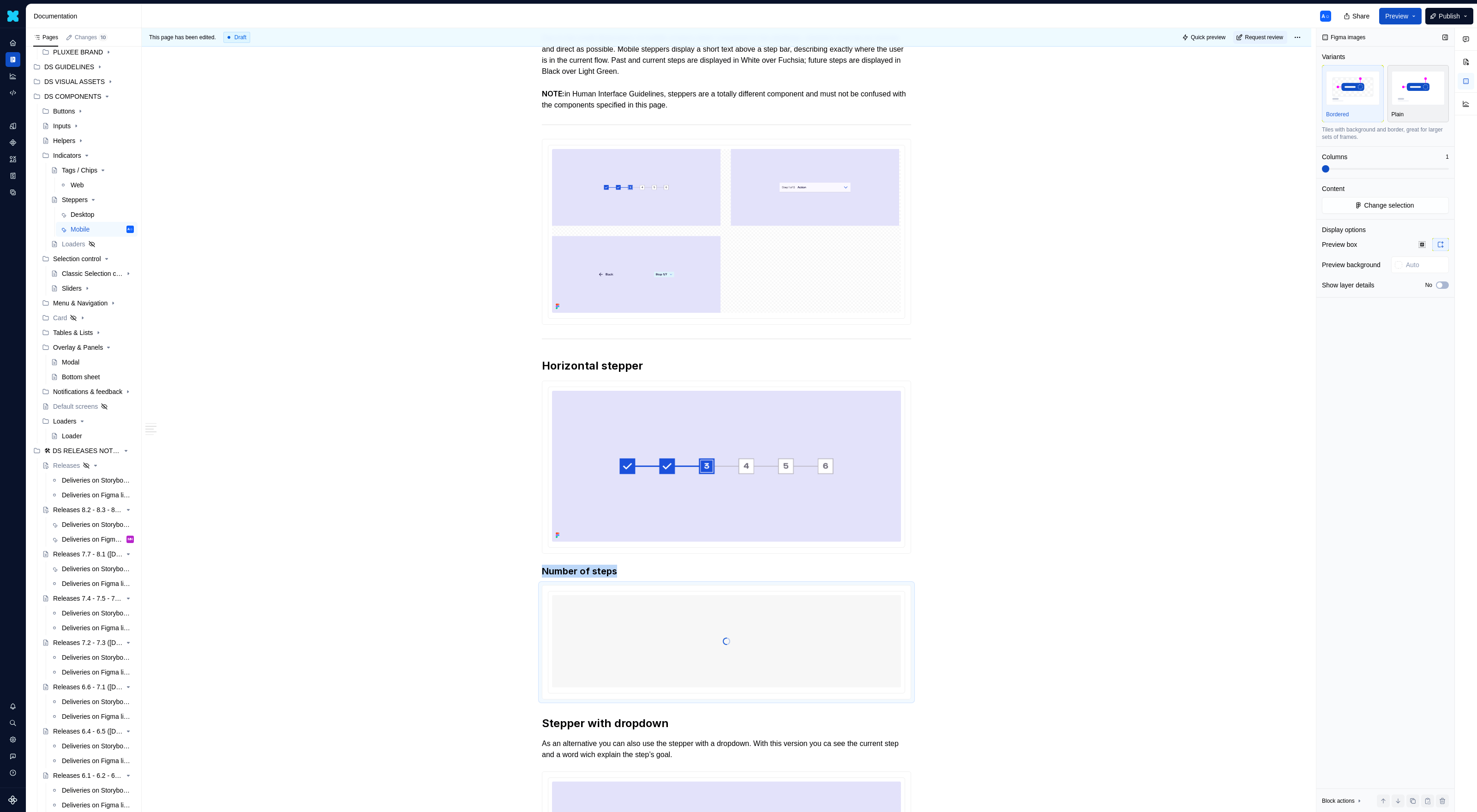
click at [872, 105] on div "button" at bounding box center [1418, 88] width 53 height 38
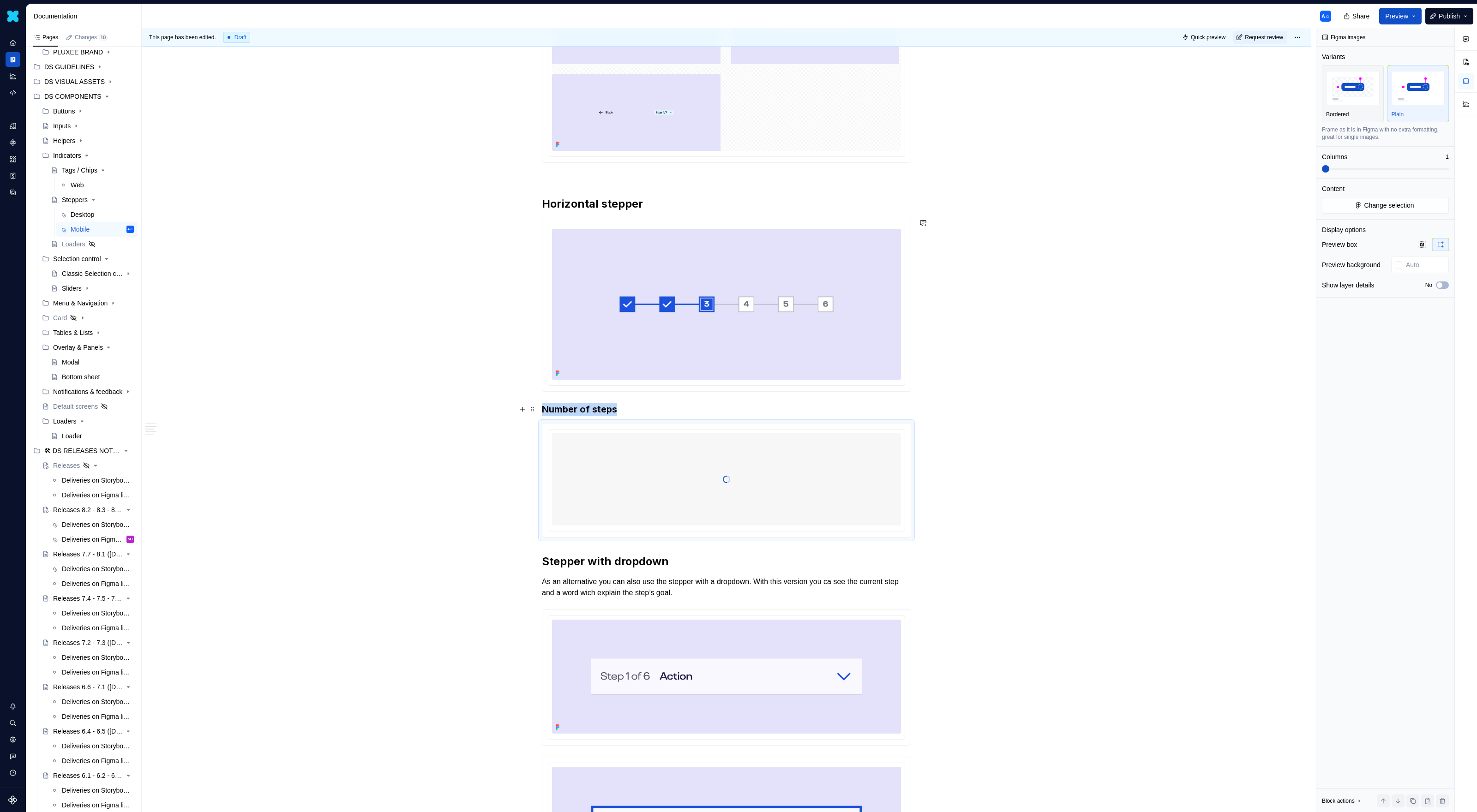
scroll to position [469, 0]
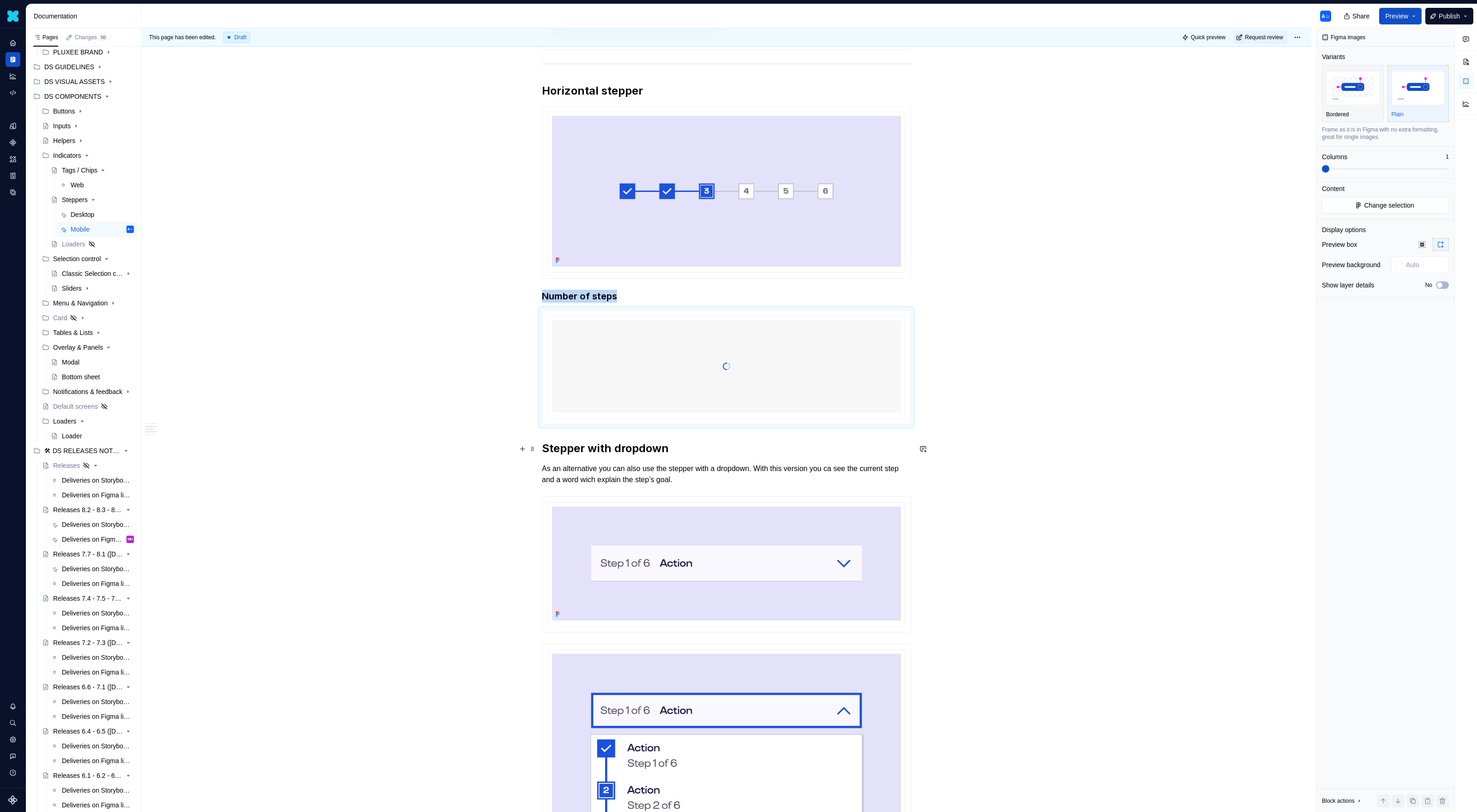
click at [543, 442] on div "Usage Due to the small dimensions of mobile screens when compared to the deskto…" at bounding box center [726, 720] width 1170 height 2014
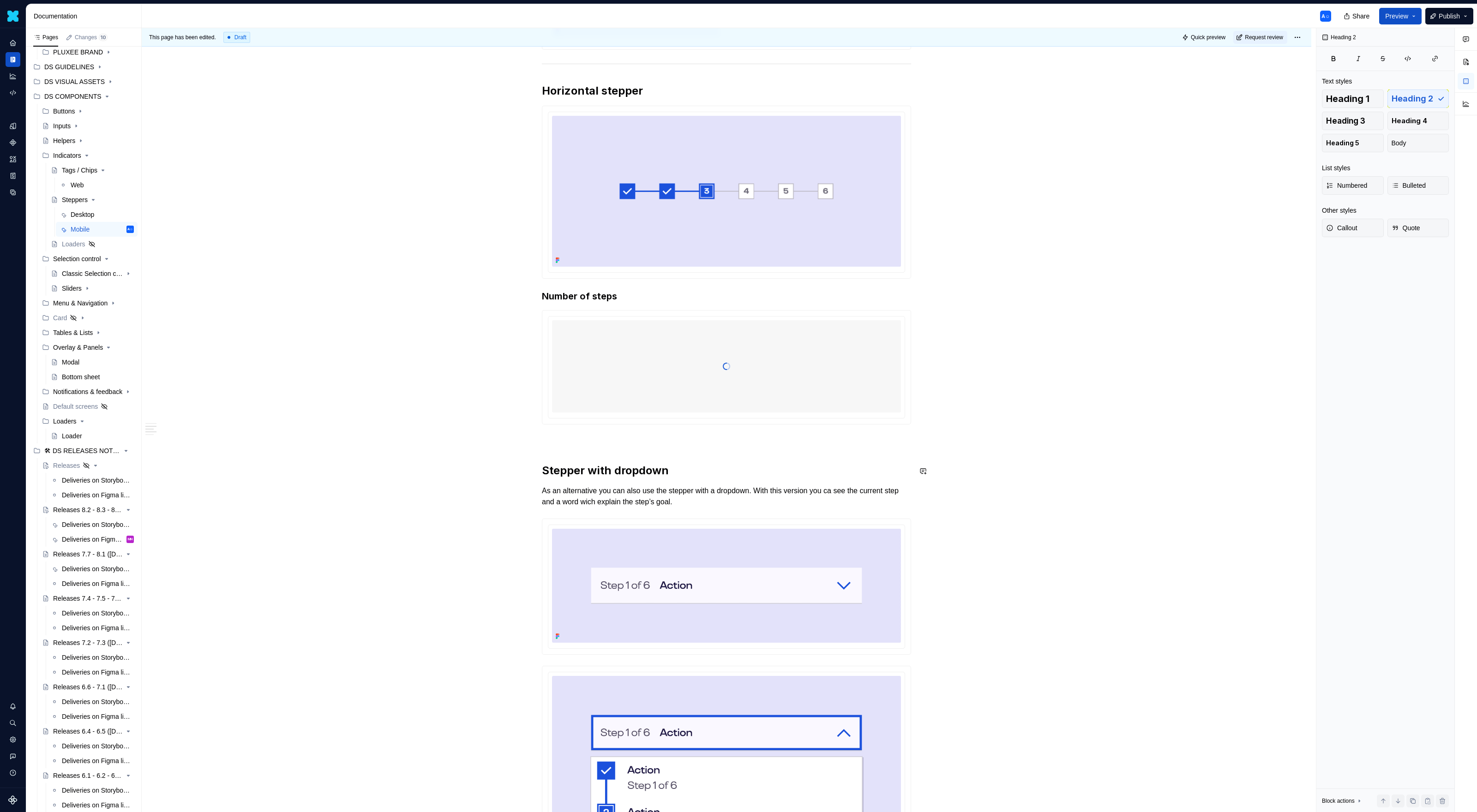
click at [543, 442] on div "Usage Due to the small dimensions of mobile screens when compared to the deskto…" at bounding box center [726, 732] width 1170 height 2037
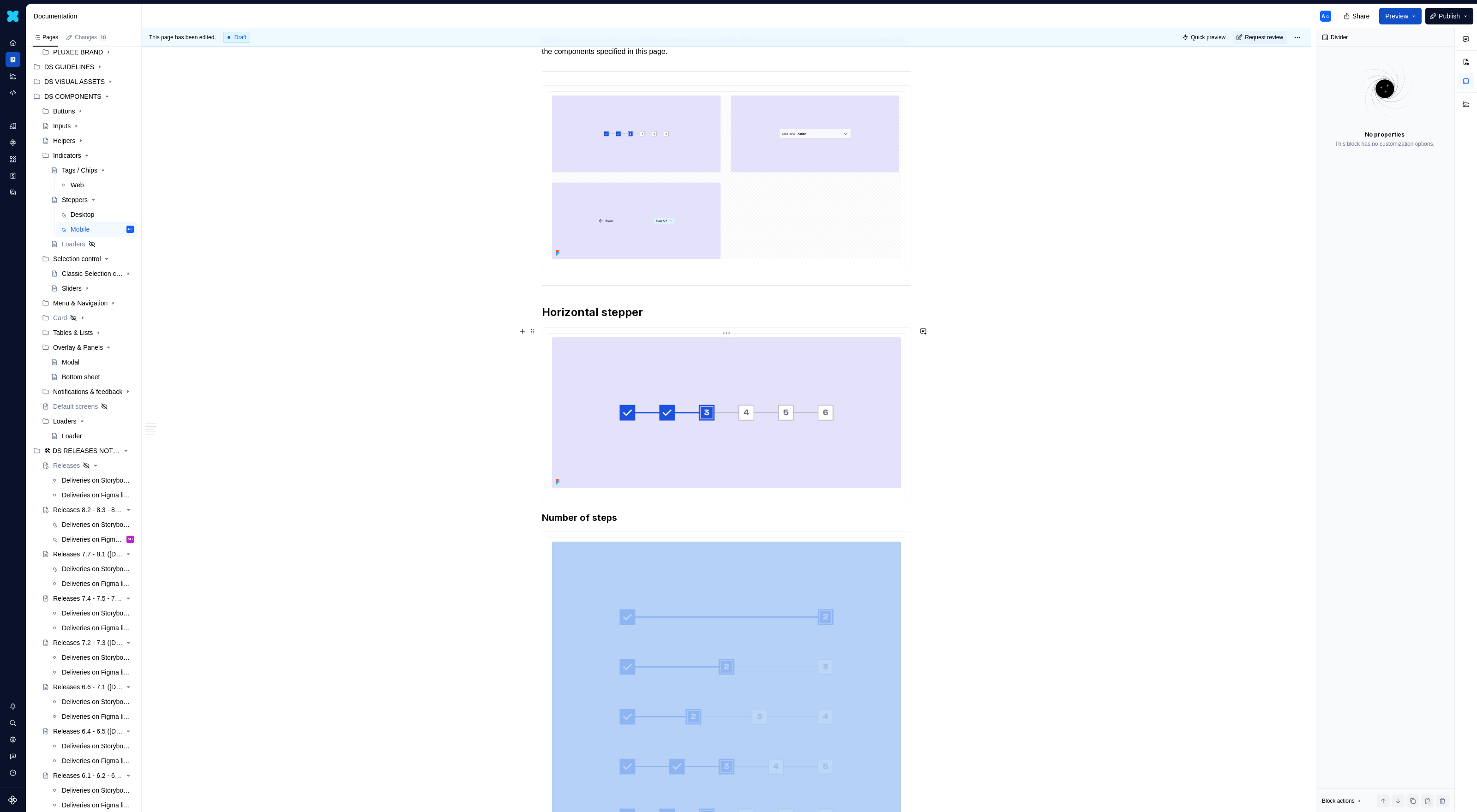
scroll to position [0, 0]
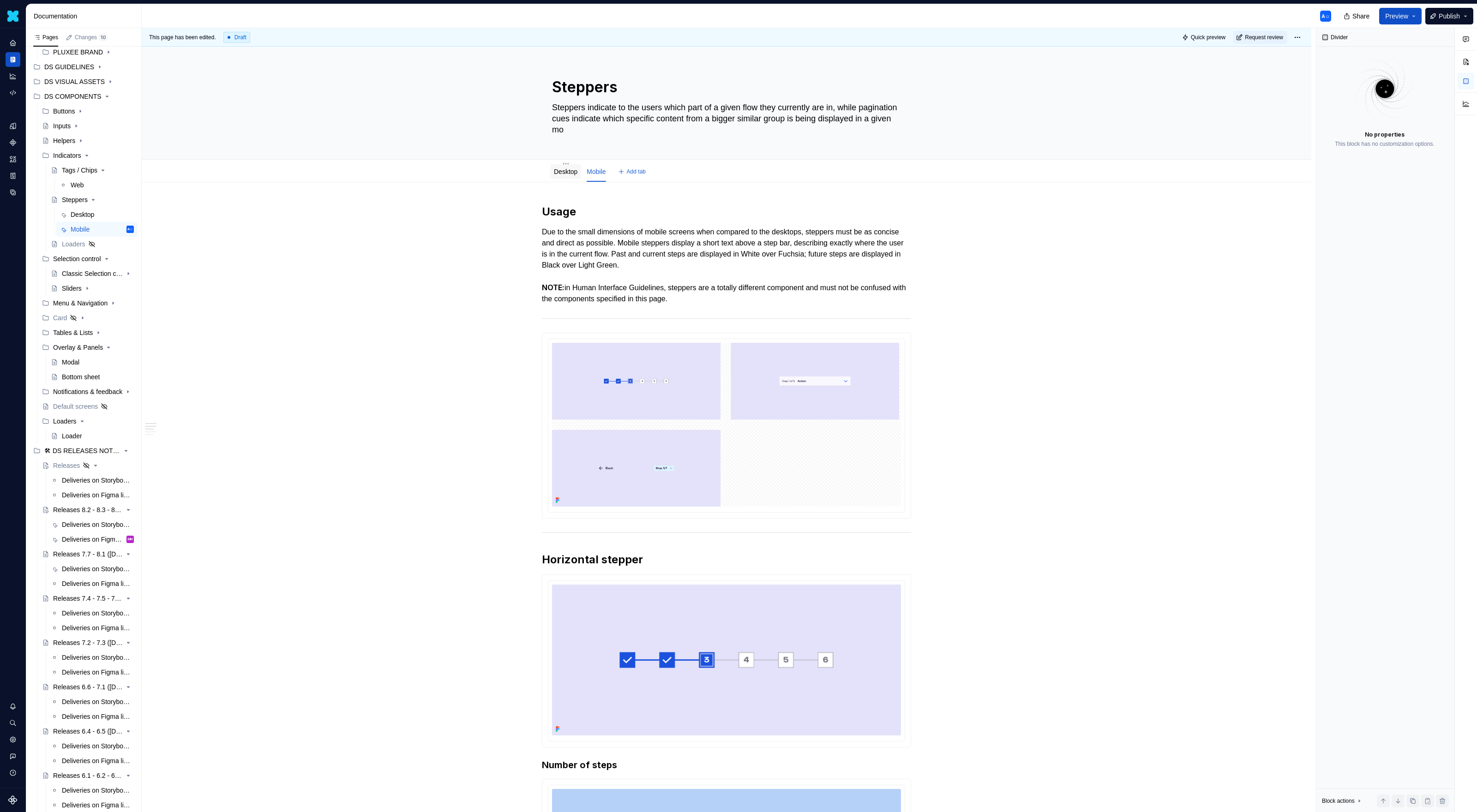
click at [577, 171] on link "Desktop" at bounding box center [565, 171] width 24 height 7
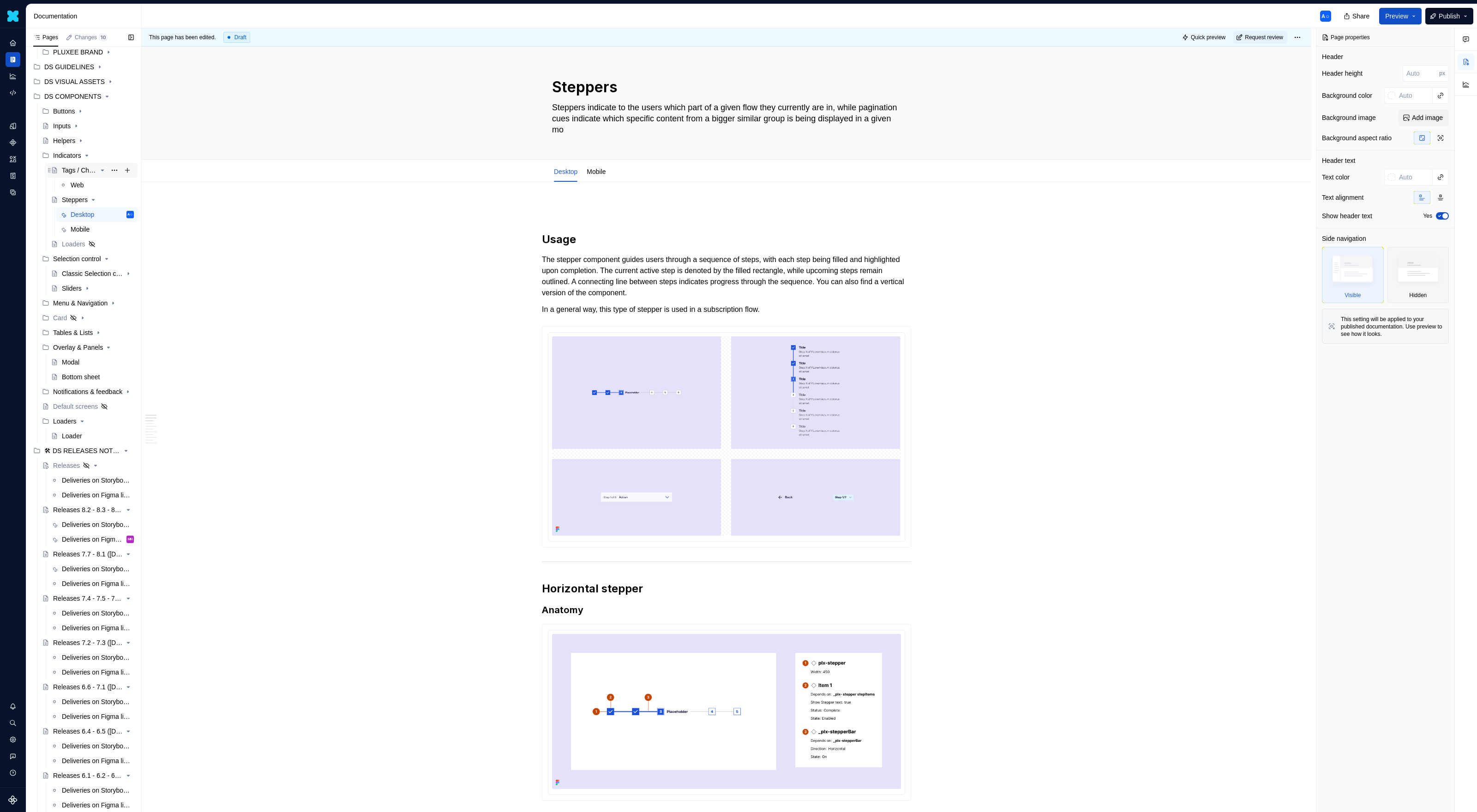
click at [76, 174] on div "Tags / Chips" at bounding box center [79, 170] width 35 height 9
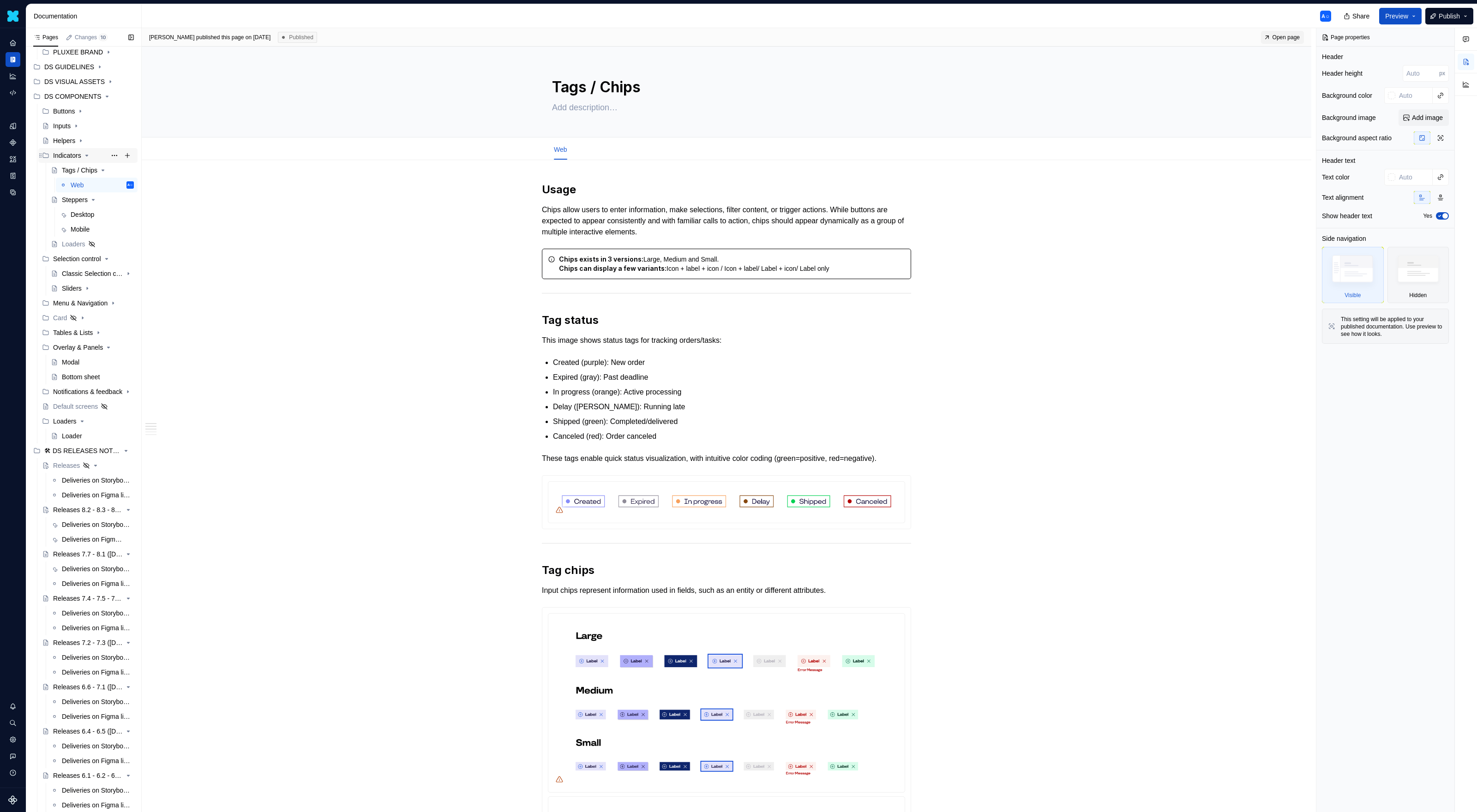
click at [73, 152] on div "Indicators" at bounding box center [67, 155] width 28 height 9
click at [129, 156] on button "Page tree" at bounding box center [127, 155] width 13 height 13
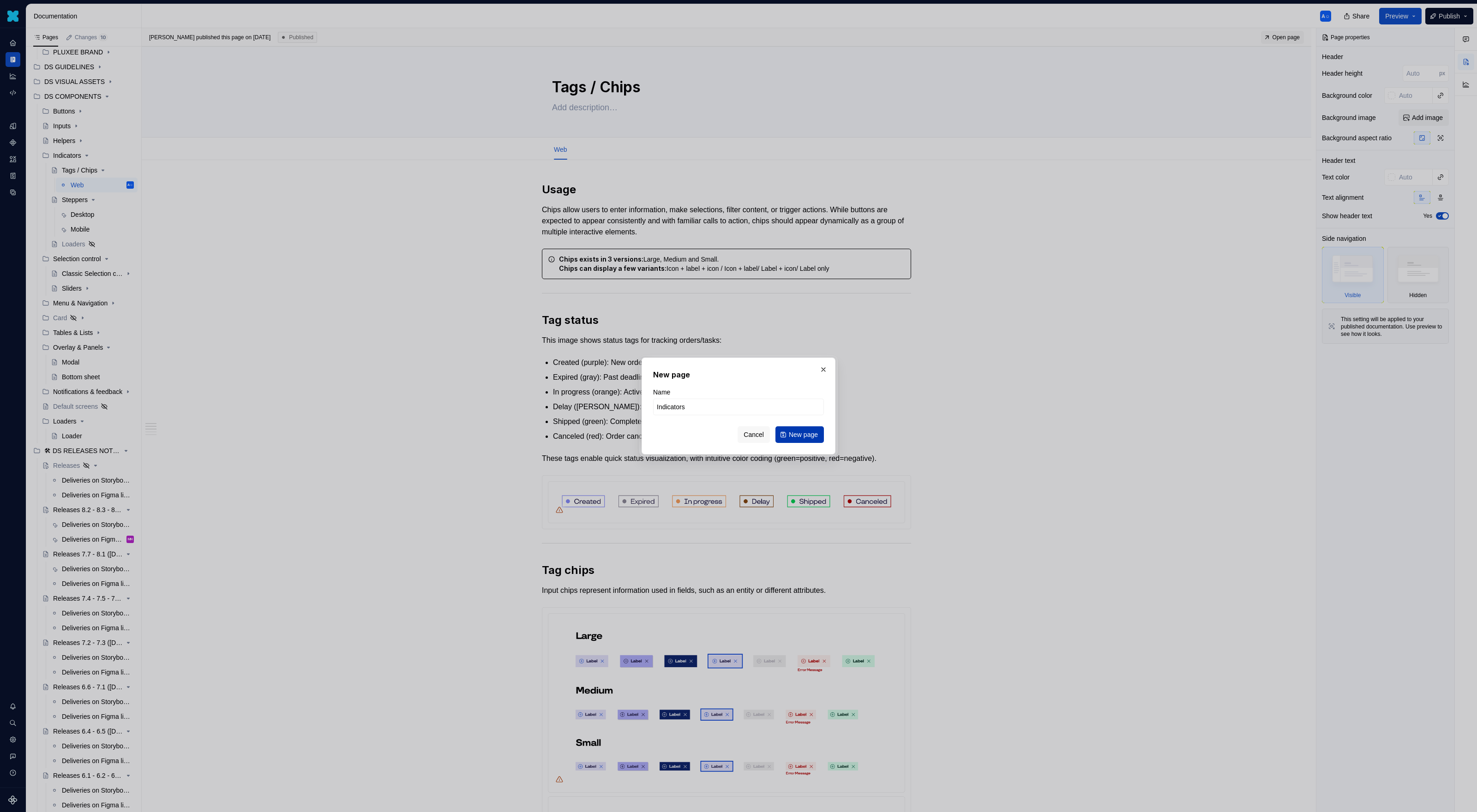
click button "New page" at bounding box center [799, 434] width 49 height 17
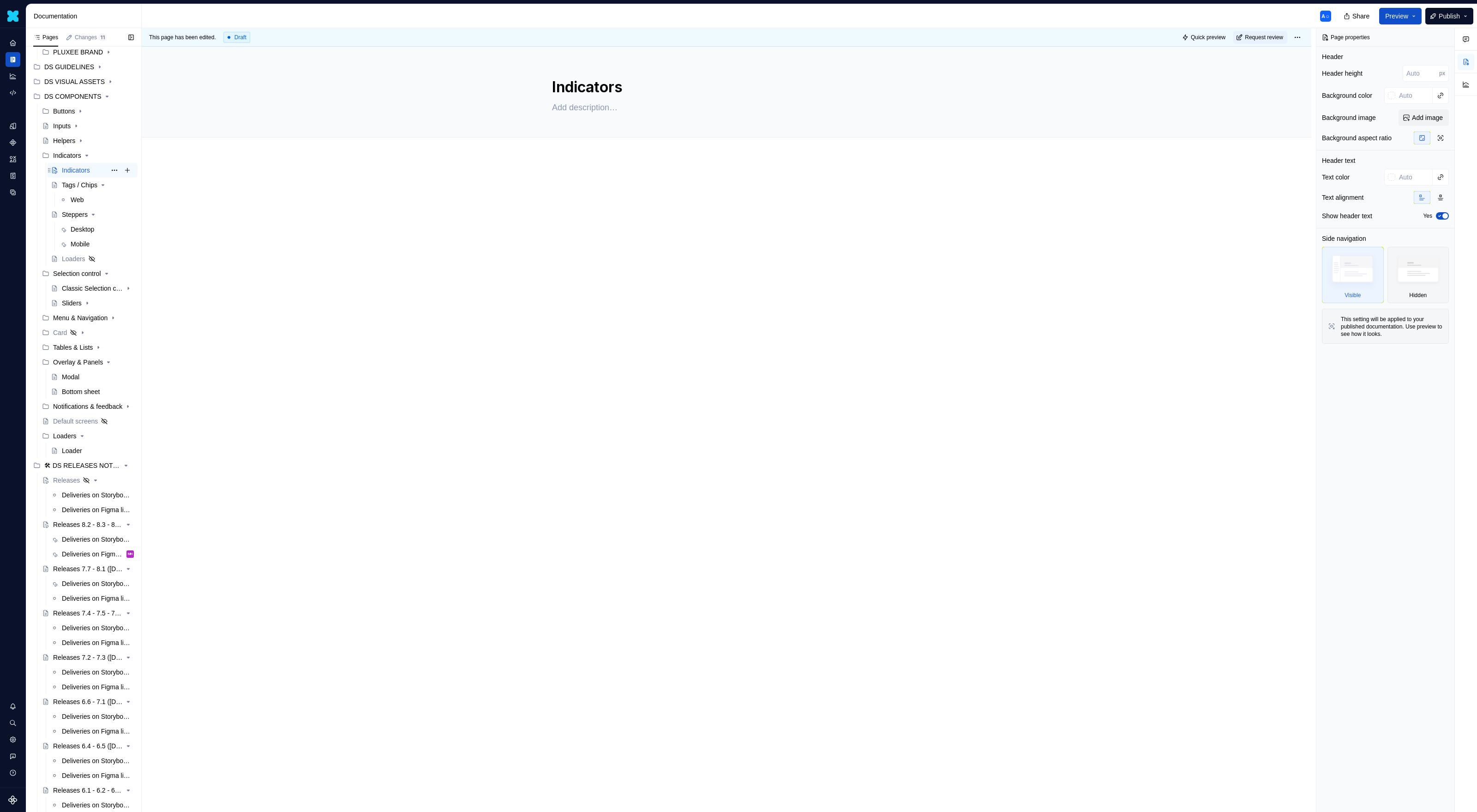
click at [84, 164] on div "Indicators A☺" at bounding box center [98, 170] width 72 height 13
click at [533, 218] on div at bounding box center [726, 313] width 1170 height 312
click at [91, 155] on icon "Page tree" at bounding box center [87, 155] width 7 height 7
click at [99, 244] on icon "Page tree" at bounding box center [99, 244] width 1 height 2
click at [100, 244] on icon "Page tree" at bounding box center [99, 244] width 2 height 1
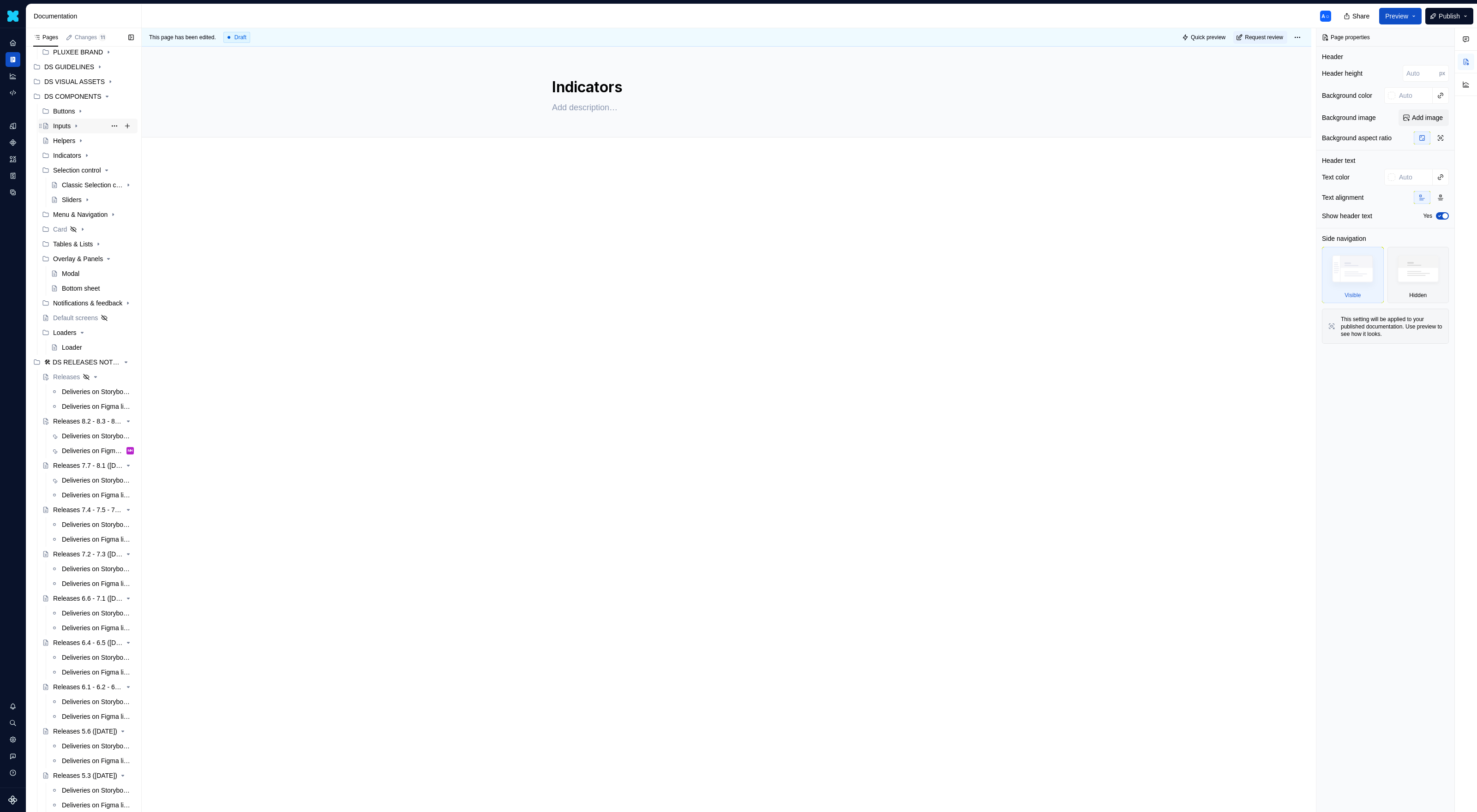
click at [80, 127] on icon "Page tree" at bounding box center [76, 125] width 7 height 7
click at [80, 127] on icon "Page tree" at bounding box center [76, 125] width 7 height 7
click at [101, 147] on icon "Page tree" at bounding box center [102, 148] width 7 height 7
click at [110, 133] on button "Page tree" at bounding box center [114, 133] width 13 height 13
click at [110, 133] on div "Pages Changes 11 Add Accessibility guide for tree Page tree. Navigate the tree …" at bounding box center [83, 420] width 115 height 784
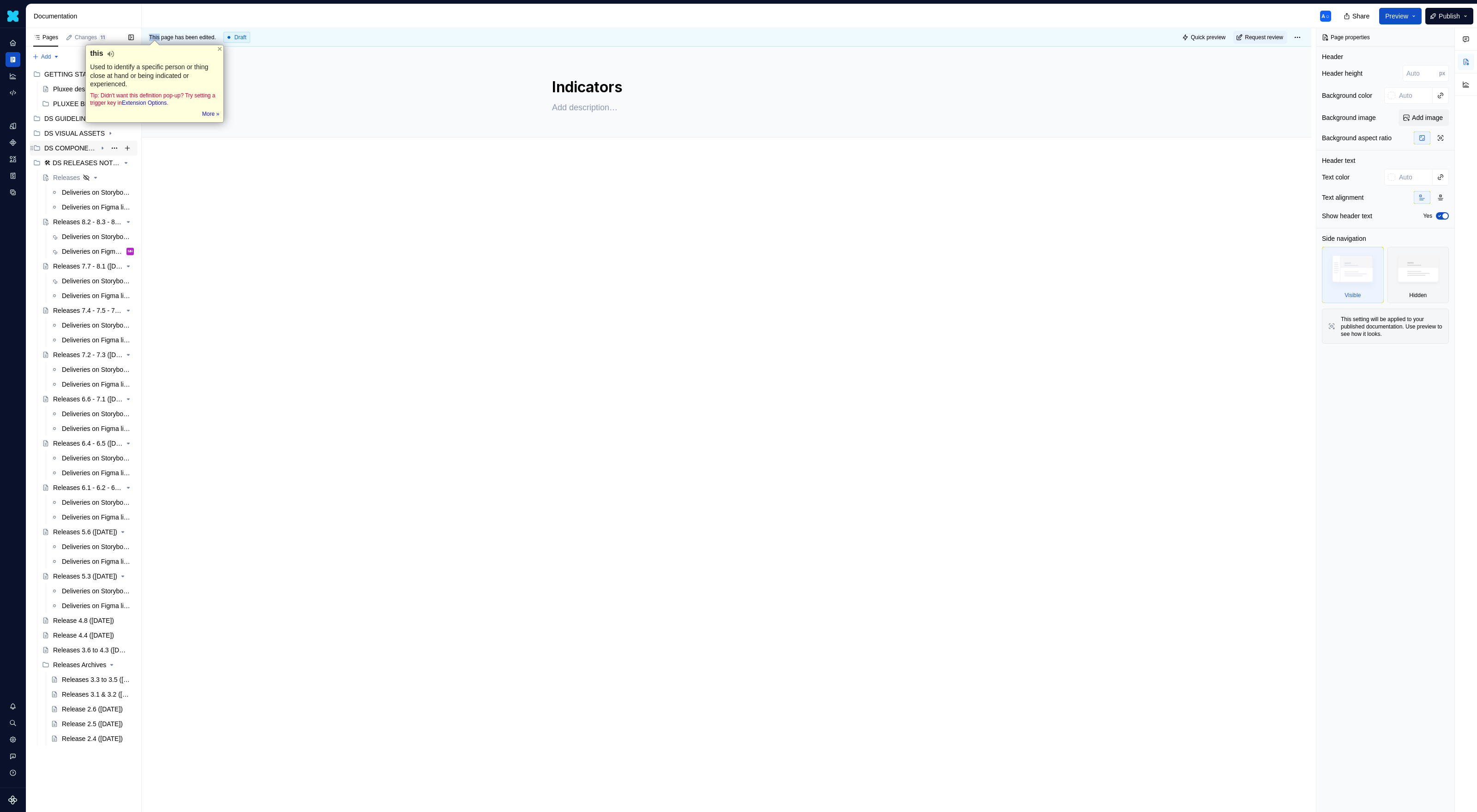
click at [102, 147] on icon "Page tree" at bounding box center [103, 148] width 1 height 2
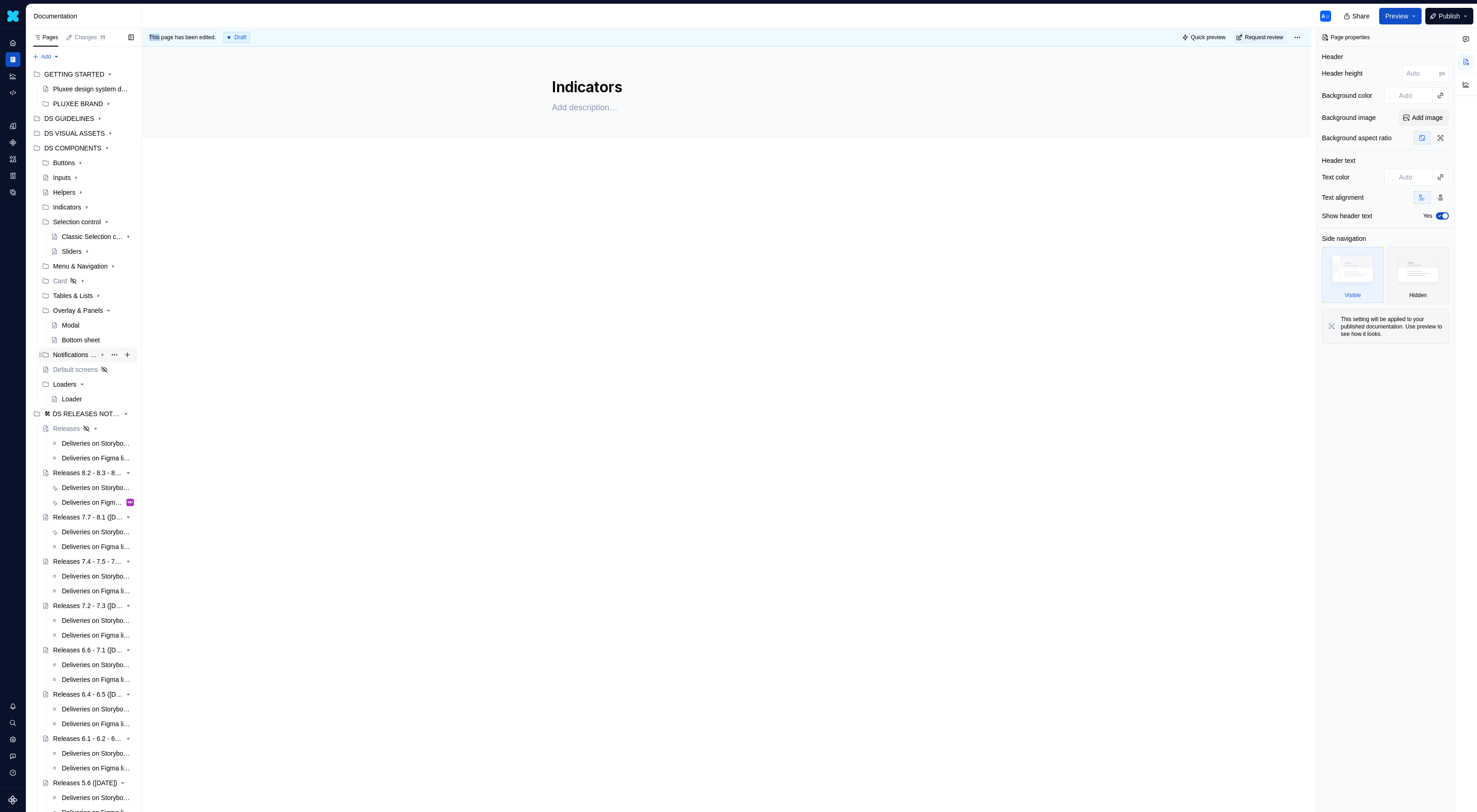
click at [68, 355] on div "Notifications & feedback" at bounding box center [75, 355] width 44 height 9
click at [71, 372] on div "Notifications & Feedbacks" at bounding box center [79, 370] width 35 height 9
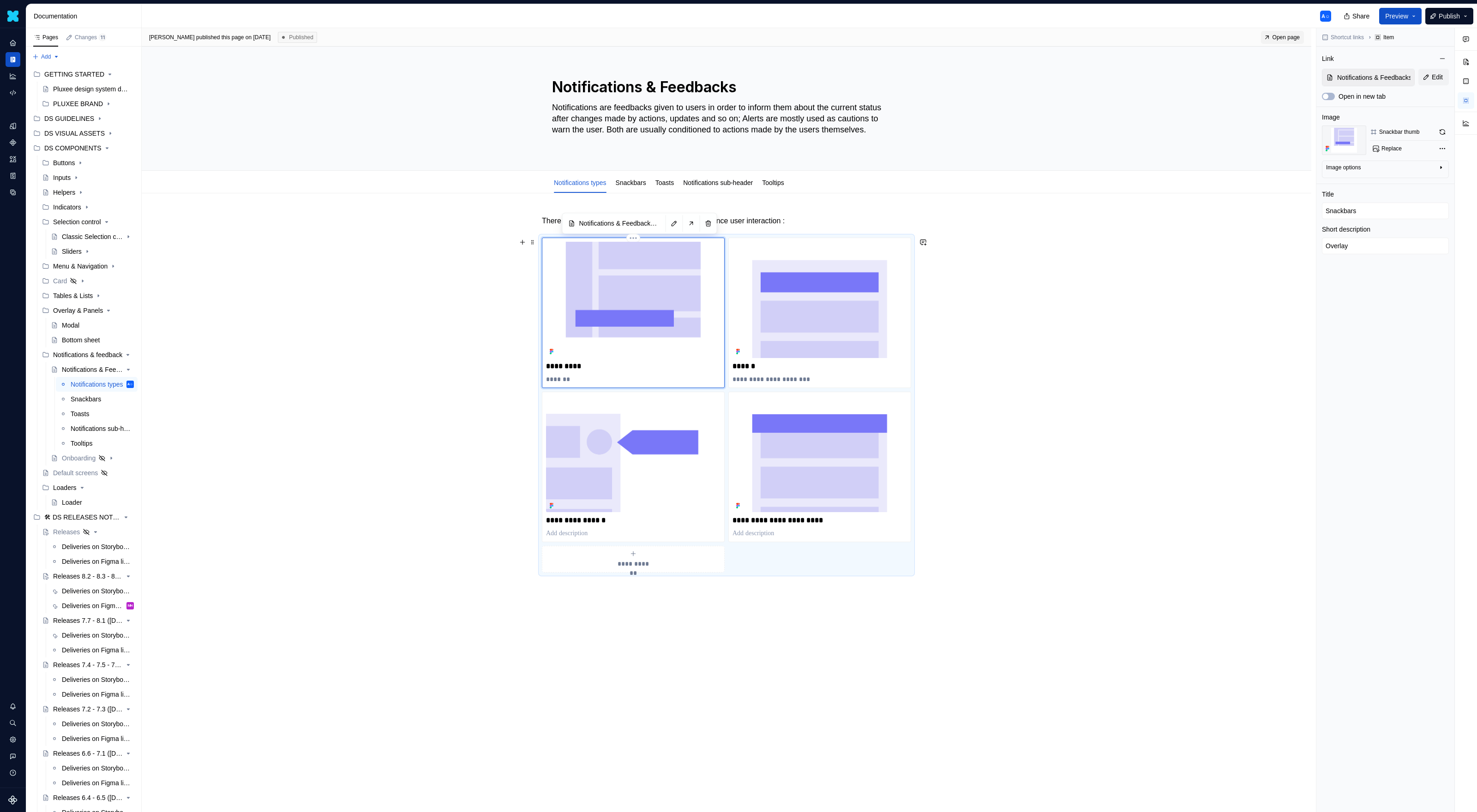
click at [618, 329] on img at bounding box center [633, 300] width 174 height 116
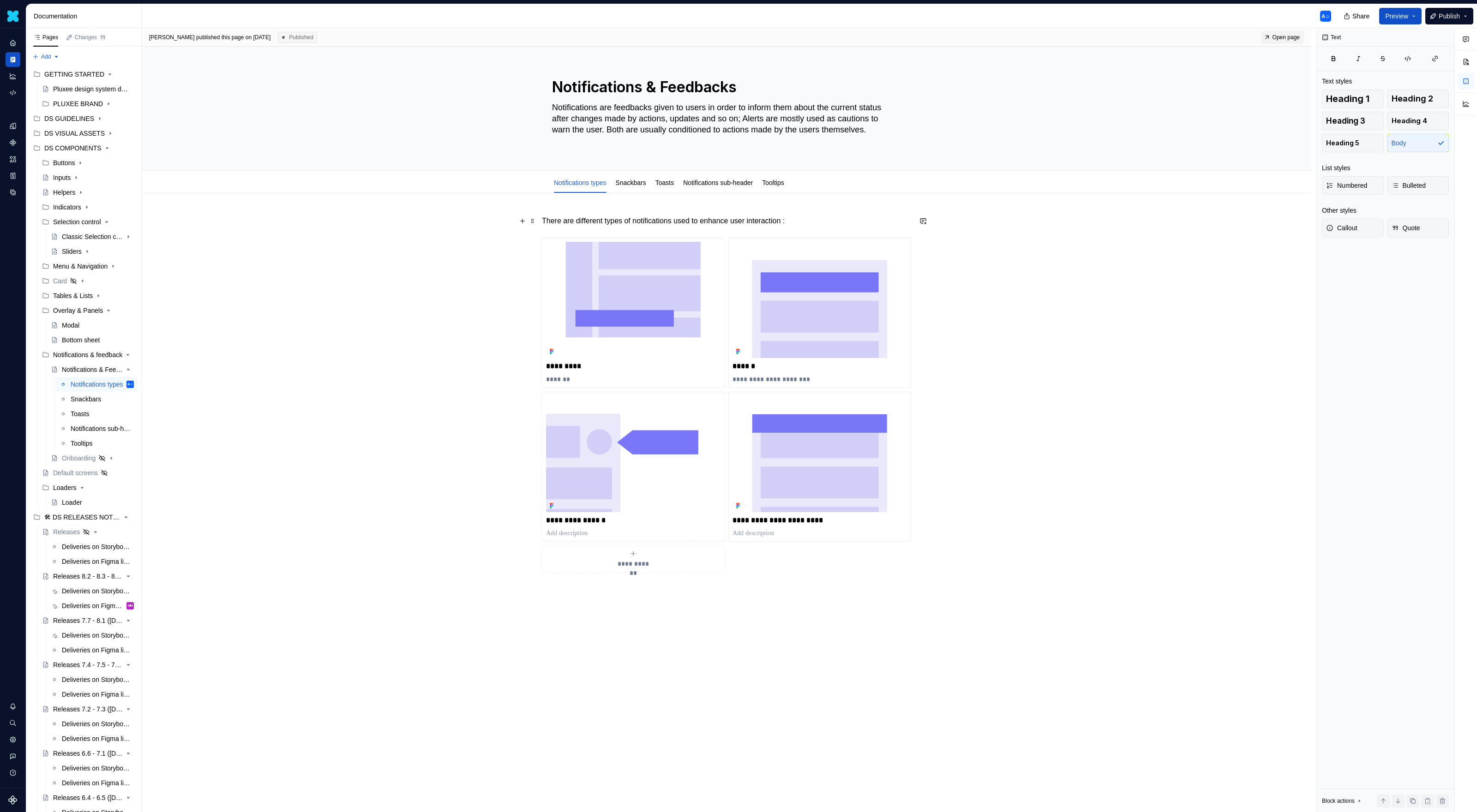
click at [756, 221] on p "There are different types of notifications used to enhance user interaction :" at bounding box center [726, 221] width 369 height 11
click at [730, 246] on div "**********" at bounding box center [819, 313] width 183 height 150
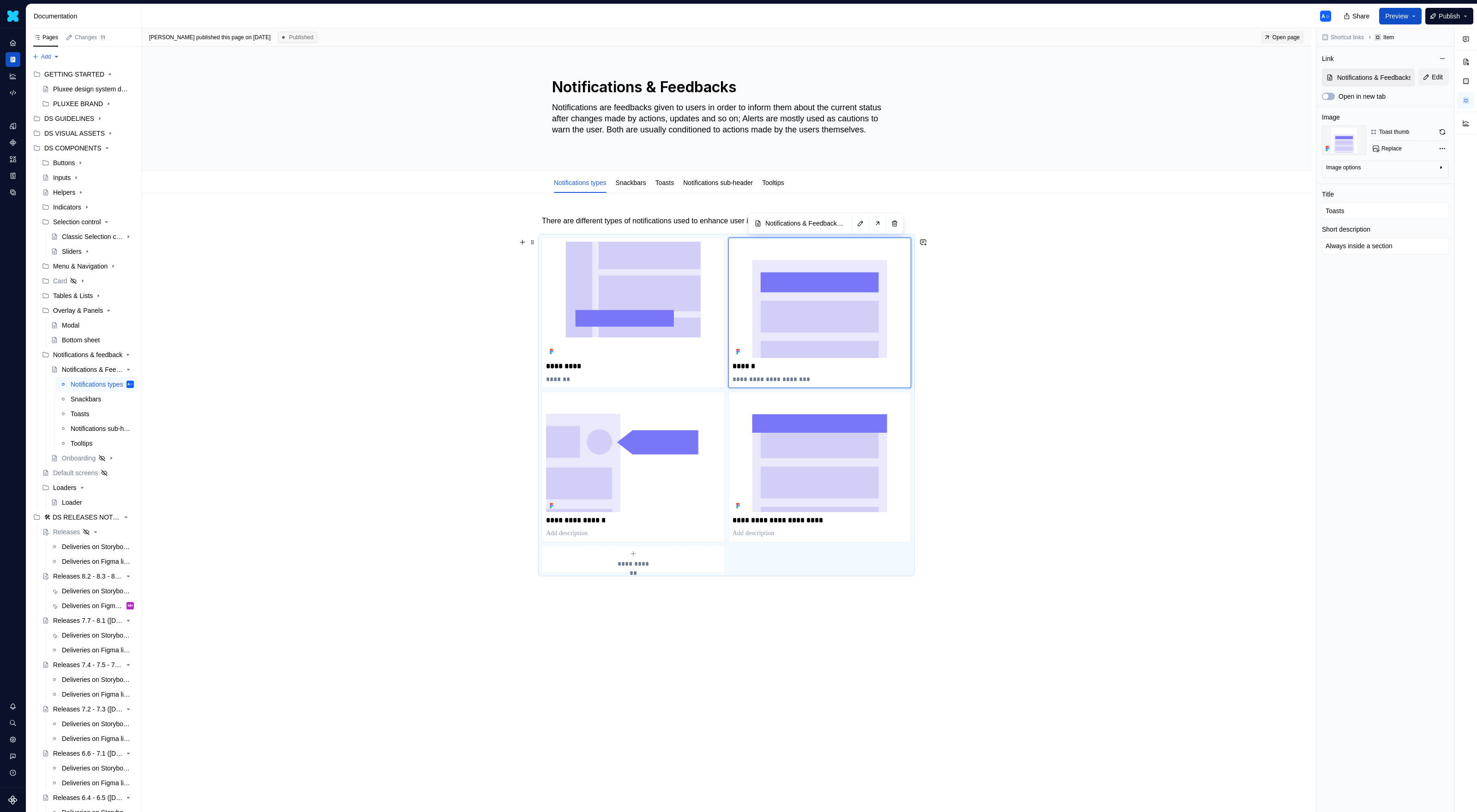
click at [728, 246] on div "**********" at bounding box center [726, 405] width 369 height 335
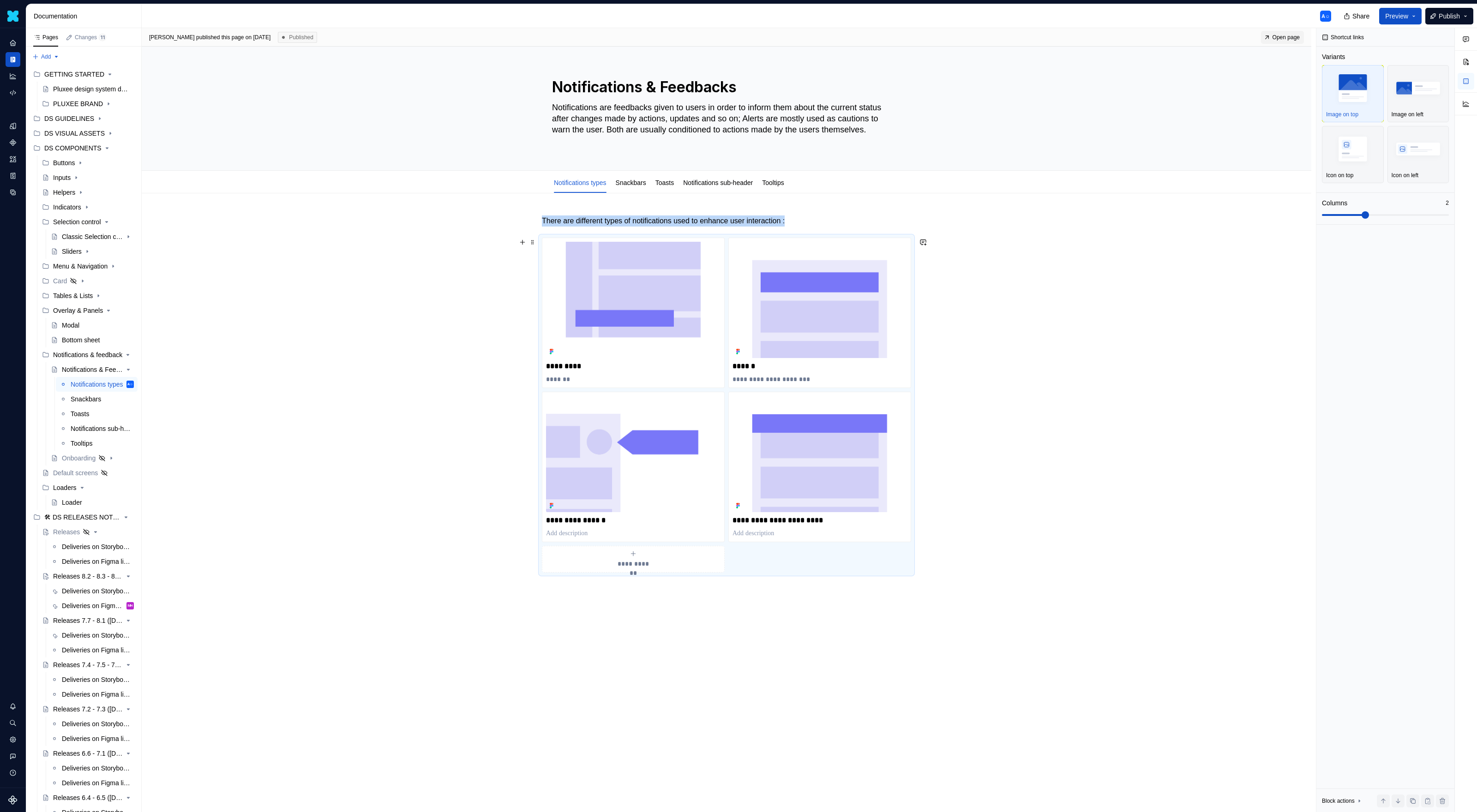
click at [728, 238] on div "**********" at bounding box center [726, 405] width 369 height 335
click at [779, 526] on p at bounding box center [726, 589] width 369 height 11
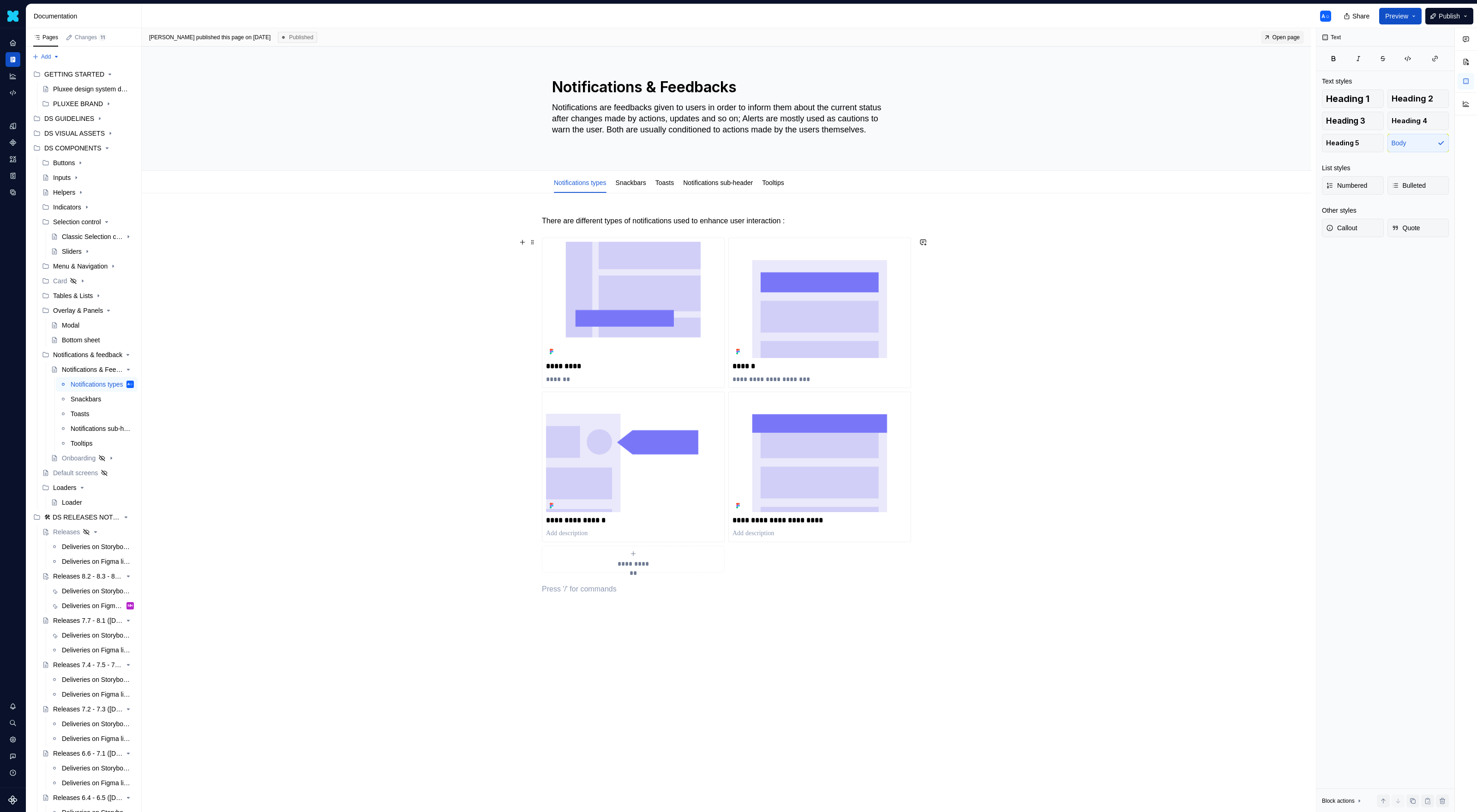
click at [774, 526] on div "**********" at bounding box center [726, 405] width 369 height 335
click at [775, 526] on div "**********" at bounding box center [726, 405] width 369 height 379
click at [780, 526] on div "**********" at bounding box center [726, 405] width 369 height 335
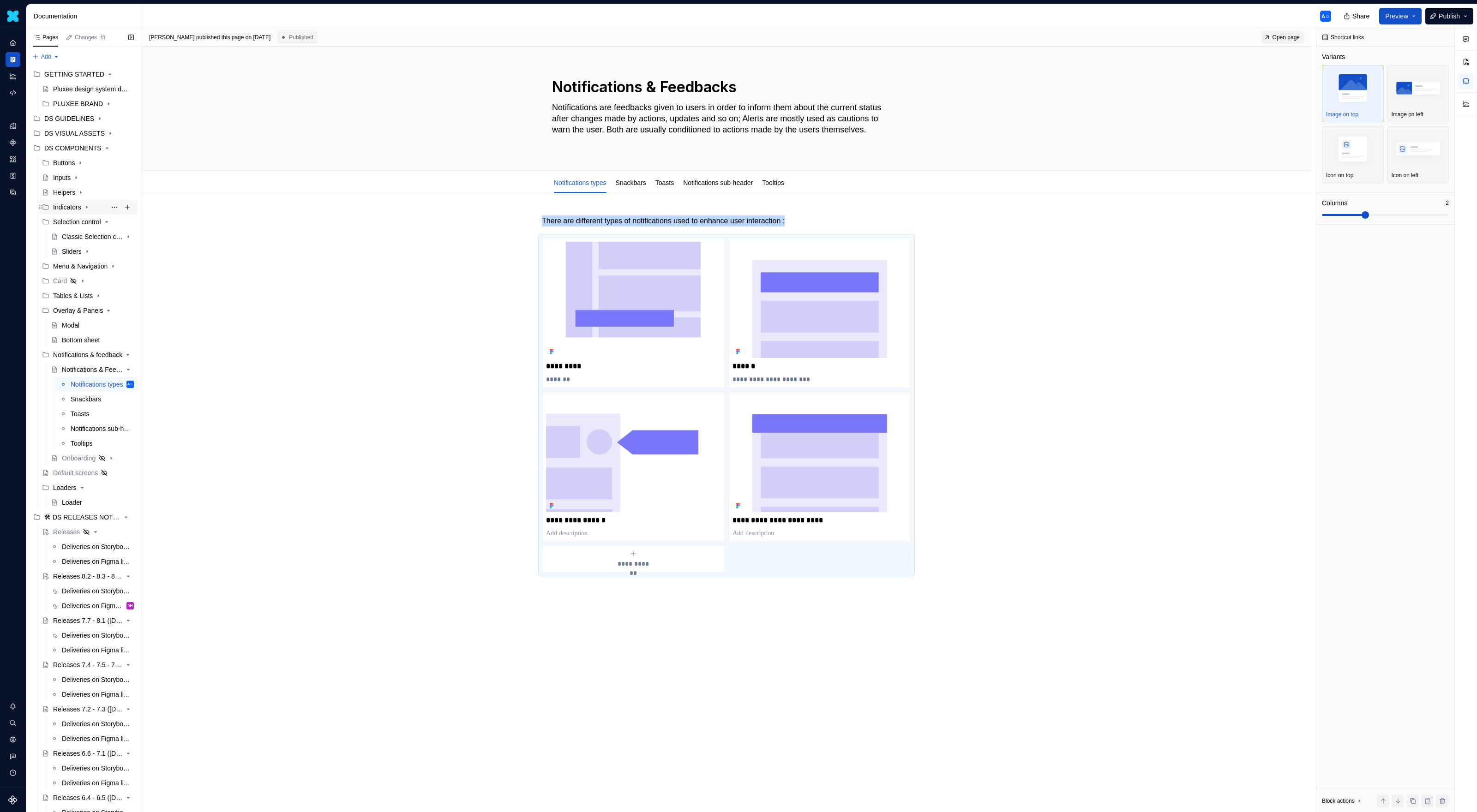
click at [89, 206] on icon "Page tree" at bounding box center [87, 207] width 7 height 7
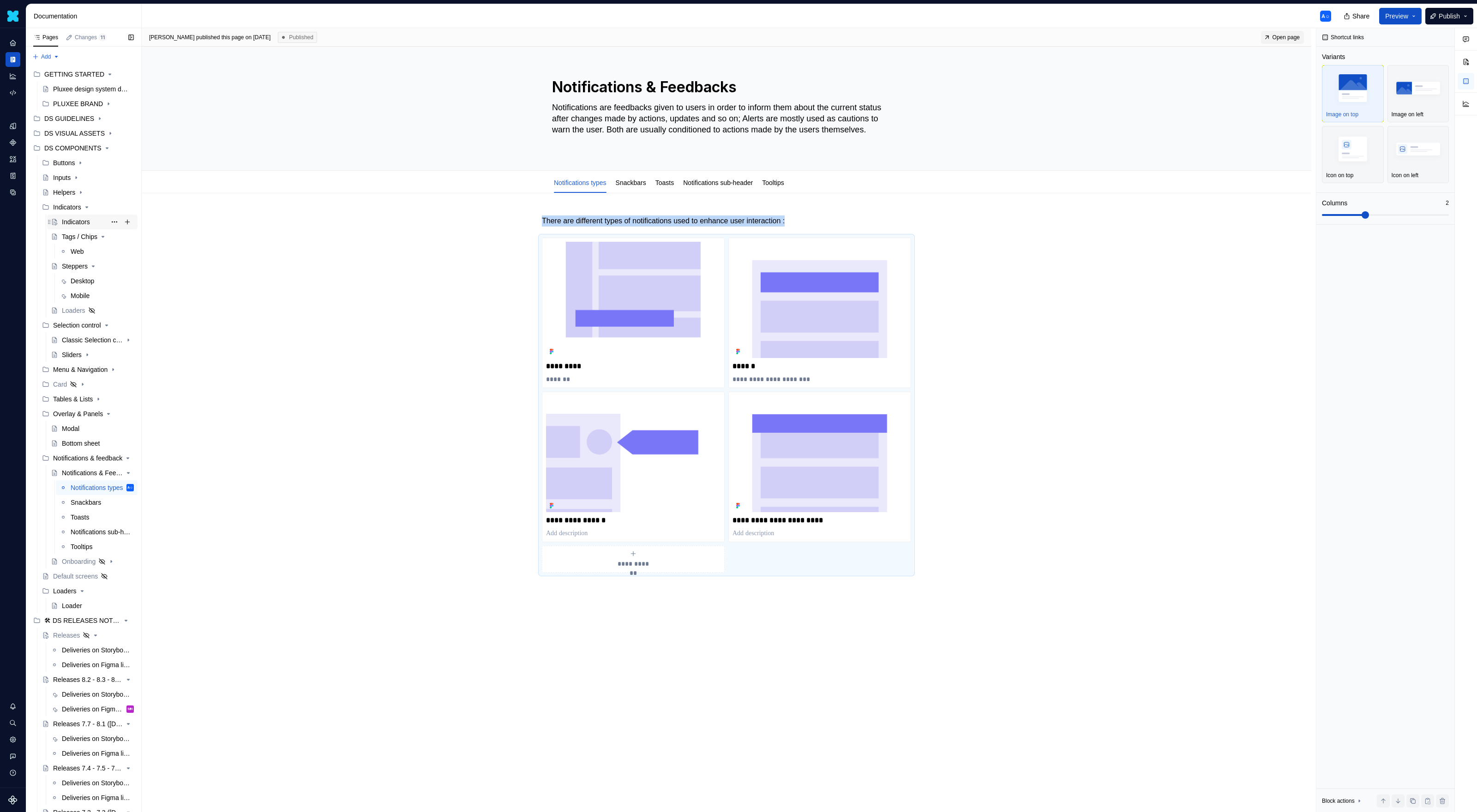
click at [89, 222] on div "Indicators" at bounding box center [76, 222] width 28 height 9
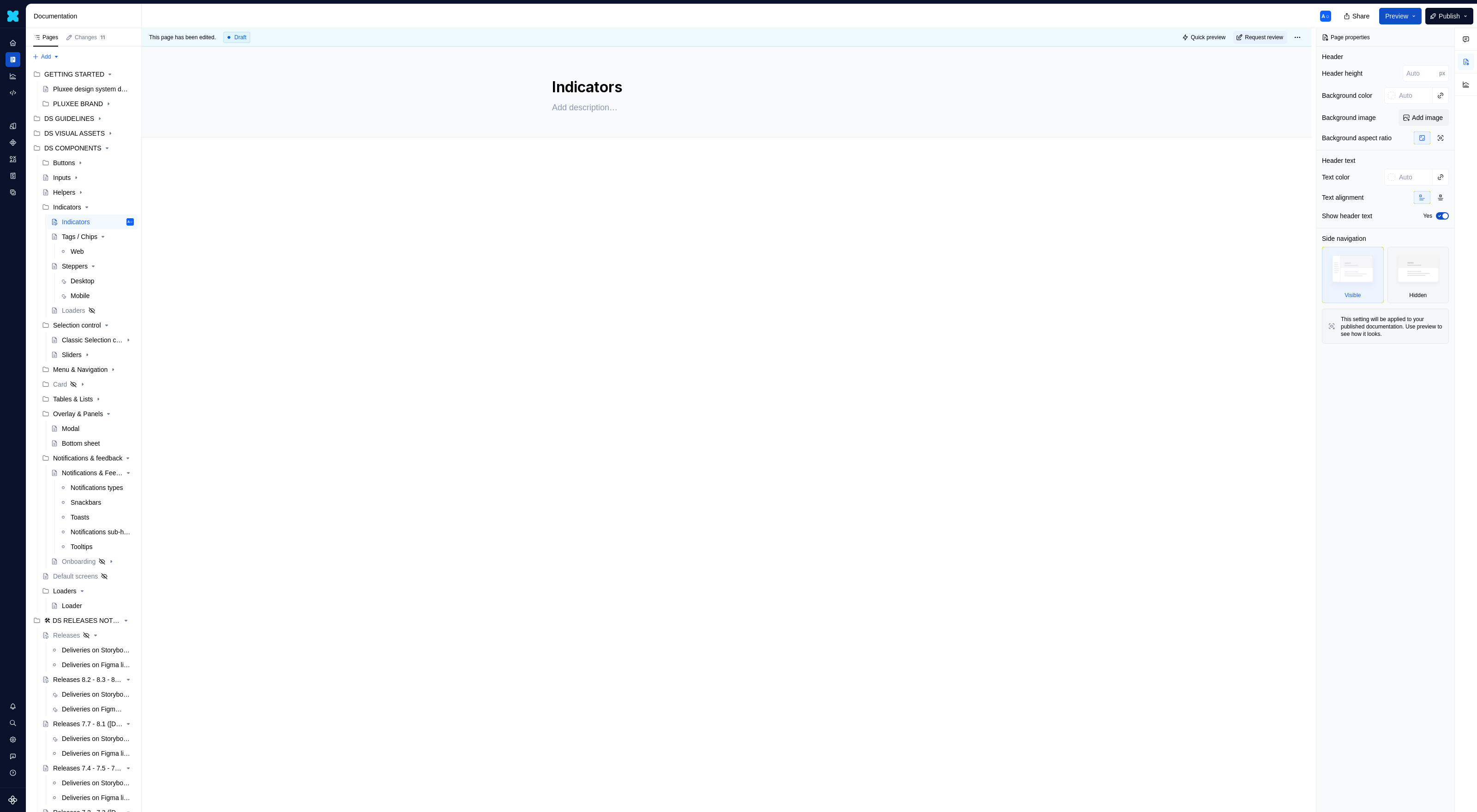
click at [642, 236] on div at bounding box center [726, 313] width 1170 height 312
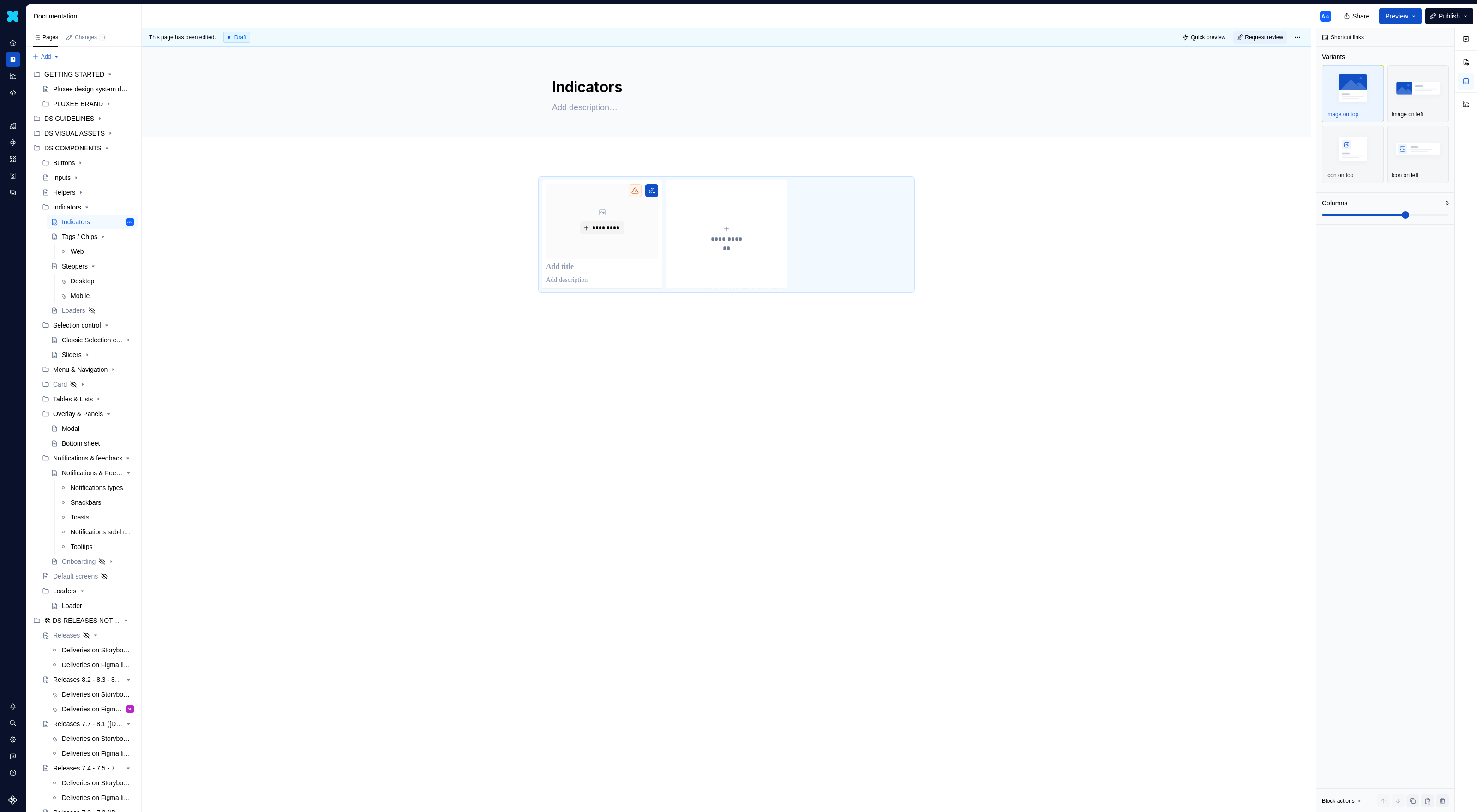
click at [671, 186] on button "**********" at bounding box center [726, 234] width 120 height 109
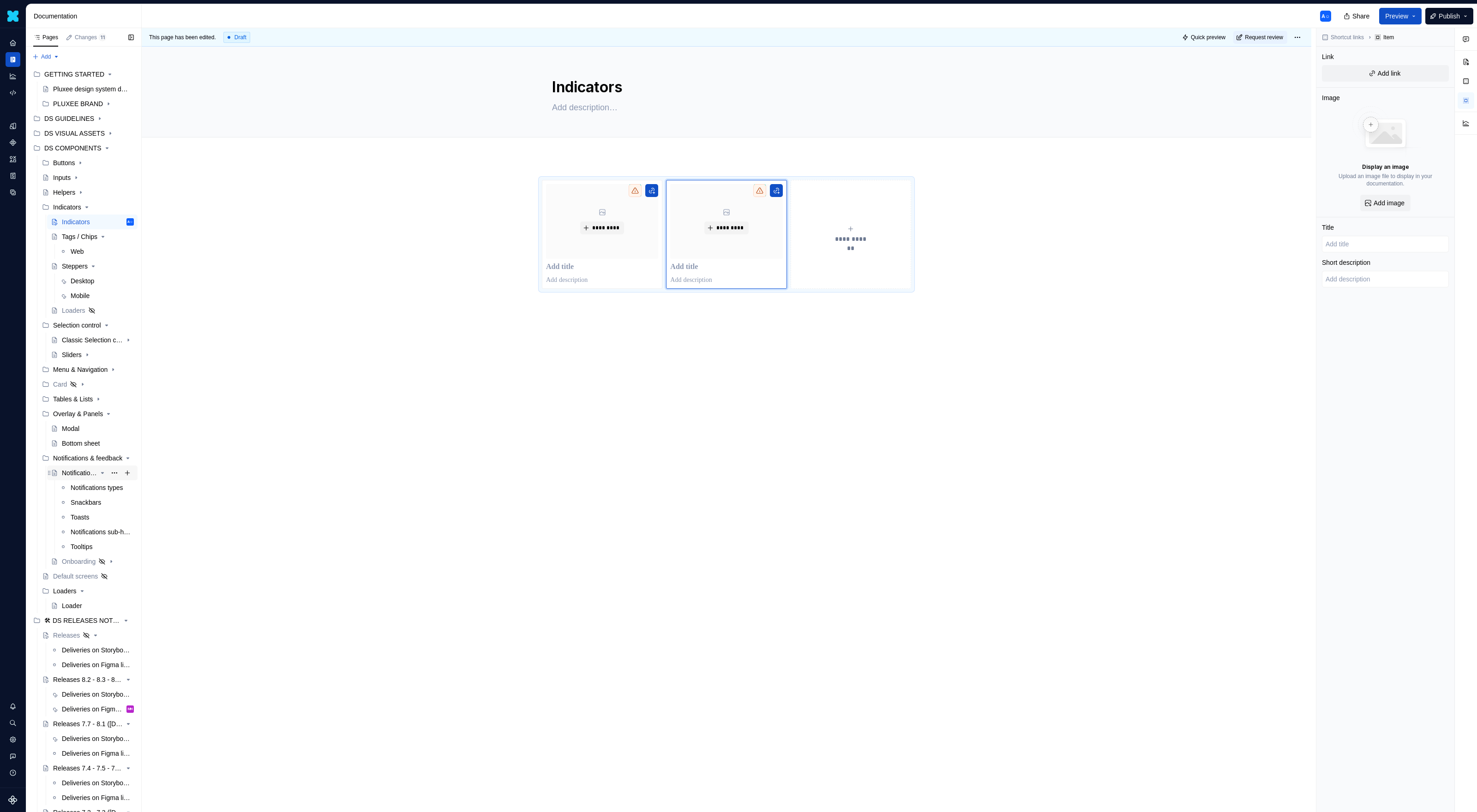
click at [87, 472] on div "Notifications & Feedbacks" at bounding box center [79, 473] width 35 height 9
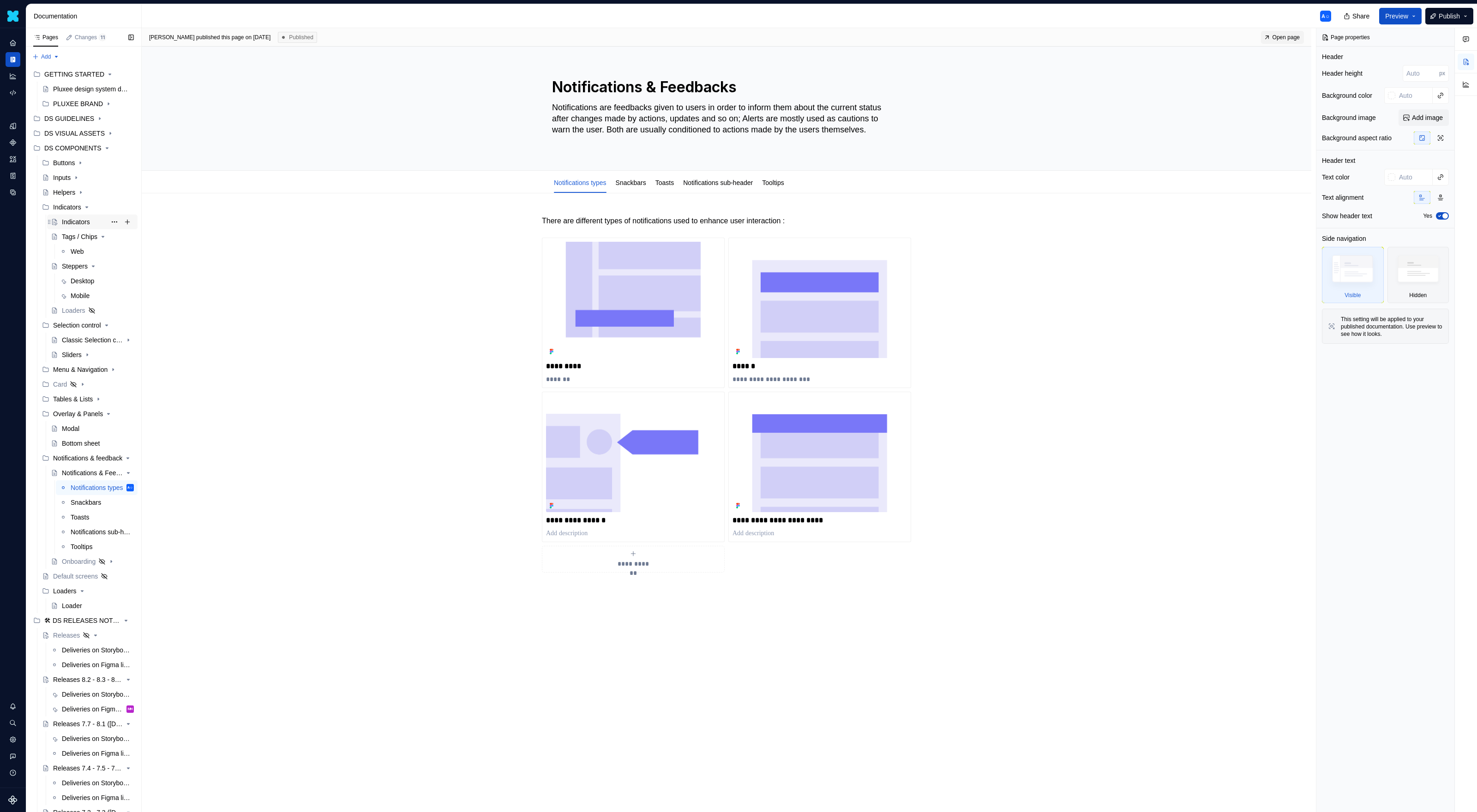
click at [87, 222] on div "Indicators" at bounding box center [76, 222] width 28 height 9
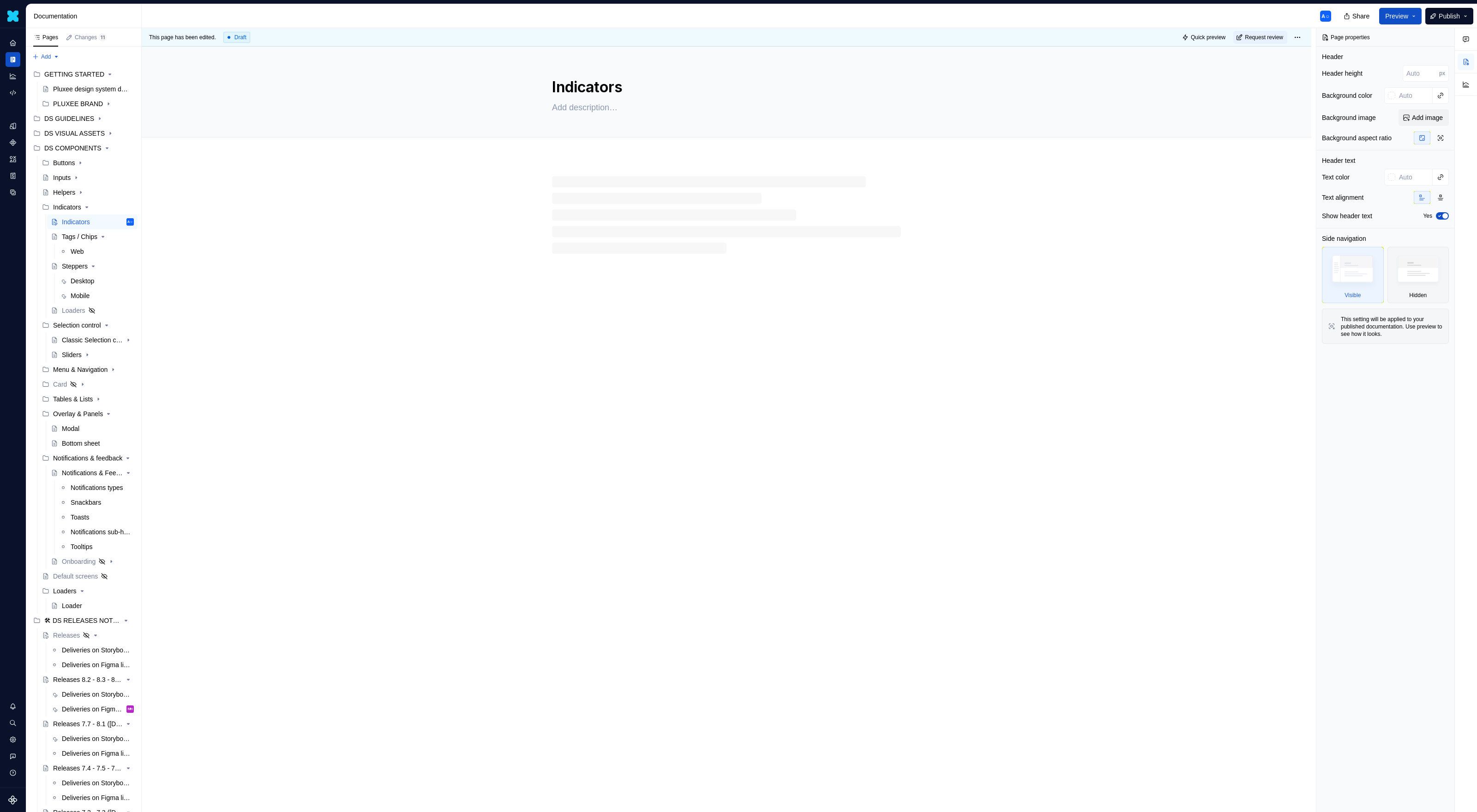
click at [630, 250] on div at bounding box center [726, 215] width 349 height 77
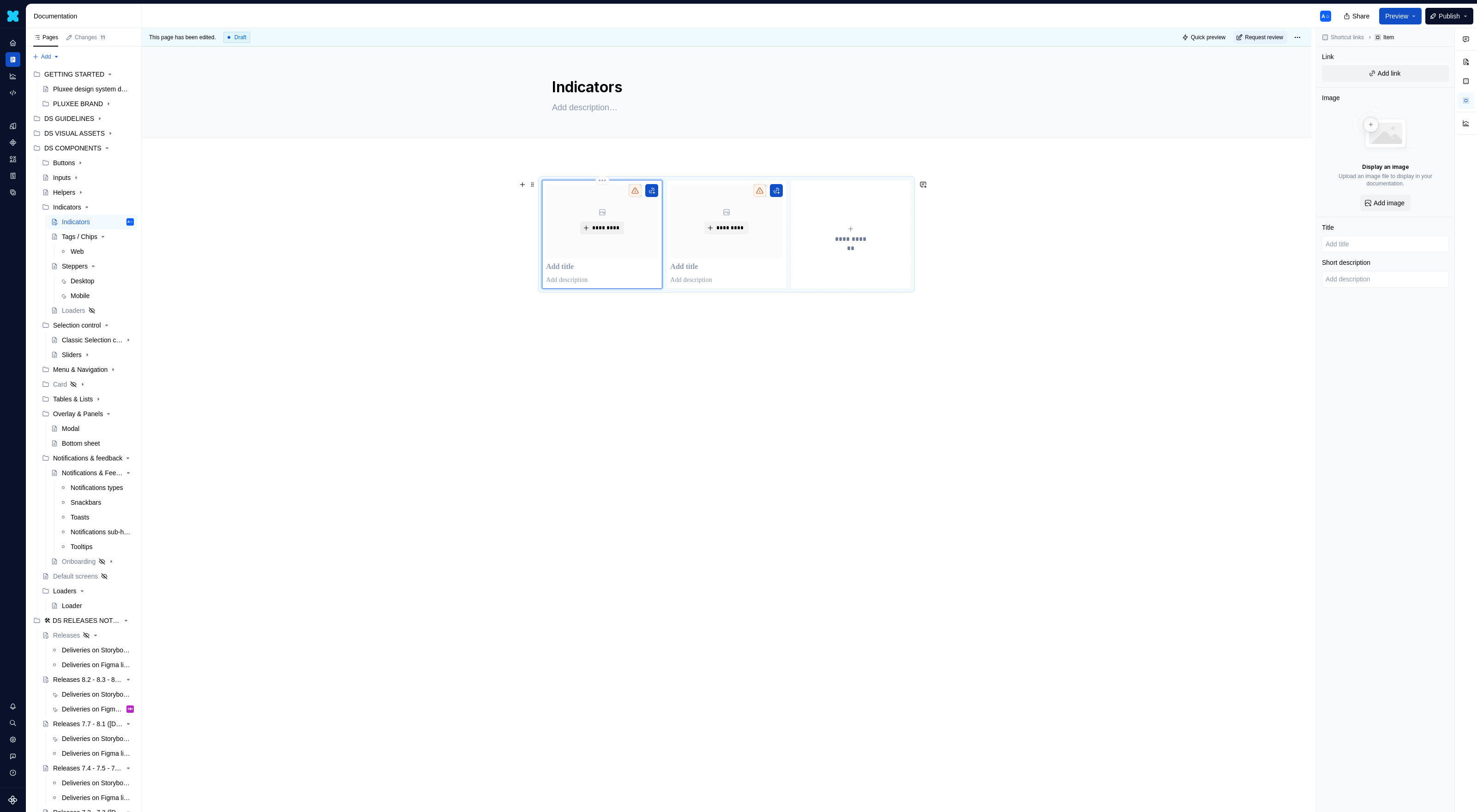
click at [598, 232] on button "*********" at bounding box center [602, 227] width 44 height 13
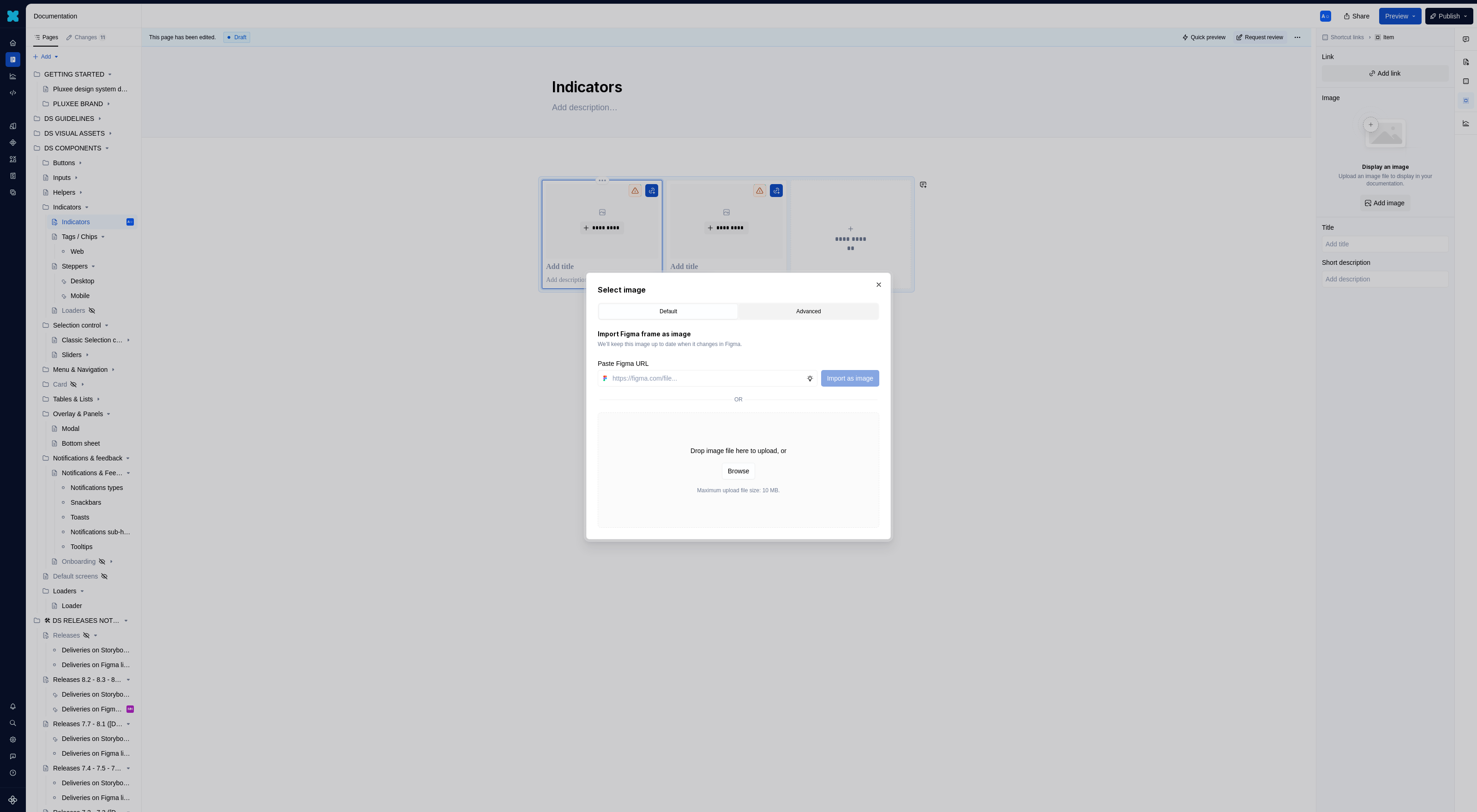
click at [787, 312] on div "Advanced" at bounding box center [808, 311] width 133 height 9
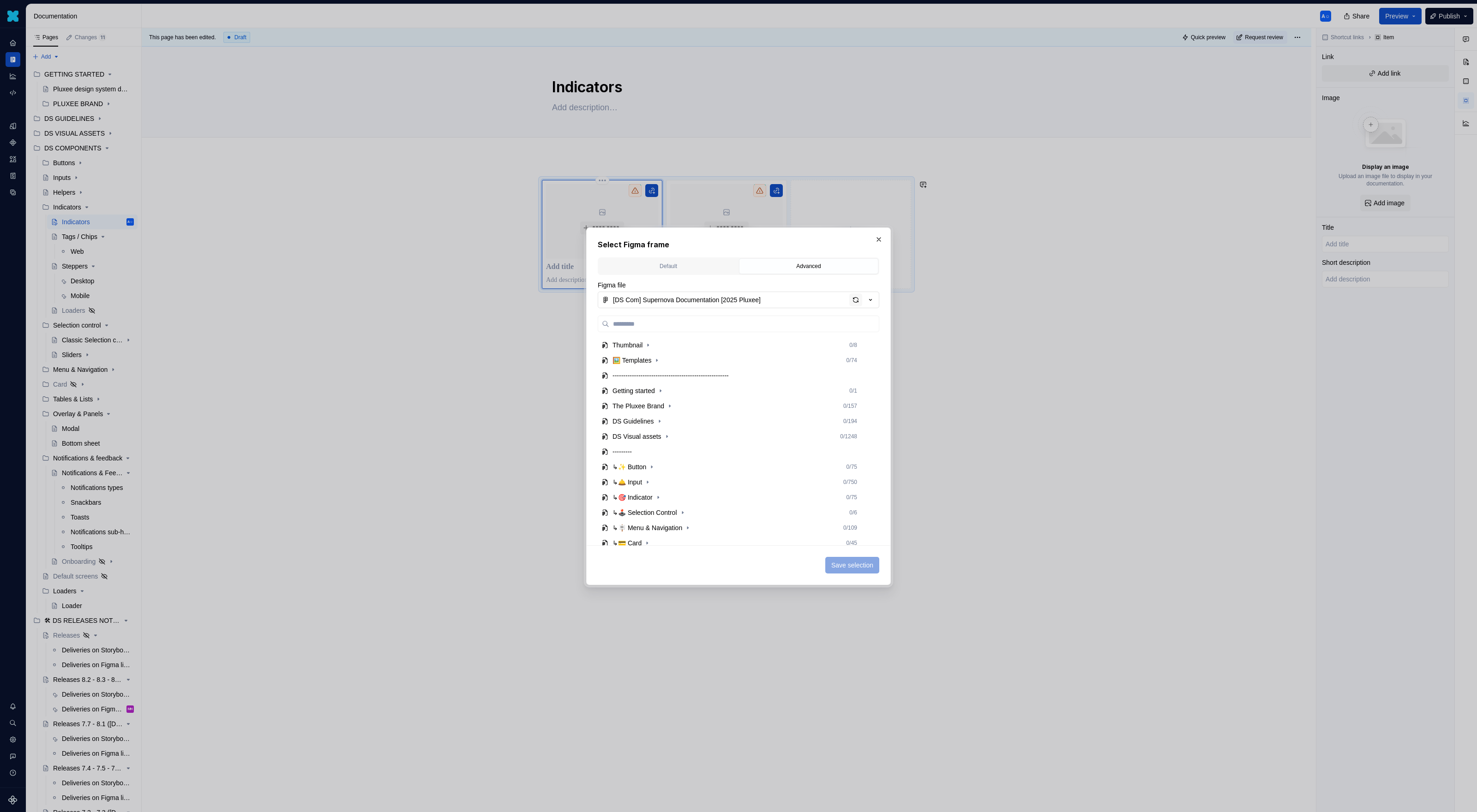
click at [855, 299] on div "button" at bounding box center [855, 300] width 13 height 13
click at [661, 499] on icon "button" at bounding box center [658, 497] width 7 height 7
click at [661, 488] on div "Tags chips 0 / 41" at bounding box center [739, 493] width 265 height 15
click at [661, 491] on icon "button" at bounding box center [657, 493] width 7 height 7
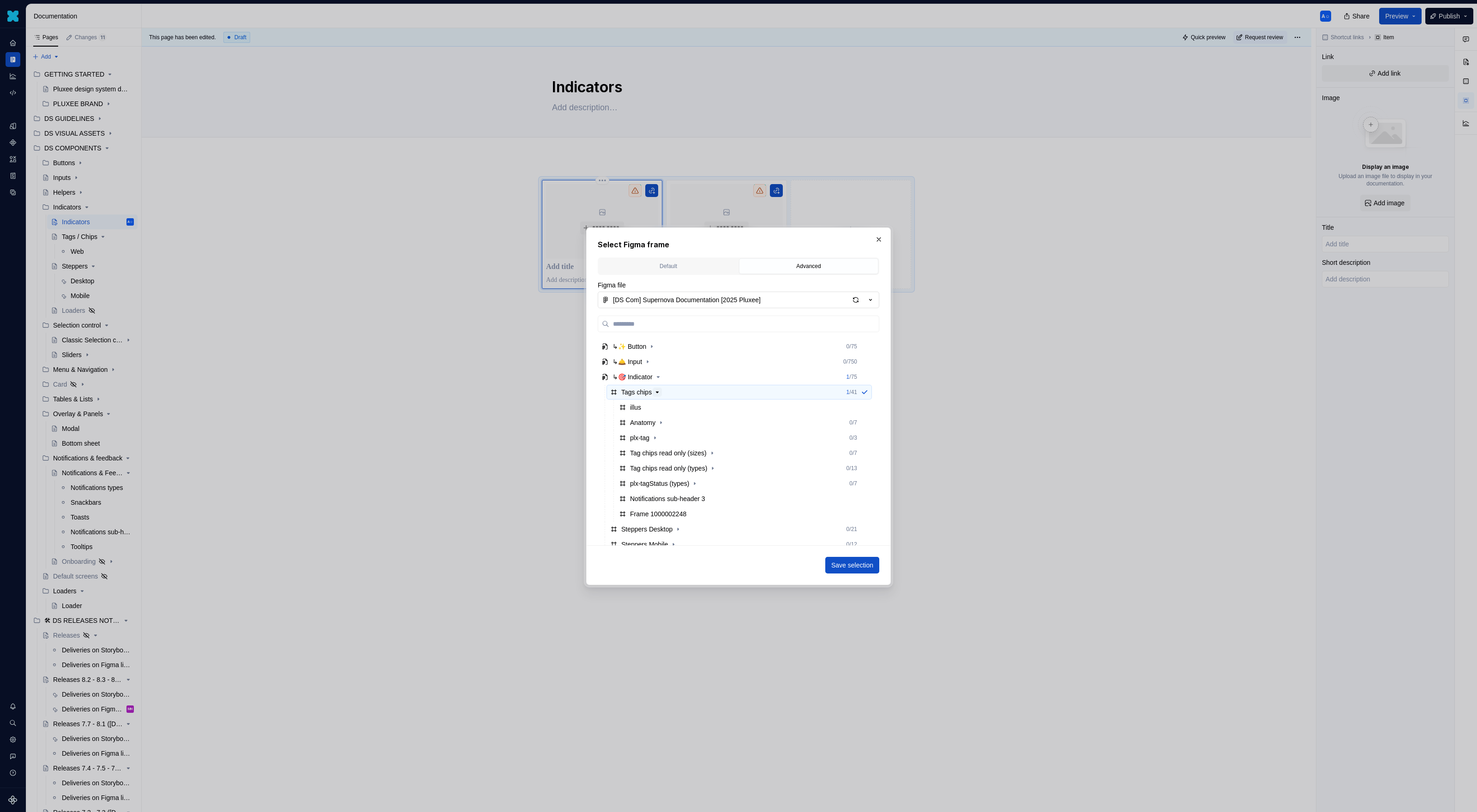
scroll to position [136, 0]
click at [847, 296] on button "[DS Com] Supernova Documentation [2025 Pluxee]" at bounding box center [738, 300] width 282 height 17
click at [855, 299] on div "Select Figma frame Default Advanced Import Figma frame as image We’ll keep this…" at bounding box center [739, 406] width 1477 height 812
click at [855, 299] on div "button" at bounding box center [855, 300] width 13 height 13
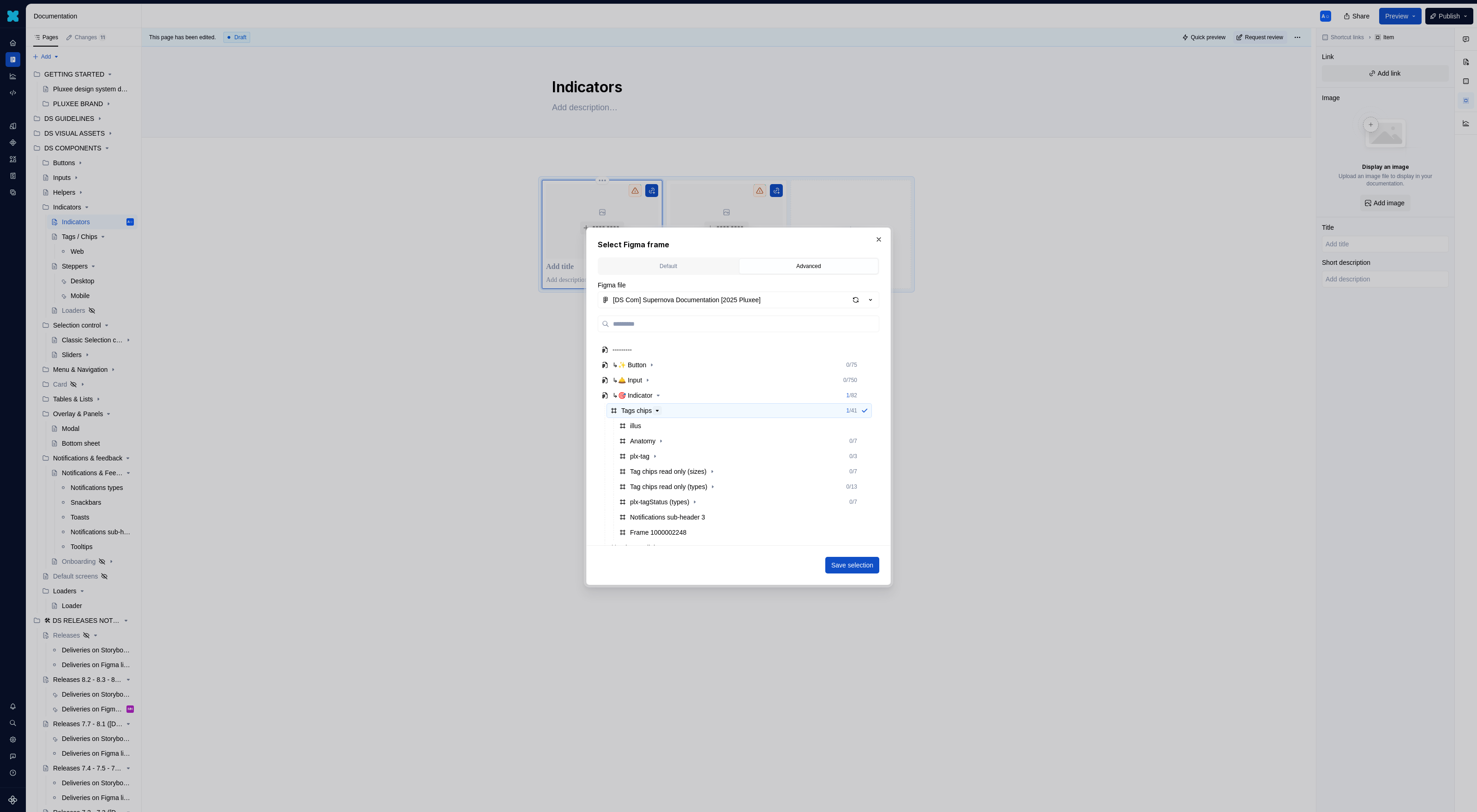
click at [659, 411] on icon "button" at bounding box center [657, 410] width 7 height 7
click at [669, 429] on icon "button" at bounding box center [665, 426] width 7 height 7
click at [669, 445] on button "button" at bounding box center [664, 441] width 9 height 9
click at [669, 455] on div "Badge" at bounding box center [748, 456] width 248 height 15
click at [846, 526] on span "Save selection" at bounding box center [852, 565] width 42 height 9
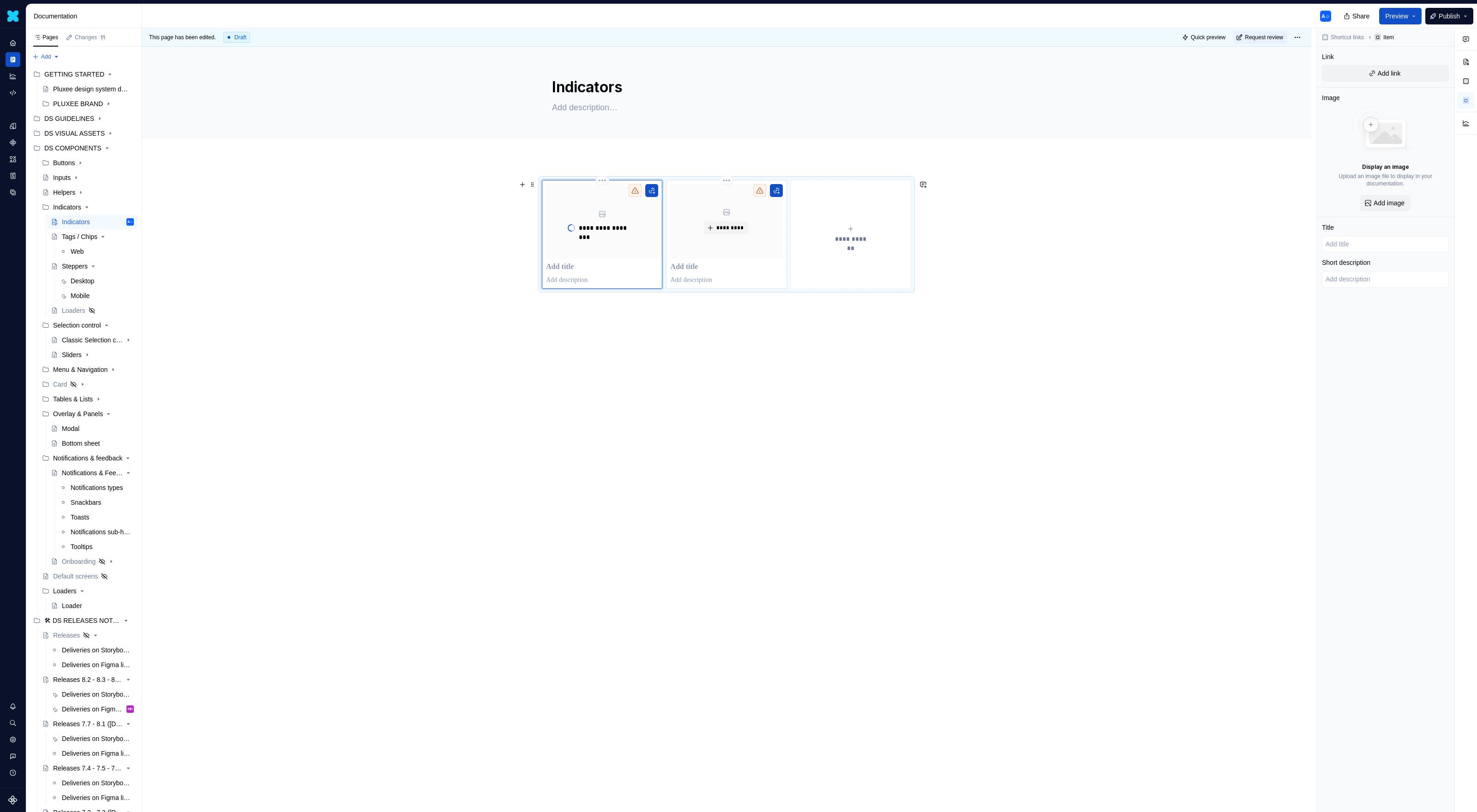
click at [765, 259] on div "*********" at bounding box center [726, 234] width 112 height 100
click at [767, 225] on div "*********" at bounding box center [726, 221] width 112 height 74
click at [751, 225] on div "*********" at bounding box center [726, 221] width 112 height 74
click at [740, 227] on span "*********" at bounding box center [730, 227] width 28 height 7
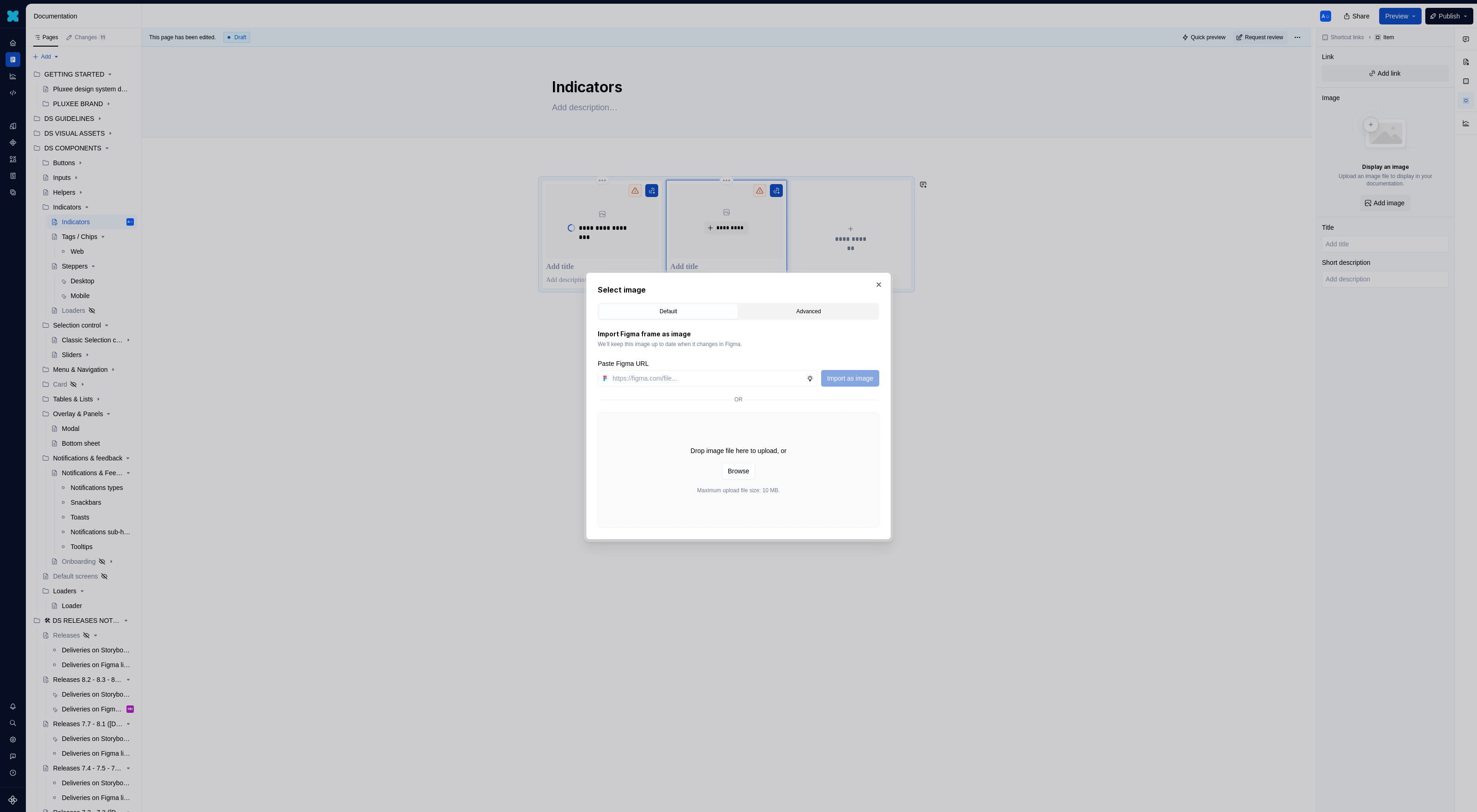
click at [785, 305] on button "Advanced" at bounding box center [808, 311] width 139 height 15
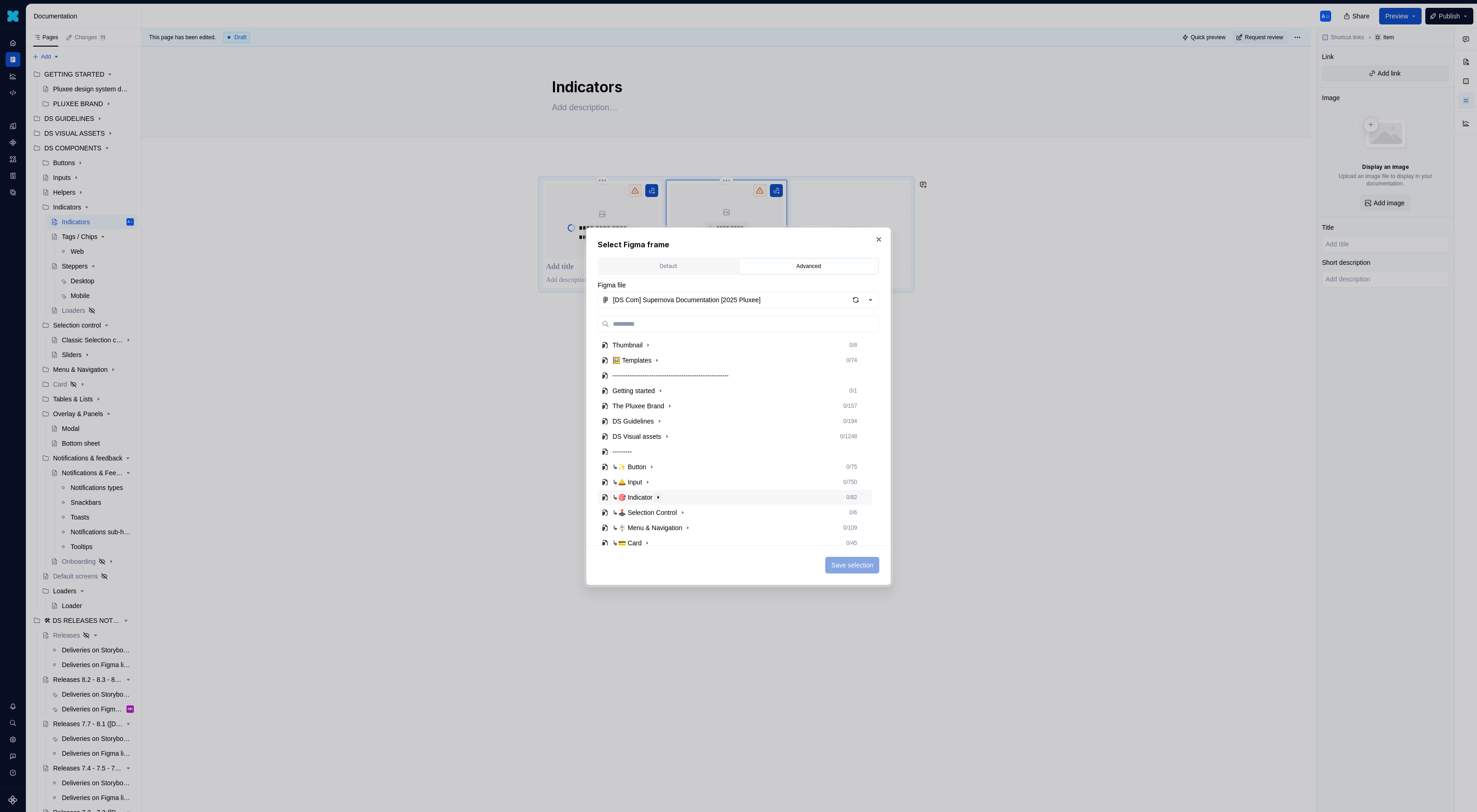
click at [662, 499] on icon "button" at bounding box center [658, 497] width 7 height 7
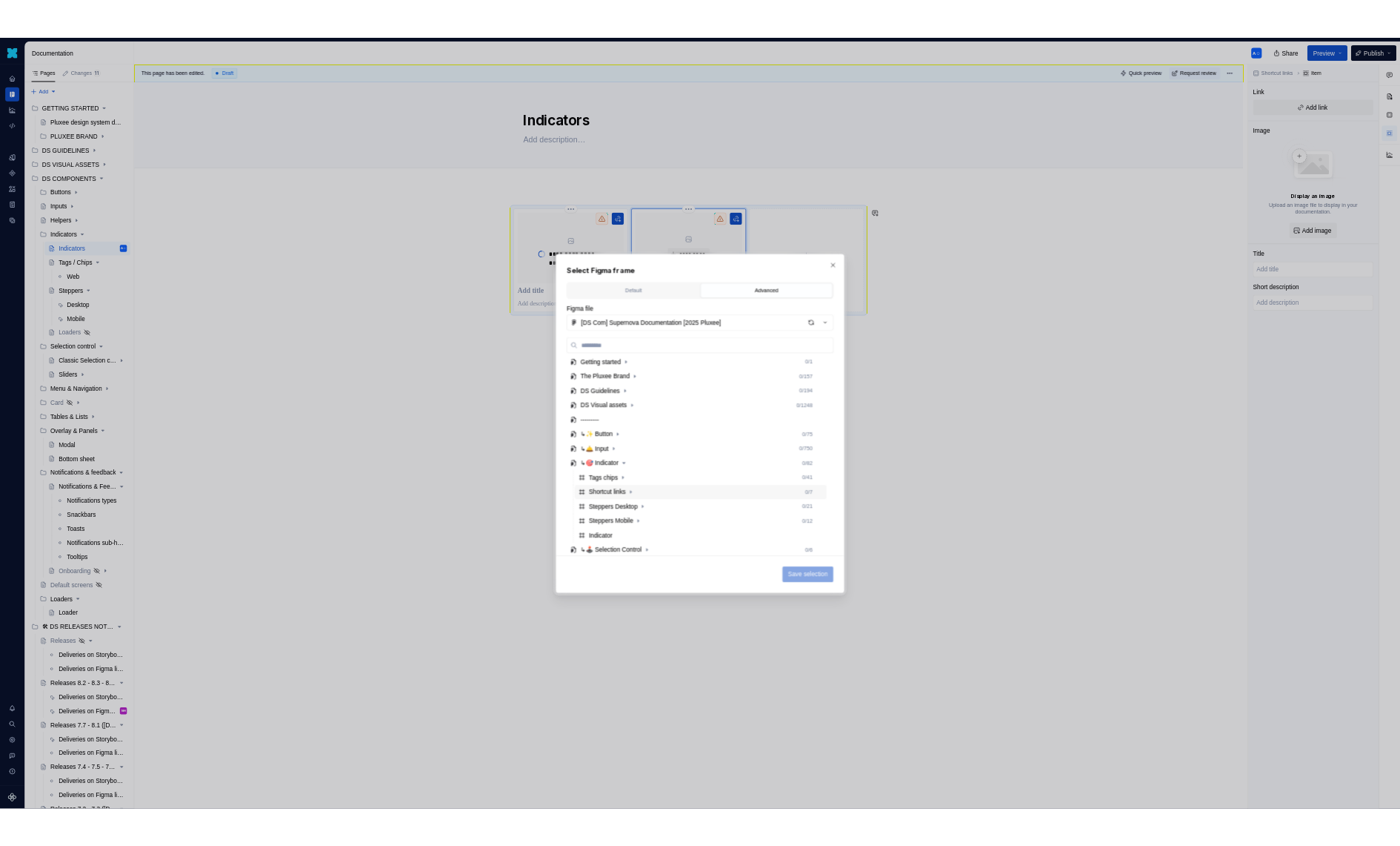
scroll to position [89, 0]
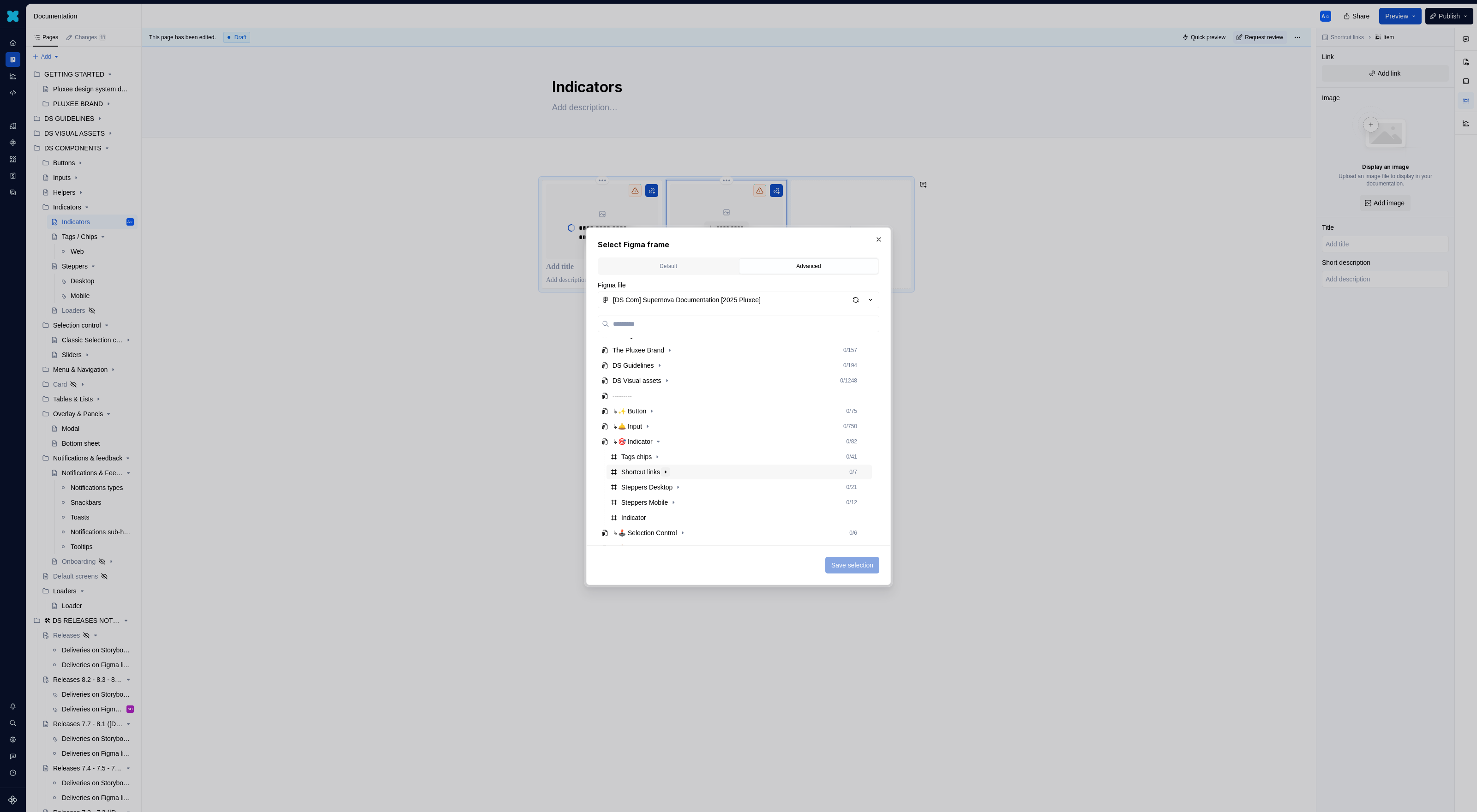
click at [669, 472] on icon "button" at bounding box center [665, 472] width 7 height 7
click at [667, 488] on icon "button" at bounding box center [663, 487] width 7 height 7
click at [674, 515] on div "Stepper 0 / 4" at bounding box center [748, 517] width 248 height 15
click at [871, 526] on span "Save selection" at bounding box center [852, 565] width 42 height 9
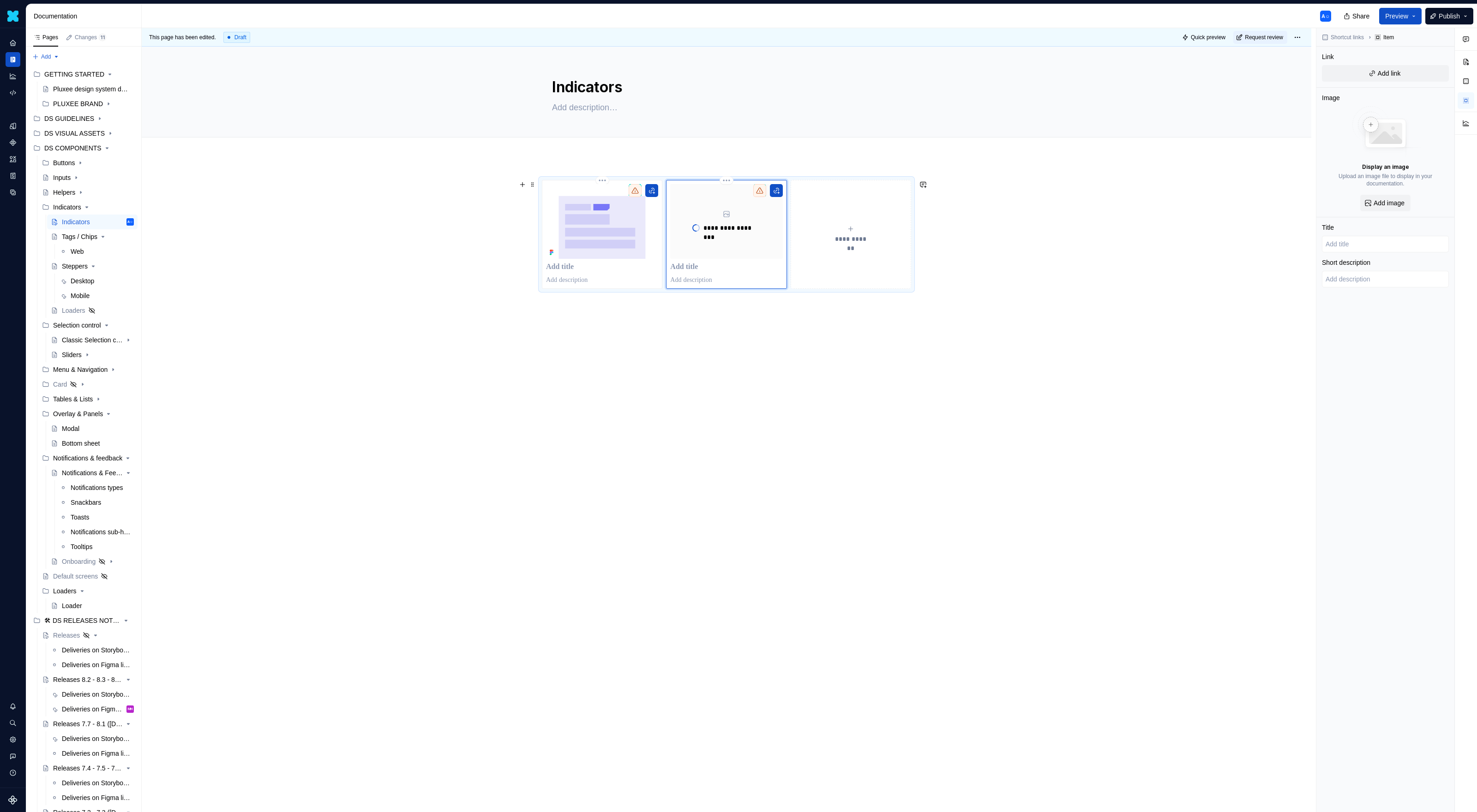
click at [872, 272] on button "**********" at bounding box center [851, 234] width 120 height 109
click at [729, 238] on div "**********" at bounding box center [726, 221] width 112 height 74
click at [624, 257] on img at bounding box center [602, 221] width 112 height 74
click at [592, 271] on p at bounding box center [602, 267] width 112 height 9
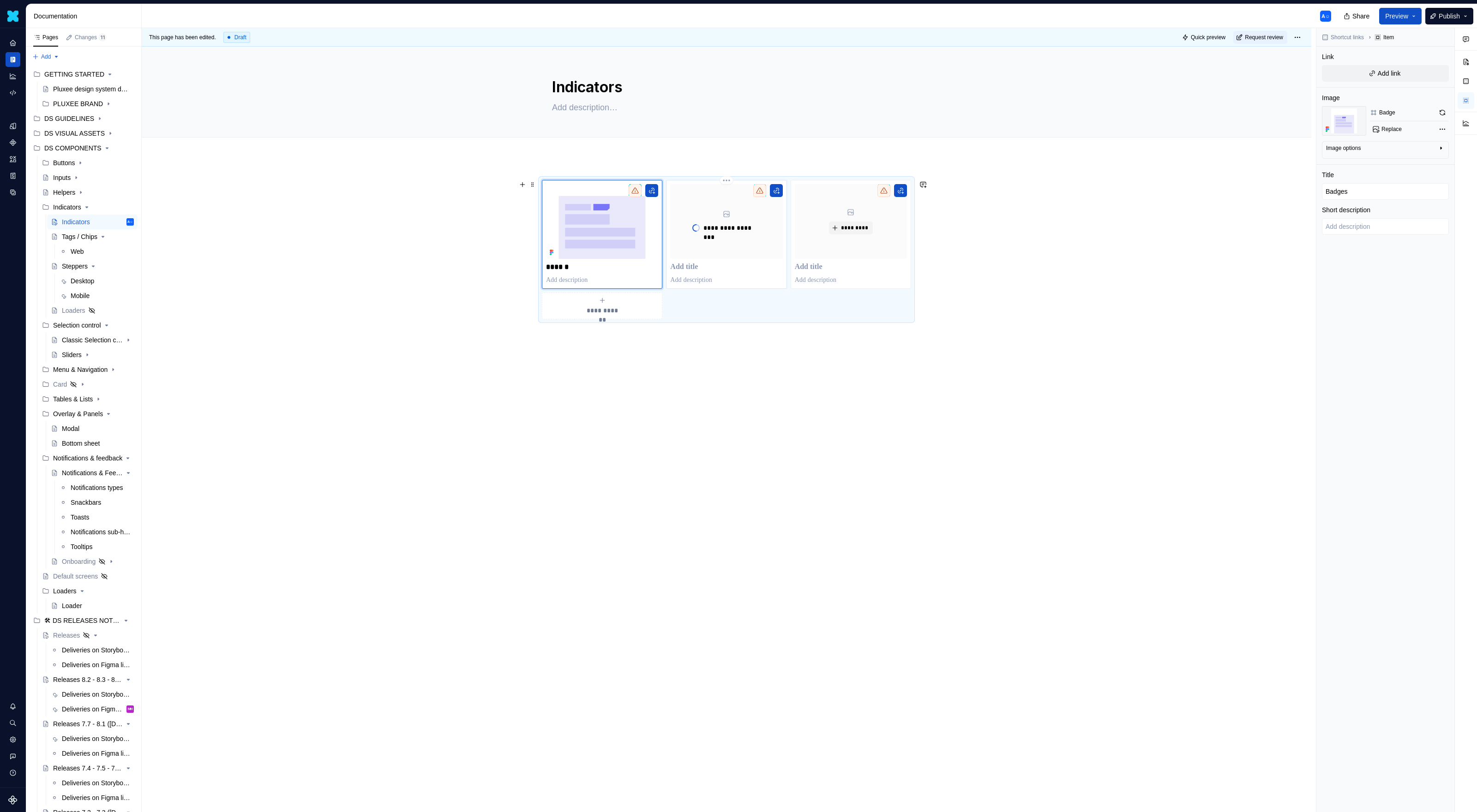
click at [717, 269] on p at bounding box center [726, 267] width 112 height 9
click at [763, 335] on div "**********" at bounding box center [726, 366] width 1170 height 416
click at [775, 355] on div "**********" at bounding box center [726, 366] width 1170 height 416
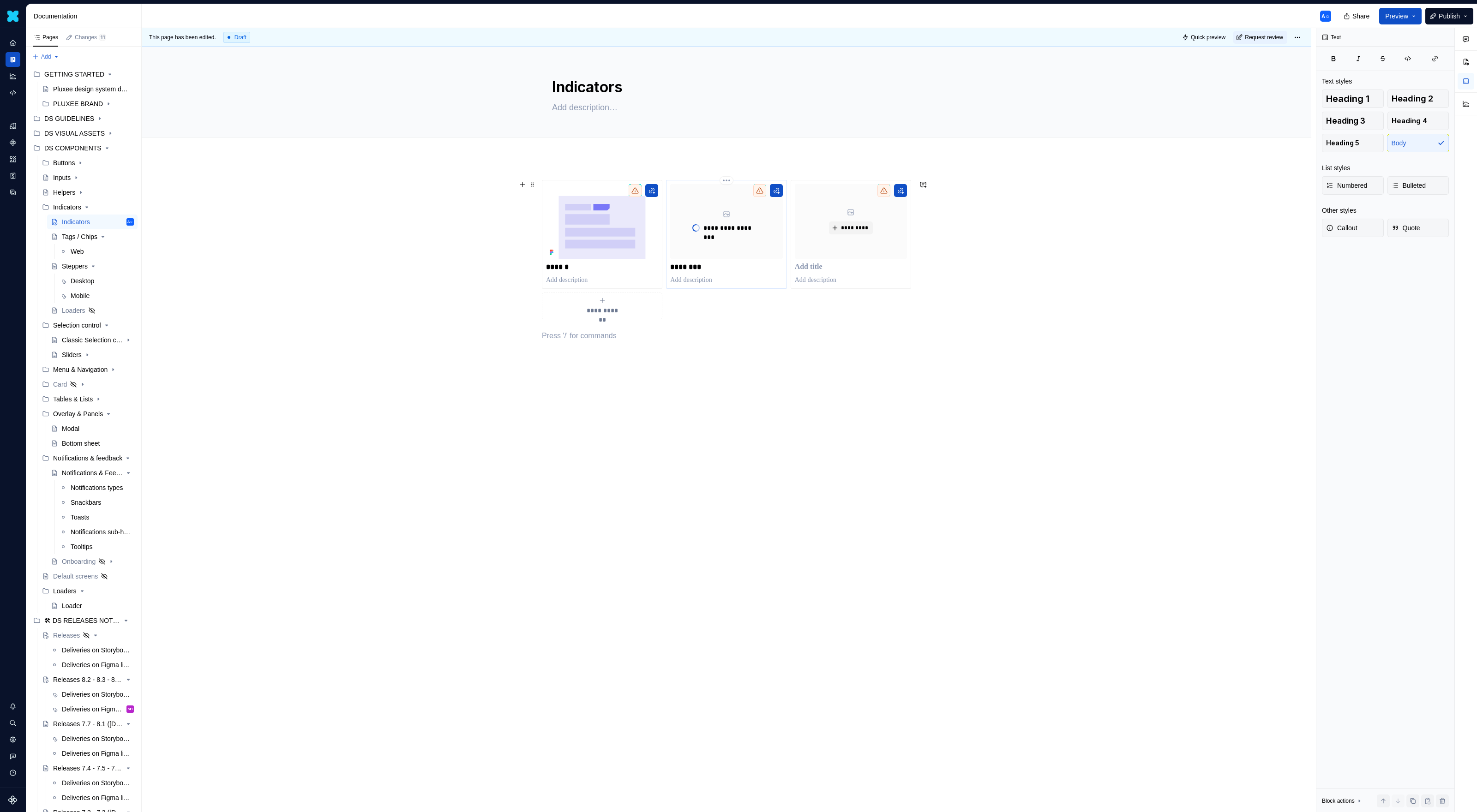
click at [752, 267] on p "********" at bounding box center [726, 267] width 112 height 9
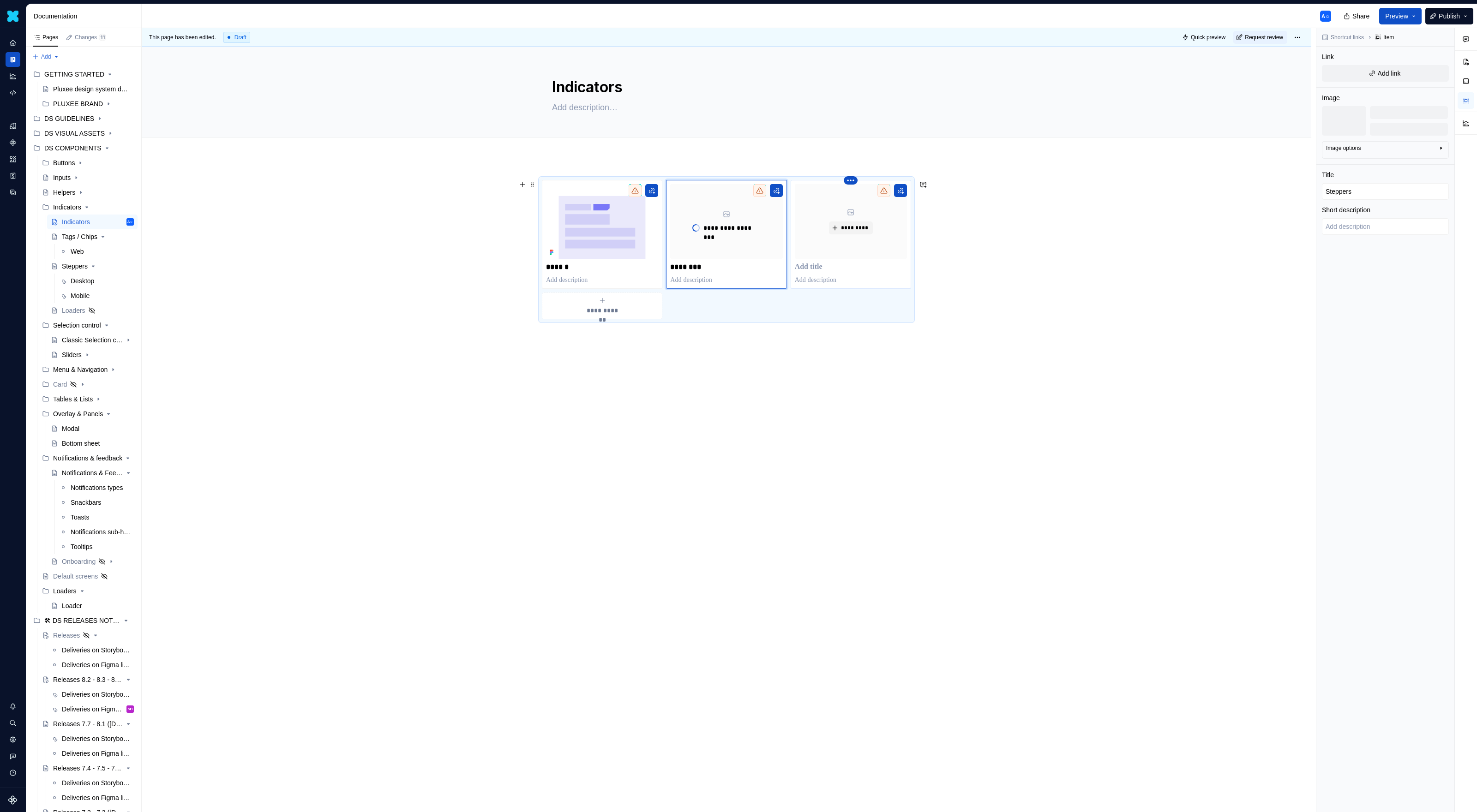
click at [855, 181] on html "Daisy A☺ Design system data Documentation A☺ Share Preview Publish Pages Change…" at bounding box center [739, 406] width 1477 height 812
click at [856, 193] on icon at bounding box center [855, 196] width 7 height 7
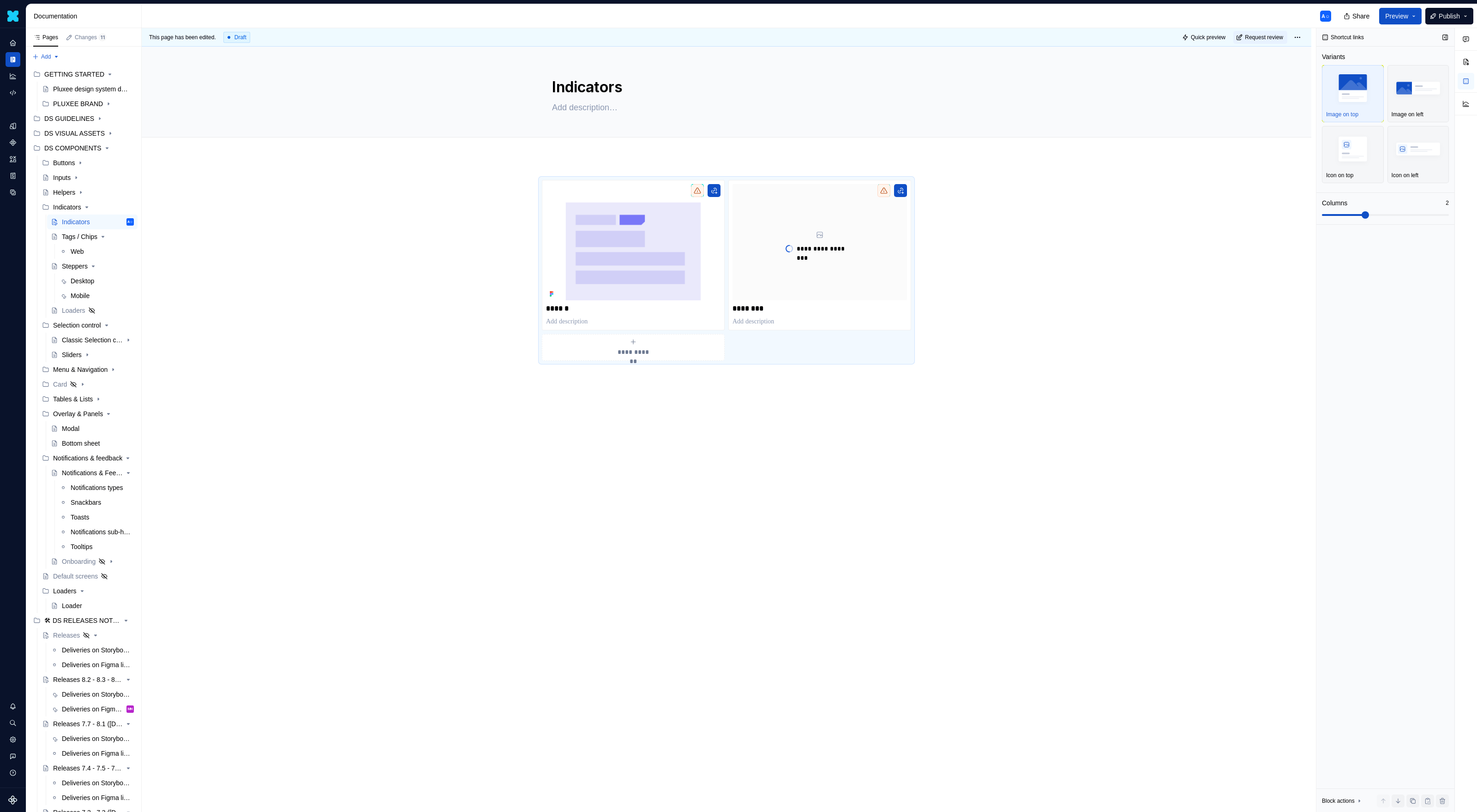
click at [872, 213] on span at bounding box center [1385, 215] width 127 height 7
click at [872, 14] on span "Preview" at bounding box center [1397, 16] width 23 height 9
click at [872, 74] on button "Build preview" at bounding box center [1306, 68] width 212 height 17
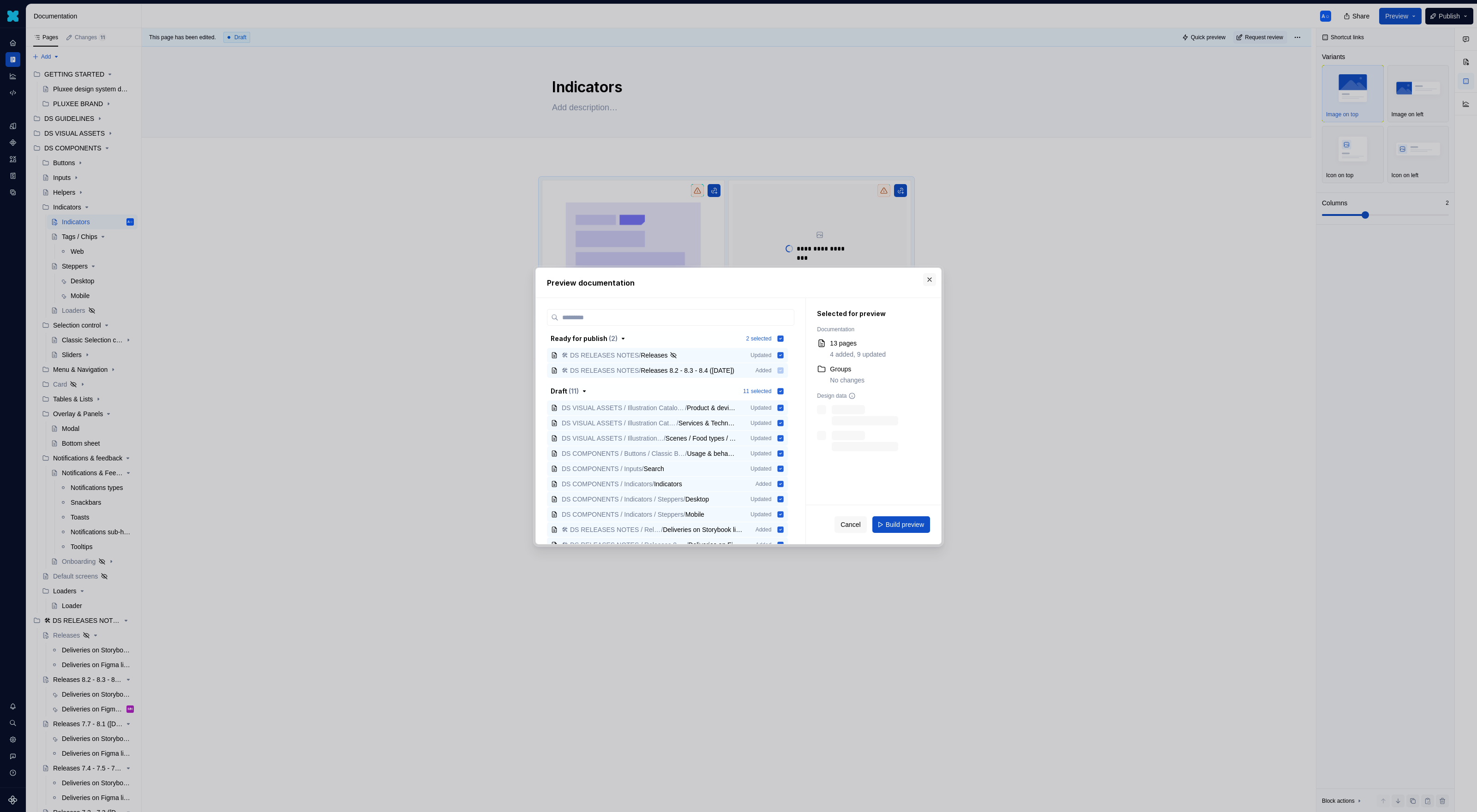
click at [872, 277] on button "button" at bounding box center [929, 280] width 13 height 13
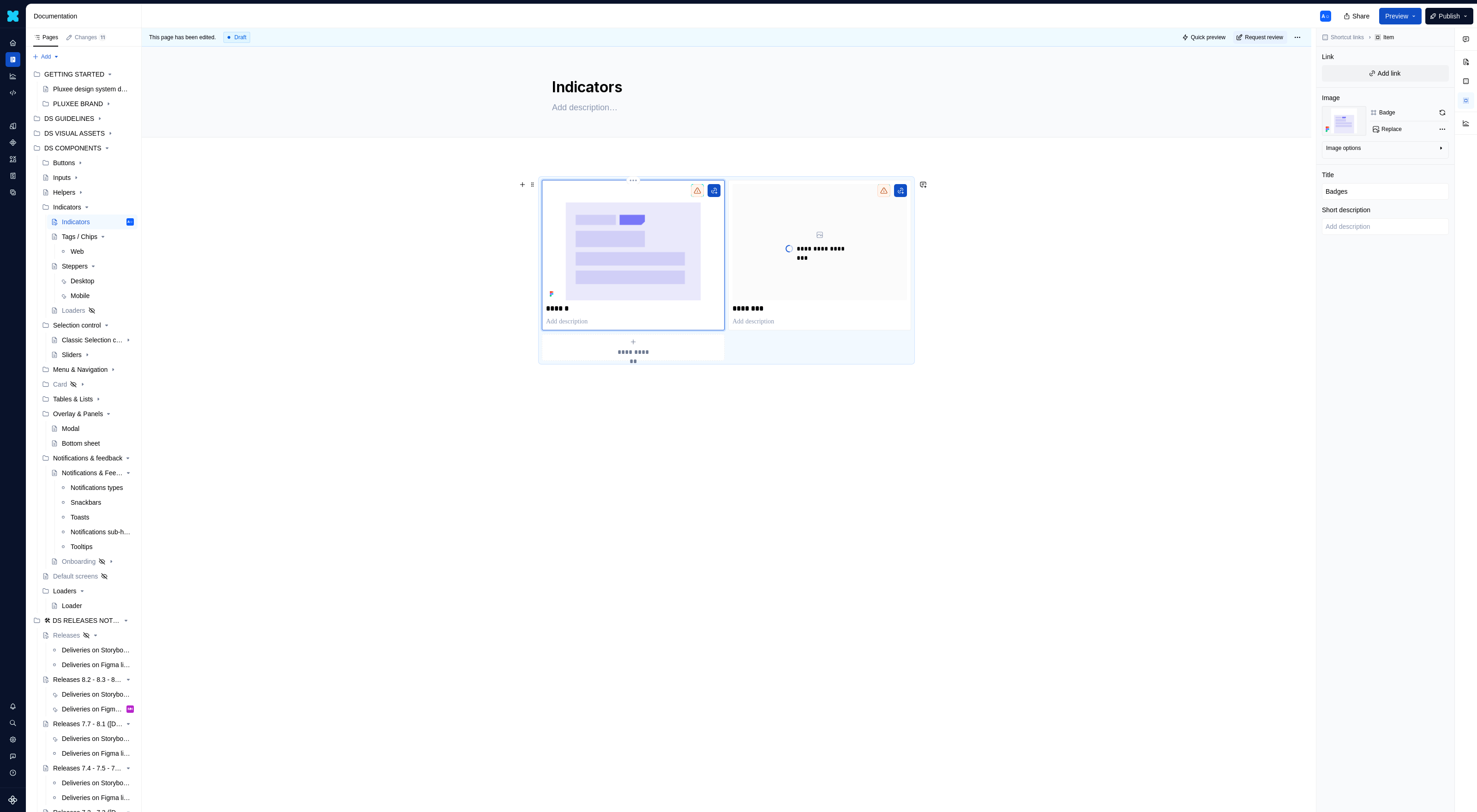
click at [591, 290] on img at bounding box center [633, 242] width 174 height 116
click at [872, 84] on div "Link Add link" at bounding box center [1385, 69] width 127 height 35
click at [872, 72] on button "Add link" at bounding box center [1385, 73] width 127 height 17
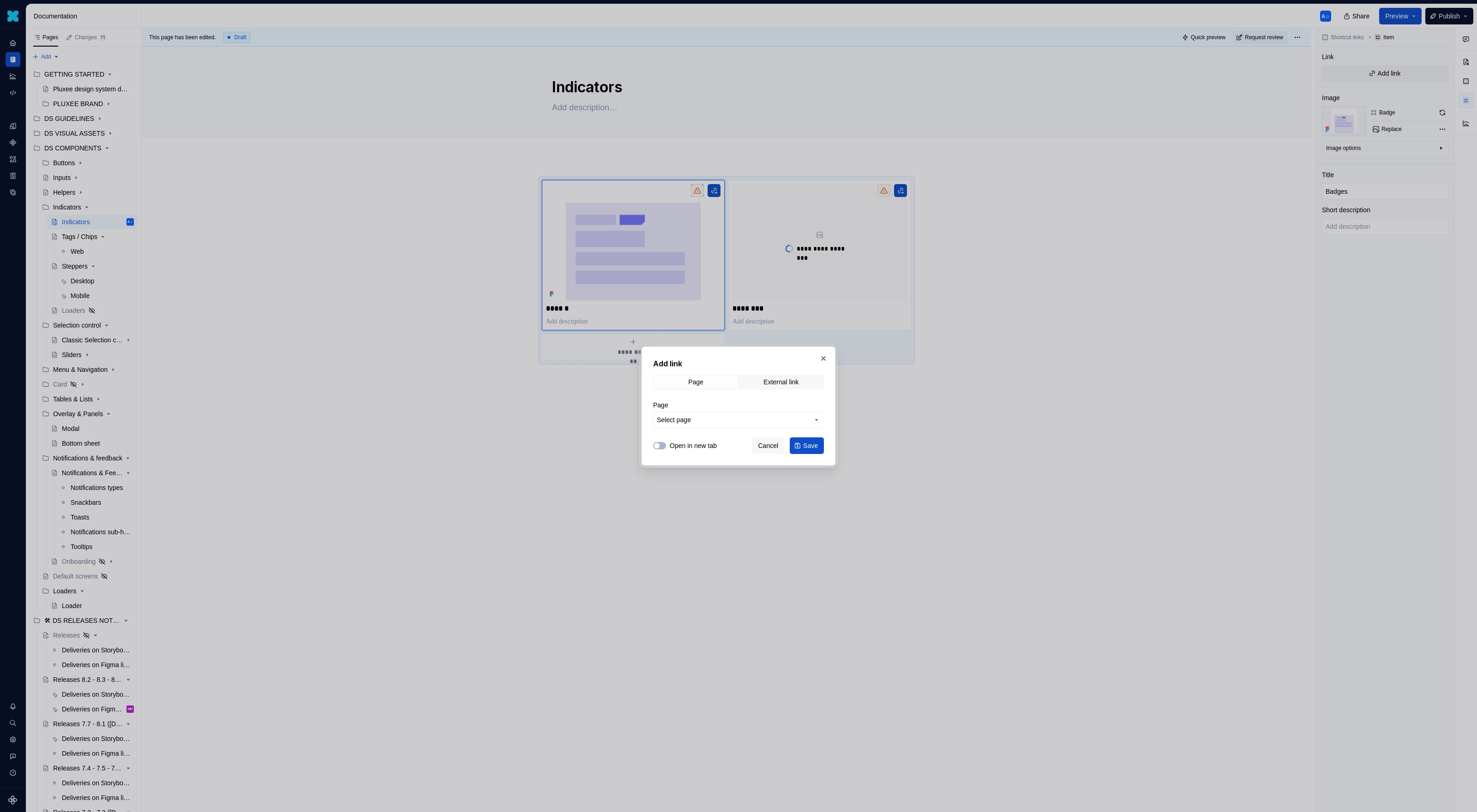
click at [743, 423] on span "Select page" at bounding box center [733, 419] width 153 height 9
click at [704, 484] on div "Tags / Chips" at bounding box center [704, 487] width 34 height 9
click at [777, 432] on button "Page title" at bounding box center [739, 437] width 171 height 17
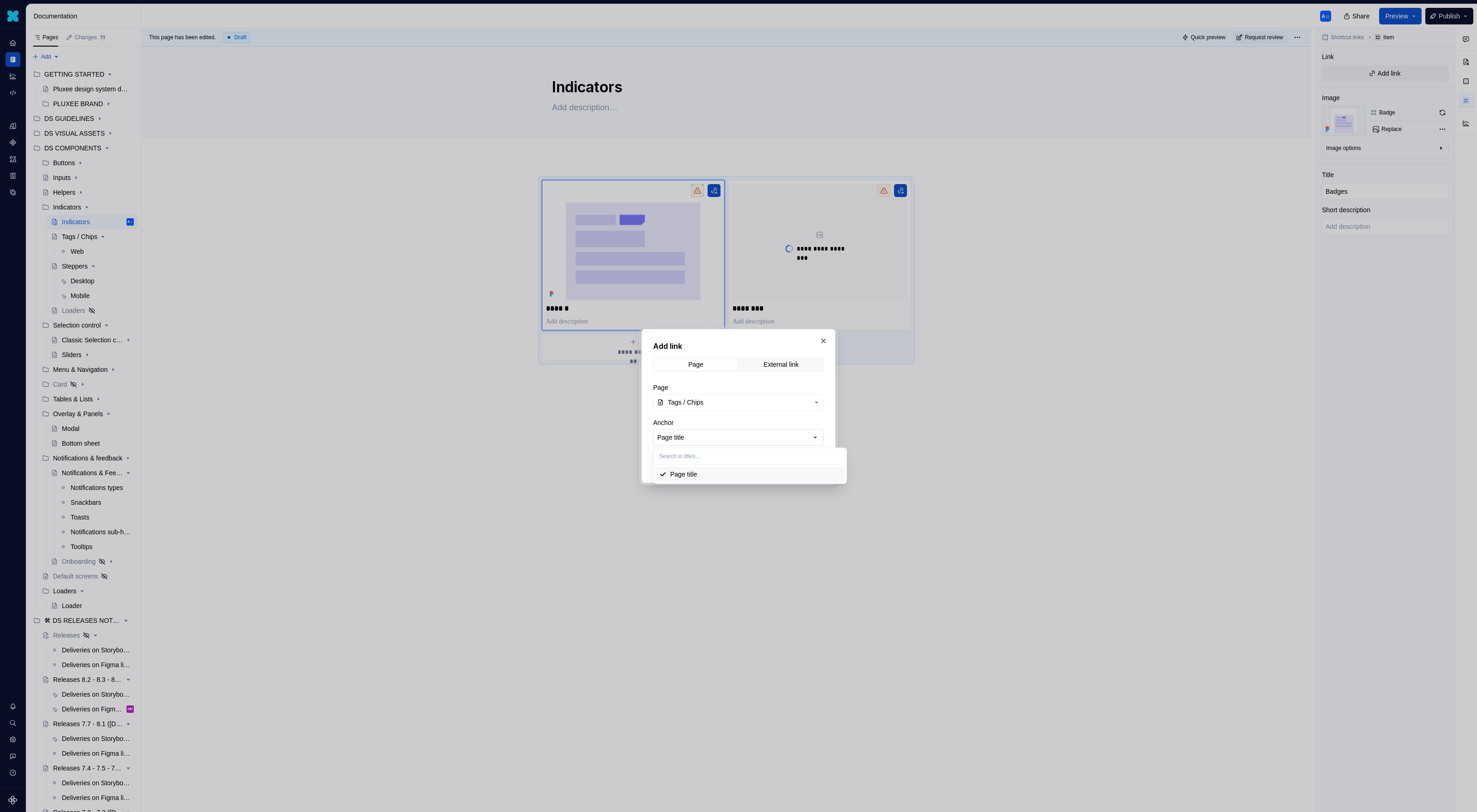
click at [777, 434] on div "Add link Page External link Page Tags / Chips Anchor Page title Open in new tab…" at bounding box center [739, 406] width 1477 height 812
click at [808, 461] on span "Save" at bounding box center [811, 463] width 15 height 9
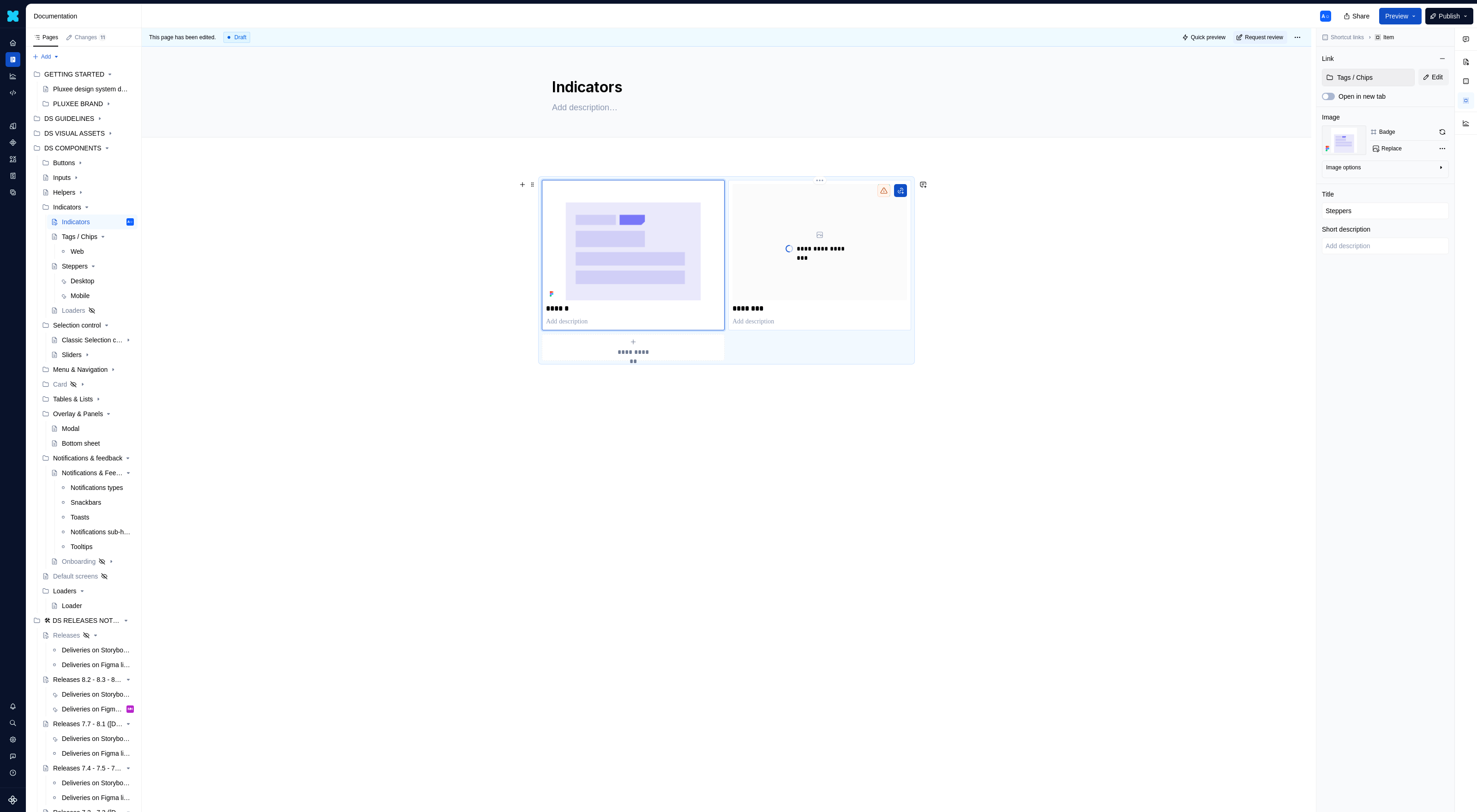
click at [822, 271] on div "**********" at bounding box center [820, 242] width 174 height 116
click at [872, 77] on span "Add link" at bounding box center [1389, 73] width 23 height 9
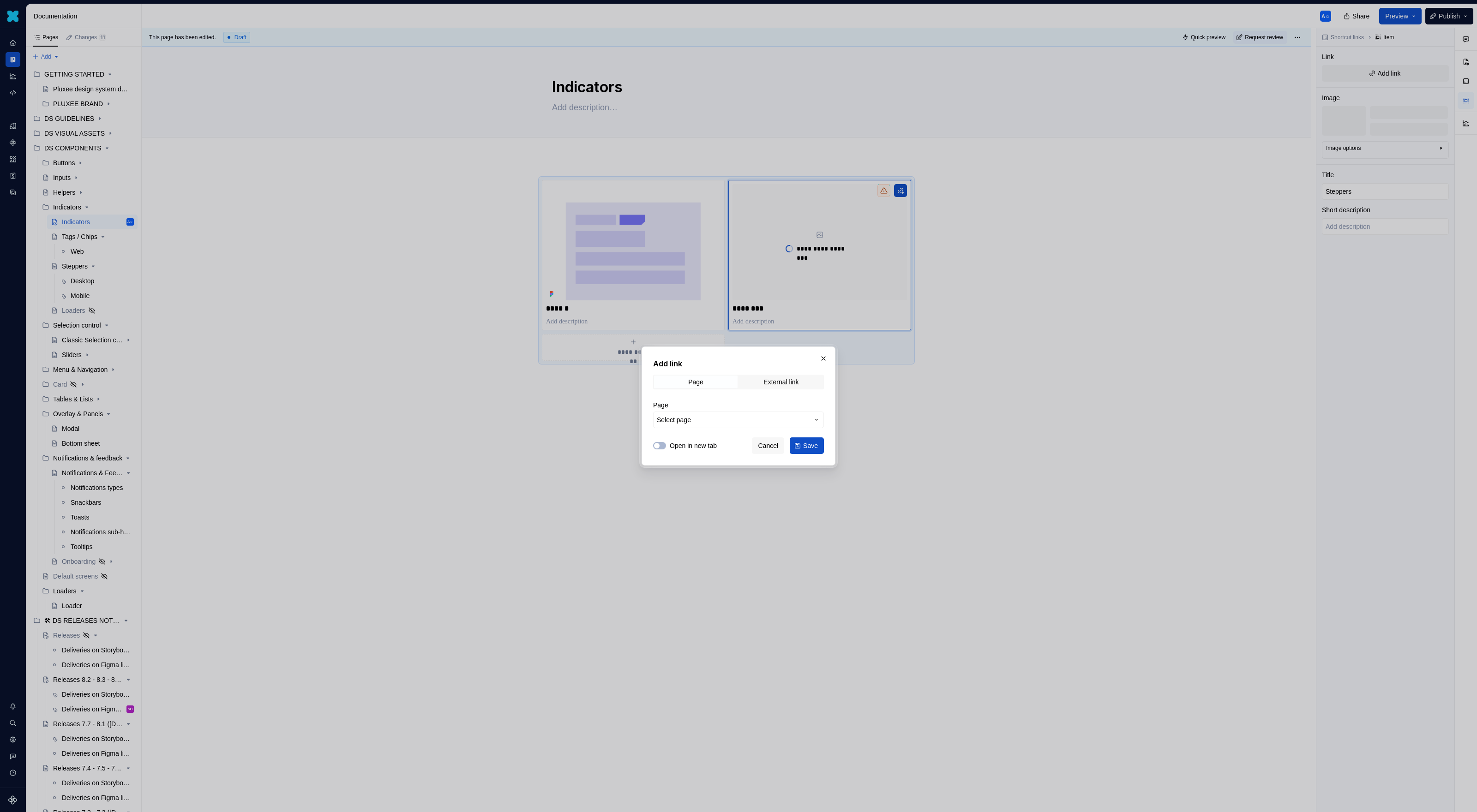
click at [728, 413] on button "Select page" at bounding box center [739, 419] width 171 height 17
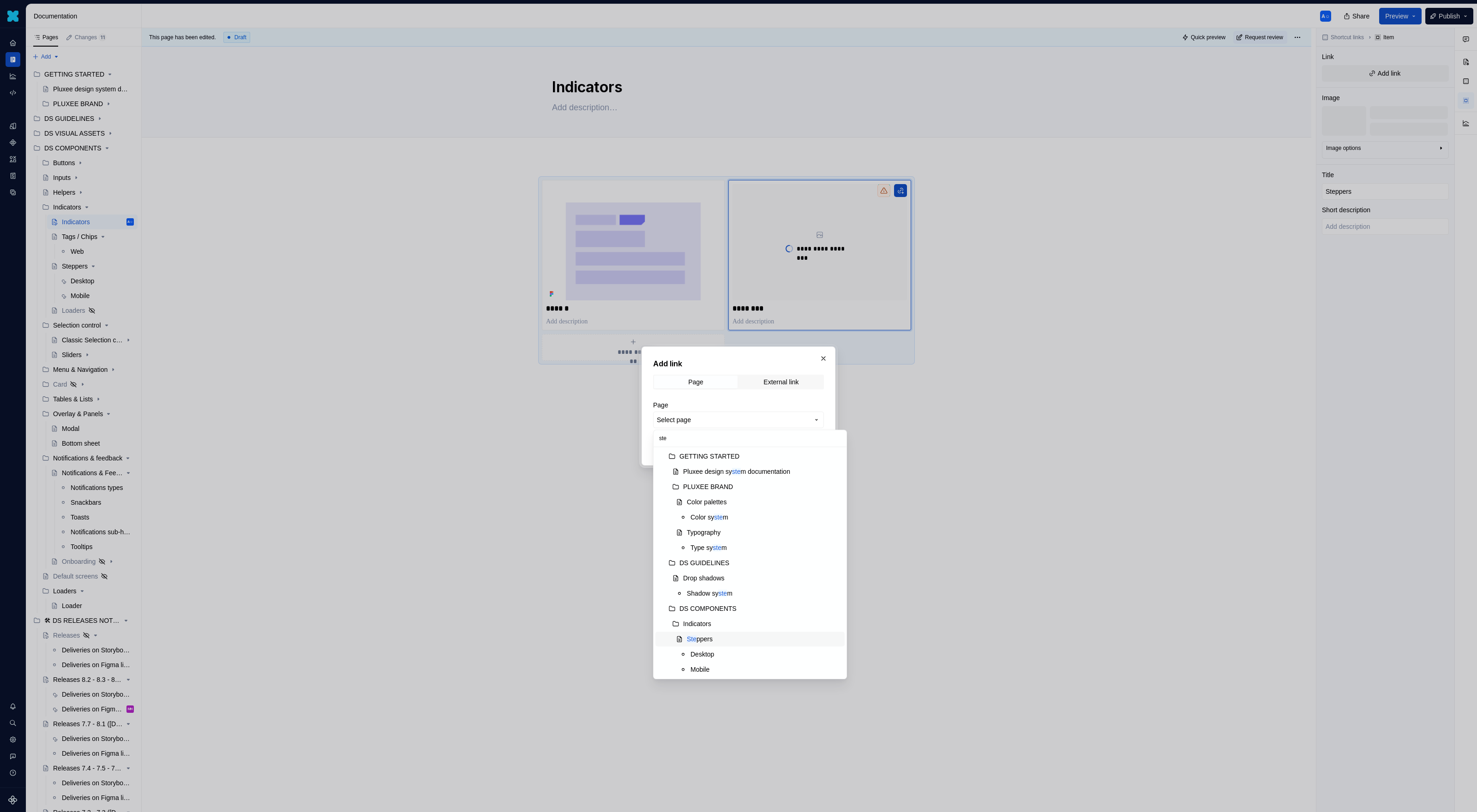
click at [744, 526] on div "Ste ppers" at bounding box center [764, 639] width 154 height 9
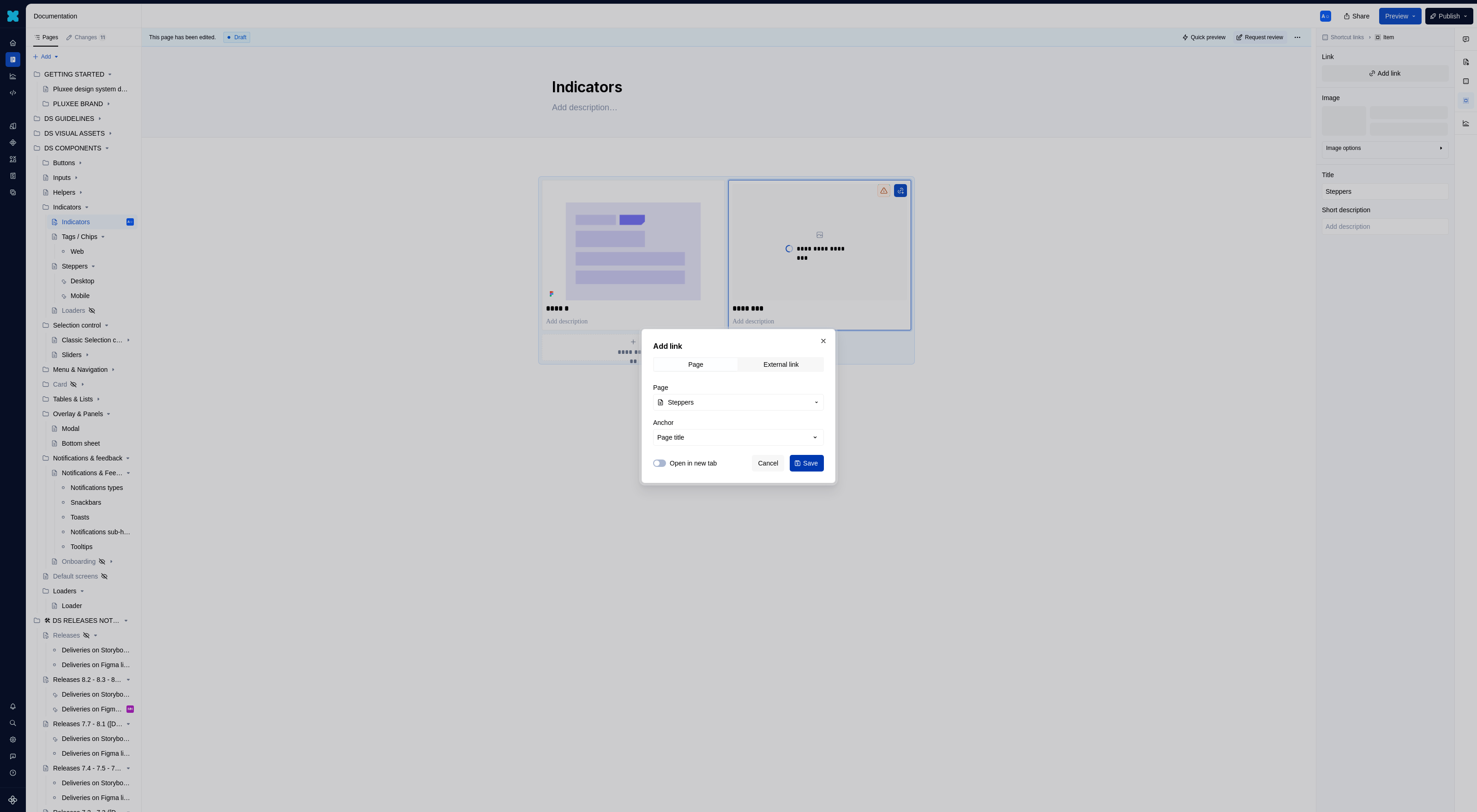
click at [808, 465] on span "Save" at bounding box center [811, 463] width 15 height 9
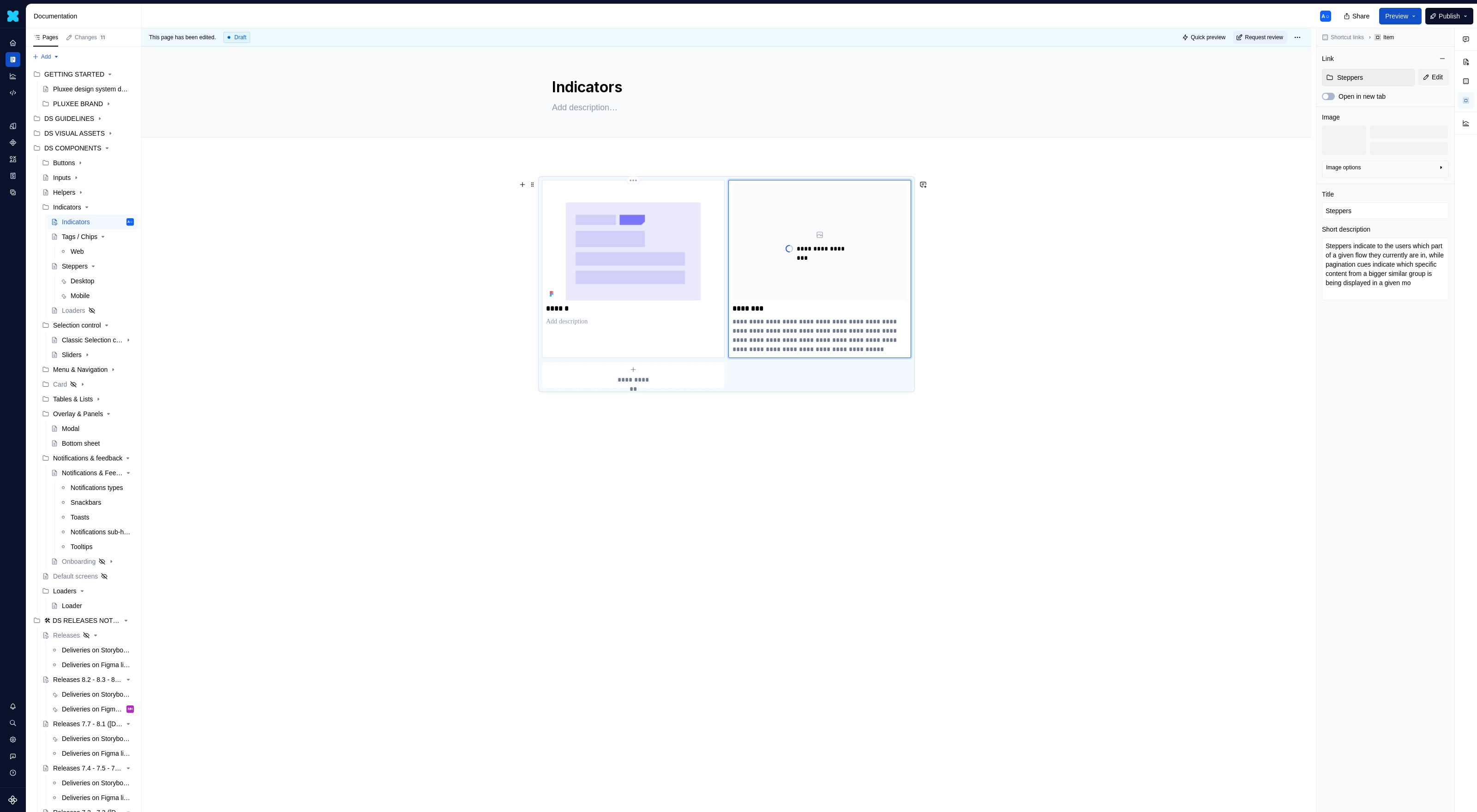
click at [713, 334] on div "******" at bounding box center [633, 269] width 183 height 178
click at [837, 207] on div "**********" at bounding box center [820, 242] width 174 height 116
click at [872, 170] on div "Image options" at bounding box center [1343, 167] width 34 height 7
click at [872, 129] on div at bounding box center [1385, 140] width 127 height 30
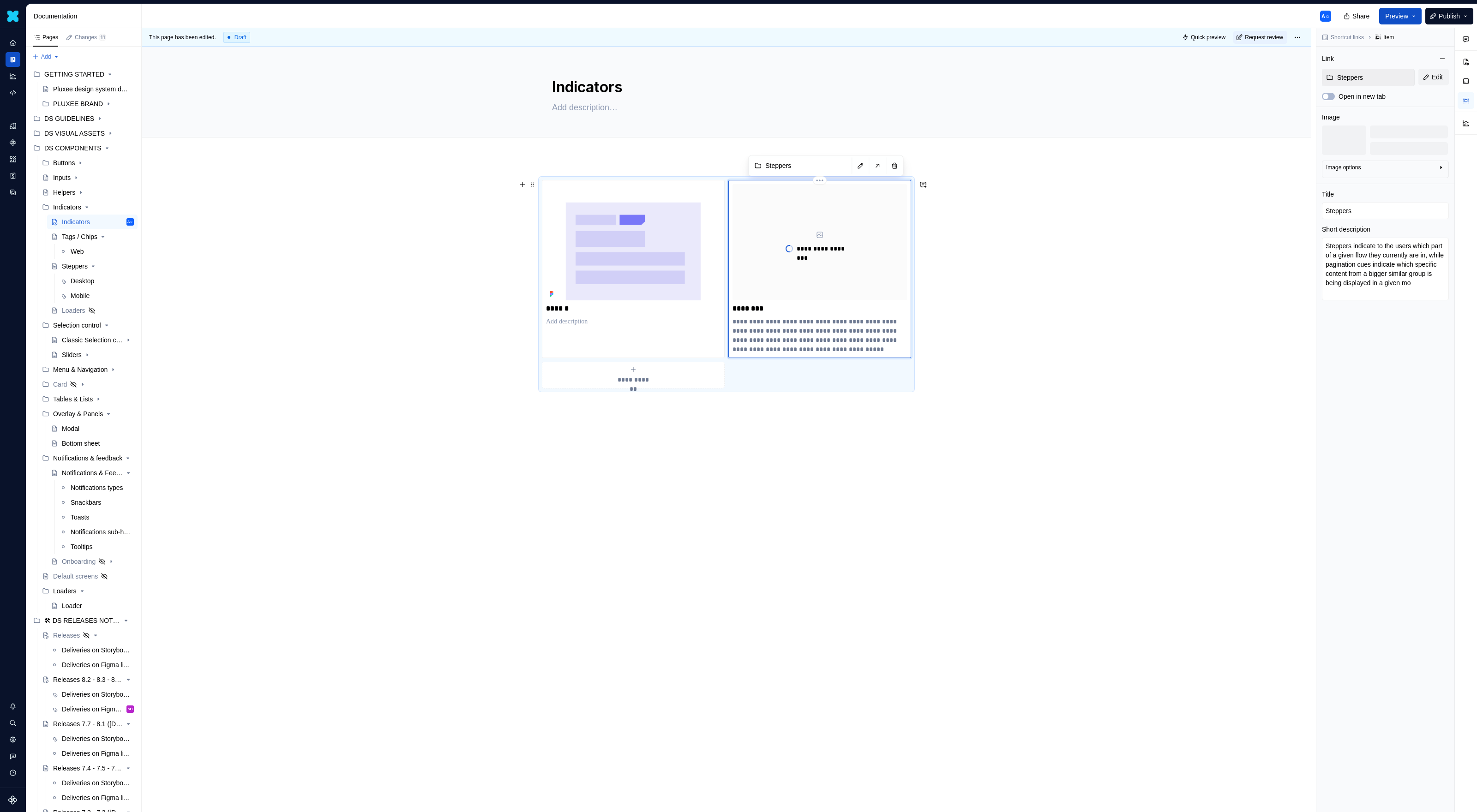
click at [777, 260] on div "**********" at bounding box center [820, 242] width 174 height 116
click at [872, 15] on span "Preview" at bounding box center [1397, 16] width 23 height 9
click at [872, 64] on button "Build preview" at bounding box center [1306, 68] width 212 height 17
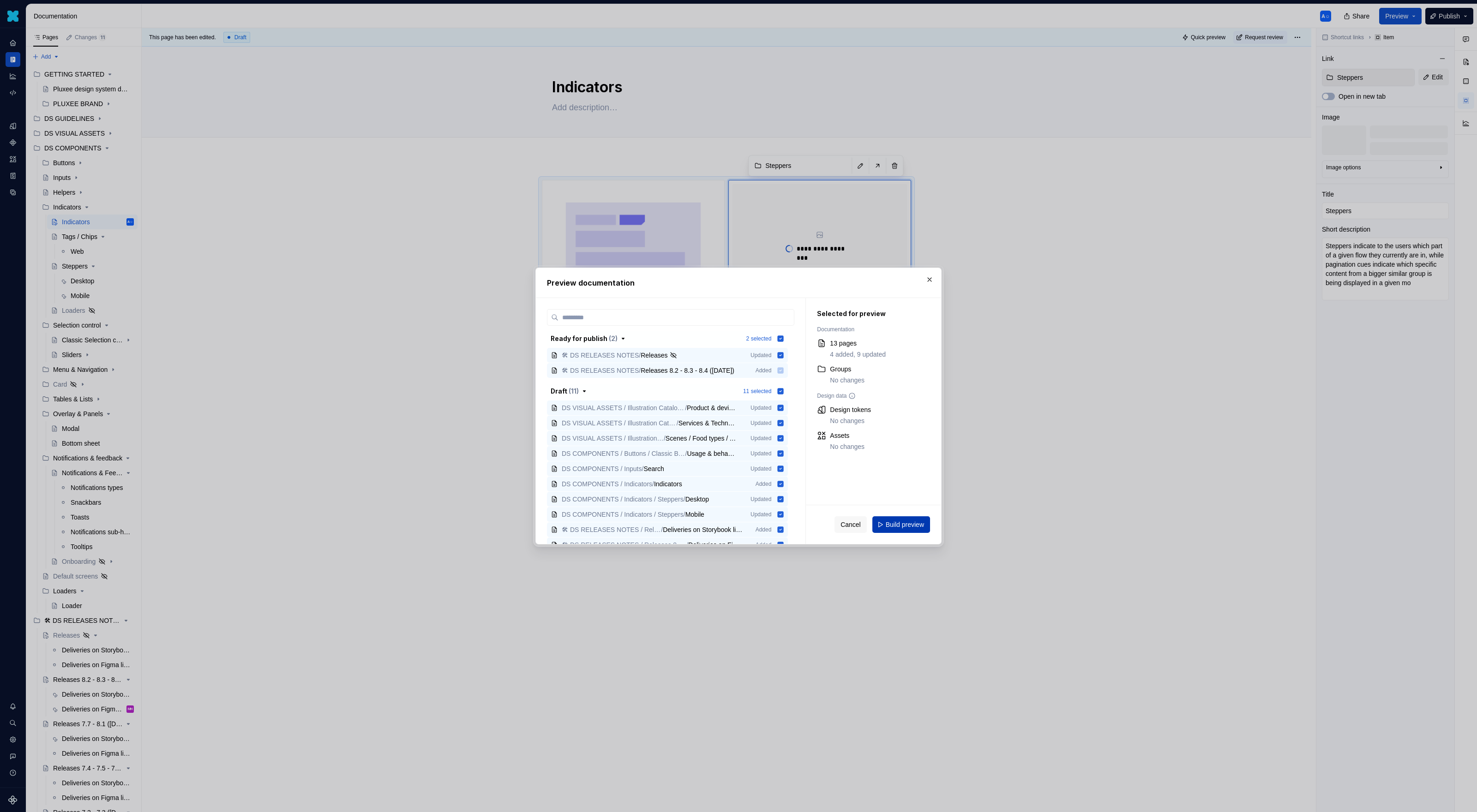
click at [872, 526] on span "Build preview" at bounding box center [905, 524] width 38 height 9
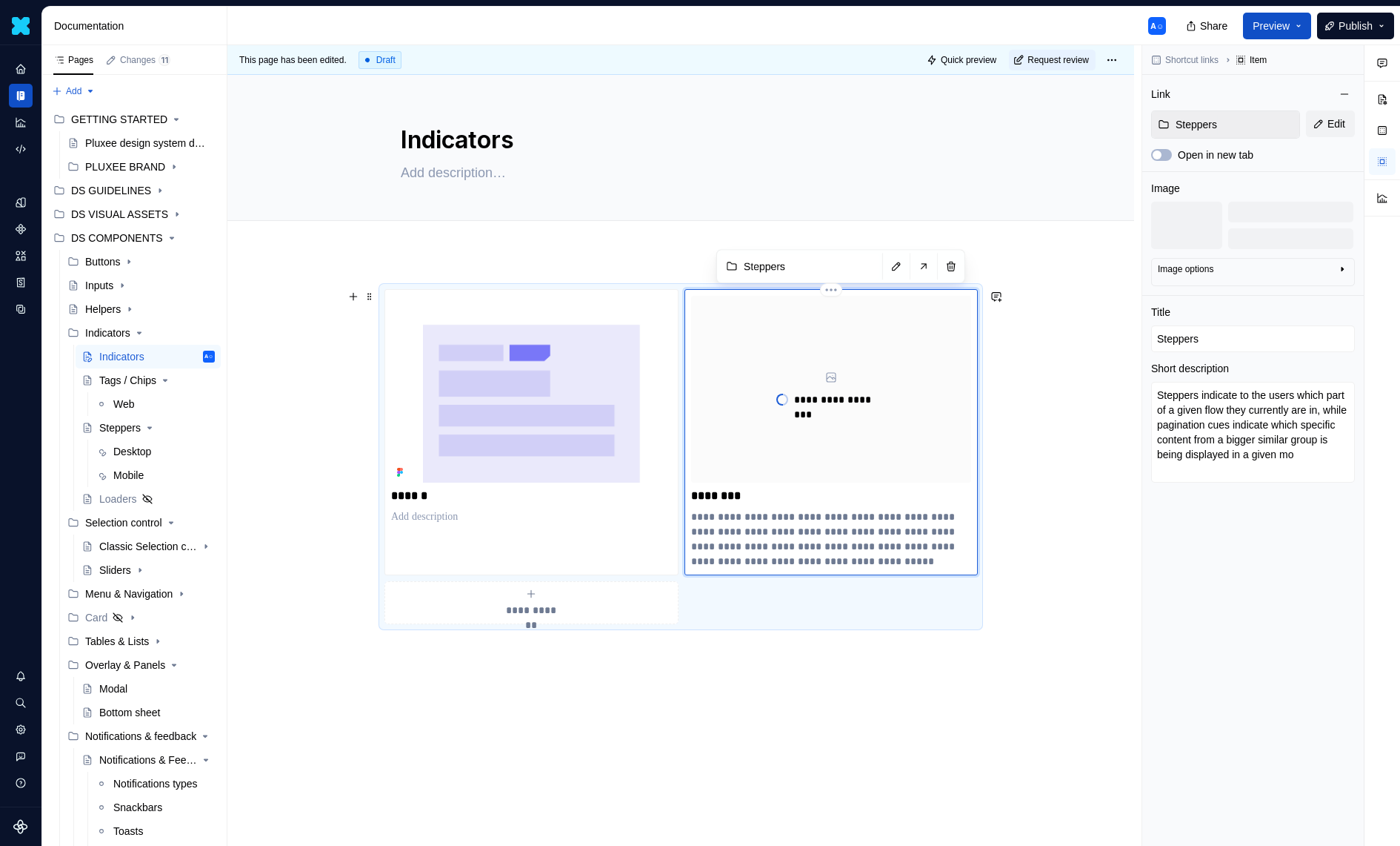
click at [884, 504] on div "**********" at bounding box center [831, 432] width 281 height 272
click at [1282, 29] on span "Preview" at bounding box center [1271, 26] width 37 height 15
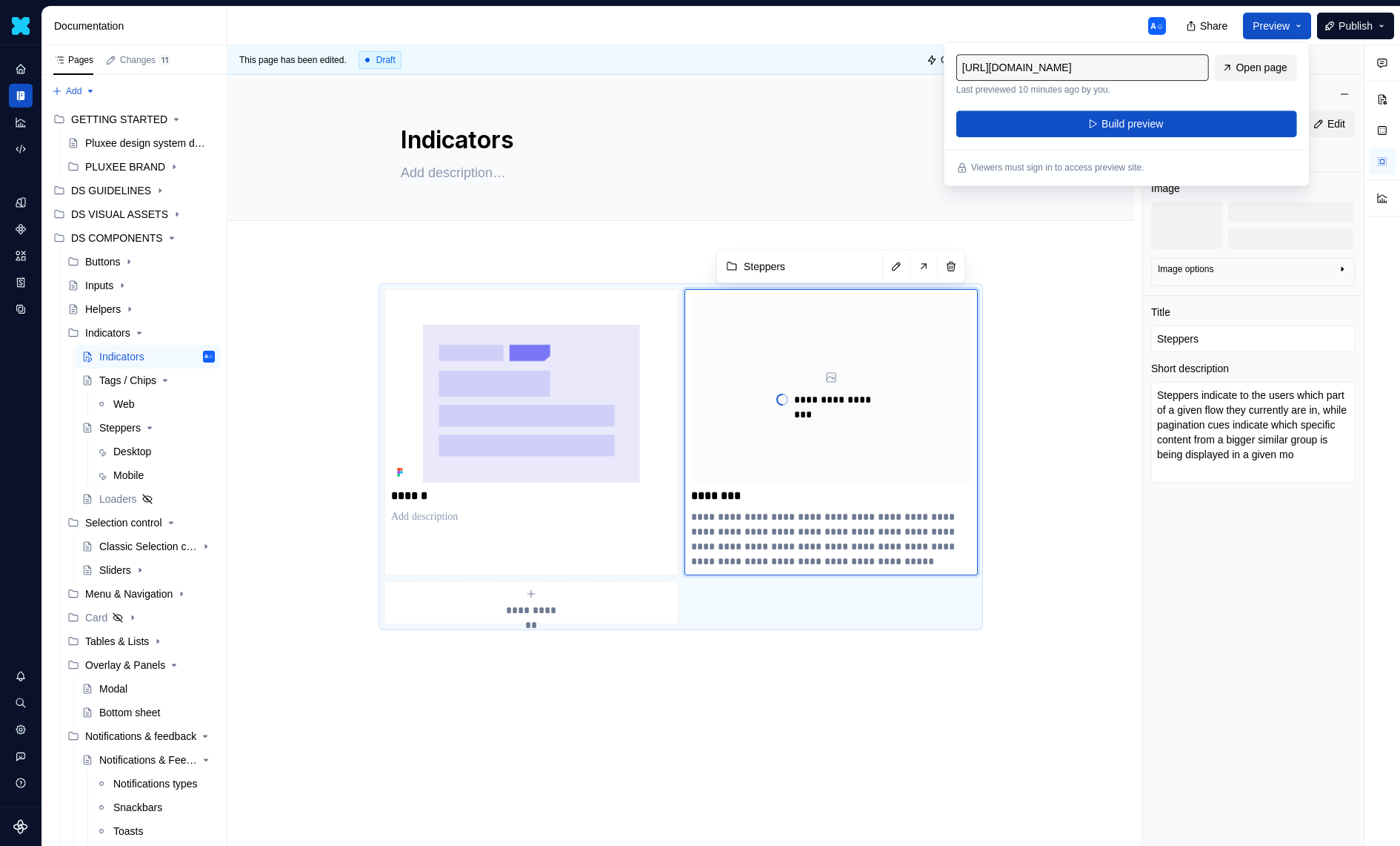
click at [1259, 73] on span "Open page" at bounding box center [1262, 67] width 52 height 15
click at [493, 497] on p "******" at bounding box center [531, 495] width 281 height 15
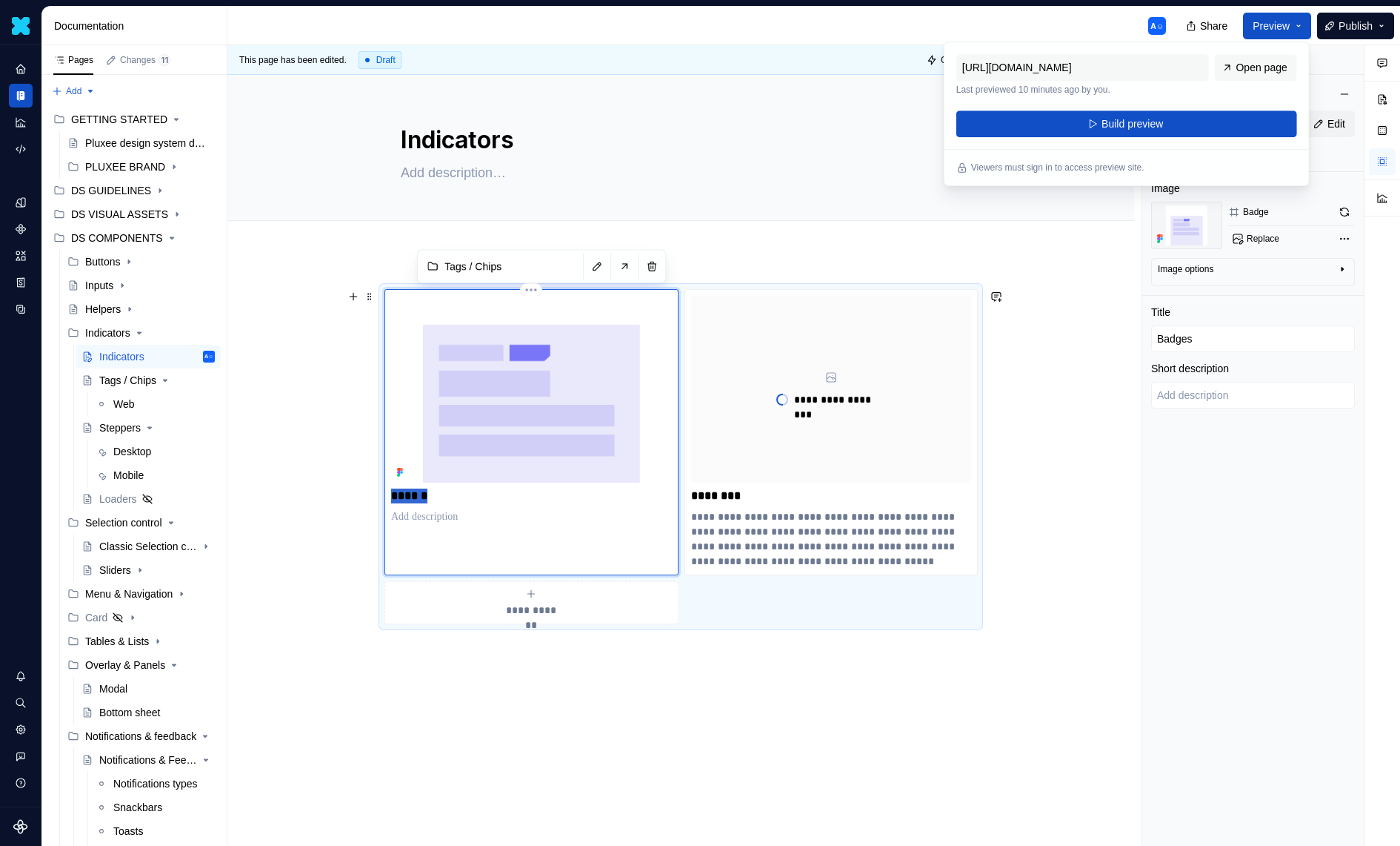
drag, startPoint x: 476, startPoint y: 497, endPoint x: 329, endPoint y: 497, distance: 147.0
click at [329, 497] on div "**********" at bounding box center [680, 592] width 907 height 678
click at [777, 498] on p "********" at bounding box center [831, 495] width 281 height 15
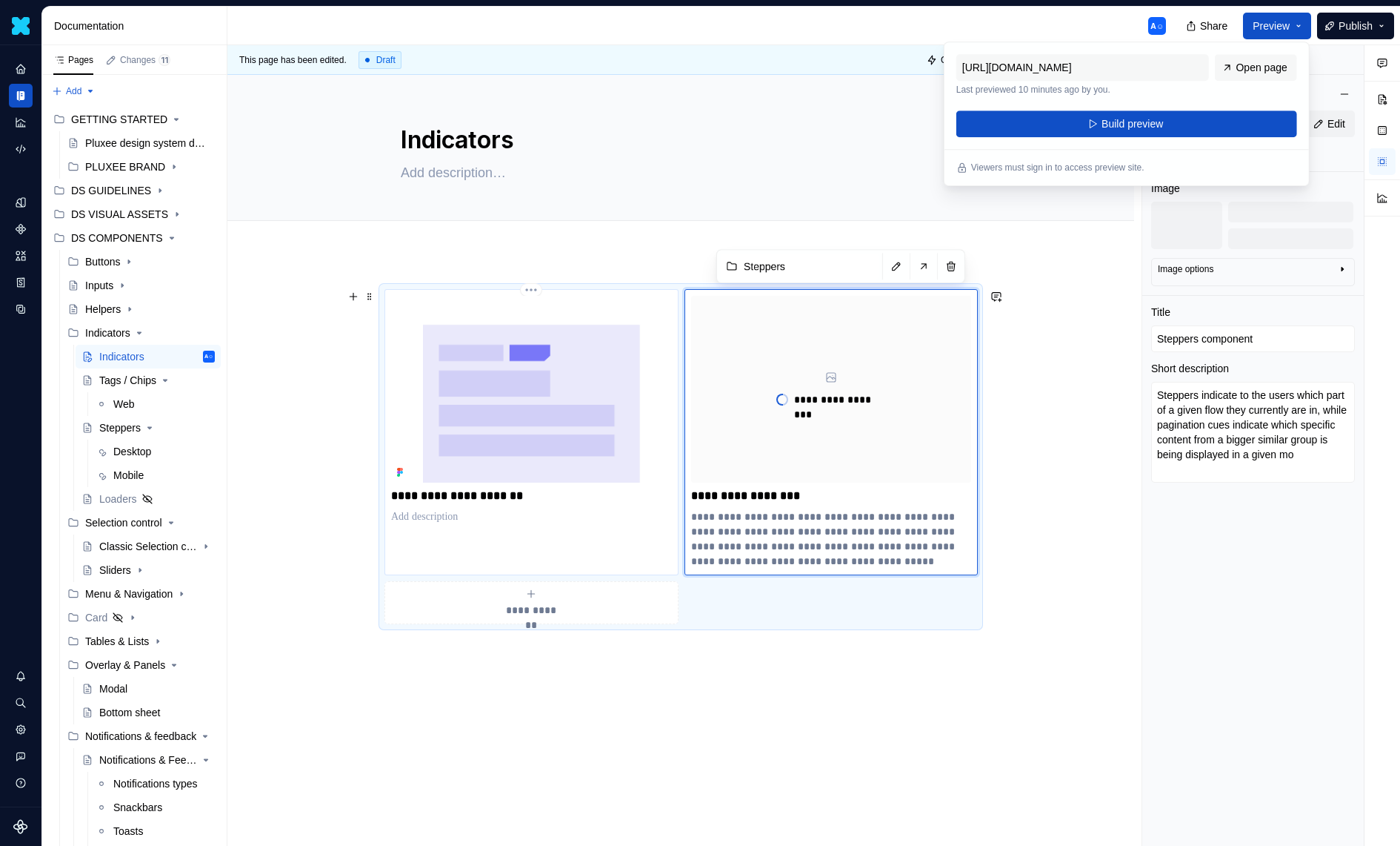
click at [580, 498] on p "**********" at bounding box center [531, 495] width 281 height 15
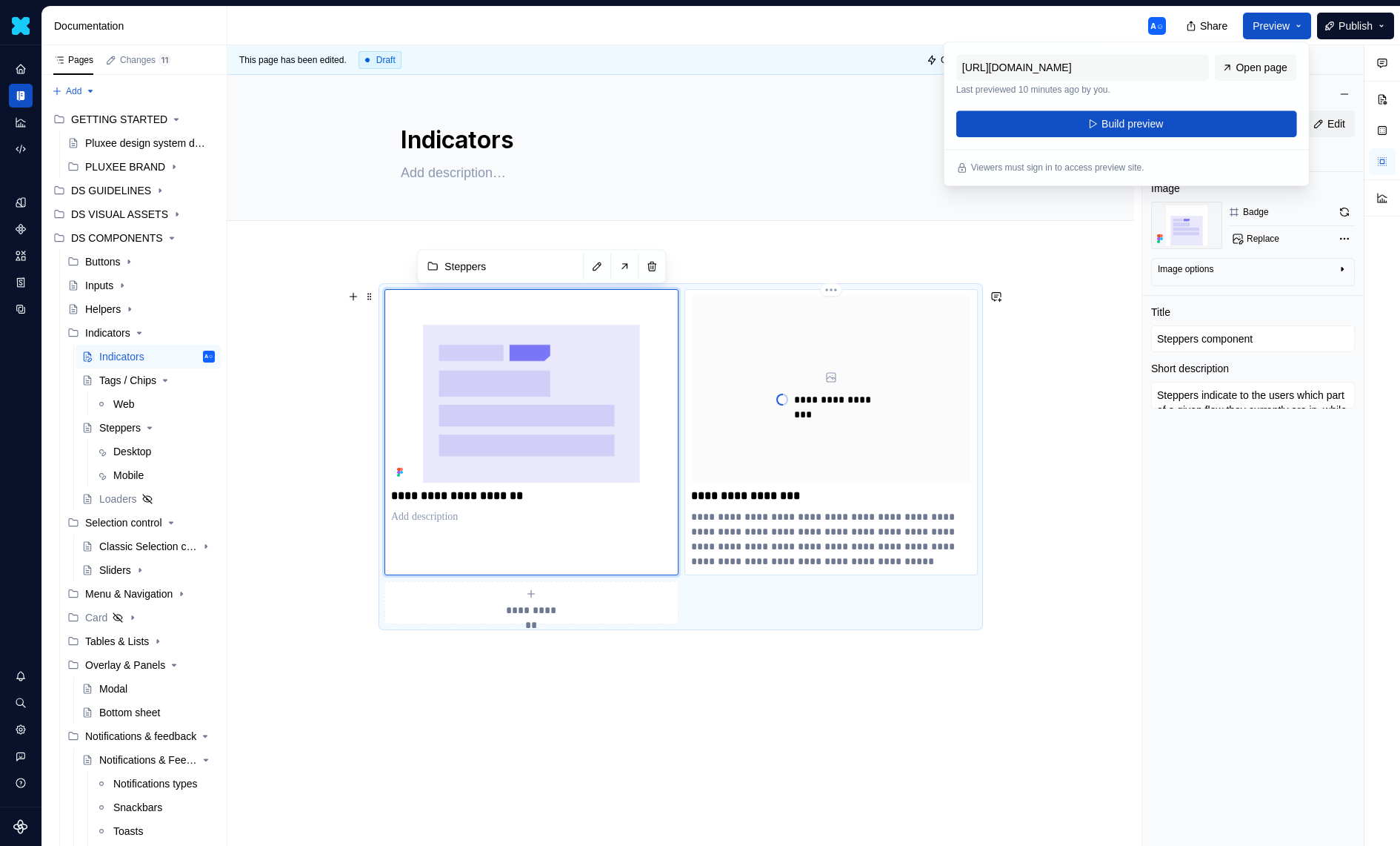
click at [937, 330] on div "**********" at bounding box center [831, 388] width 281 height 187
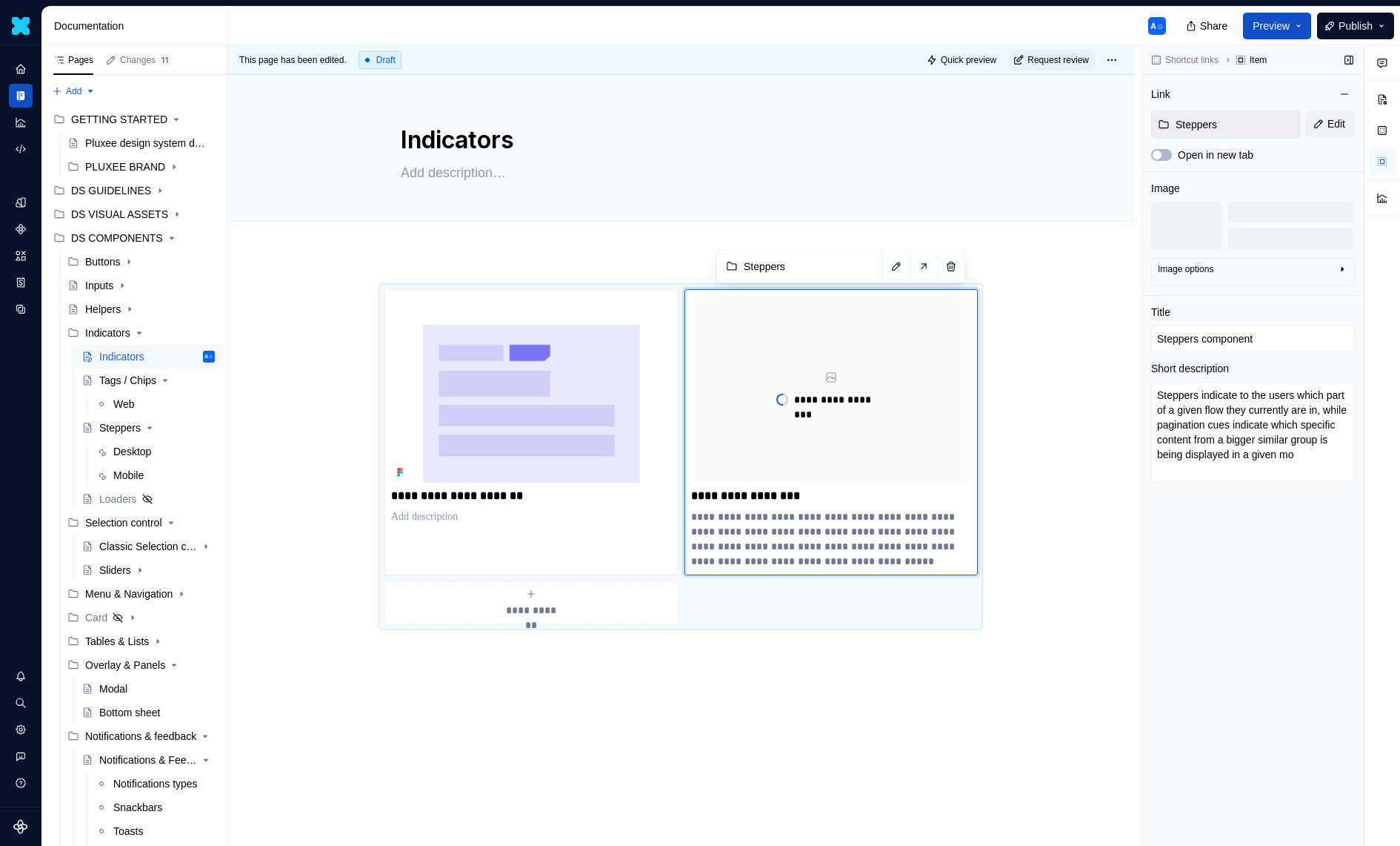
click at [1294, 234] on div at bounding box center [1291, 226] width 125 height 48
click at [1286, 266] on div "Image options" at bounding box center [1247, 272] width 179 height 17
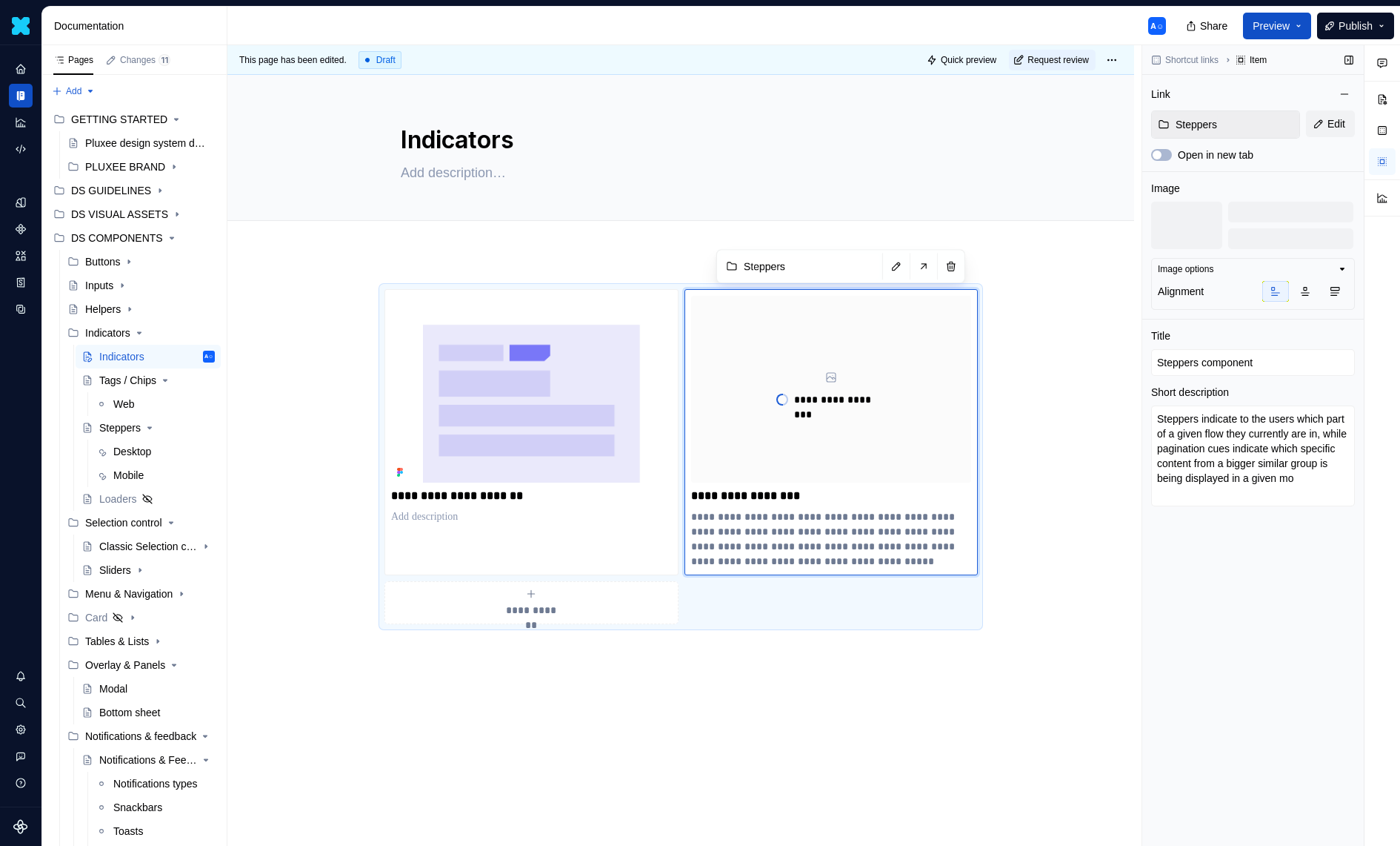
click at [1286, 266] on div "Image options" at bounding box center [1247, 269] width 179 height 12
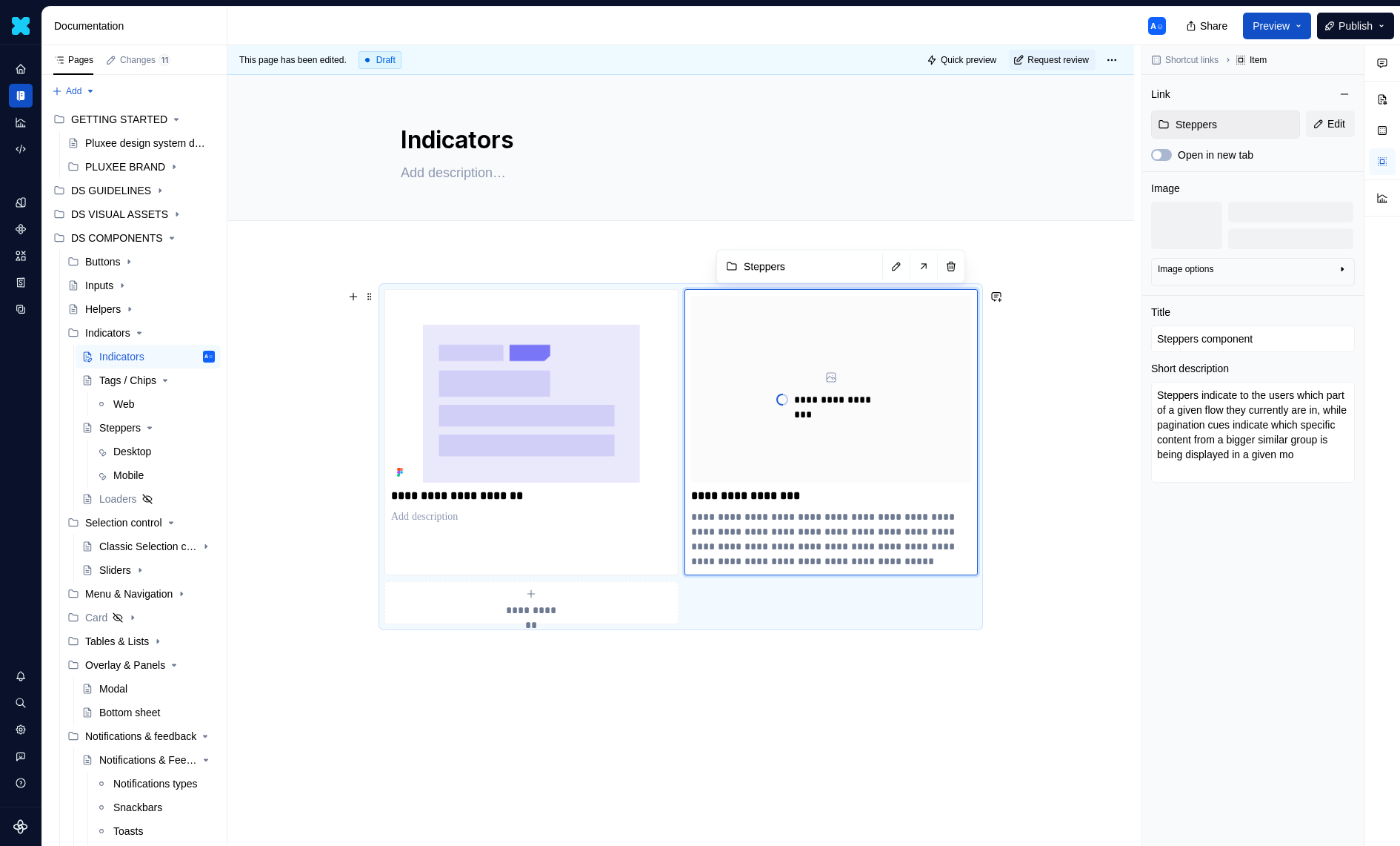
click at [970, 307] on div "**********" at bounding box center [831, 388] width 281 height 187
click at [941, 260] on button "button" at bounding box center [951, 266] width 21 height 21
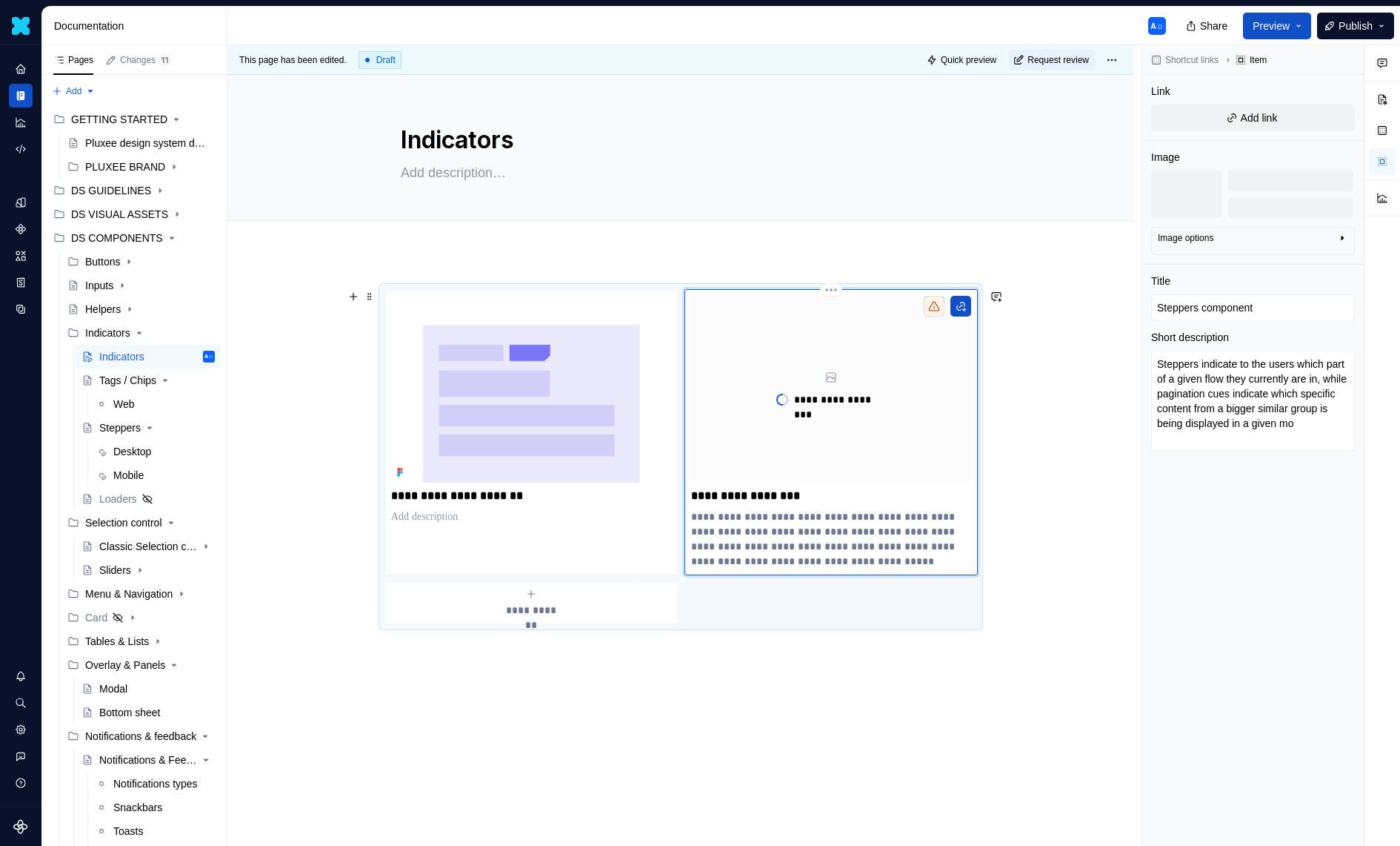
click at [908, 348] on div "**********" at bounding box center [831, 388] width 281 height 187
click at [968, 309] on button "button" at bounding box center [961, 306] width 21 height 21
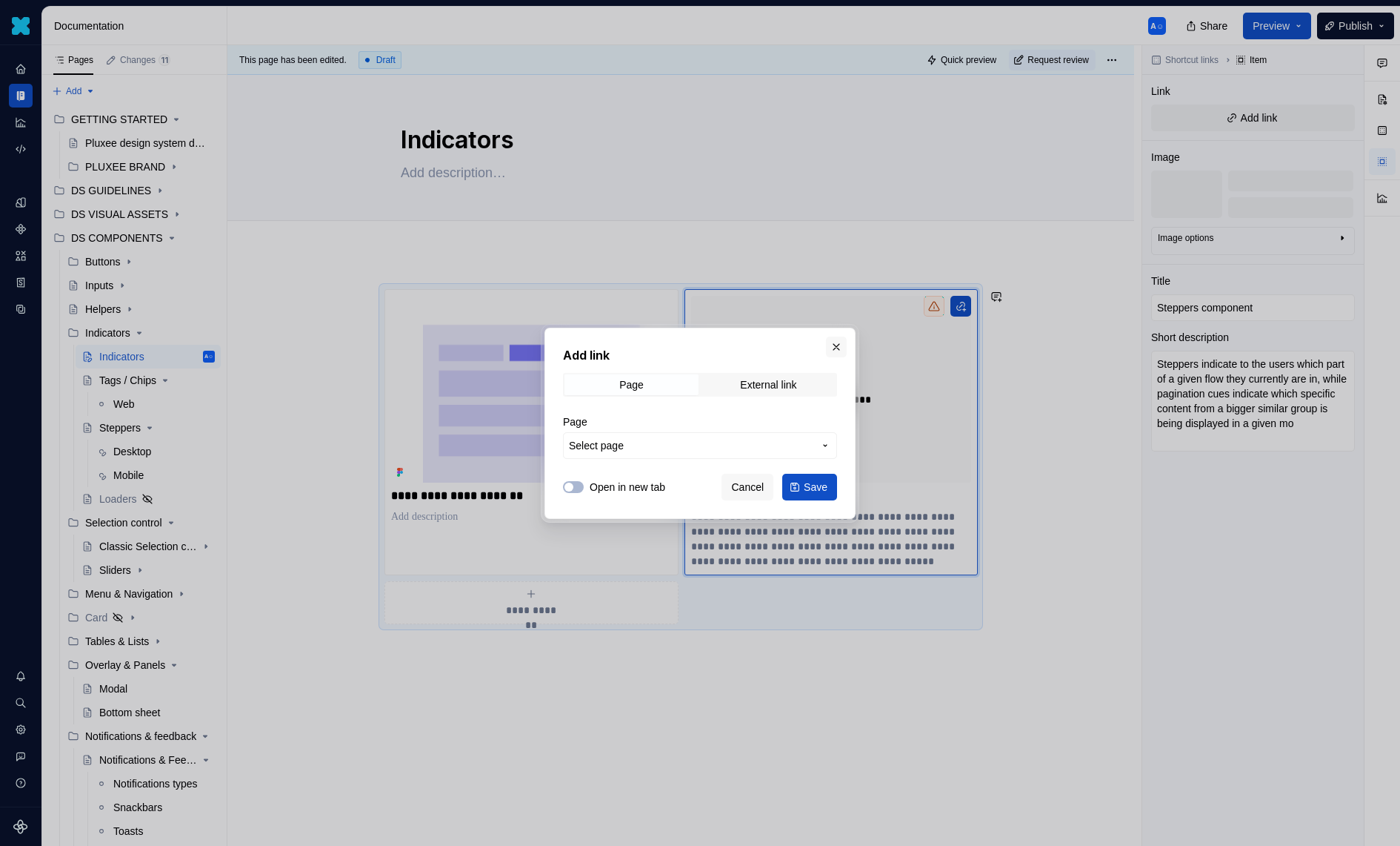
click at [843, 343] on button "button" at bounding box center [837, 346] width 21 height 21
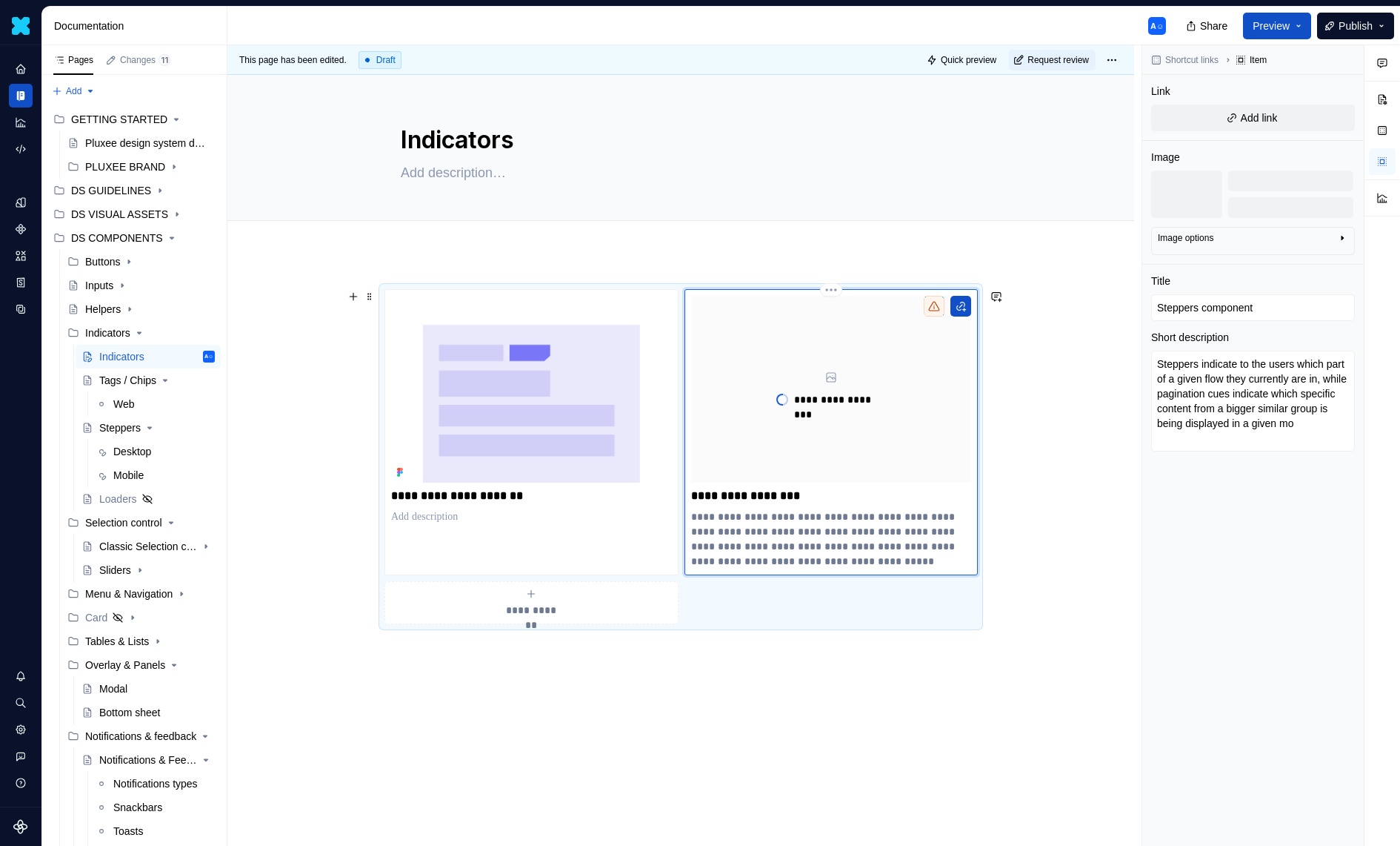
click at [855, 374] on div "**********" at bounding box center [831, 388] width 281 height 187
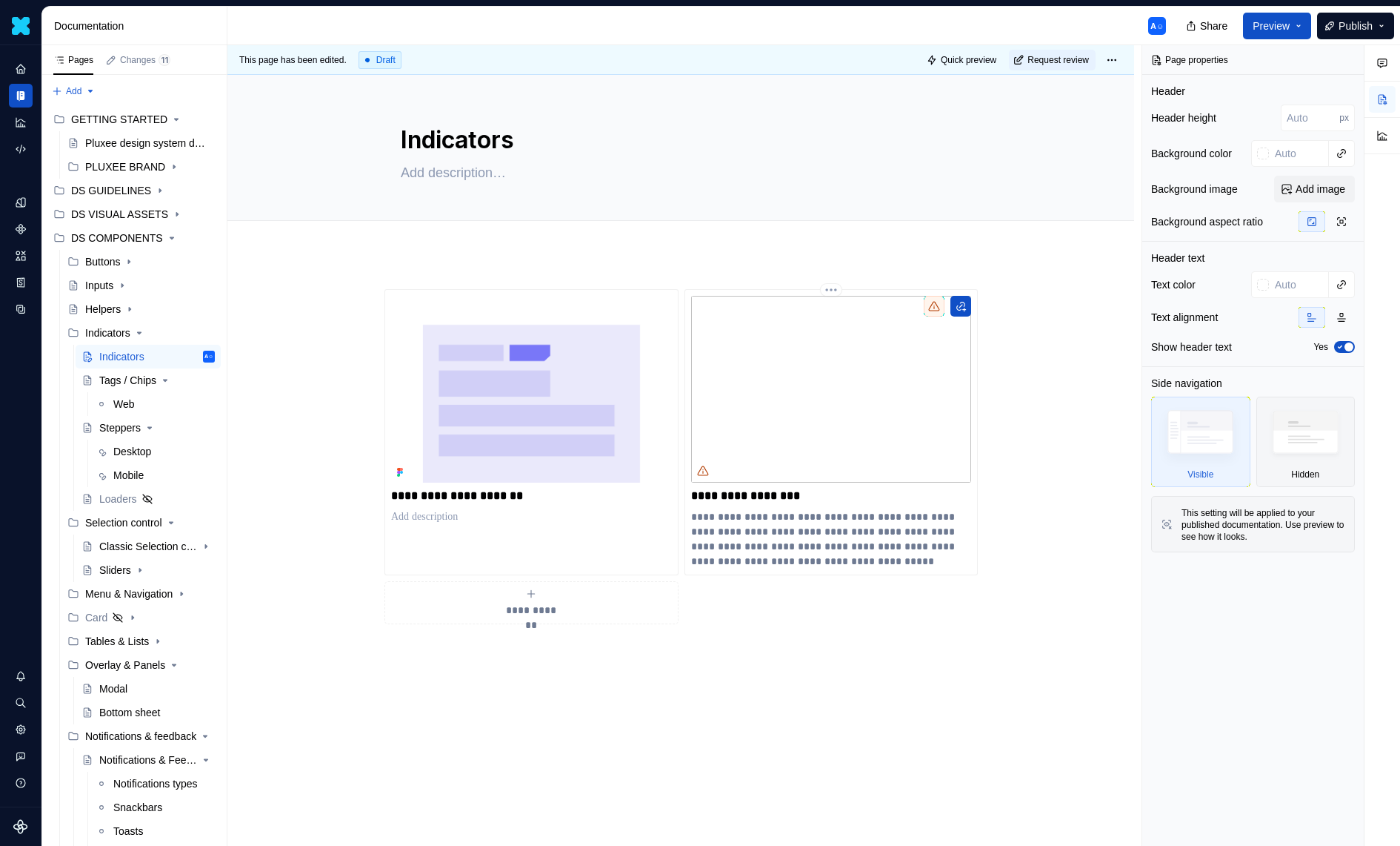
click at [895, 366] on img at bounding box center [831, 388] width 281 height 187
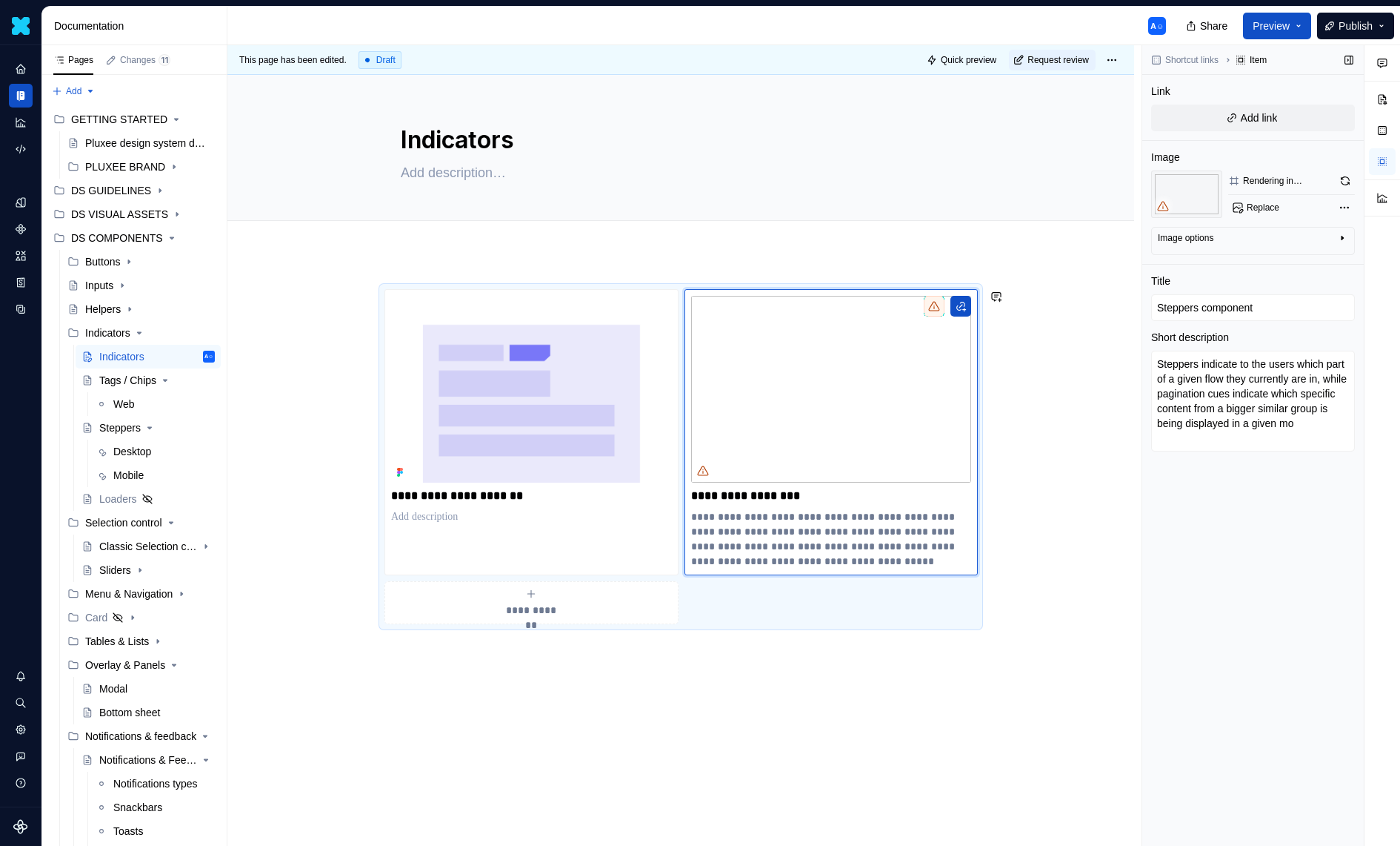
click at [1180, 242] on div "Image options" at bounding box center [1186, 238] width 55 height 12
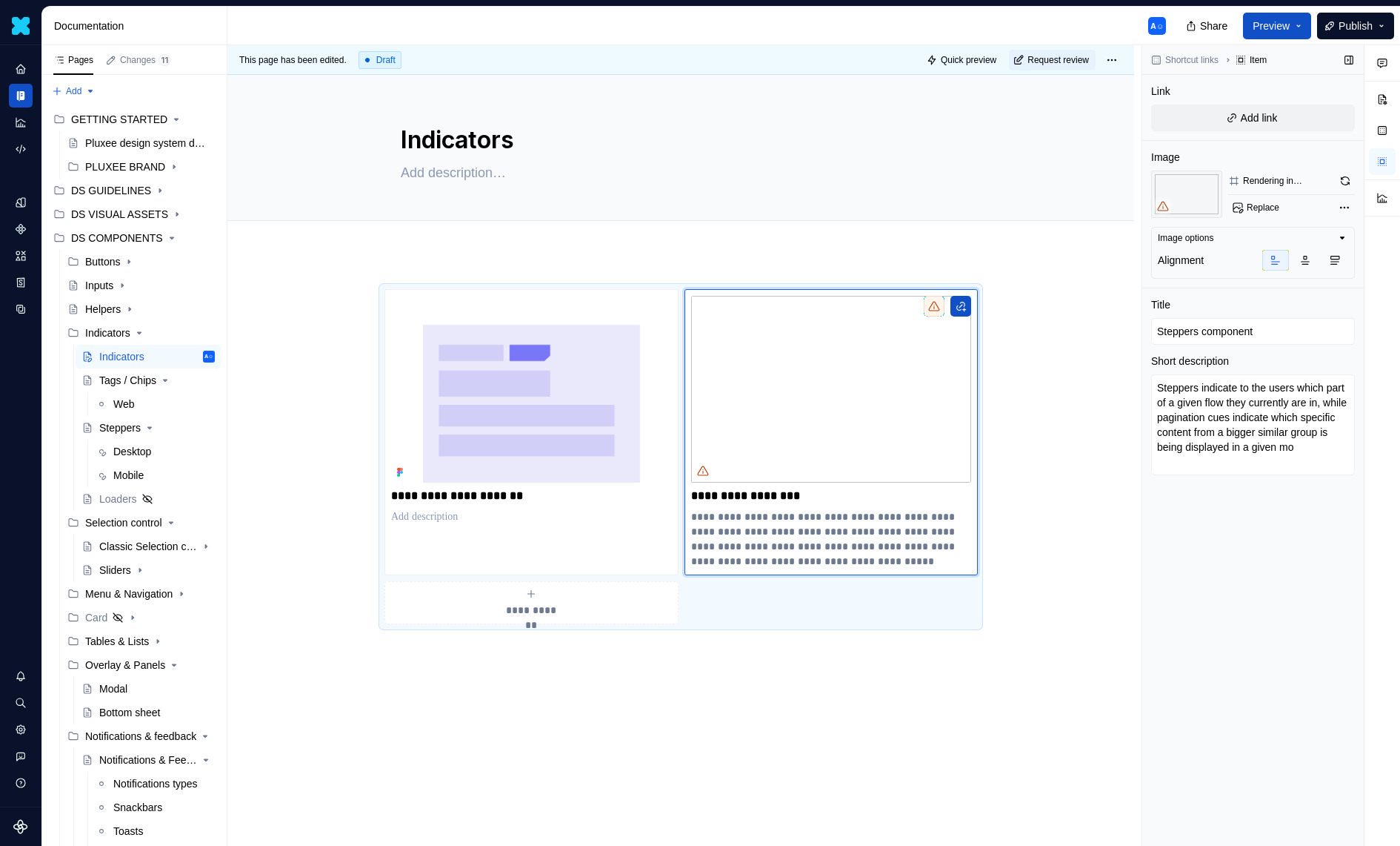
click at [1180, 242] on div "Image options" at bounding box center [1186, 238] width 55 height 12
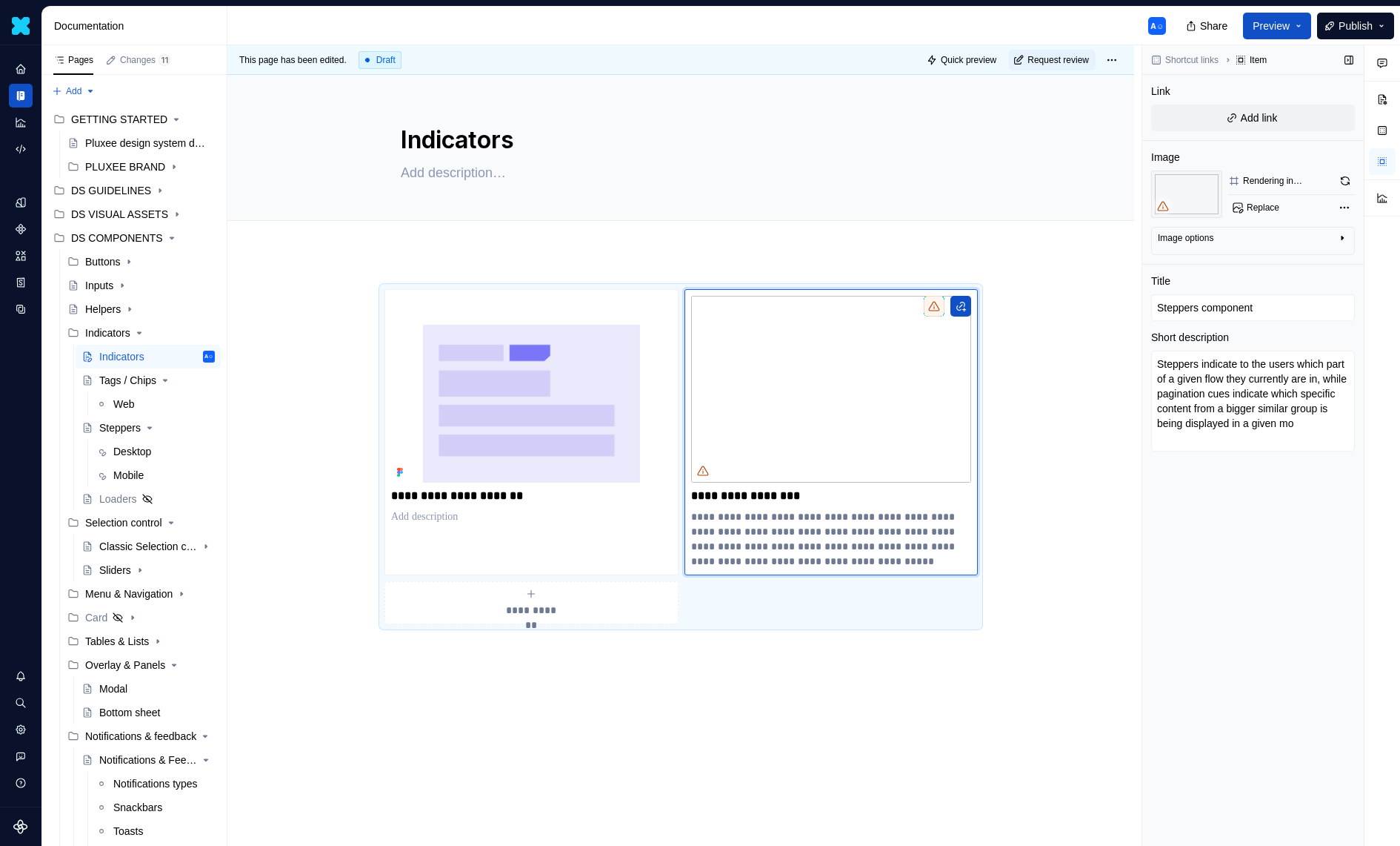
click at [1359, 177] on div "Shortcut links Item Link Add link Image Rendering in progress... Replace Image …" at bounding box center [1253, 446] width 222 height 801
click at [1349, 177] on div at bounding box center [1349, 177] width 0 height 0
click at [1348, 180] on button "button" at bounding box center [1346, 180] width 20 height 21
click at [1347, 174] on span at bounding box center [1346, 180] width 20 height 21
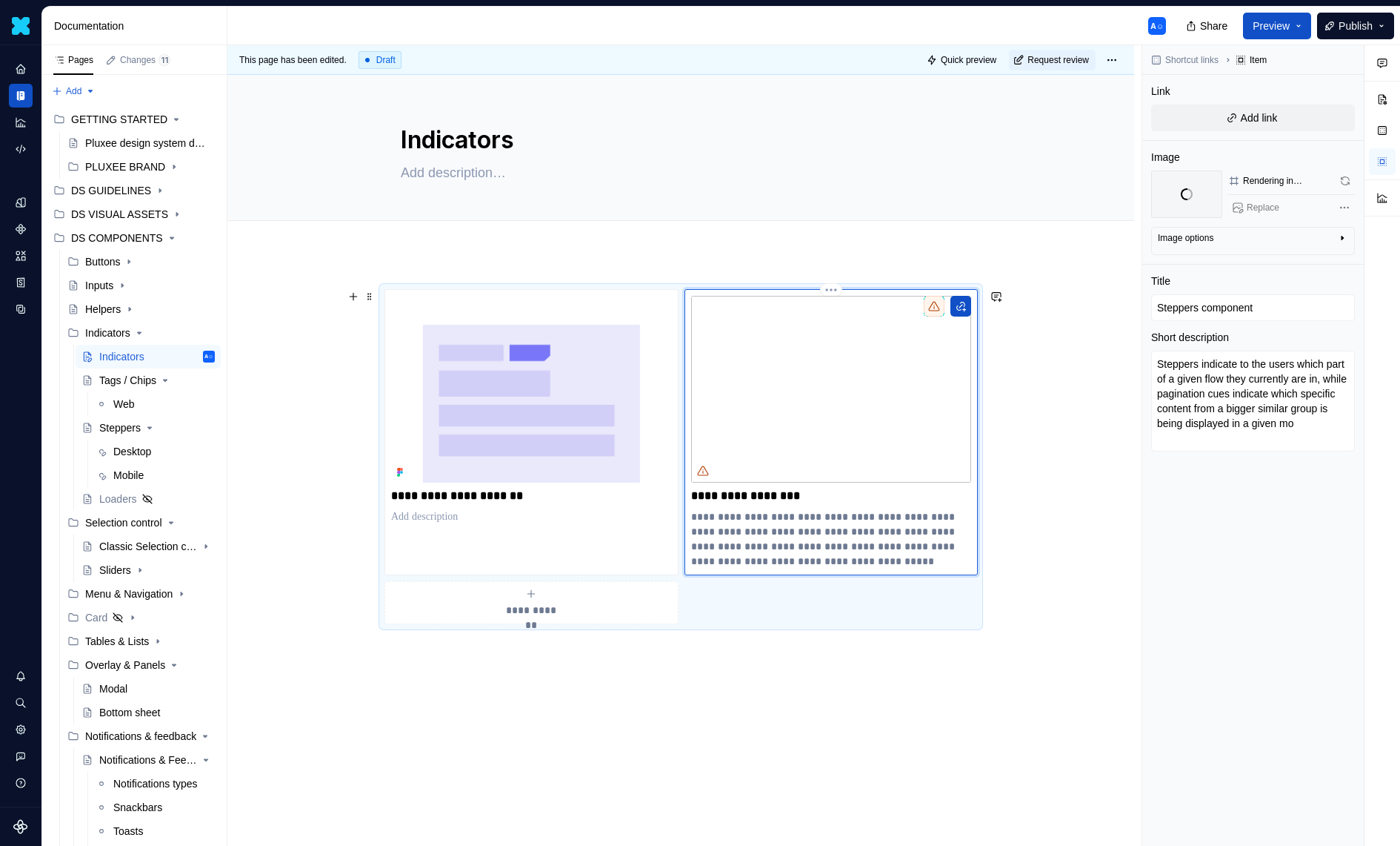
click at [929, 364] on img at bounding box center [831, 388] width 281 height 187
click at [1261, 118] on span "Add link" at bounding box center [1259, 118] width 37 height 15
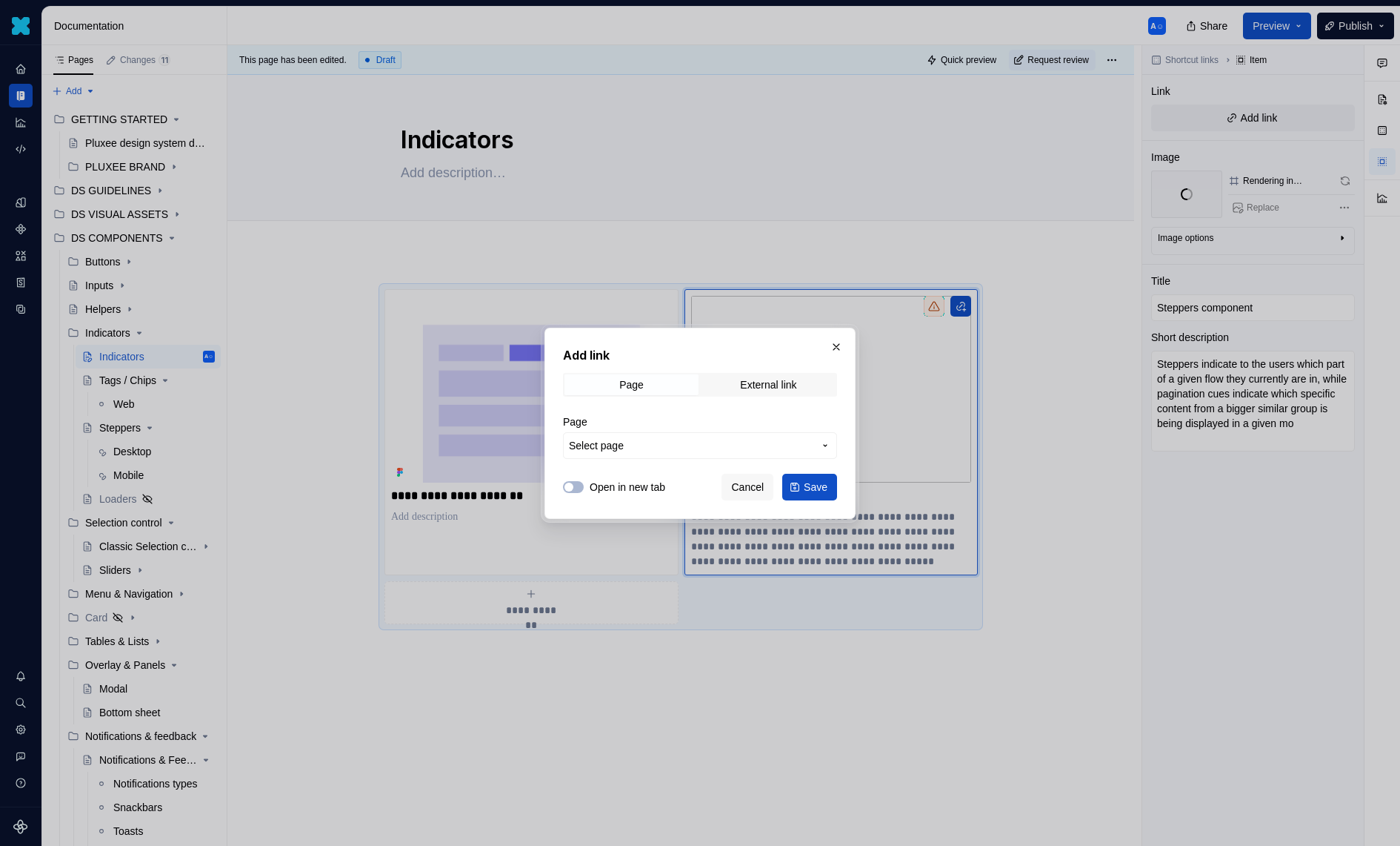
click at [754, 435] on button "Select page" at bounding box center [700, 445] width 274 height 27
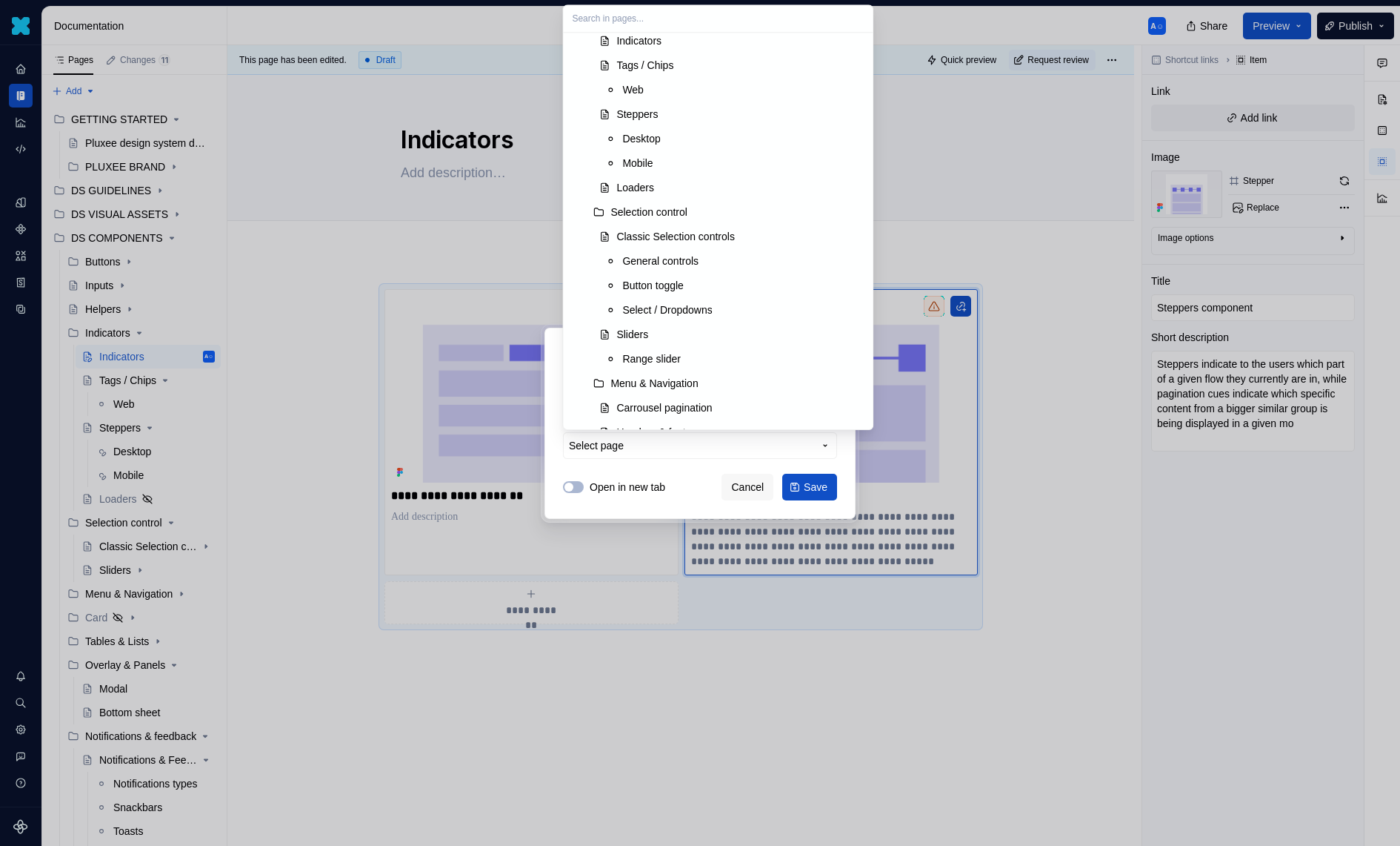
scroll to position [1817, 0]
click at [657, 165] on div "Steppers" at bounding box center [637, 162] width 41 height 15
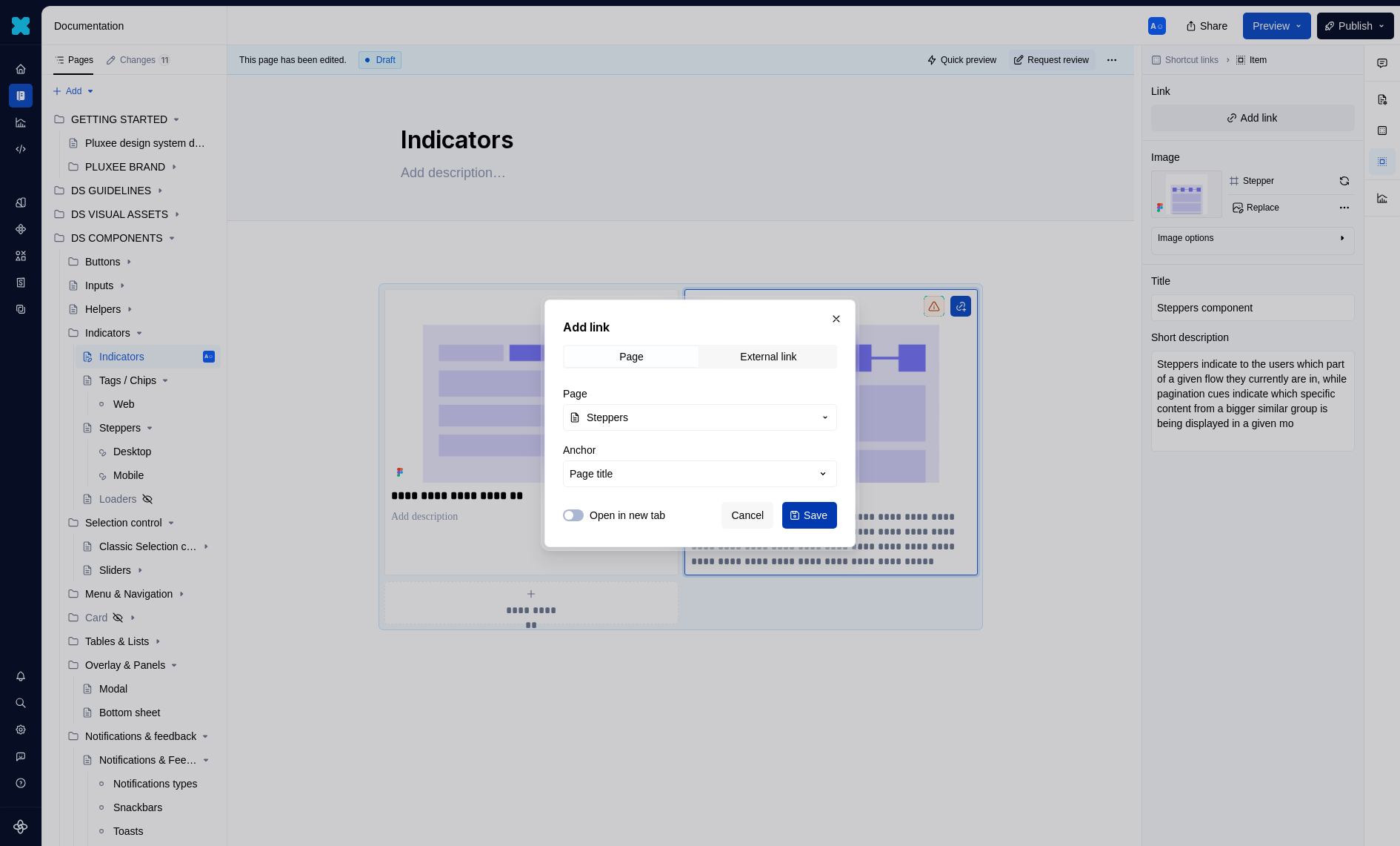
click at [820, 515] on span "Save" at bounding box center [816, 515] width 24 height 15
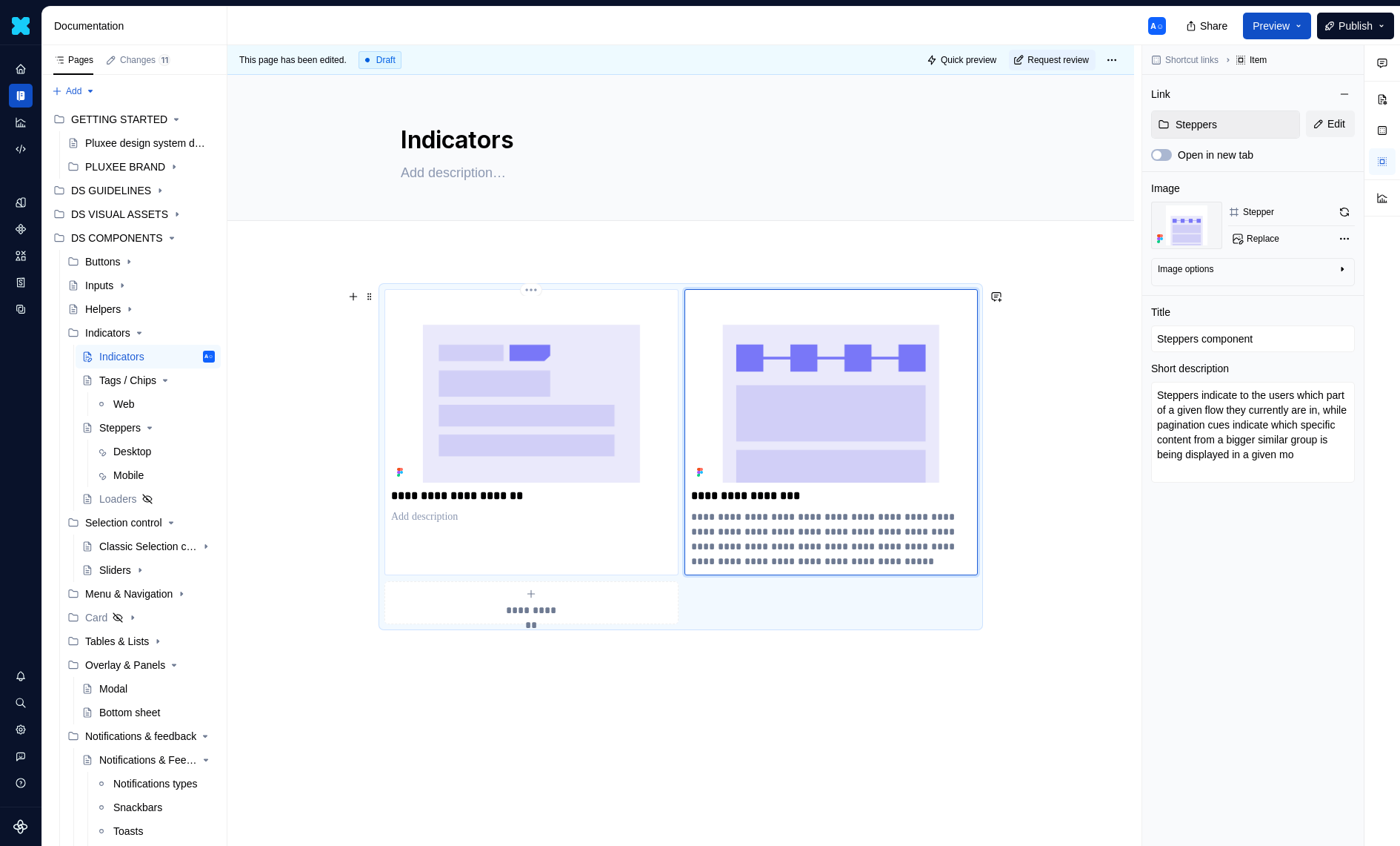
type textarea "*"
type input "Tags / Chips component"
type input "Tags / Chips"
click at [628, 537] on div "**********" at bounding box center [532, 432] width 295 height 286
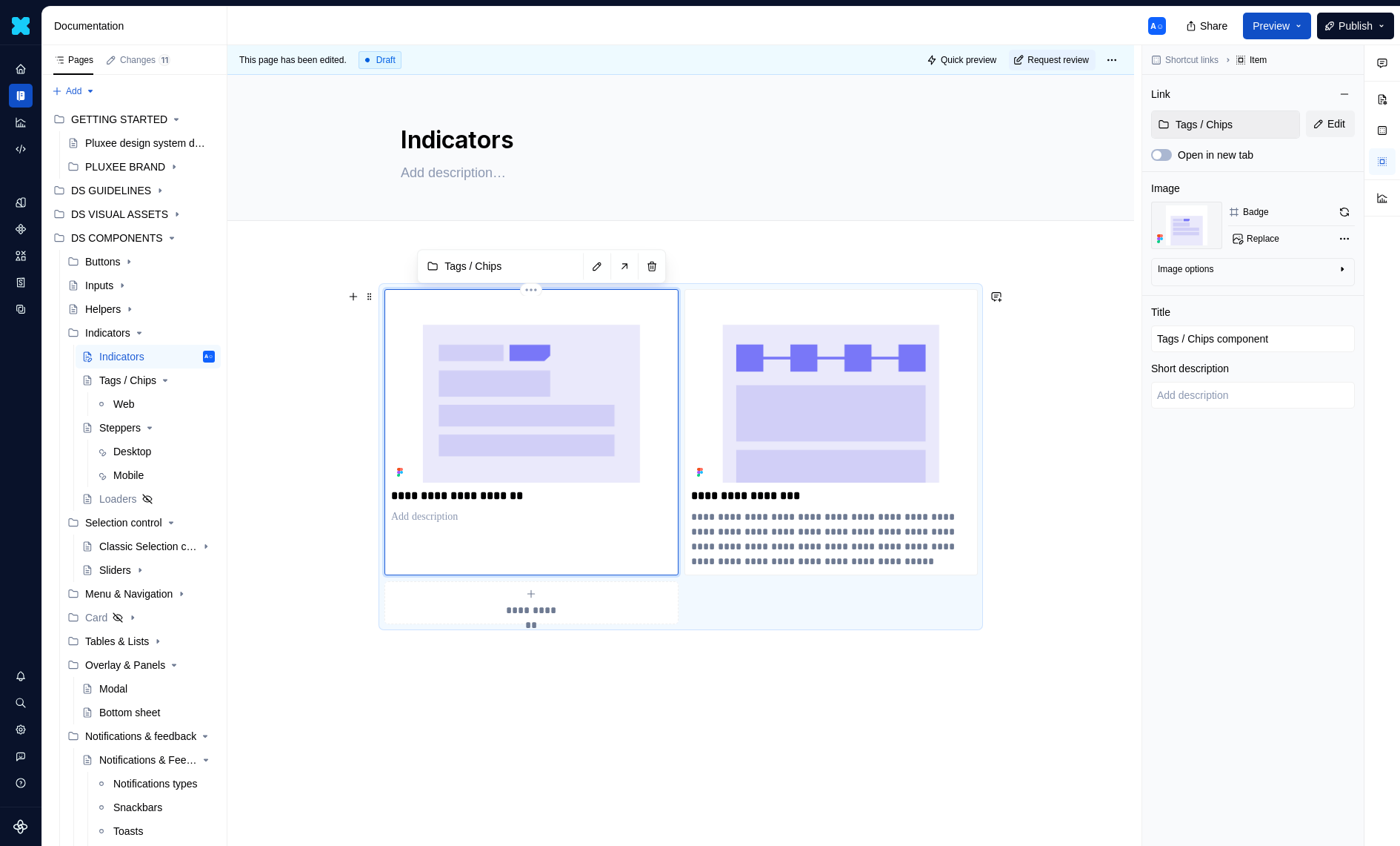
click at [639, 370] on img at bounding box center [531, 388] width 281 height 187
click at [112, 382] on div "Tags / Chips" at bounding box center [127, 380] width 56 height 15
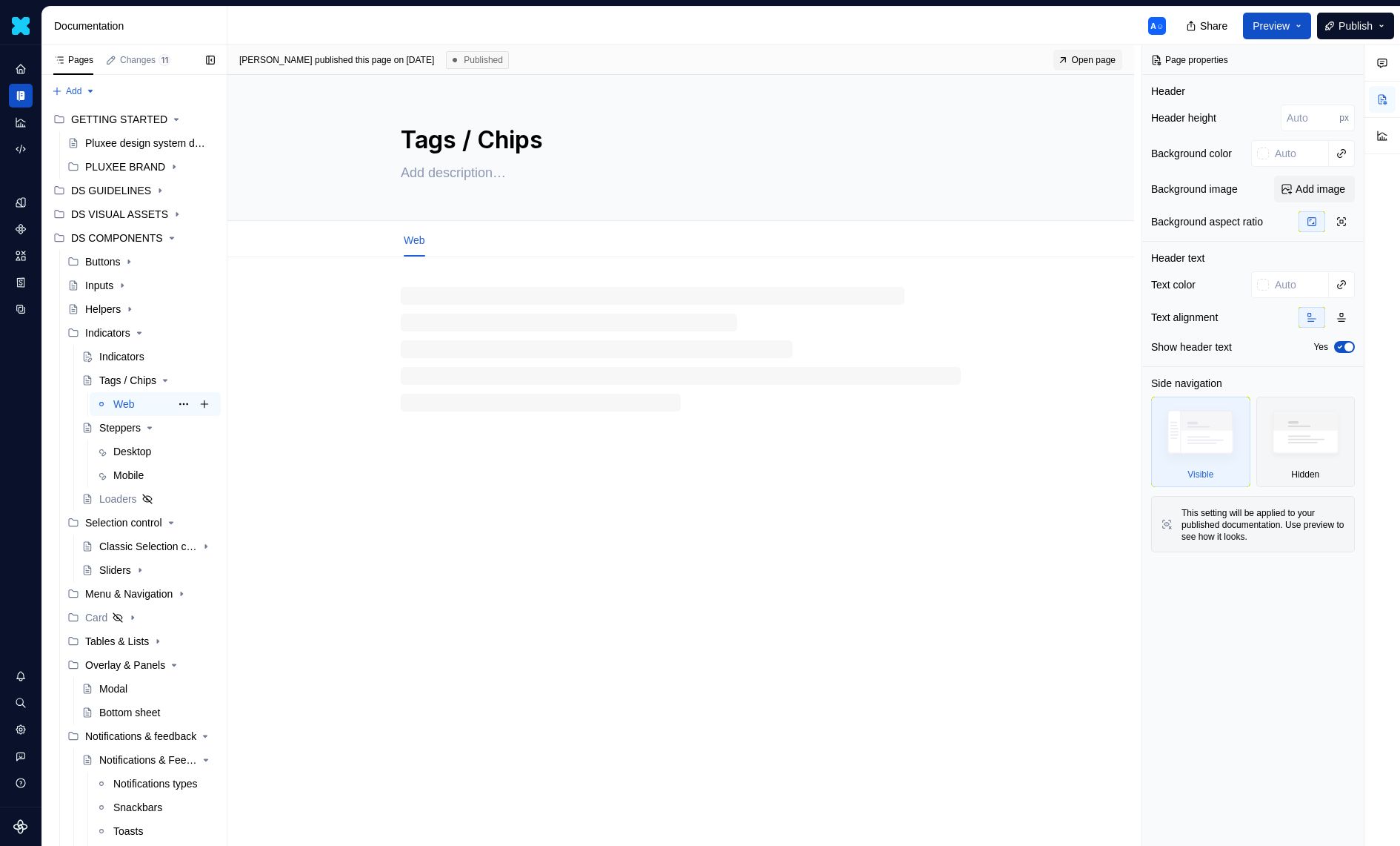
click at [129, 402] on div "Web" at bounding box center [123, 404] width 21 height 15
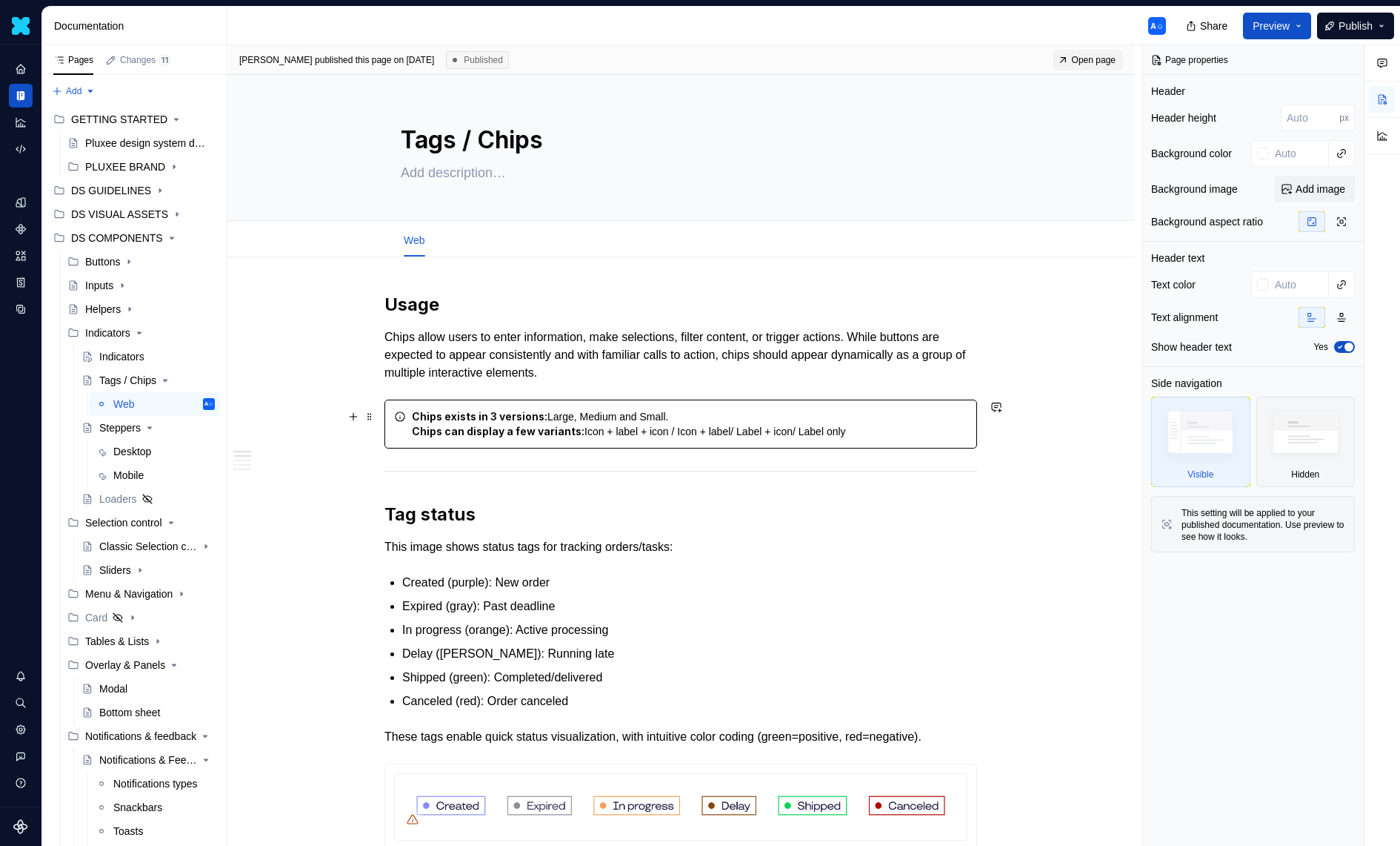
click at [596, 414] on div "Chips exists in 3 versions: Large, Medium and Small. Chips can display a few va…" at bounding box center [690, 423] width 556 height 29
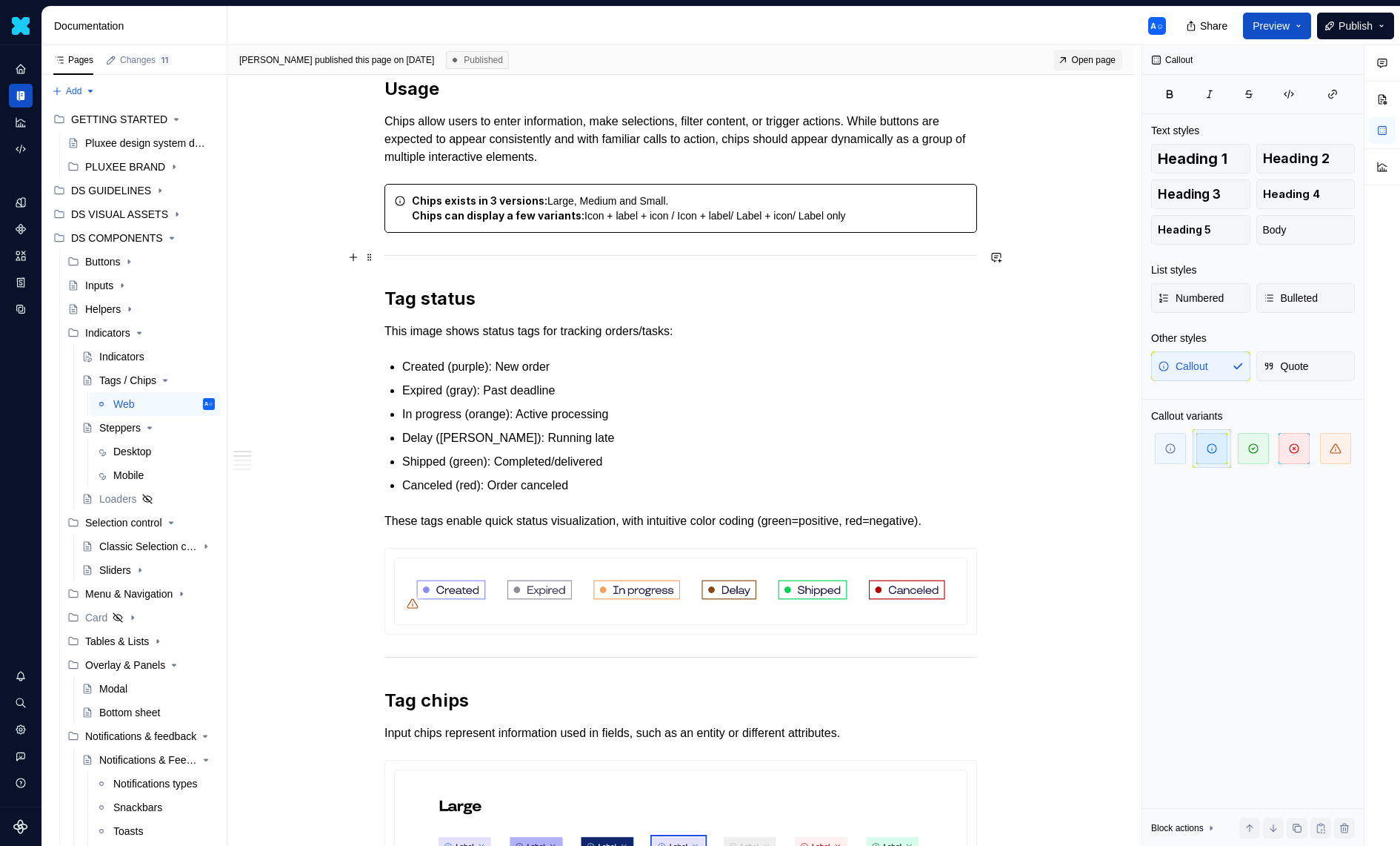
scroll to position [267, 0]
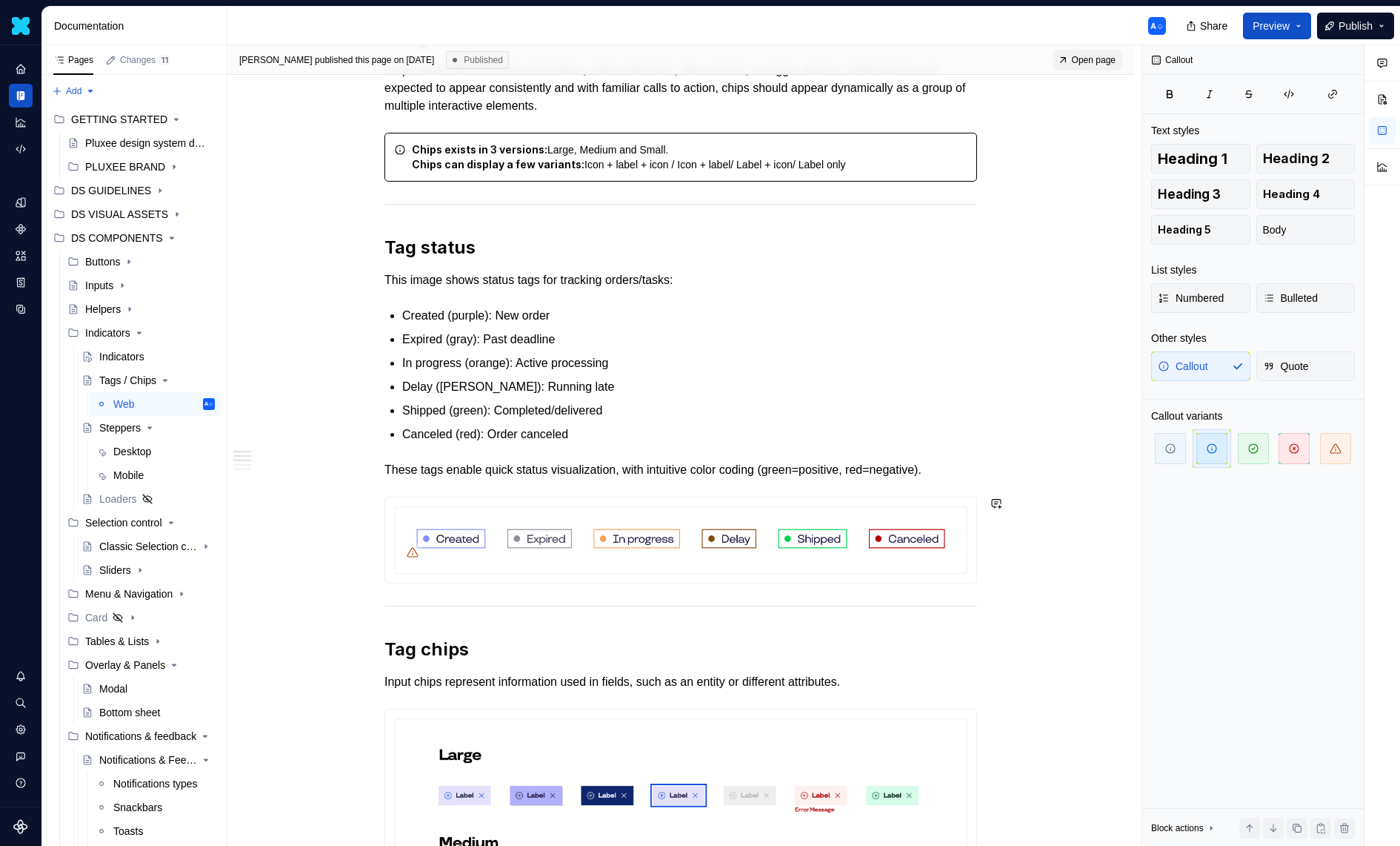
click at [607, 587] on div "Usage Chips allow users to enter information, make selections, filter content, …" at bounding box center [681, 852] width 593 height 1653
click at [552, 485] on div "Usage Chips allow users to enter information, make selections, filter content, …" at bounding box center [681, 852] width 593 height 1653
click at [484, 593] on div "Usage Chips allow users to enter information, make selections, filter content, …" at bounding box center [681, 852] width 593 height 1653
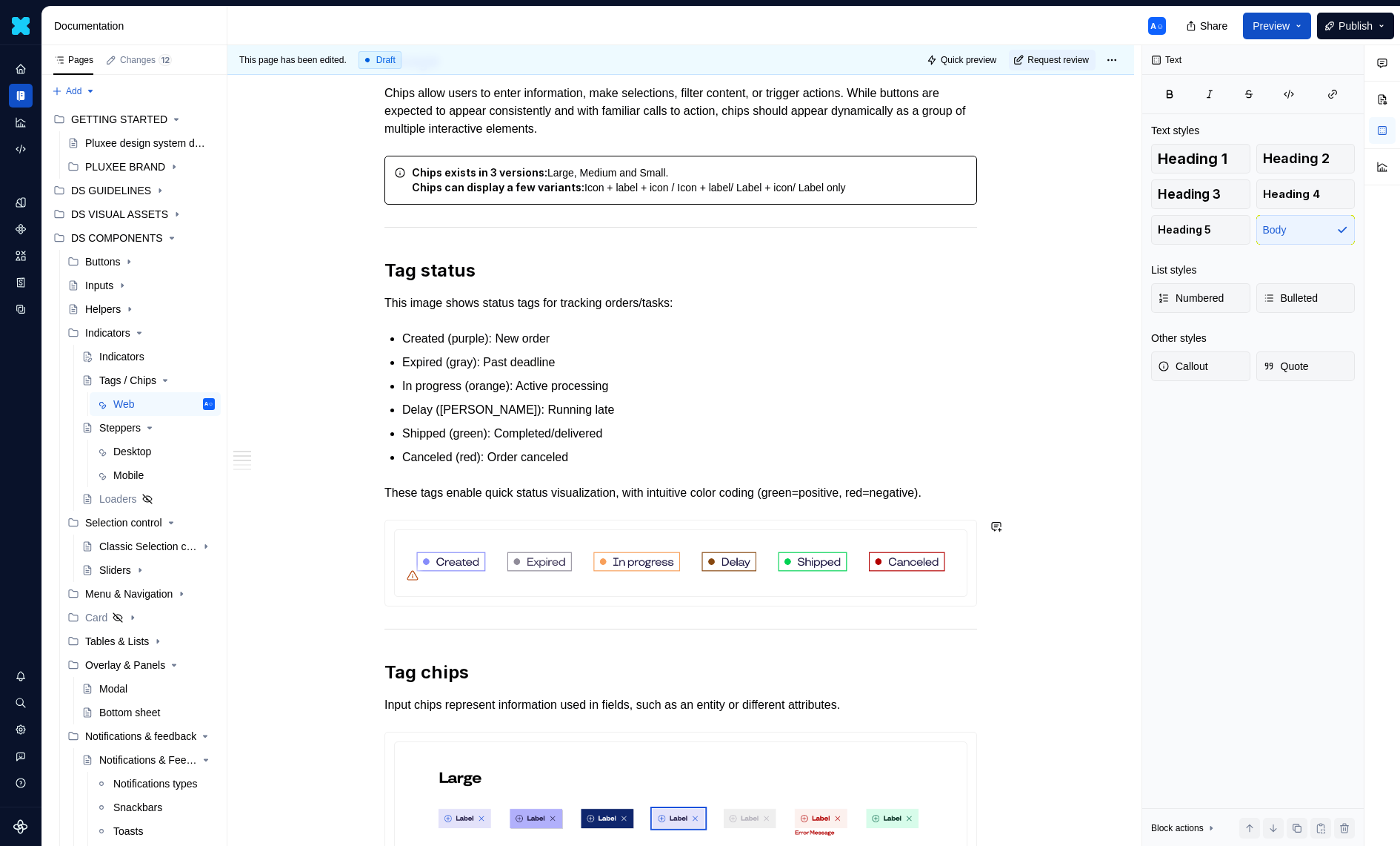
click at [590, 507] on div "Usage Chips allow users to enter information, make selections, filter content, …" at bounding box center [681, 853] width 593 height 1698
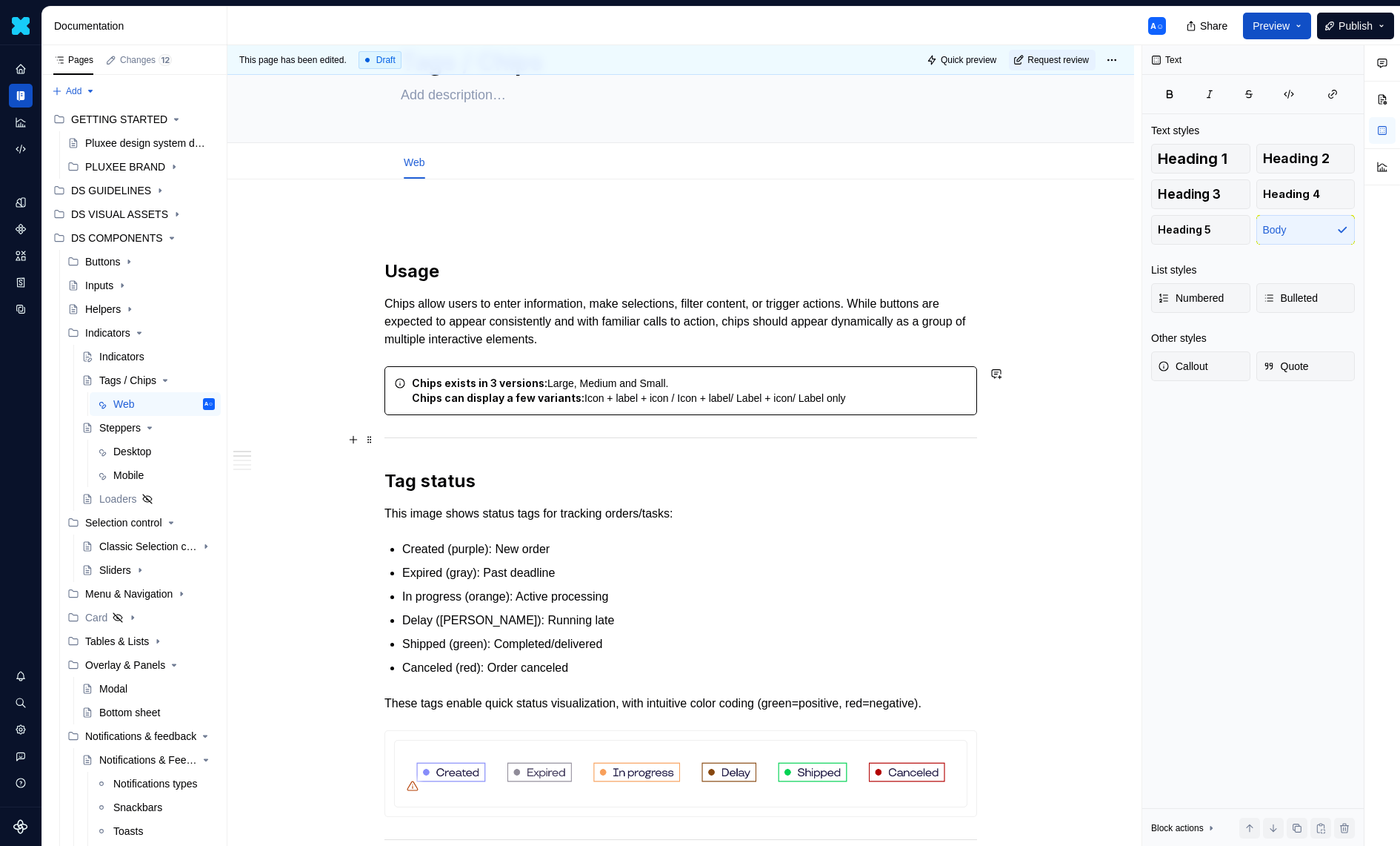
scroll to position [134, 0]
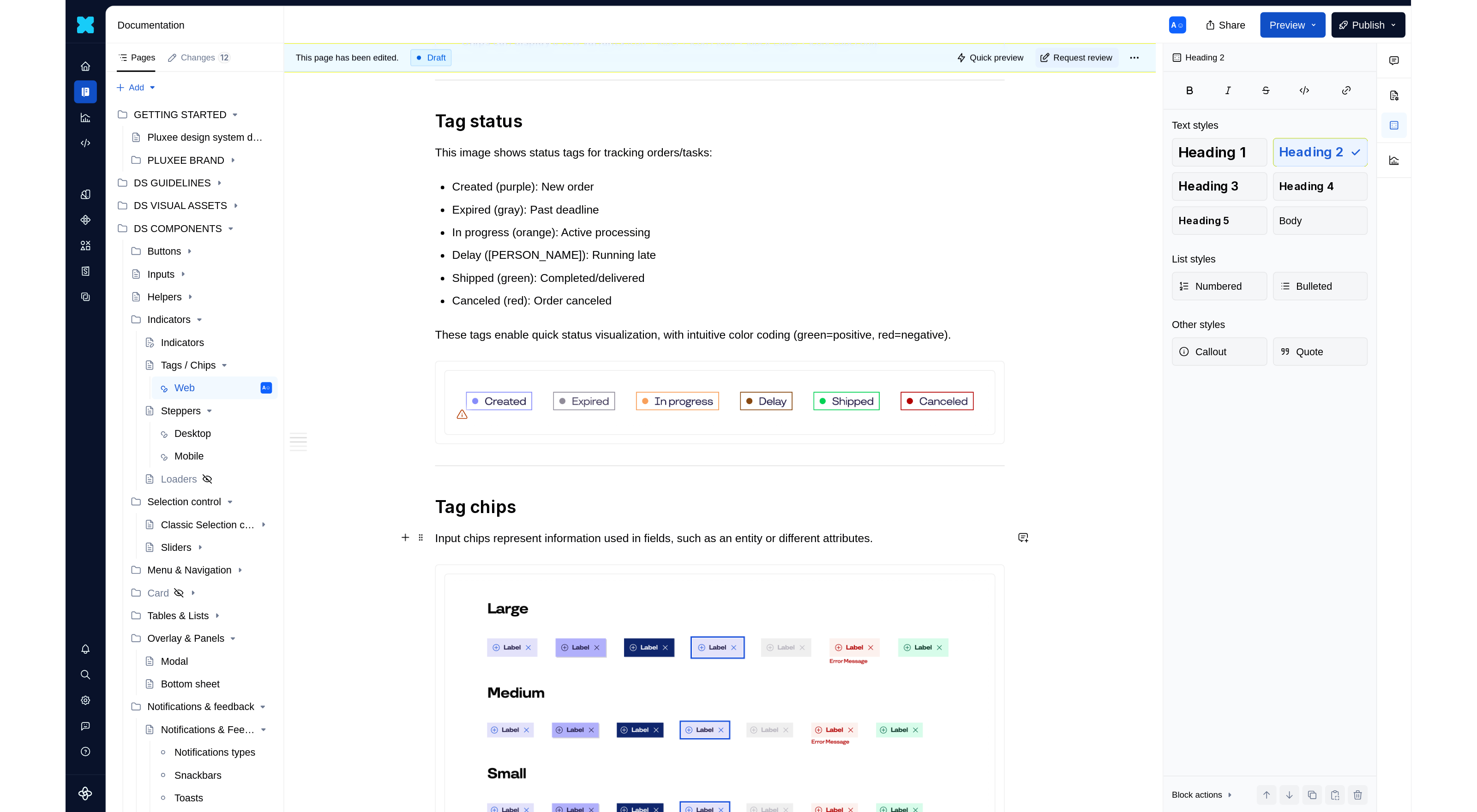
scroll to position [310, 0]
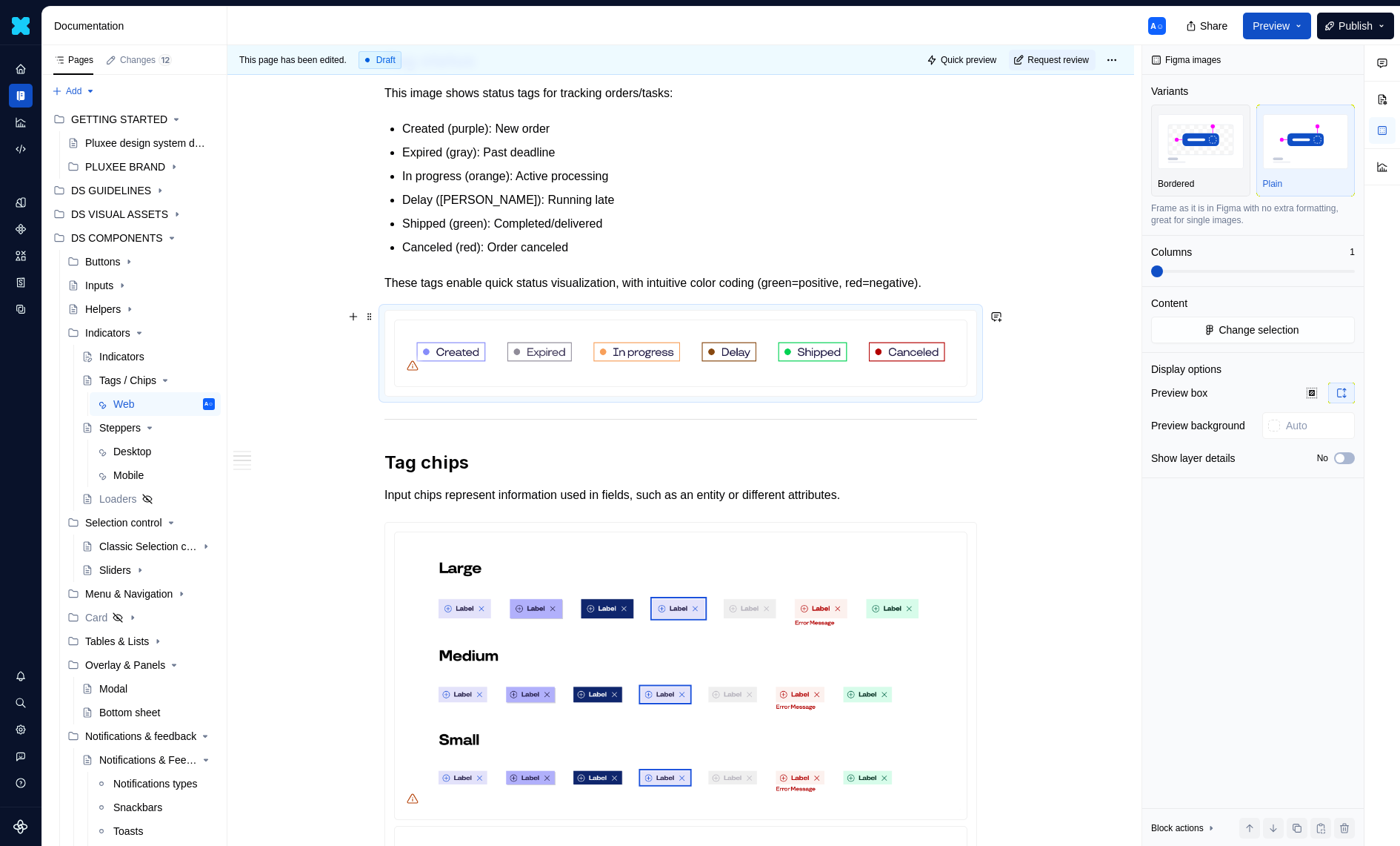
click at [637, 386] on div at bounding box center [681, 353] width 591 height 86
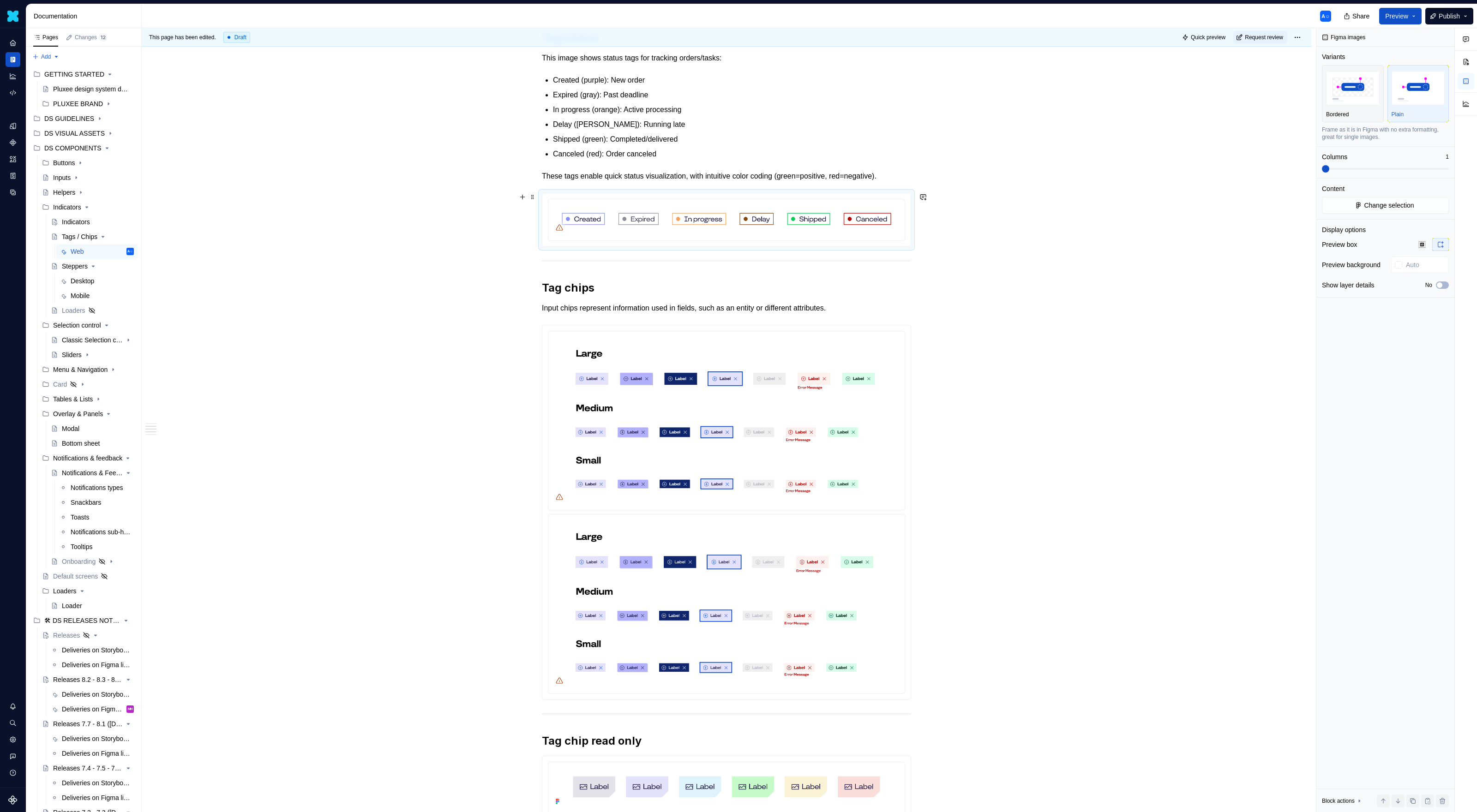
type textarea "*"
click at [586, 526] on img at bounding box center [726, 602] width 349 height 169
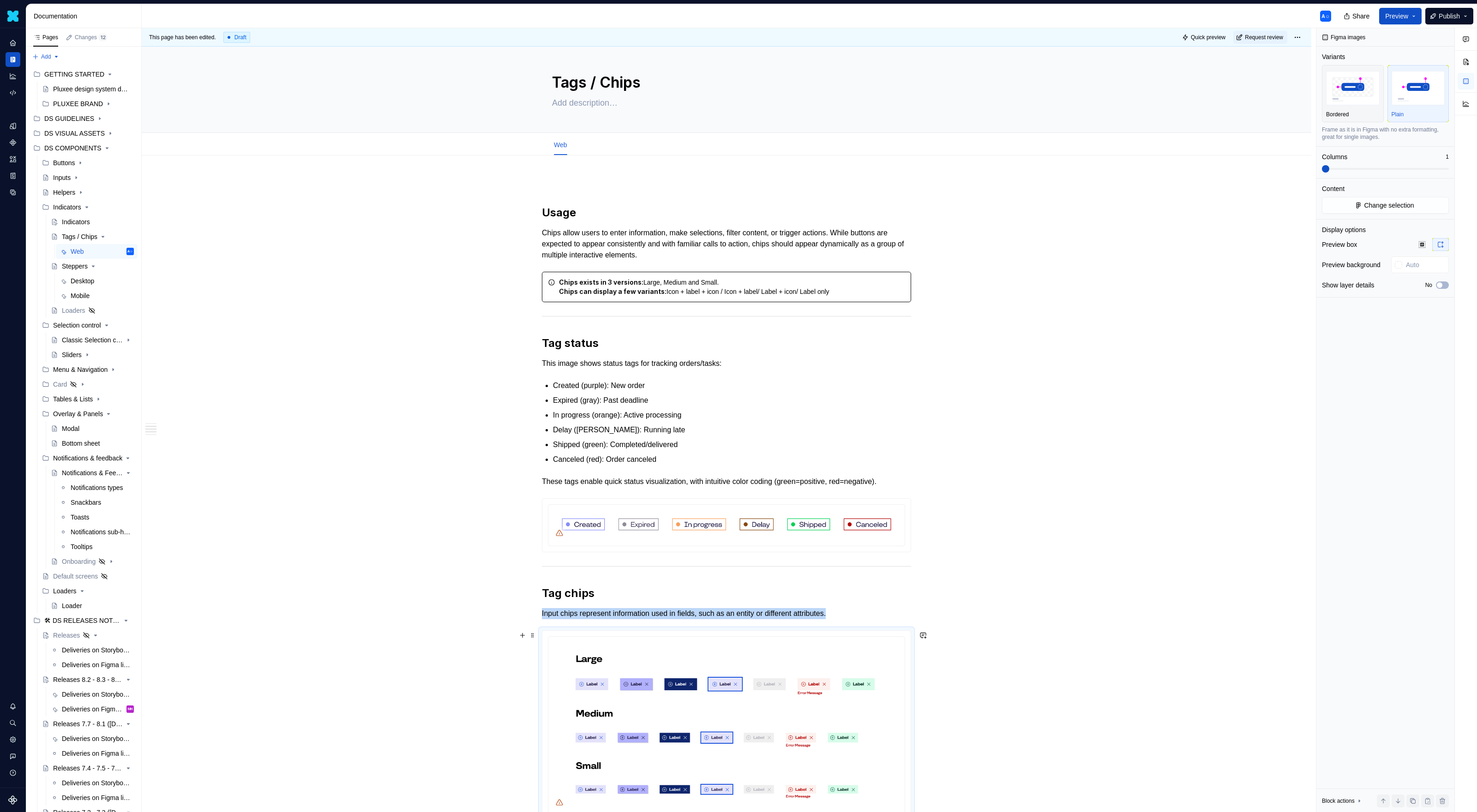
scroll to position [0, 0]
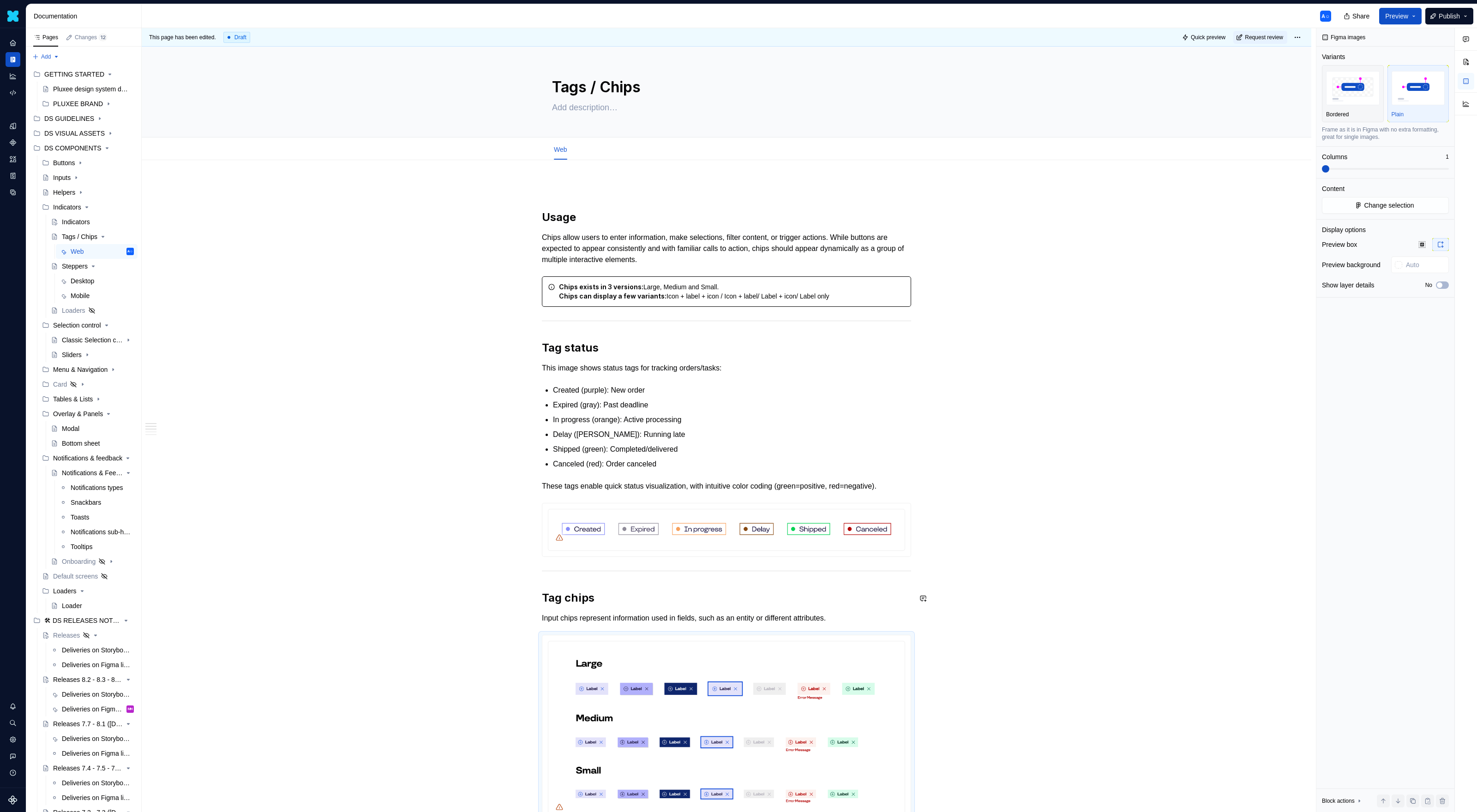
click at [626, 526] on div "Usage Chips allow users to enter information, make selections, filter content, …" at bounding box center [726, 711] width 369 height 1057
click at [620, 526] on div "Usage Chips allow users to enter information, make selections, filter content, …" at bounding box center [726, 711] width 369 height 1057
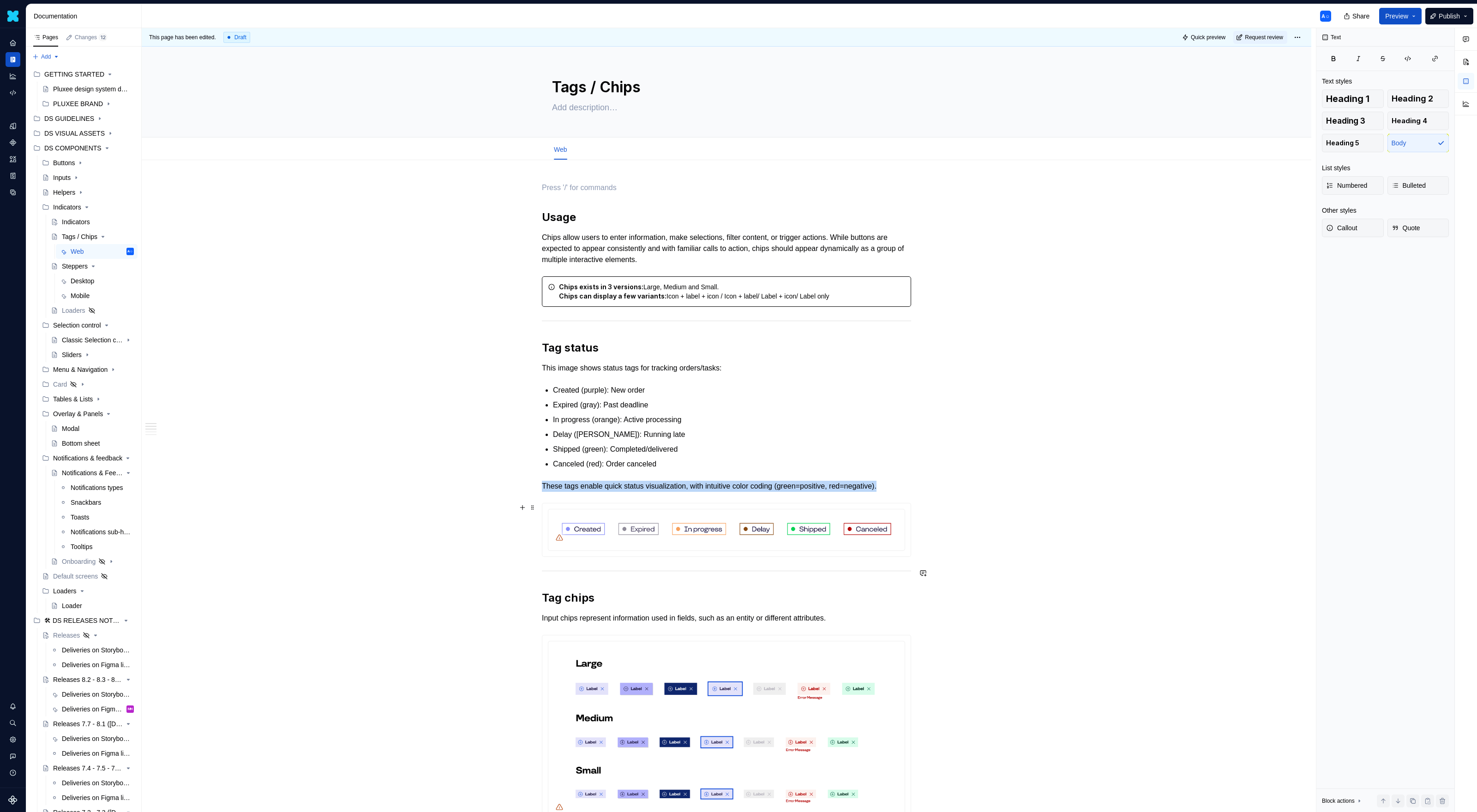
click at [643, 526] on img at bounding box center [726, 529] width 349 height 32
click at [532, 511] on span at bounding box center [533, 507] width 7 height 13
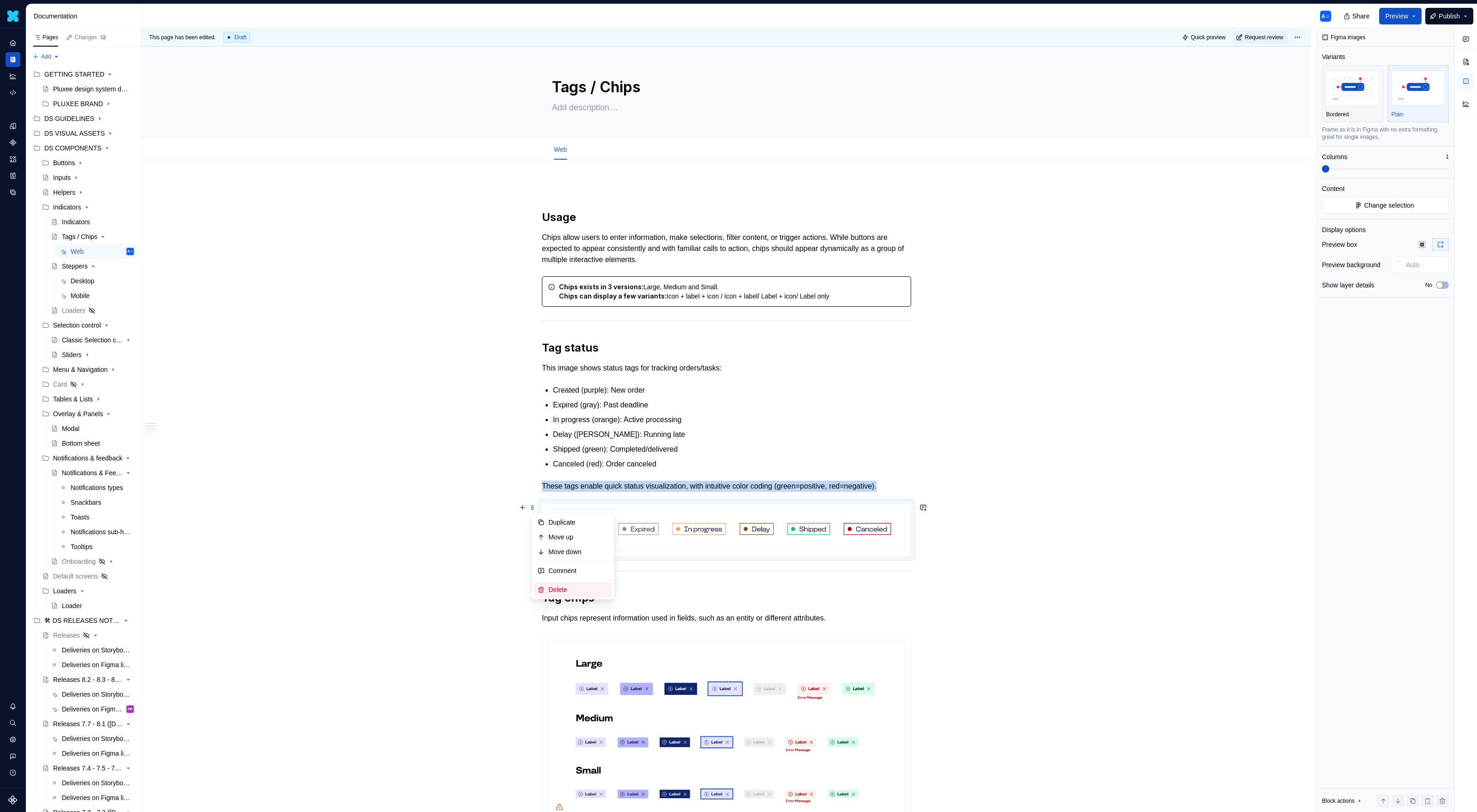
click at [562, 526] on div "Delete" at bounding box center [578, 590] width 60 height 9
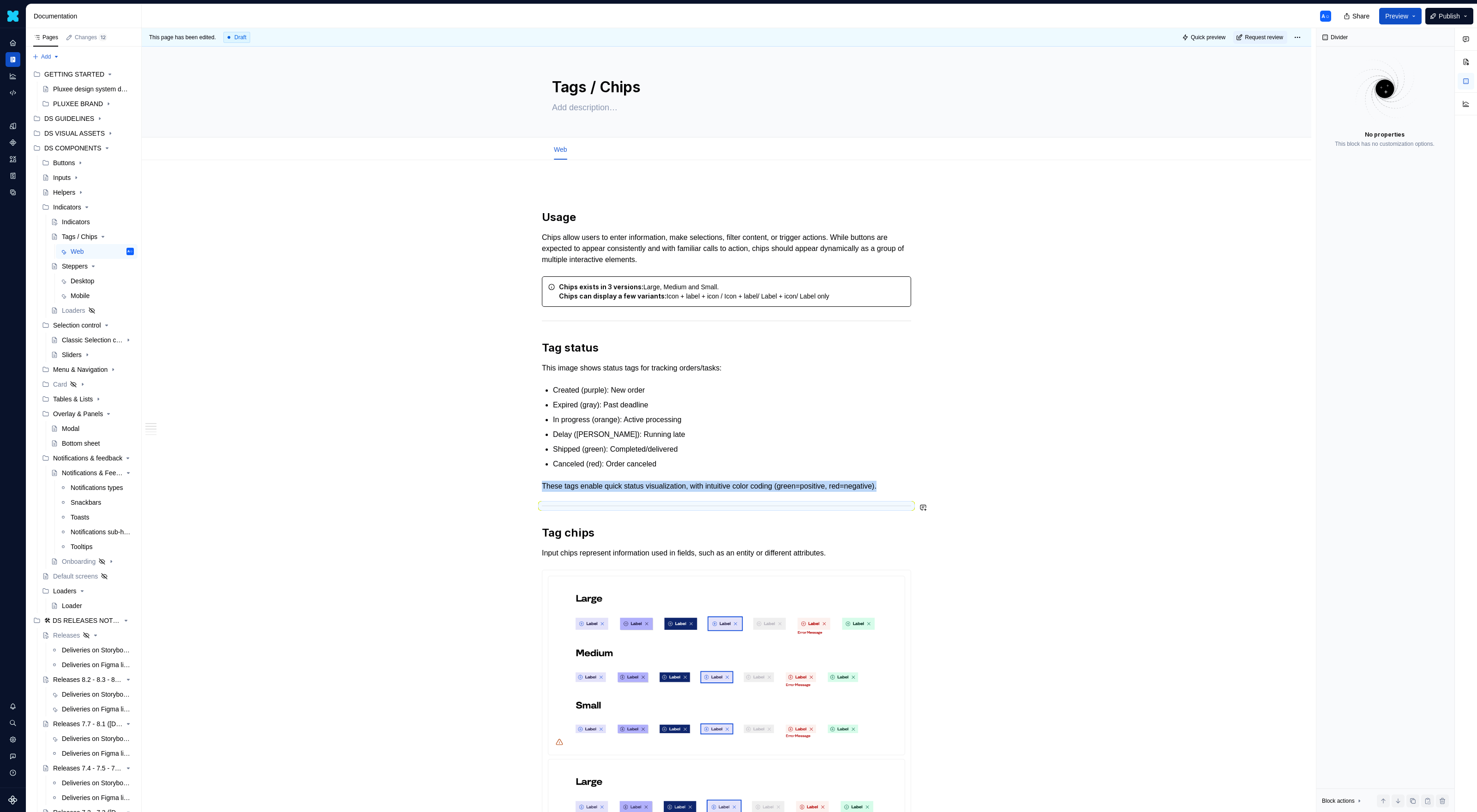
click at [600, 497] on div "Usage Chips allow users to enter information, make selections, filter content, …" at bounding box center [726, 678] width 369 height 993
click at [659, 465] on p "Canceled (red): Order canceled" at bounding box center [732, 464] width 358 height 11
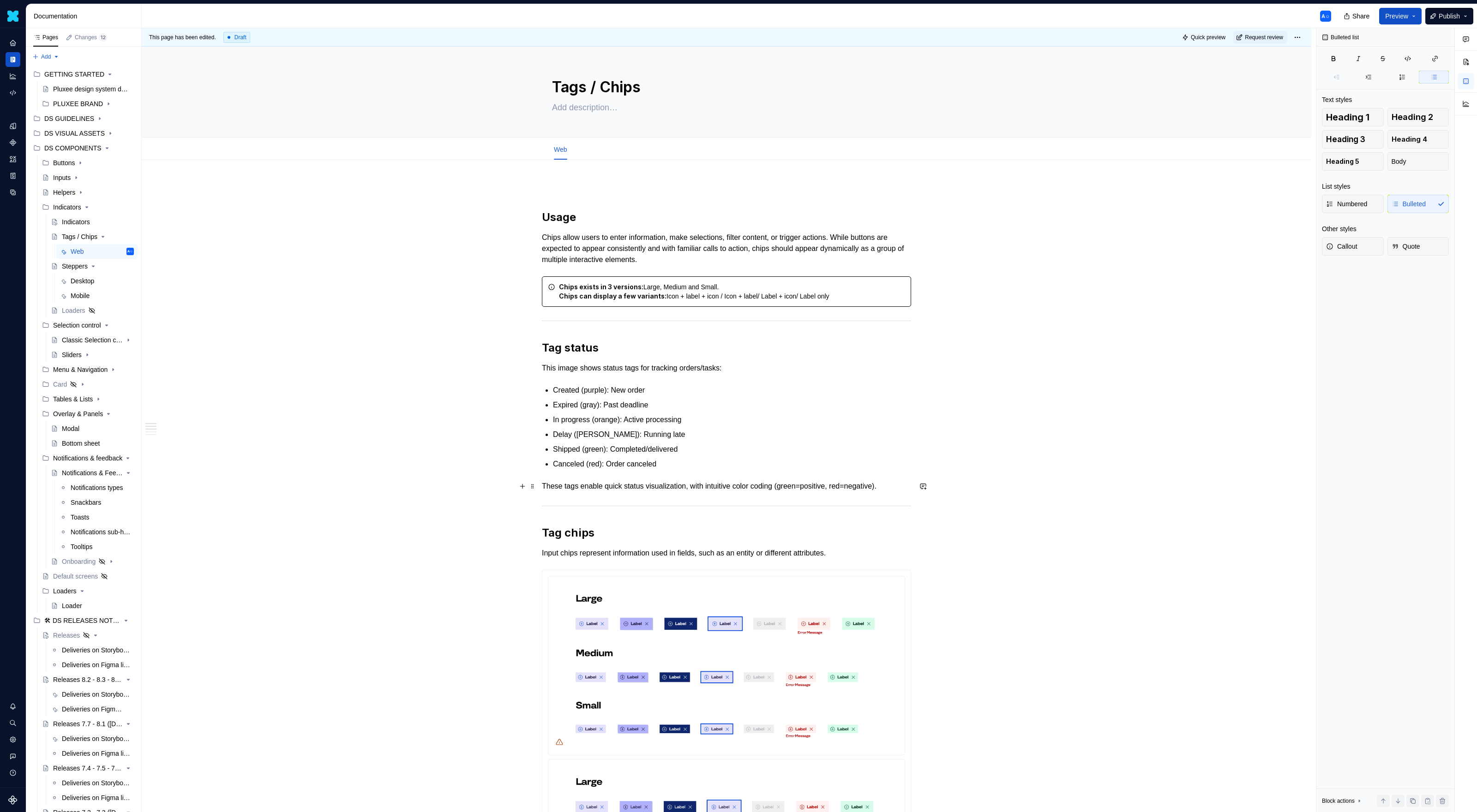
click at [872, 495] on div "Usage Chips allow users to enter information, make selections, filter content, …" at bounding box center [726, 794] width 1170 height 1269
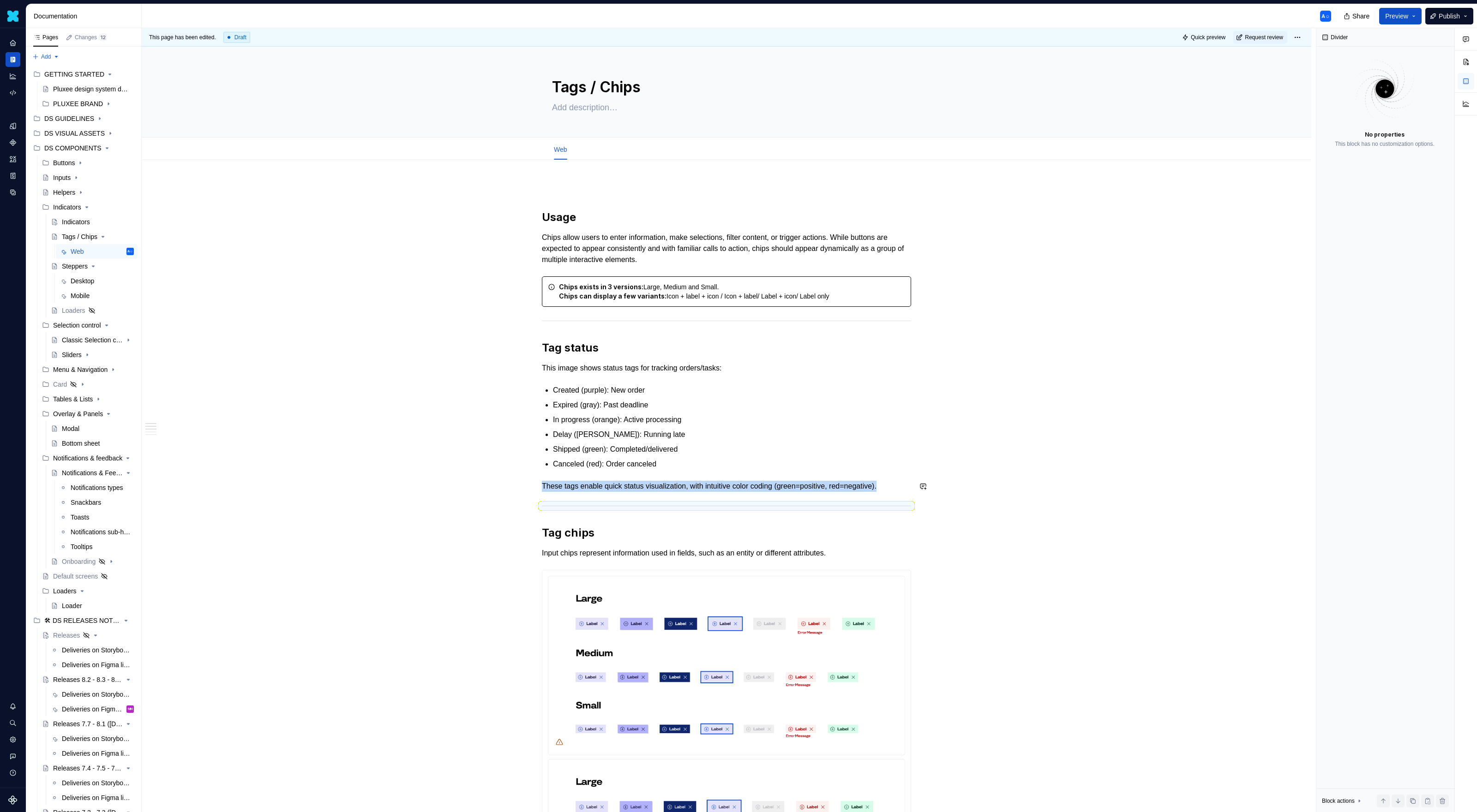
click at [872, 491] on div "Usage Chips allow users to enter information, make selections, filter content, …" at bounding box center [726, 794] width 1170 height 1269
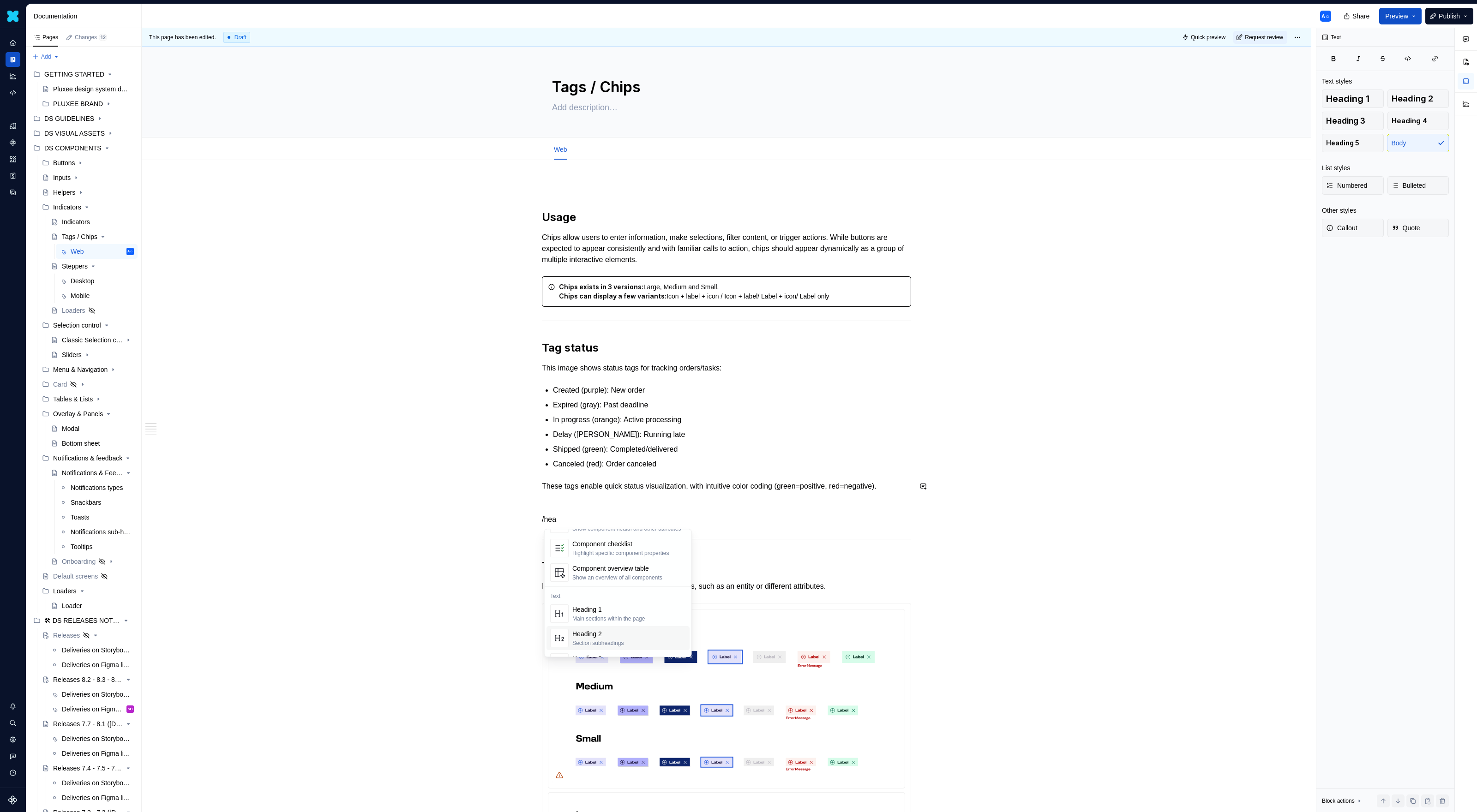
scroll to position [58, 0]
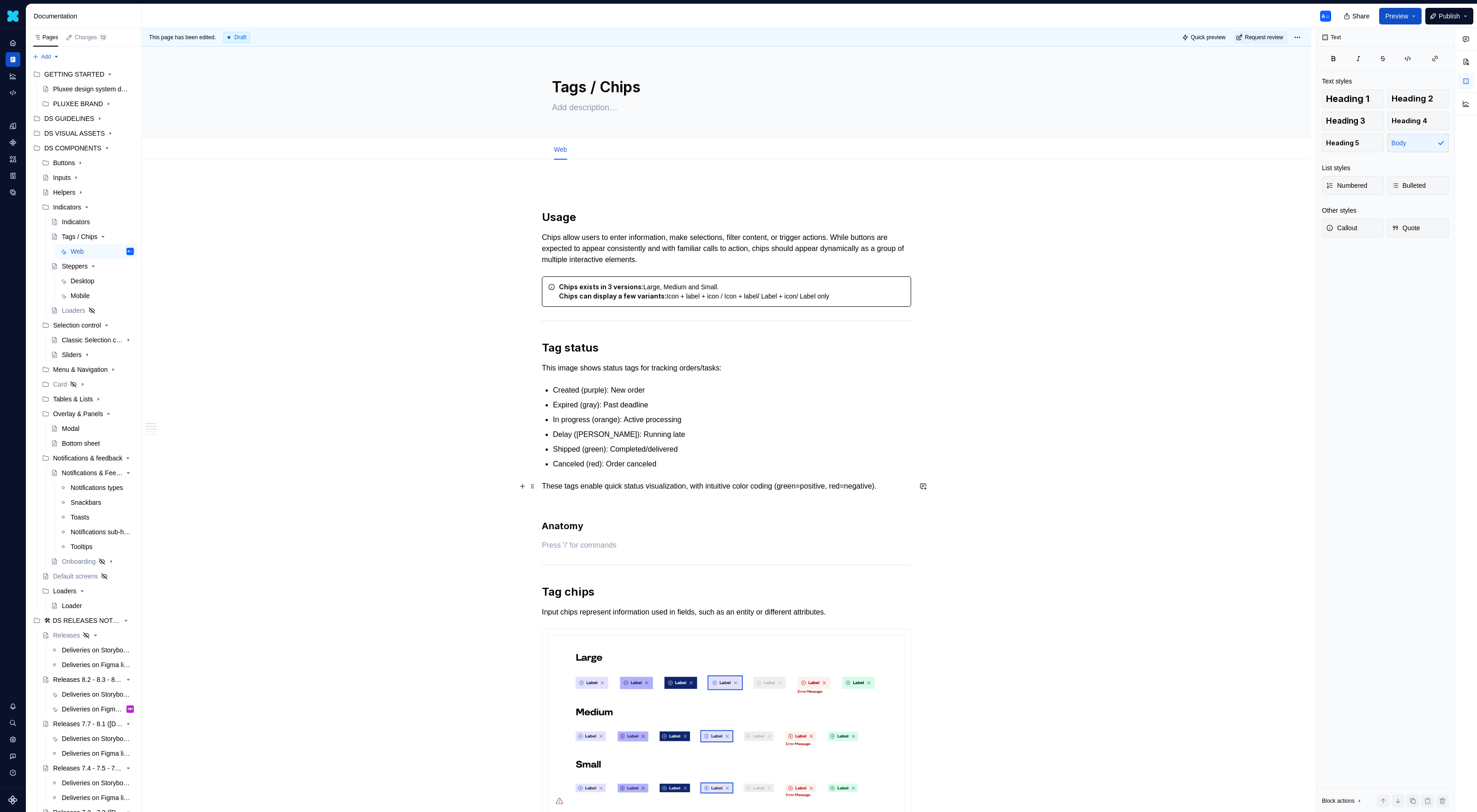
click at [799, 498] on p at bounding box center [726, 503] width 369 height 11
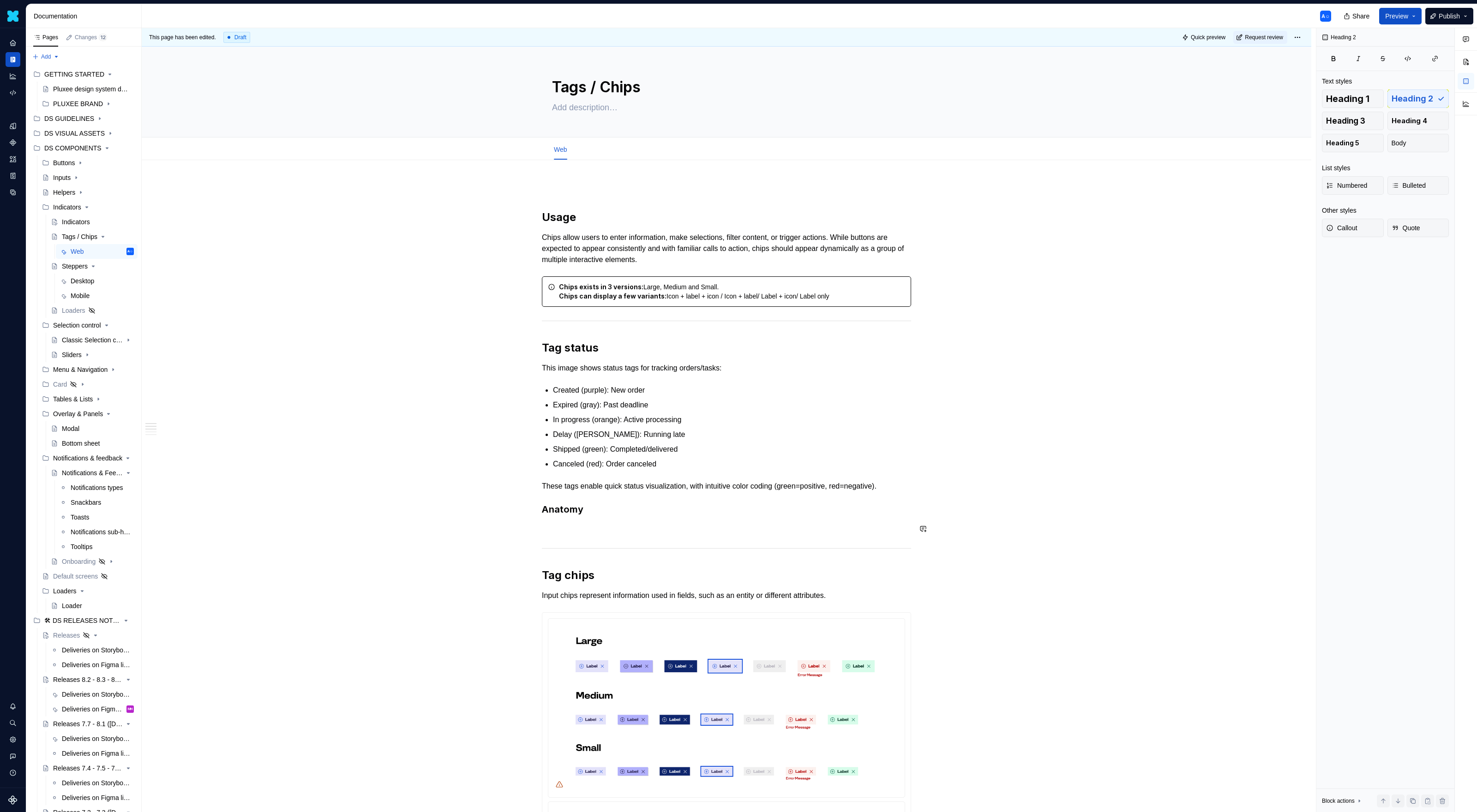
click at [768, 526] on div "Usage Chips allow users to enter information, make selections, filter content, …" at bounding box center [726, 700] width 369 height 1035
click at [756, 525] on p at bounding box center [726, 528] width 369 height 11
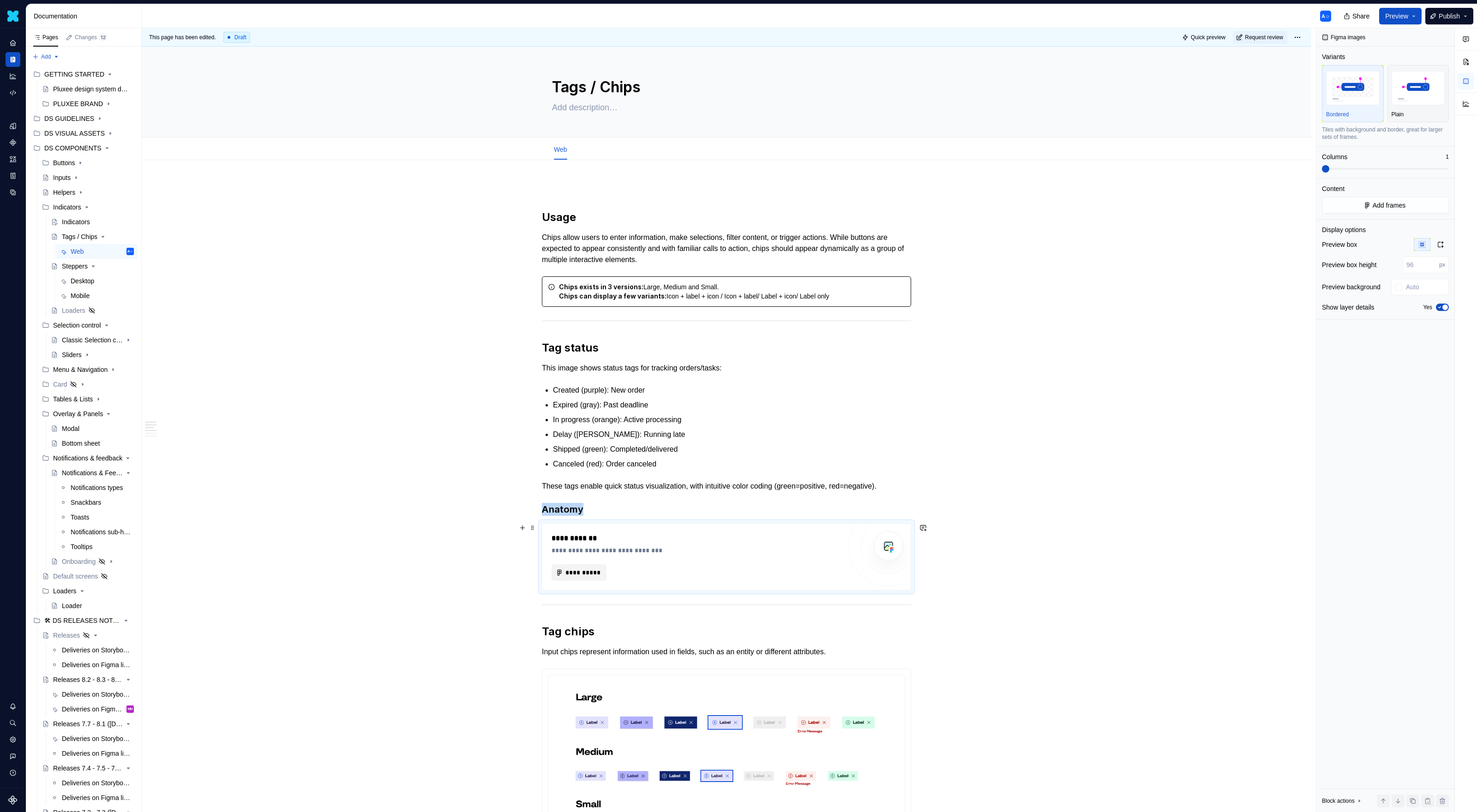
click at [578, 526] on span "**********" at bounding box center [583, 572] width 36 height 9
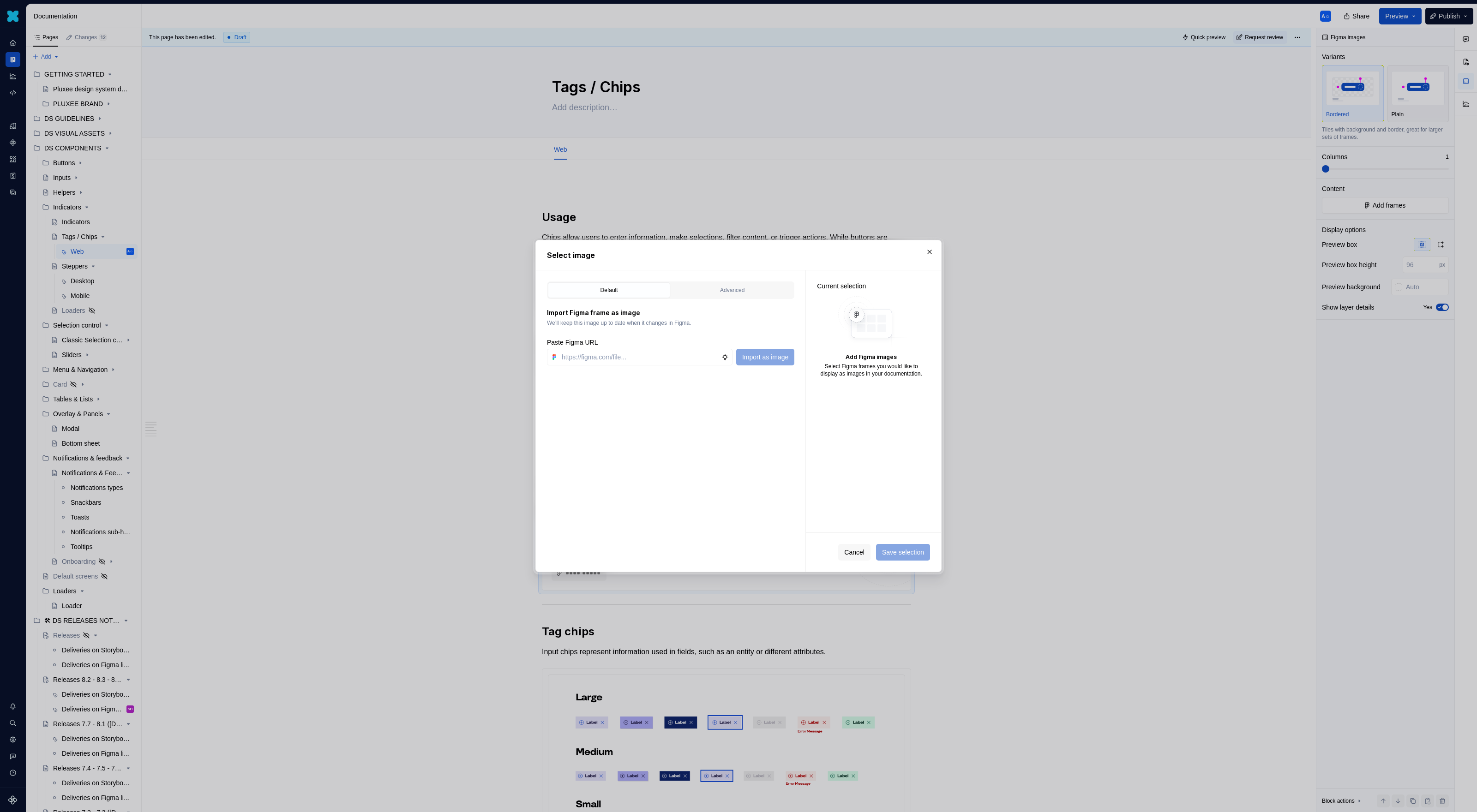
type textarea "*"
click at [761, 288] on div "Advanced" at bounding box center [732, 290] width 116 height 9
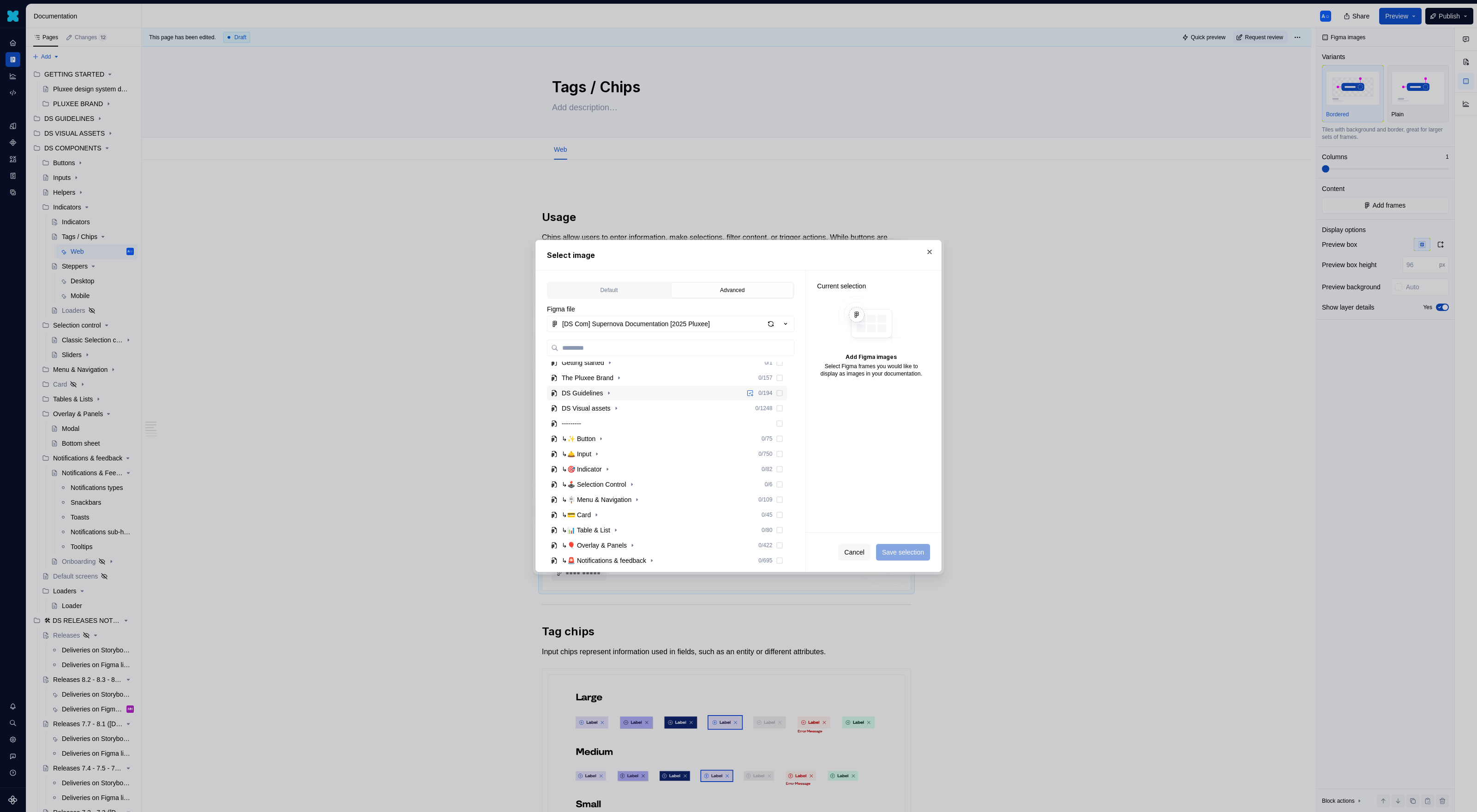
scroll to position [85, 0]
click at [611, 434] on icon "button" at bounding box center [607, 436] width 7 height 7
click at [607, 451] on icon "button" at bounding box center [607, 452] width 1 height 2
click at [614, 479] on icon "button" at bounding box center [610, 481] width 7 height 7
click at [598, 496] on div "plx-tag" at bounding box center [598, 497] width 19 height 9
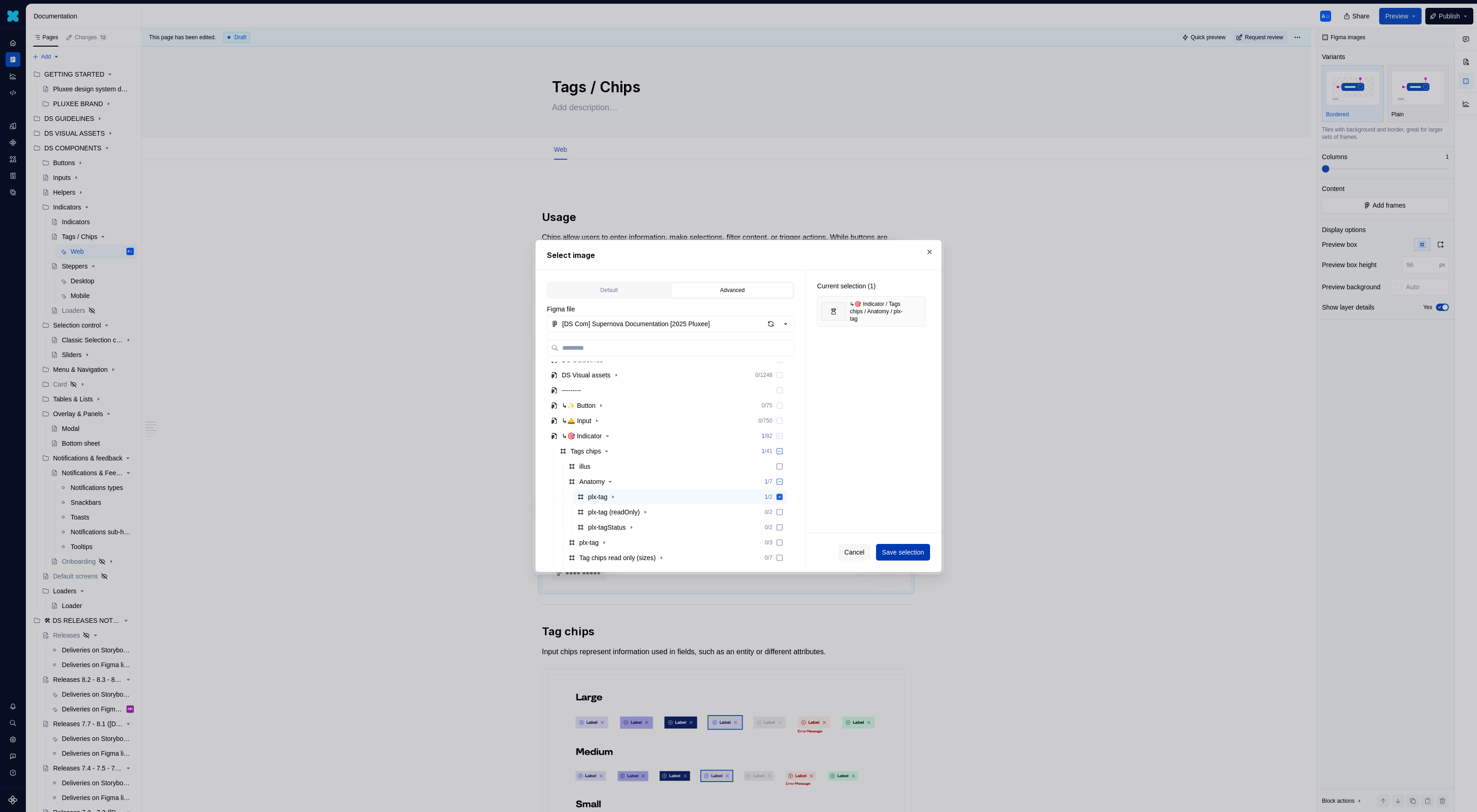
click at [872, 526] on span "Save selection" at bounding box center [902, 552] width 42 height 9
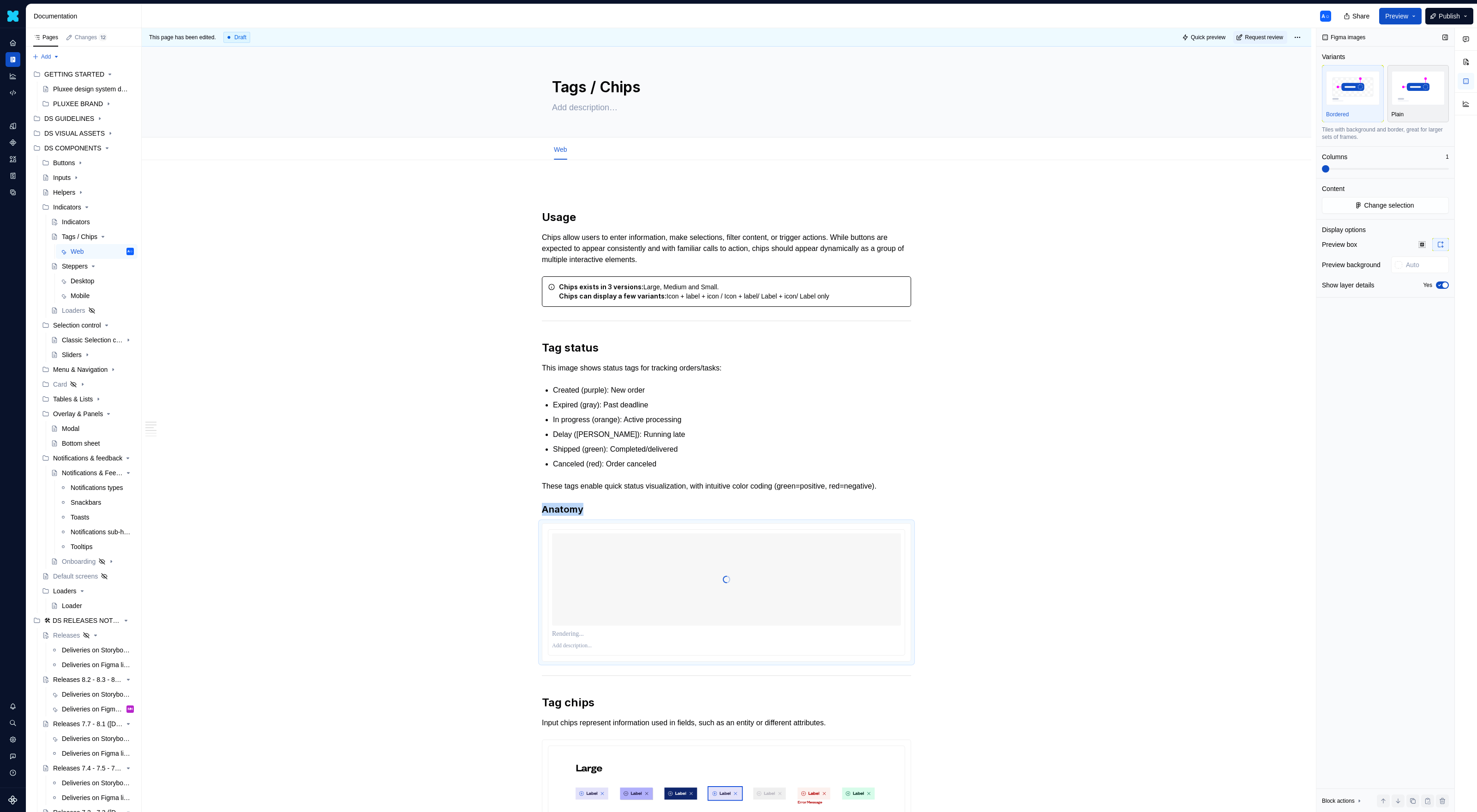
click at [872, 99] on img "button" at bounding box center [1418, 88] width 53 height 34
click at [872, 167] on span at bounding box center [1385, 168] width 127 height 7
click at [872, 167] on span at bounding box center [1377, 168] width 7 height 7
click at [872, 168] on span at bounding box center [1341, 168] width 37 height 2
click at [872, 205] on span "Change selection" at bounding box center [1389, 205] width 50 height 9
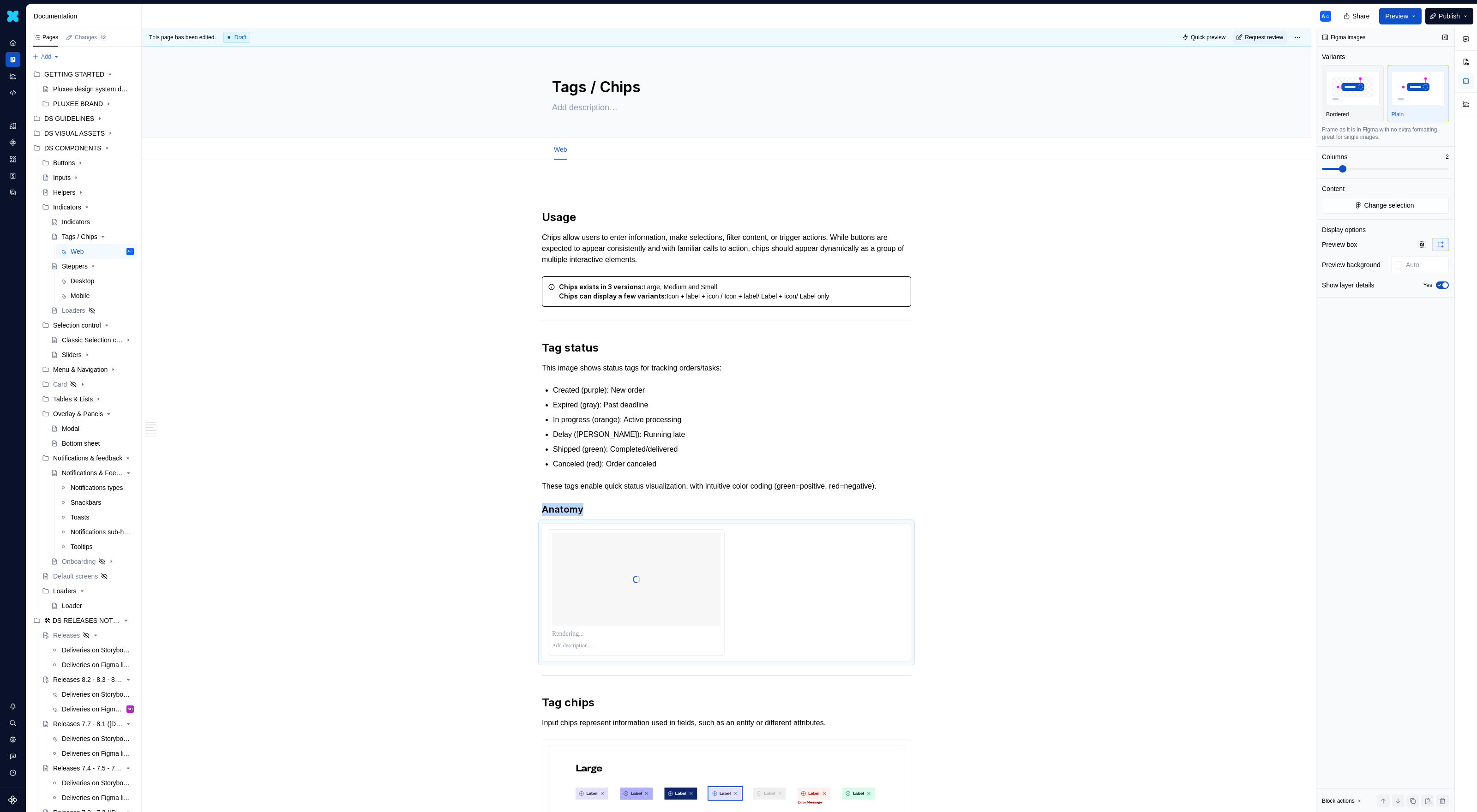
click at [872, 171] on span at bounding box center [1342, 168] width 7 height 7
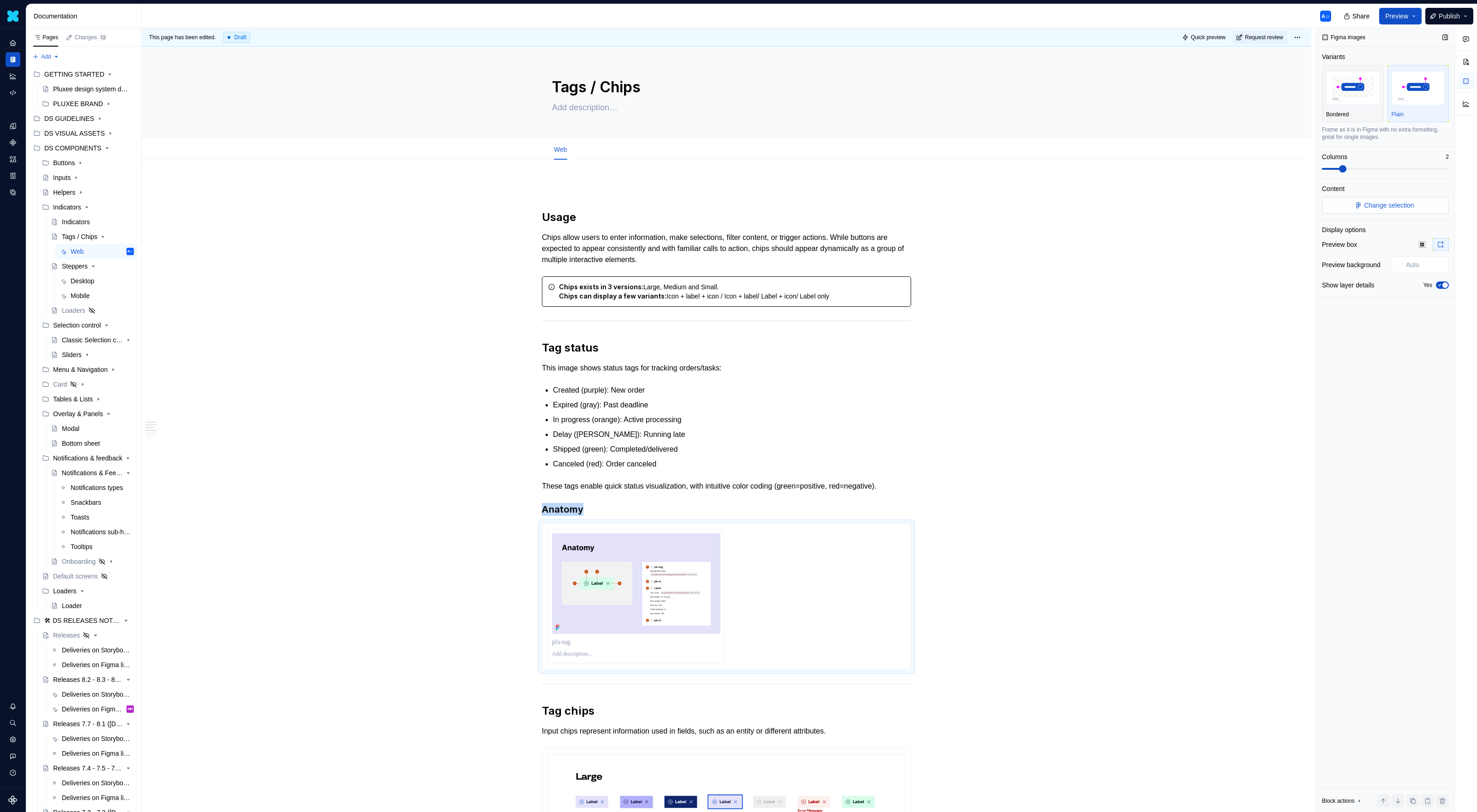
click at [872, 204] on span "Change selection" at bounding box center [1389, 205] width 50 height 9
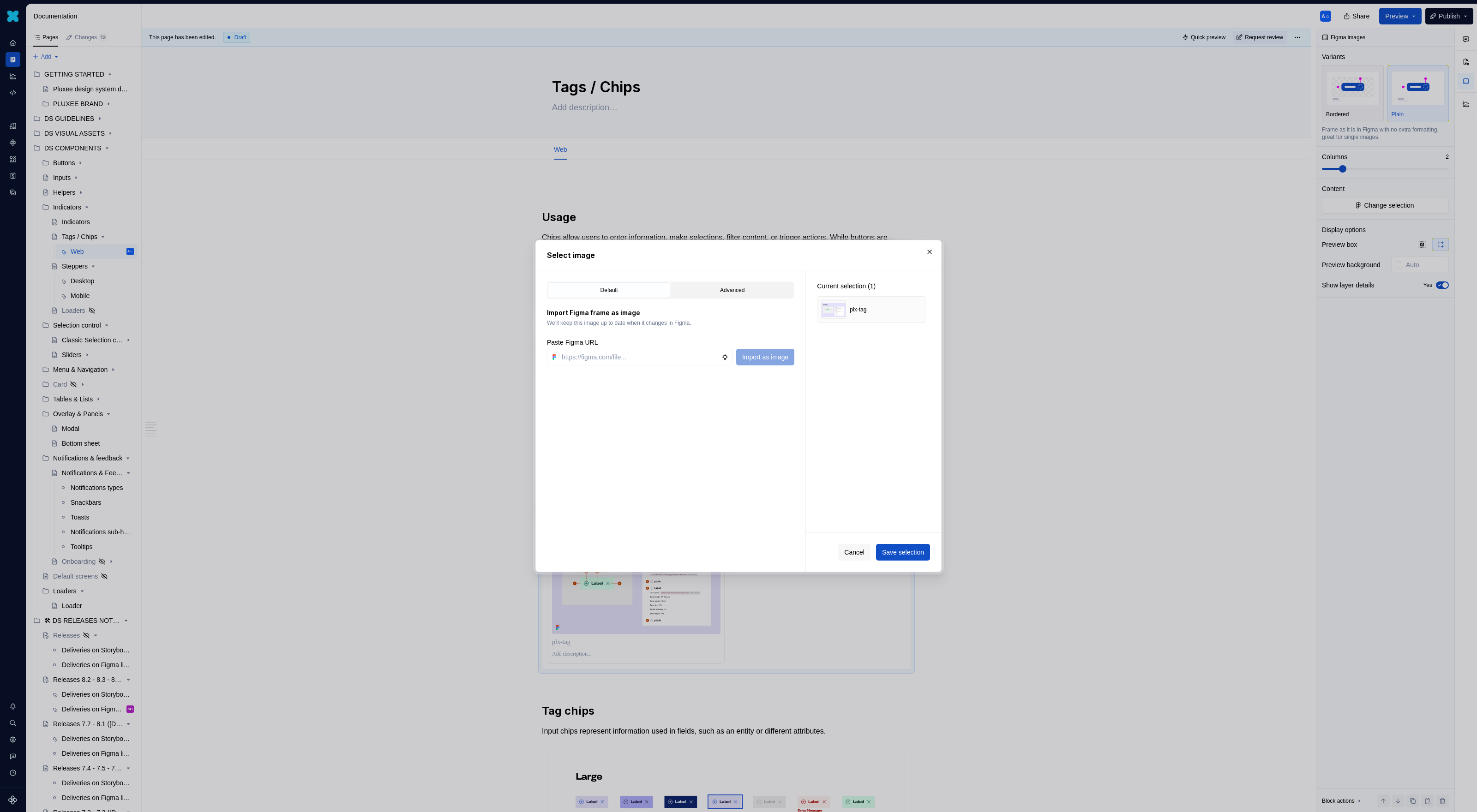
click at [744, 285] on div "Advanced" at bounding box center [732, 290] width 116 height 9
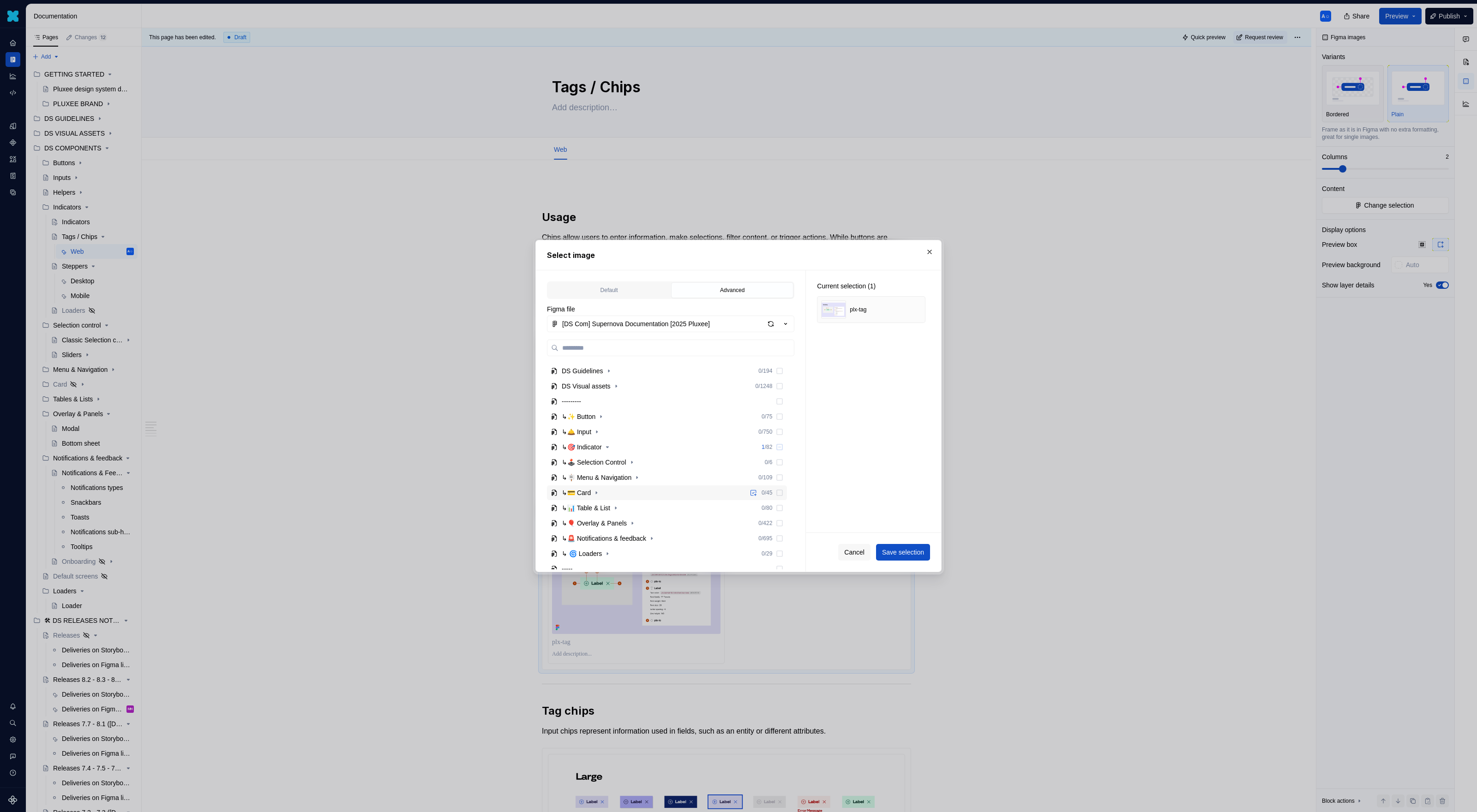
scroll to position [70, 0]
click at [768, 449] on div "1 / 82" at bounding box center [759, 450] width 25 height 7
click at [640, 526] on div "plx-tag (readOnly)" at bounding box center [614, 527] width 52 height 9
click at [651, 526] on div "plx-tagStatus 0 / 2" at bounding box center [680, 542] width 214 height 15
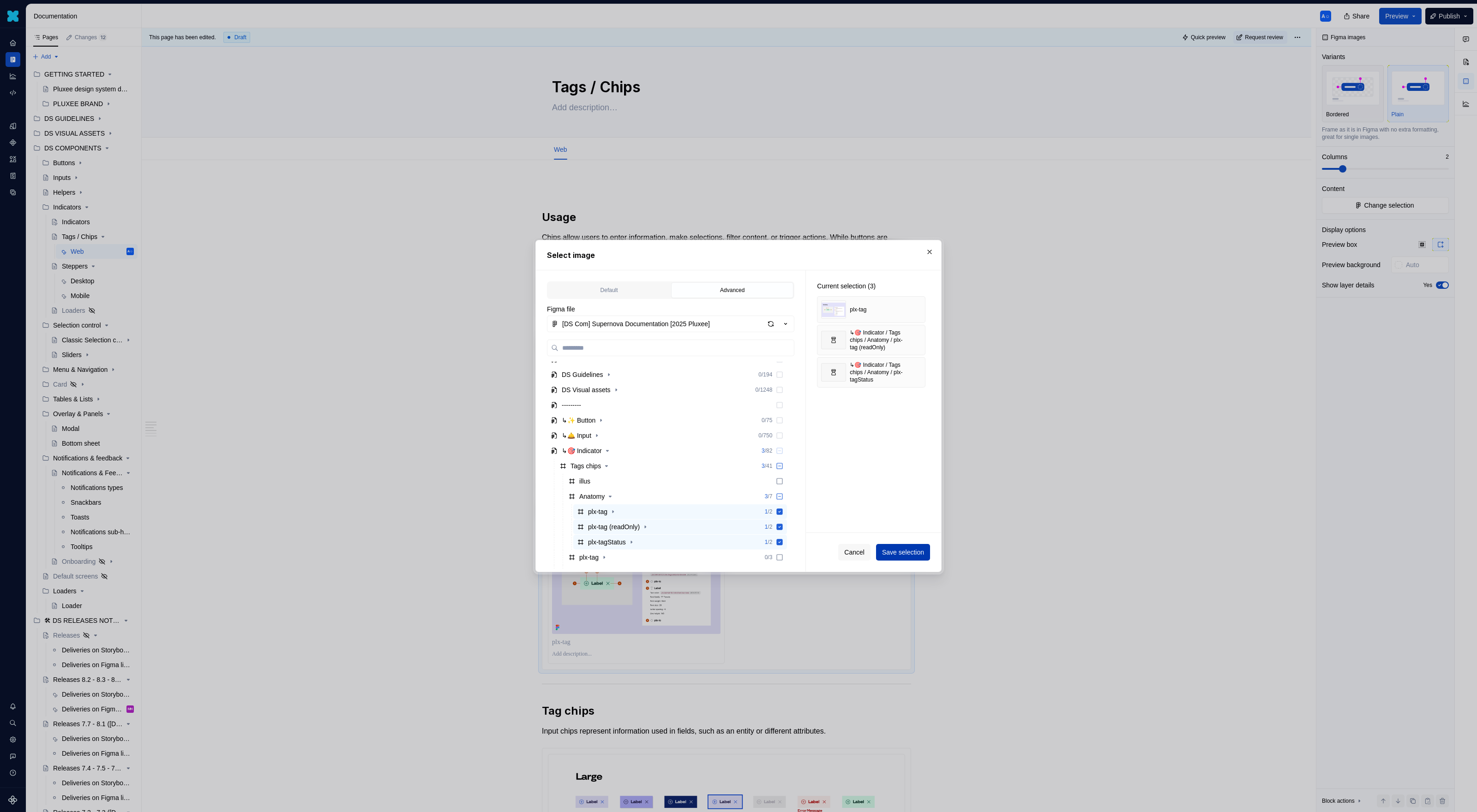
click at [872, 526] on span "Save selection" at bounding box center [902, 552] width 42 height 9
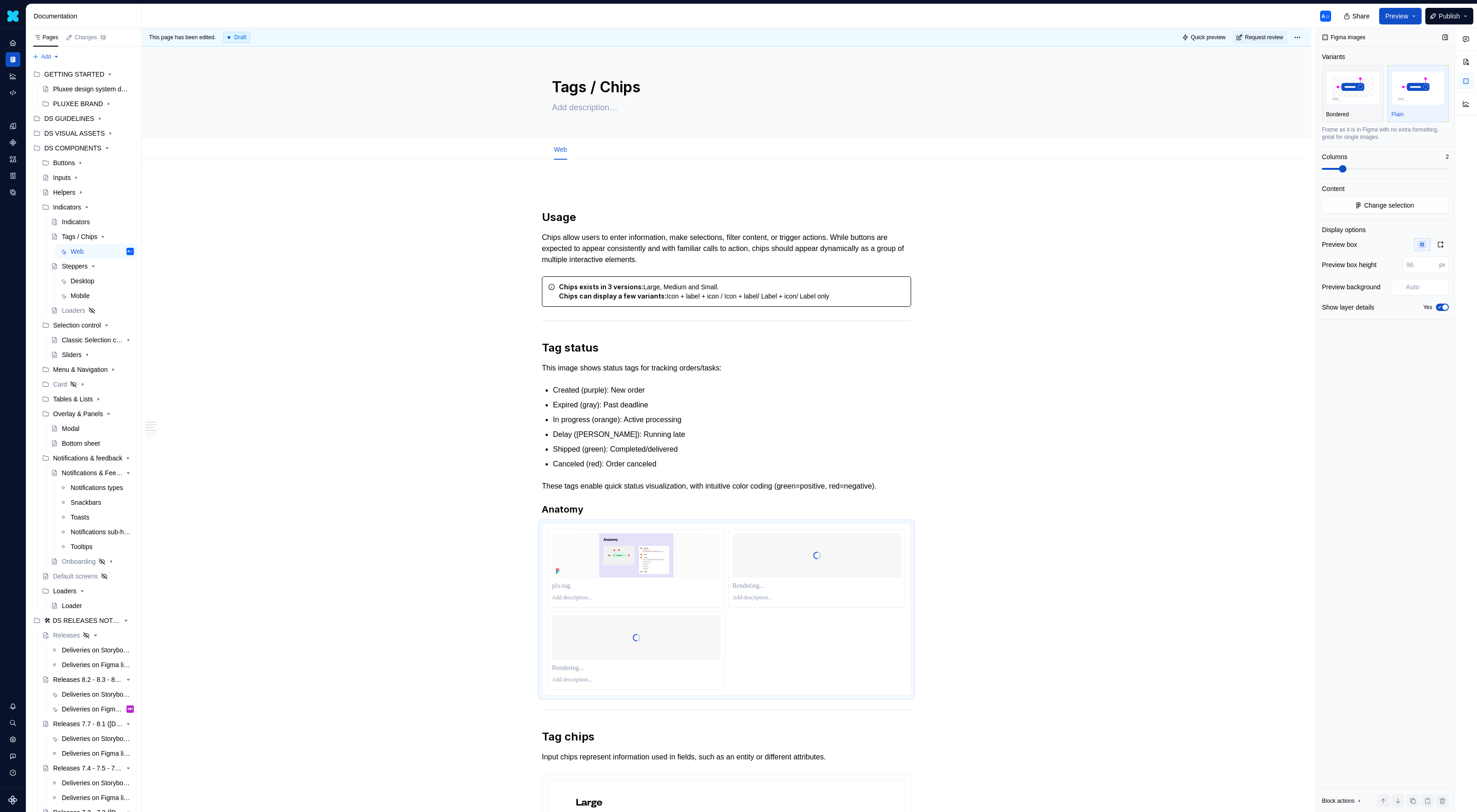
click at [872, 308] on icon "button" at bounding box center [1440, 307] width 2 height 1
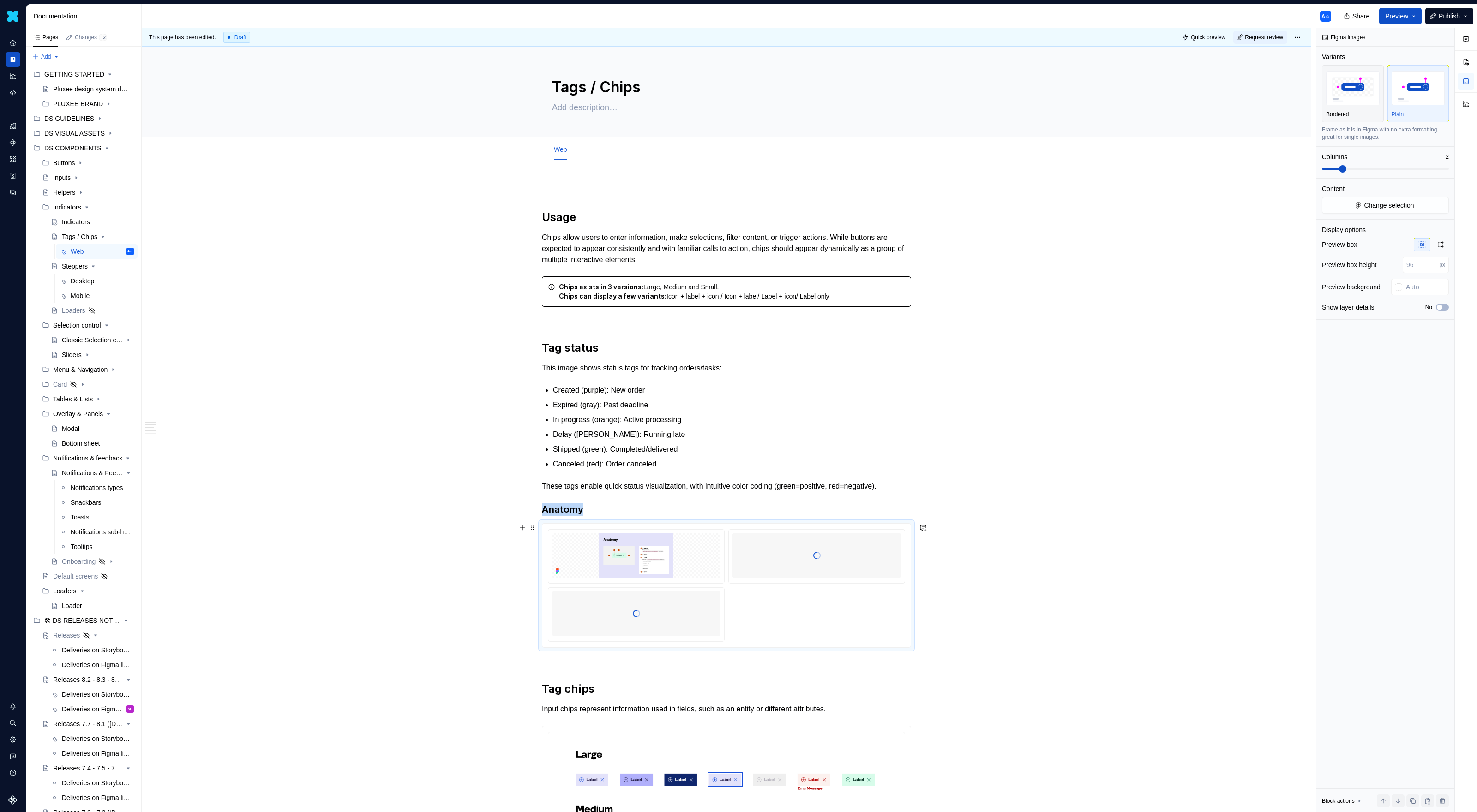
click at [831, 526] on div at bounding box center [817, 555] width 169 height 92
click at [872, 262] on input "1" at bounding box center [1421, 265] width 37 height 17
click at [872, 262] on input "2" at bounding box center [1421, 265] width 37 height 17
click at [872, 262] on input "3" at bounding box center [1421, 265] width 37 height 17
click at [872, 262] on input "4" at bounding box center [1421, 265] width 37 height 17
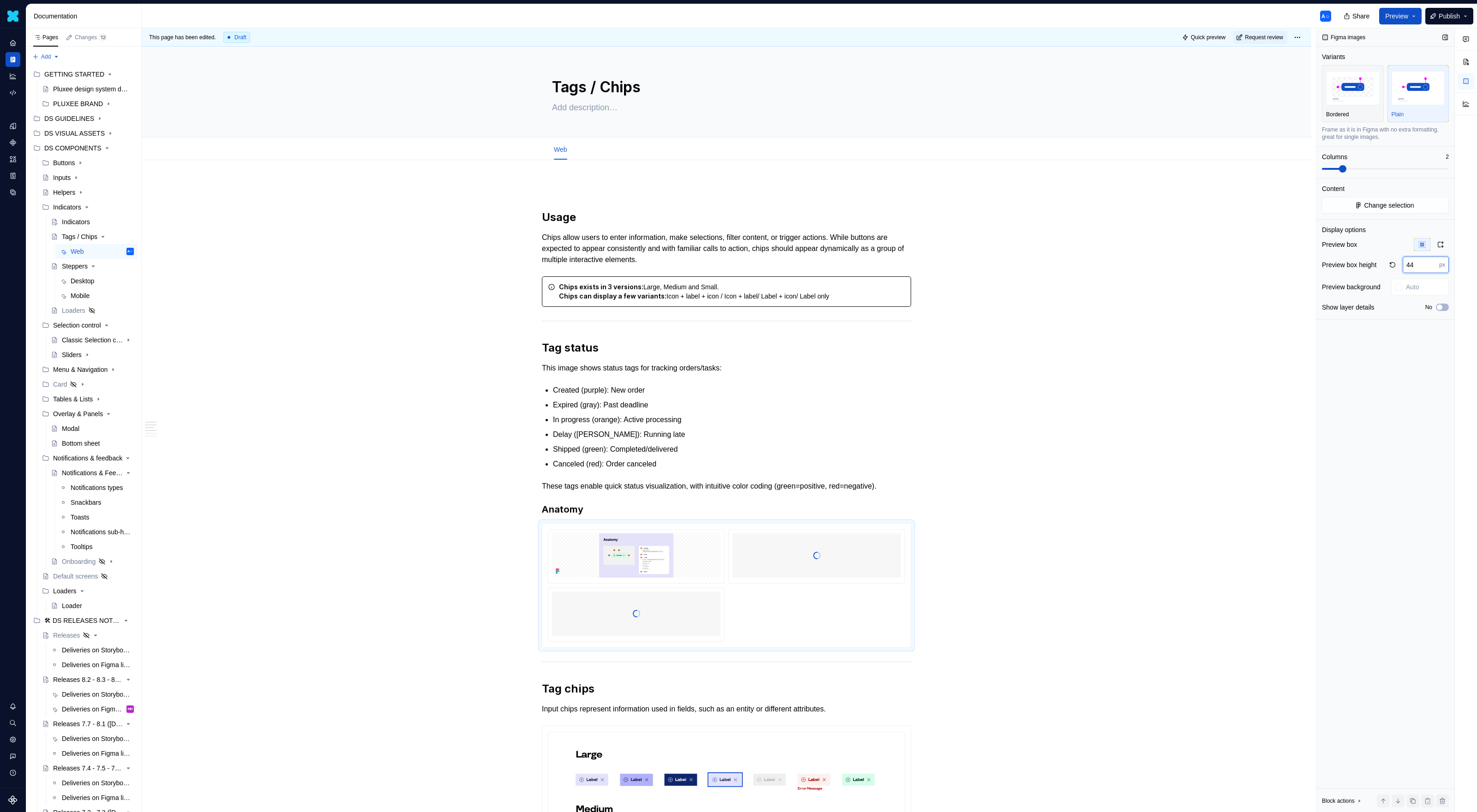
click at [872, 262] on input "44" at bounding box center [1421, 265] width 37 height 17
type input "48"
click at [872, 244] on icon "button" at bounding box center [1440, 244] width 7 height 7
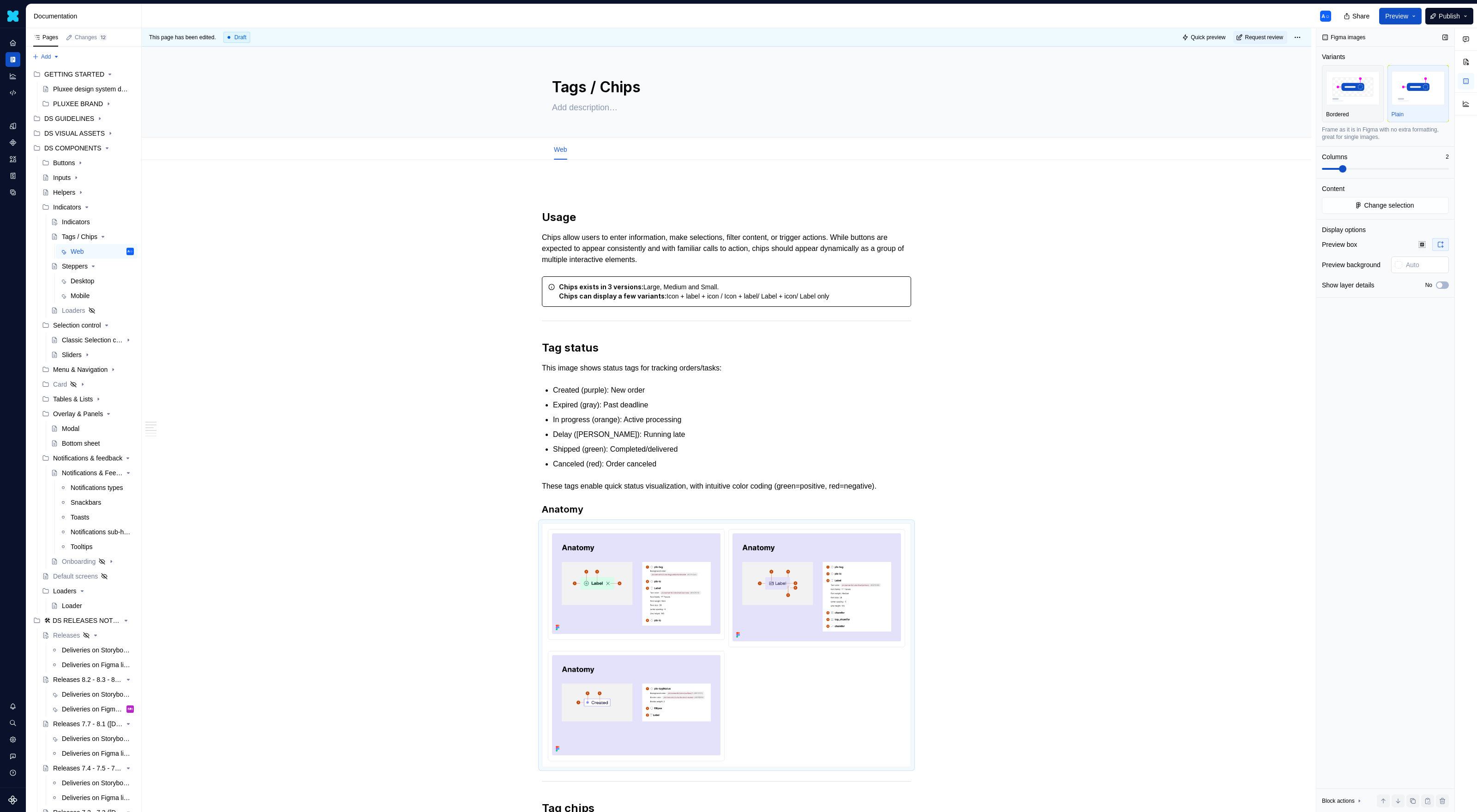
click at [872, 264] on input "text" at bounding box center [1425, 265] width 46 height 17
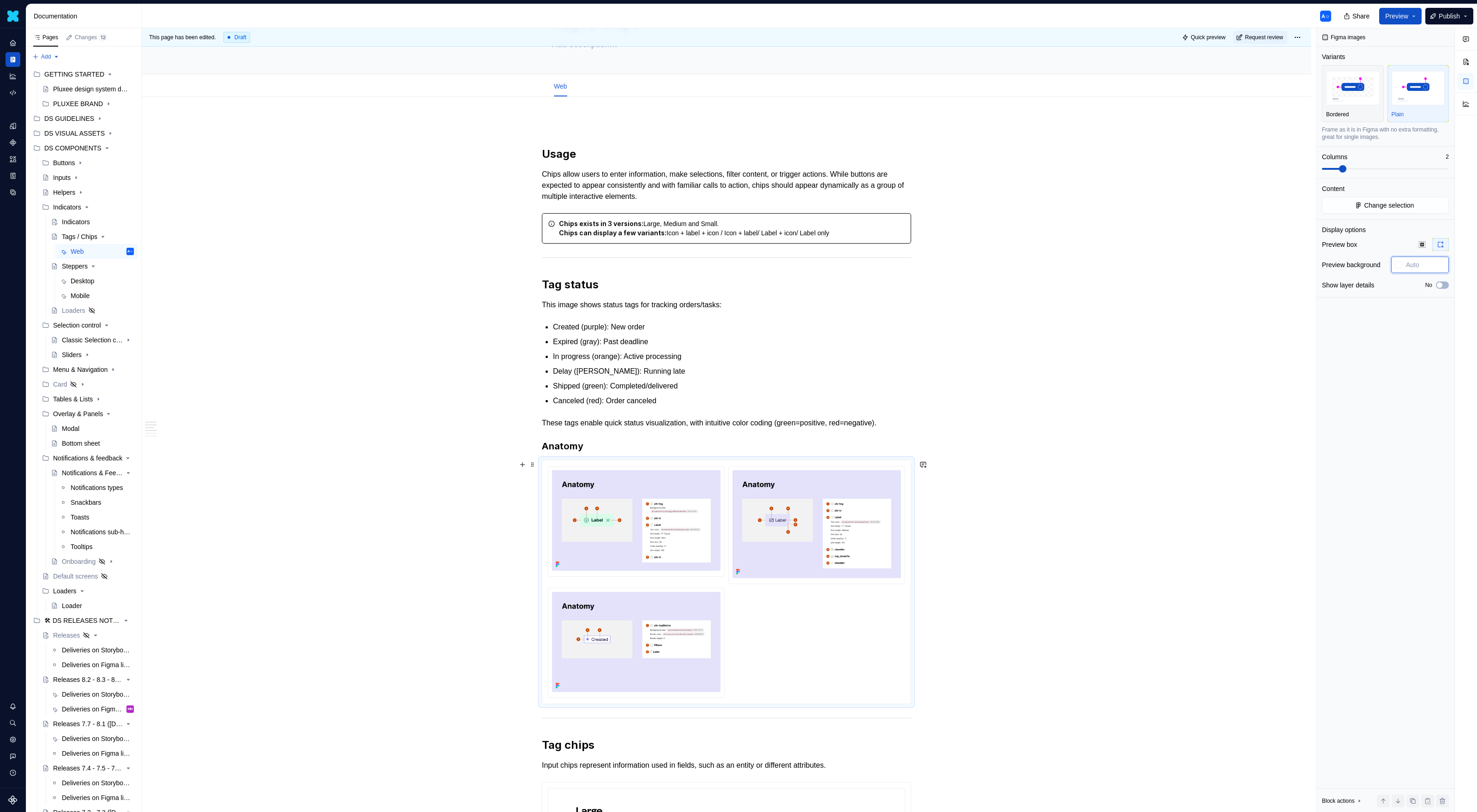
scroll to position [81, 0]
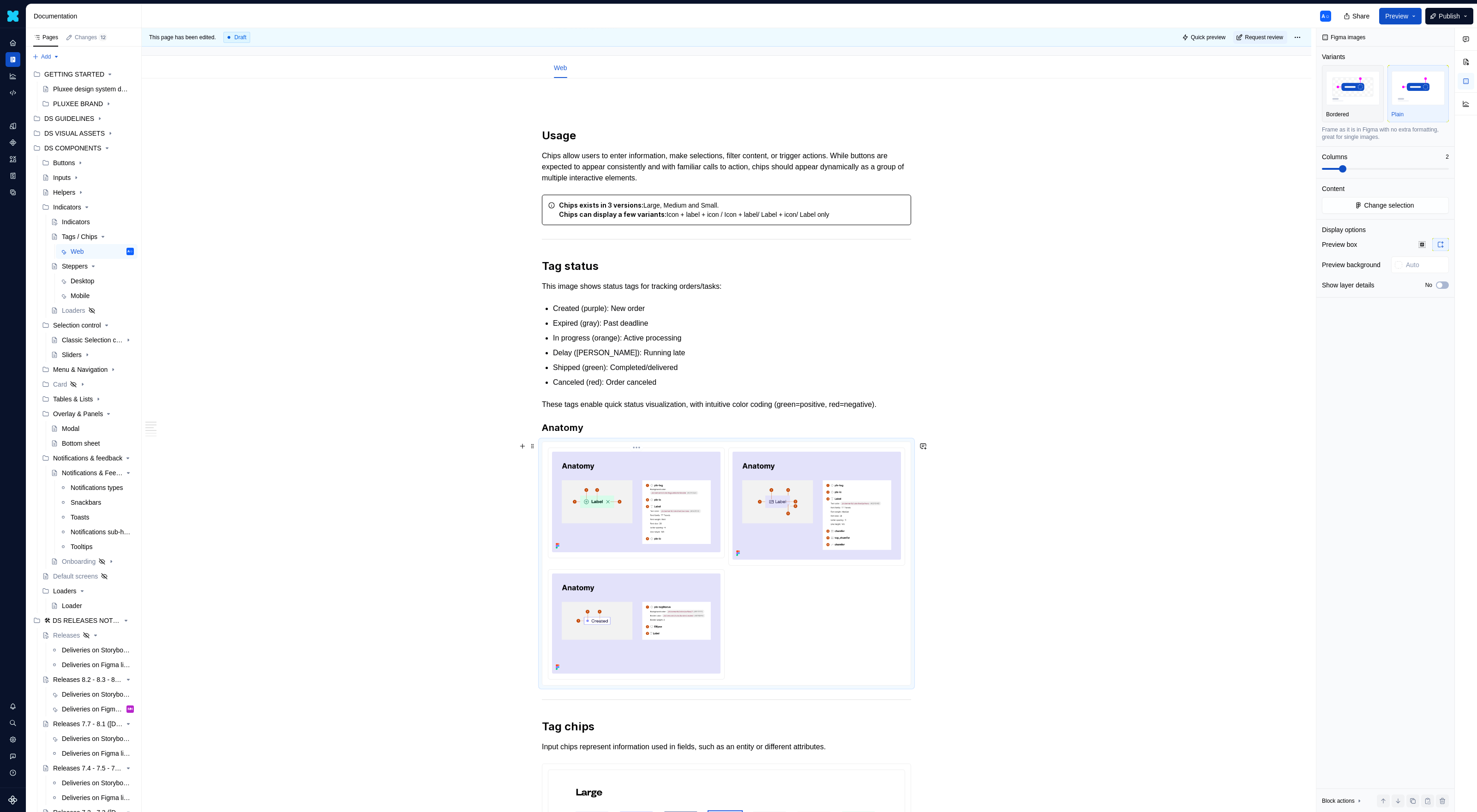
click at [718, 526] on img at bounding box center [636, 501] width 169 height 100
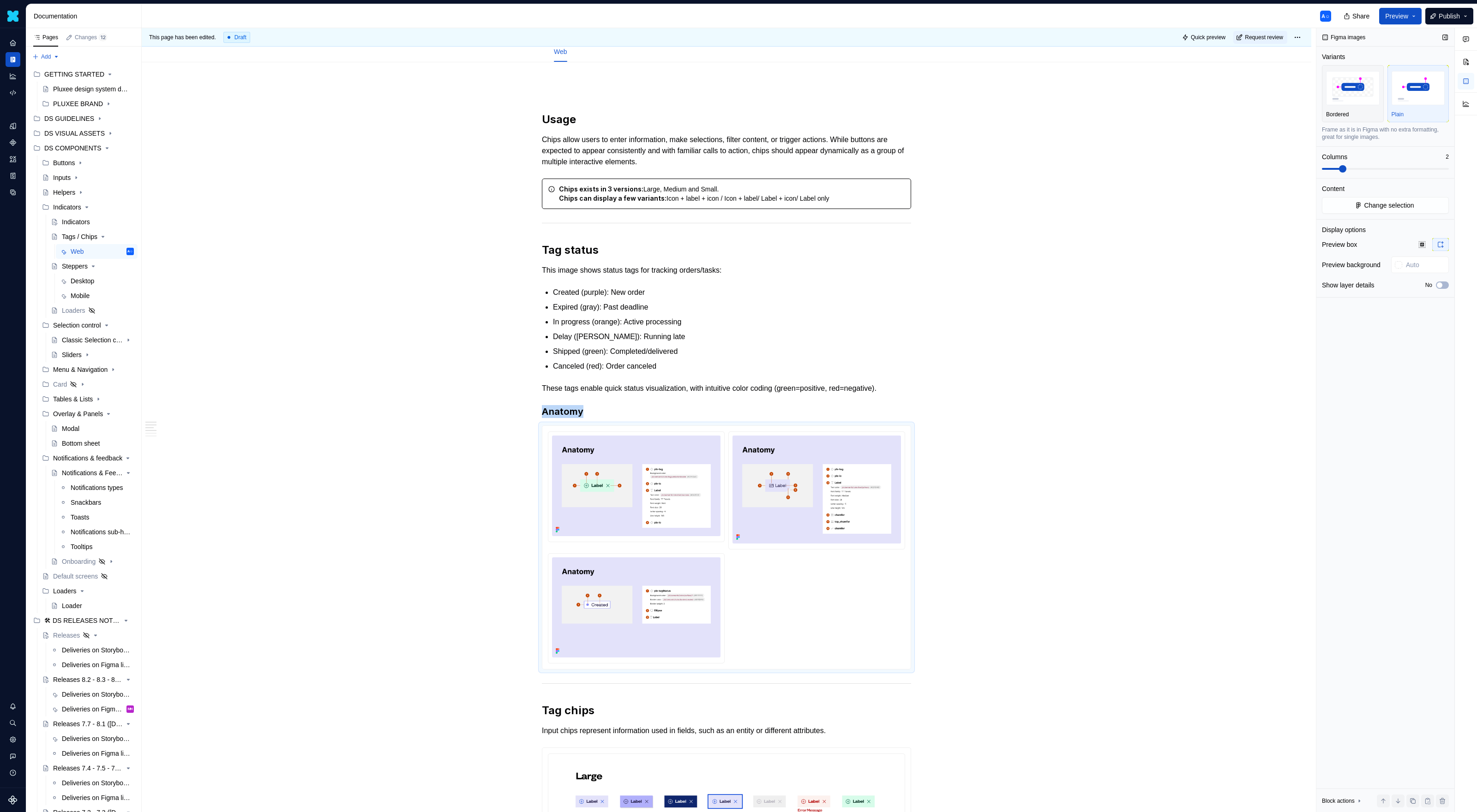
scroll to position [400, 0]
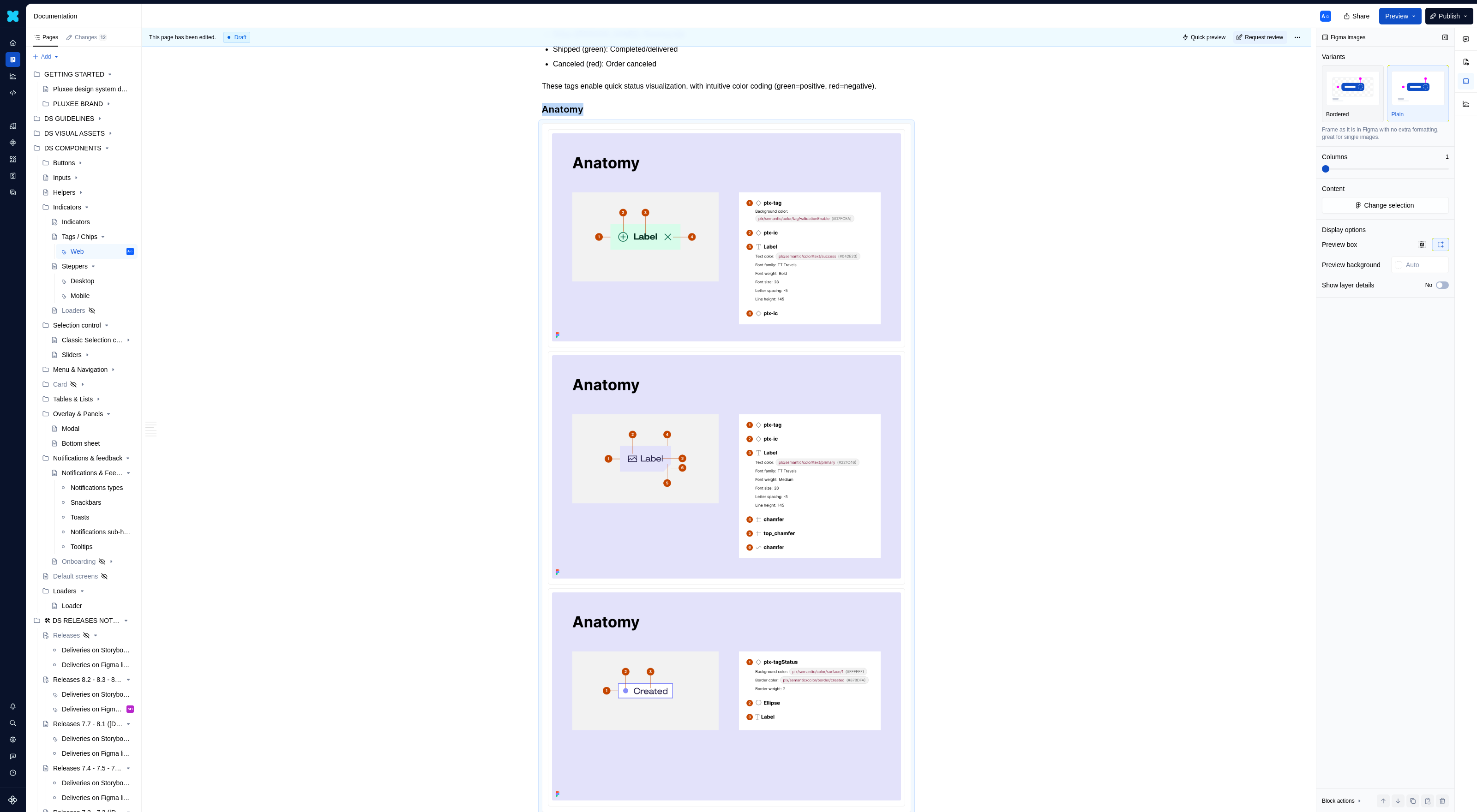
click at [872, 171] on span at bounding box center [1326, 168] width 7 height 7
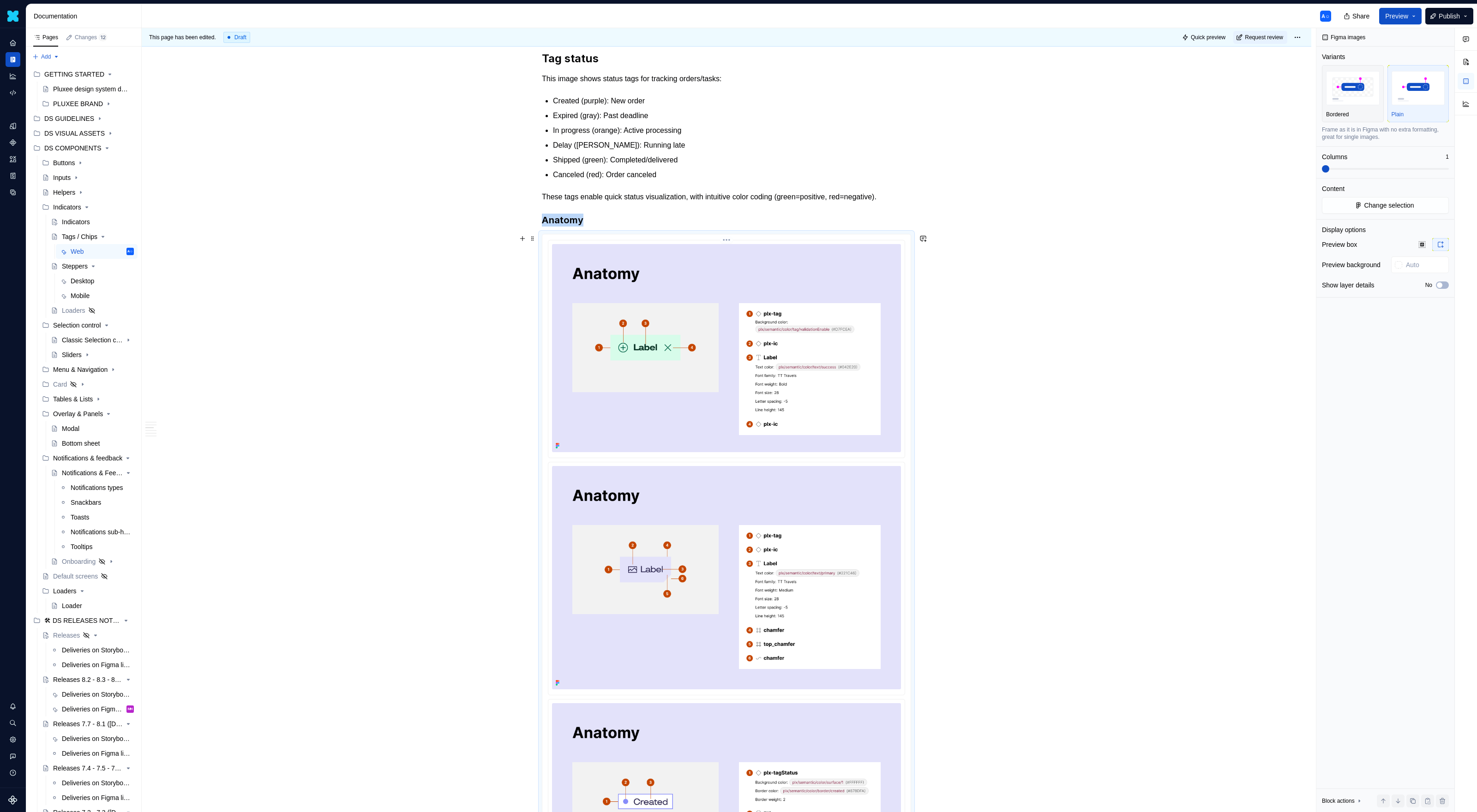
scroll to position [248, 0]
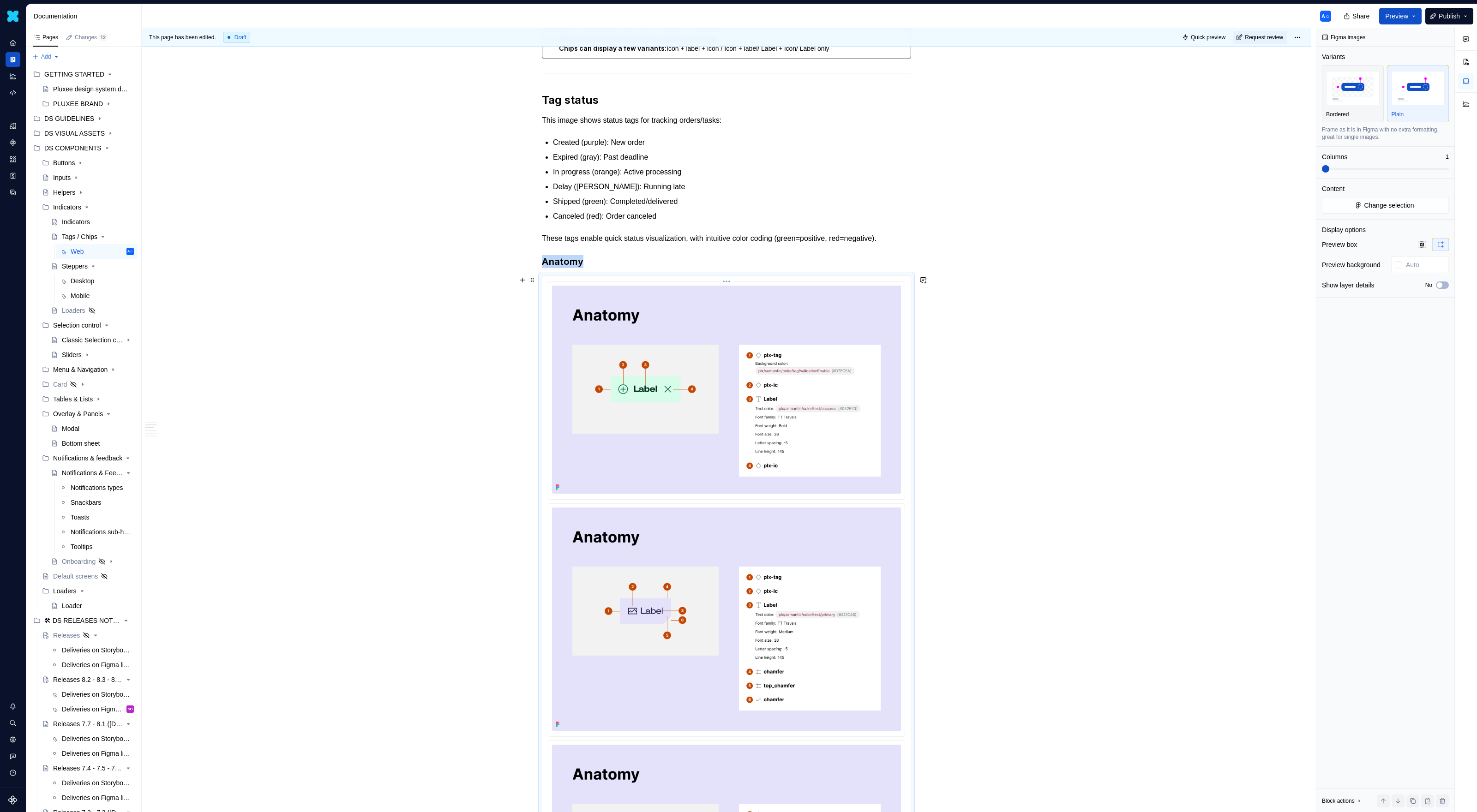
click at [654, 283] on div at bounding box center [726, 390] width 356 height 217
click at [872, 210] on span "Change selection" at bounding box center [1389, 205] width 50 height 9
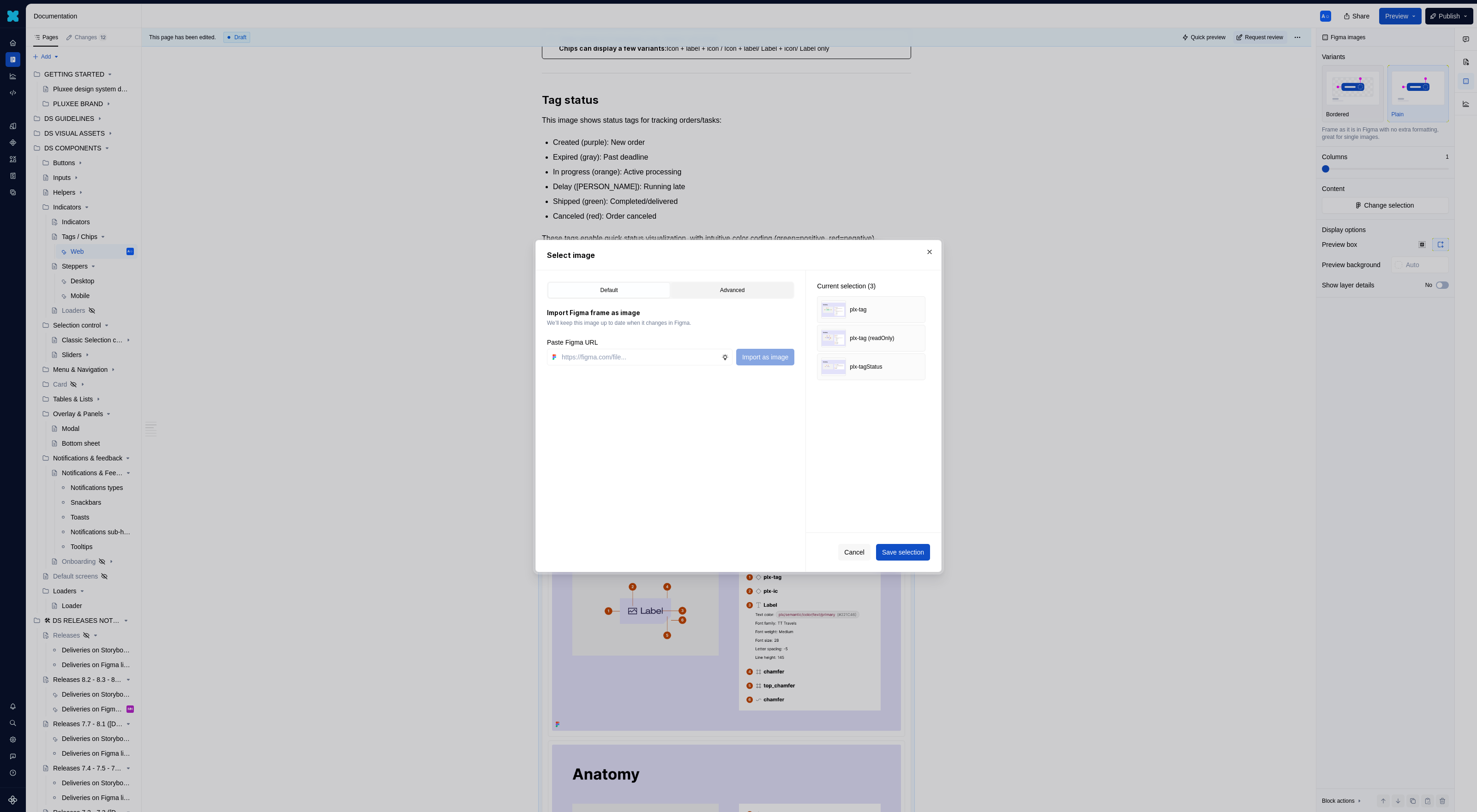
click at [714, 292] on div "Advanced" at bounding box center [732, 290] width 116 height 9
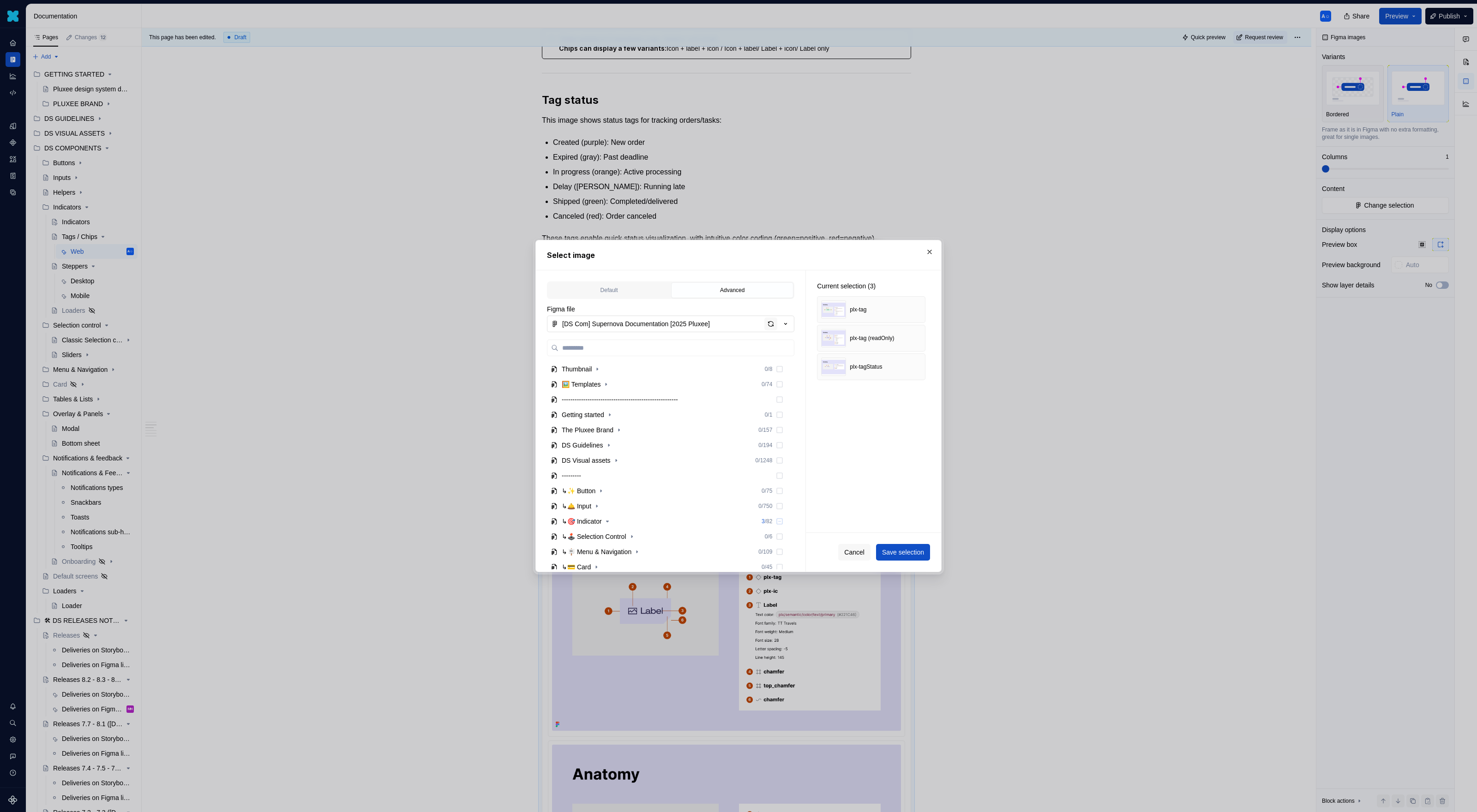
click at [772, 325] on div "button" at bounding box center [771, 324] width 13 height 13
click at [609, 464] on icon "button" at bounding box center [607, 467] width 7 height 7
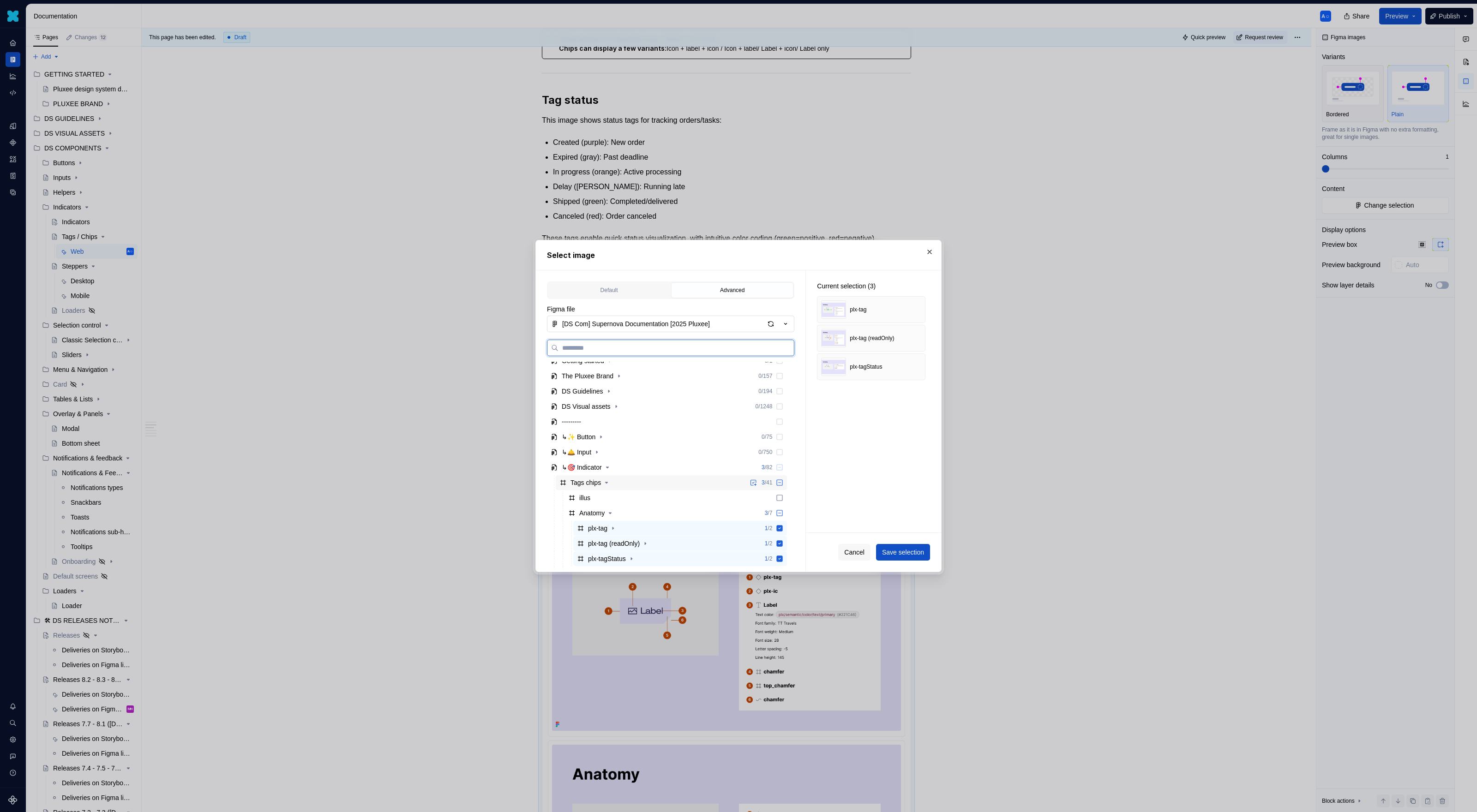
scroll to position [93, 0]
click at [872, 254] on button "button" at bounding box center [929, 252] width 13 height 13
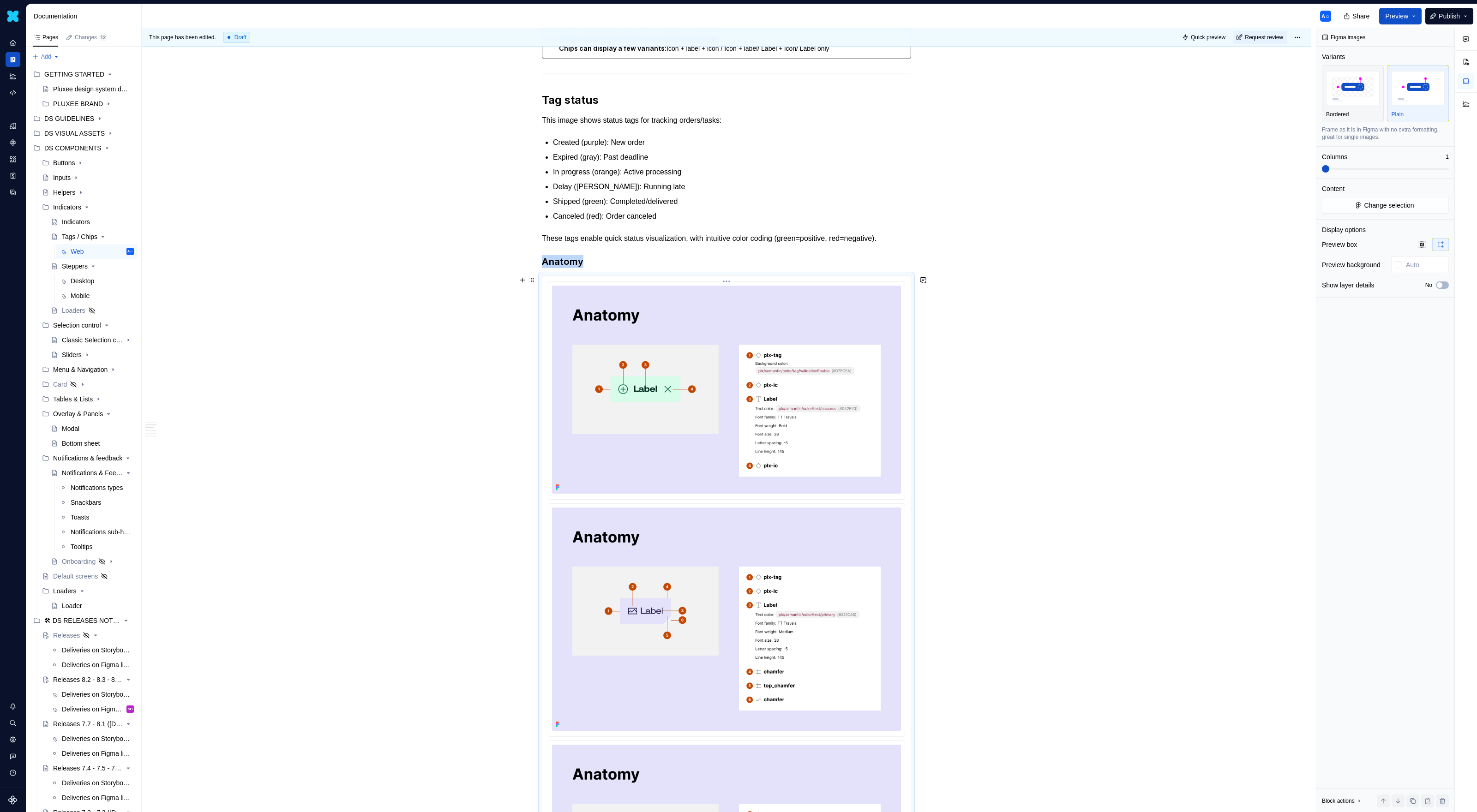
click at [863, 378] on img at bounding box center [726, 389] width 349 height 208
click at [872, 201] on span "Change selection" at bounding box center [1389, 205] width 50 height 9
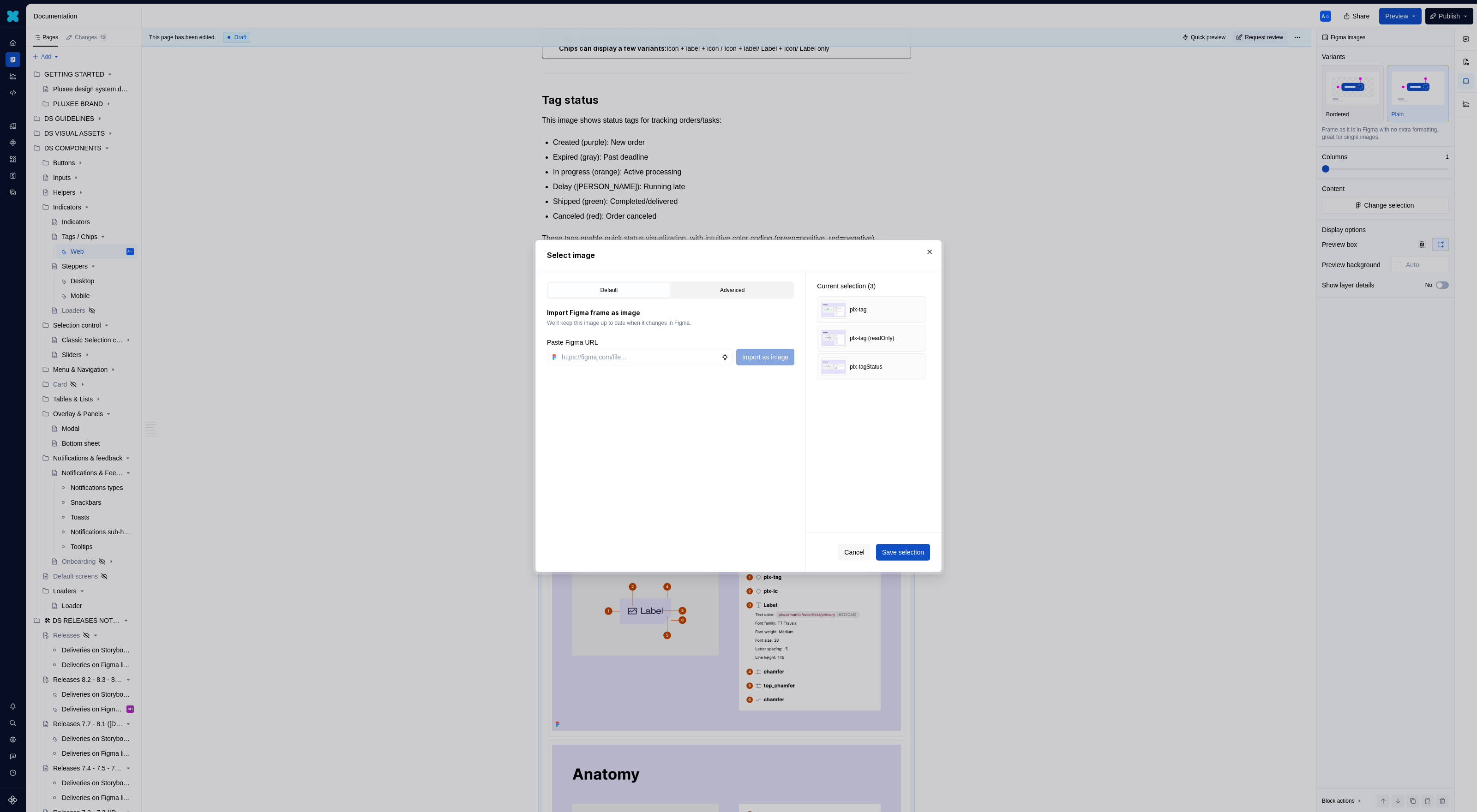
click at [727, 292] on div "Advanced" at bounding box center [732, 290] width 116 height 9
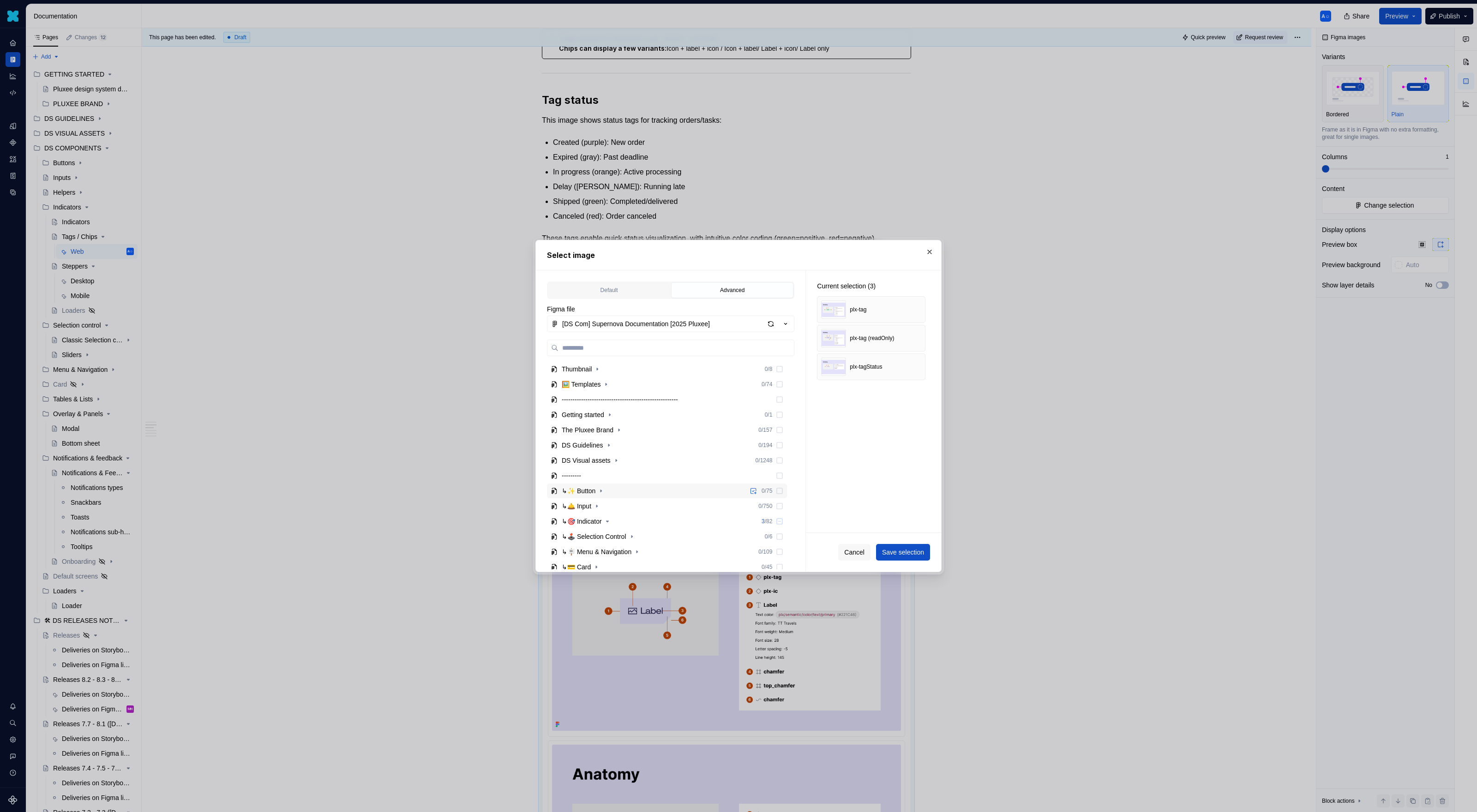
scroll to position [127, 0]
click at [635, 409] on icon "button" at bounding box center [632, 409] width 7 height 7
click at [634, 408] on icon "button" at bounding box center [632, 409] width 7 height 7
click at [610, 396] on icon "button" at bounding box center [607, 394] width 7 height 7
click at [783, 453] on icon at bounding box center [780, 455] width 6 height 6
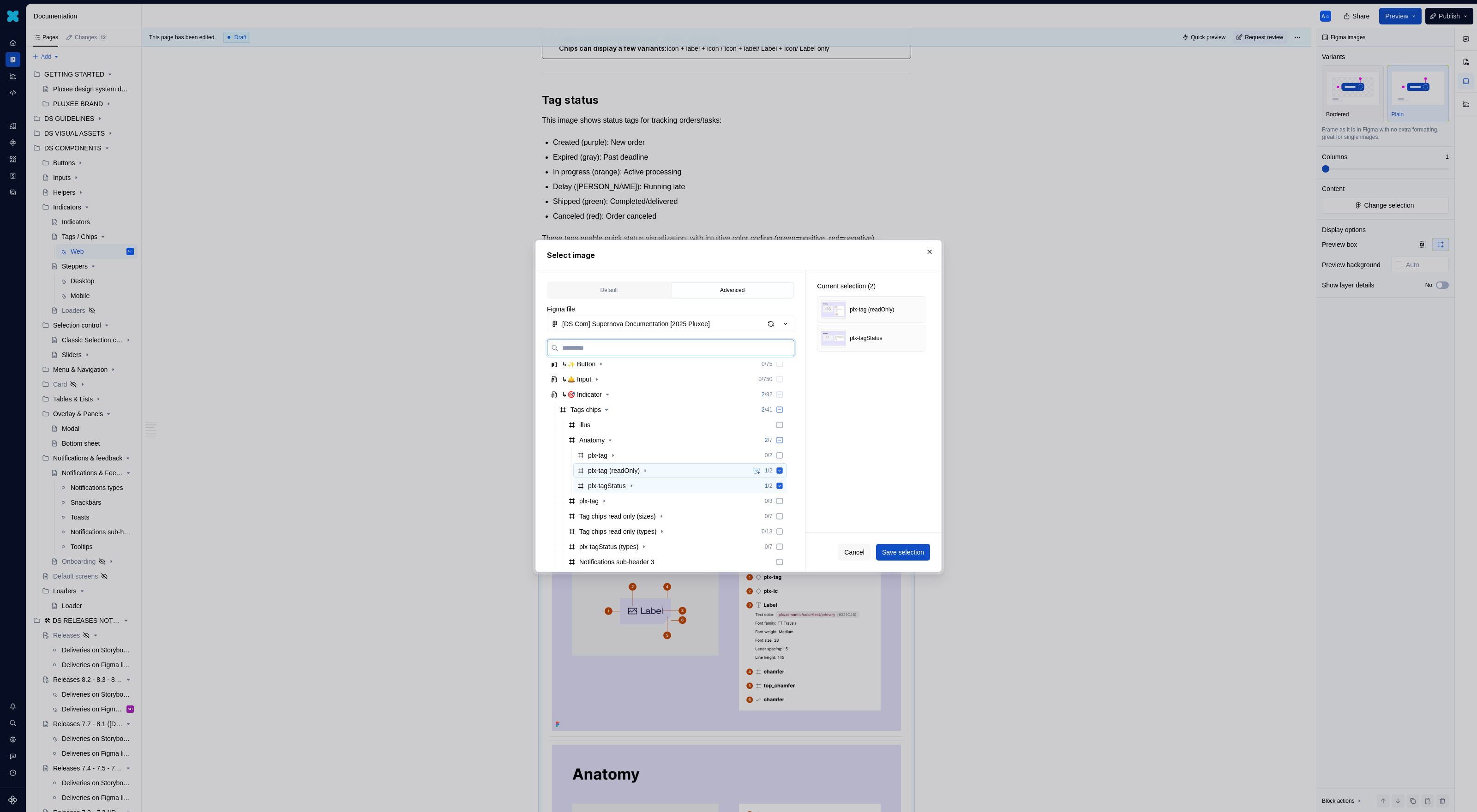
click at [783, 468] on icon at bounding box center [780, 470] width 6 height 6
click at [783, 488] on icon at bounding box center [780, 485] width 6 height 6
click at [787, 460] on div "plx-tag 0 / 2" at bounding box center [680, 456] width 214 height 15
click at [783, 467] on icon at bounding box center [779, 470] width 7 height 7
click at [783, 489] on icon at bounding box center [779, 485] width 7 height 7
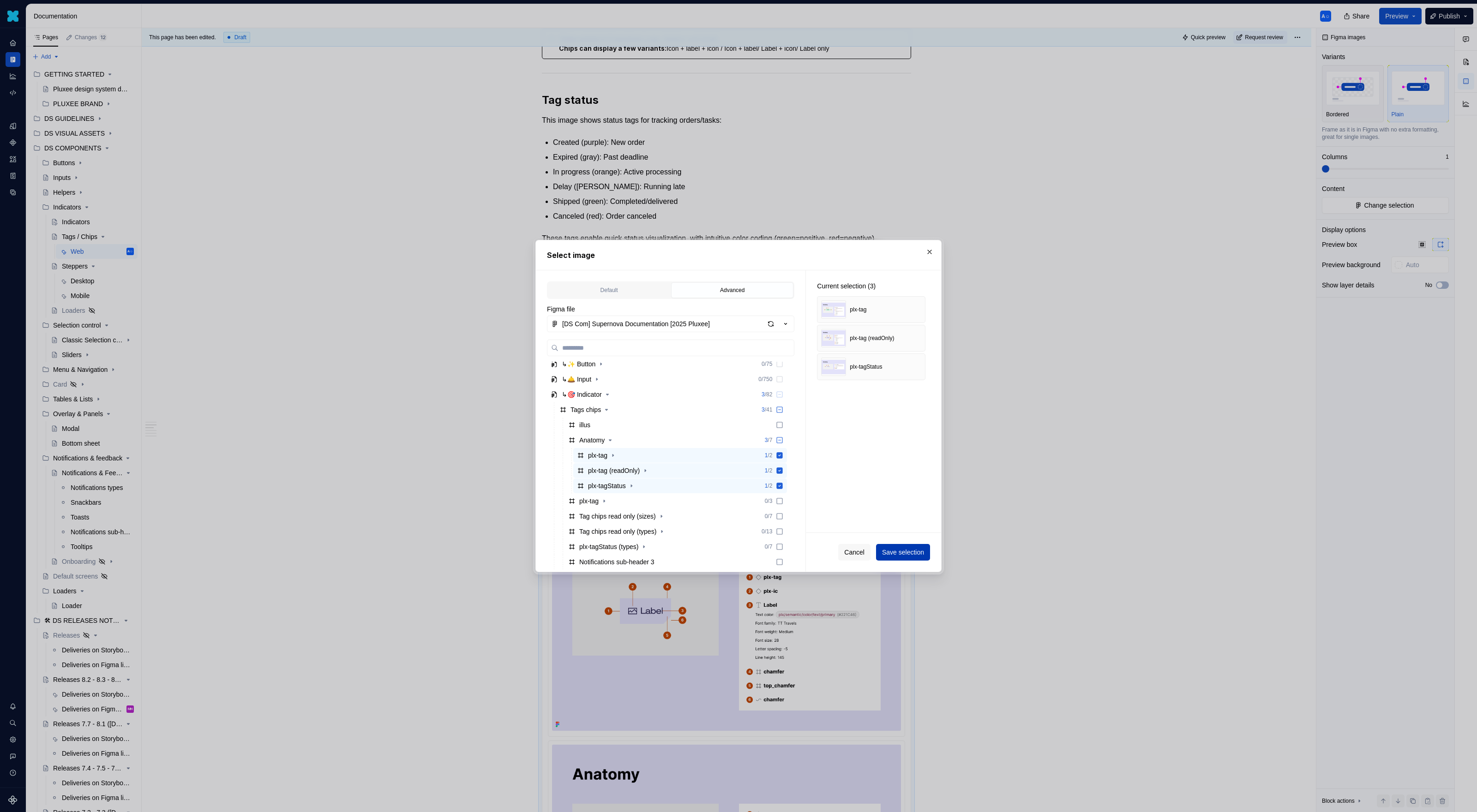
click at [872, 526] on span "Save selection" at bounding box center [902, 552] width 42 height 9
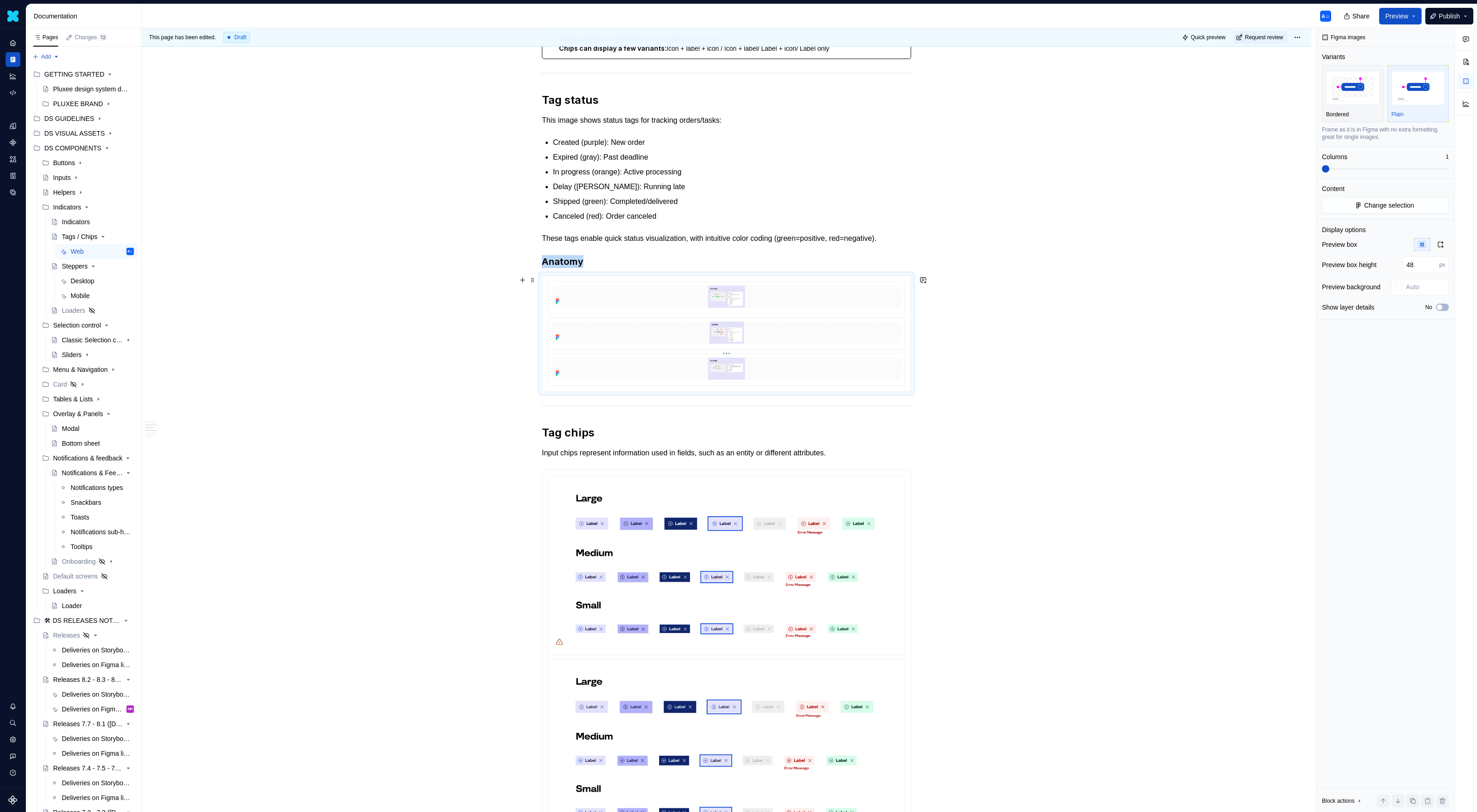
click at [825, 372] on img at bounding box center [726, 368] width 349 height 22
click at [872, 240] on button "button" at bounding box center [1440, 244] width 17 height 13
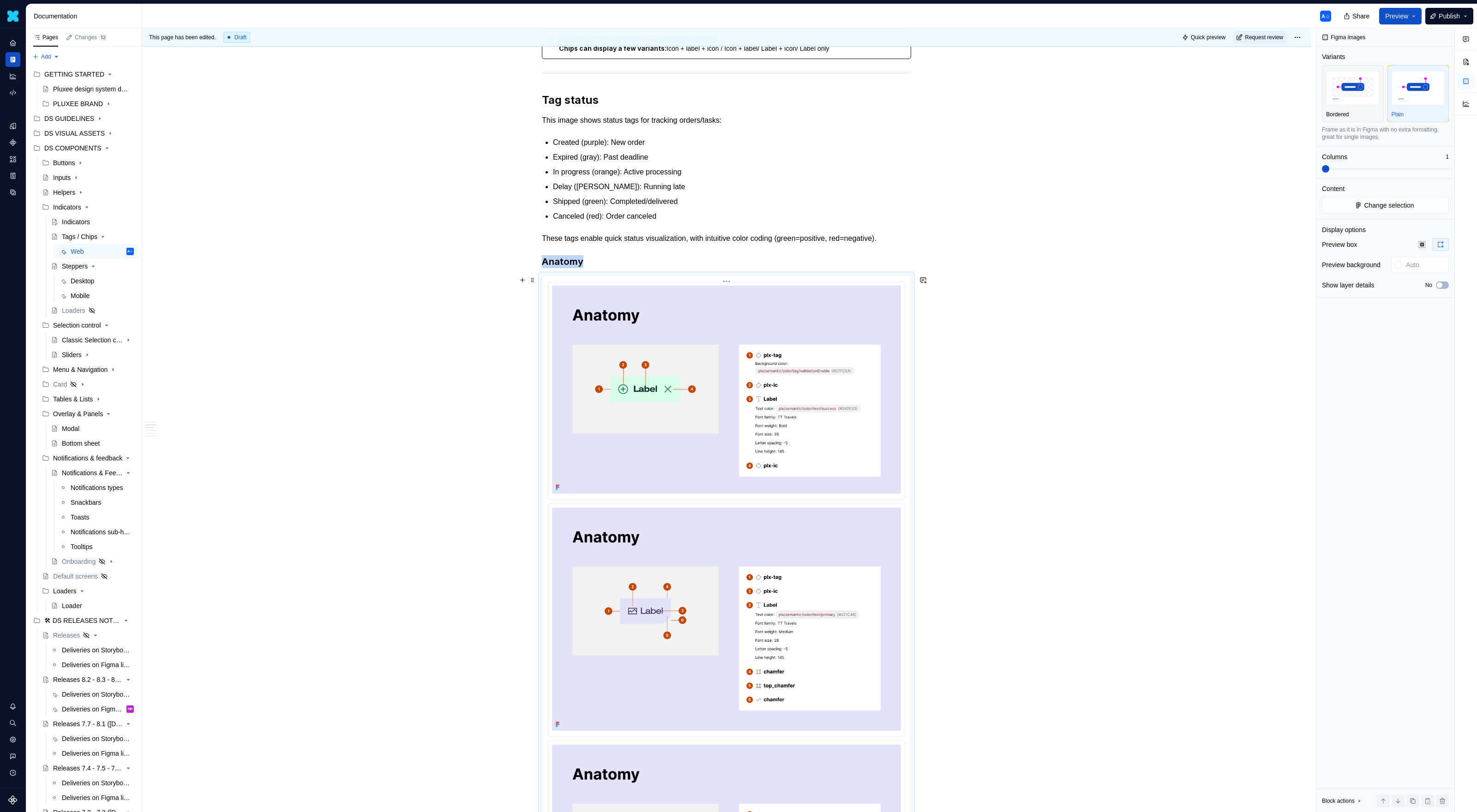
click at [866, 405] on img at bounding box center [726, 389] width 349 height 208
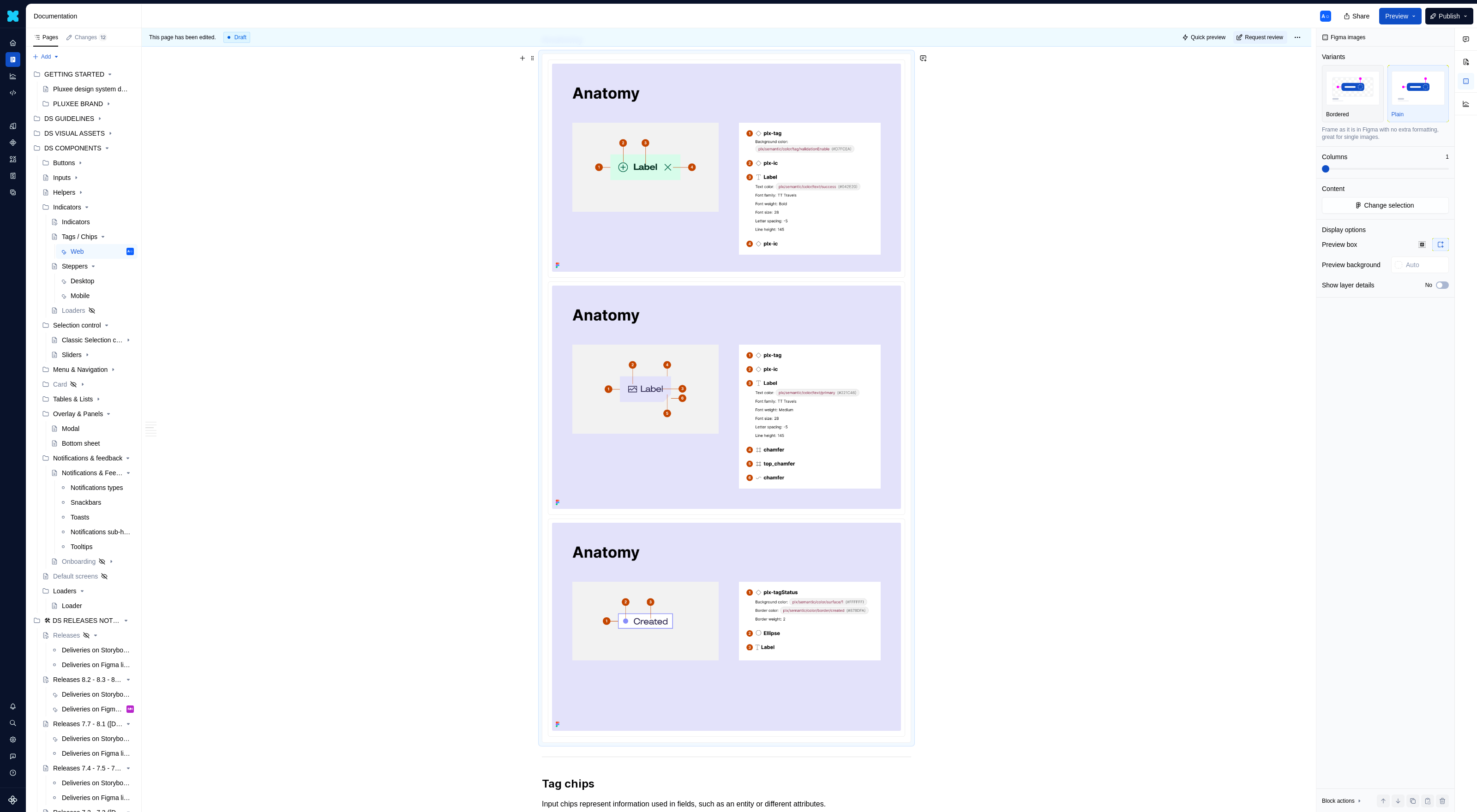
scroll to position [426, 0]
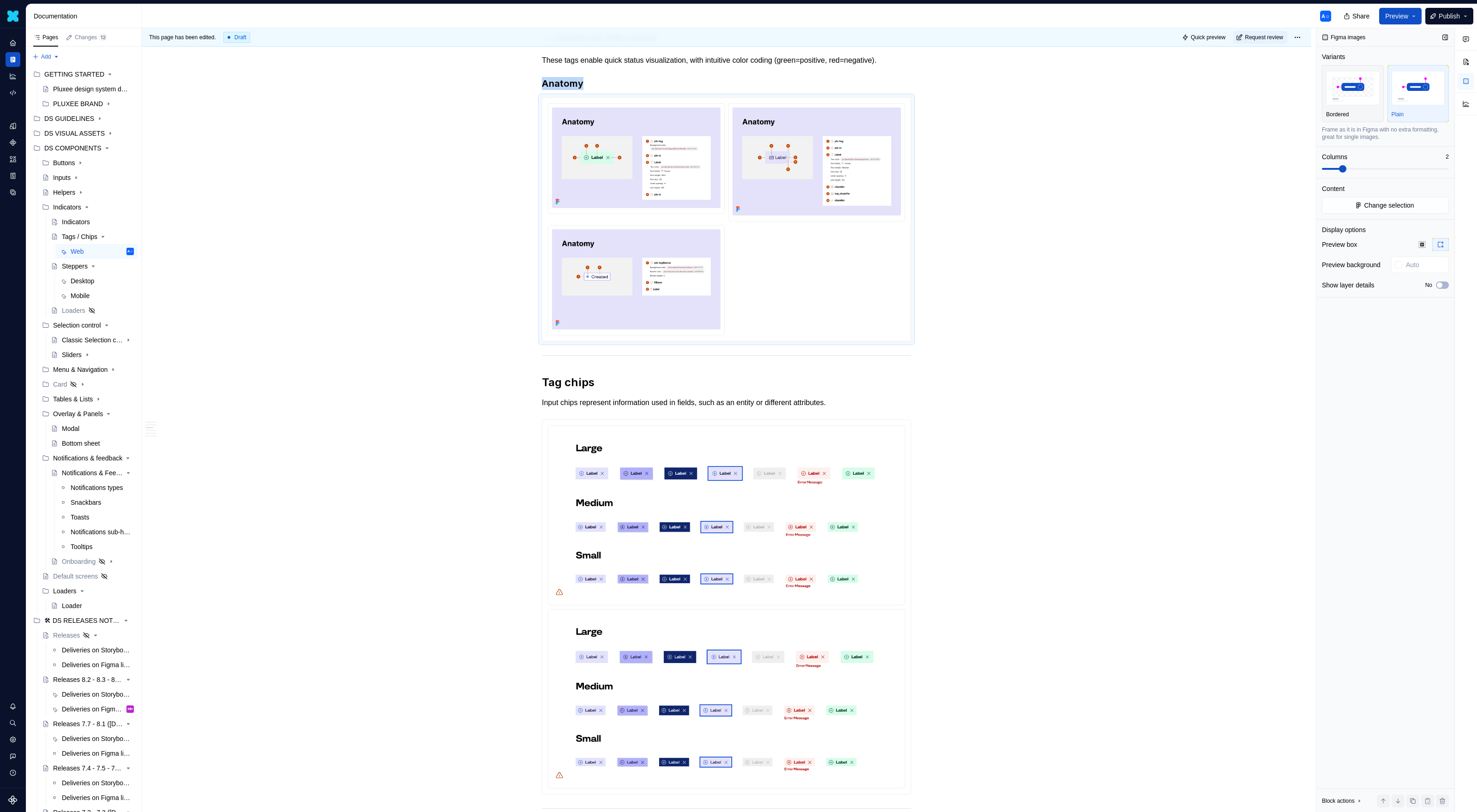
click at [872, 171] on span at bounding box center [1385, 168] width 127 height 7
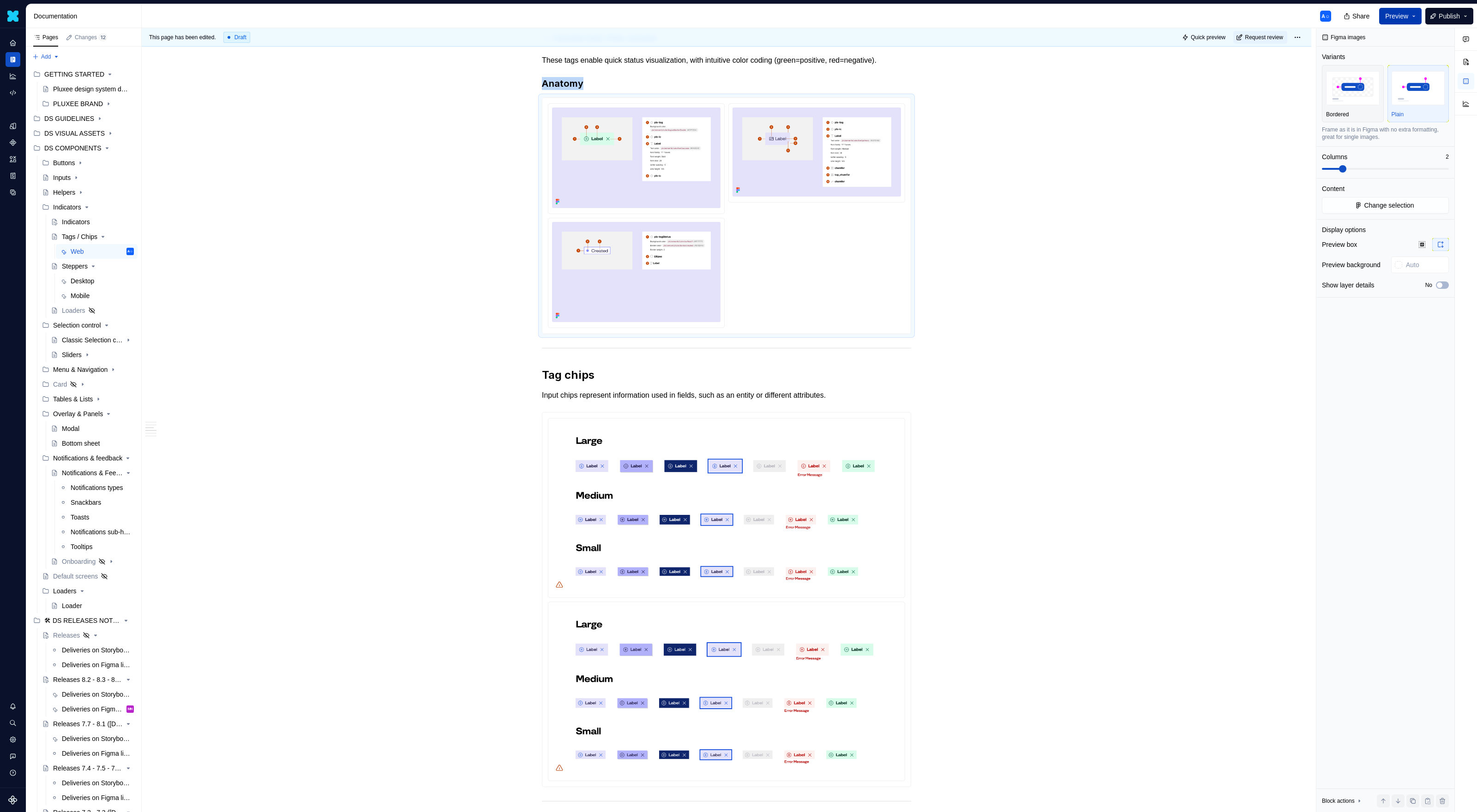
click at [872, 14] on span "Preview" at bounding box center [1397, 16] width 23 height 9
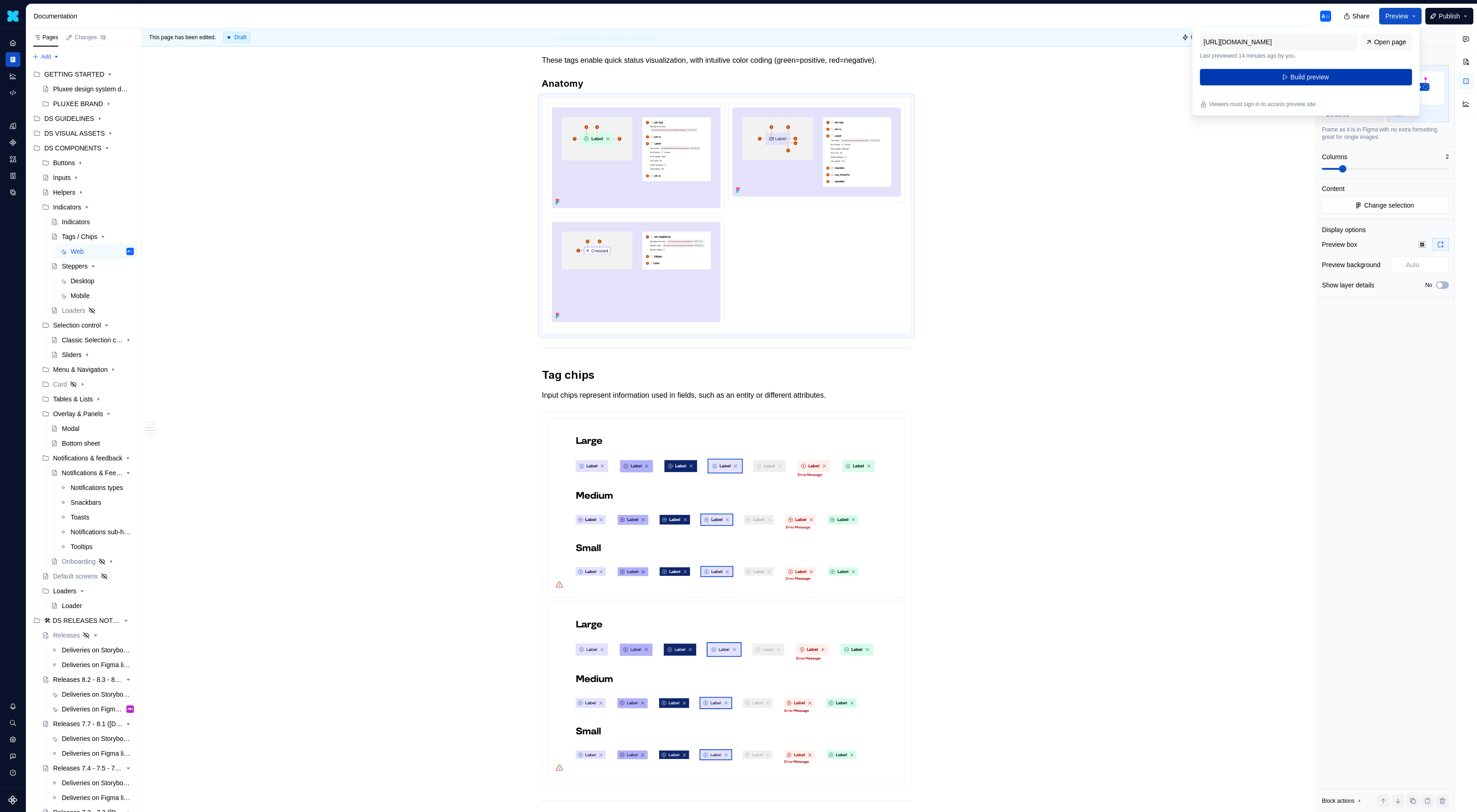
click at [872, 82] on button "Build preview" at bounding box center [1306, 77] width 212 height 17
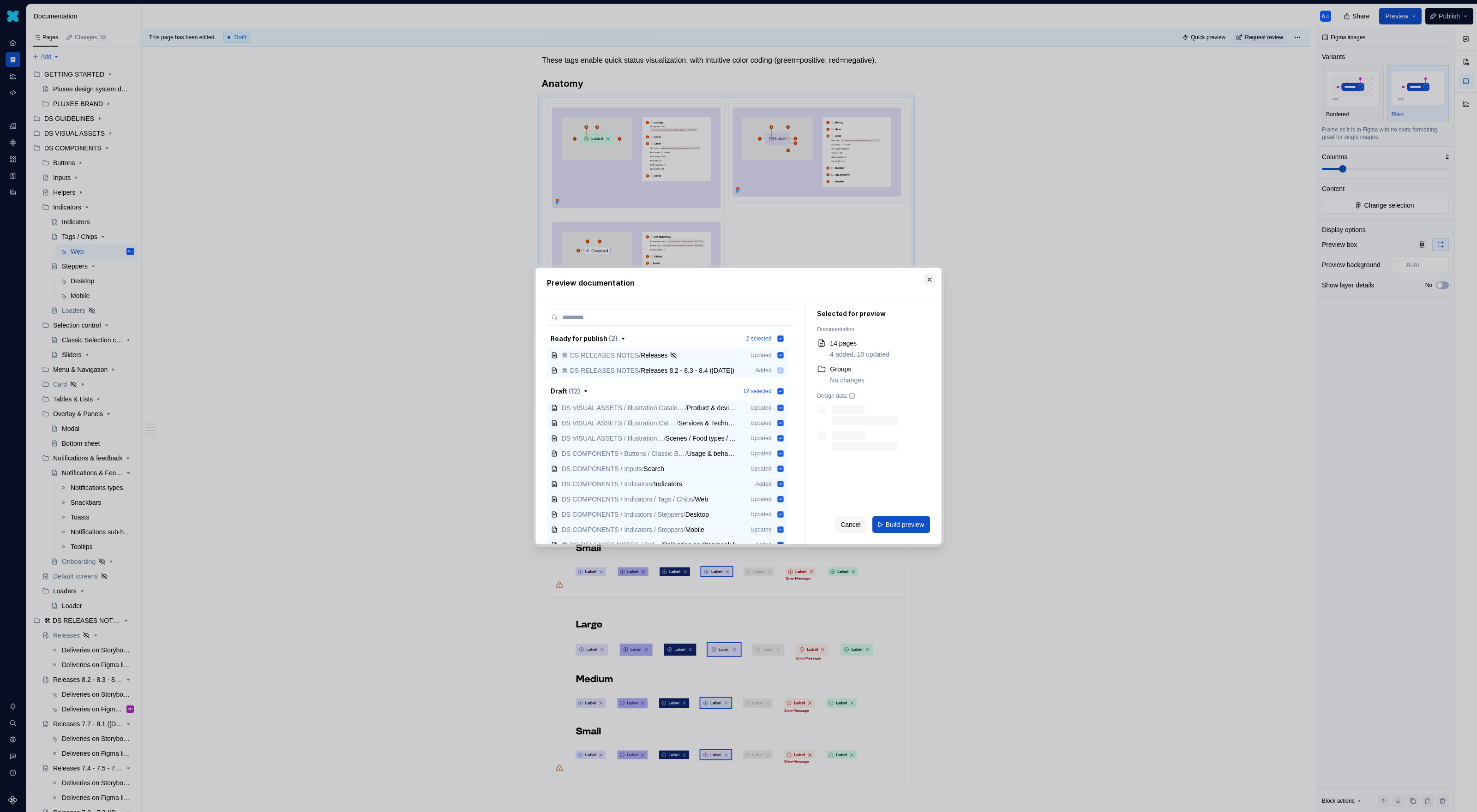
click at [872, 280] on button "button" at bounding box center [929, 280] width 13 height 13
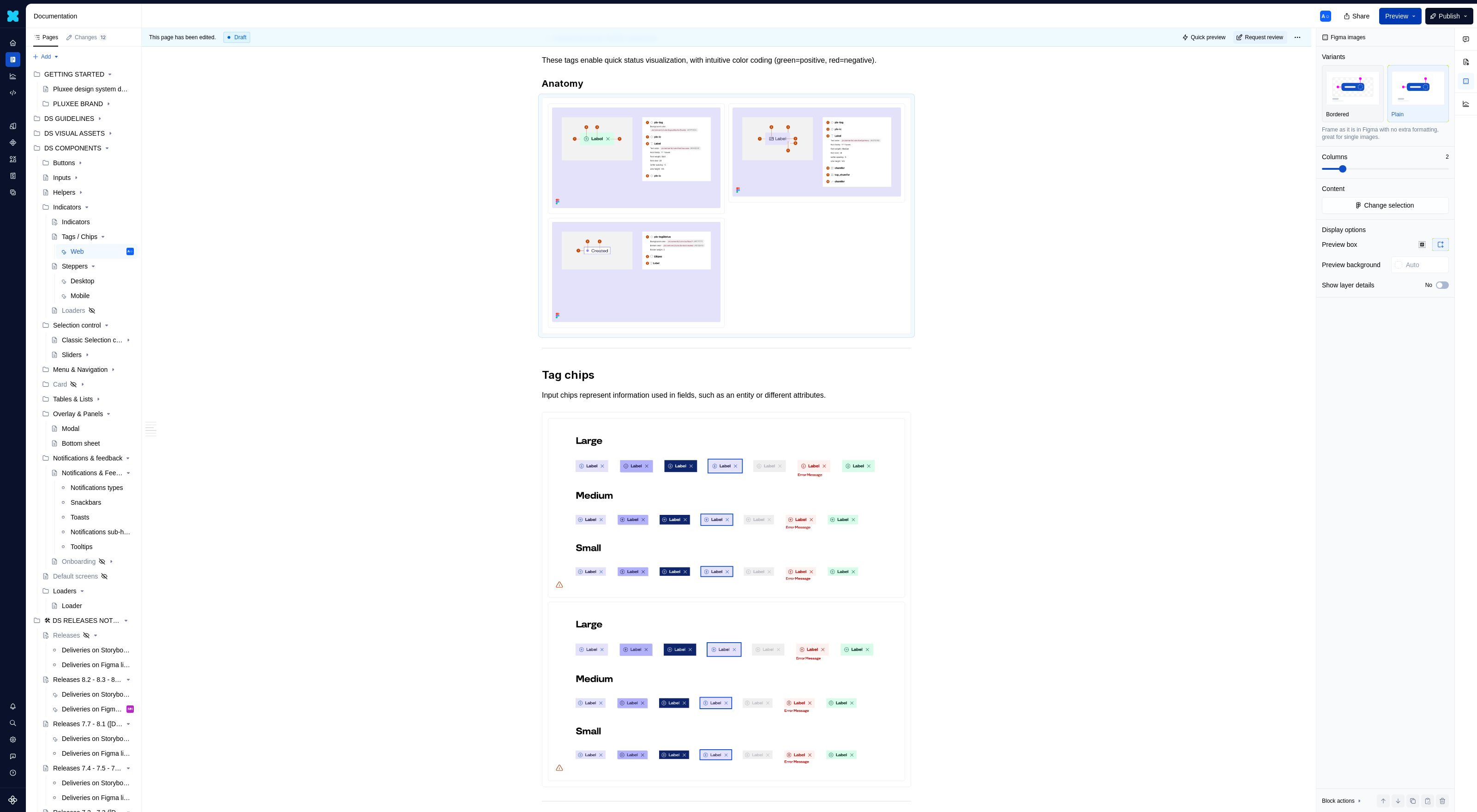
click at [872, 11] on span "Preview" at bounding box center [1397, 16] width 23 height 9
click at [872, 81] on button "Build preview" at bounding box center [1306, 77] width 212 height 17
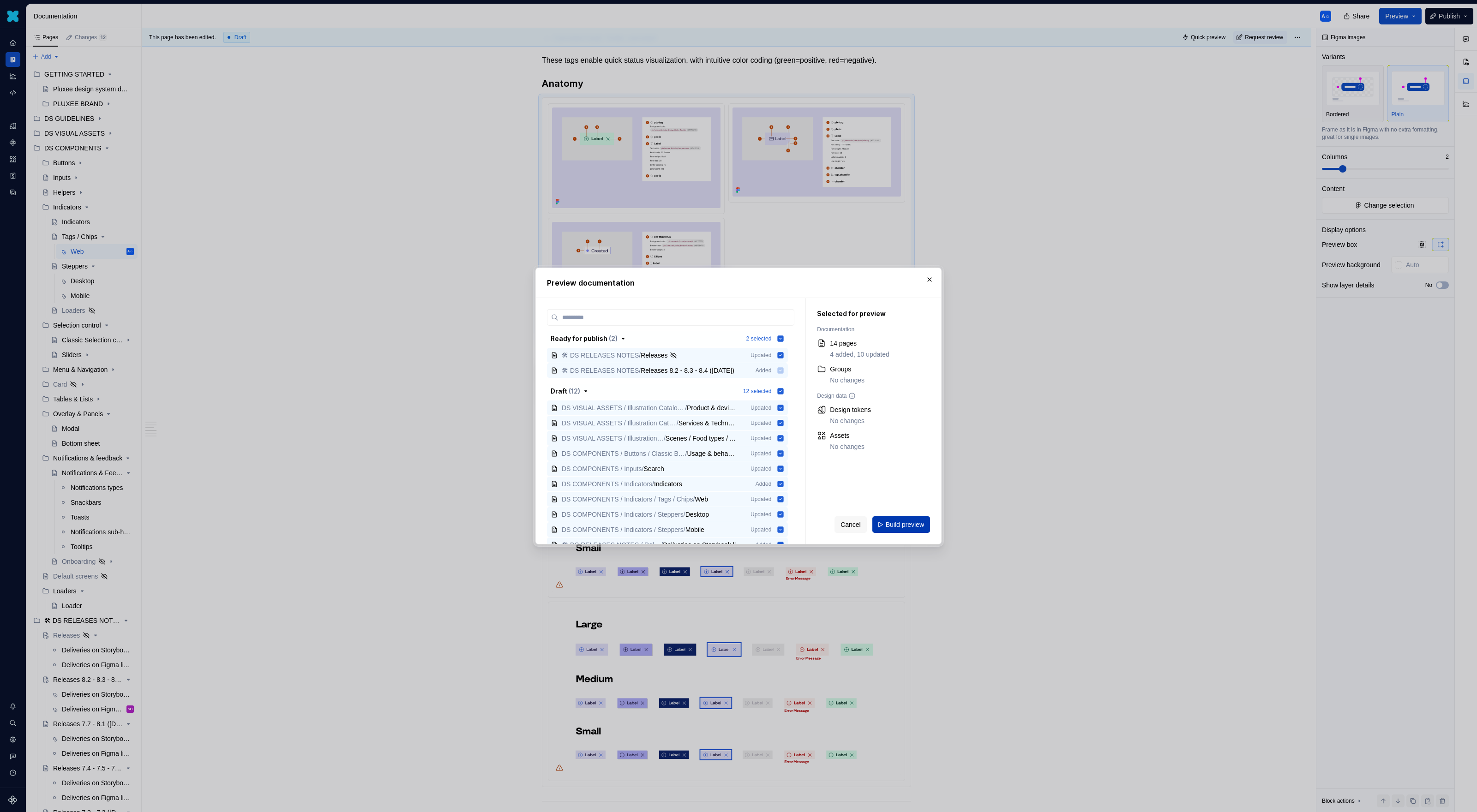
click at [872, 523] on span "Build preview" at bounding box center [905, 524] width 38 height 9
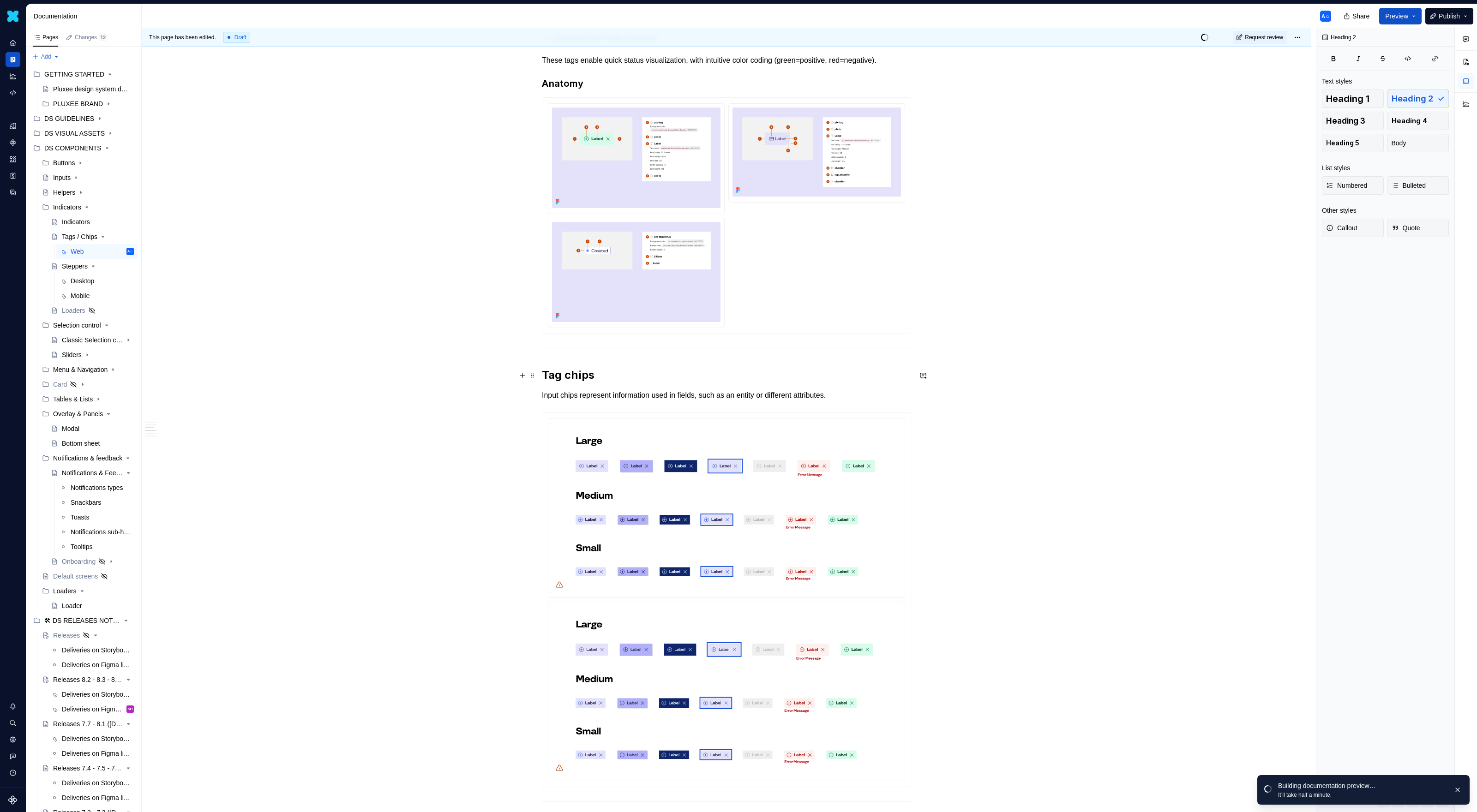
click at [630, 372] on h2 "Tag chips" at bounding box center [726, 375] width 369 height 15
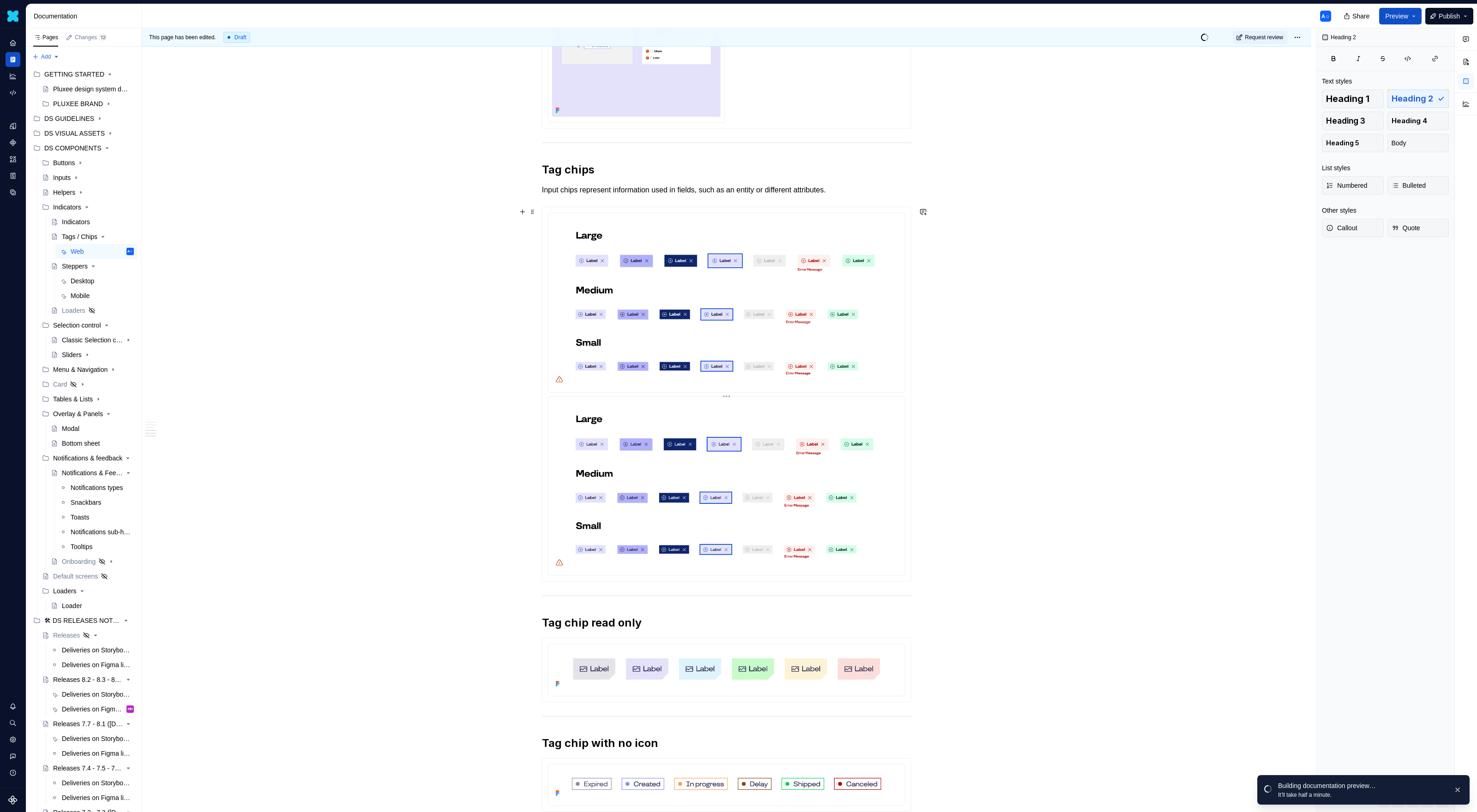
scroll to position [628, 0]
click at [546, 173] on h2 "Tag chips" at bounding box center [726, 172] width 369 height 15
click at [869, 195] on p "Input chips represent information used in fields, such as an entity or differen…" at bounding box center [726, 193] width 369 height 11
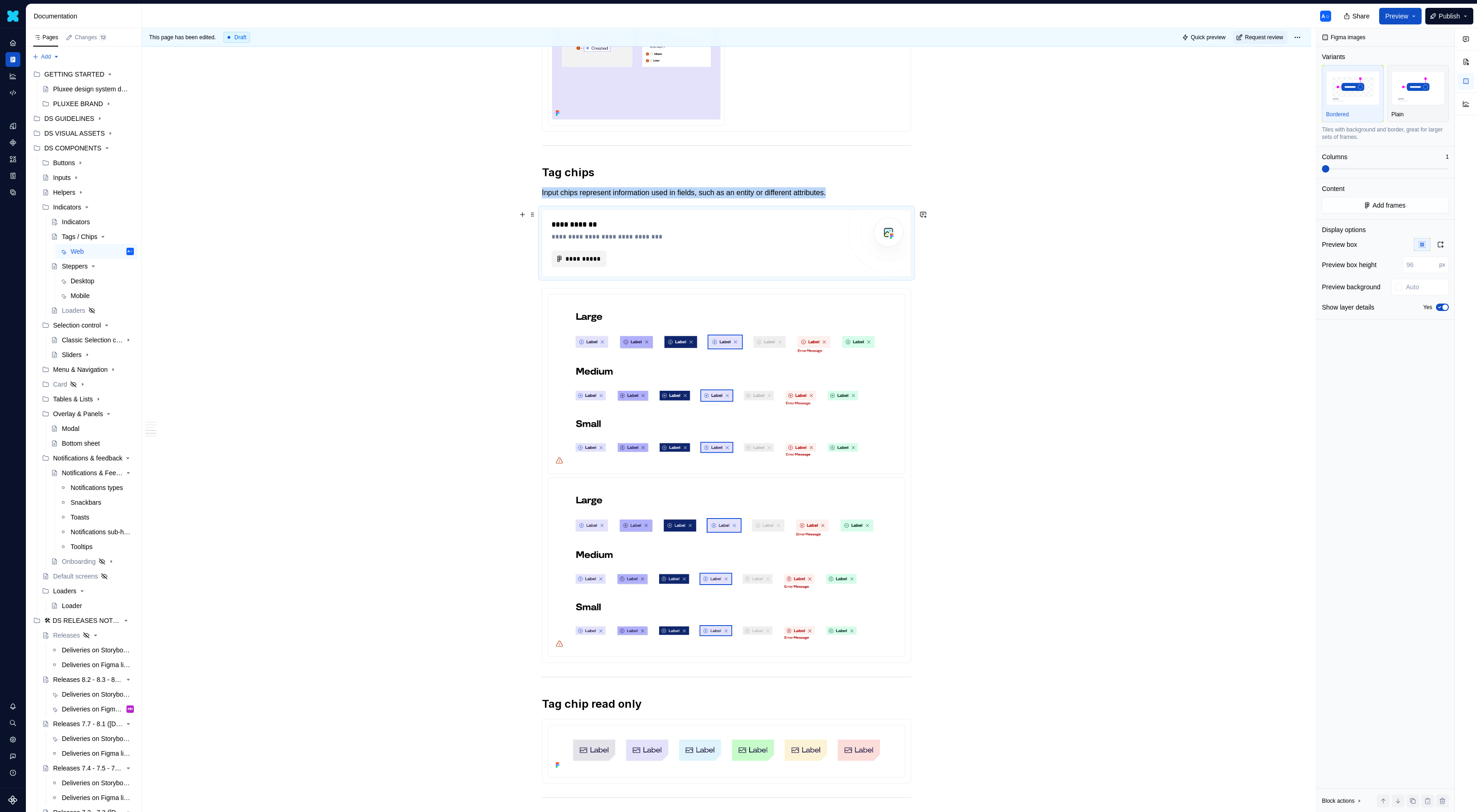
click at [577, 256] on span "**********" at bounding box center [583, 259] width 36 height 9
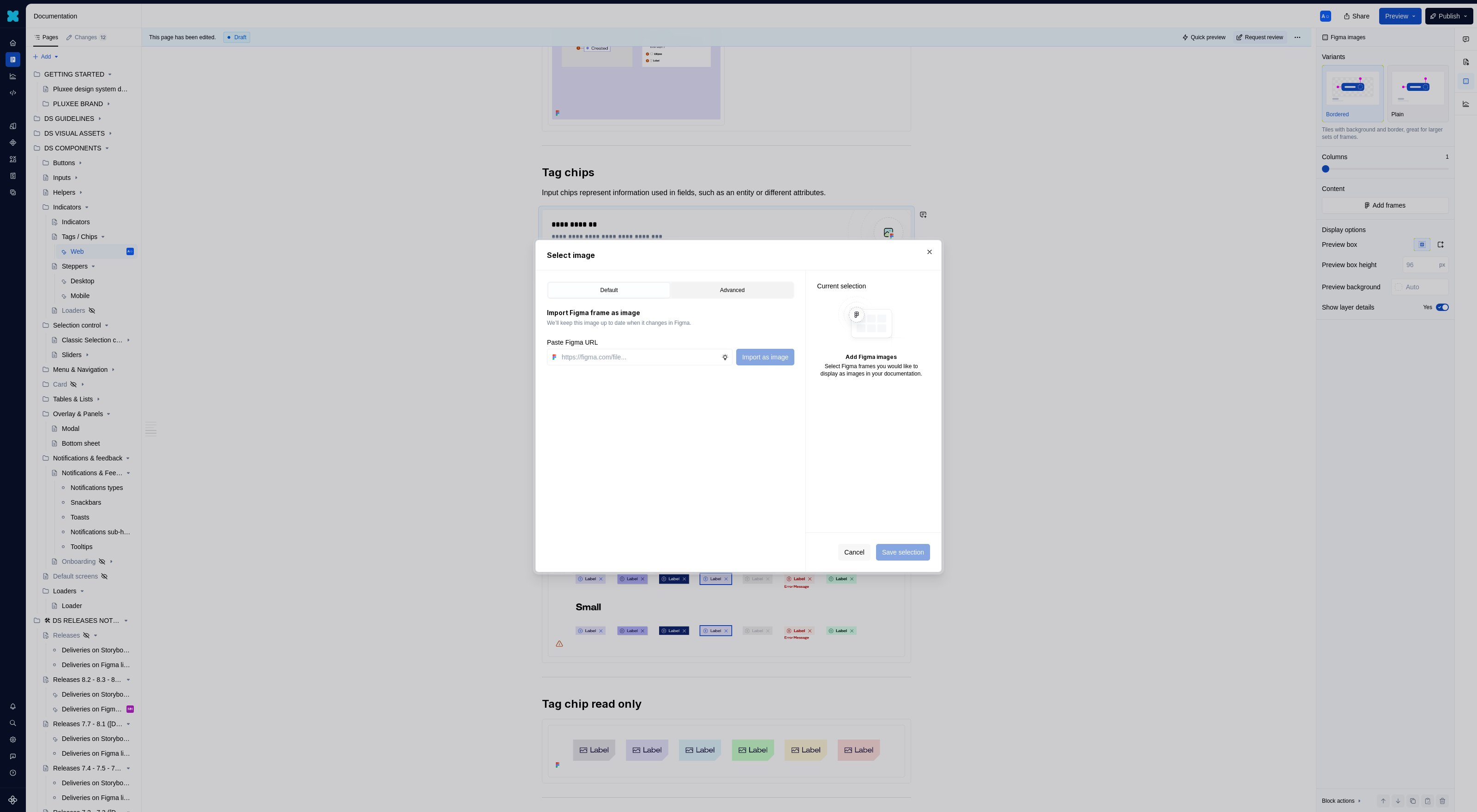
click at [714, 291] on div "Advanced" at bounding box center [732, 290] width 116 height 9
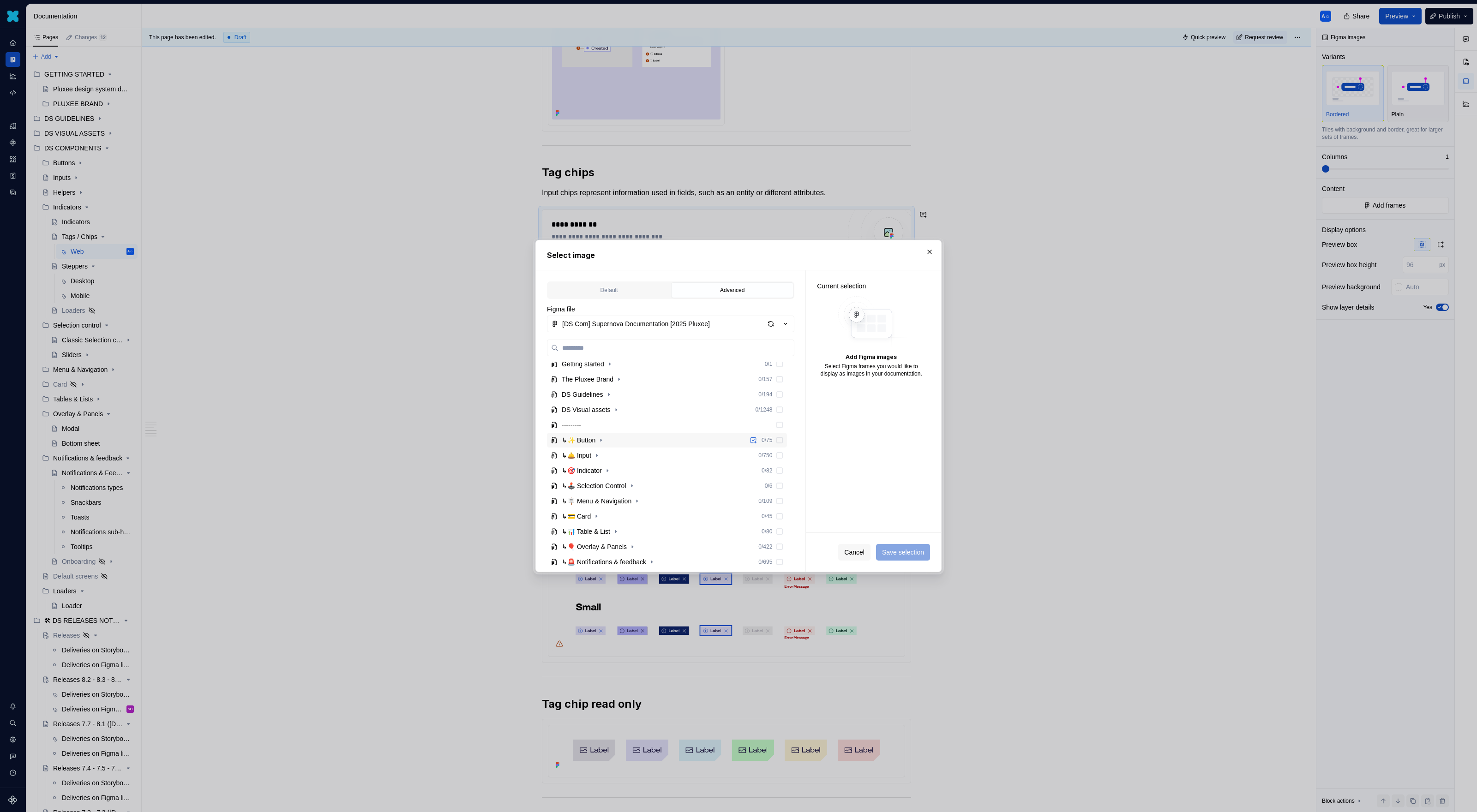
scroll to position [56, 0]
click at [611, 467] on icon "button" at bounding box center [607, 466] width 7 height 7
click at [609, 479] on icon "button" at bounding box center [606, 481] width 7 height 7
click at [591, 510] on div "plx-tag" at bounding box center [589, 515] width 19 height 9
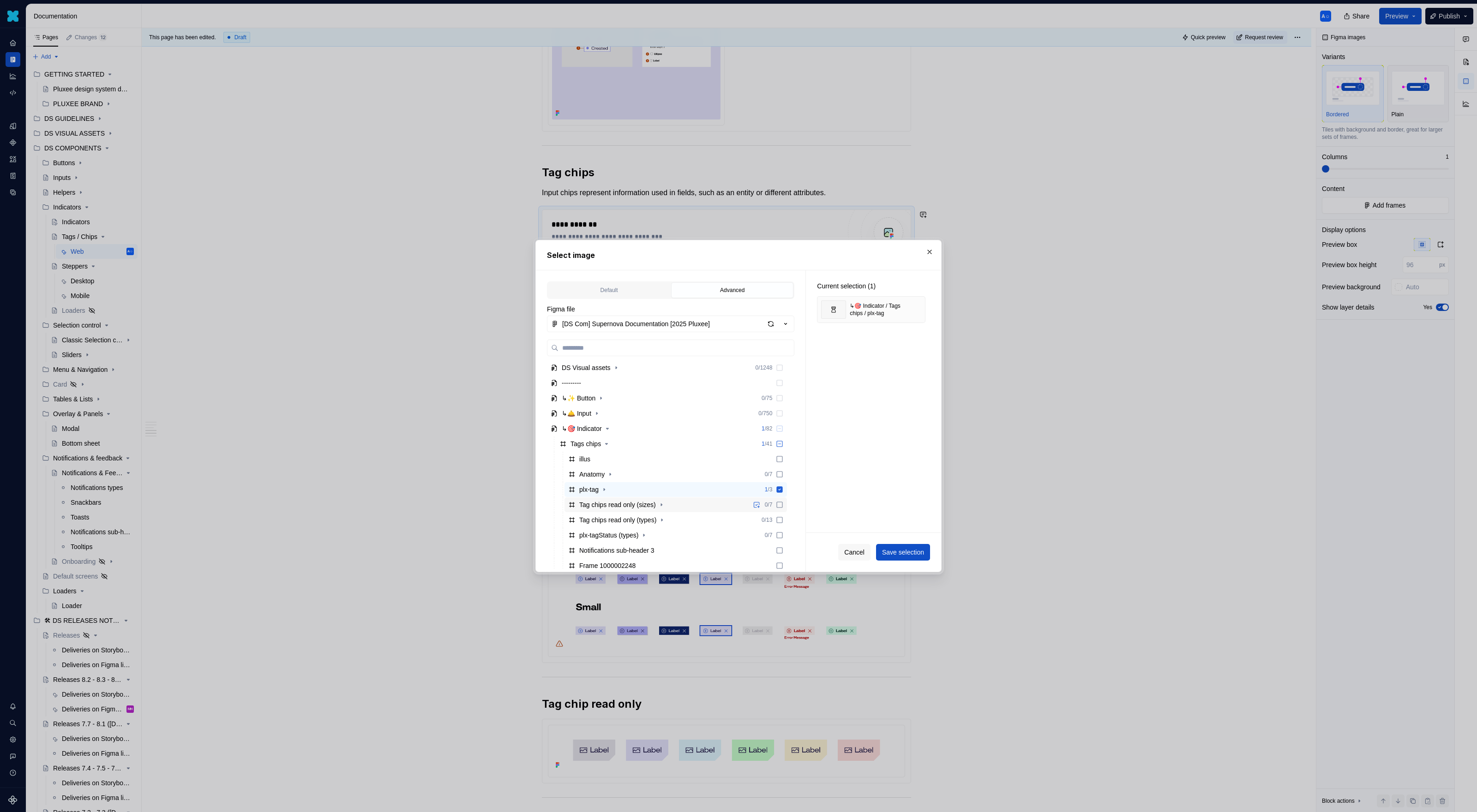
scroll to position [95, 0]
click at [607, 491] on button "button" at bounding box center [604, 488] width 9 height 9
click at [607, 490] on icon "button" at bounding box center [604, 487] width 7 height 7
click at [608, 491] on icon "button" at bounding box center [604, 487] width 7 height 7
click at [622, 500] on div "plx-tag (sizes)" at bounding box center [608, 503] width 40 height 9
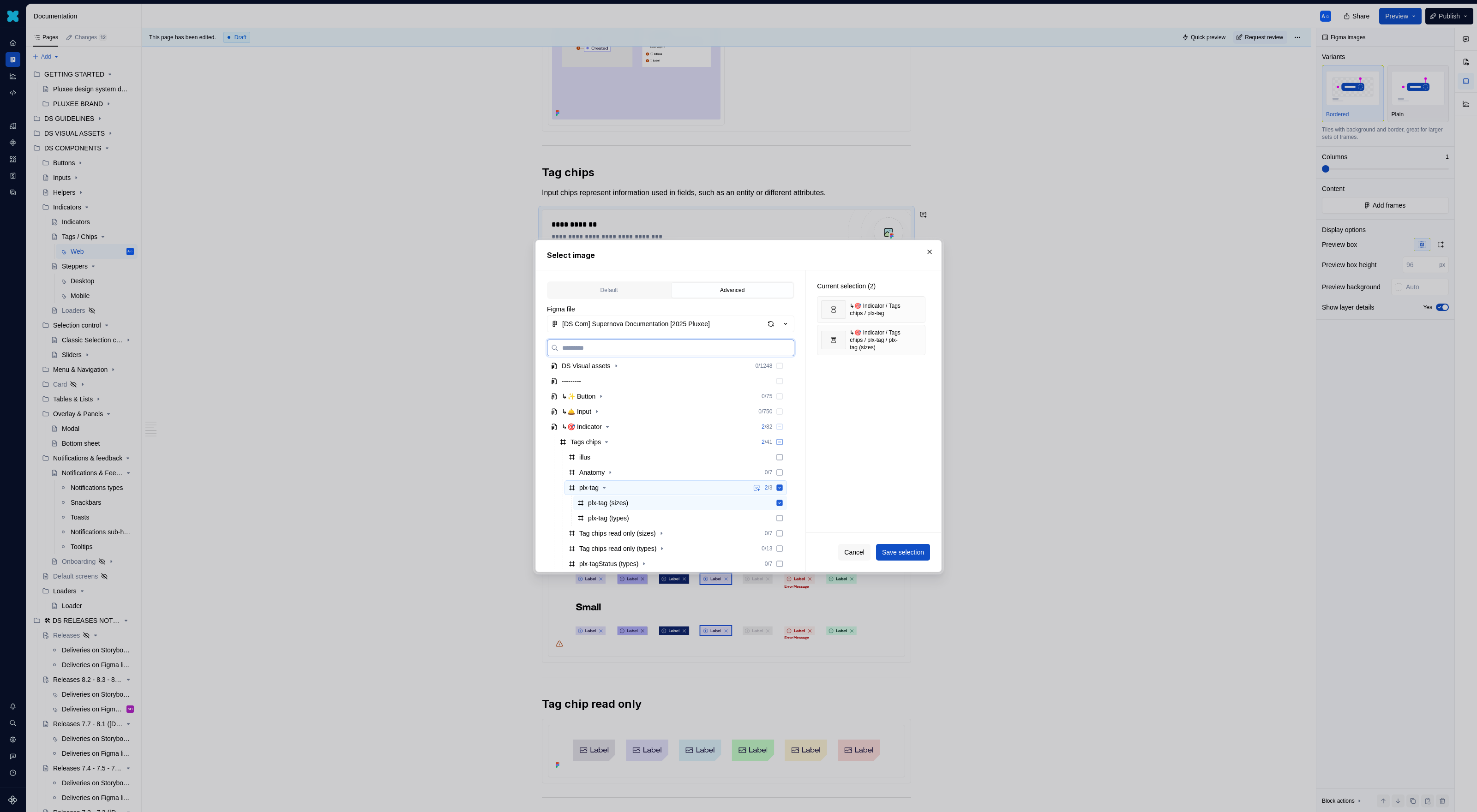
click at [783, 488] on icon at bounding box center [779, 487] width 7 height 7
click at [782, 517] on icon at bounding box center [780, 518] width 6 height 6
click at [872, 526] on span "Save selection" at bounding box center [902, 552] width 42 height 9
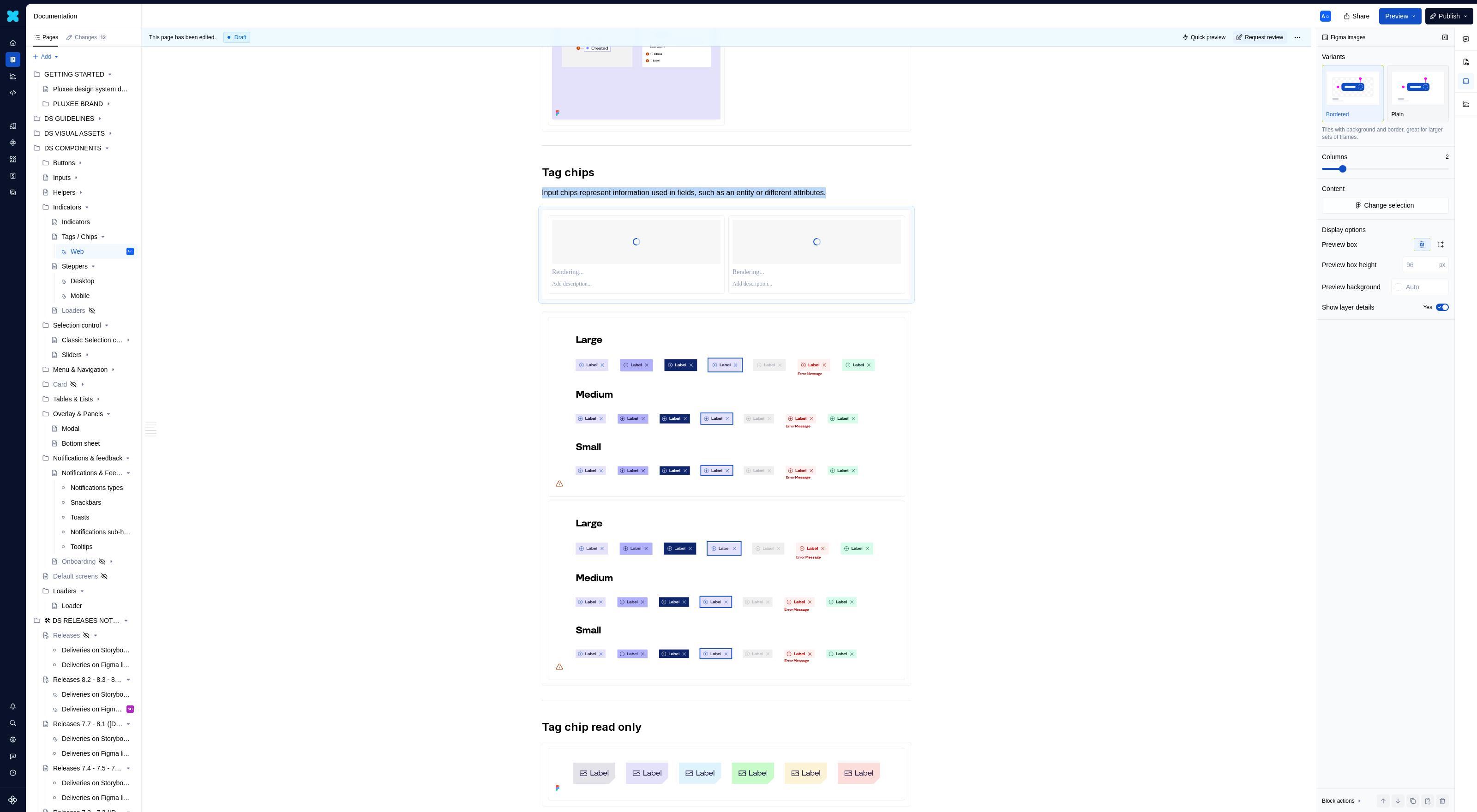
click at [872, 169] on span at bounding box center [1342, 168] width 7 height 7
click at [872, 169] on span at bounding box center [1331, 168] width 18 height 2
click at [872, 169] on div "Figma images Variants Bordered Plain Tiles with background and border, great fo…" at bounding box center [1385, 420] width 138 height 784
click at [872, 169] on span at bounding box center [1385, 168] width 127 height 2
click at [872, 91] on img "button" at bounding box center [1418, 88] width 53 height 34
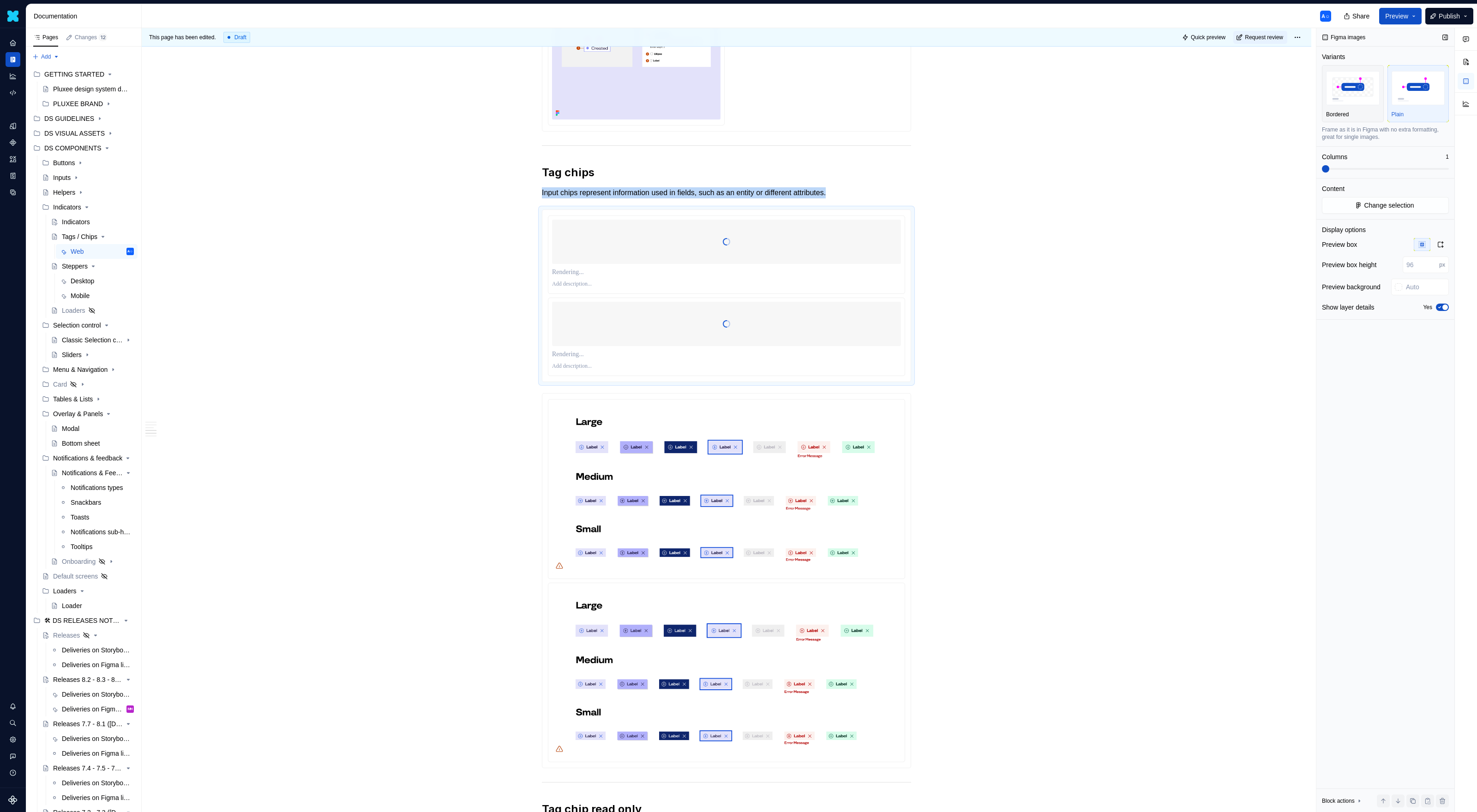
click at [872, 168] on span at bounding box center [1326, 168] width 7 height 7
click at [872, 308] on button "Yes" at bounding box center [1442, 307] width 13 height 7
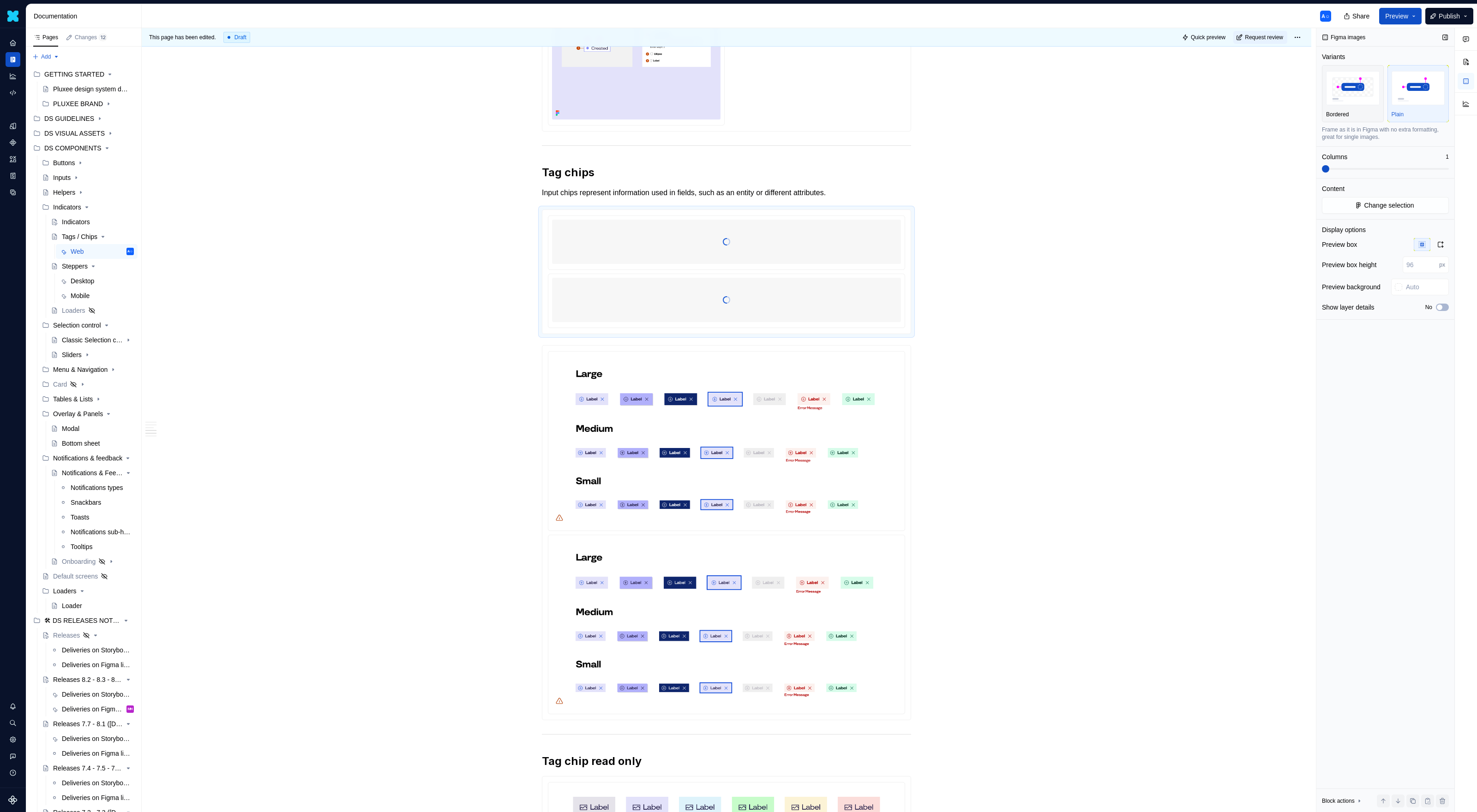
click at [872, 237] on div "Display options Preview box Preview box height px Preview background Show layer…" at bounding box center [1385, 272] width 127 height 94
click at [872, 241] on icon "button" at bounding box center [1440, 244] width 7 height 7
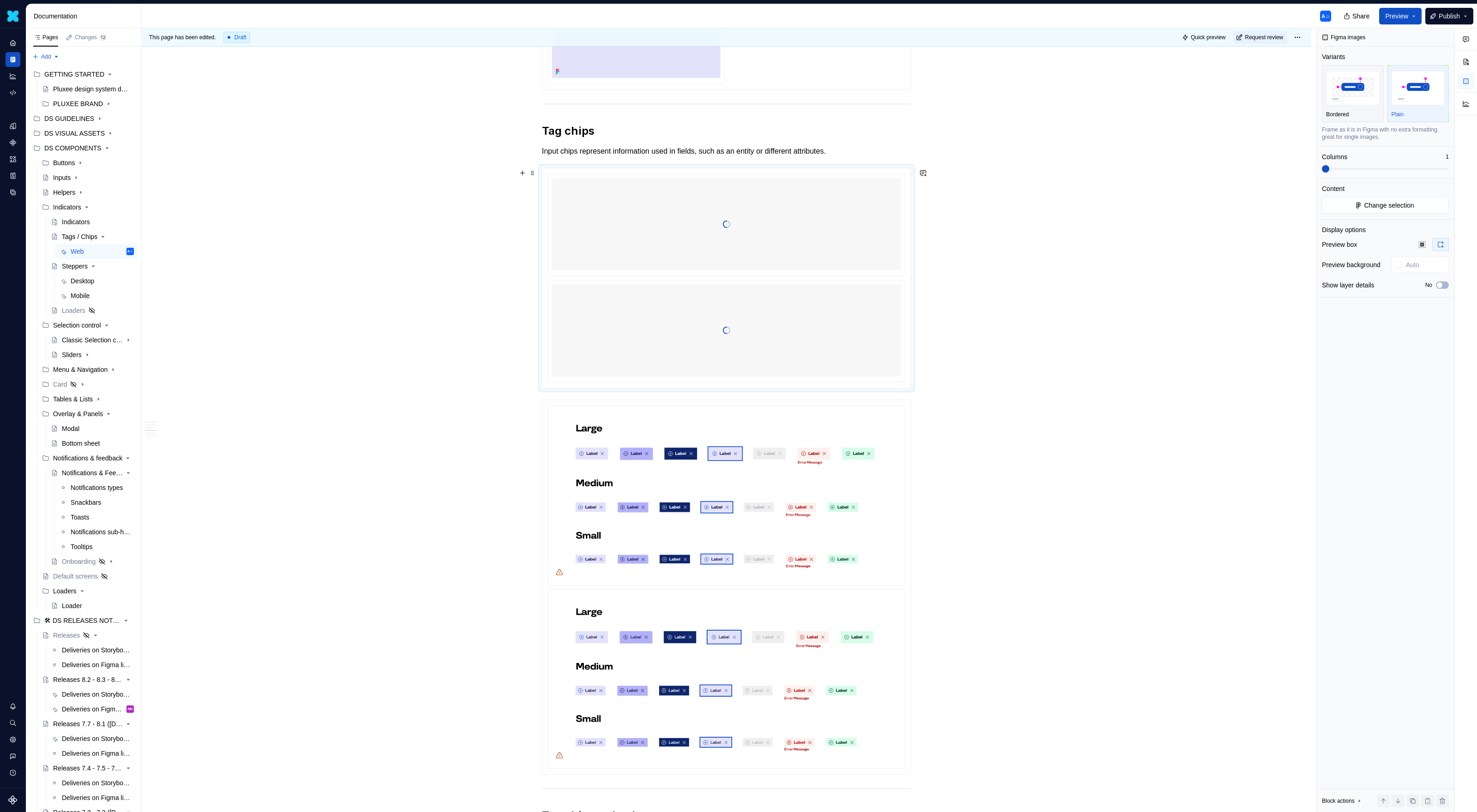
scroll to position [672, 0]
click at [631, 398] on div at bounding box center [726, 585] width 369 height 375
click at [564, 387] on div at bounding box center [726, 276] width 369 height 221
click at [562, 392] on div "Usage Chips allow users to enter information, make selections, filter content, …" at bounding box center [726, 256] width 369 height 1492
click at [562, 394] on div "Usage Chips allow users to enter information, make selections, filter content, …" at bounding box center [726, 256] width 369 height 1492
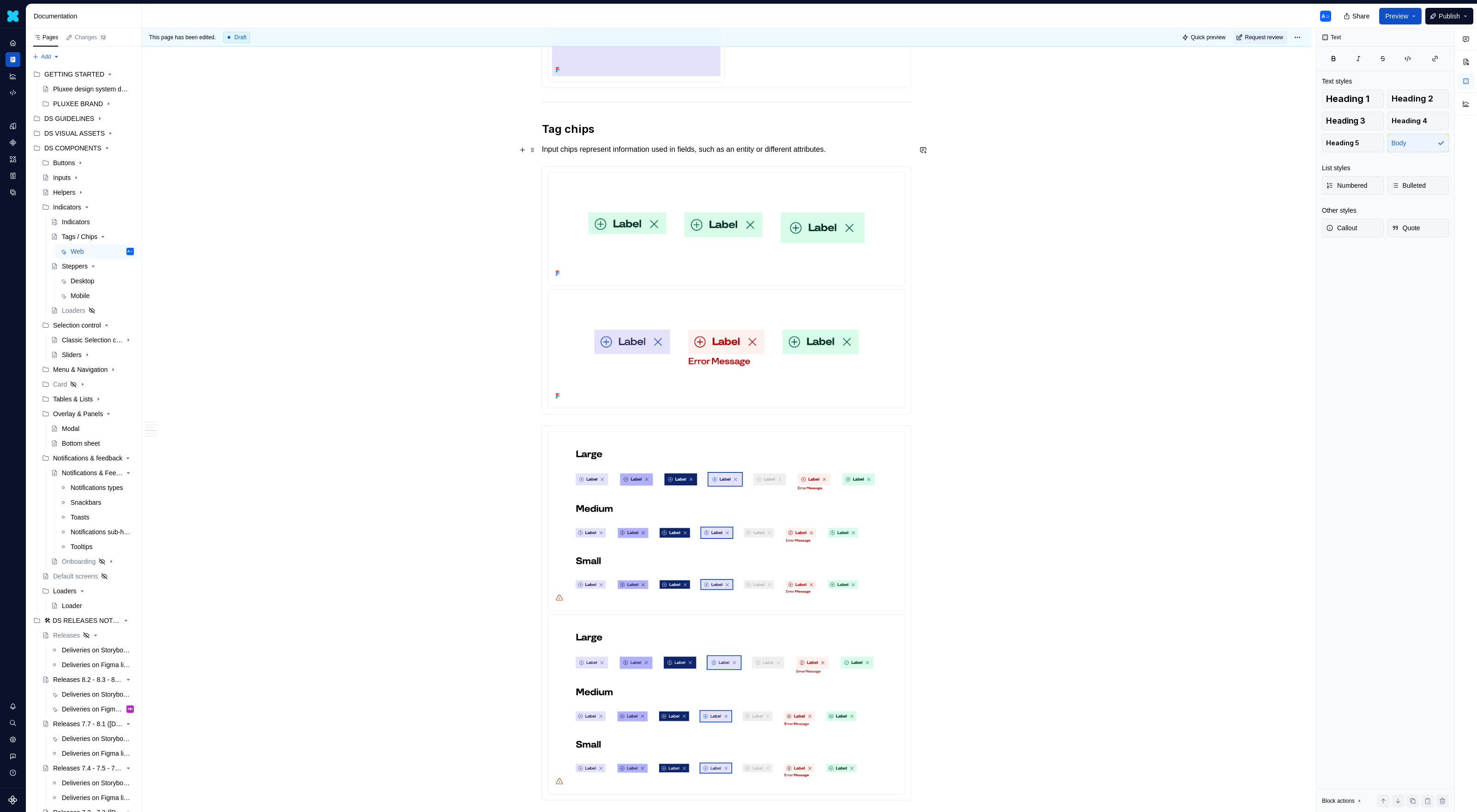
click at [869, 149] on p "Input chips represent information used in fields, such as an entity or differen…" at bounding box center [726, 149] width 369 height 11
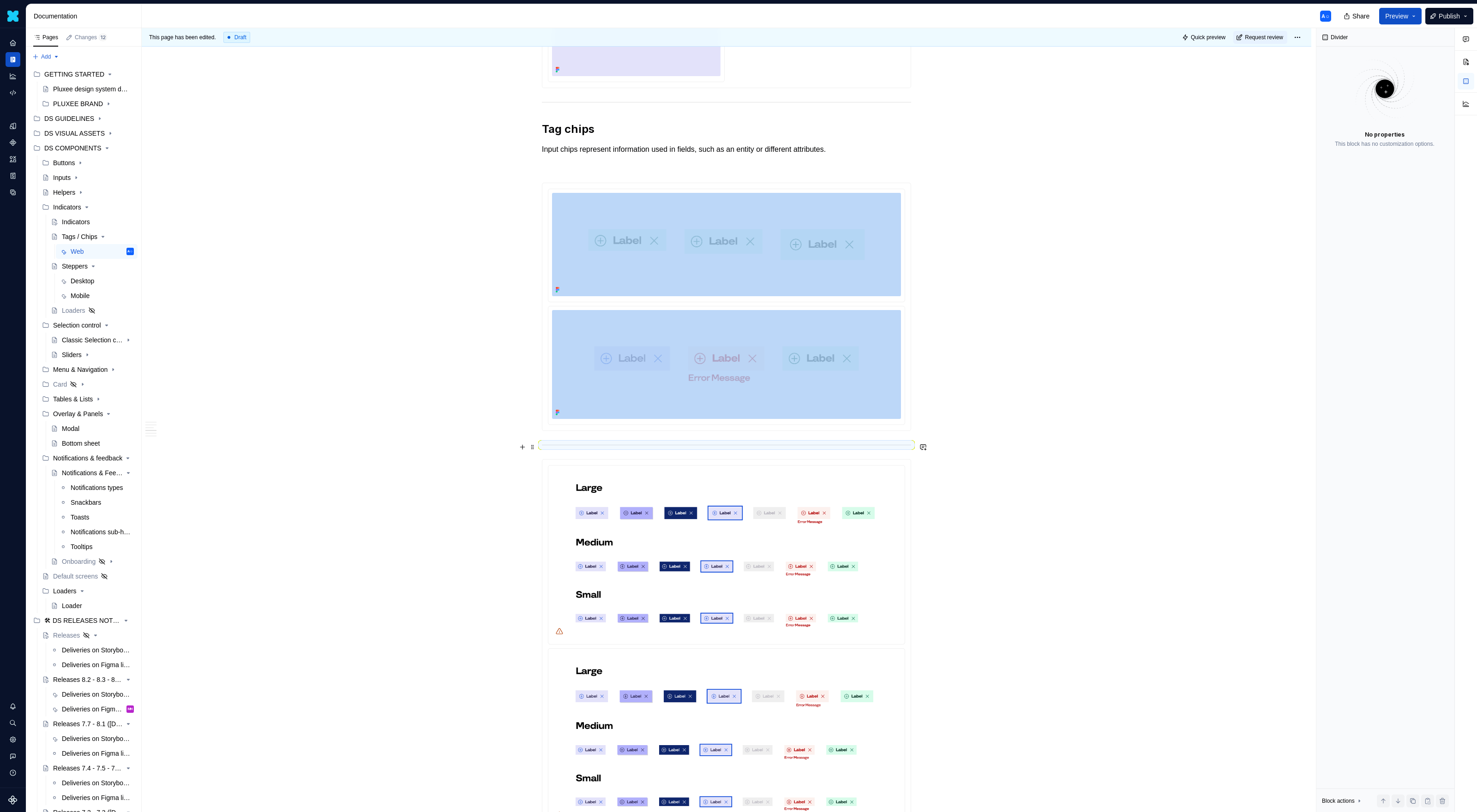
click at [872, 447] on div at bounding box center [726, 445] width 369 height 6
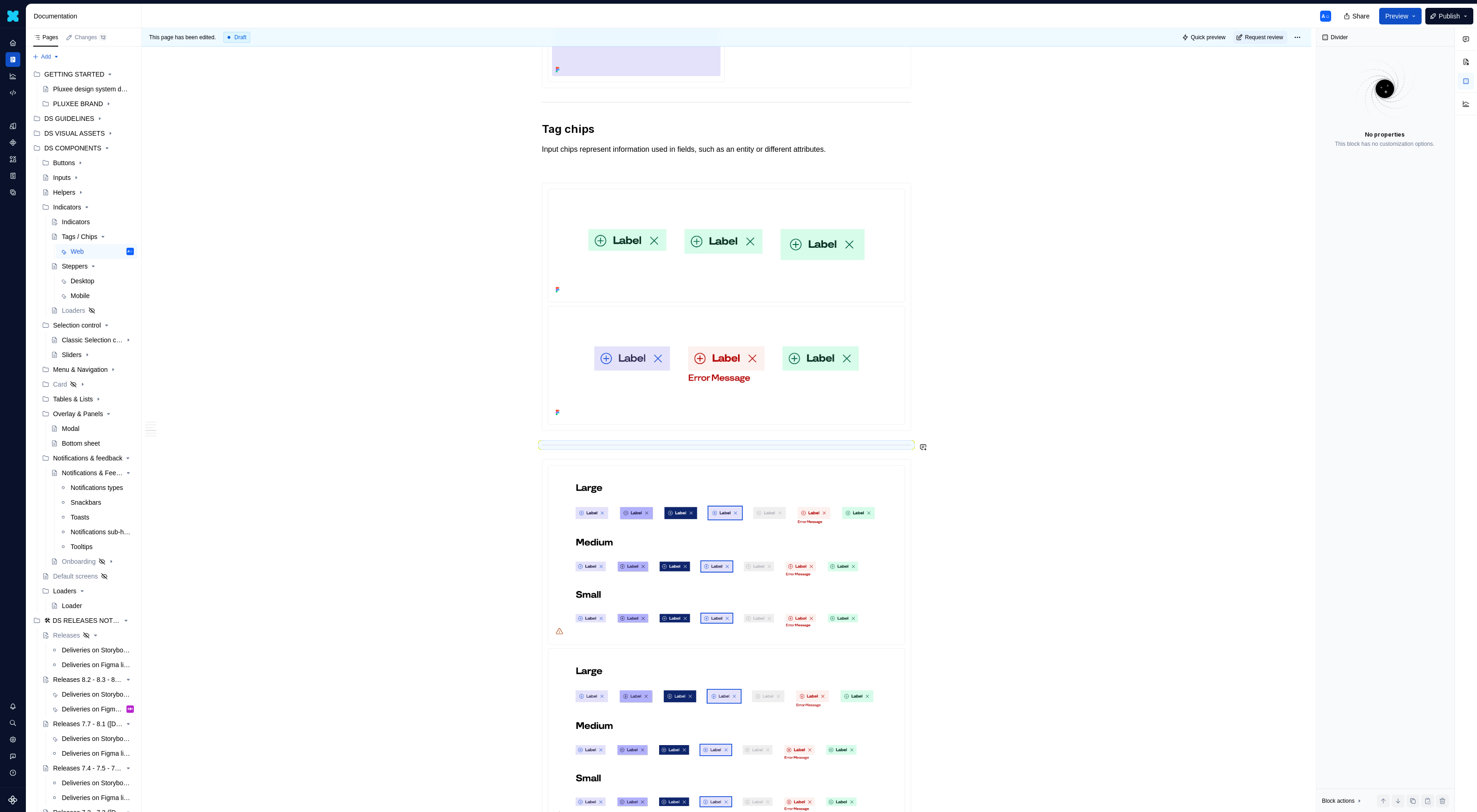
click at [872, 453] on div "Usage Chips allow users to enter information, make selections, filter content, …" at bounding box center [726, 287] width 369 height 1553
click at [871, 460] on div at bounding box center [726, 646] width 369 height 375
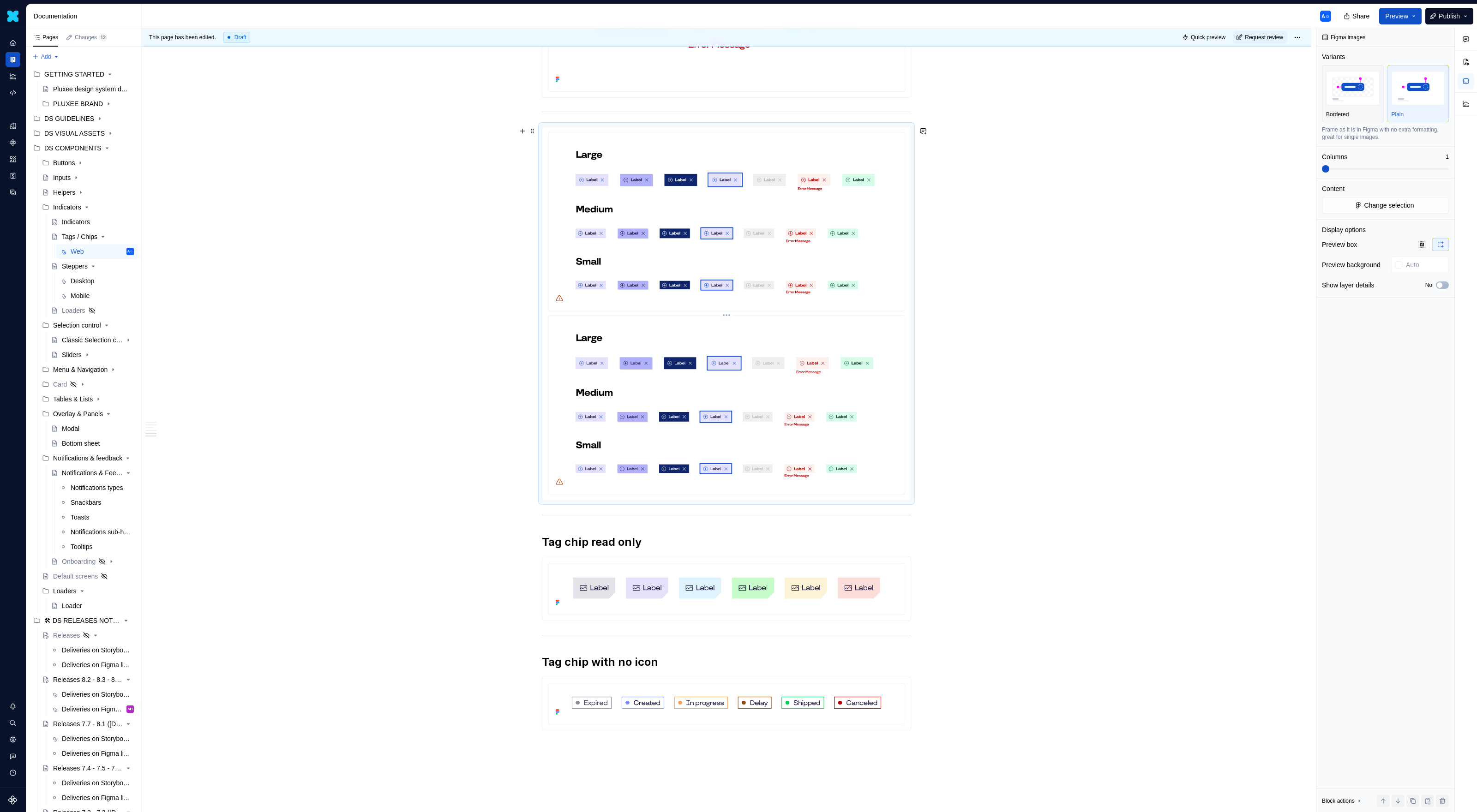
scroll to position [1070, 0]
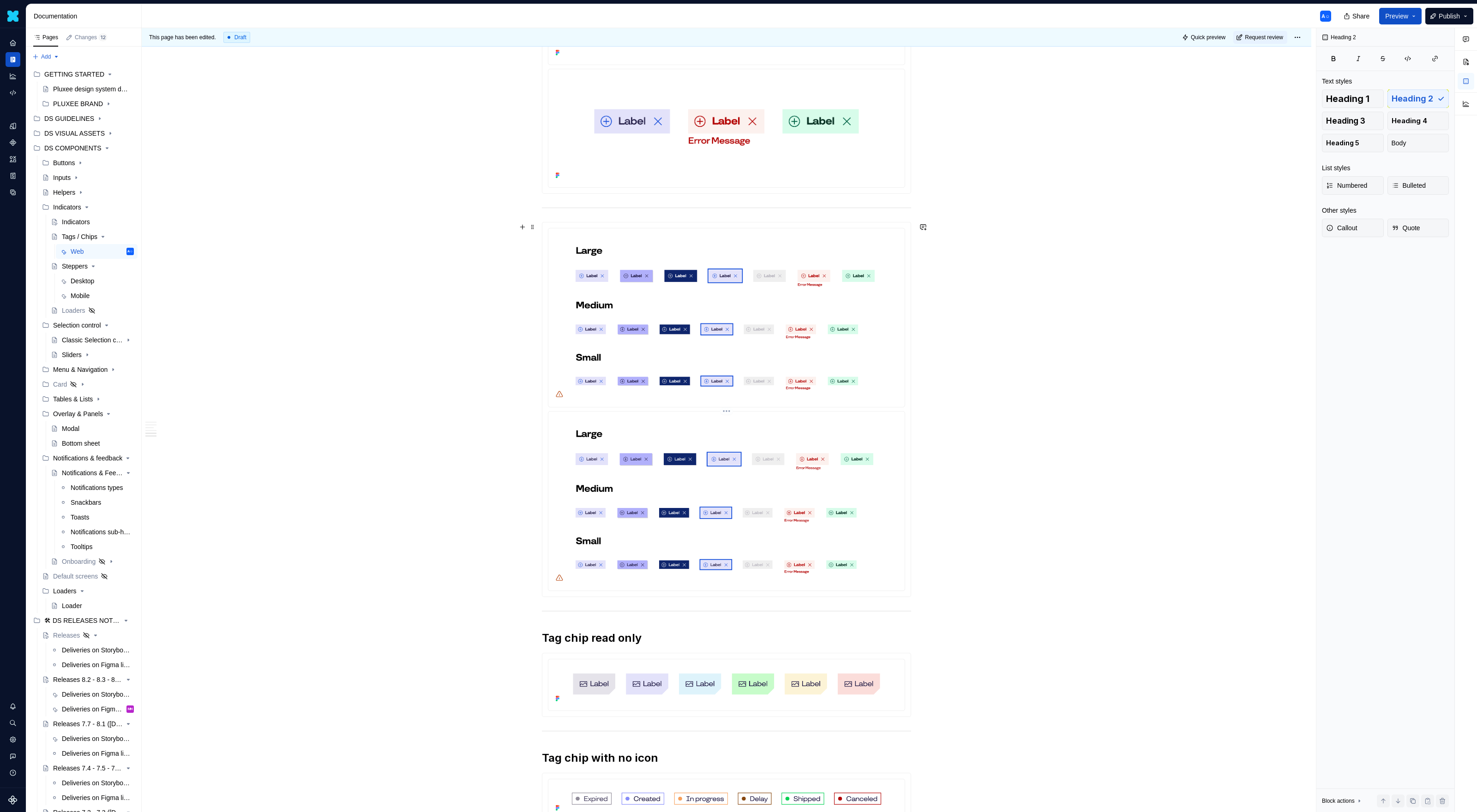
scroll to position [804, 0]
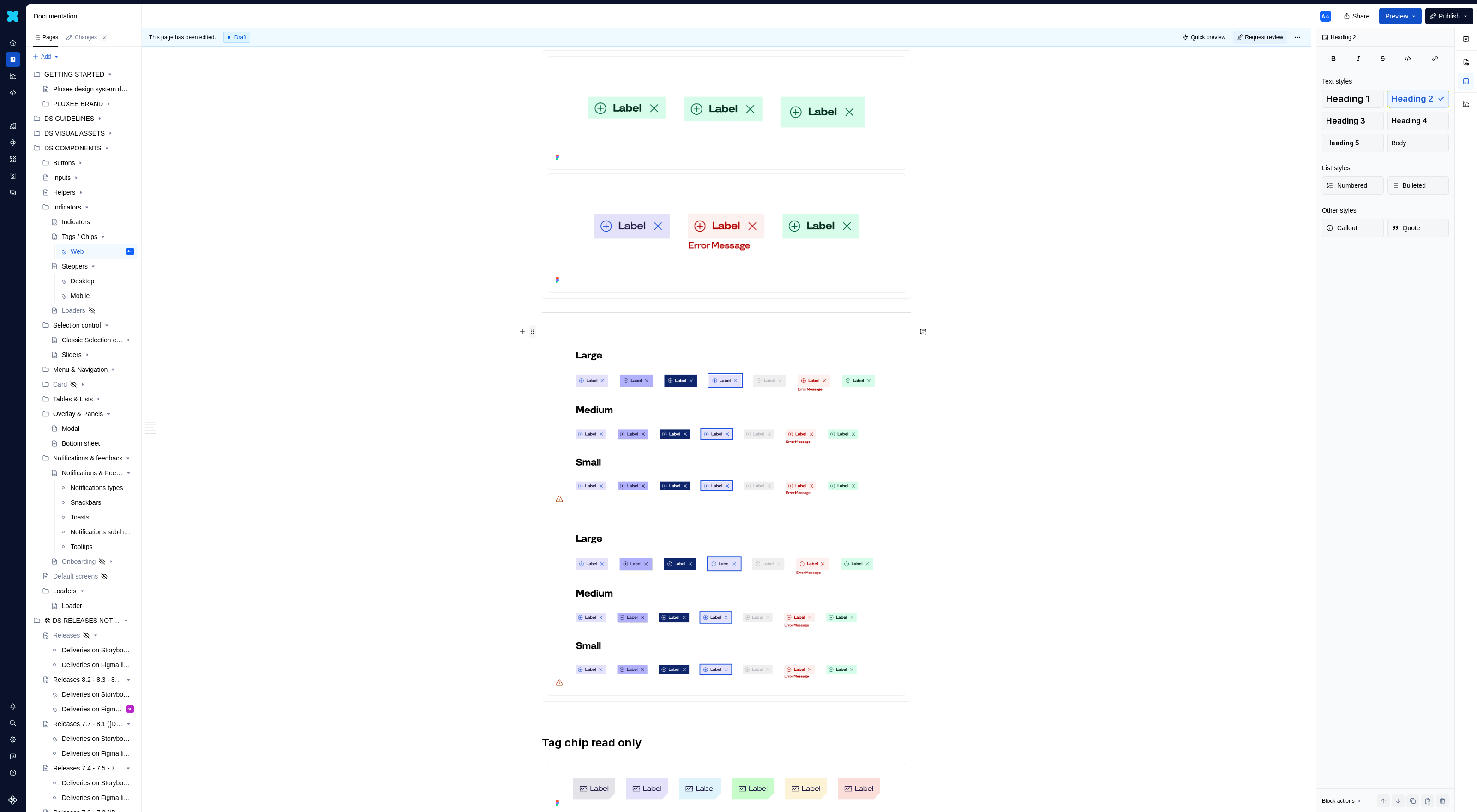
click at [532, 329] on span at bounding box center [533, 332] width 7 height 13
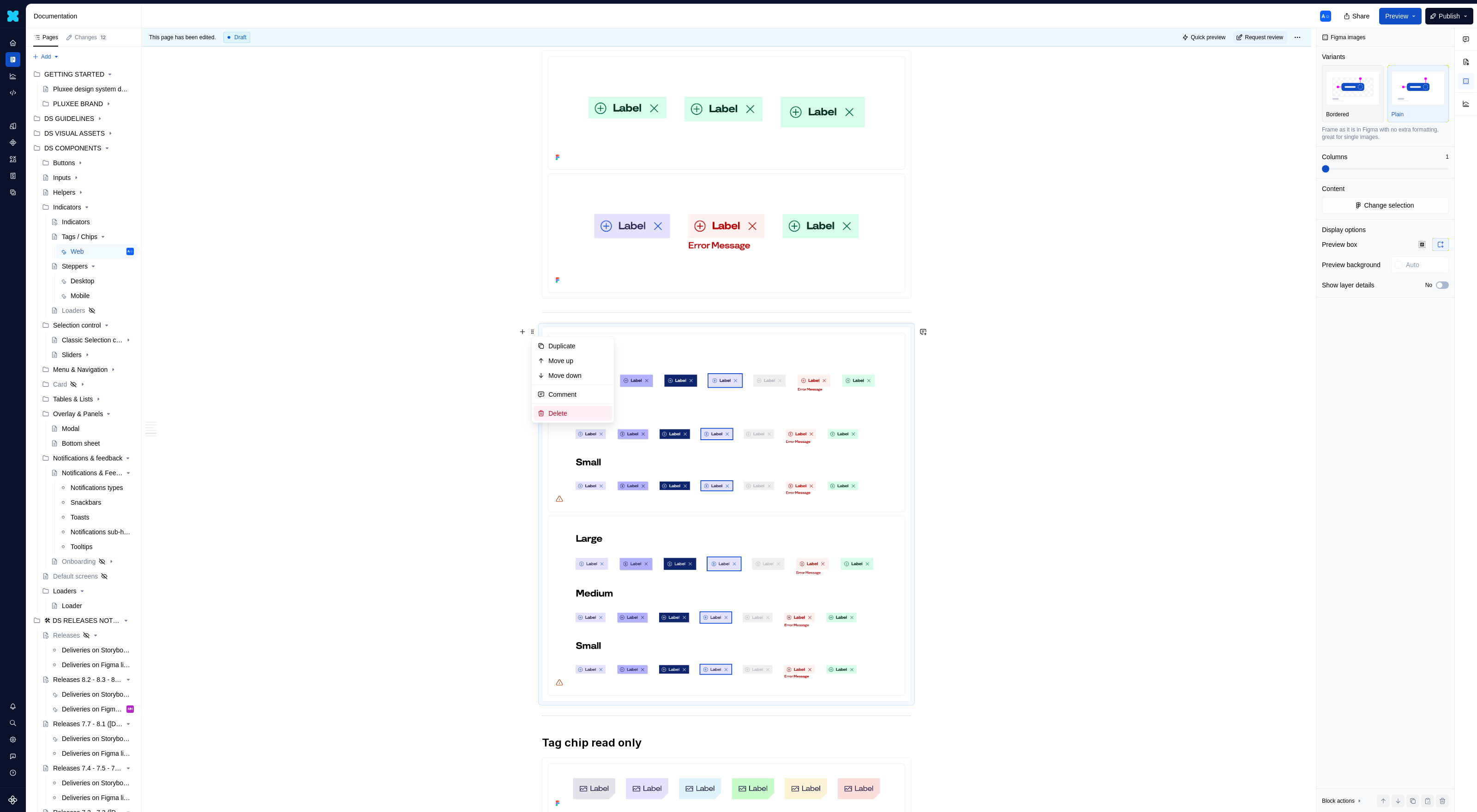
click at [557, 415] on div "Delete" at bounding box center [578, 413] width 60 height 9
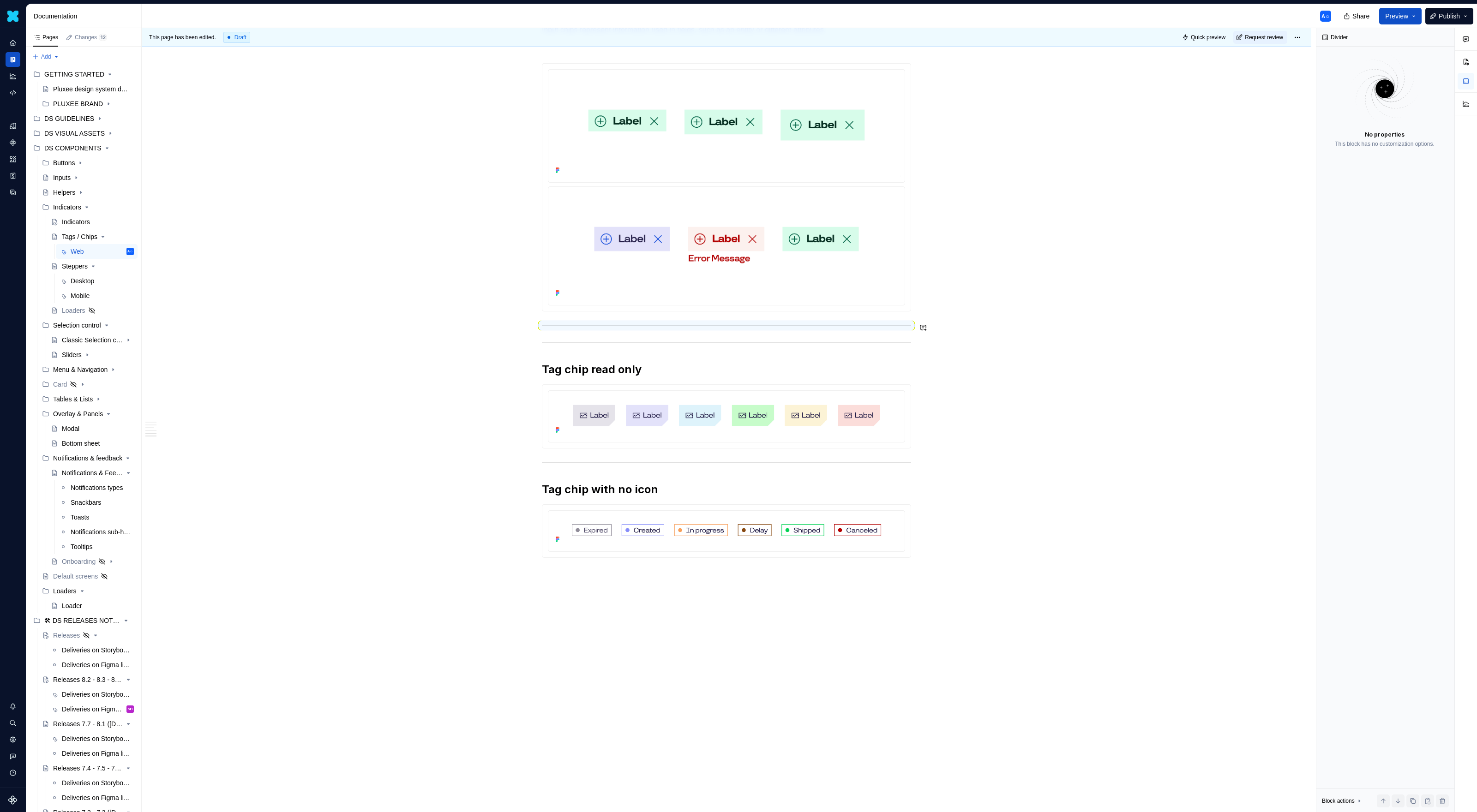
click at [546, 339] on div at bounding box center [726, 342] width 369 height 6
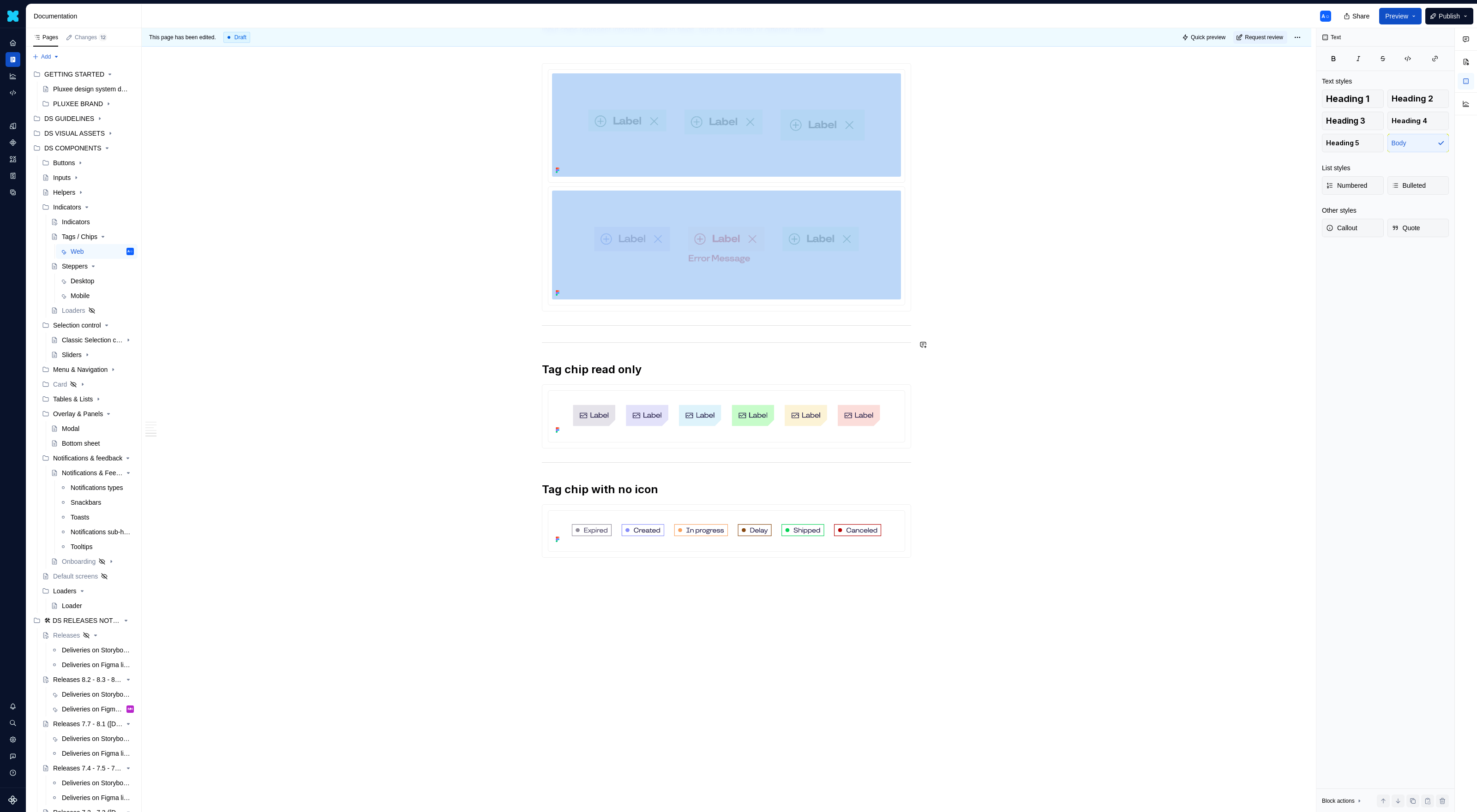
click at [615, 326] on div at bounding box center [726, 325] width 369 height 6
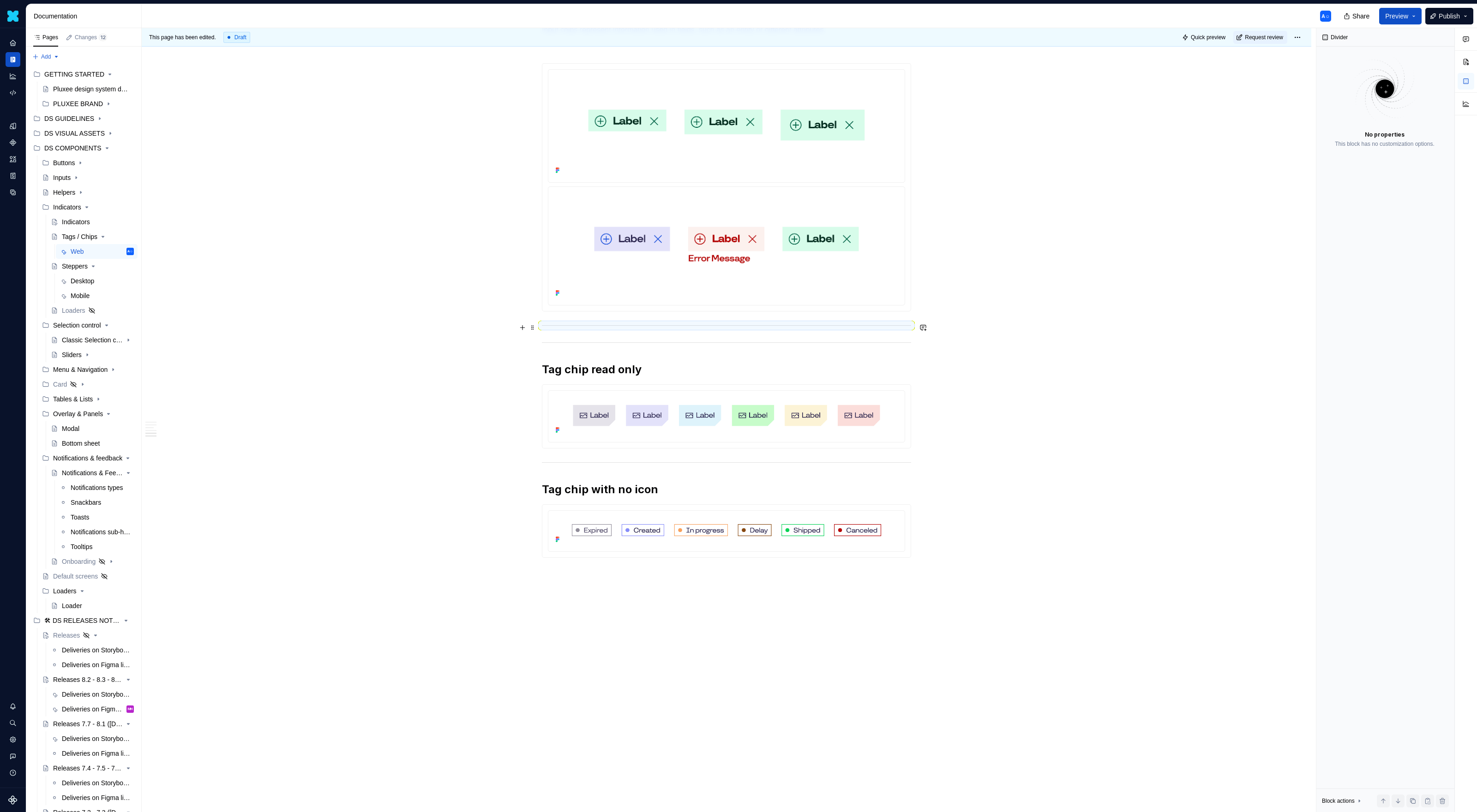
click at [517, 324] on div "Usage Chips allow users to enter information, make selections, filter content, …" at bounding box center [726, 91] width 1170 height 1443
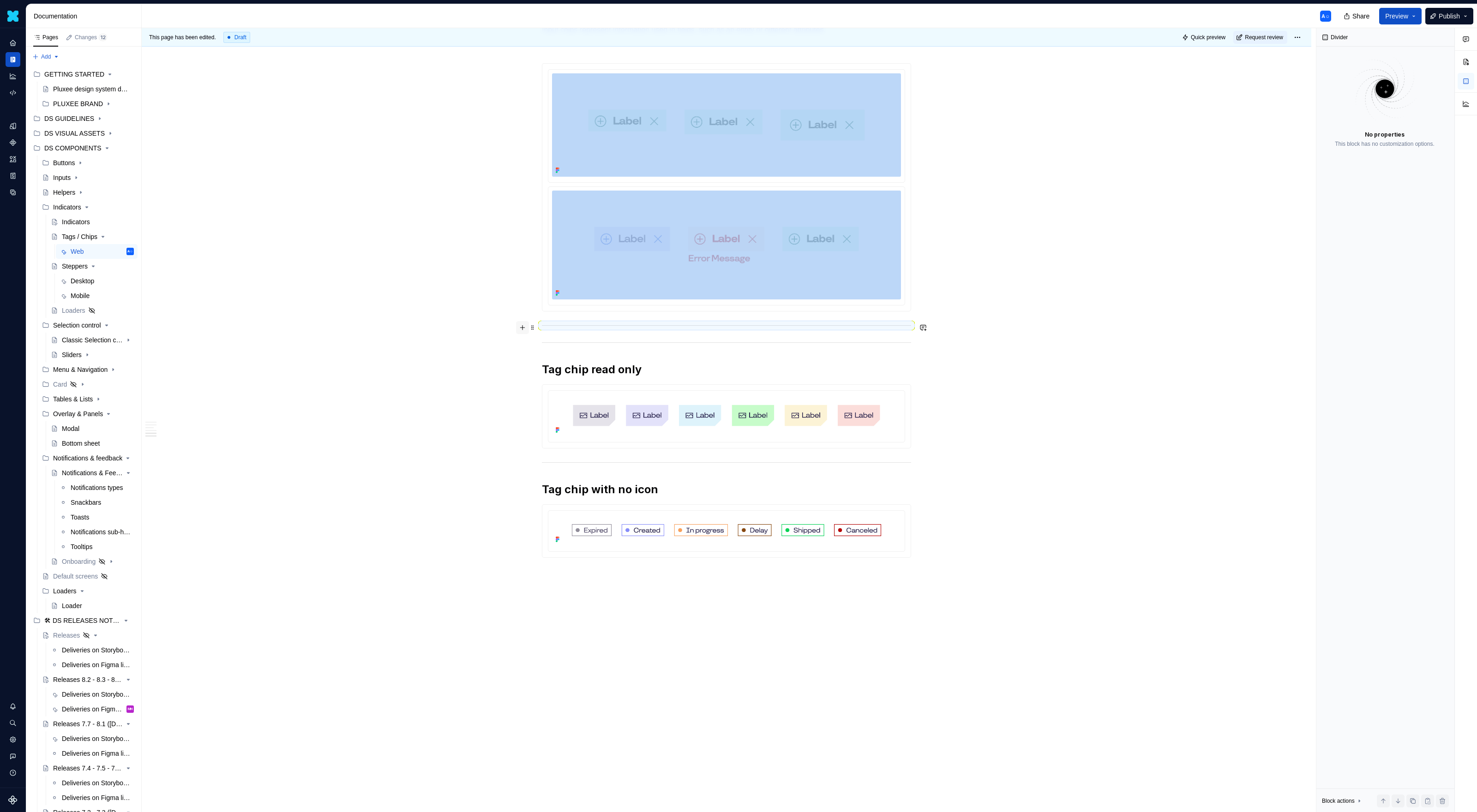
click at [522, 325] on button "button" at bounding box center [522, 327] width 13 height 13
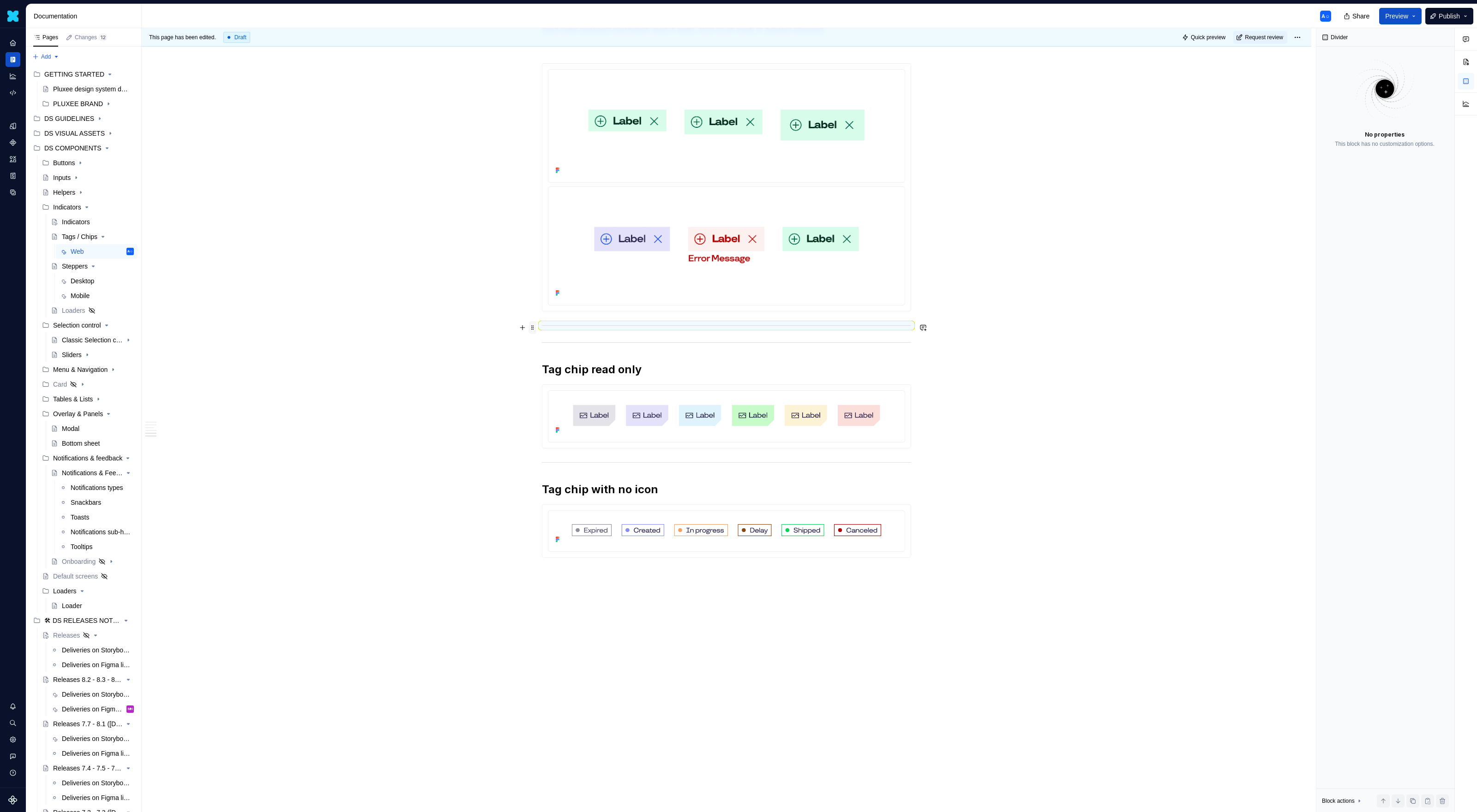
click at [531, 325] on span at bounding box center [533, 327] width 7 height 13
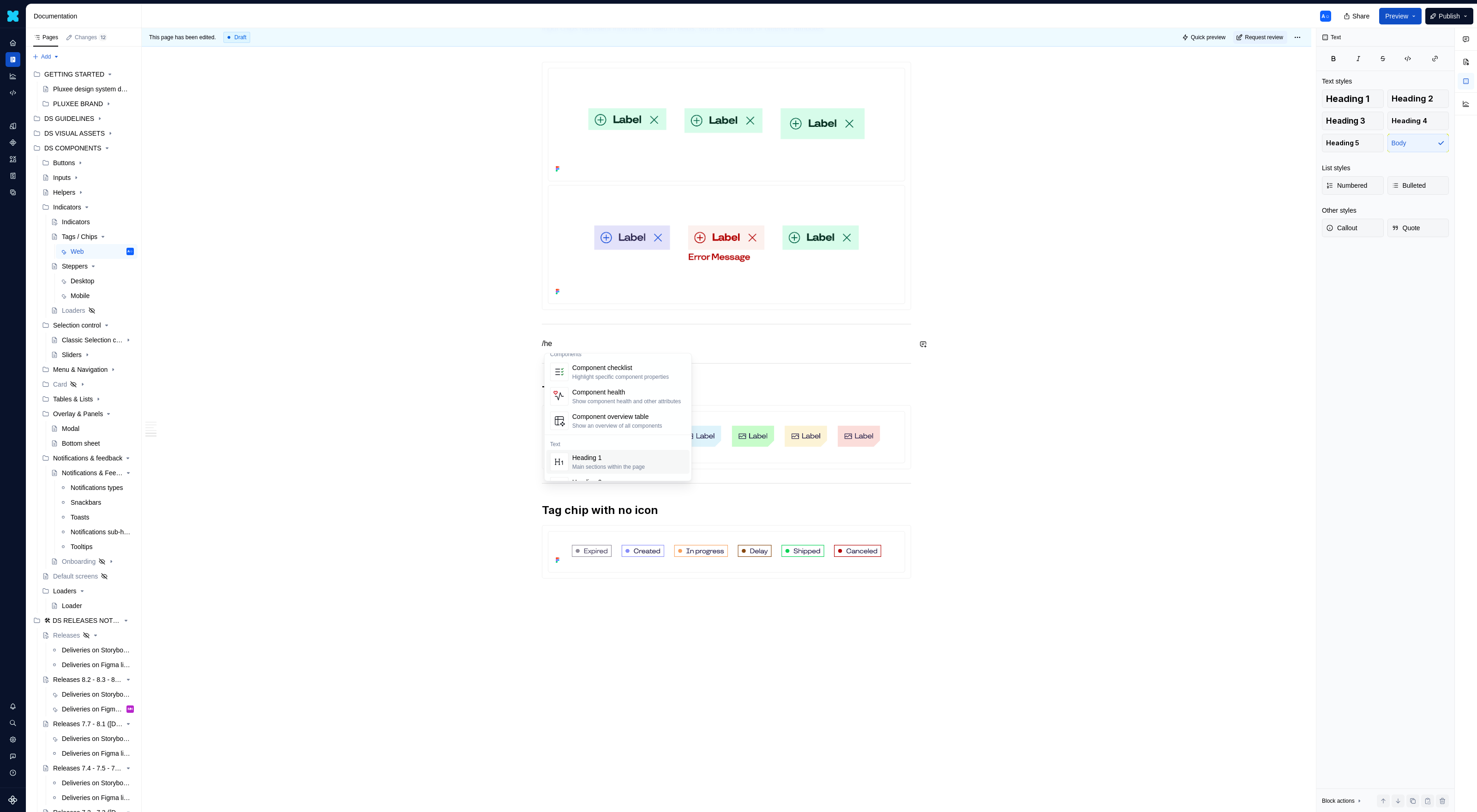
scroll to position [33, 0]
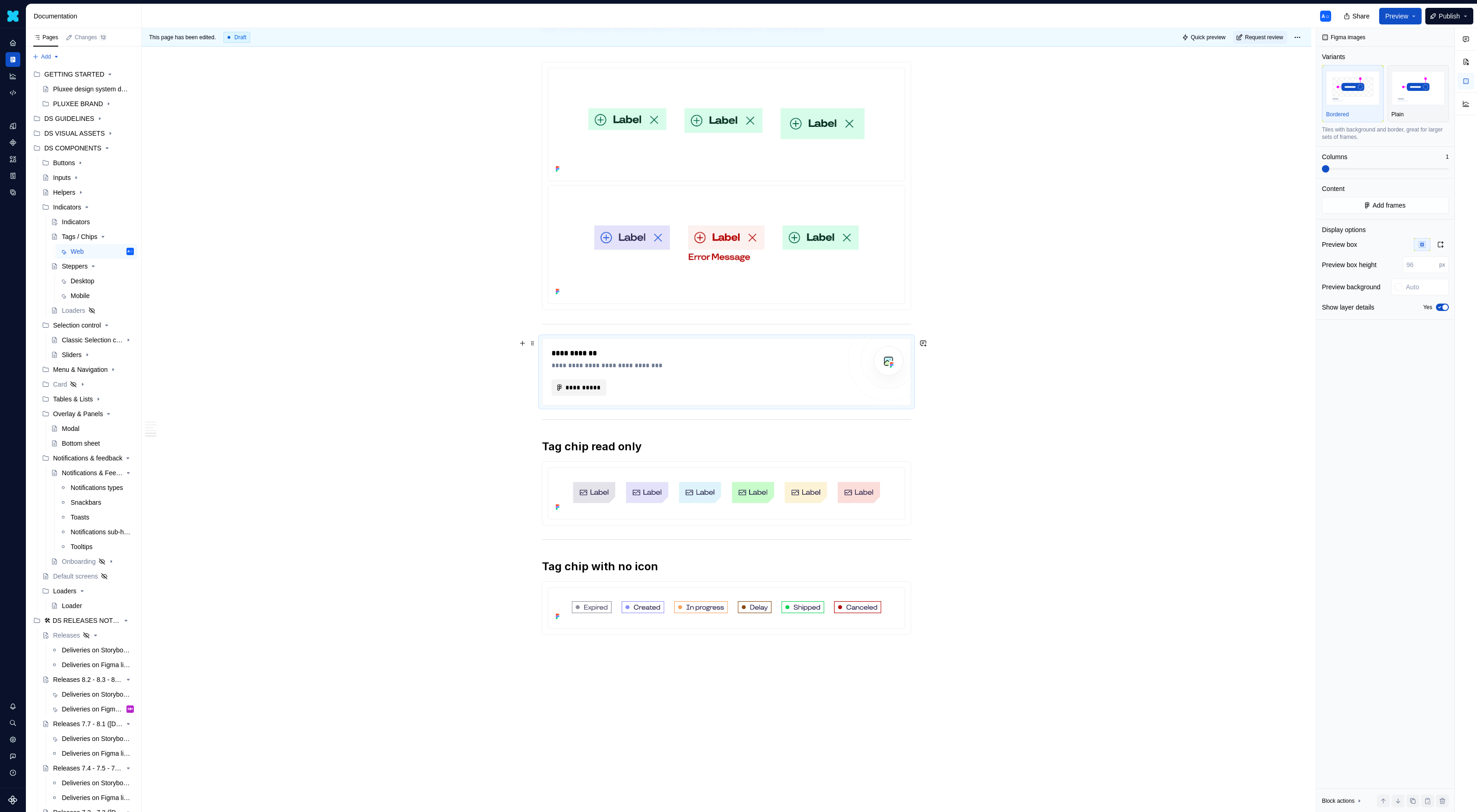
click at [593, 391] on span "**********" at bounding box center [583, 387] width 36 height 9
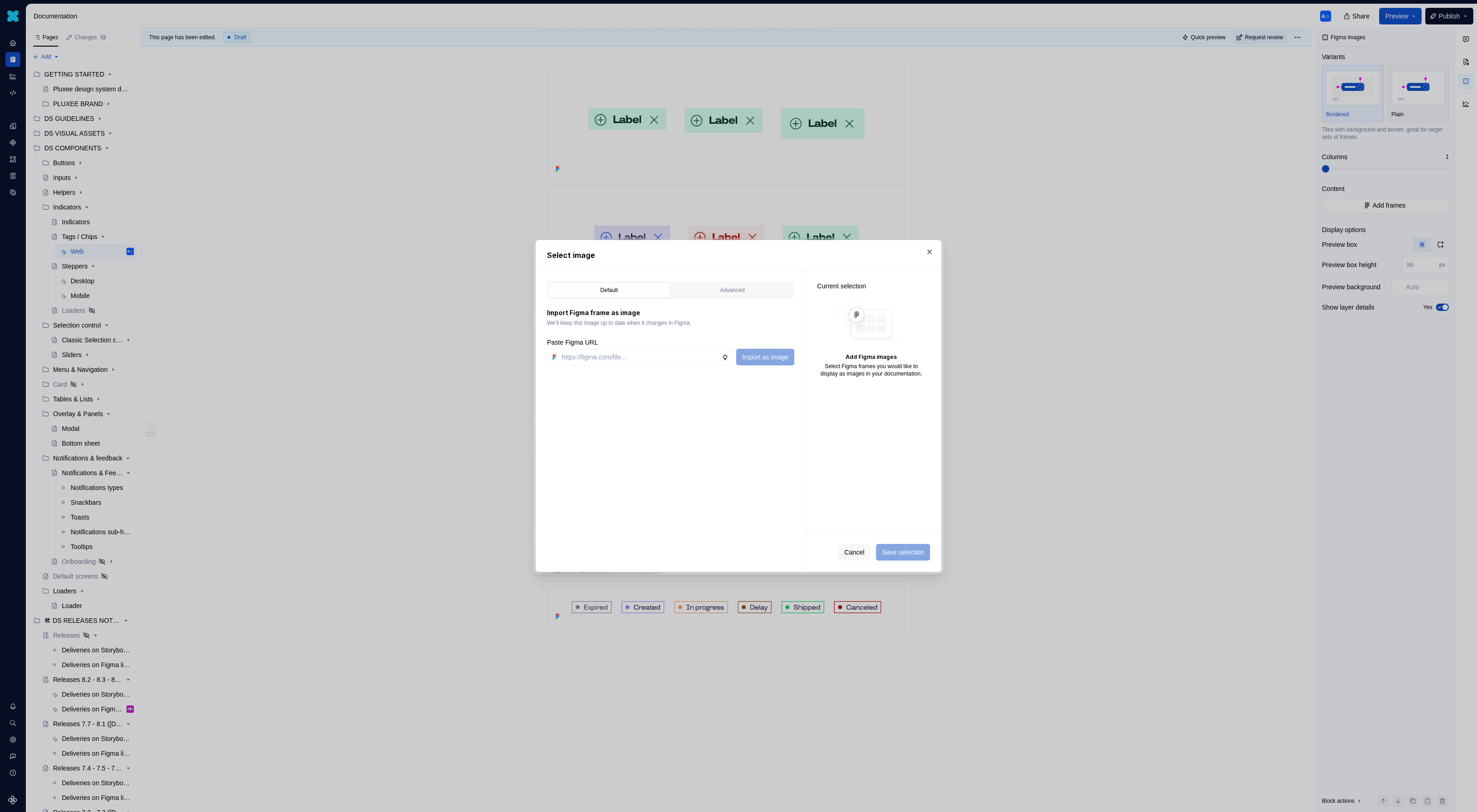
click at [723, 266] on div "Select image" at bounding box center [739, 255] width 405 height 30
click at [713, 291] on div "Advanced" at bounding box center [732, 290] width 116 height 9
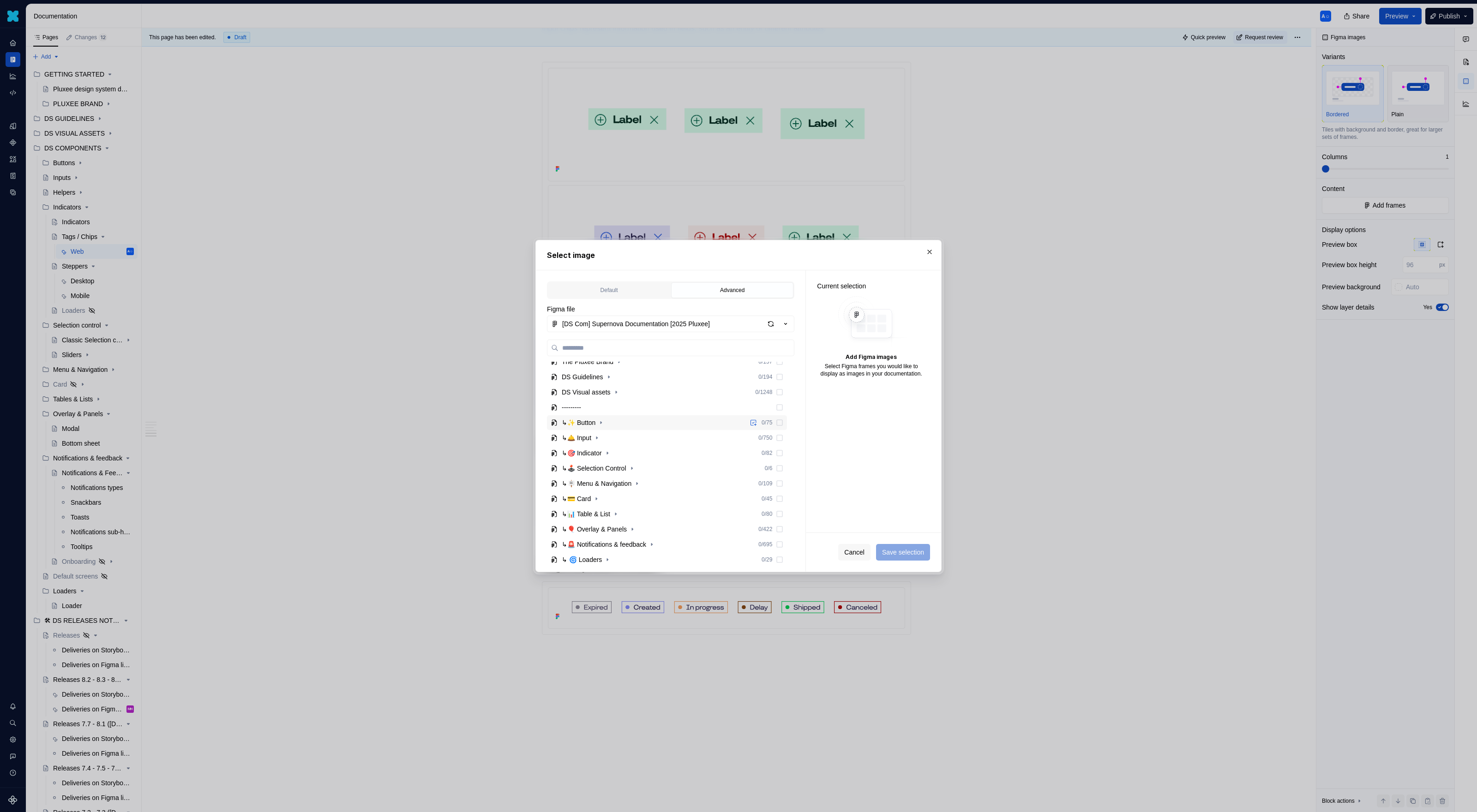
scroll to position [88, 0]
click at [642, 452] on div "↳🕹️ Selection Control 0 / 6" at bounding box center [667, 449] width 240 height 15
click at [635, 446] on icon "button" at bounding box center [632, 448] width 7 height 7
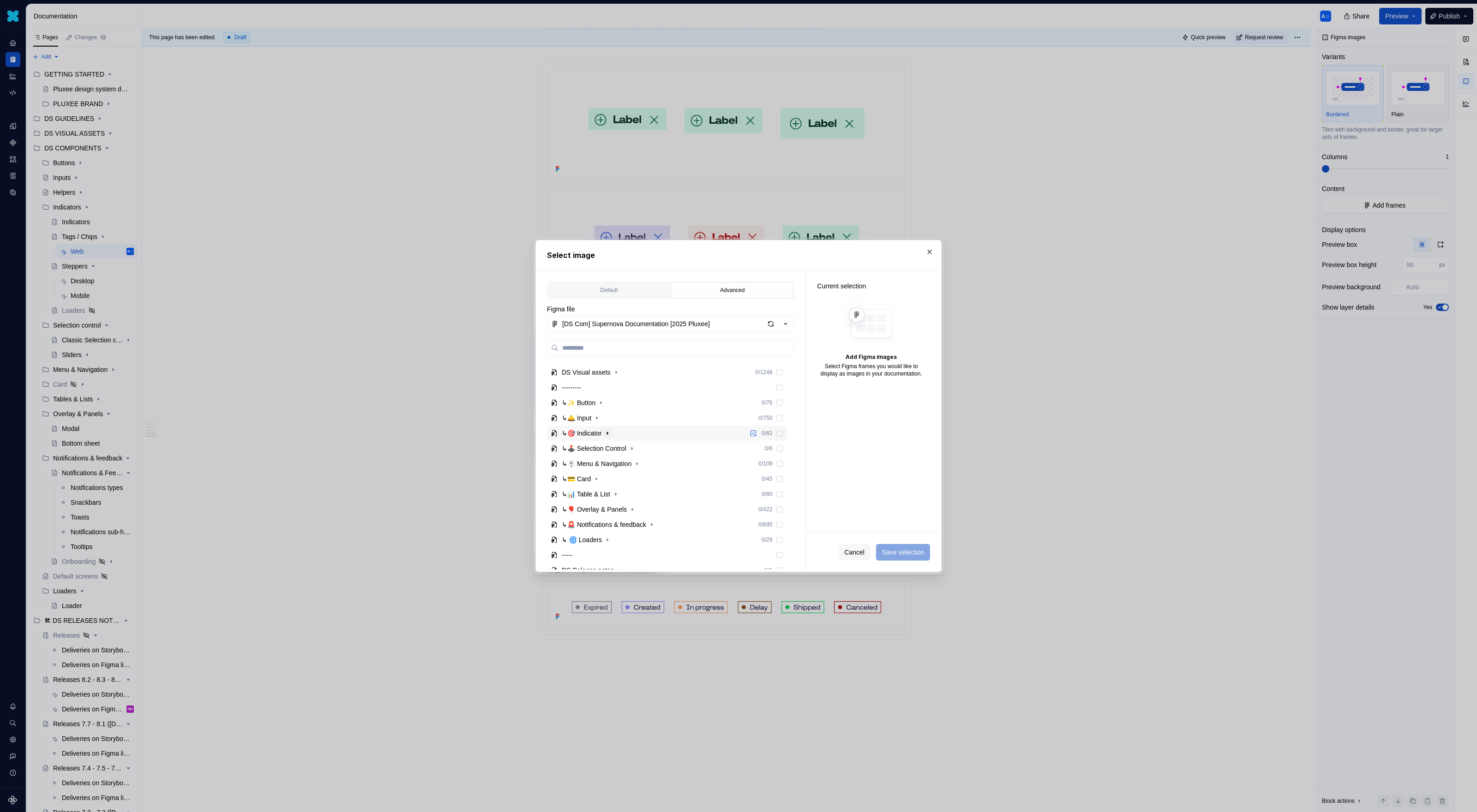
click at [607, 431] on icon "button" at bounding box center [607, 433] width 7 height 7
click at [631, 479] on icon "button" at bounding box center [627, 478] width 7 height 7
click at [610, 496] on icon "button" at bounding box center [607, 494] width 7 height 7
click at [607, 423] on icon "button" at bounding box center [607, 419] width 7 height 7
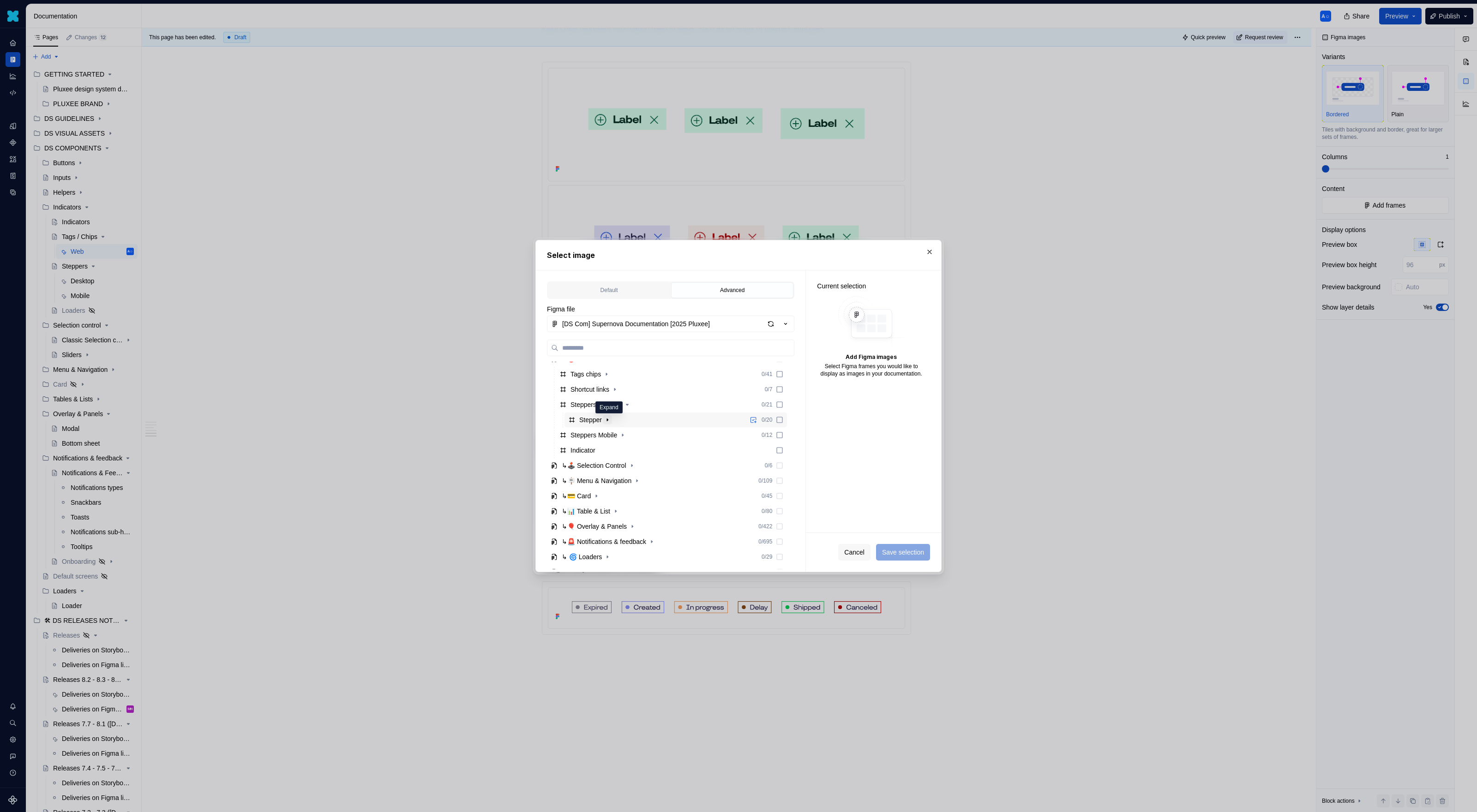
click at [607, 423] on icon "button" at bounding box center [607, 419] width 7 height 7
click at [619, 394] on icon "button" at bounding box center [615, 391] width 7 height 7
click at [610, 375] on icon "button" at bounding box center [606, 376] width 7 height 7
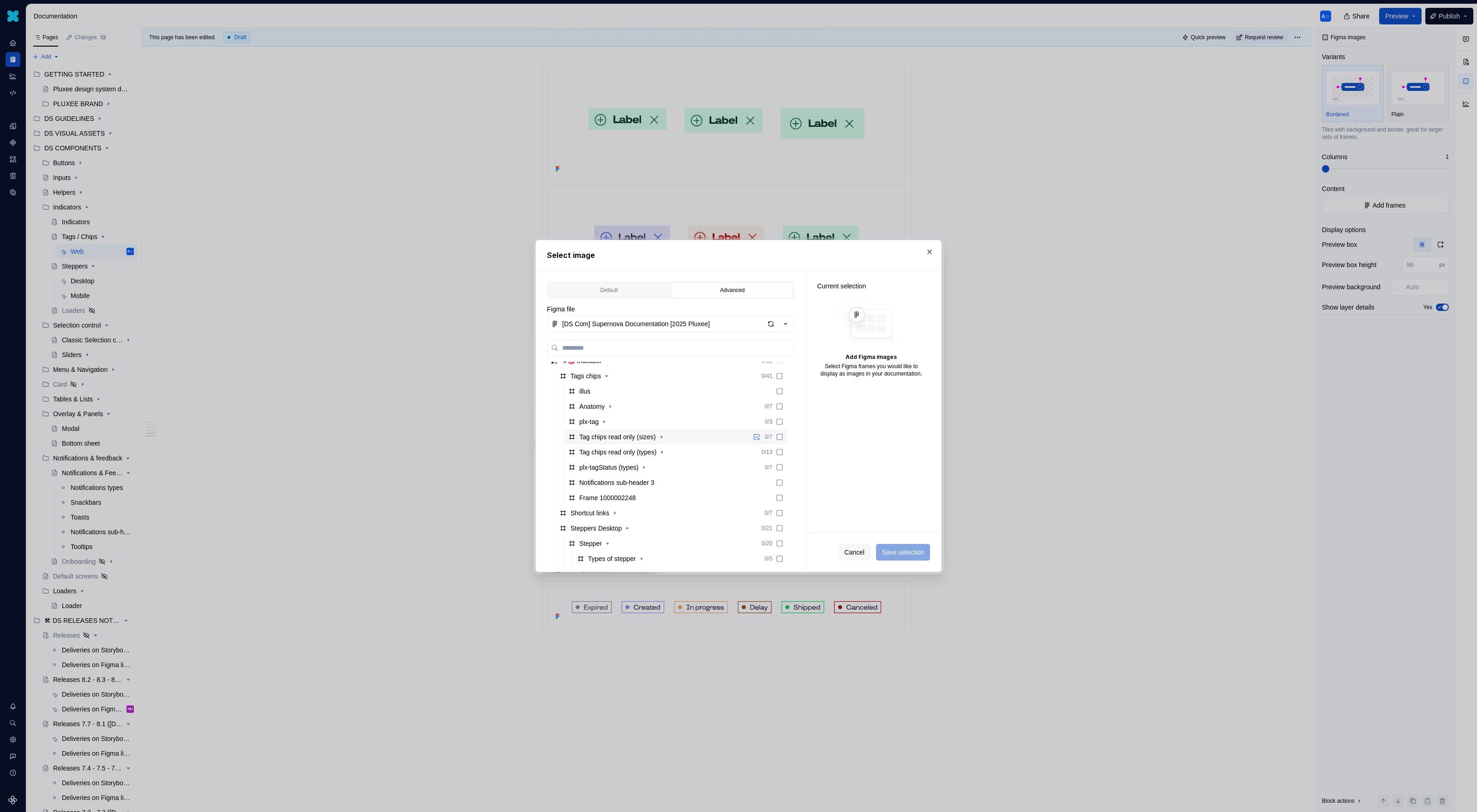
scroll to position [146, 0]
click at [632, 454] on div "Tag chips read only (sizes)" at bounding box center [618, 452] width 77 height 9
click at [728, 467] on div "Tag chips read only (types) 0 / 13" at bounding box center [676, 467] width 222 height 15
click at [872, 526] on span "Save selection" at bounding box center [902, 552] width 42 height 9
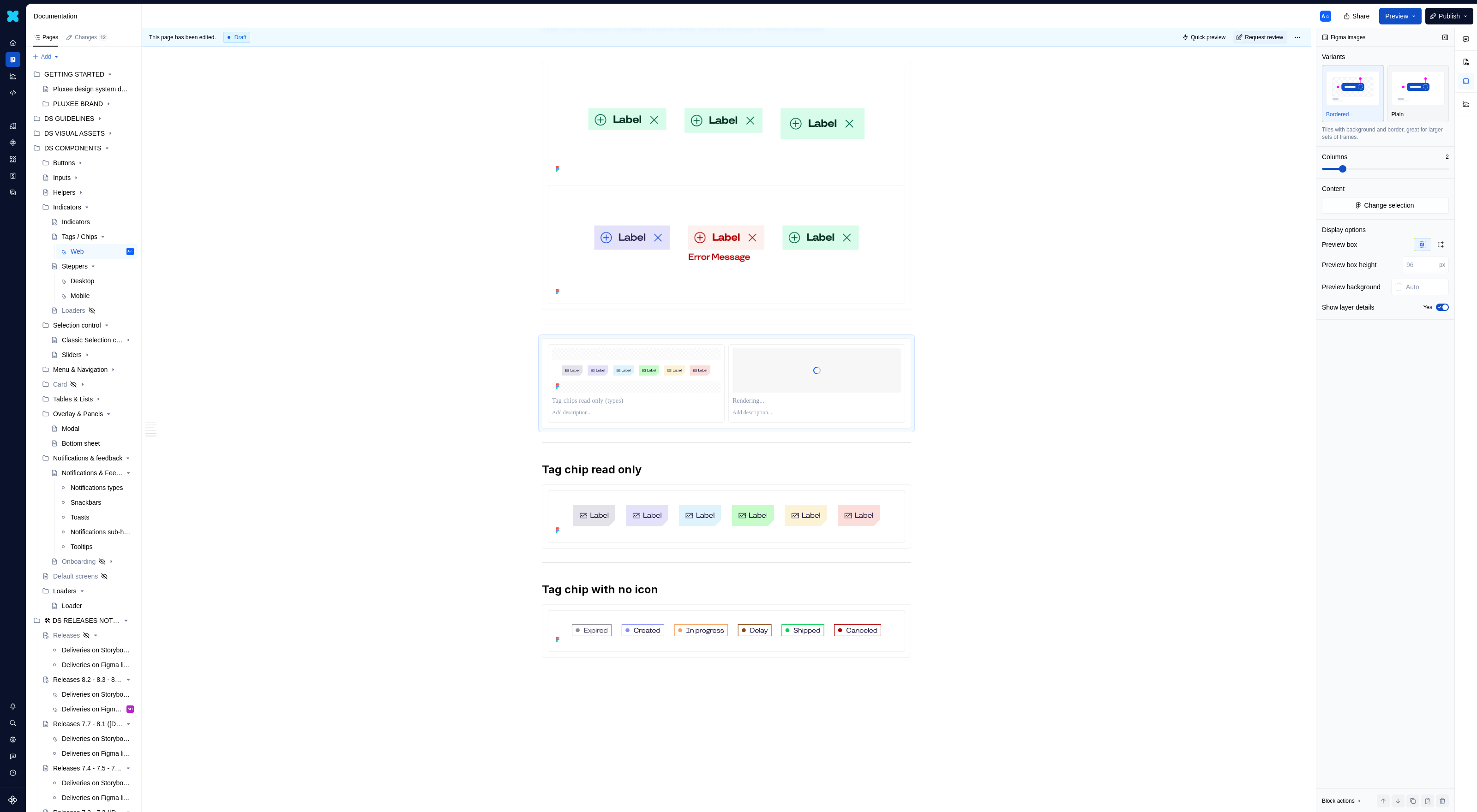
click at [872, 170] on span at bounding box center [1385, 168] width 127 height 7
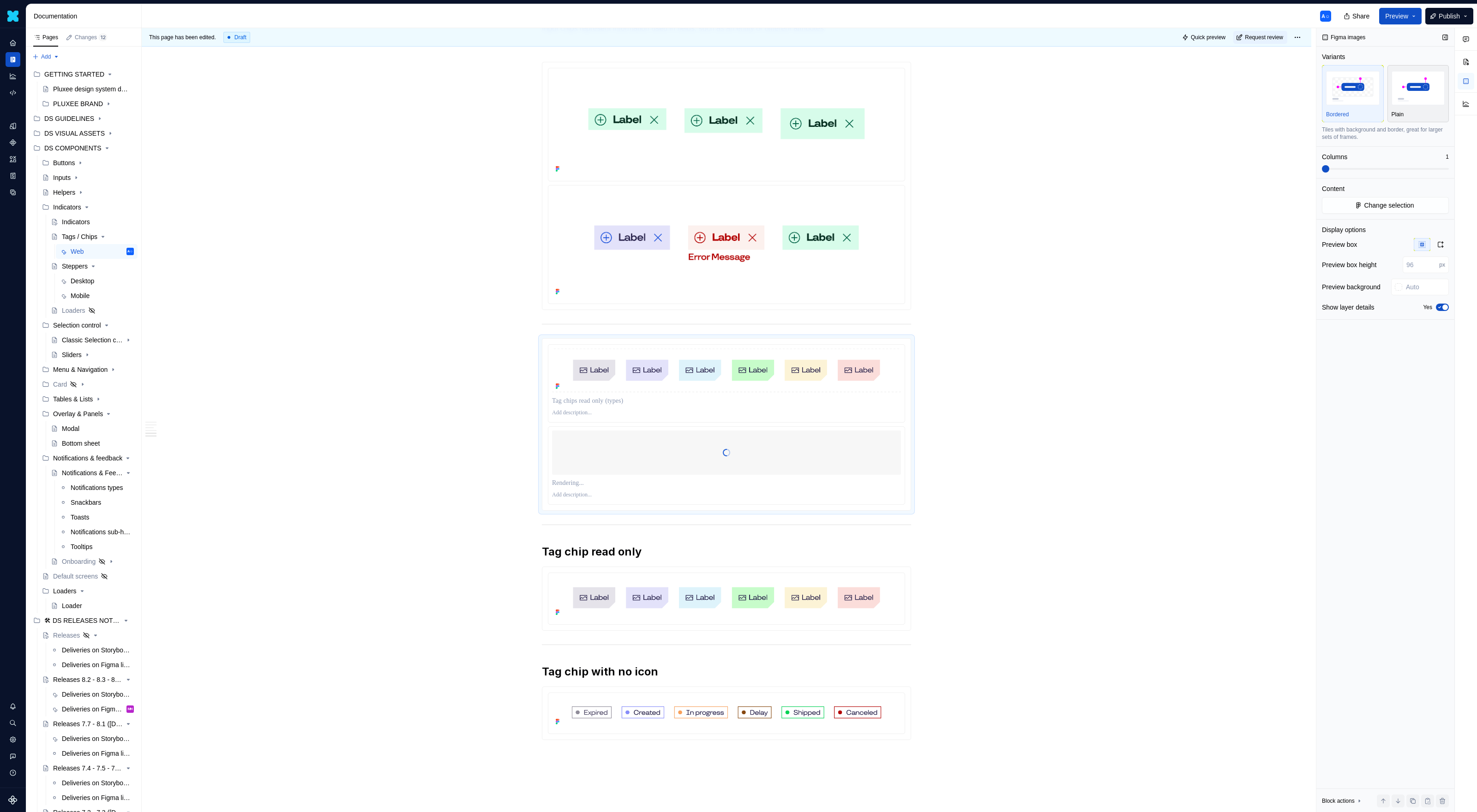
click at [872, 83] on img "button" at bounding box center [1418, 88] width 53 height 34
click at [872, 245] on icon "button" at bounding box center [1440, 245] width 5 height 6
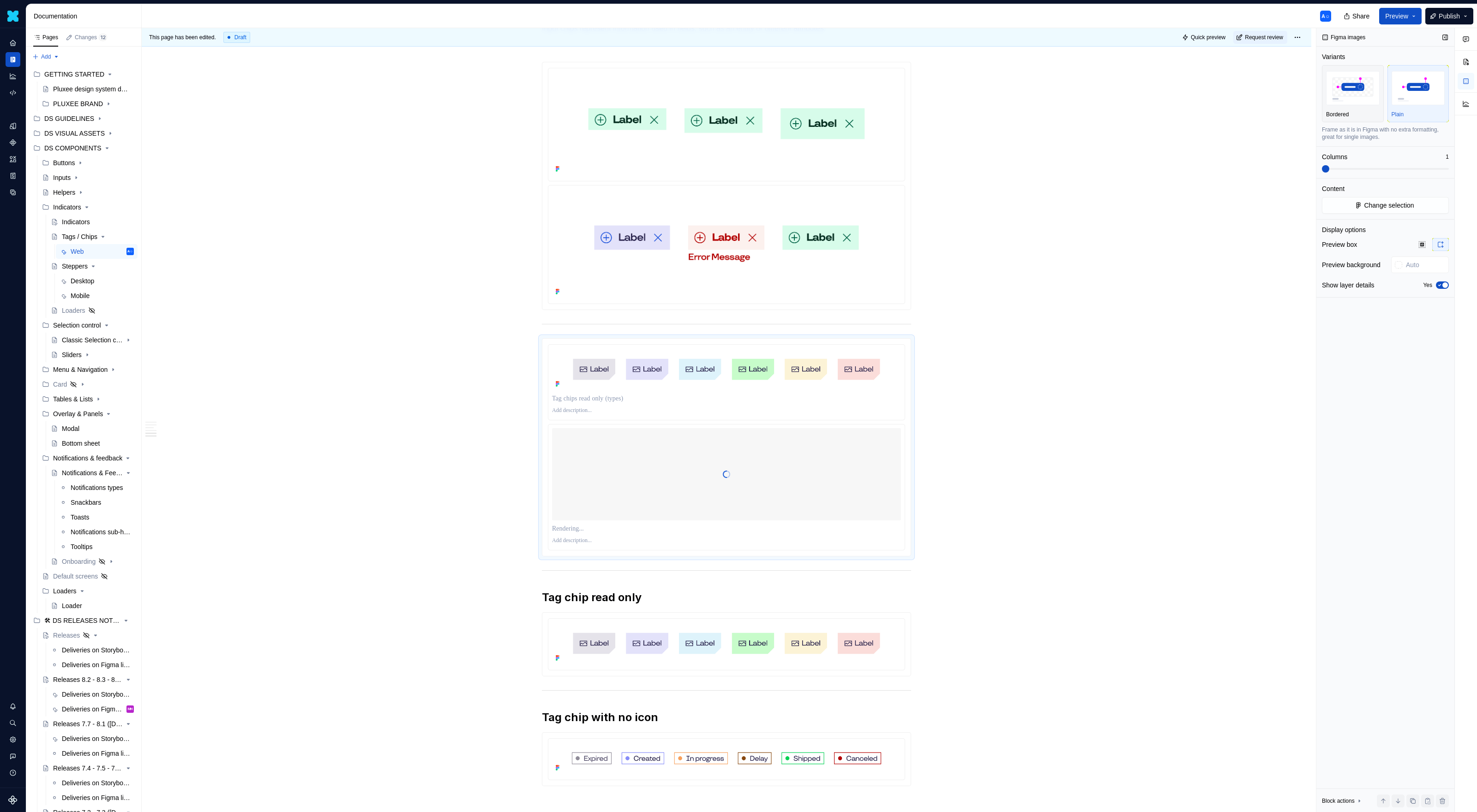
click at [872, 283] on icon "button" at bounding box center [1439, 285] width 7 height 6
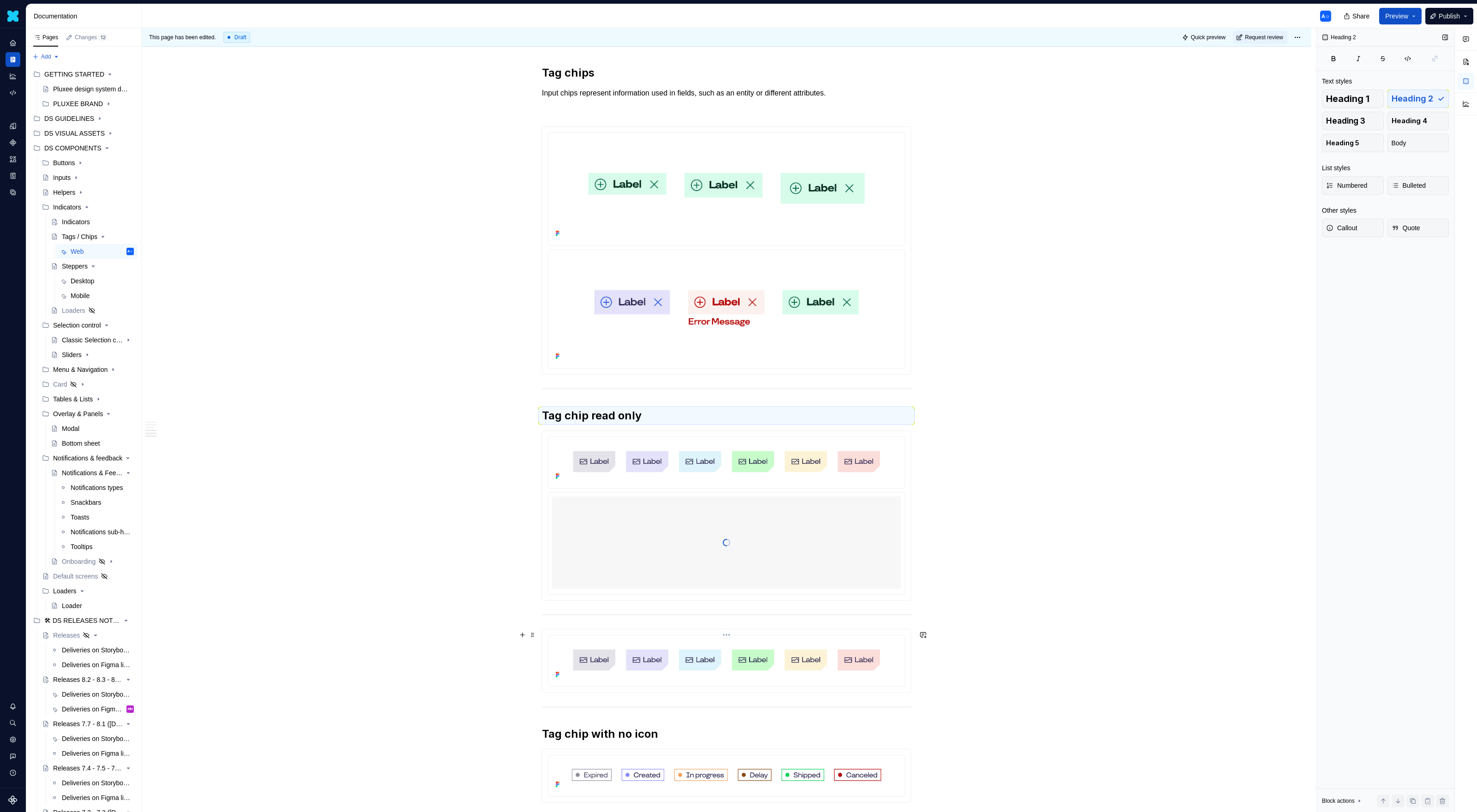
scroll to position [754, 0]
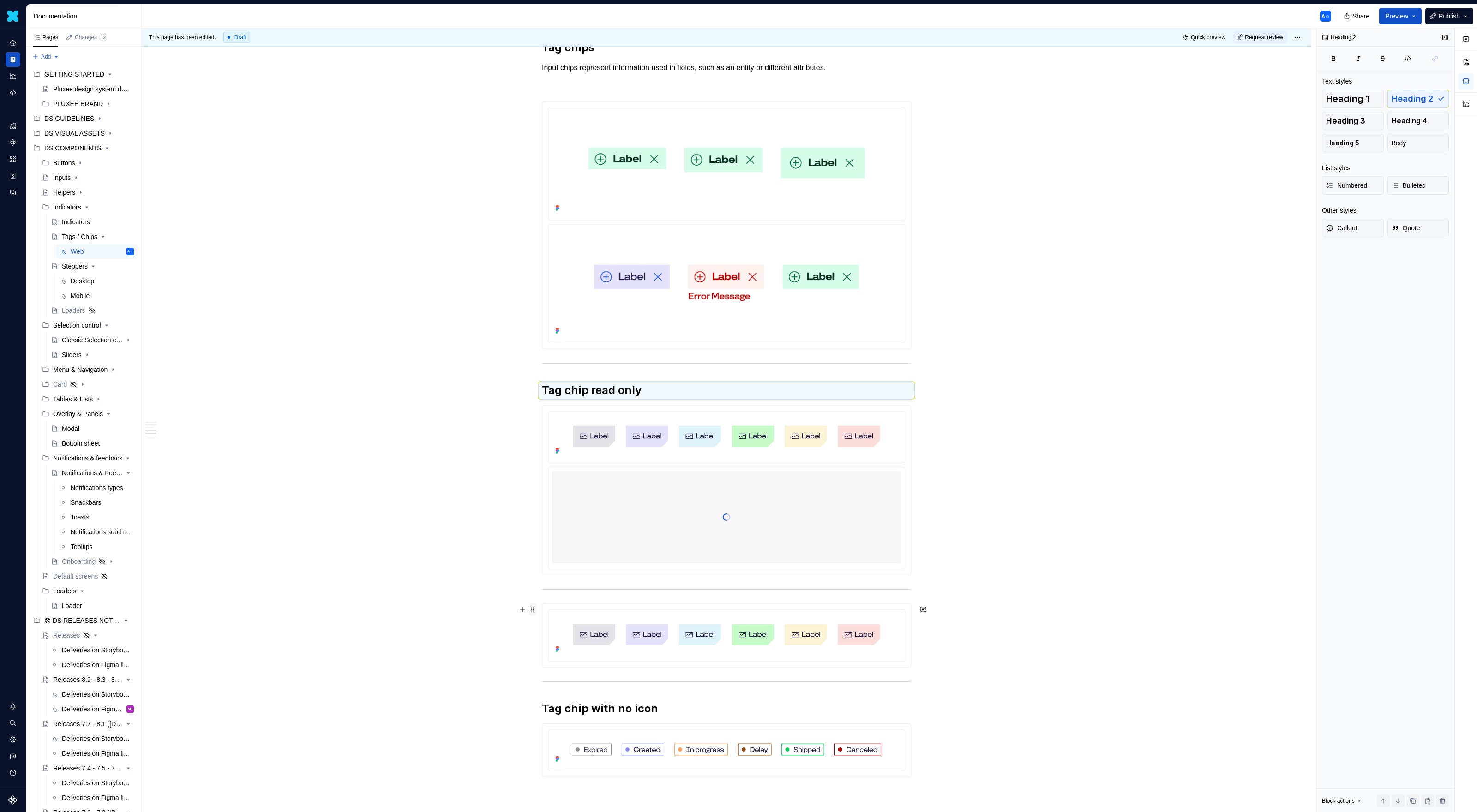
click at [536, 526] on span at bounding box center [533, 609] width 7 height 13
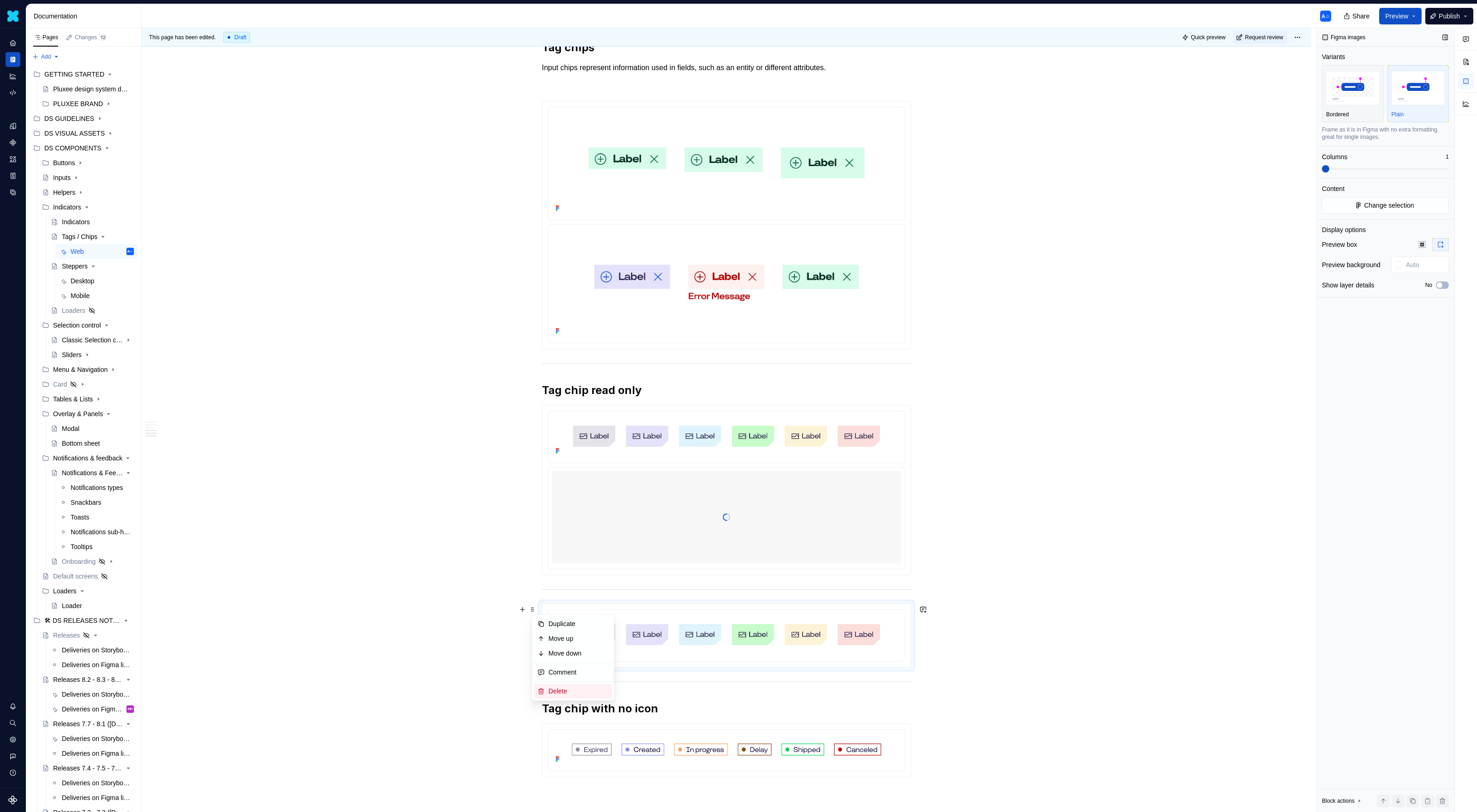
click at [561, 526] on div "Delete" at bounding box center [578, 691] width 60 height 9
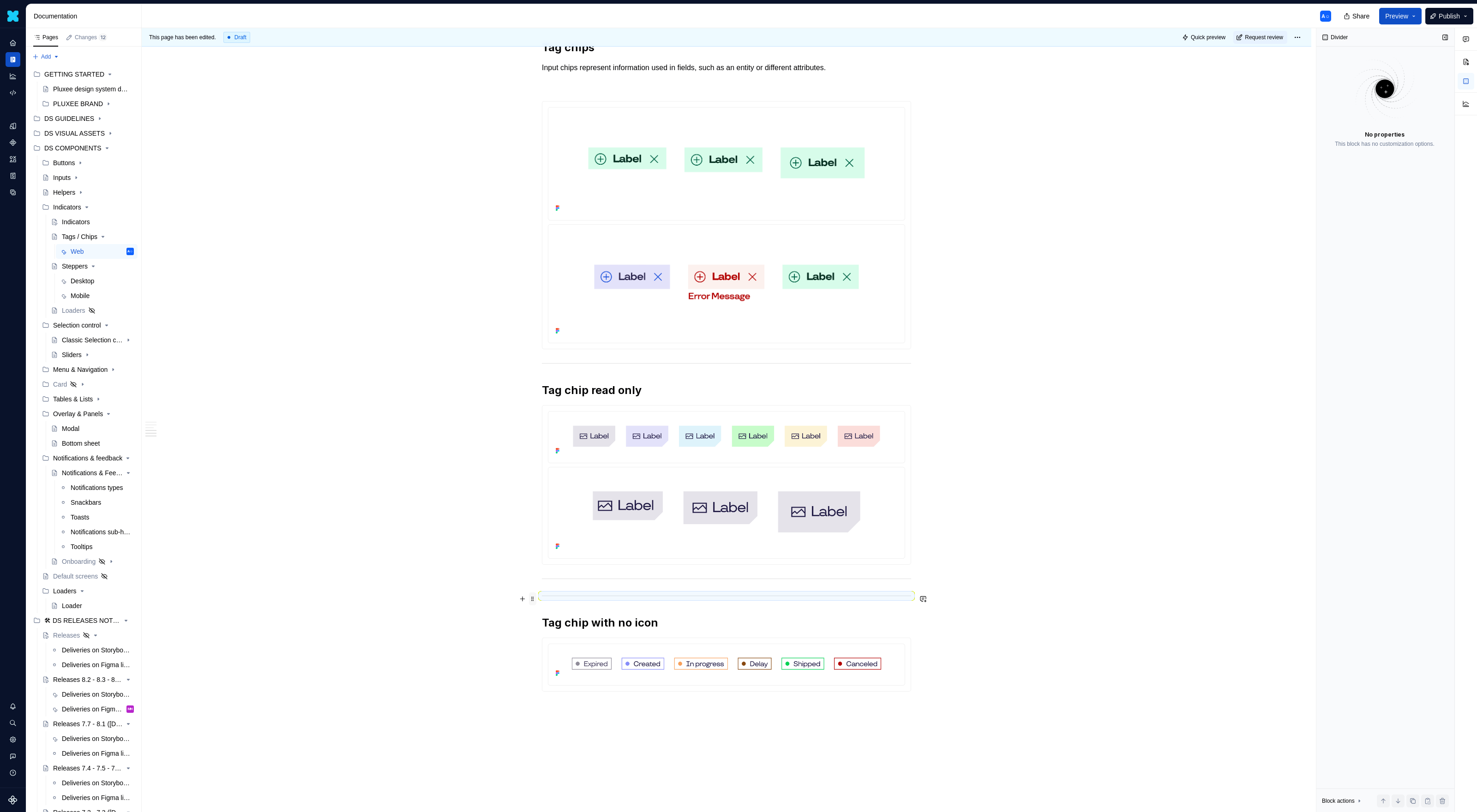
click at [532, 526] on span at bounding box center [533, 599] width 7 height 13
click at [560, 526] on div "Delete" at bounding box center [578, 680] width 60 height 9
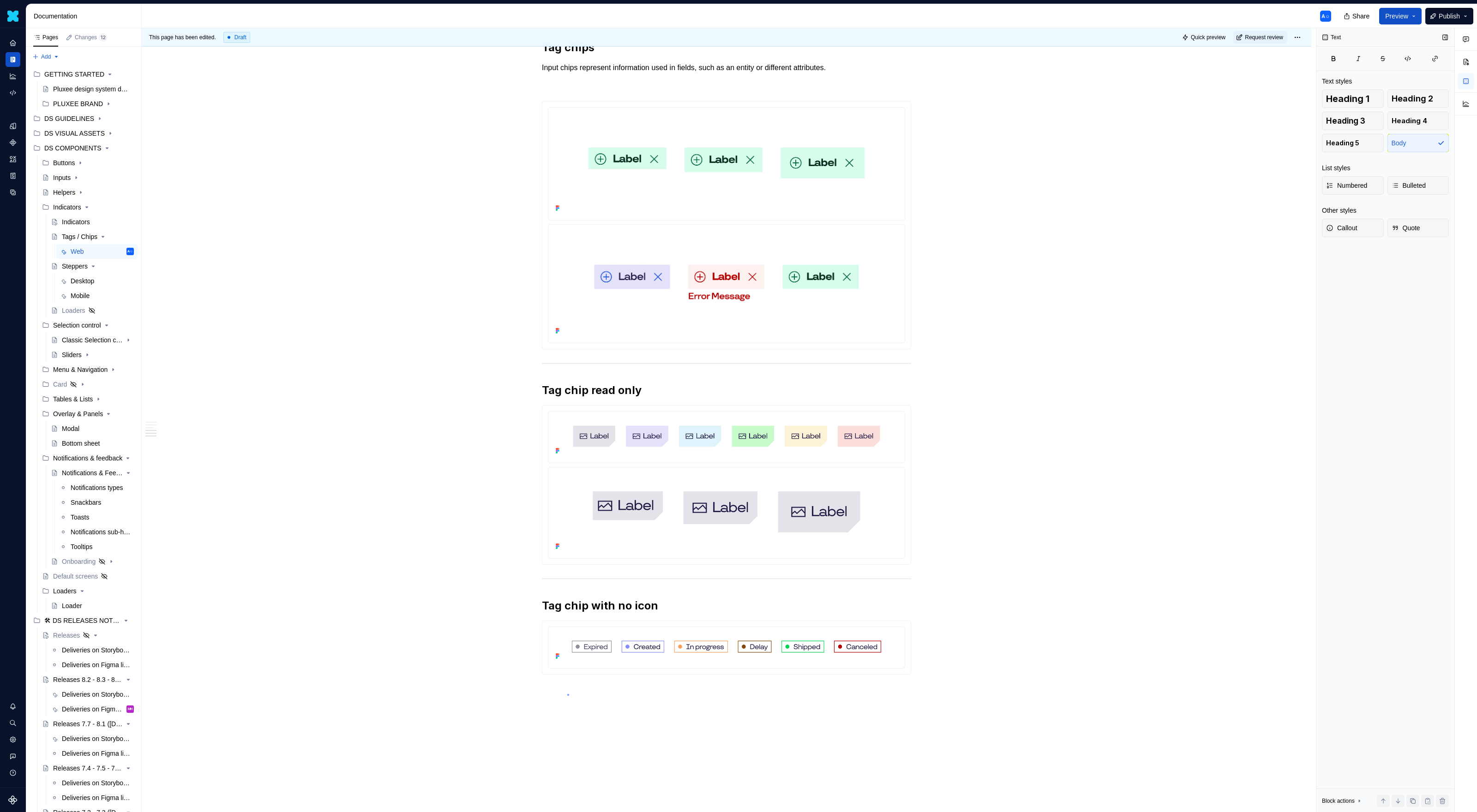
click at [567, 526] on div "This page has been edited. Draft Quick preview Request review Tags / Chips Edit…" at bounding box center [729, 420] width 1174 height 784
click at [584, 526] on div "This page has been edited. Draft Quick preview Request review Tags / Chips Edit…" at bounding box center [729, 420] width 1174 height 784
click at [650, 526] on div "Usage Chips allow users to enter information, make selections, filter content, …" at bounding box center [726, 168] width 1170 height 1522
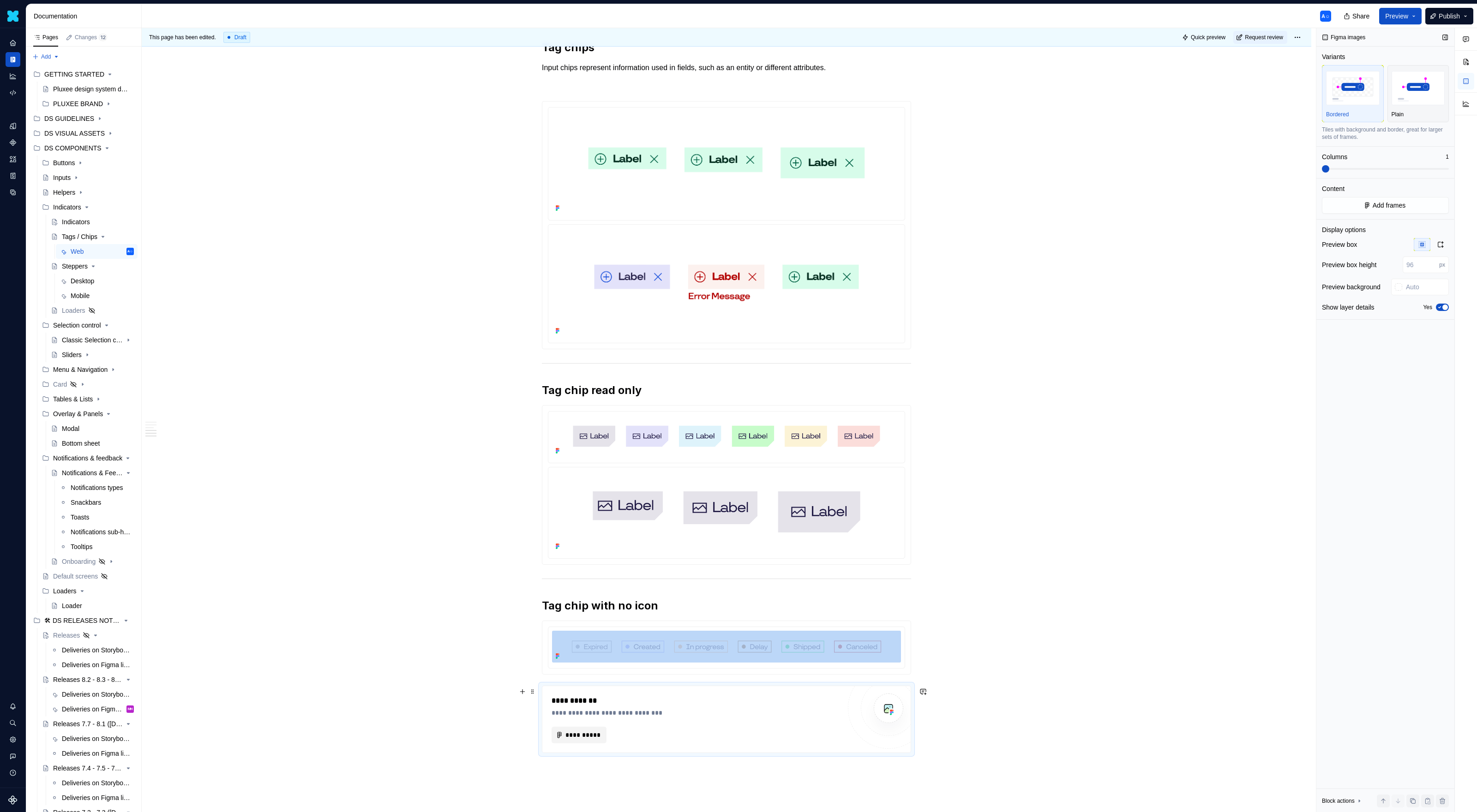
click at [592, 526] on span "**********" at bounding box center [583, 735] width 36 height 9
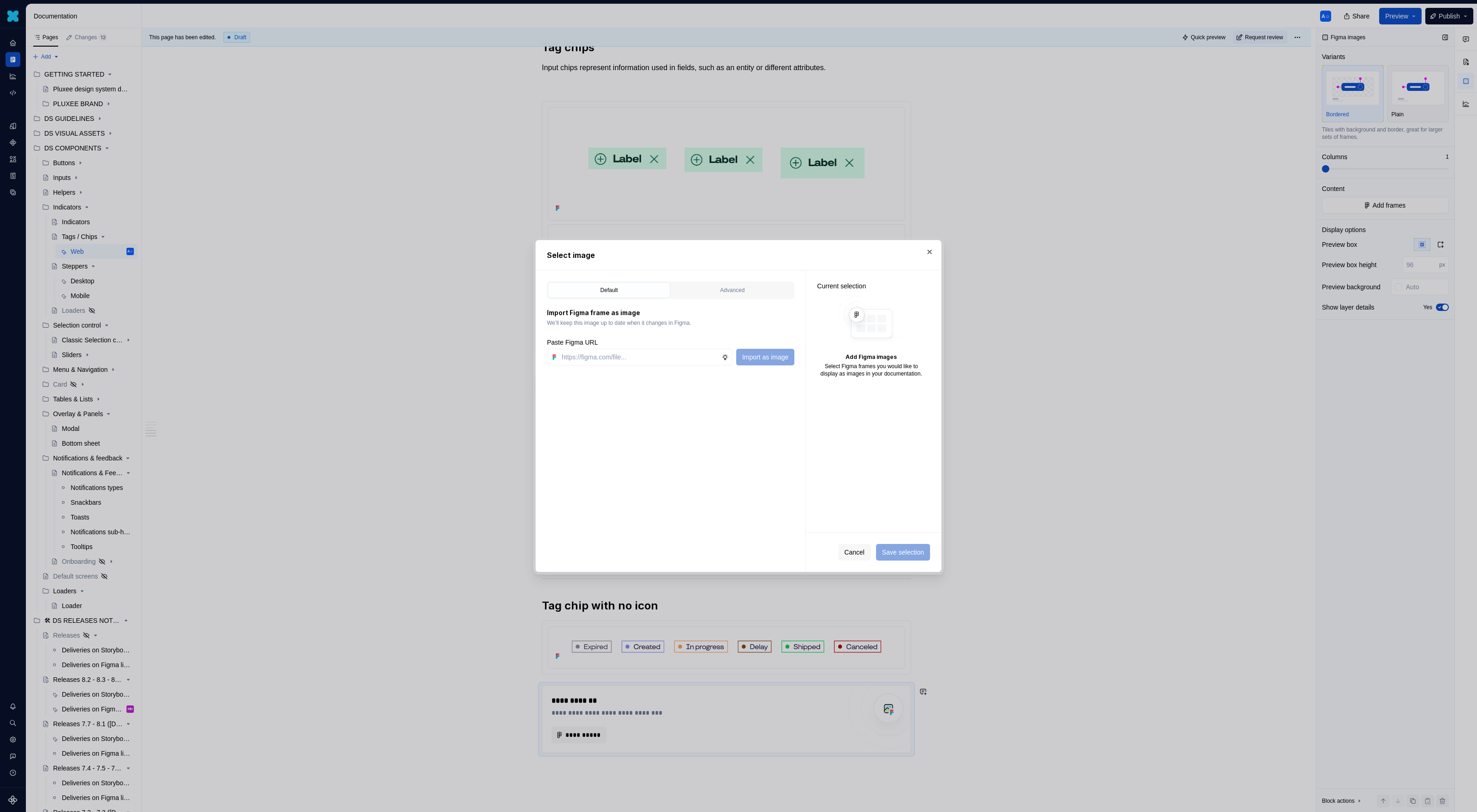
click at [727, 300] on div "Import Figma frame as image We’ll keep this image up to date when it changes in…" at bounding box center [670, 332] width 247 height 66
click at [735, 278] on div "Default Advanced Import Figma frame as image We’ll keep this image up to date w…" at bounding box center [671, 421] width 269 height 301
click at [723, 300] on div "Import Figma frame as image We’ll keep this image up to date when it changes in…" at bounding box center [670, 332] width 247 height 66
click at [732, 293] on div "Advanced" at bounding box center [732, 290] width 116 height 9
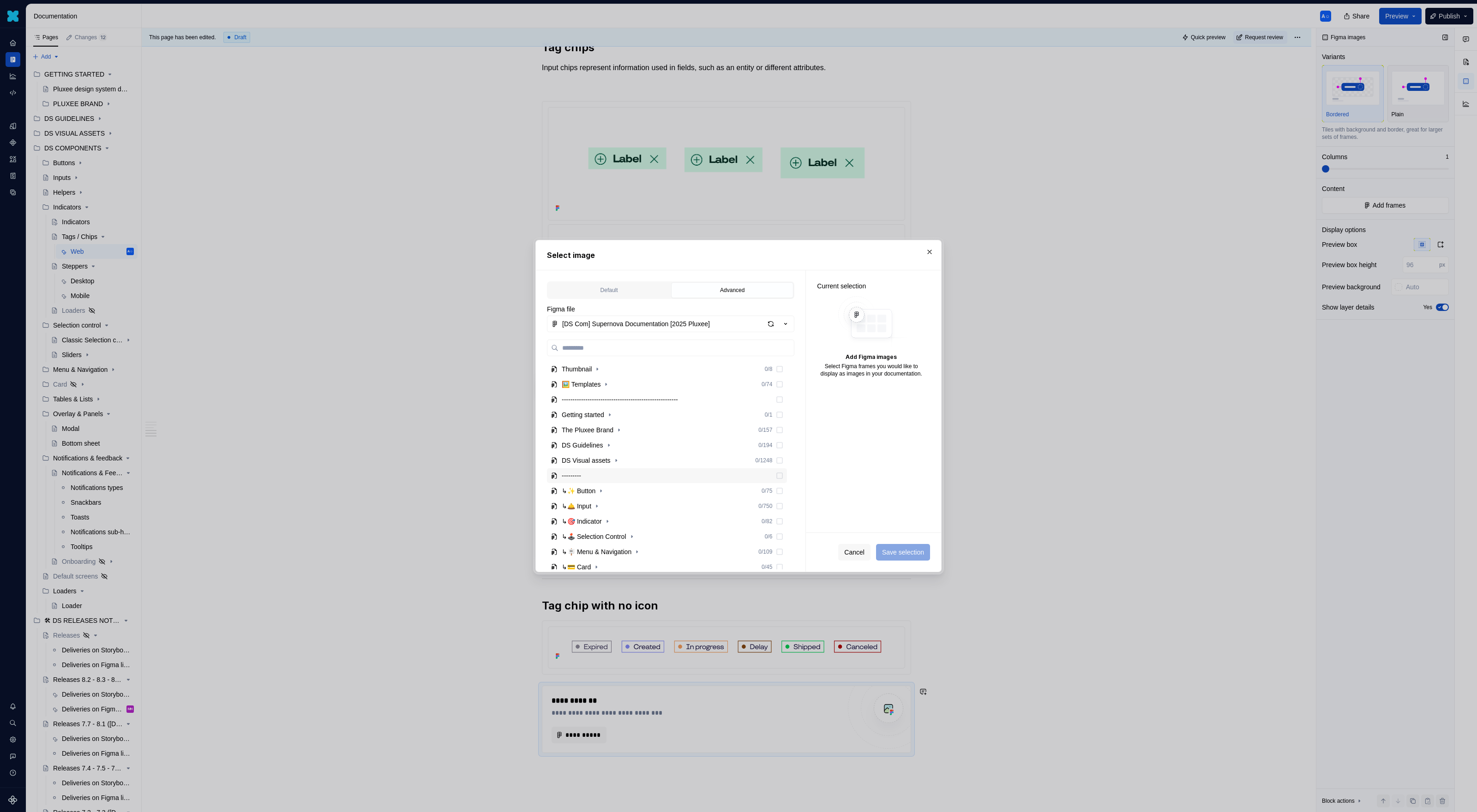
scroll to position [18, 0]
click at [609, 506] on icon "button" at bounding box center [607, 503] width 7 height 7
click at [609, 519] on icon "button" at bounding box center [606, 518] width 7 height 7
click at [616, 512] on div "plx-tagStatus (types)" at bounding box center [608, 515] width 59 height 9
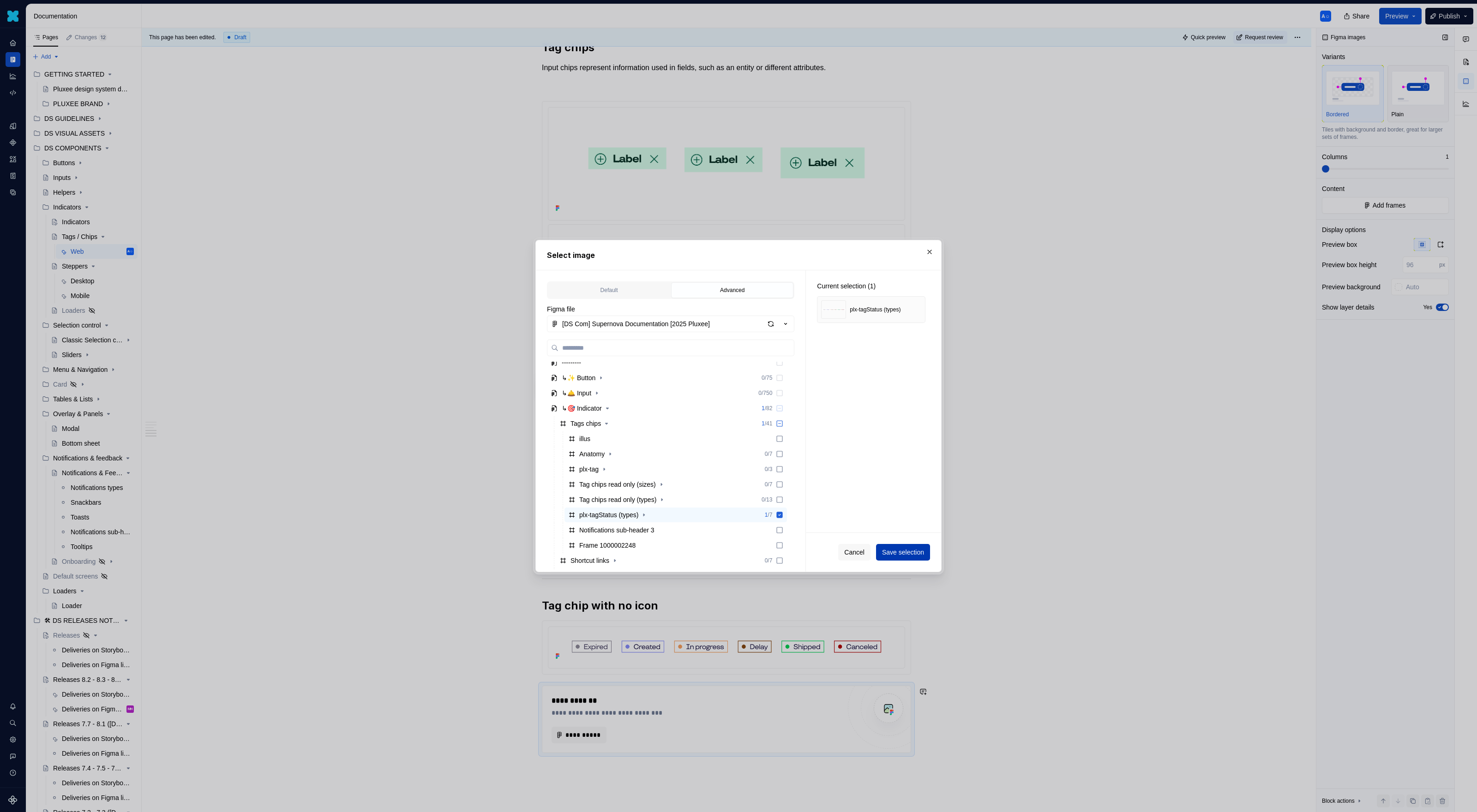
click at [872, 526] on span "Save selection" at bounding box center [902, 552] width 42 height 9
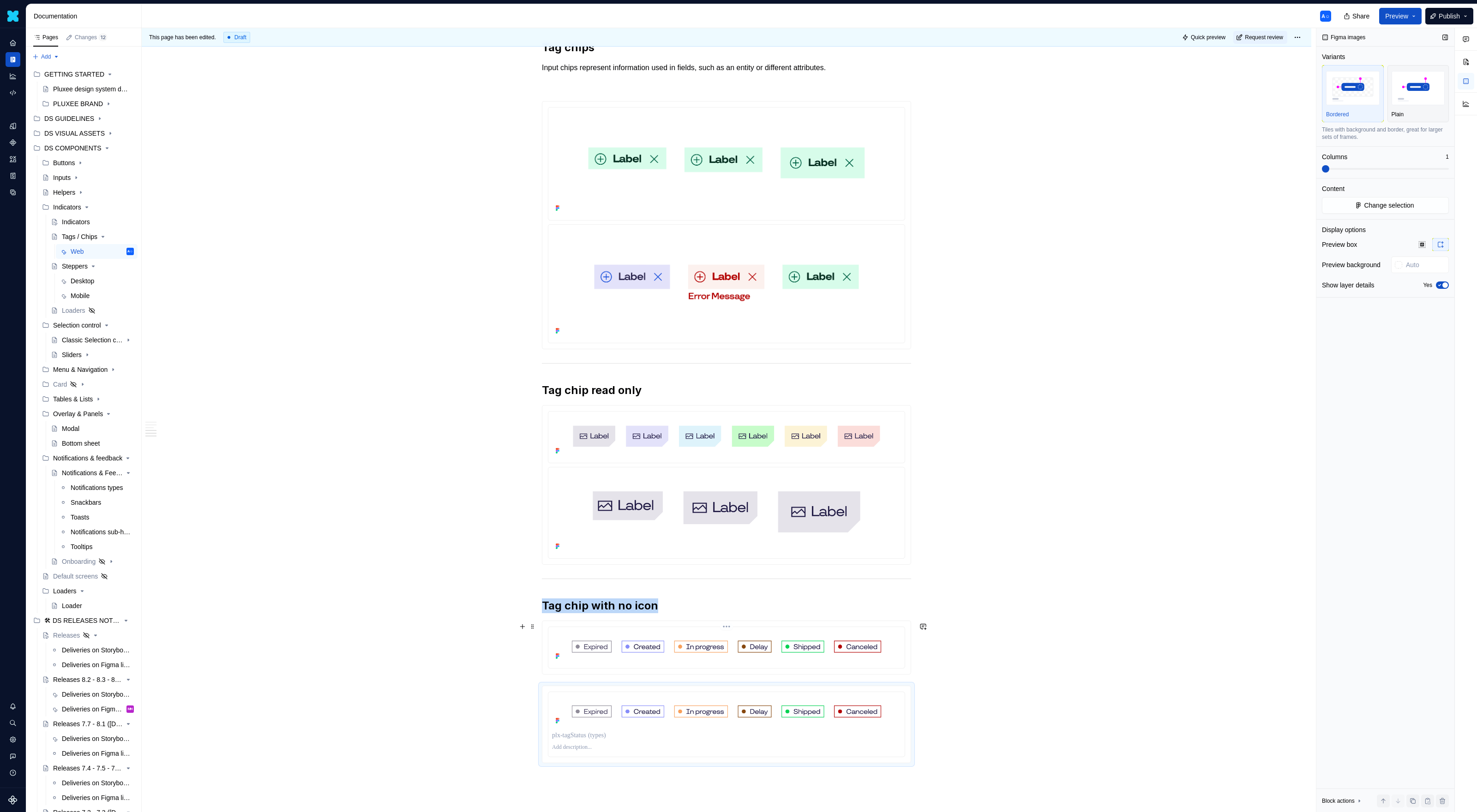
click at [872, 526] on img at bounding box center [726, 646] width 349 height 32
click at [865, 526] on img at bounding box center [726, 711] width 349 height 32
click at [872, 109] on div "Plain" at bounding box center [1418, 93] width 53 height 49
click at [872, 292] on div "Preview box Preview background Show layer details Yes" at bounding box center [1385, 267] width 127 height 59
click at [872, 287] on icon "button" at bounding box center [1439, 285] width 7 height 6
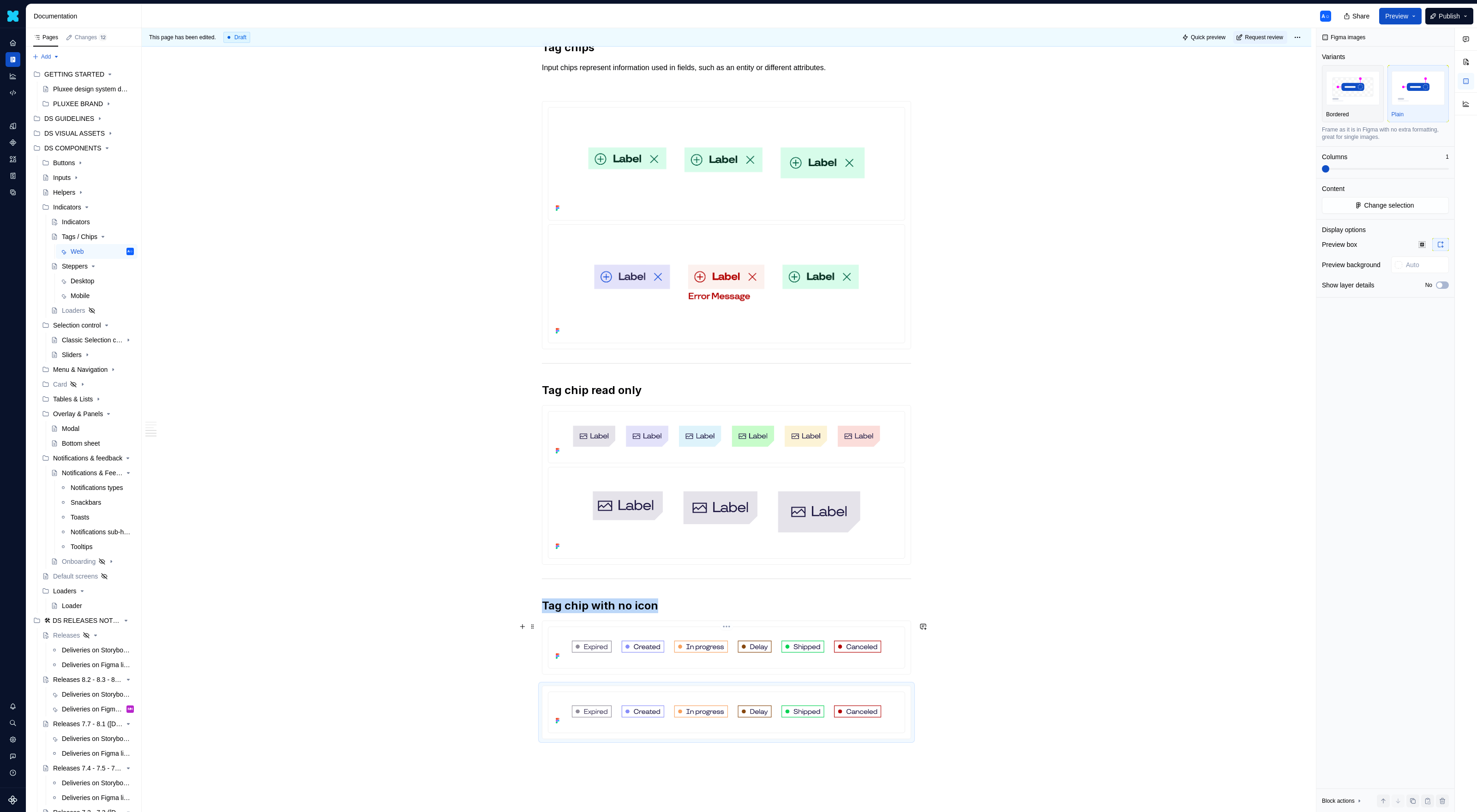
click at [749, 526] on img at bounding box center [726, 646] width 349 height 32
click at [628, 526] on div "This page has been edited. Draft Quick preview Request review Tags / Chips Edit…" at bounding box center [729, 420] width 1174 height 784
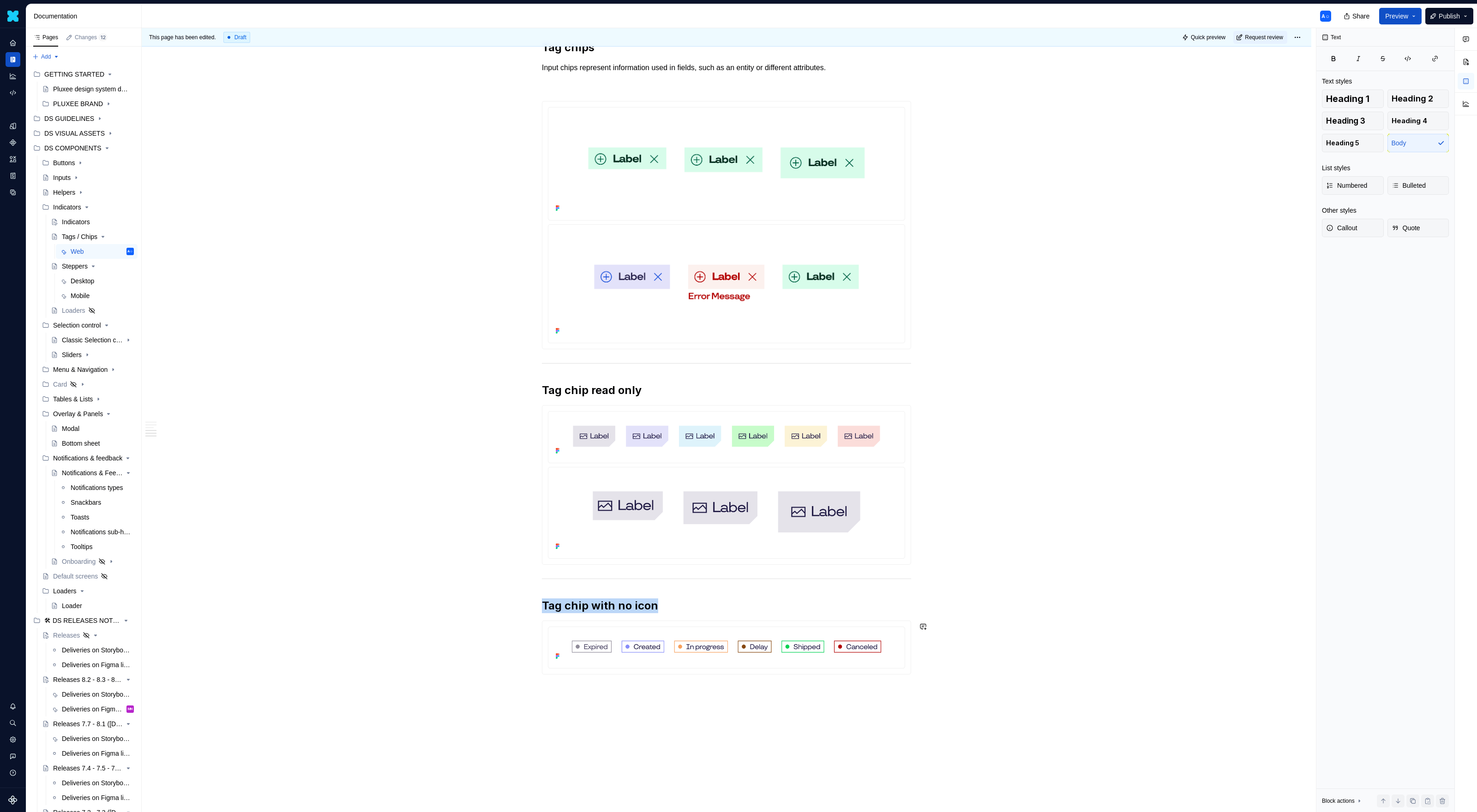
click at [624, 526] on div "Usage Chips allow users to enter information, make selections, filter content, …" at bounding box center [726, 168] width 1170 height 1522
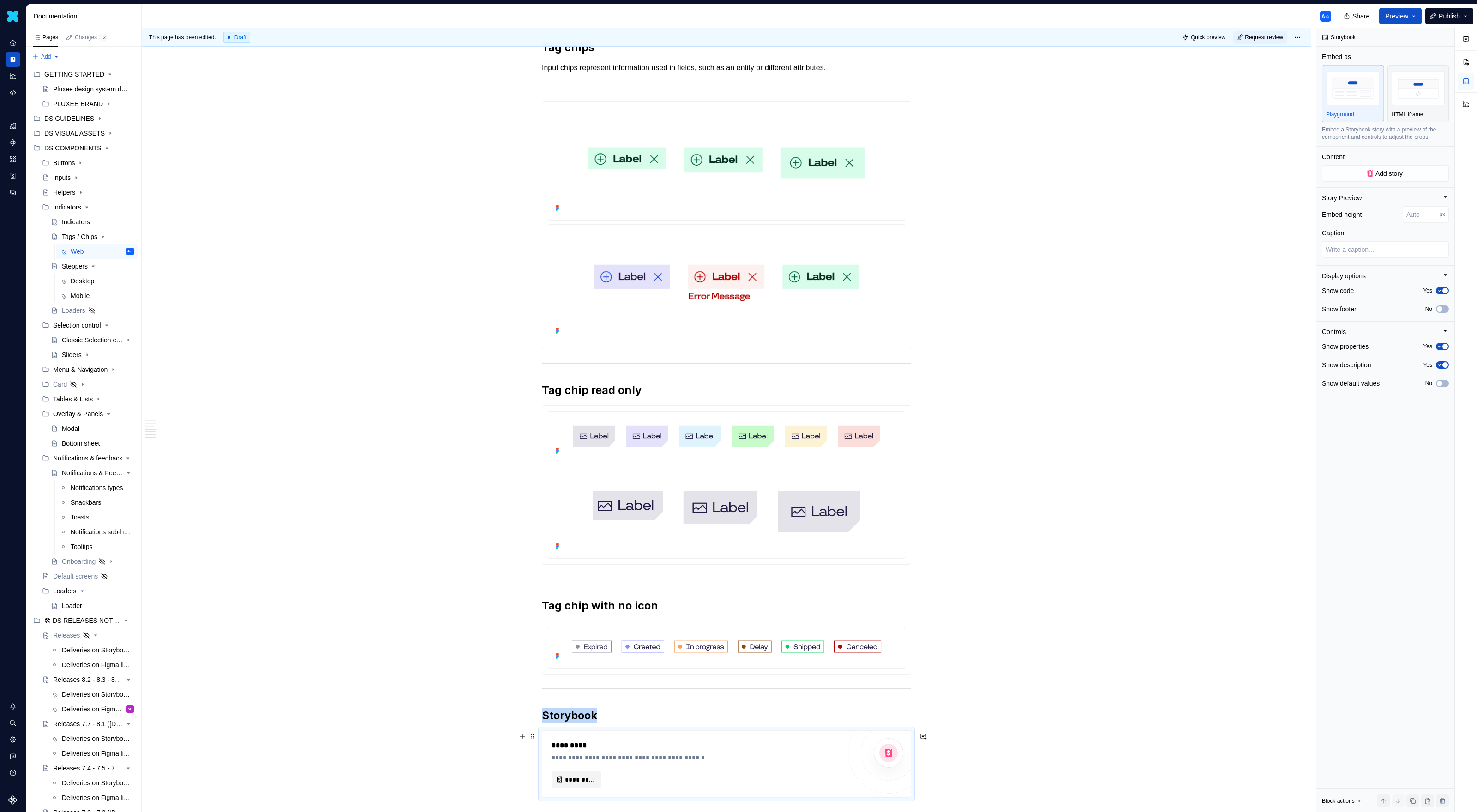
click at [588, 526] on span "*********" at bounding box center [580, 779] width 30 height 9
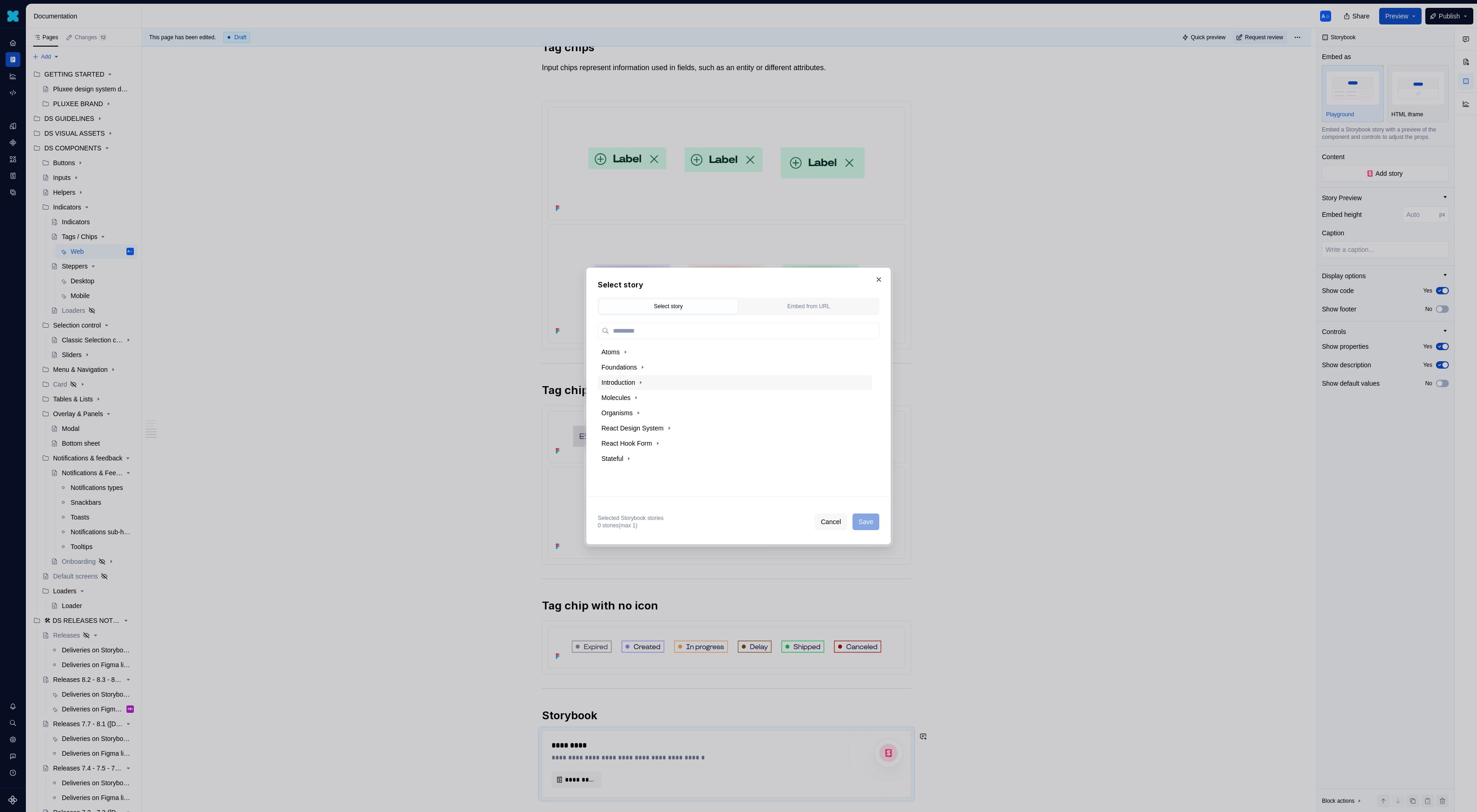
type textarea "*"
type input "***"
click at [665, 368] on div "Tag" at bounding box center [739, 367] width 265 height 15
click at [665, 385] on div "Docs" at bounding box center [744, 382] width 257 height 15
click at [870, 521] on span "Save" at bounding box center [866, 521] width 15 height 9
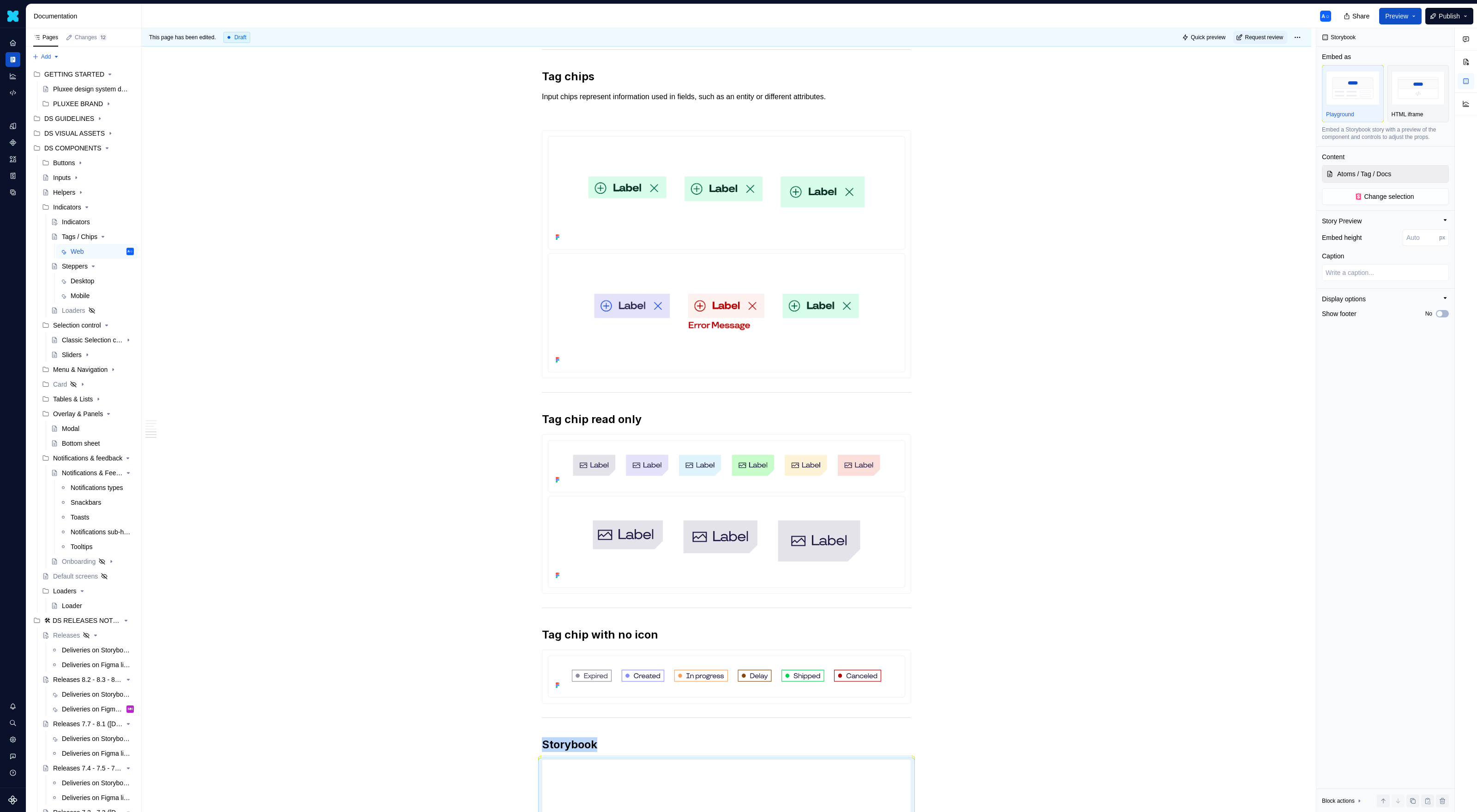
scroll to position [1113, 0]
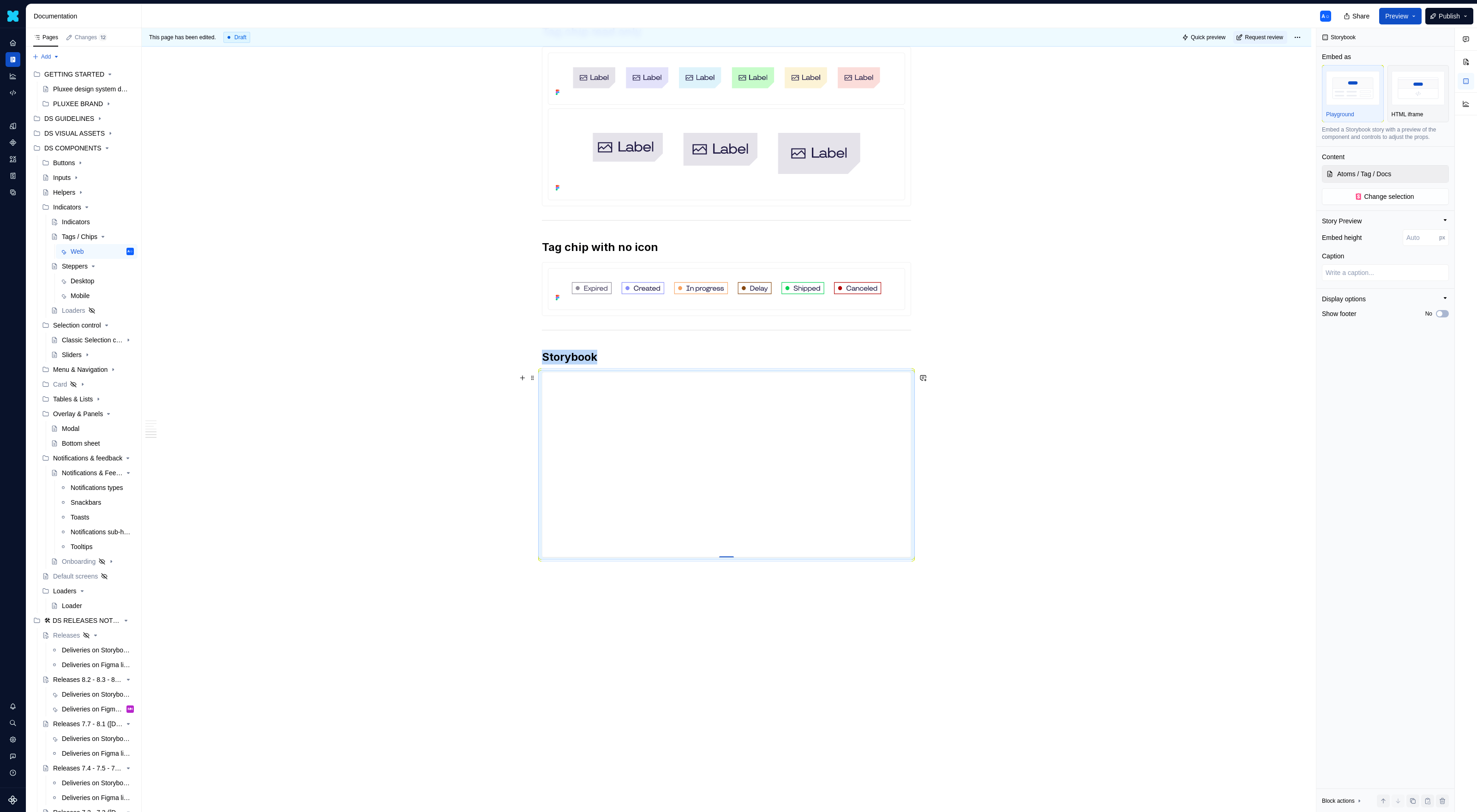
type textarea "*"
type input "444"
type textarea "*"
type input "445"
type textarea "*"
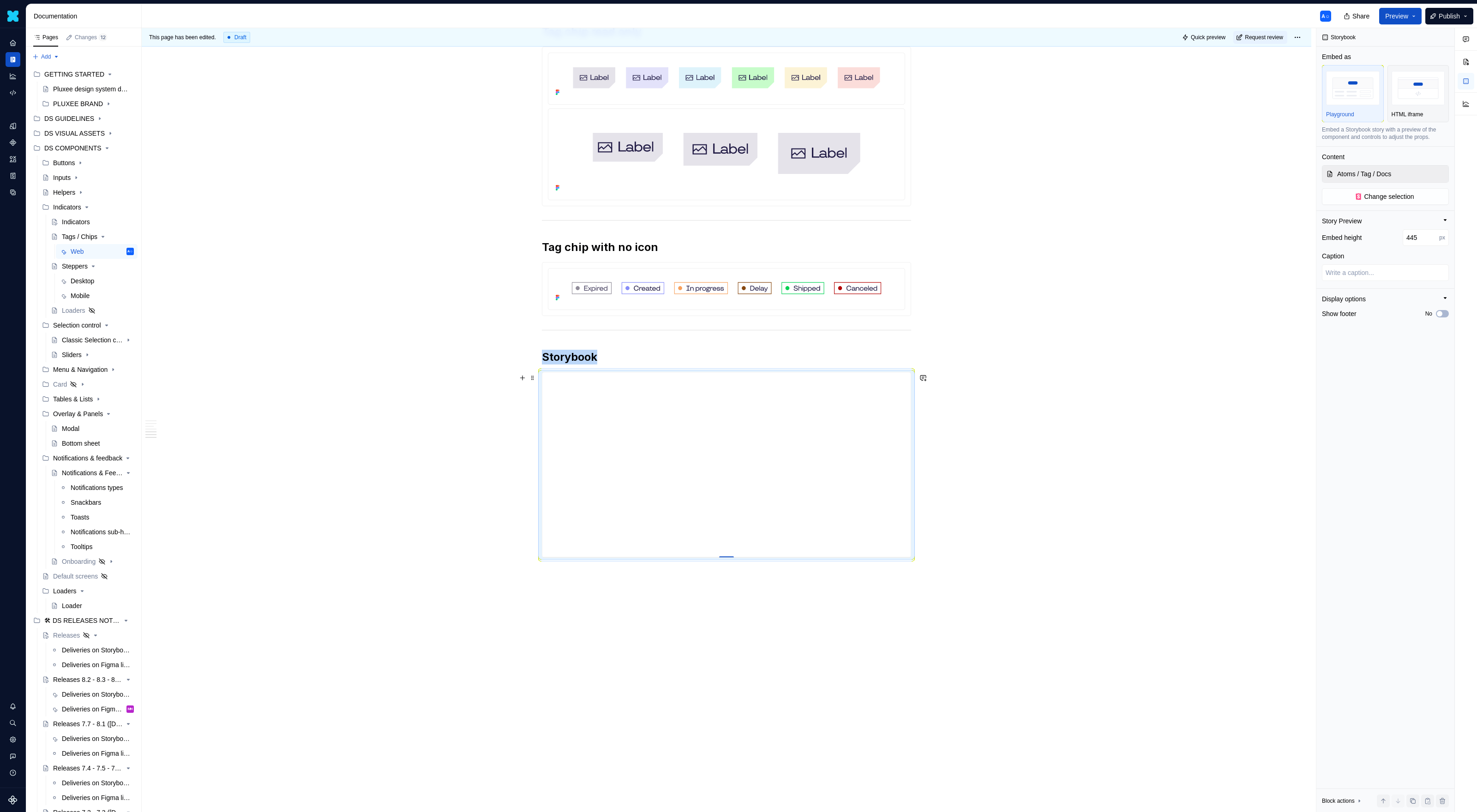
type input "451"
type textarea "*"
type input "459"
type textarea "*"
type input "463"
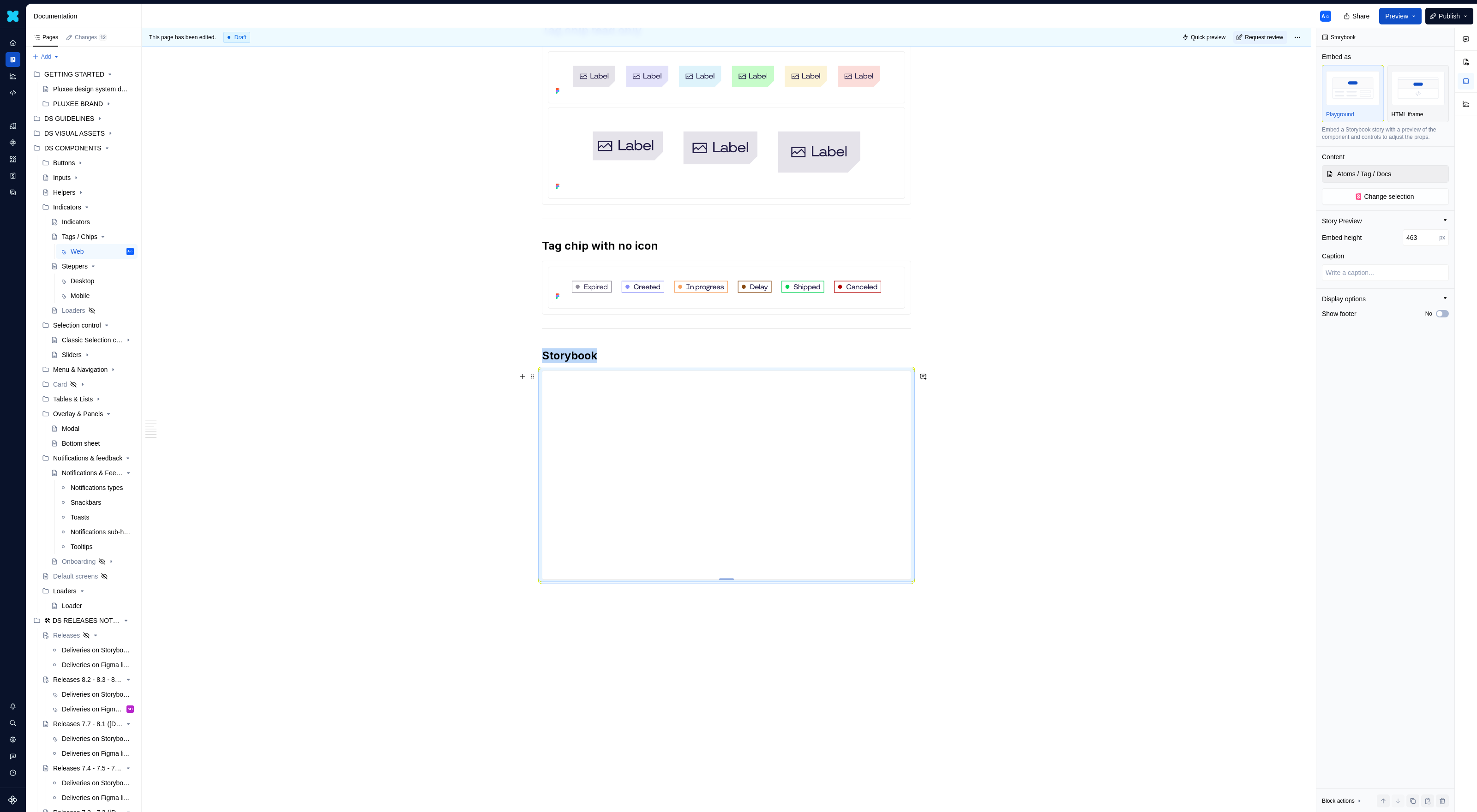
type textarea "*"
type input "467"
type textarea "*"
type input "473"
type textarea "*"
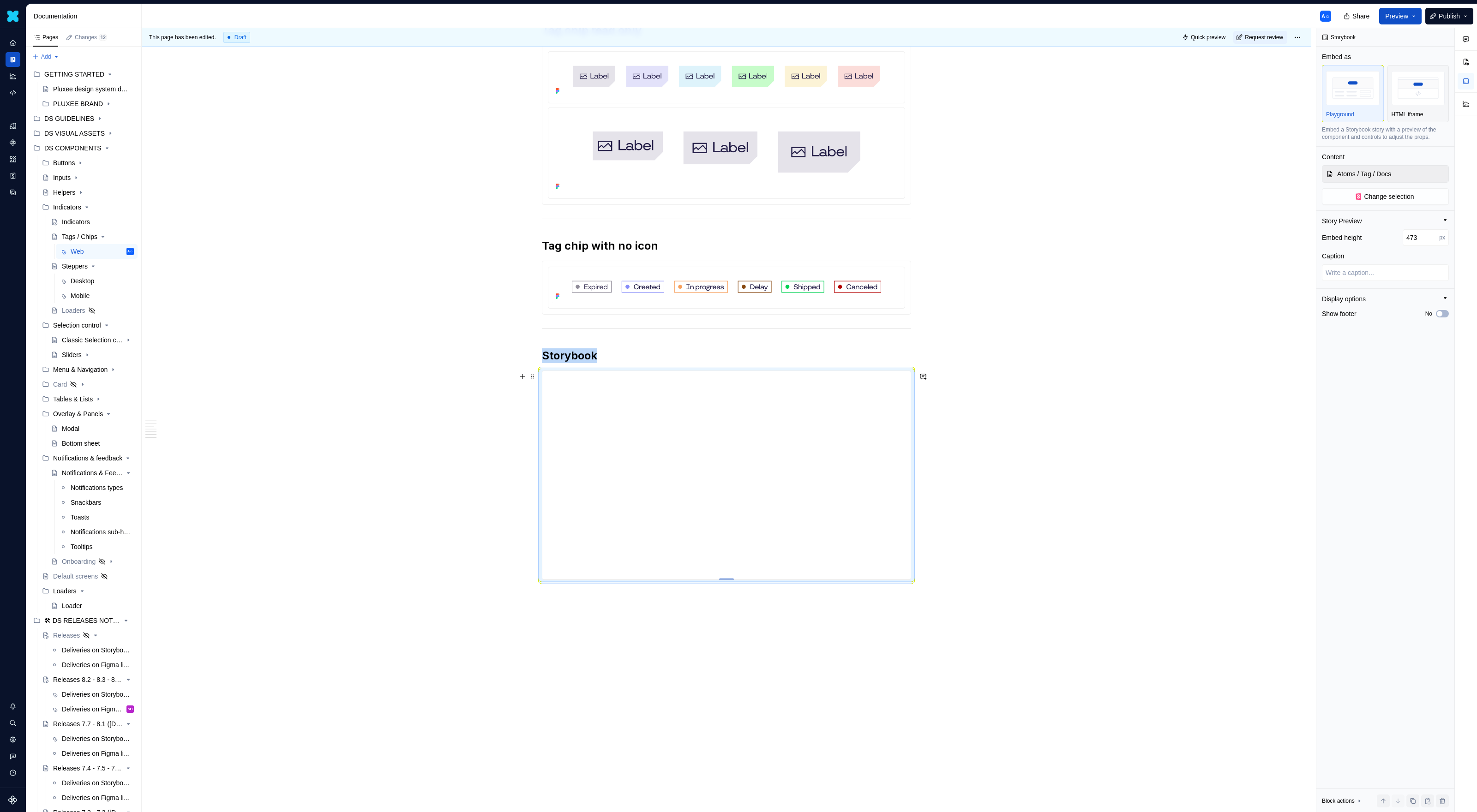
type input "474"
type textarea "*"
type input "476"
type textarea "*"
type input "478"
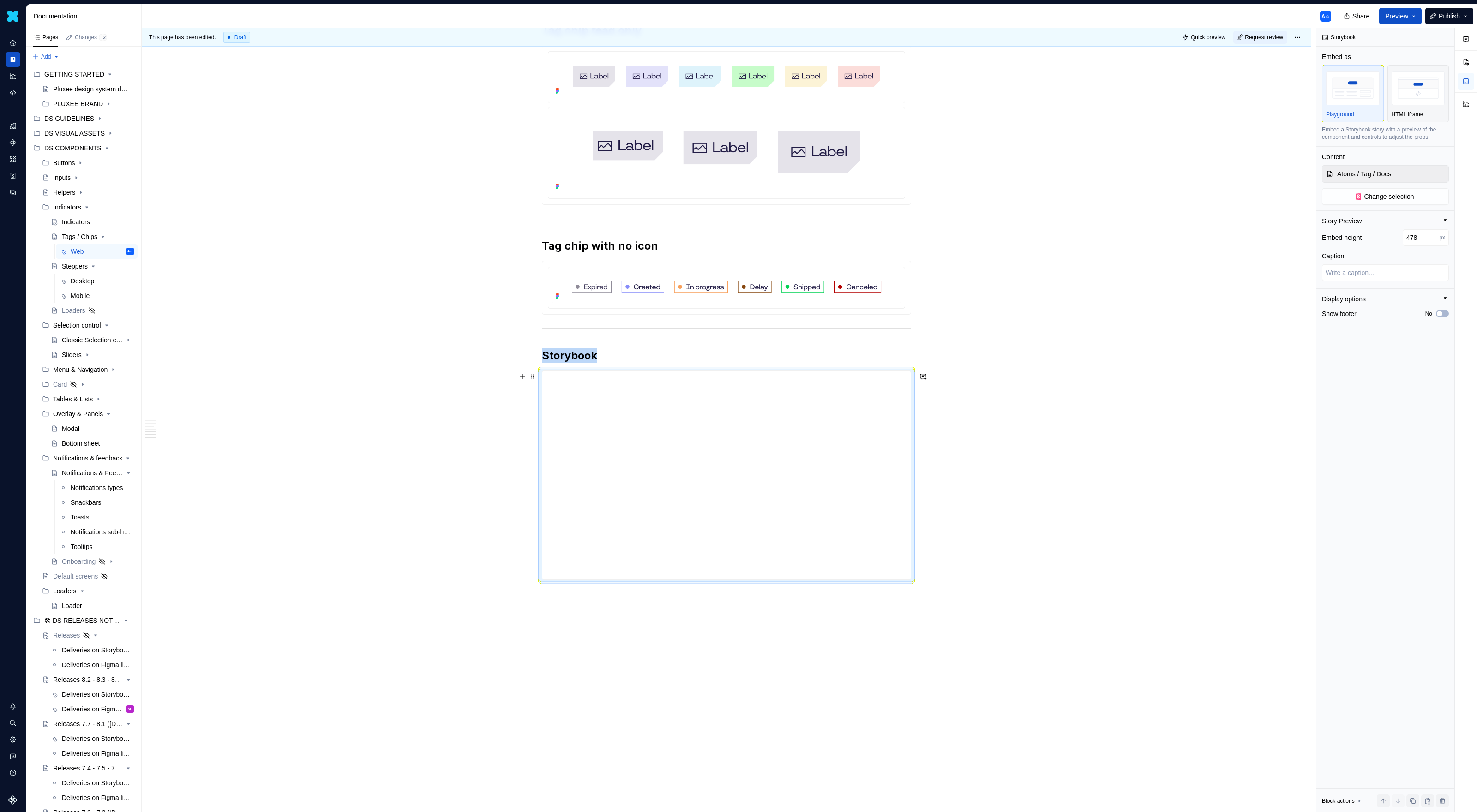
type textarea "*"
type input "479"
type textarea "*"
type input "482"
type textarea "*"
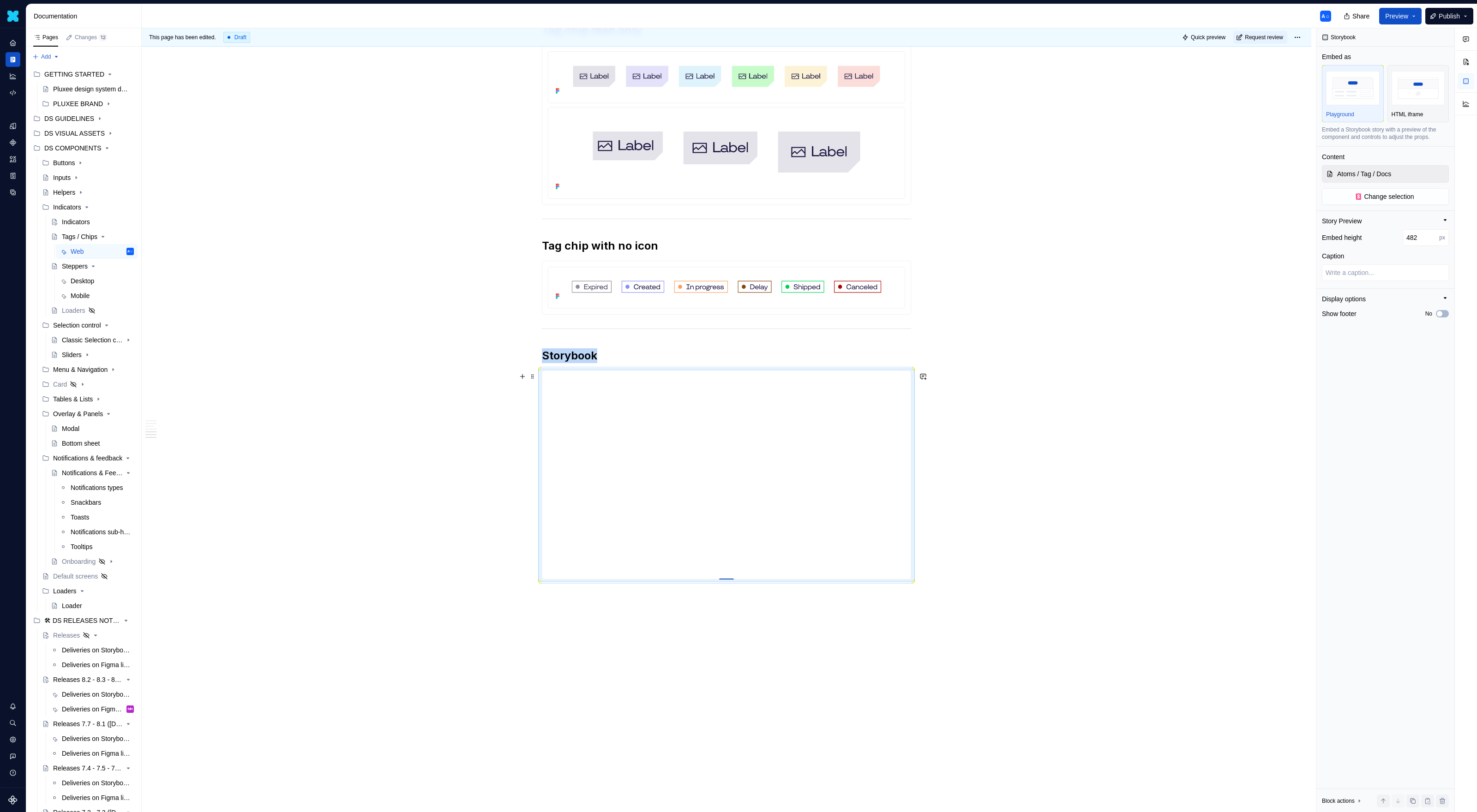
type input "487"
type textarea "*"
type input "491"
type textarea "*"
type input "499"
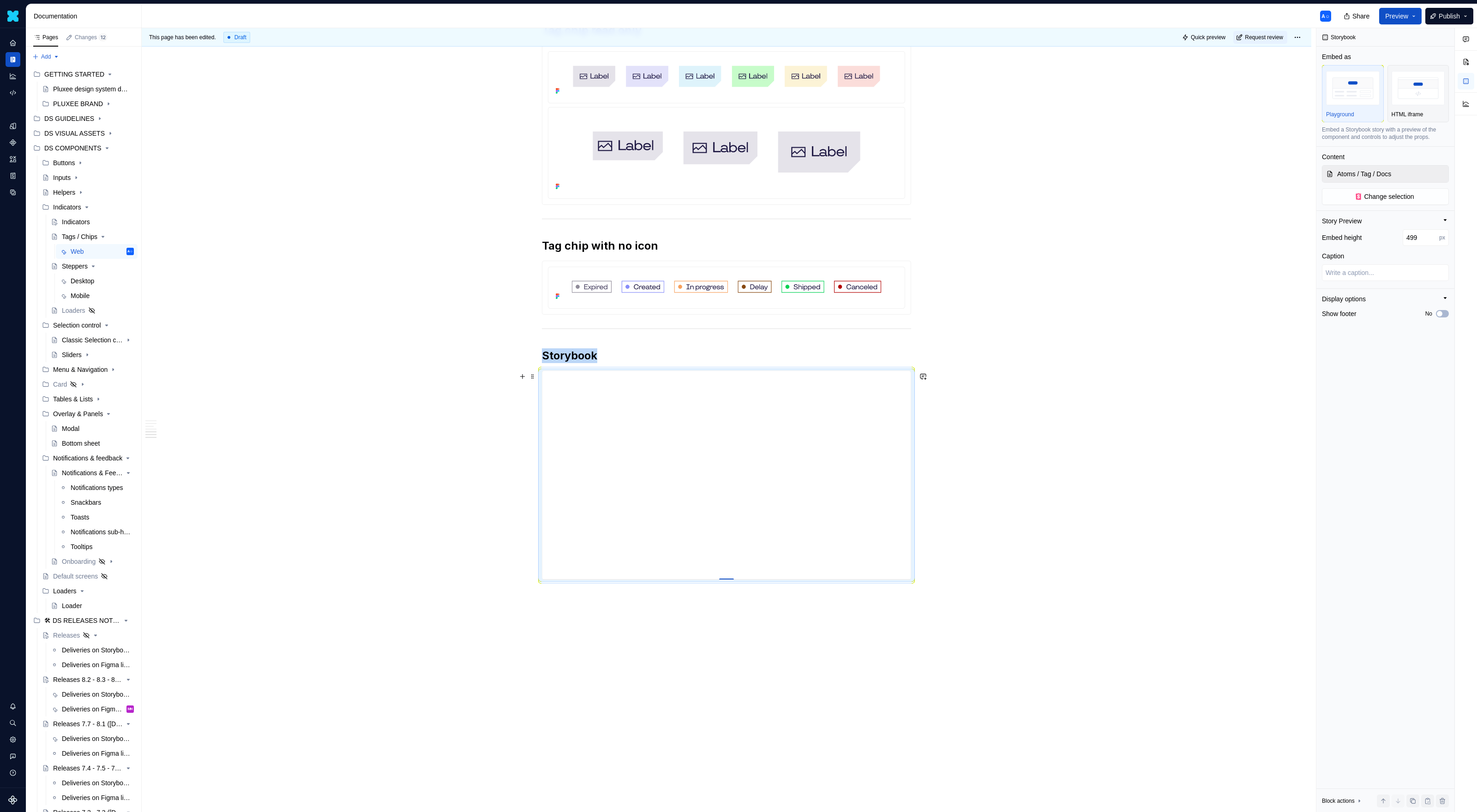
type textarea "*"
type input "507"
type textarea "*"
type input "514"
type textarea "*"
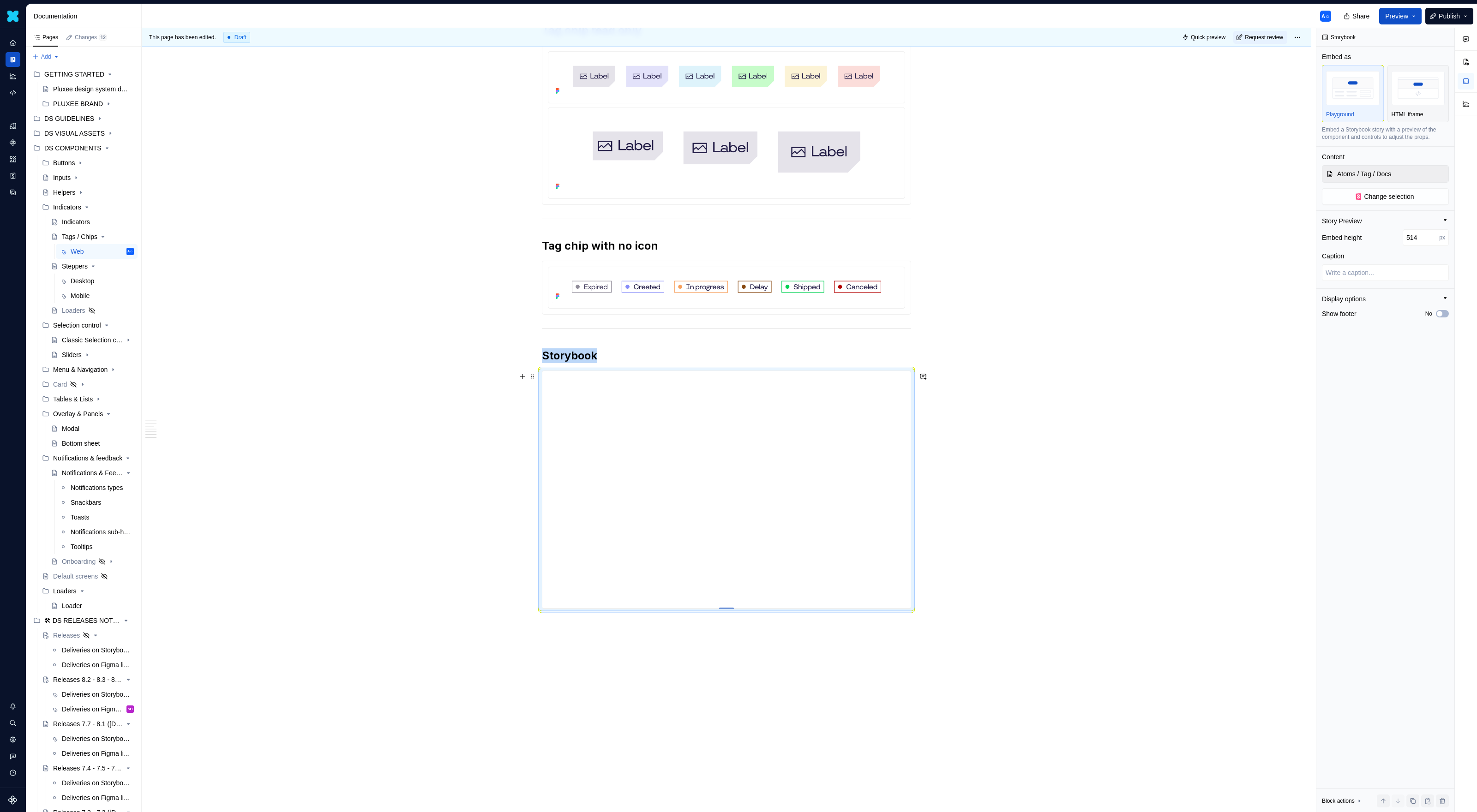
type input "521"
type textarea "*"
type input "528"
type textarea "*"
type input "535"
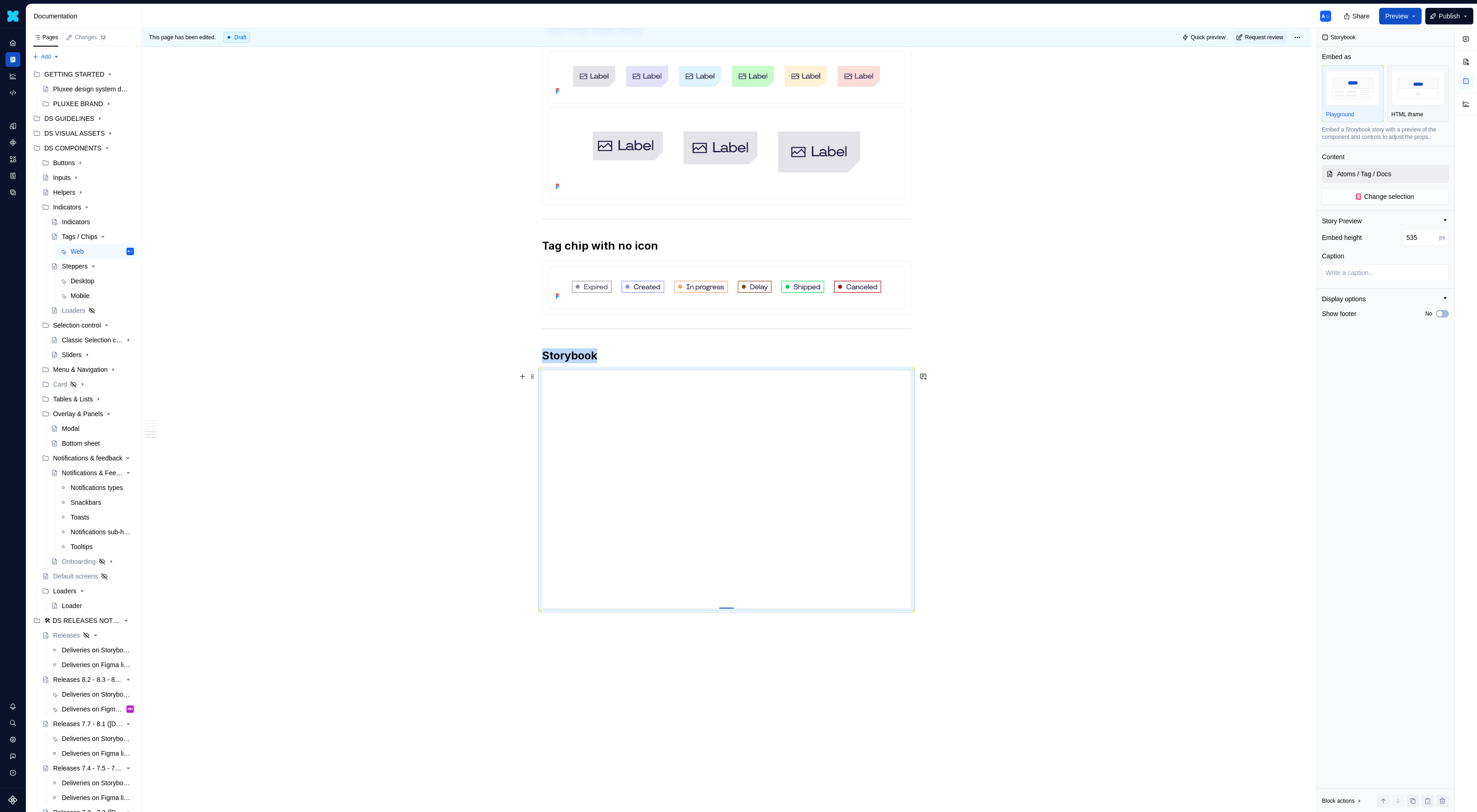
type textarea "*"
type input "541"
type textarea "*"
type input "548"
type textarea "*"
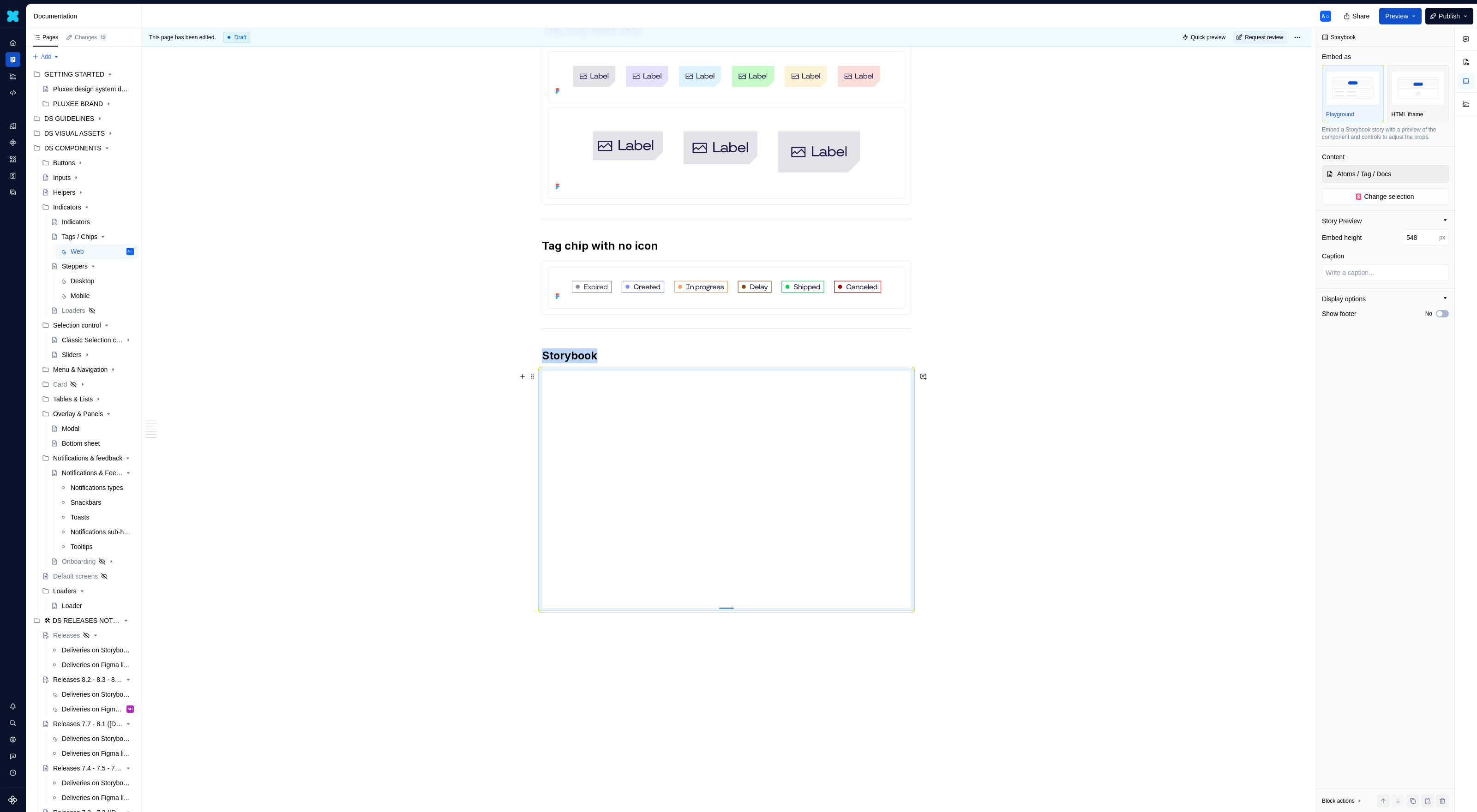
type input "554"
type textarea "*"
type input "561"
type textarea "*"
type input "568"
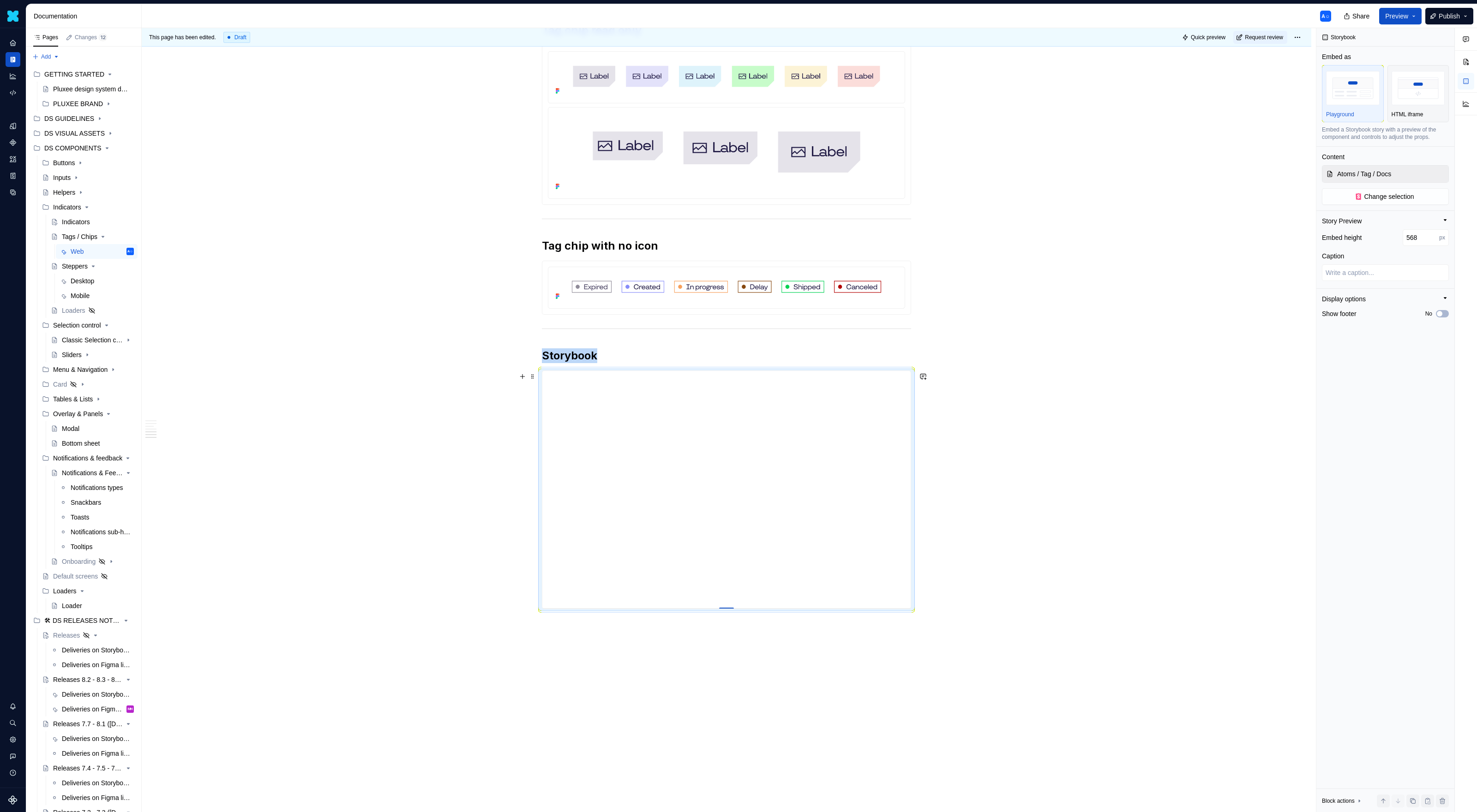
type textarea "*"
type input "575"
type textarea "*"
type input "582"
type textarea "*"
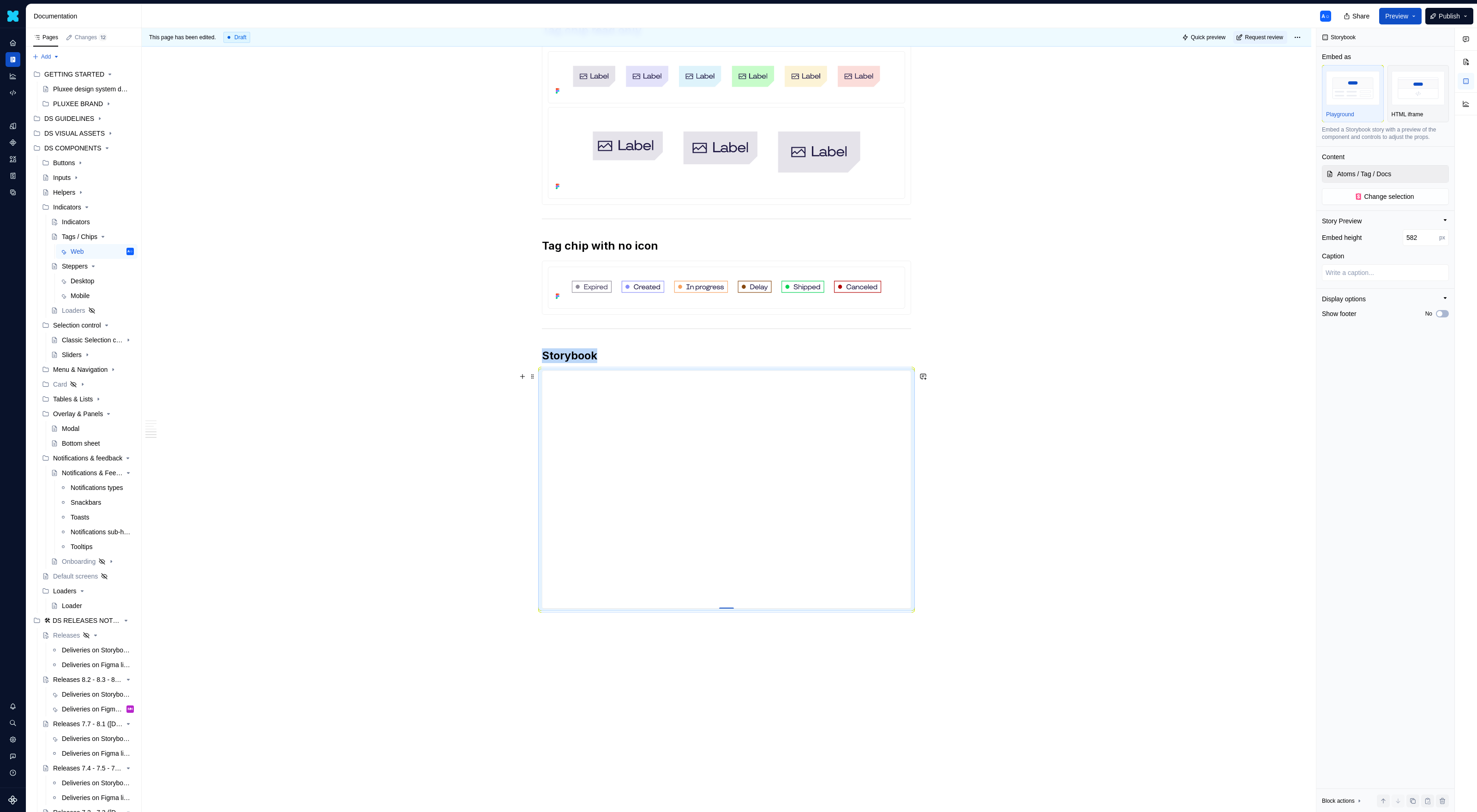
type input "589"
type textarea "*"
type input "597"
type textarea "*"
type input "605"
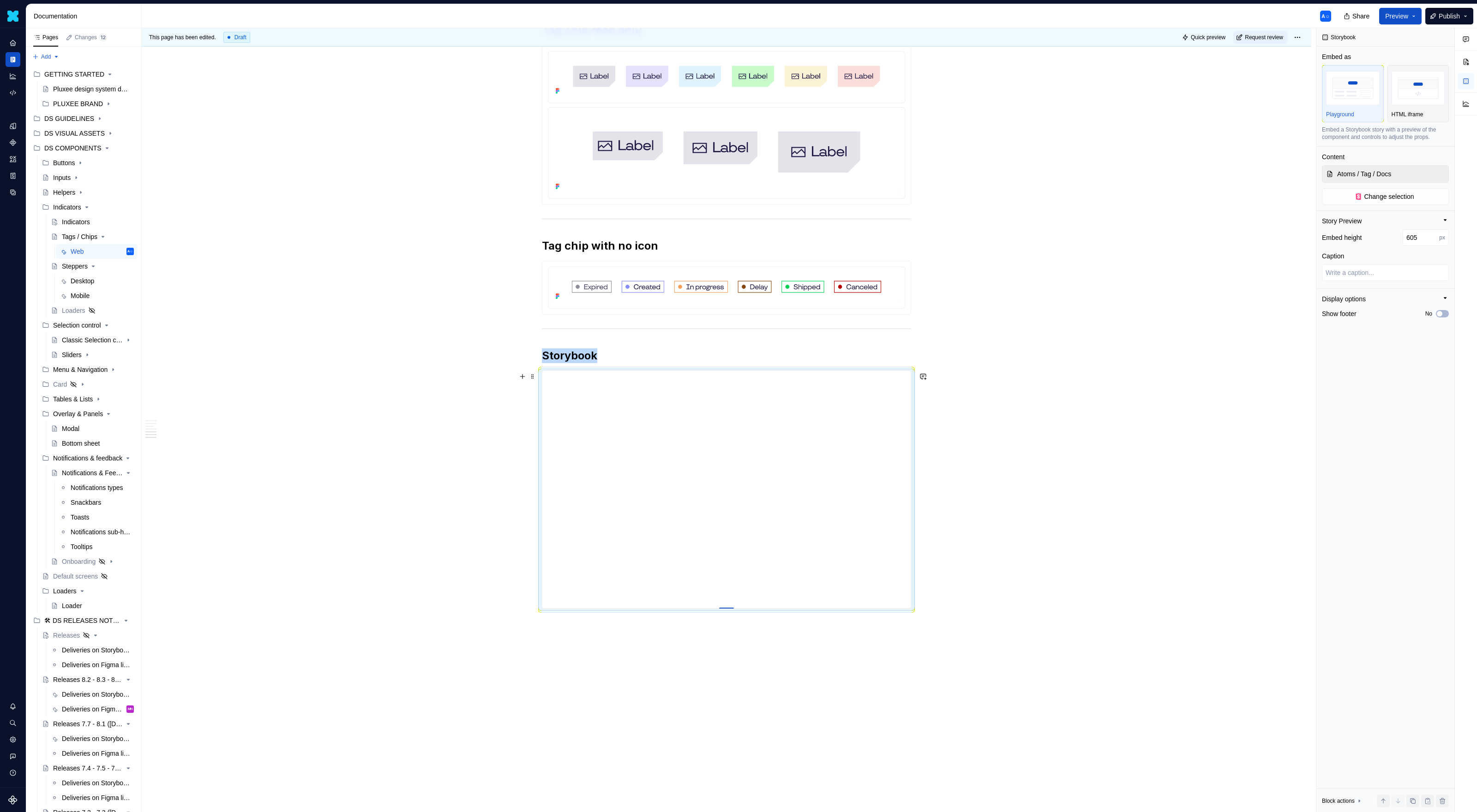
type textarea "*"
type input "615"
type textarea "*"
type input "625"
type textarea "*"
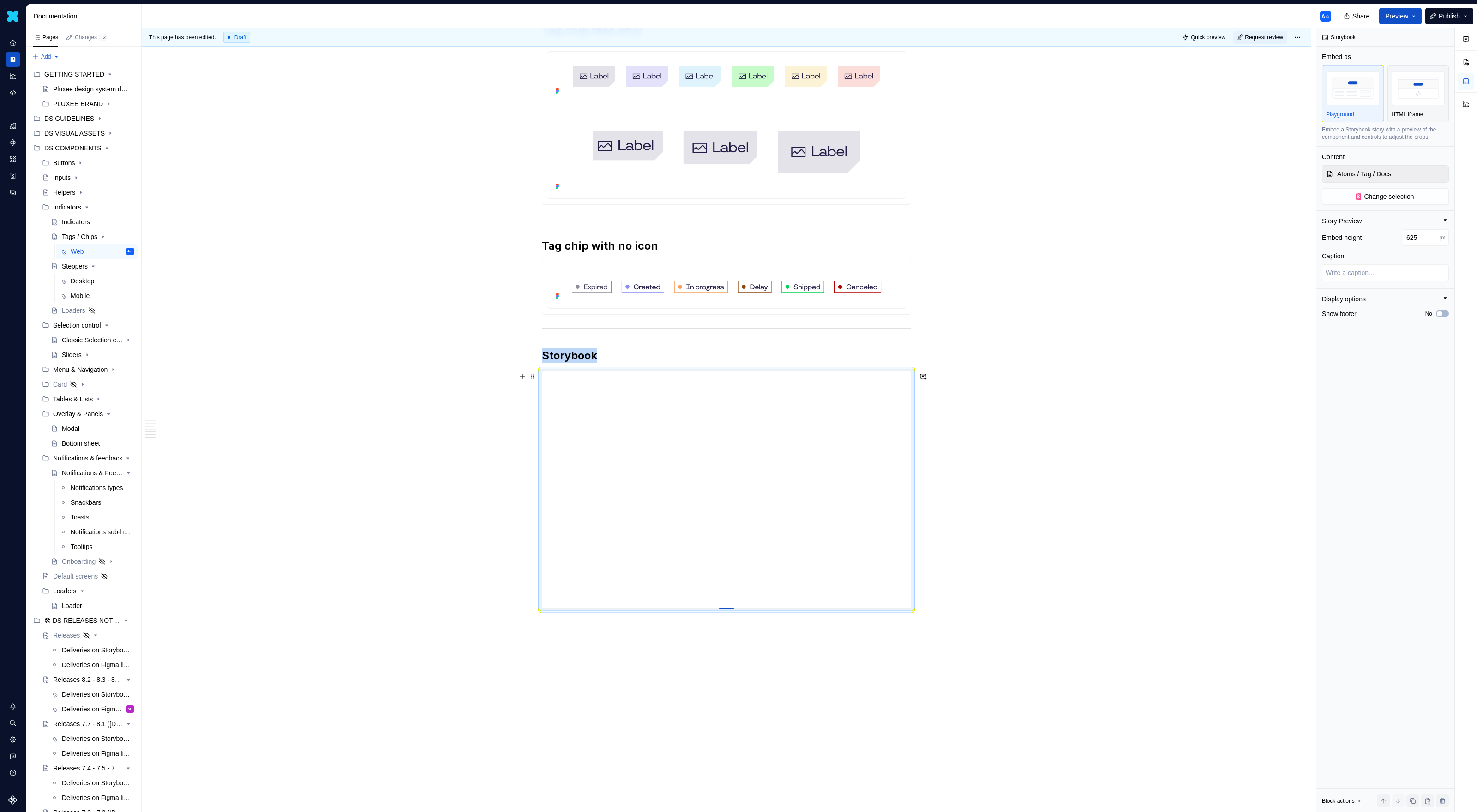
type input "636"
type textarea "*"
type input "649"
type textarea "*"
type input "661"
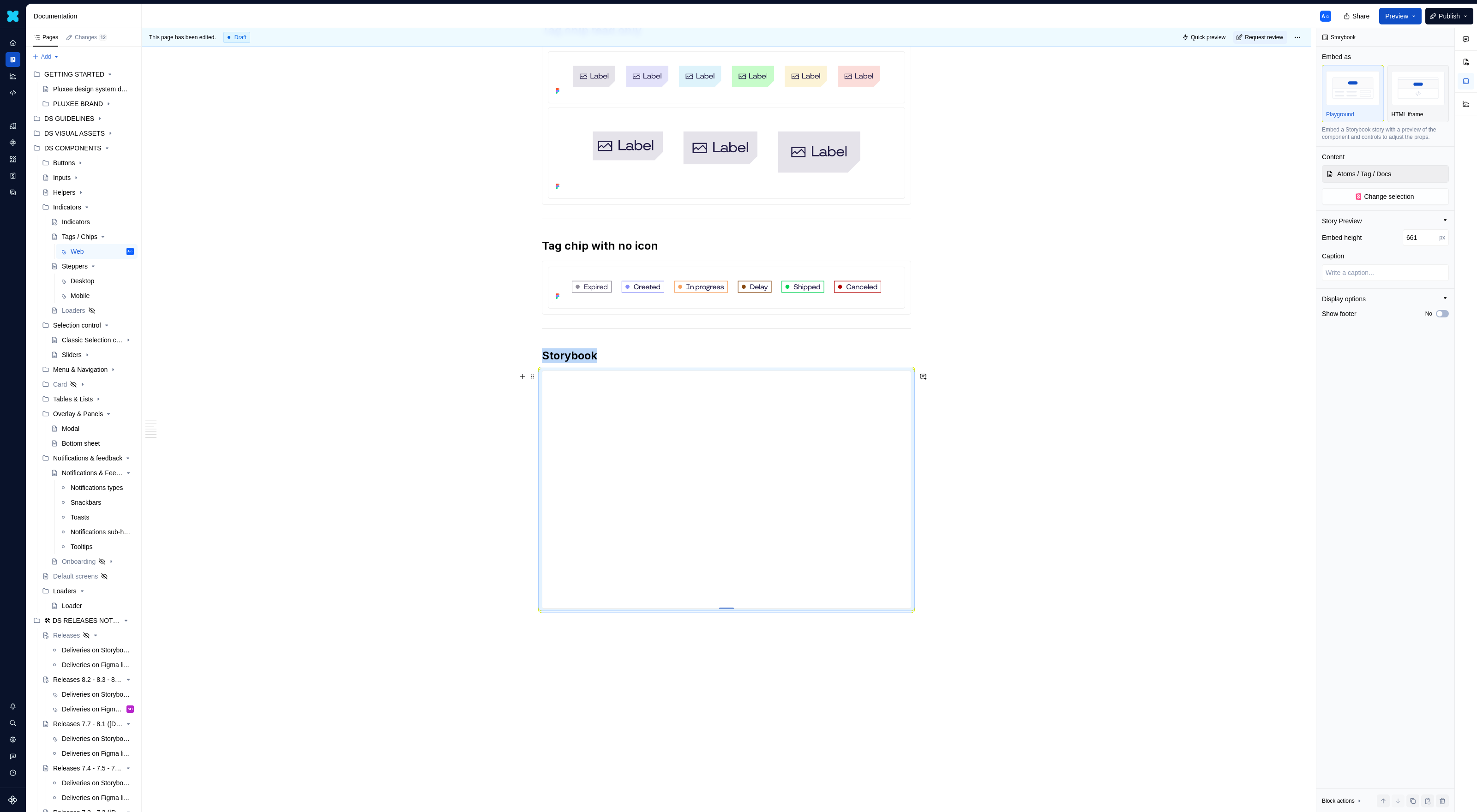
type textarea "*"
type input "675"
type textarea "*"
type input "706"
type textarea "*"
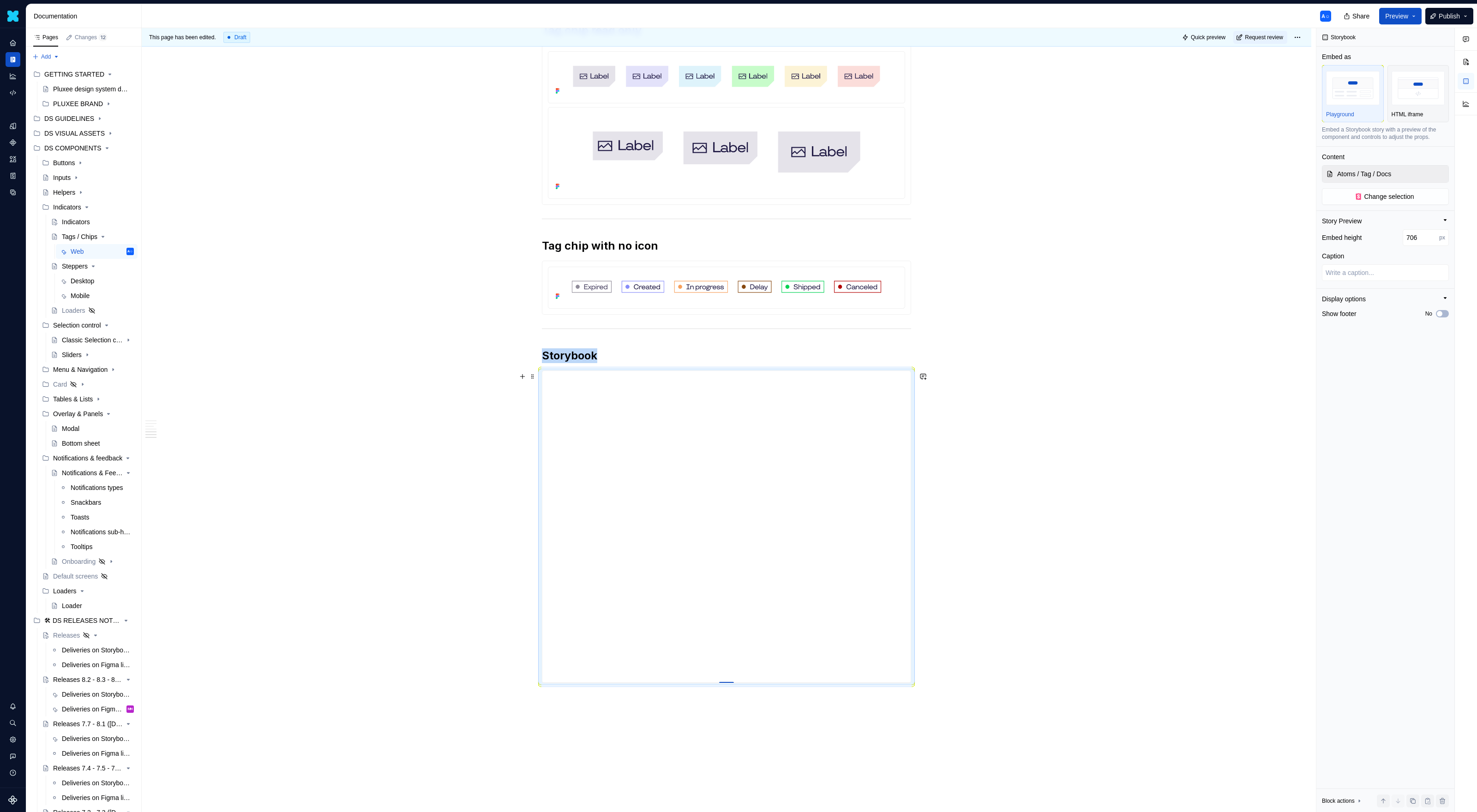
type input "717"
type textarea "*"
type input "725"
type textarea "*"
type input "729"
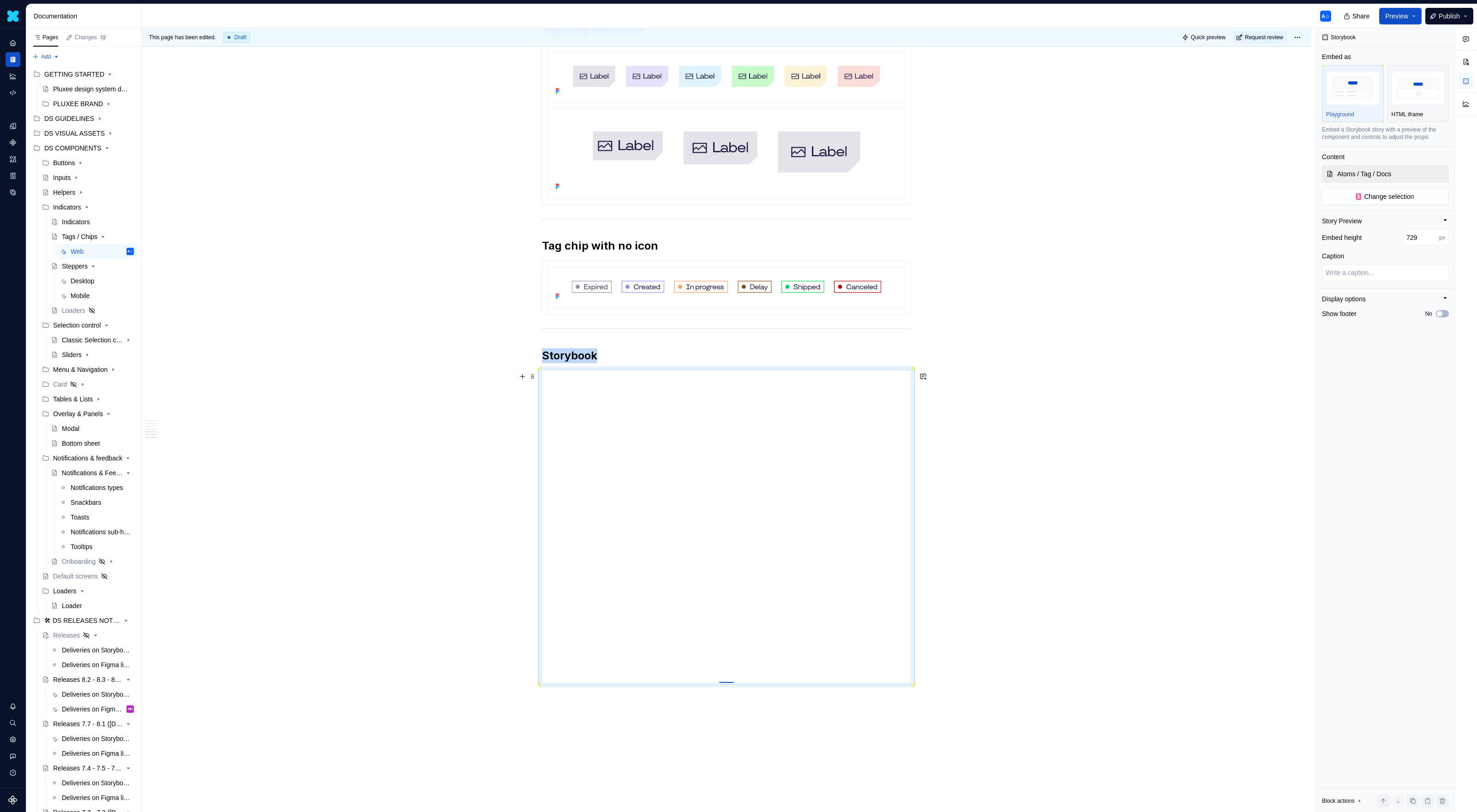
type textarea "*"
type input "731"
type textarea "*"
type input "732"
type textarea "*"
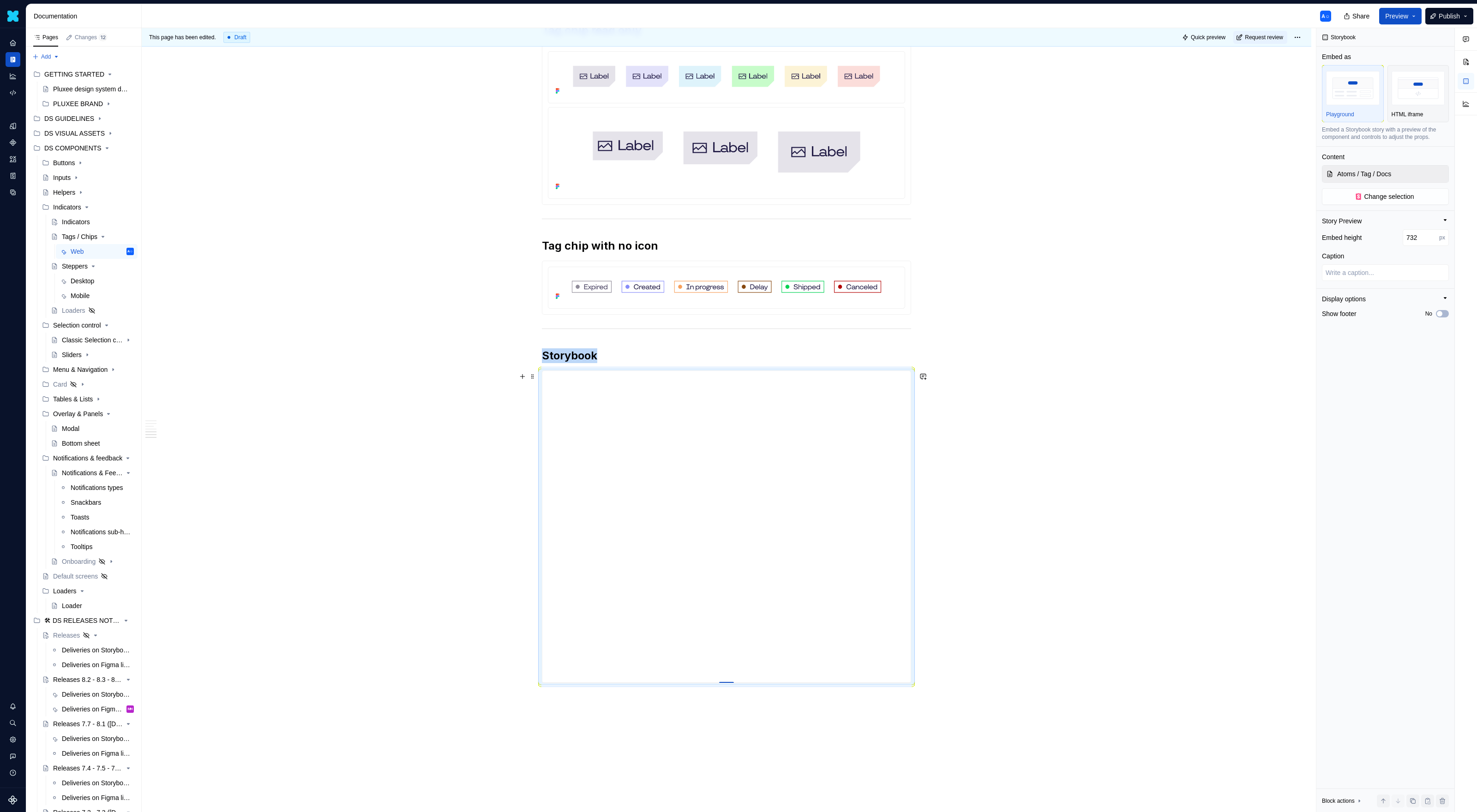
type input "731"
type textarea "*"
type input "730"
type textarea "*"
type input "727"
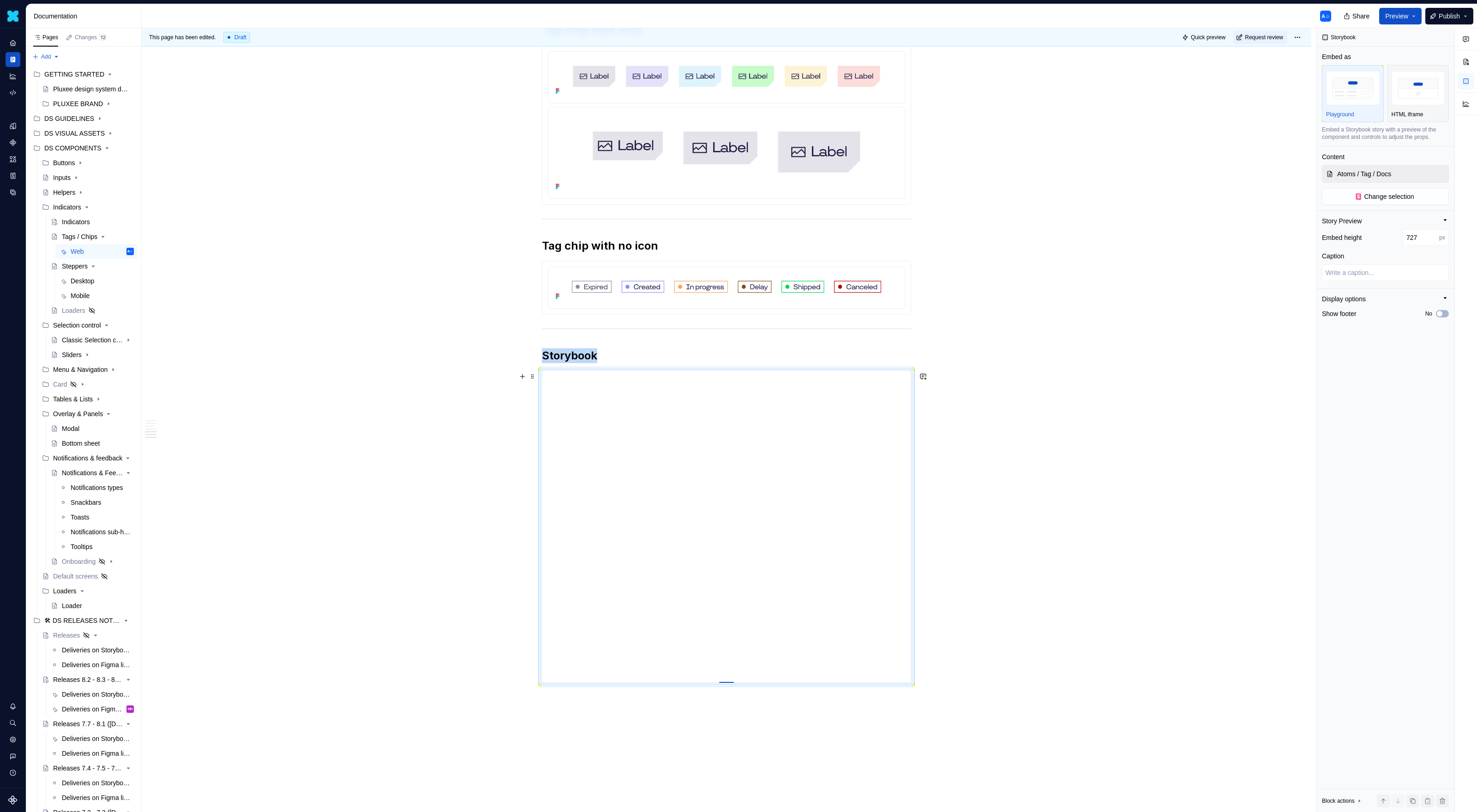
type textarea "*"
type input "718"
type textarea "*"
type input "713"
type textarea "*"
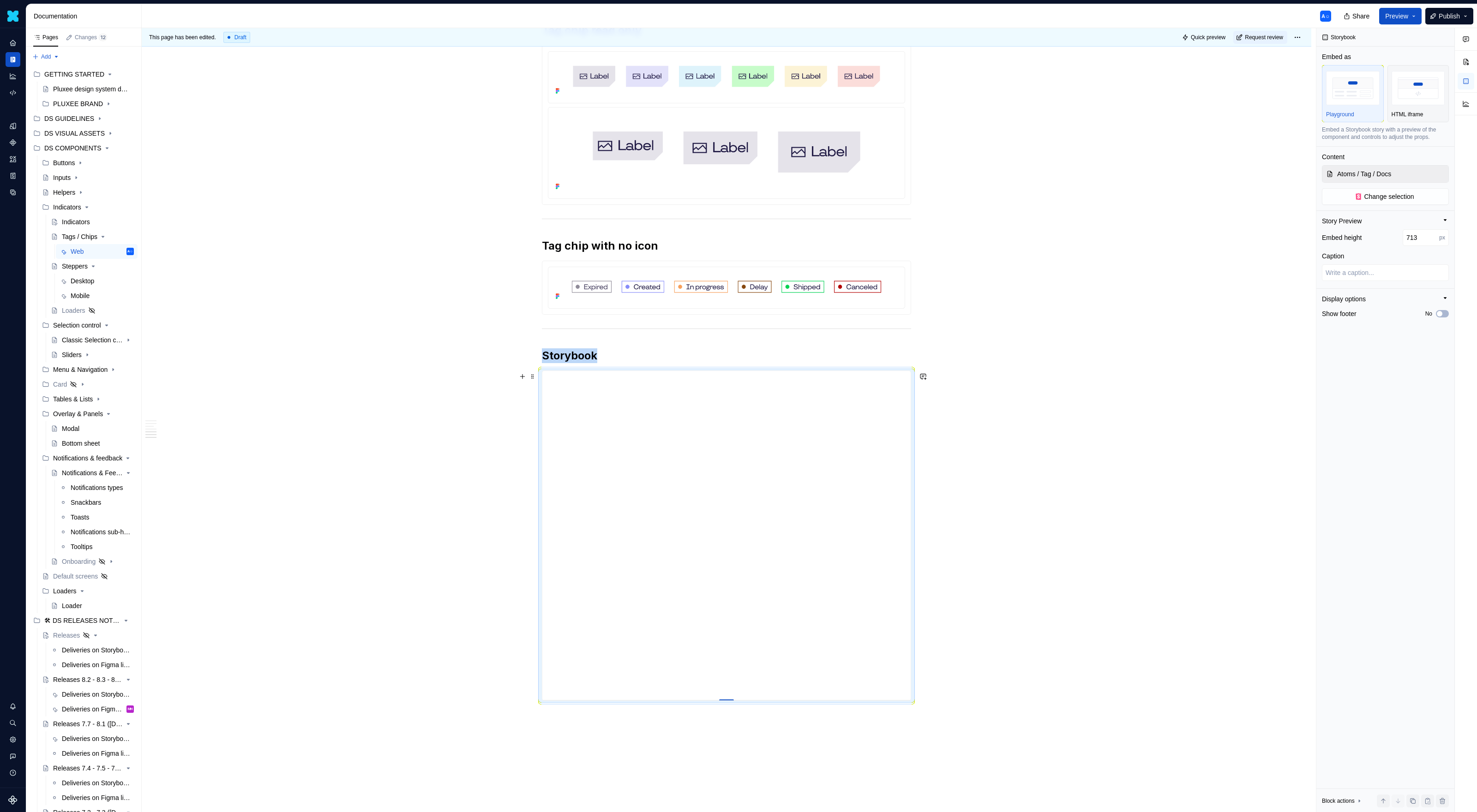
type input "710"
type textarea "*"
type input "713"
type textarea "*"
type input "740"
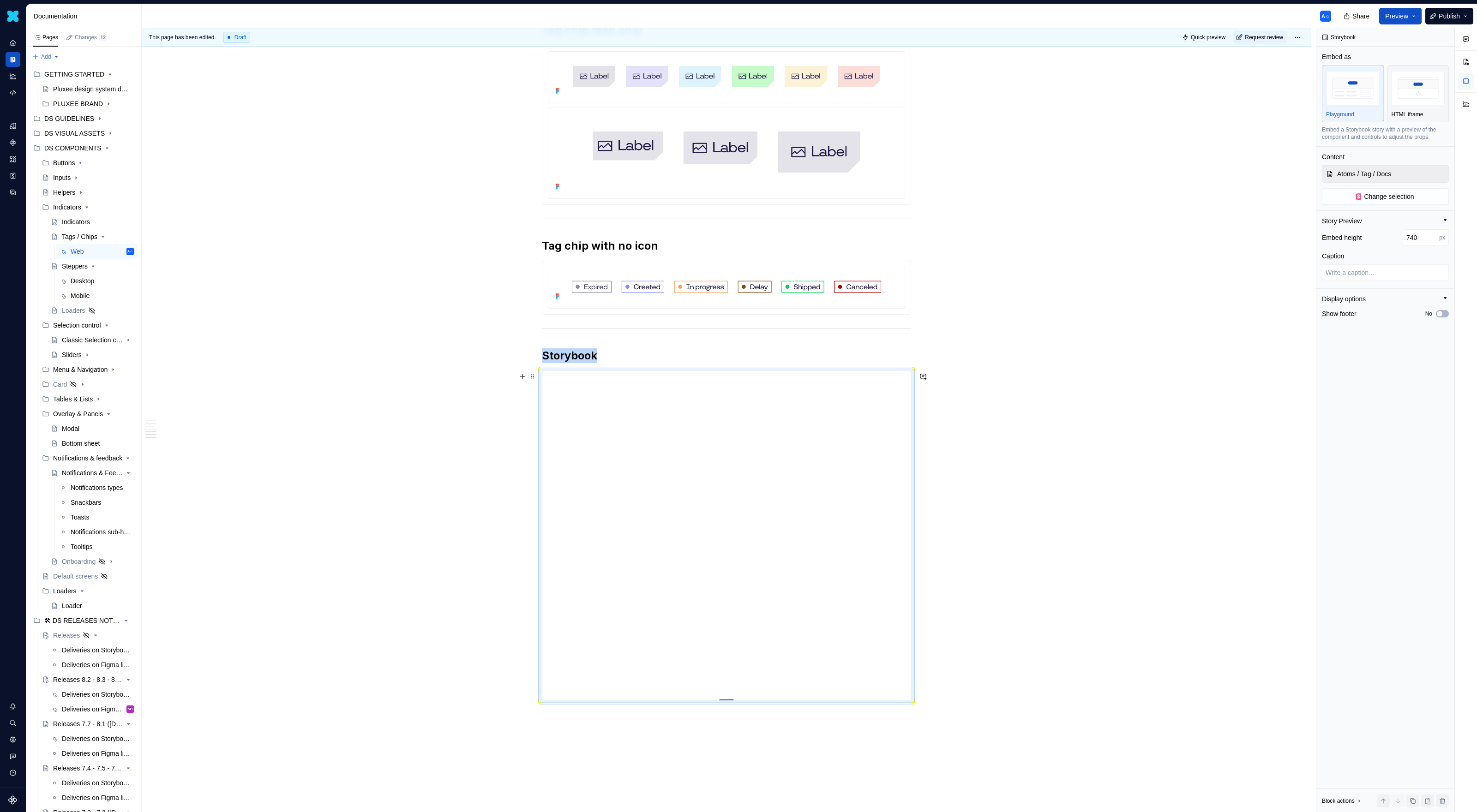
type textarea "*"
type input "778"
type textarea "*"
type input "899"
type textarea "*"
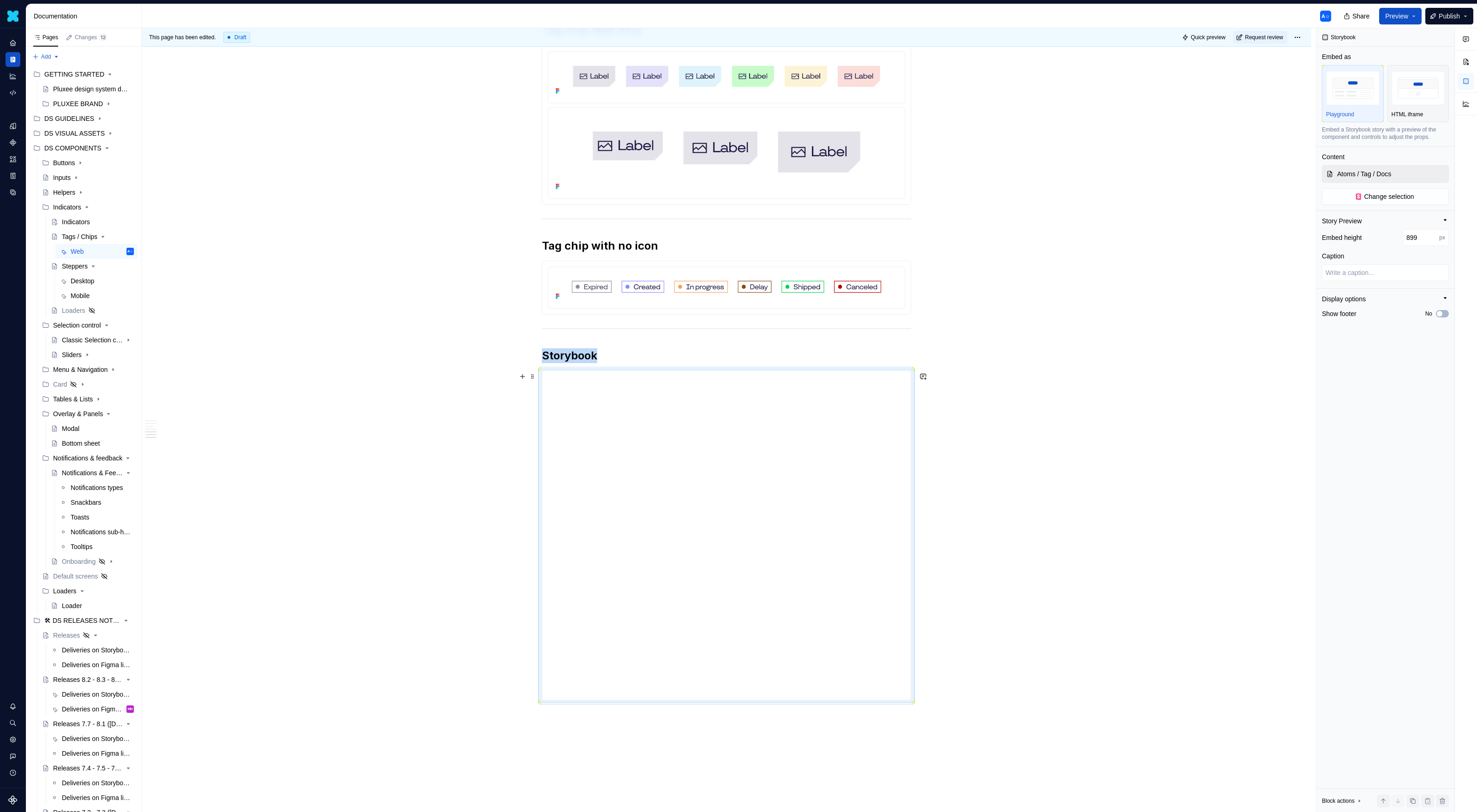
type input "970"
type textarea "*"
type input "987"
type textarea "*"
type input "1017"
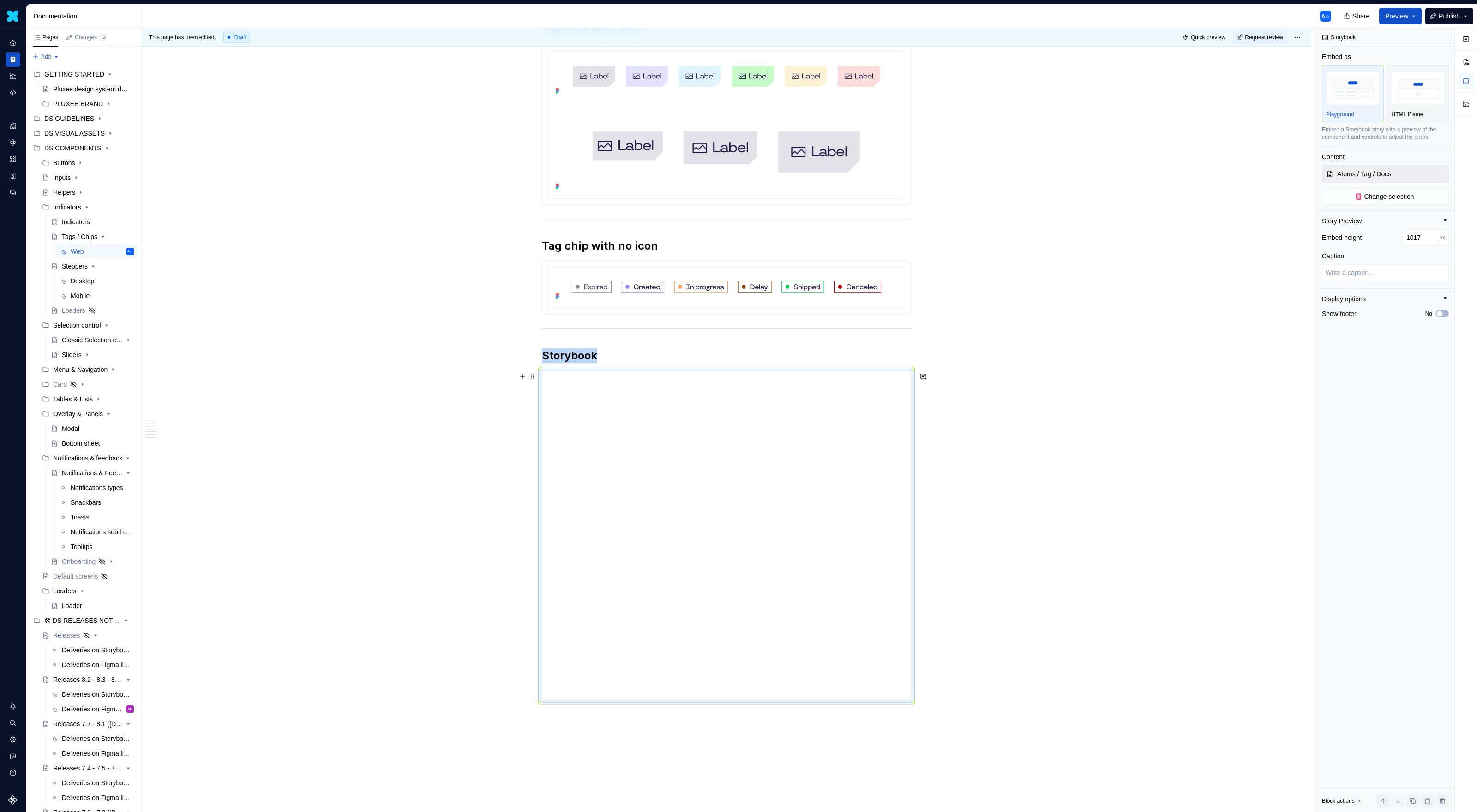
type textarea "*"
type input "1040"
type textarea "*"
type input "1030"
type textarea "*"
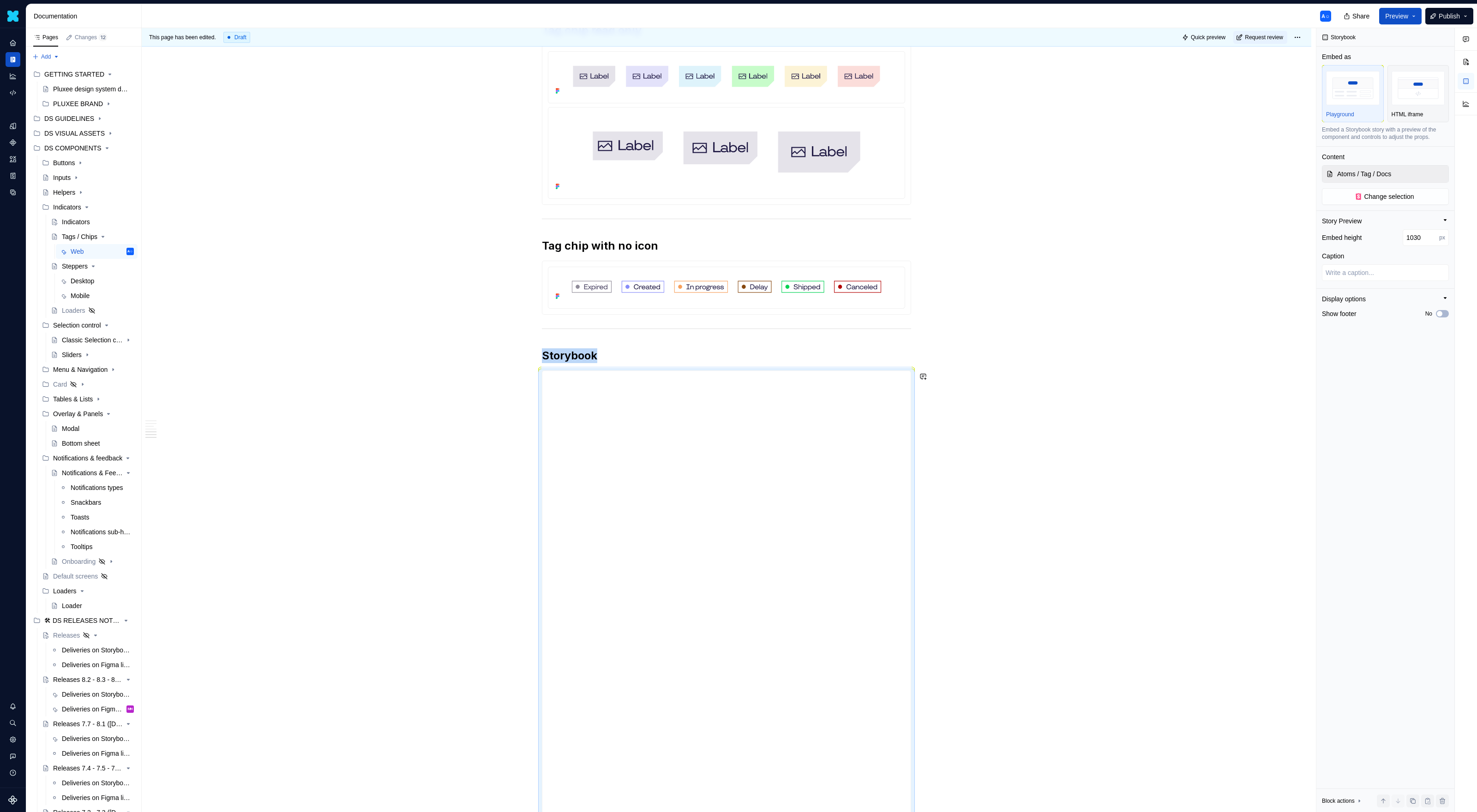
type input "1025"
type textarea "*"
type input "1008"
type textarea "*"
type input "999"
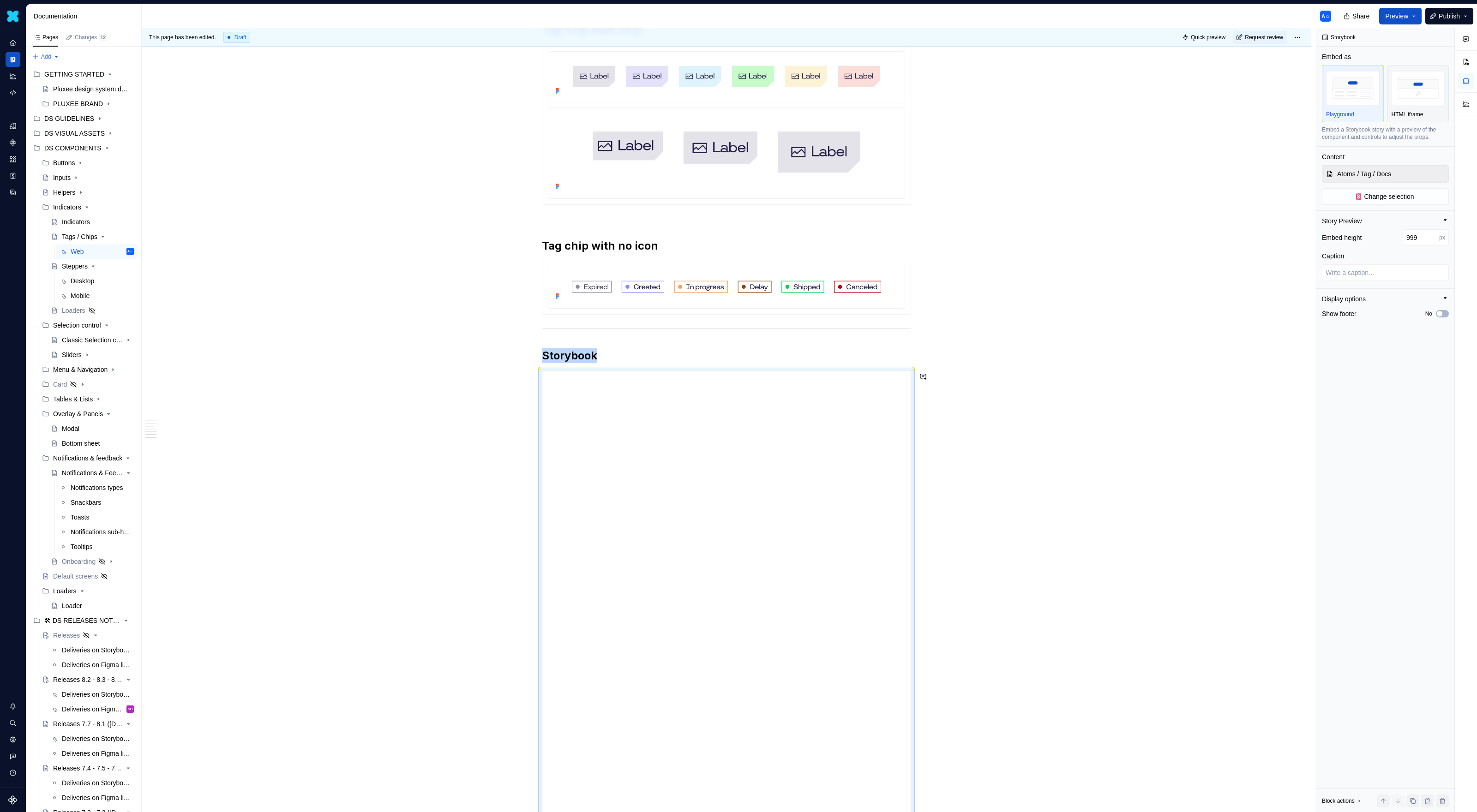
type textarea "*"
type input "978"
type textarea "*"
type input "938"
type textarea "*"
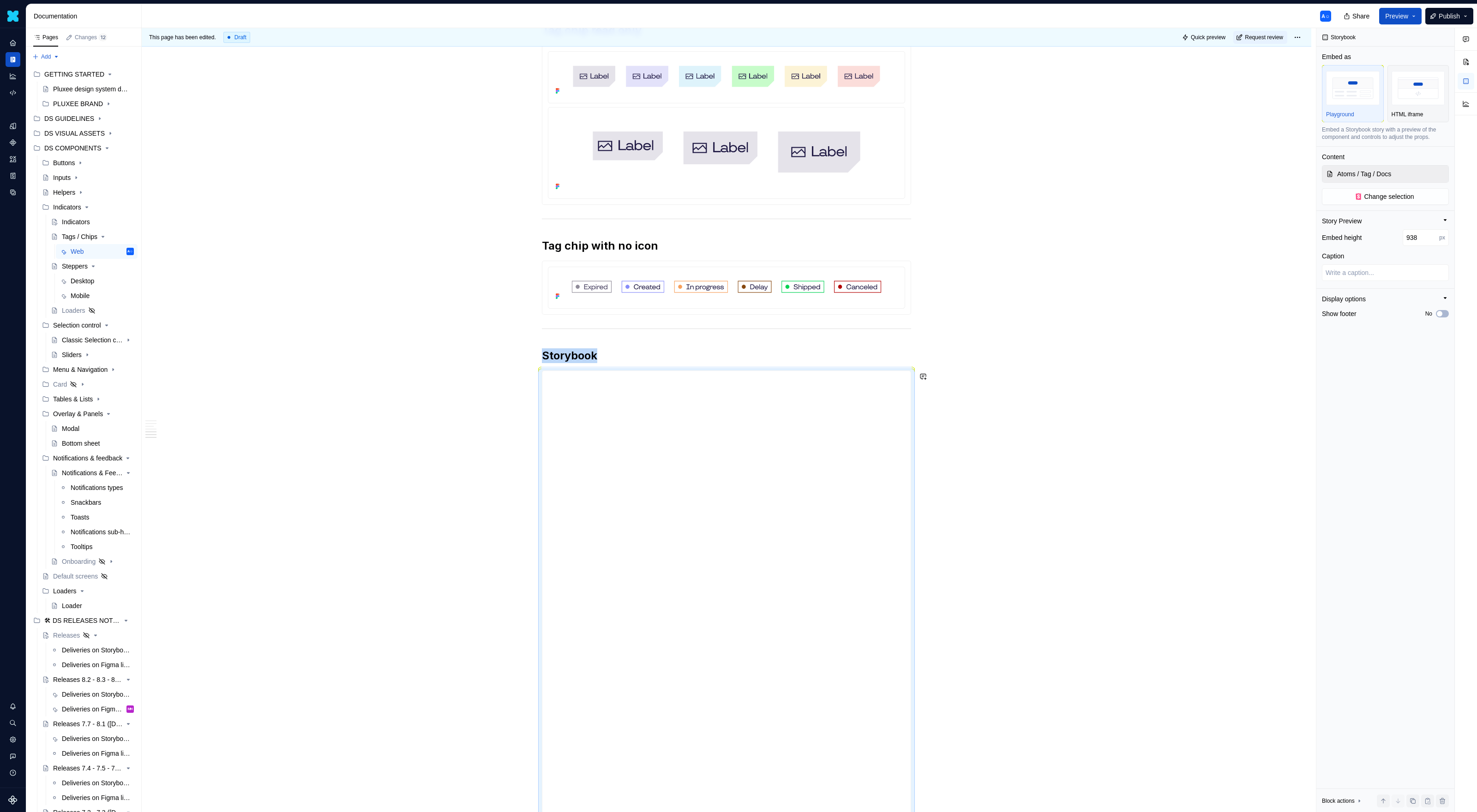
type input "922"
type textarea "*"
type input "911"
type textarea "*"
type input "905"
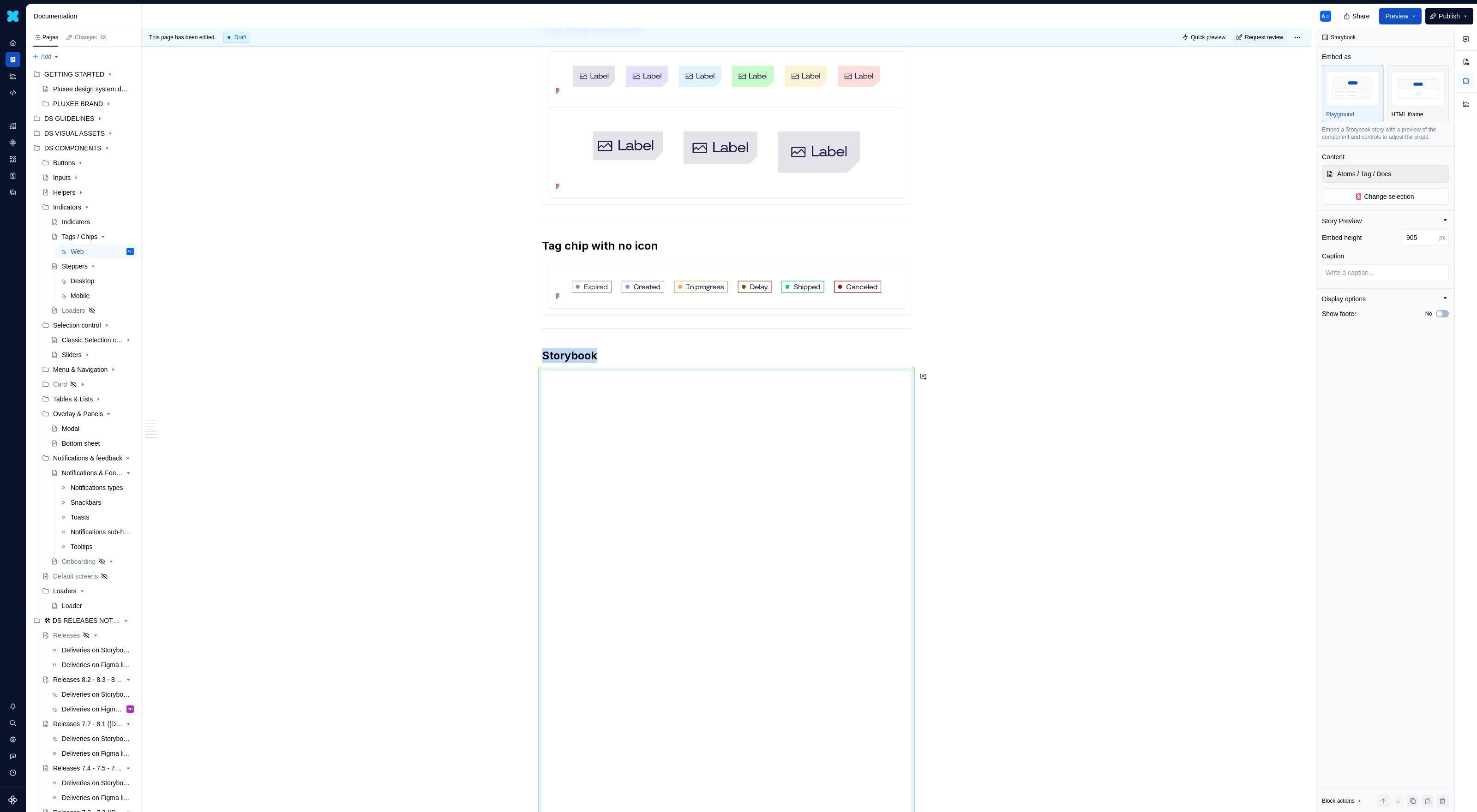
type textarea "*"
type input "902"
type textarea "*"
type input "900"
type textarea "*"
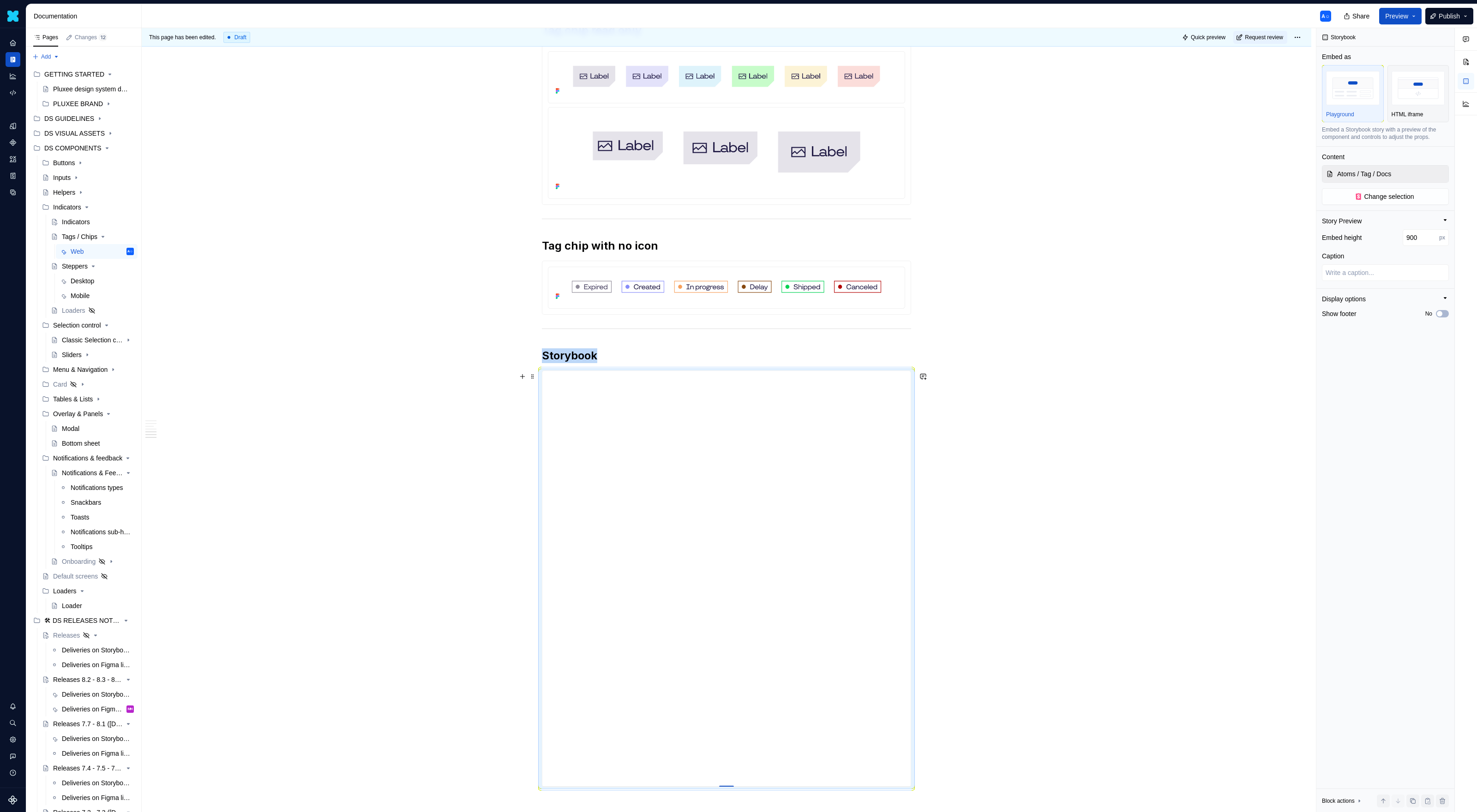
type input "901"
type textarea "*"
type input "902"
drag, startPoint x: 733, startPoint y: 557, endPoint x: 743, endPoint y: 789, distance: 232.2
click at [872, 464] on div "Usage Chips allow users to enter information, make selections, filter content, …" at bounding box center [726, 45] width 1170 height 1995
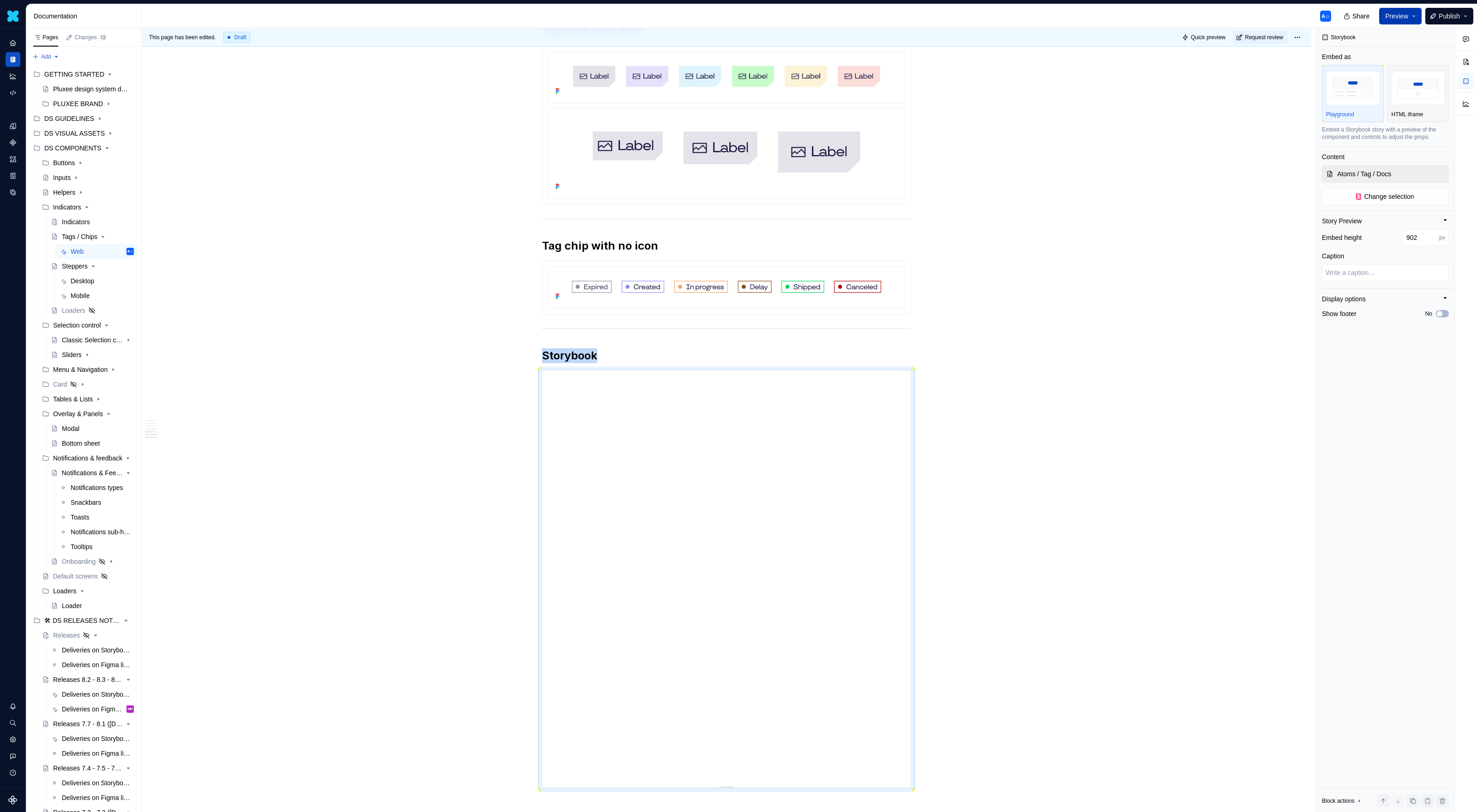
click at [872, 17] on button "Preview" at bounding box center [1400, 16] width 42 height 17
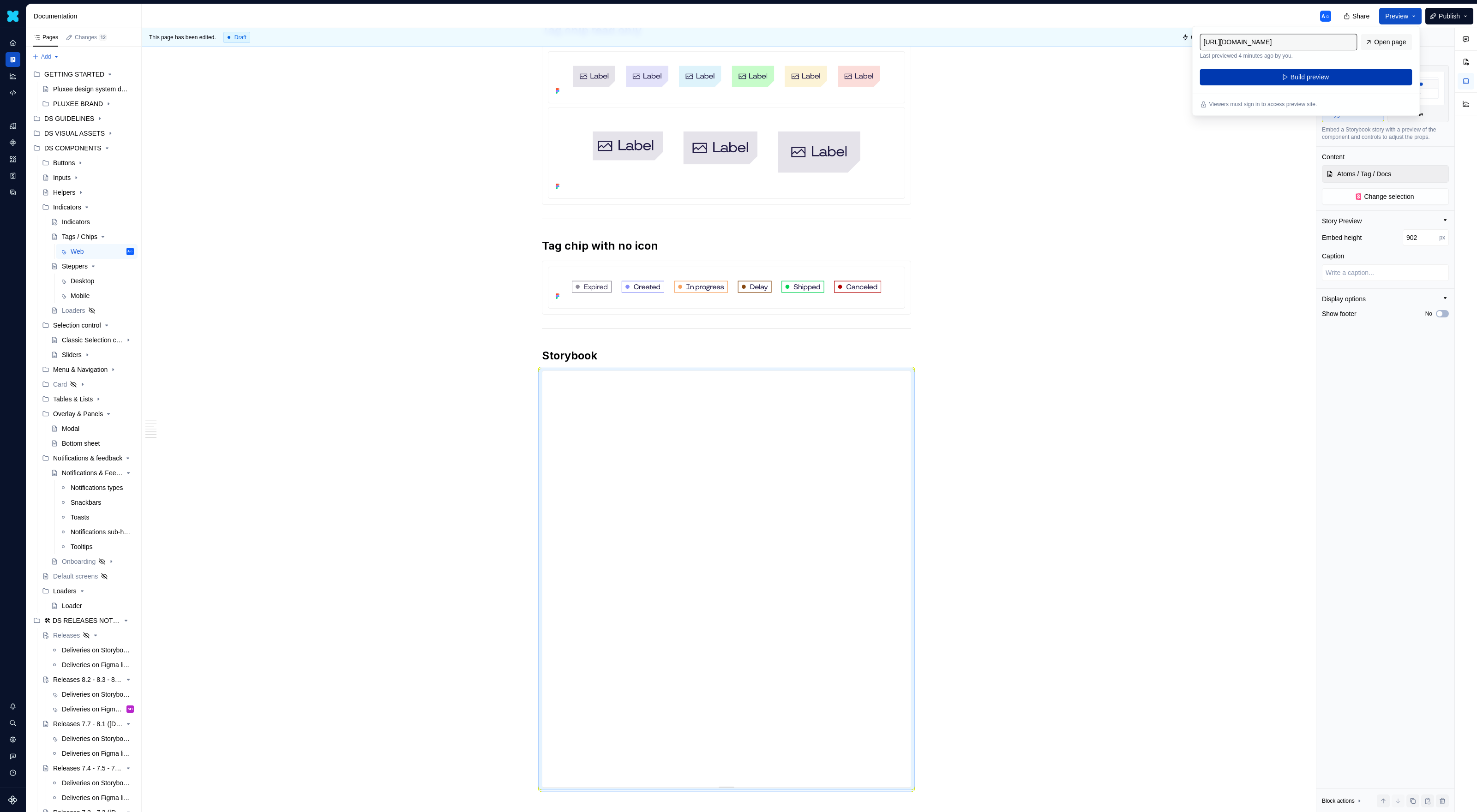
click at [872, 80] on button "Build preview" at bounding box center [1306, 77] width 212 height 17
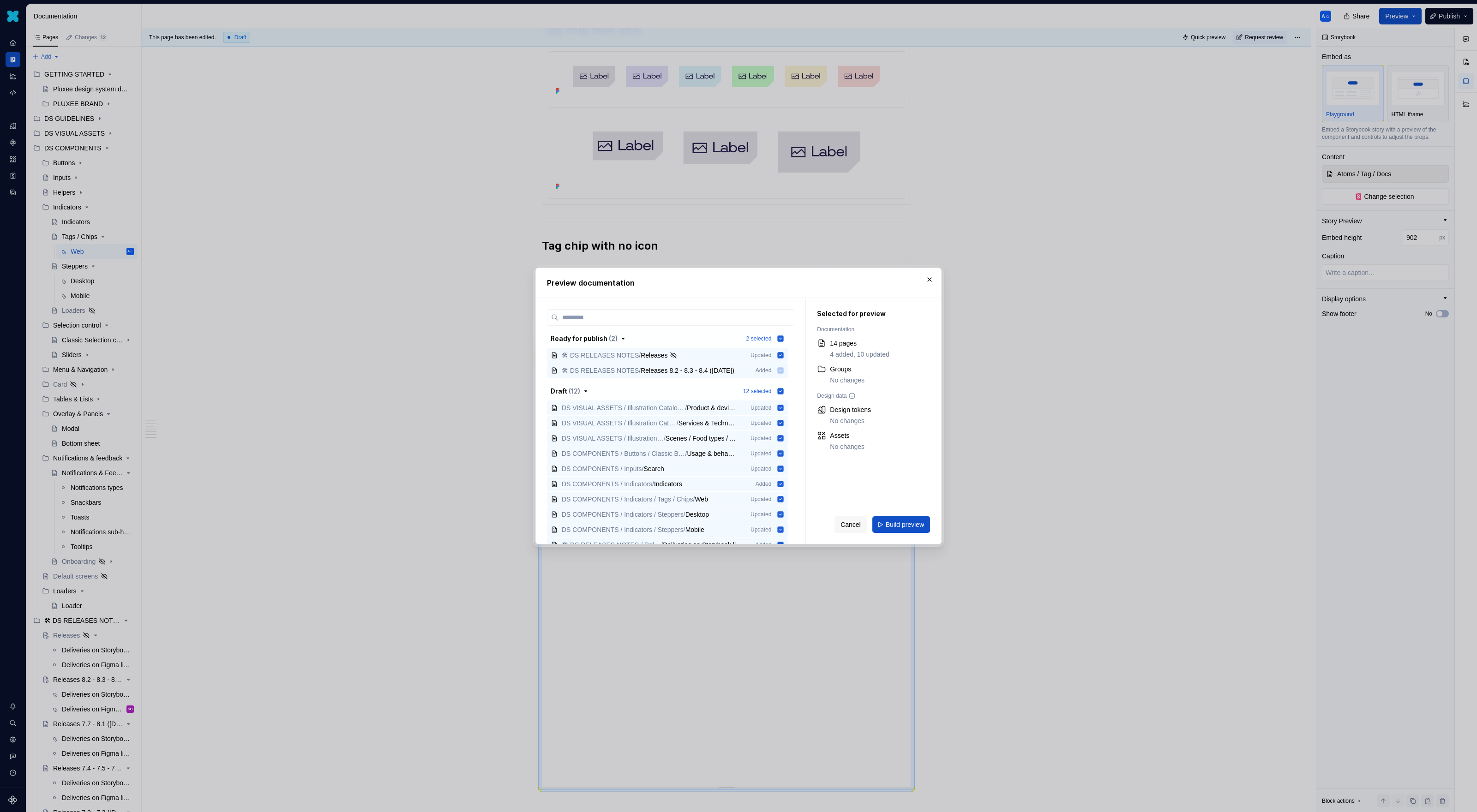
click at [872, 526] on div "Cancel Build preview" at bounding box center [874, 524] width 135 height 39
click at [872, 520] on span "Build preview" at bounding box center [905, 524] width 38 height 9
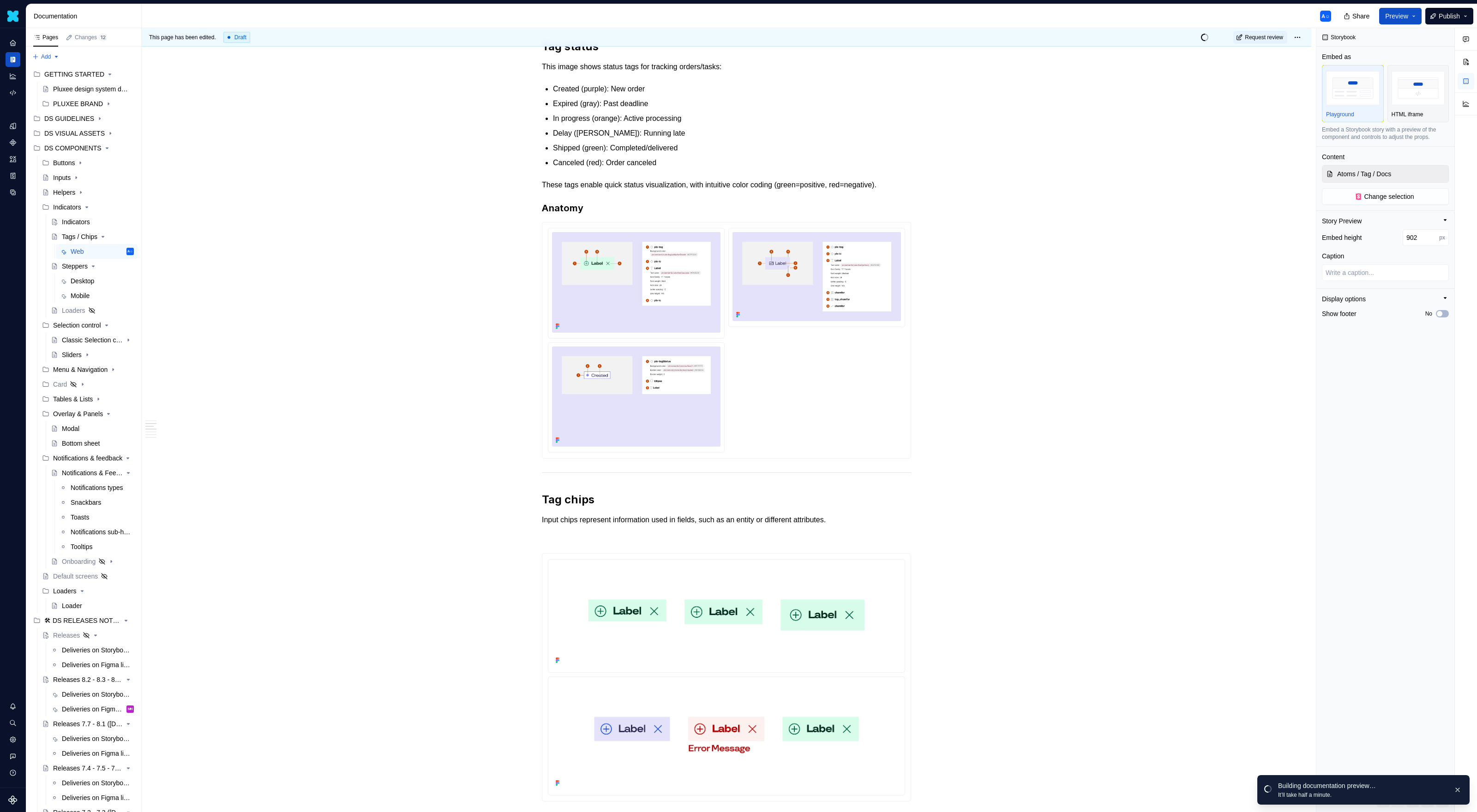
scroll to position [0, 0]
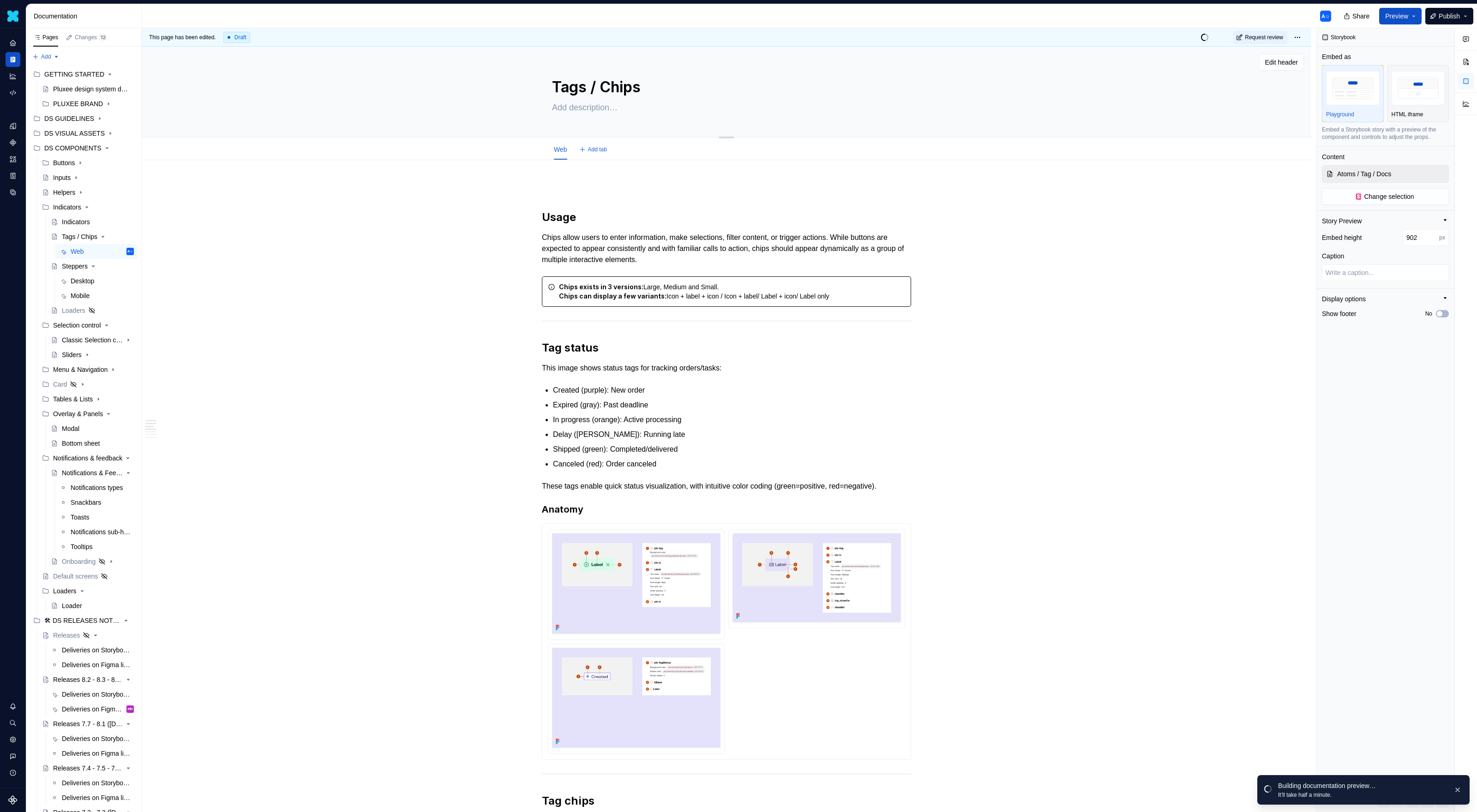
click at [614, 112] on textarea at bounding box center [725, 108] width 349 height 15
paste textarea "Chips allow users to enter information, make selections, filter content, or tri…"
type textarea "*"
type textarea "Chips allow users to enter information, make selections, filter content, or tri…"
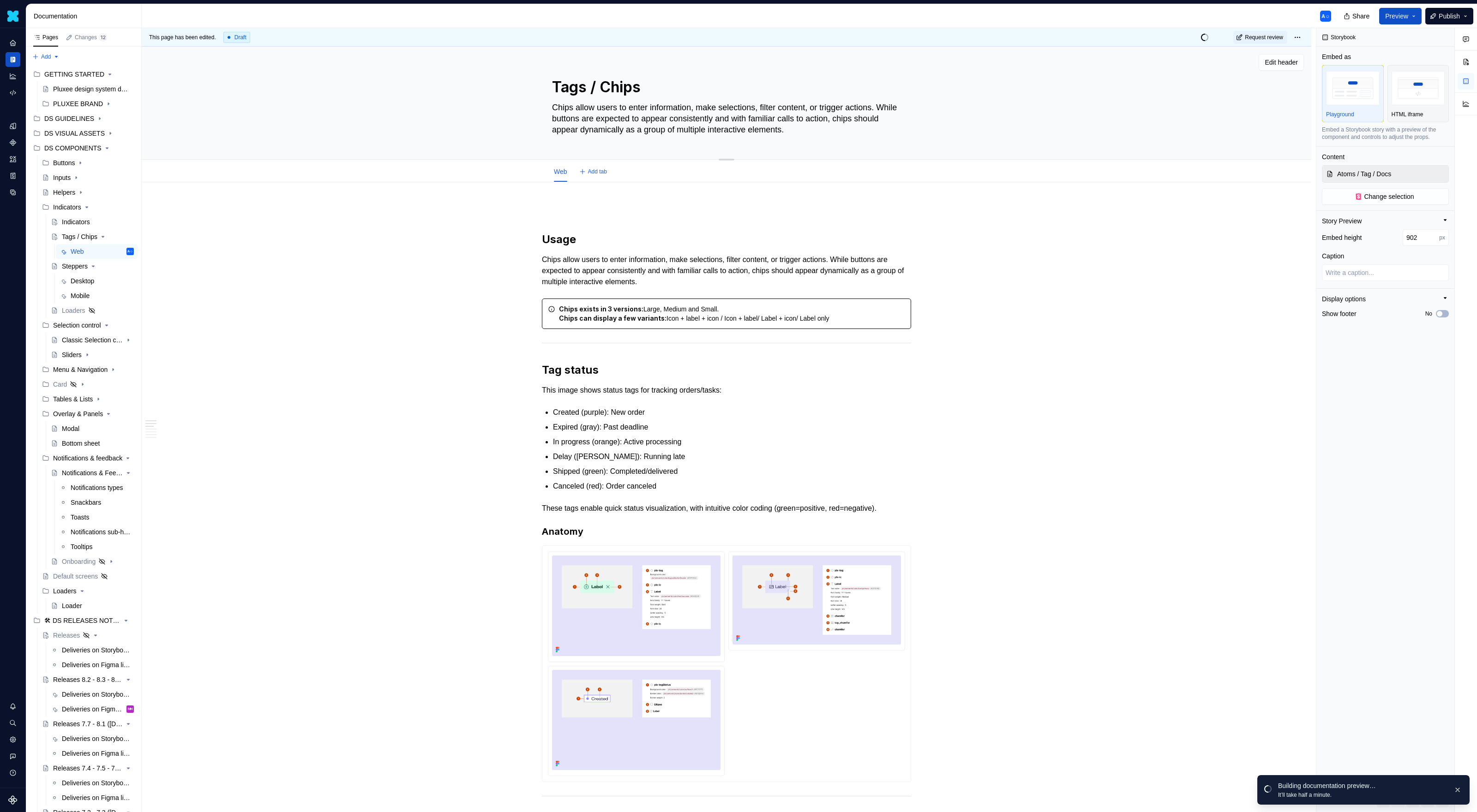
drag, startPoint x: 588, startPoint y: 118, endPoint x: 915, endPoint y: 127, distance: 327.1
click at [872, 127] on div "Tags / Chips Chips allow users to enter information, make selections, filter co…" at bounding box center [726, 103] width 1096 height 112
type textarea "*"
type textarea "Chips allow users to enter information, make selections, filter content, or tri…"
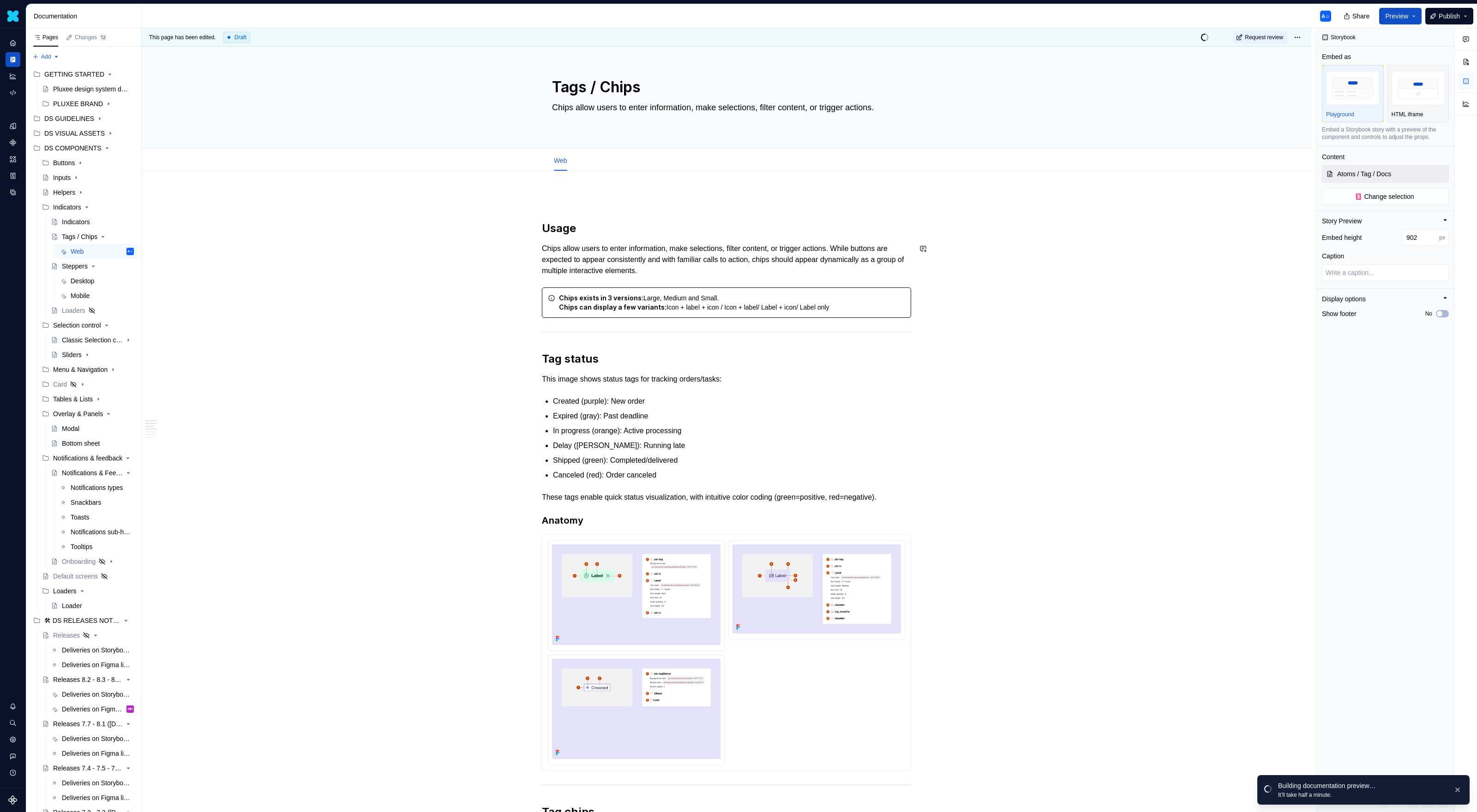
type textarea "*"
type textarea "Chips allow users to enter information, make selections, filter content, or tri…"
click at [716, 197] on p at bounding box center [726, 198] width 369 height 11
click at [872, 15] on span "Preview" at bounding box center [1397, 16] width 23 height 9
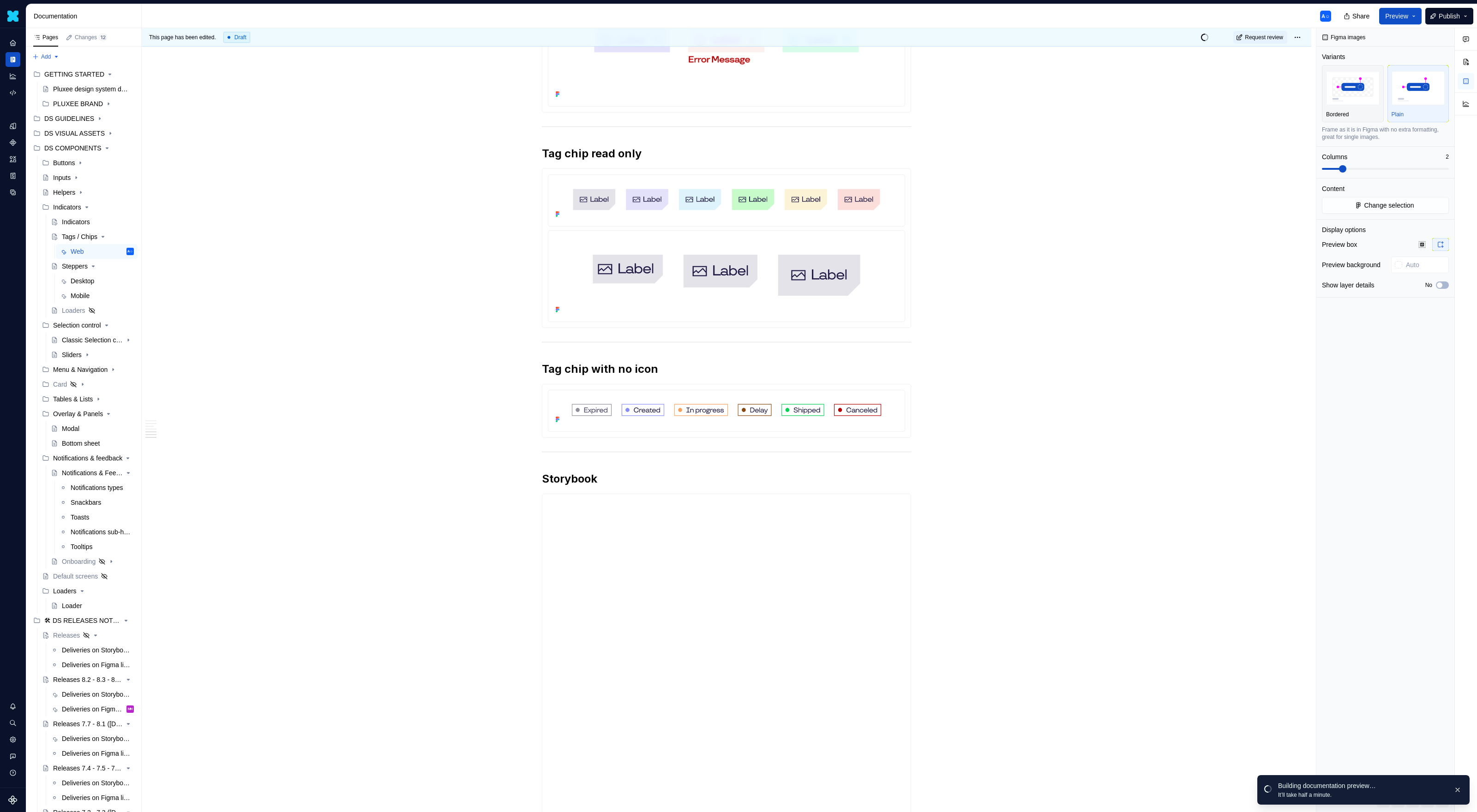
scroll to position [766, 0]
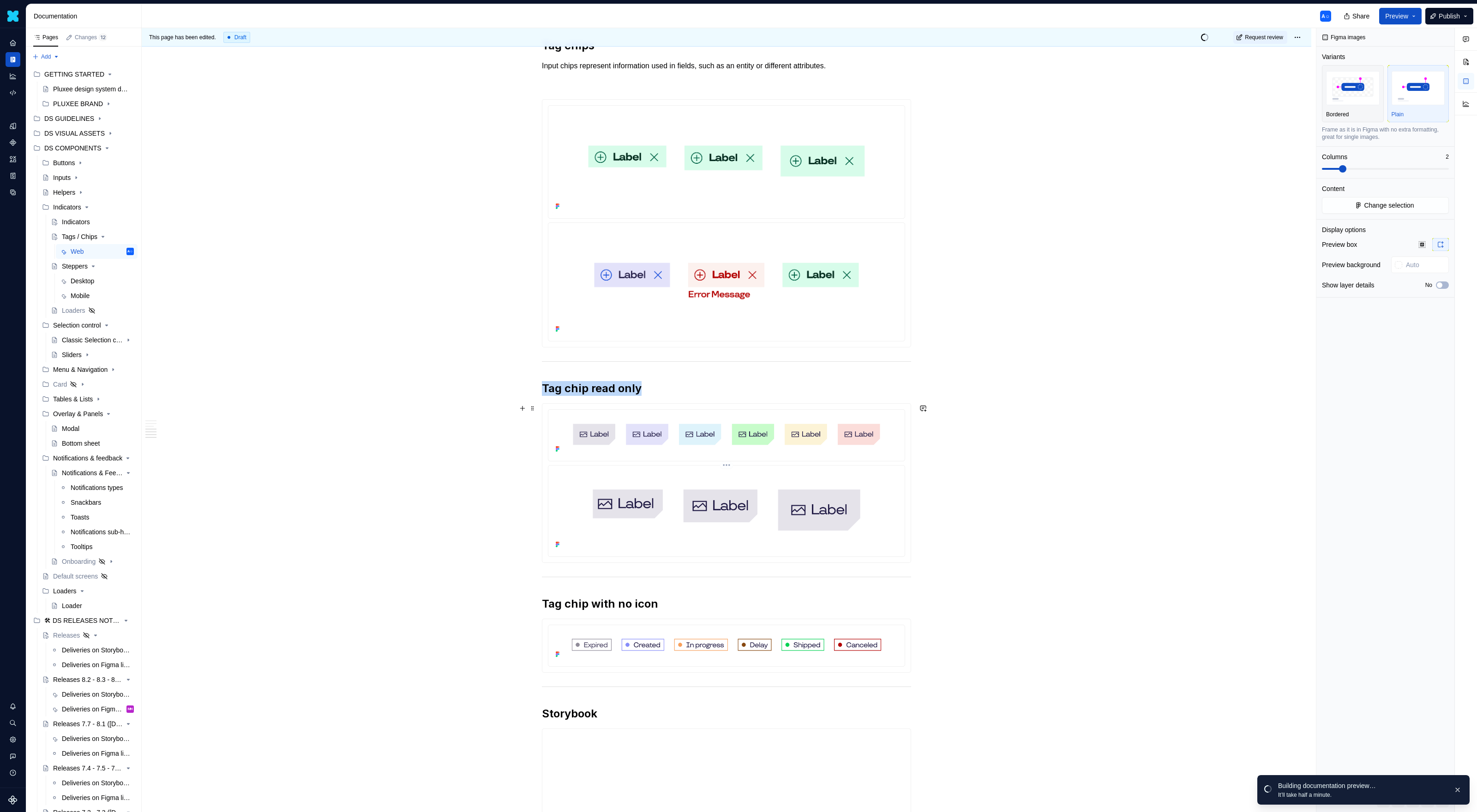
click at [721, 478] on img at bounding box center [726, 510] width 349 height 81
click at [872, 201] on span "Change selection" at bounding box center [1389, 205] width 50 height 9
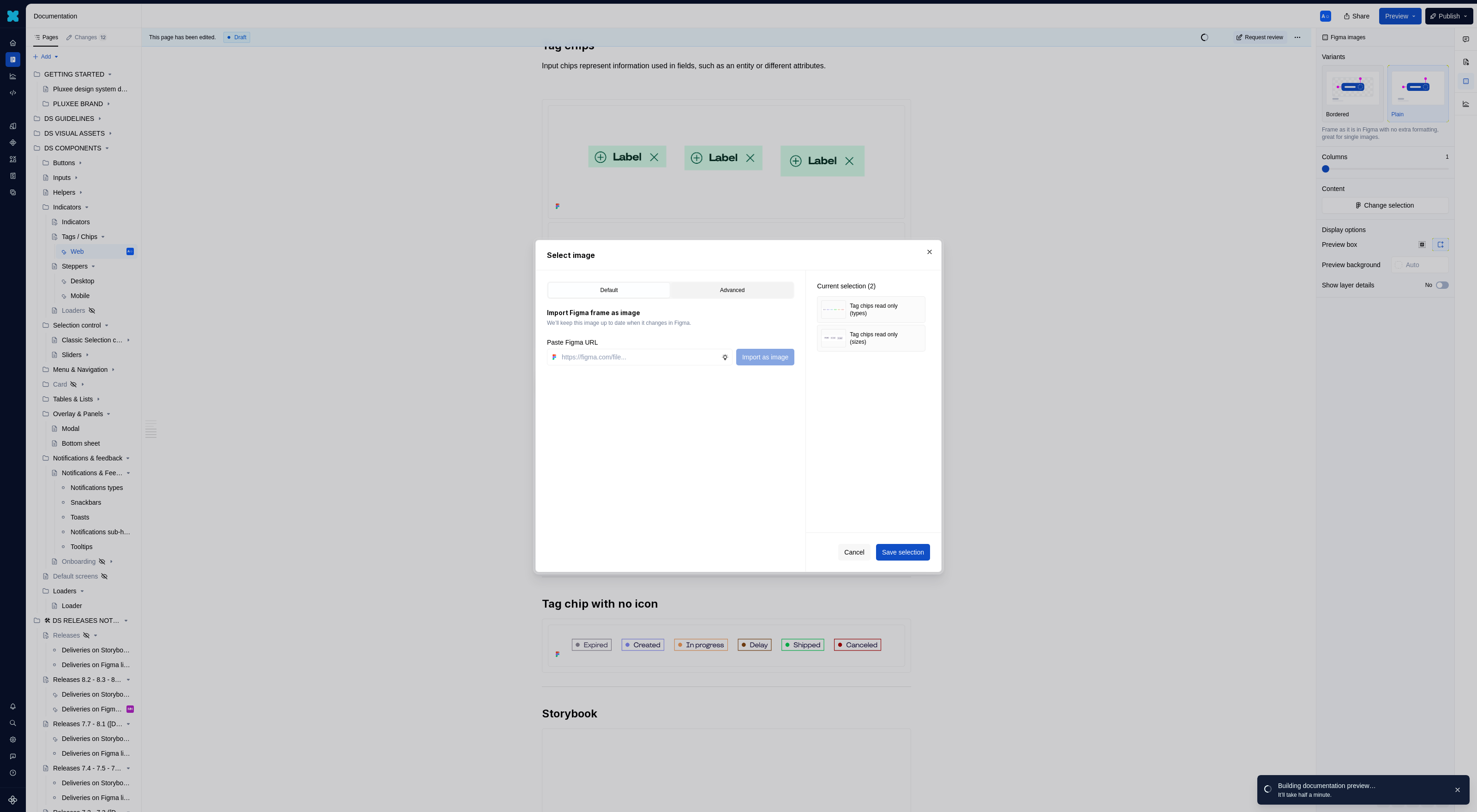
click at [704, 291] on div "Advanced" at bounding box center [732, 290] width 116 height 9
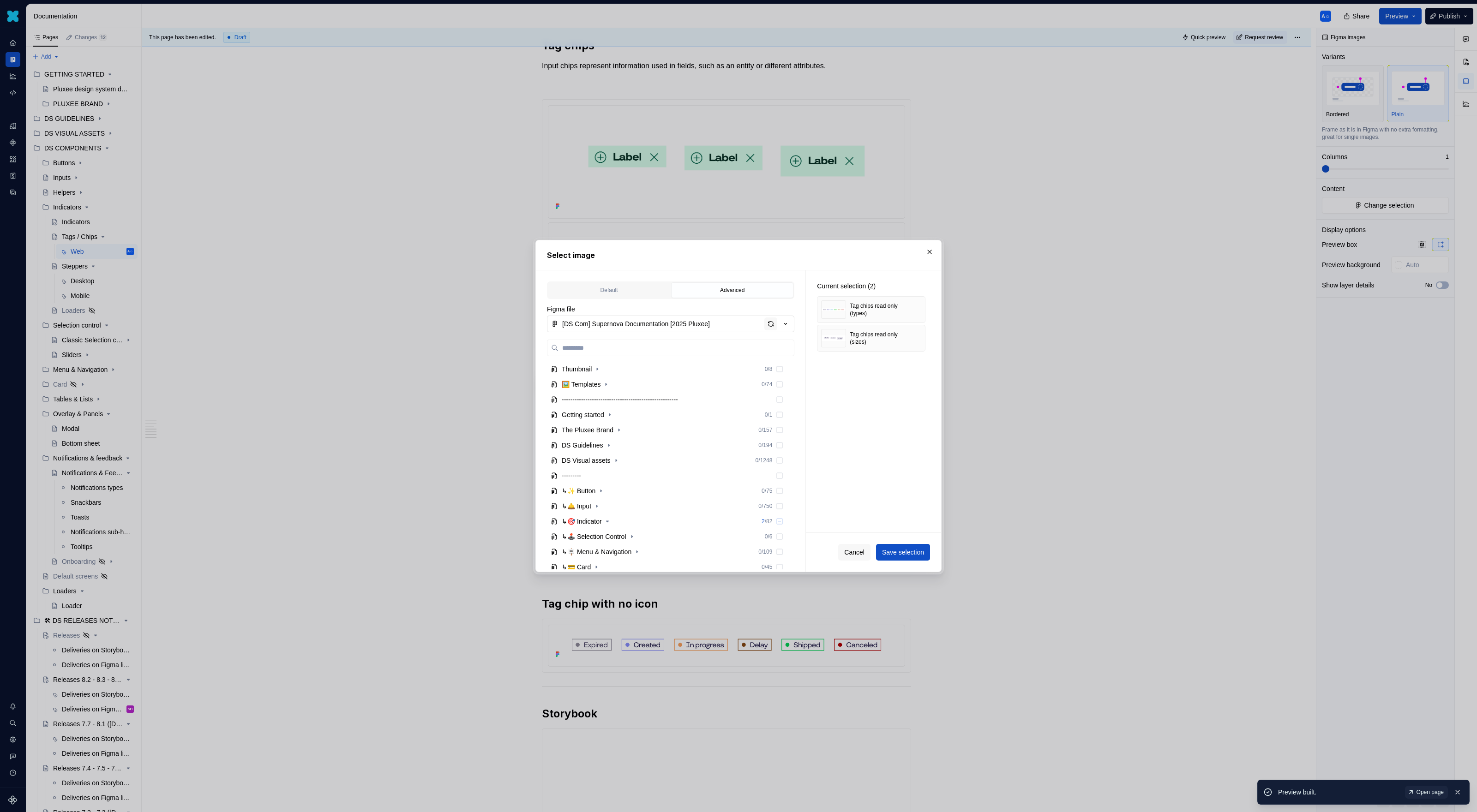
click at [768, 324] on div "button" at bounding box center [771, 324] width 13 height 13
click at [872, 249] on div "Select image" at bounding box center [739, 255] width 405 height 30
click at [872, 253] on button "button" at bounding box center [929, 252] width 13 height 13
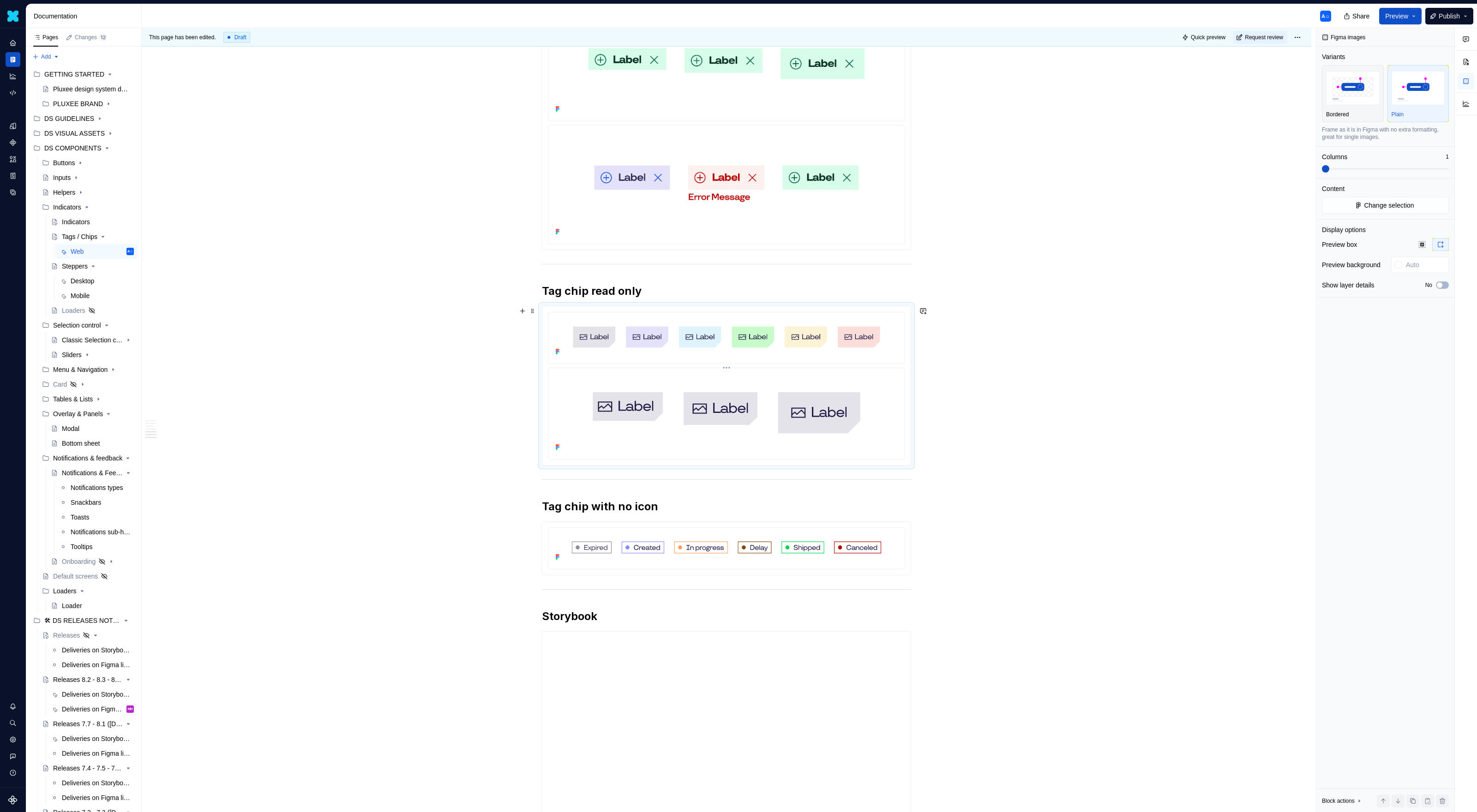
scroll to position [893, 0]
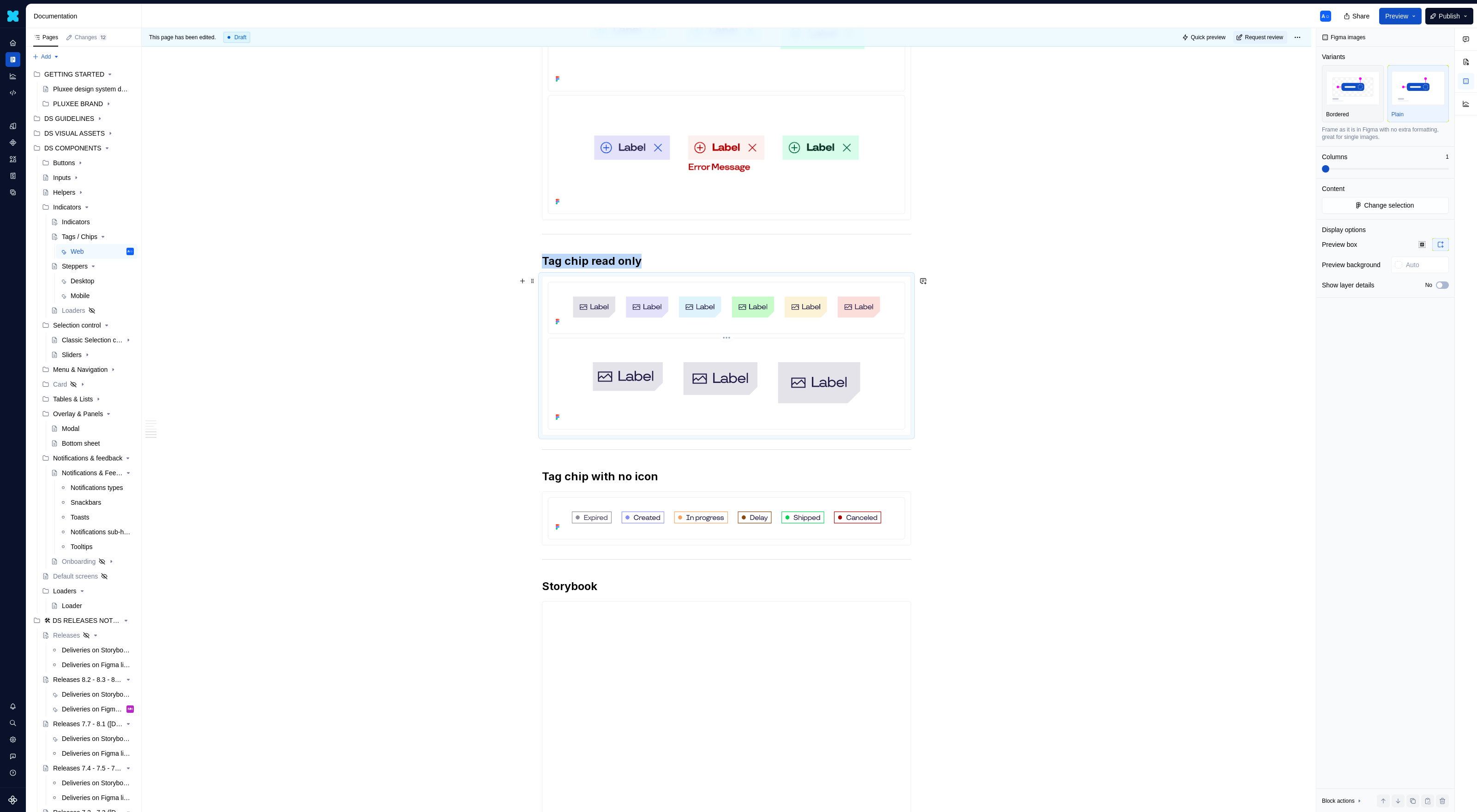
click at [832, 332] on div at bounding box center [726, 308] width 356 height 51
click at [821, 411] on img at bounding box center [726, 383] width 349 height 81
click at [872, 167] on span at bounding box center [1385, 168] width 127 height 7
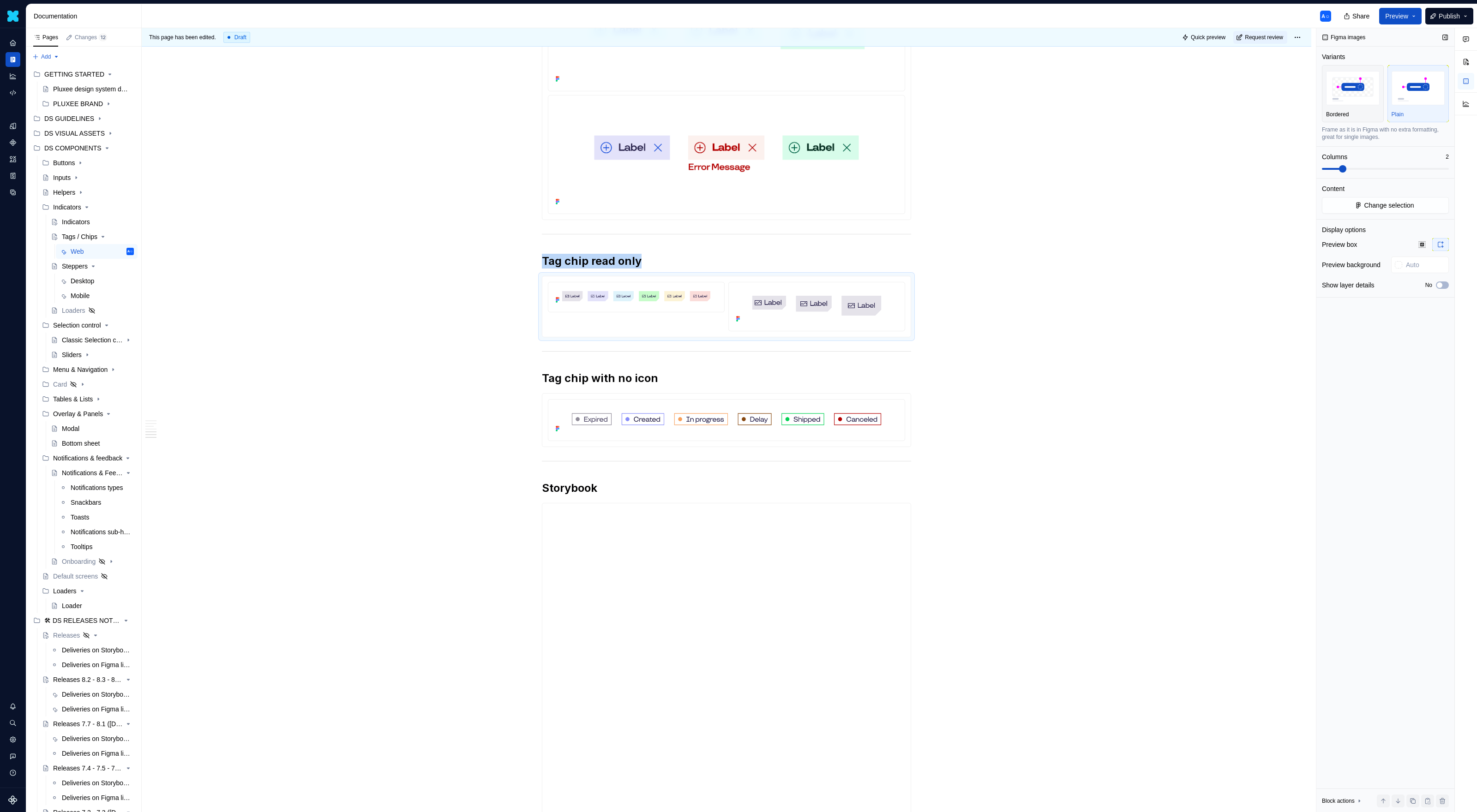
click at [872, 166] on span at bounding box center [1385, 168] width 127 height 7
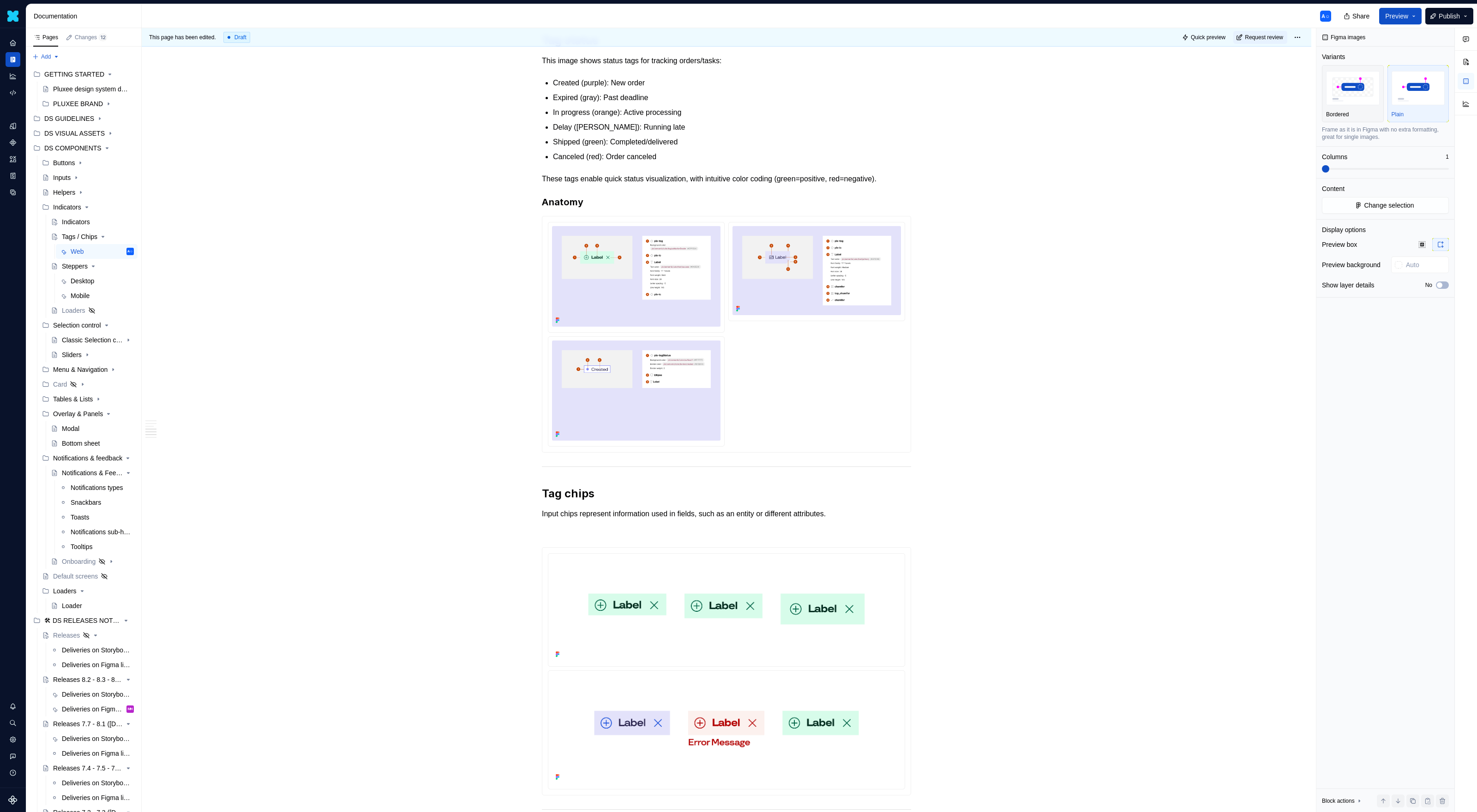
scroll to position [0, 0]
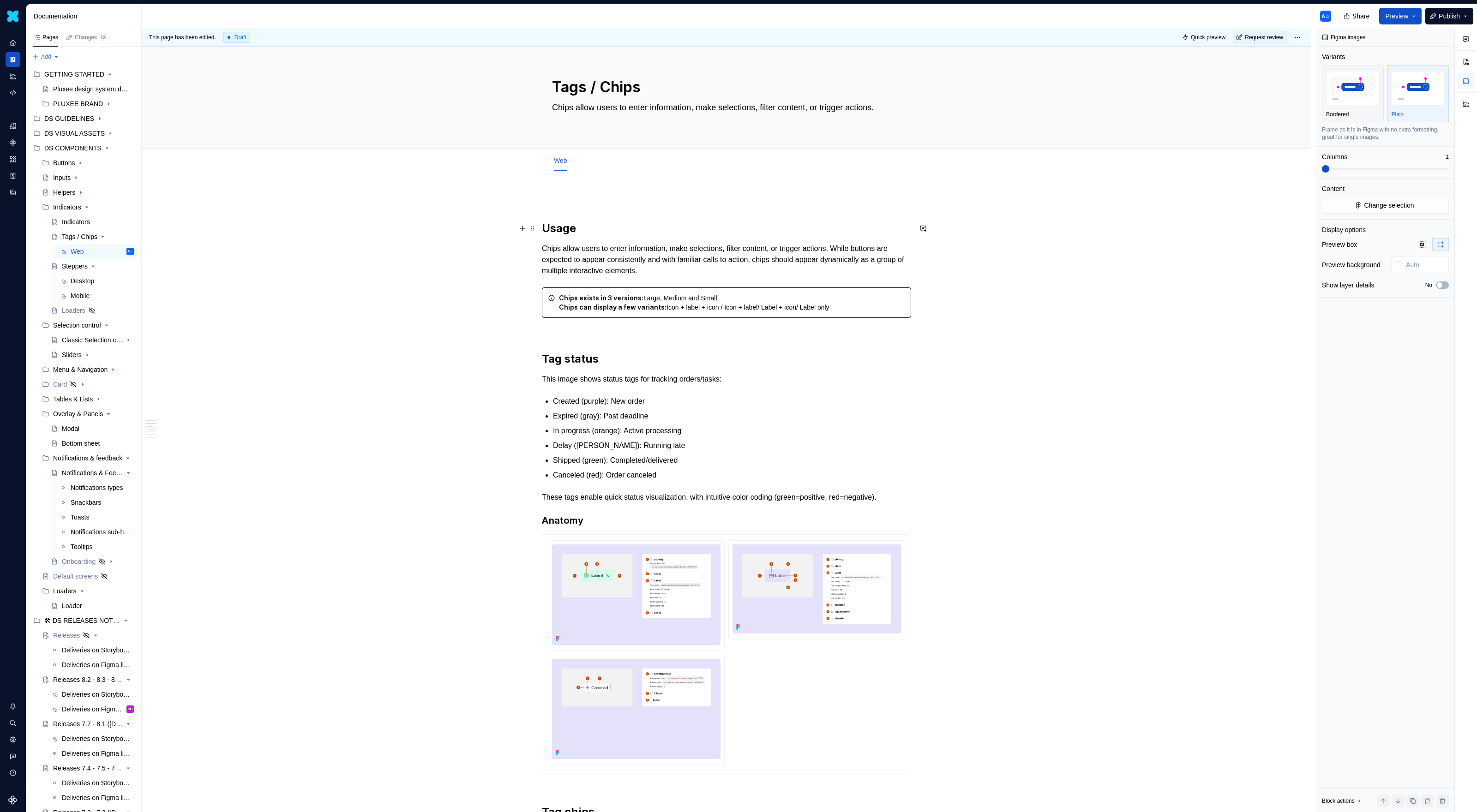
click at [560, 228] on h2 "Usage" at bounding box center [726, 229] width 369 height 15
click at [546, 228] on h2 "Usage" at bounding box center [726, 229] width 369 height 15
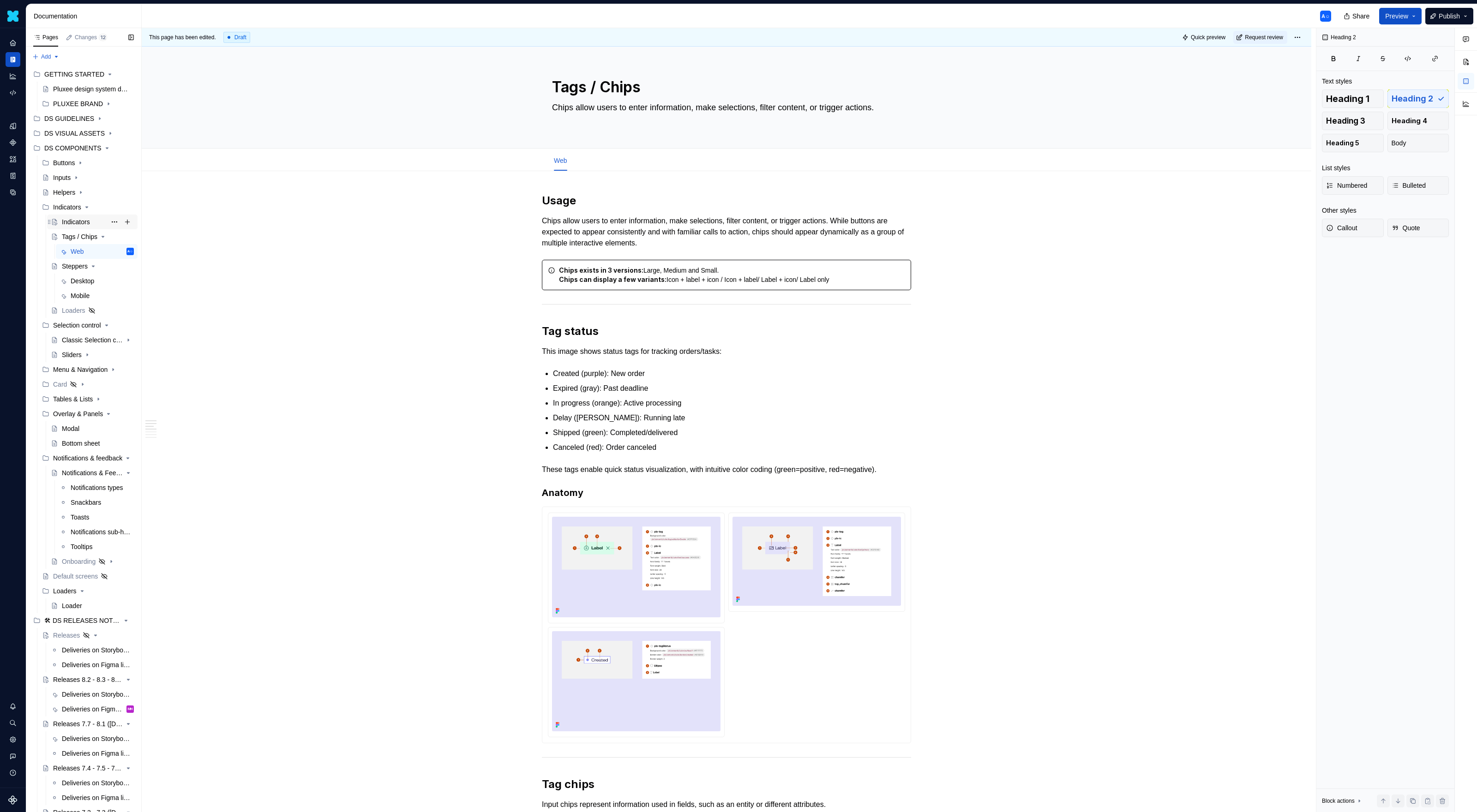
click at [85, 221] on div "Indicators" at bounding box center [76, 222] width 28 height 9
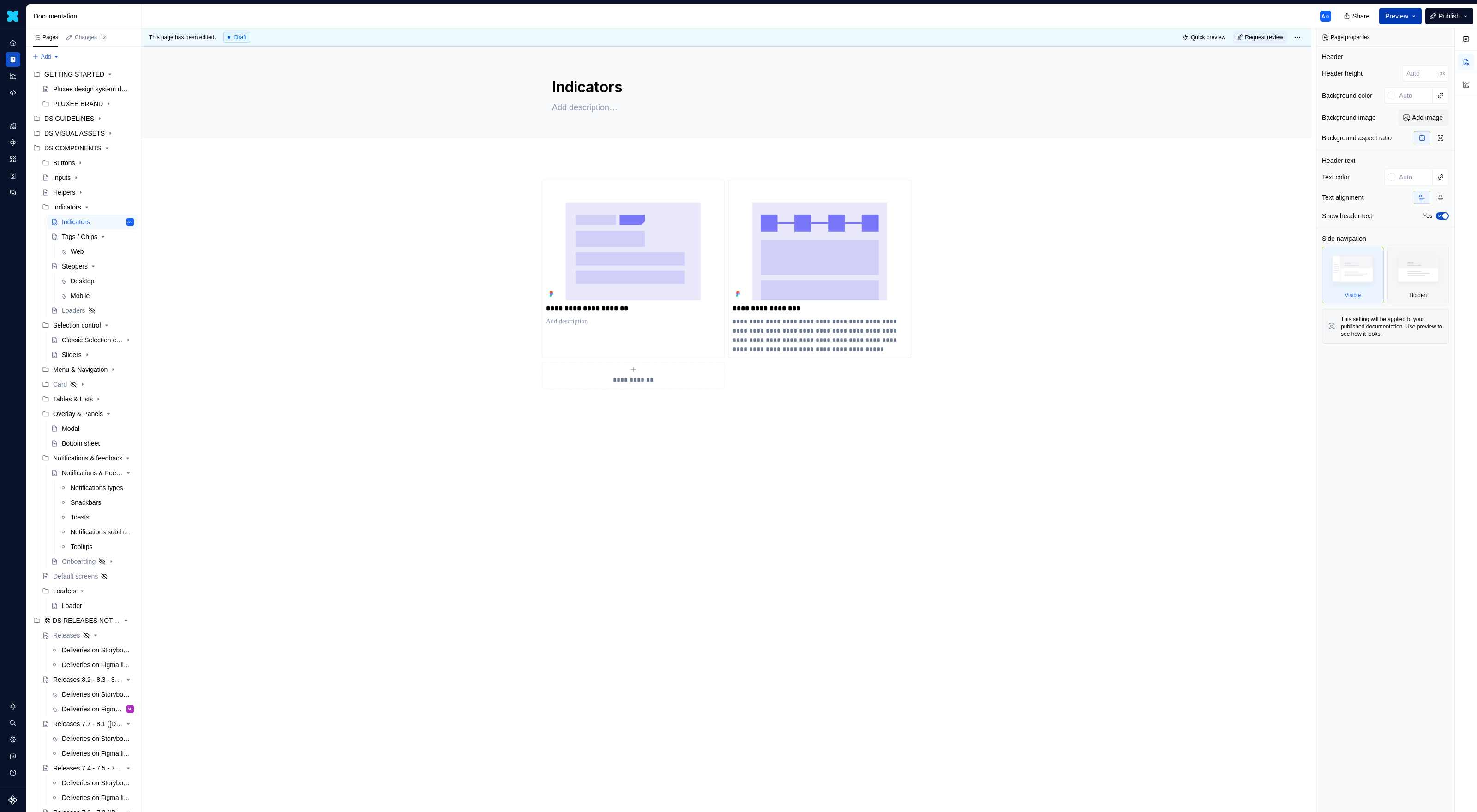
click at [872, 20] on span "Preview" at bounding box center [1397, 16] width 23 height 9
click at [872, 39] on link "Open page" at bounding box center [1386, 42] width 51 height 17
click at [71, 233] on div "Tags / Chips" at bounding box center [79, 237] width 35 height 9
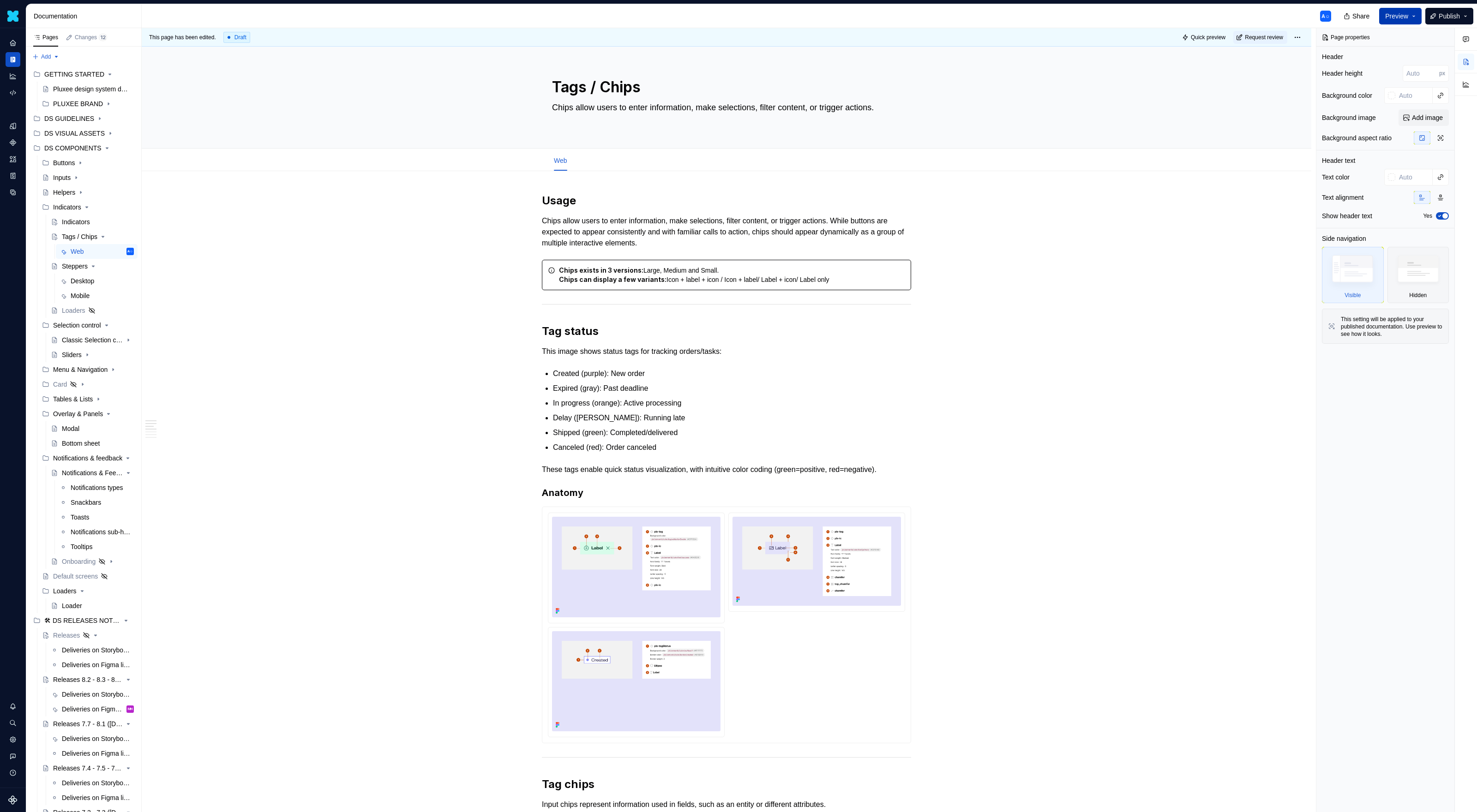
click at [872, 23] on button "Preview" at bounding box center [1400, 16] width 42 height 17
click at [872, 79] on button "Build preview" at bounding box center [1306, 77] width 212 height 17
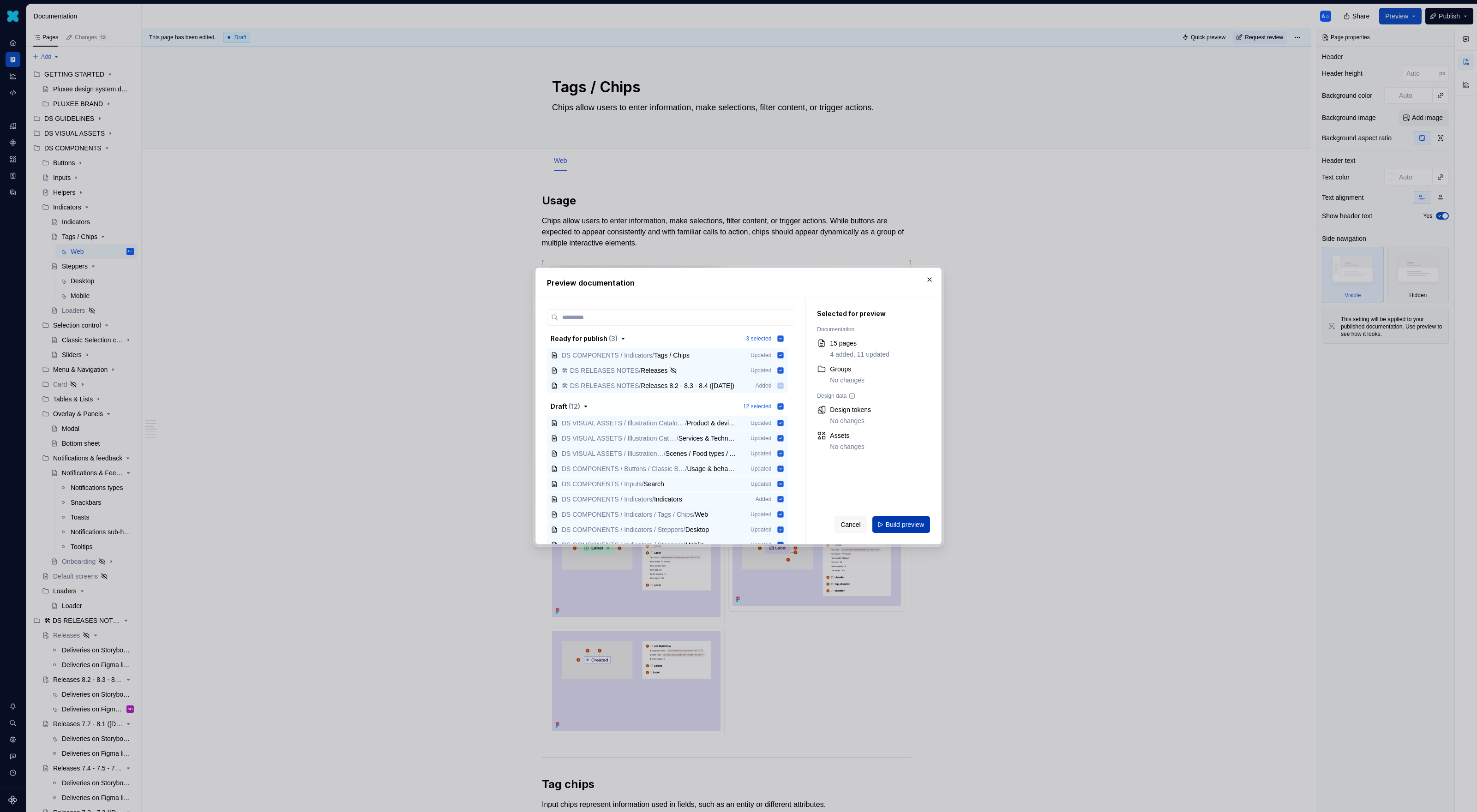
click at [872, 517] on button "Build preview" at bounding box center [901, 524] width 58 height 17
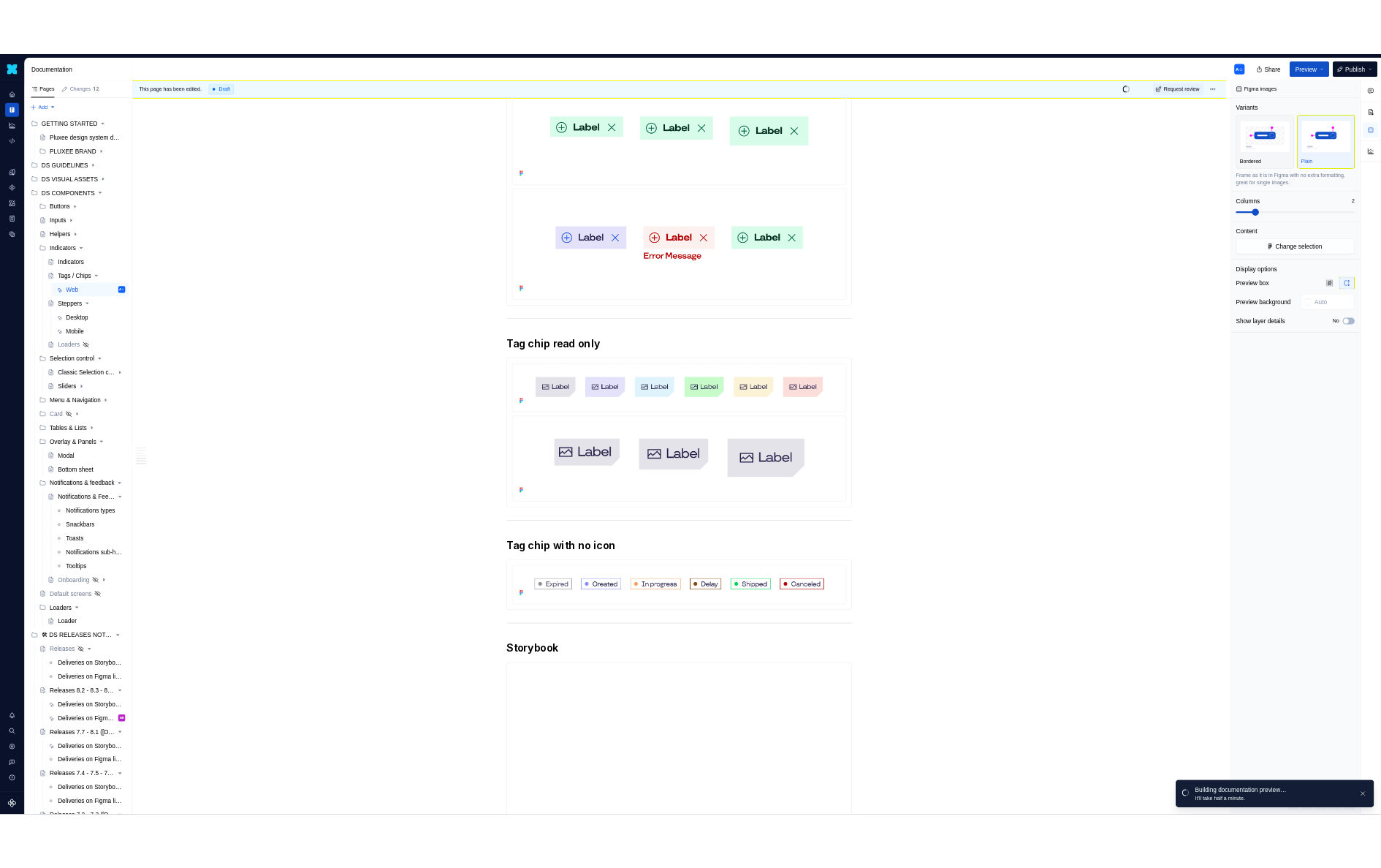
scroll to position [1292, 0]
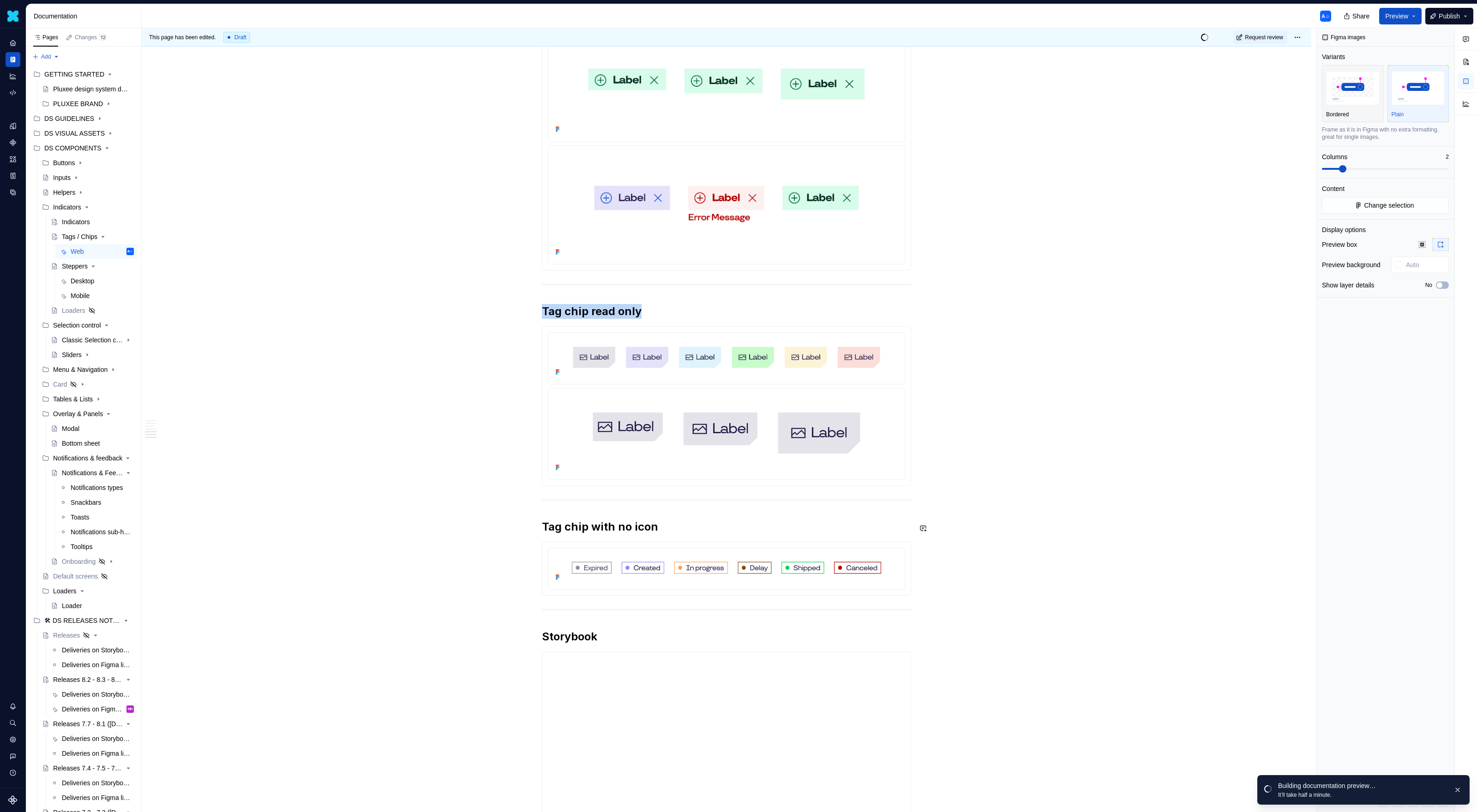
click at [872, 456] on img at bounding box center [726, 433] width 349 height 81
click at [872, 205] on span "Change selection" at bounding box center [1389, 205] width 50 height 9
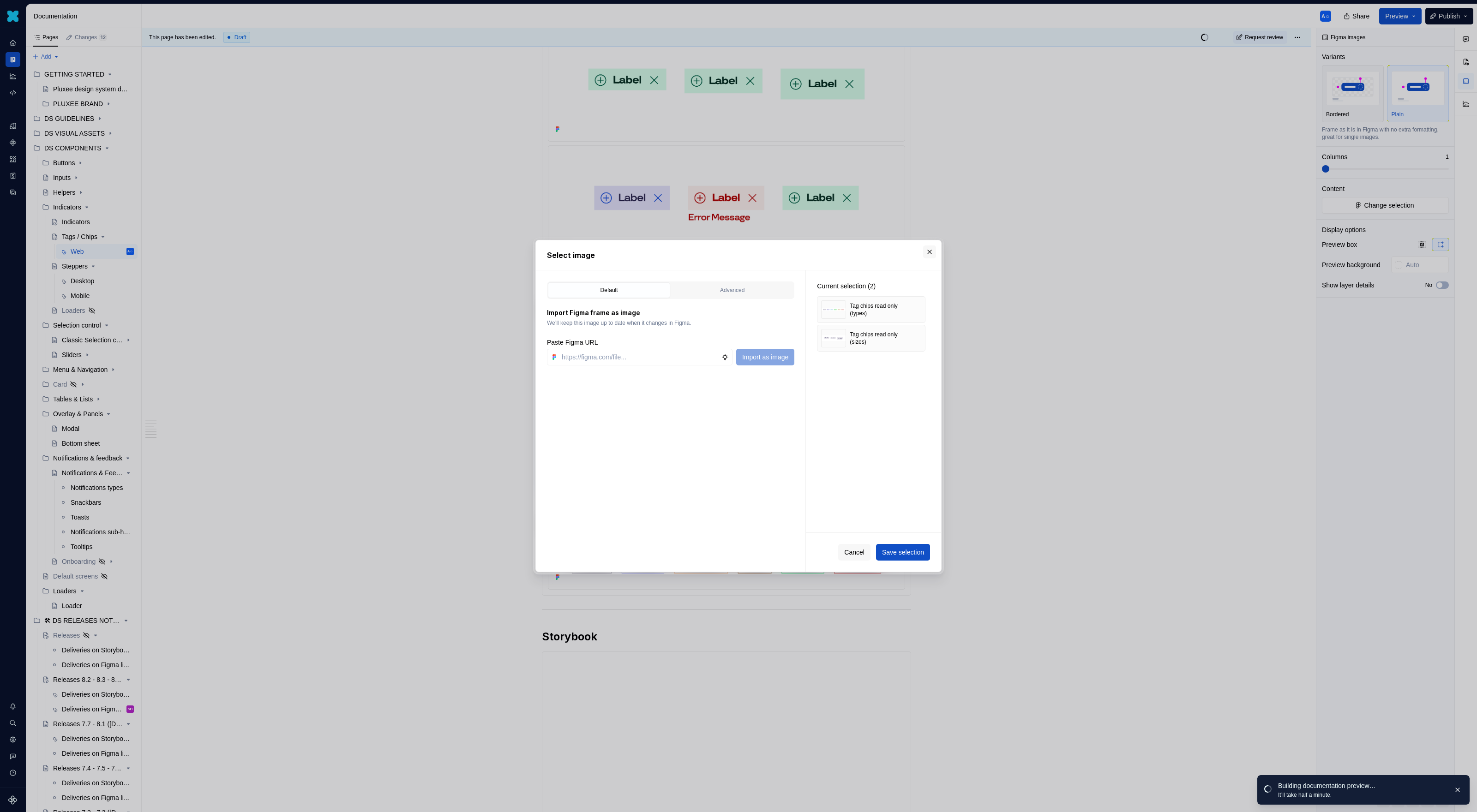
click at [872, 252] on button "button" at bounding box center [929, 252] width 13 height 13
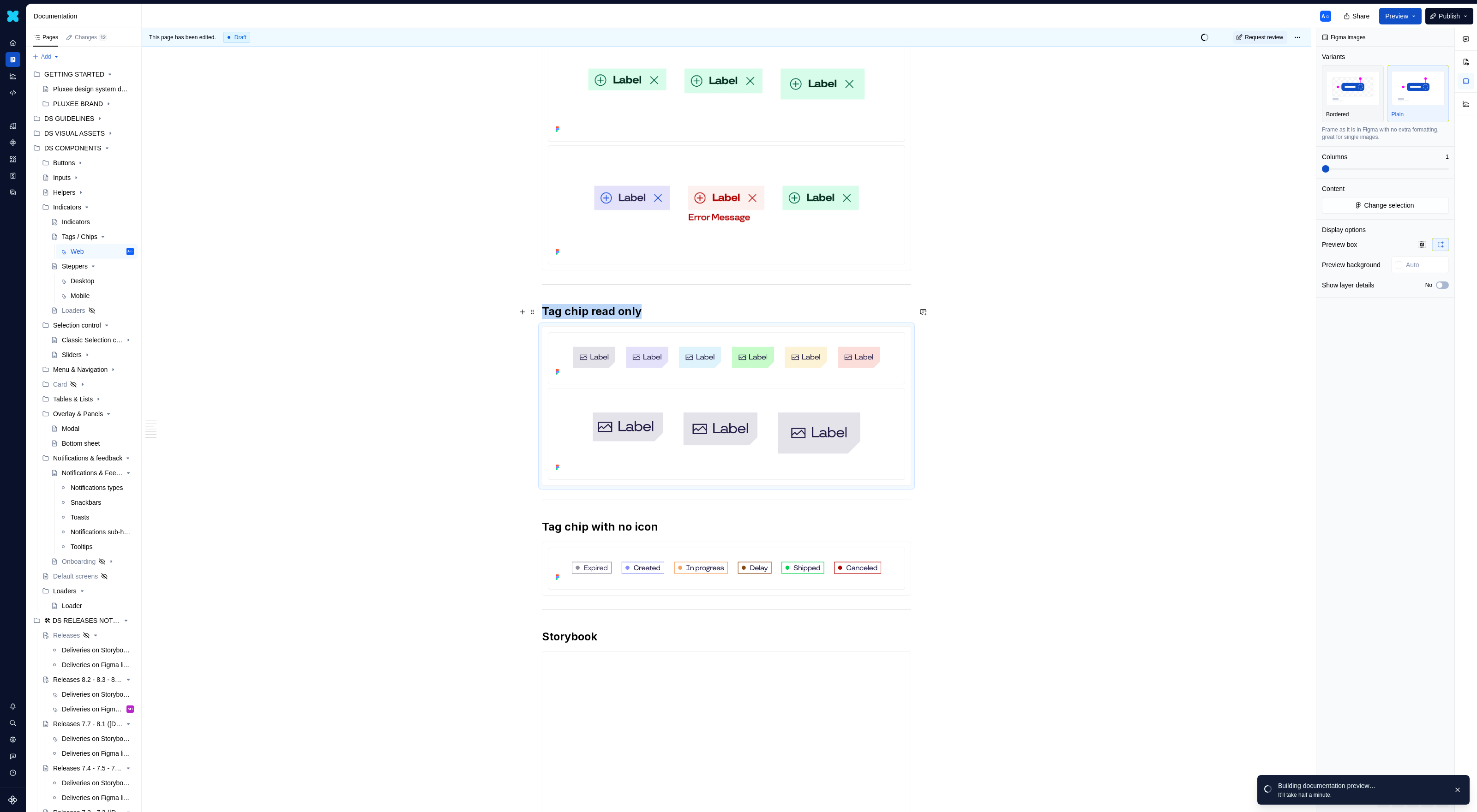
click at [853, 356] on img at bounding box center [726, 357] width 349 height 42
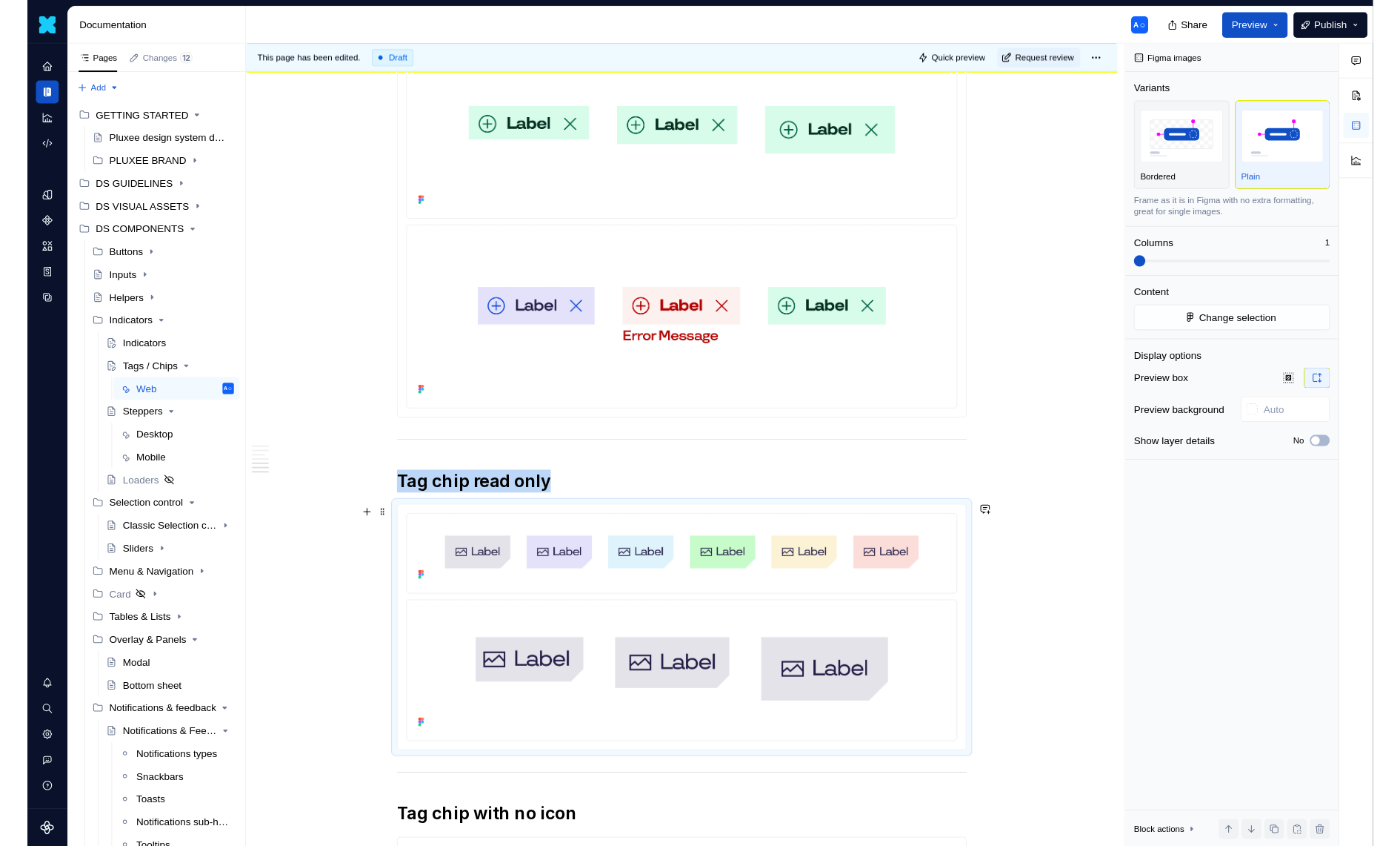
scroll to position [1309, 0]
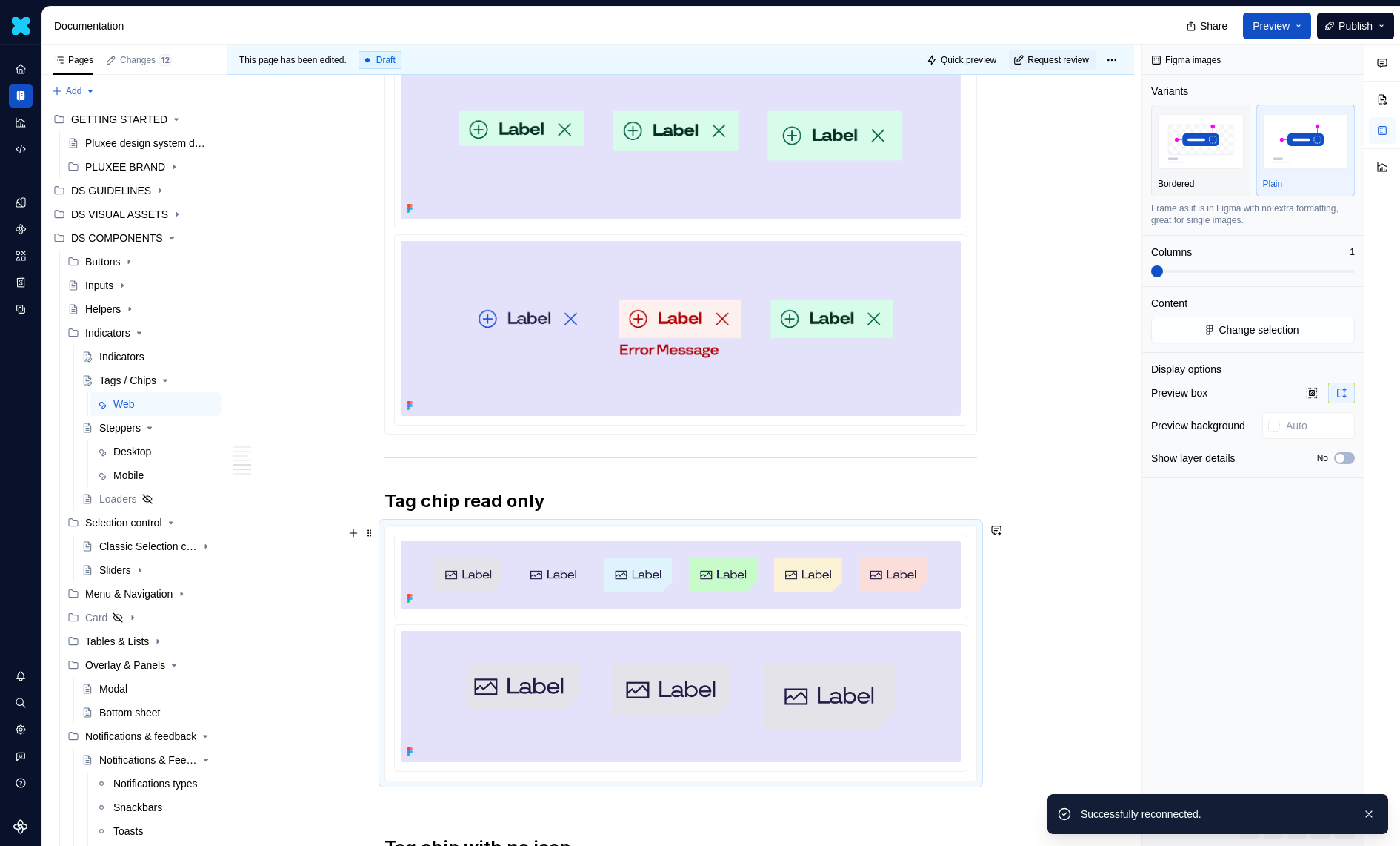
type textarea "*"
